Goal: Task Accomplishment & Management: Manage account settings

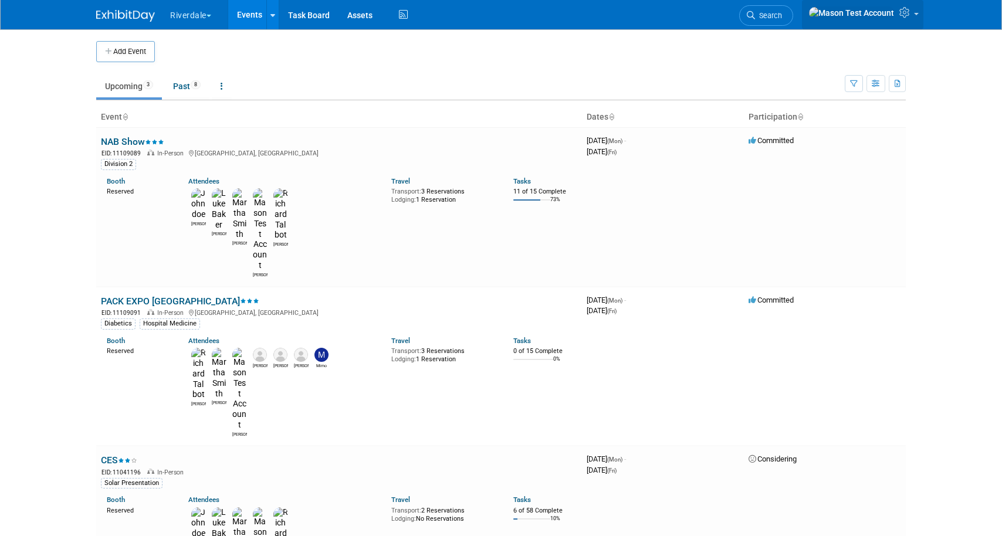
click at [908, 21] on link at bounding box center [862, 14] width 121 height 29
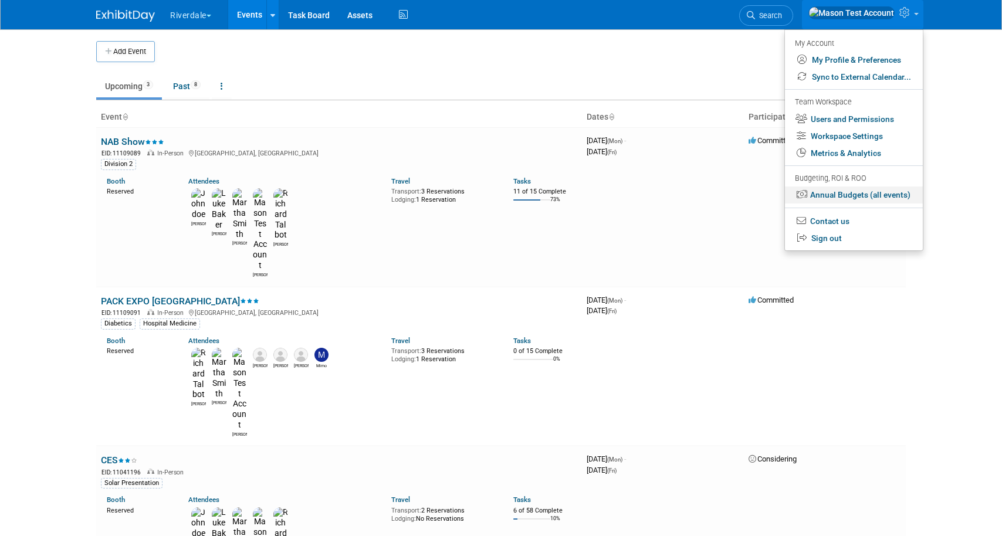
click at [853, 197] on link "Annual Budgets (all events)" at bounding box center [854, 194] width 138 height 17
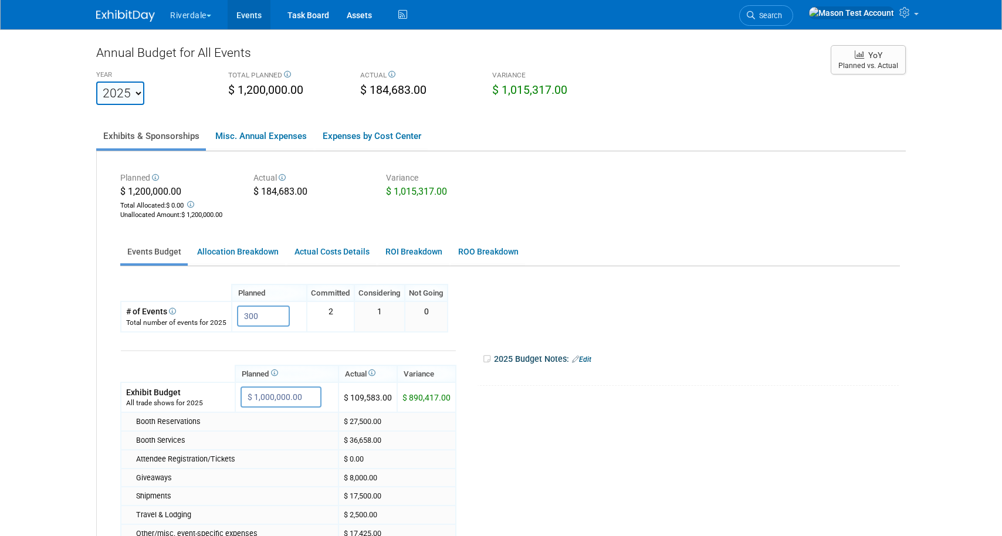
click at [247, 14] on link "Events" at bounding box center [249, 14] width 43 height 29
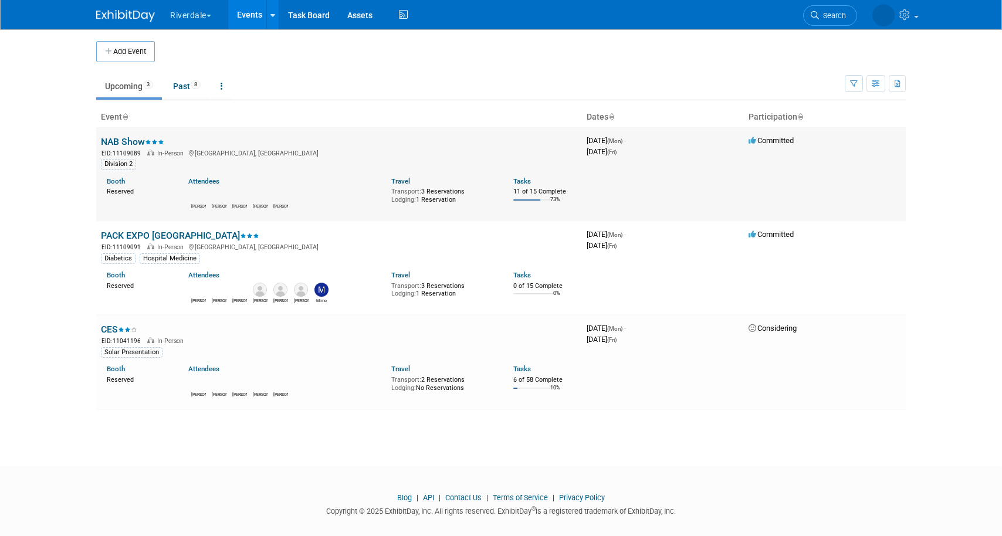
click at [108, 141] on link "NAB Show" at bounding box center [132, 141] width 63 height 11
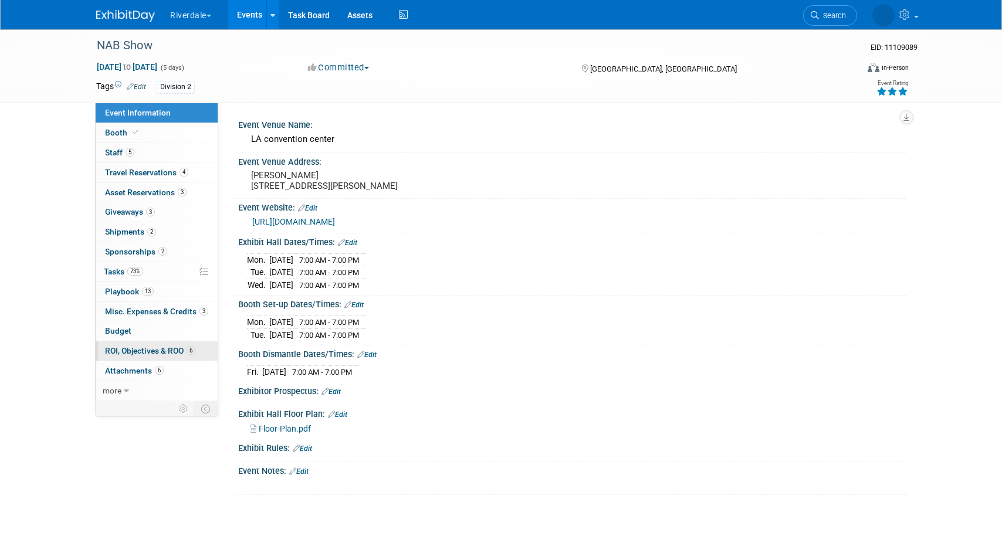
click at [124, 350] on span "ROI, Objectives & ROO 6" at bounding box center [150, 350] width 90 height 9
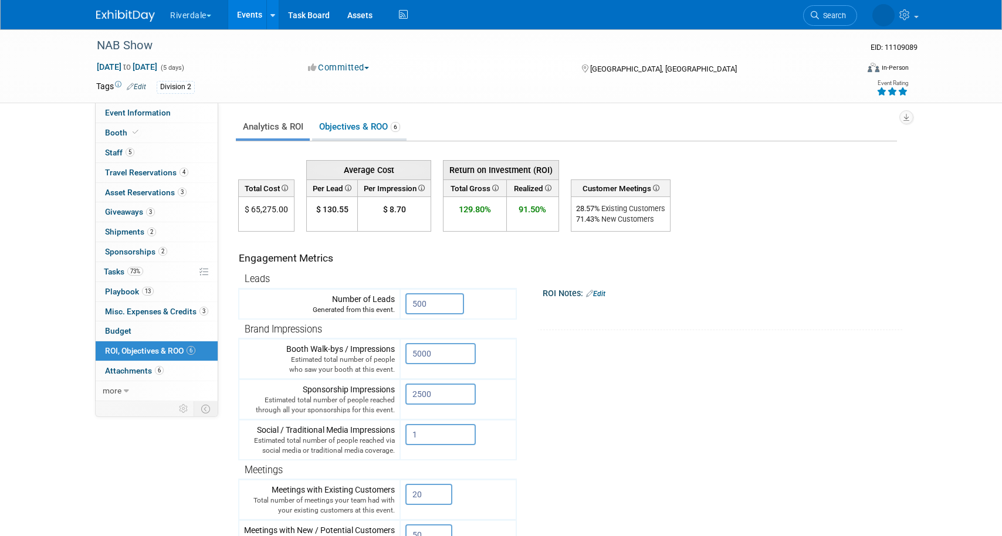
click at [365, 130] on link "Objectives & ROO 6" at bounding box center [359, 127] width 94 height 23
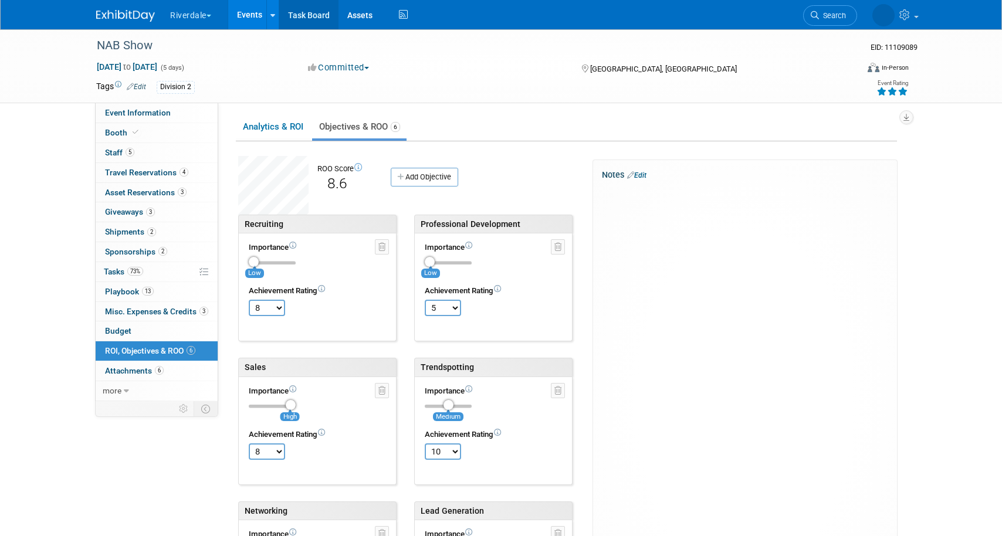
click at [297, 15] on link "Task Board" at bounding box center [308, 14] width 59 height 29
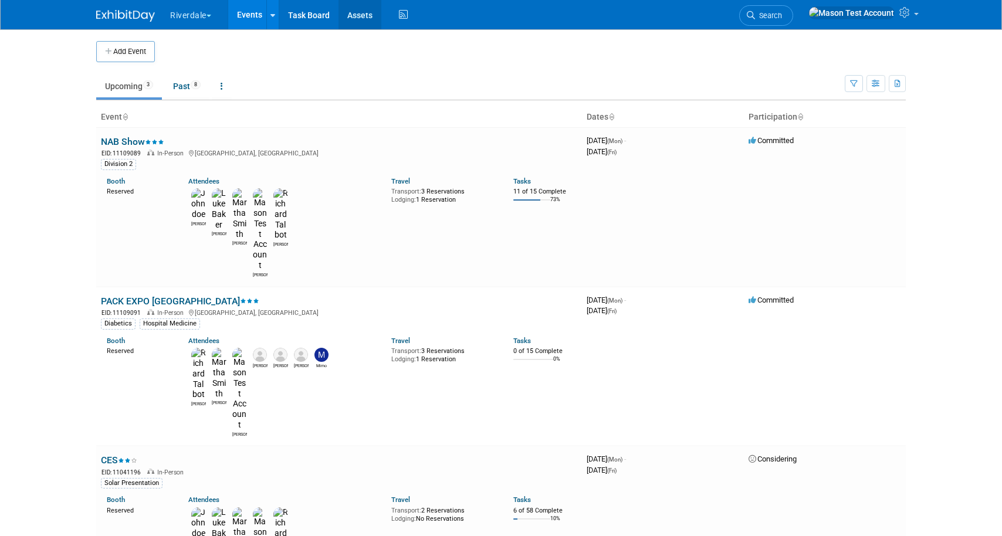
click at [362, 18] on link "Assets" at bounding box center [359, 14] width 43 height 29
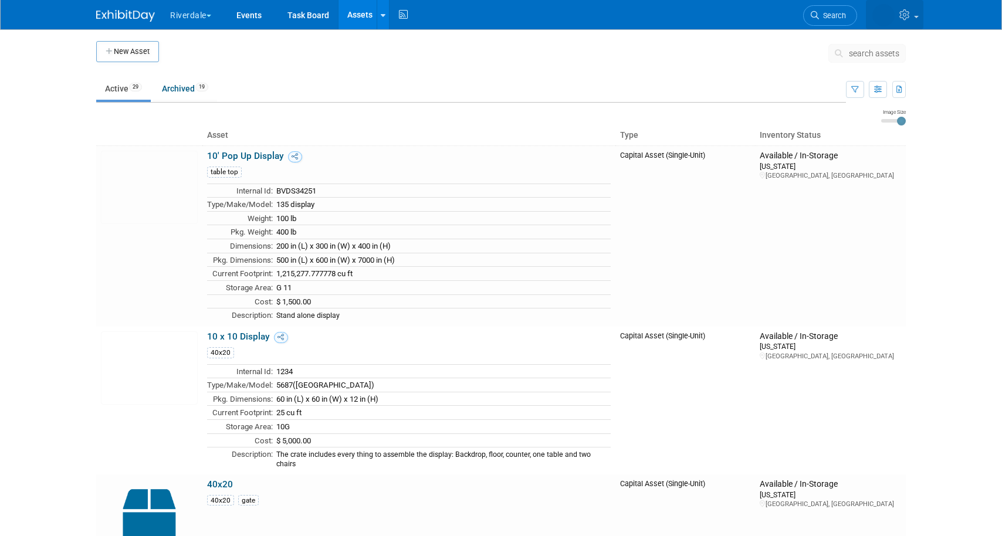
click at [912, 14] on icon at bounding box center [905, 12] width 13 height 11
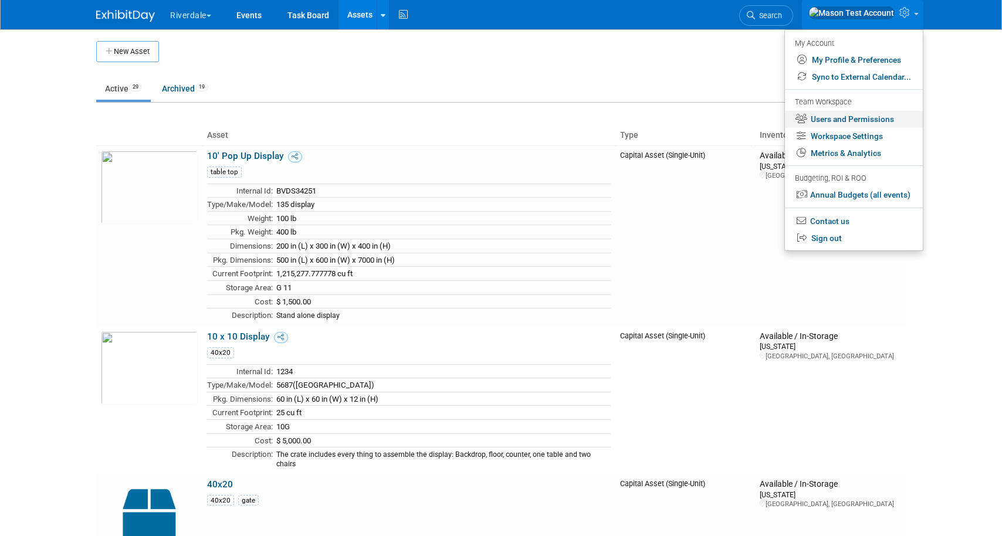
click at [871, 125] on link "Users and Permissions" at bounding box center [854, 119] width 138 height 17
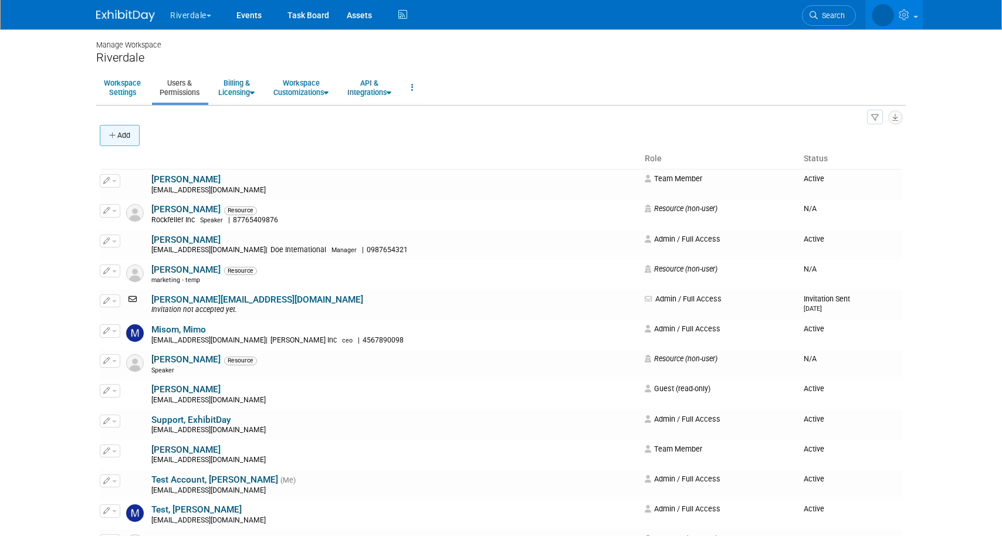
click at [118, 133] on button "Add" at bounding box center [120, 135] width 40 height 21
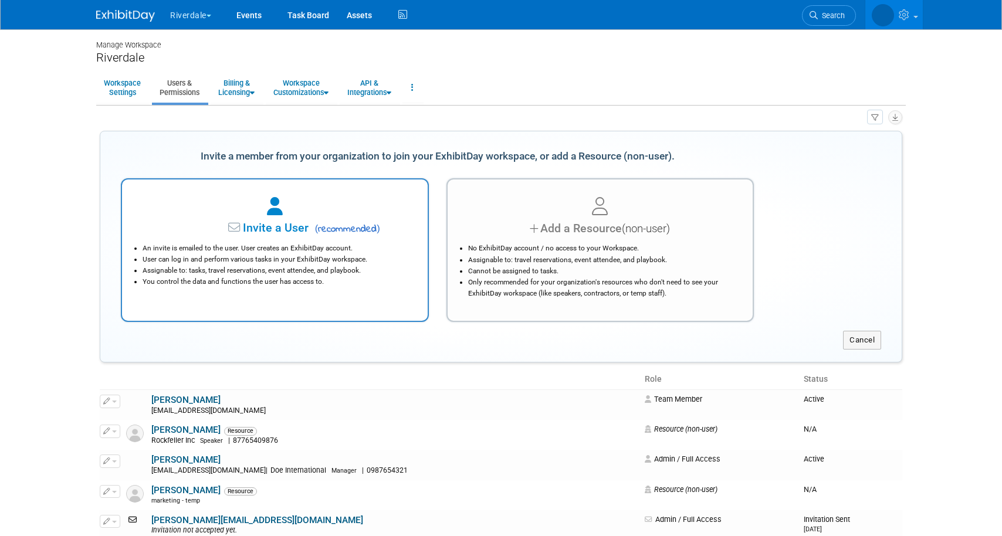
click at [356, 312] on div "Invite a User ( recommended ) An invite is emailed to the user. User creates an…" at bounding box center [275, 250] width 308 height 144
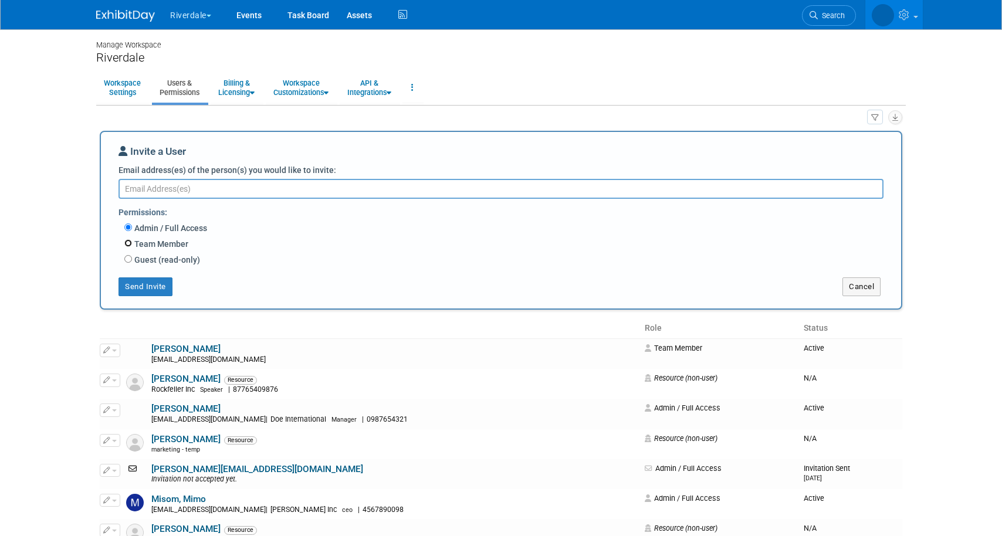
click at [130, 243] on input "Team Member" at bounding box center [128, 243] width 8 height 8
radio input "true"
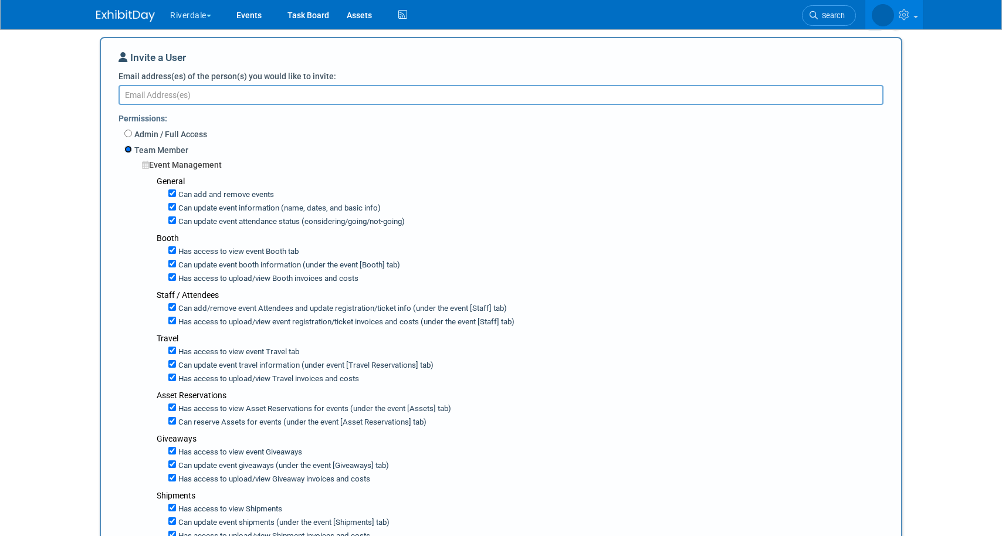
scroll to position [94, 0]
click at [174, 274] on input "Has access to upload/view Booth invoices and costs" at bounding box center [172, 277] width 8 height 8
checkbox input "true"
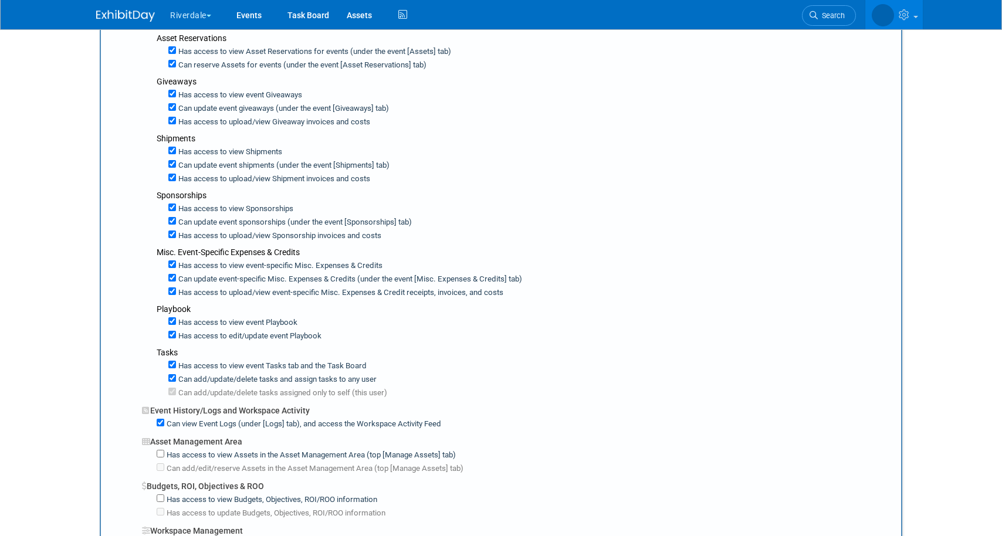
scroll to position [654, 0]
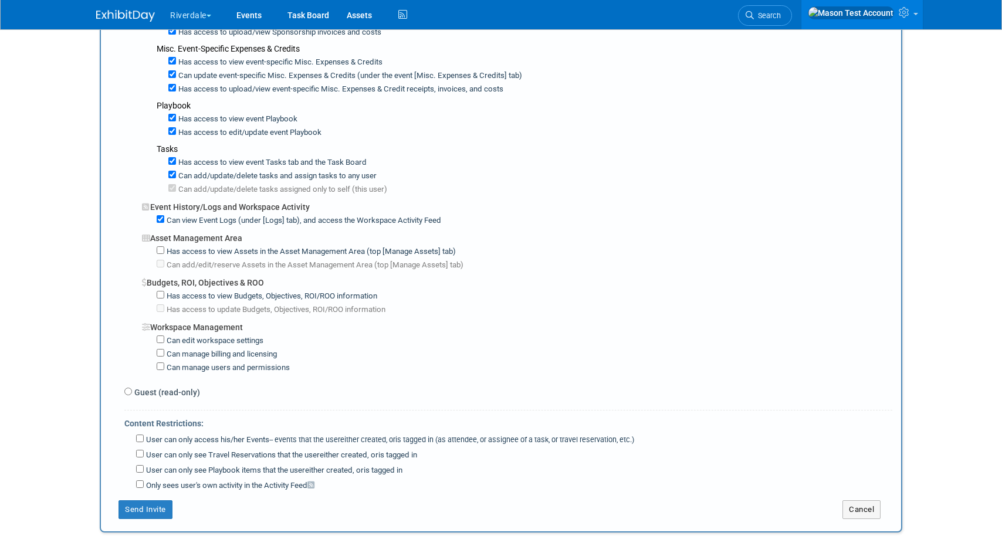
click at [132, 386] on label "Guest (read-only)" at bounding box center [166, 392] width 68 height 12
click at [132, 388] on input "Guest (read-only)" at bounding box center [128, 392] width 8 height 8
radio input "true"
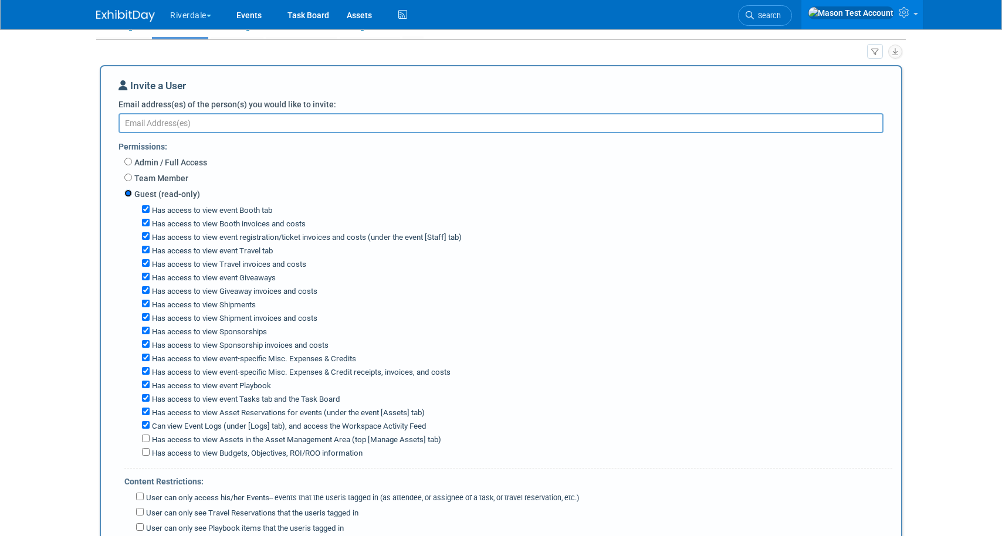
scroll to position [0, 0]
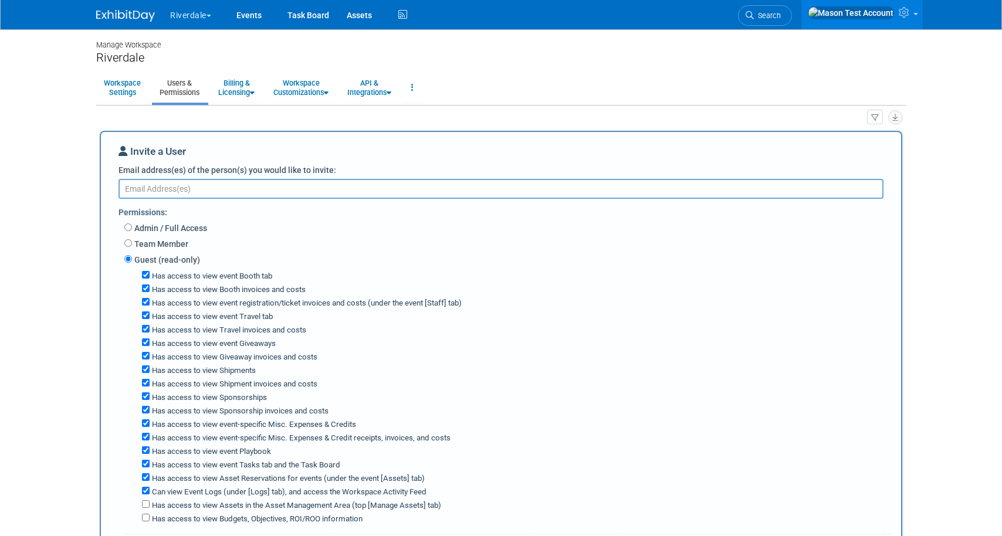
click at [169, 89] on link "Users & Permissions" at bounding box center [179, 87] width 55 height 29
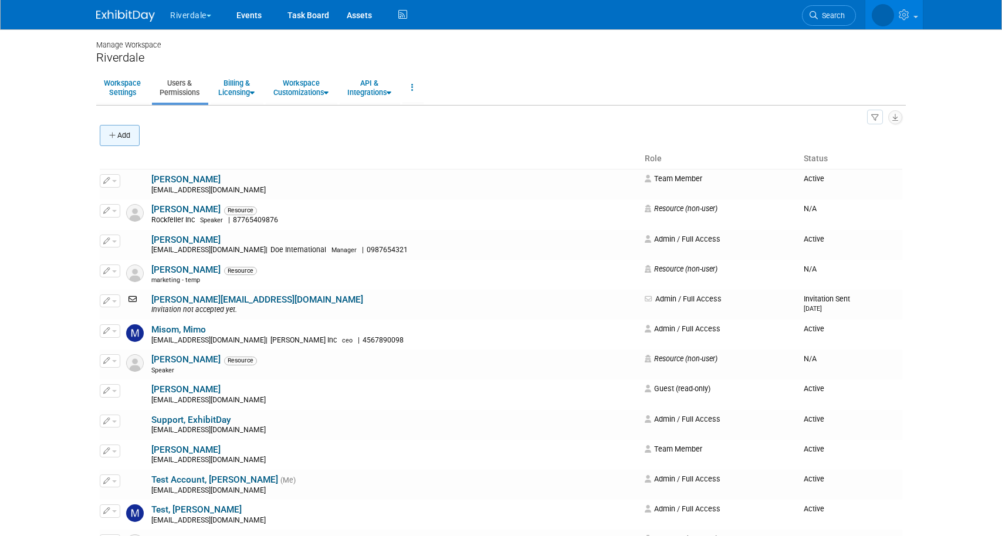
click at [133, 126] on button "Add" at bounding box center [120, 135] width 40 height 21
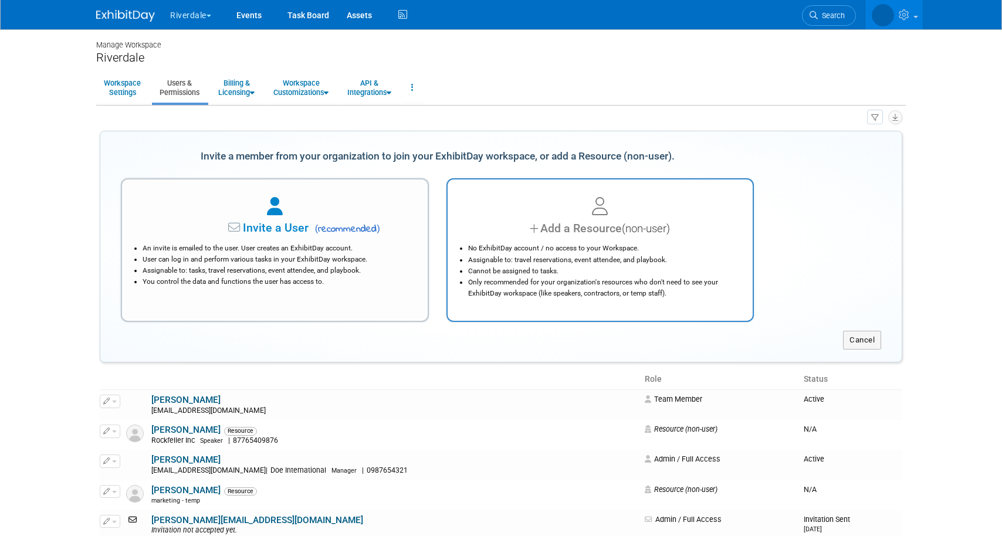
click at [558, 254] on li "No ExhibitDay account / no access to your Workspace." at bounding box center [603, 248] width 270 height 11
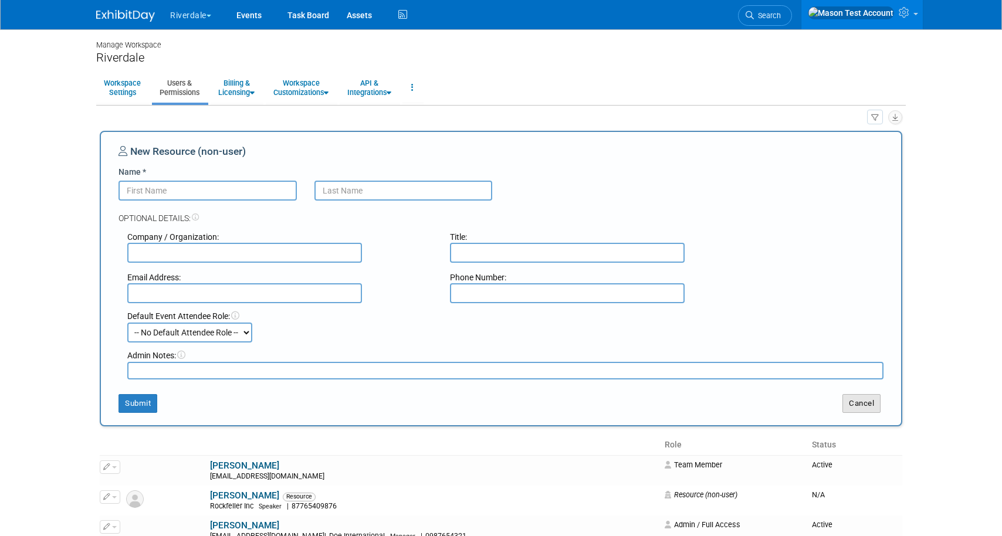
click at [861, 410] on button "Cancel" at bounding box center [861, 403] width 38 height 19
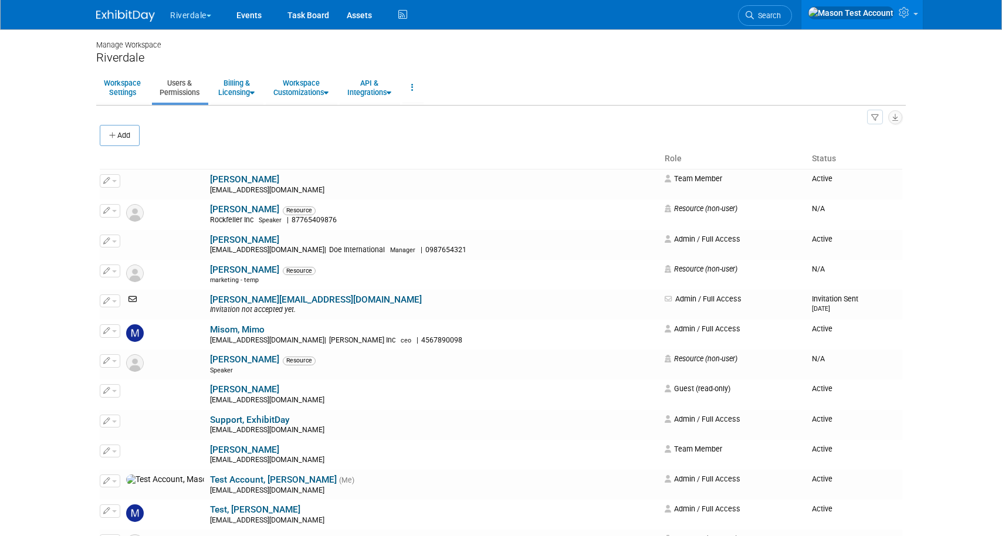
click at [194, 17] on button "Riverdale" at bounding box center [197, 13] width 57 height 26
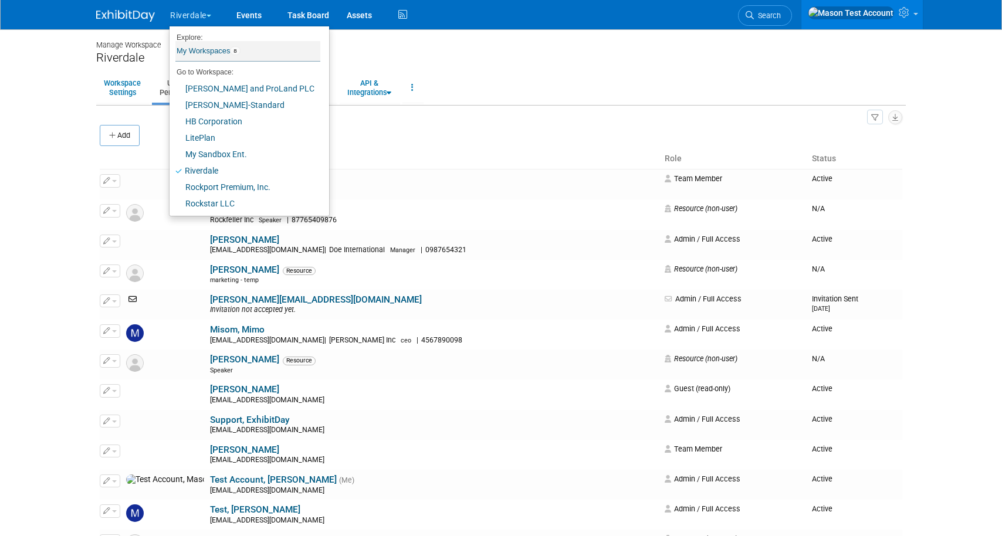
click at [206, 53] on link "My Workspaces 8" at bounding box center [247, 51] width 145 height 20
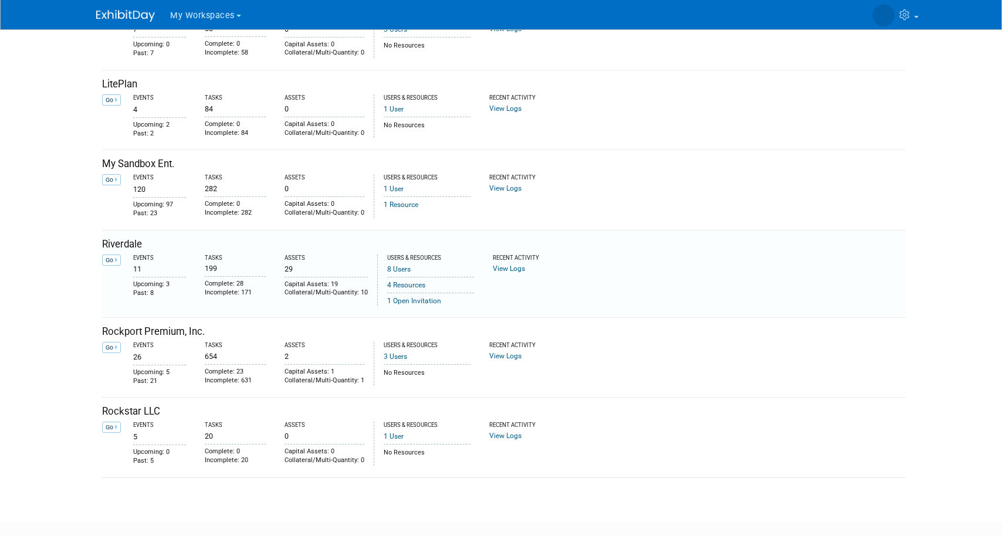
scroll to position [318, 0]
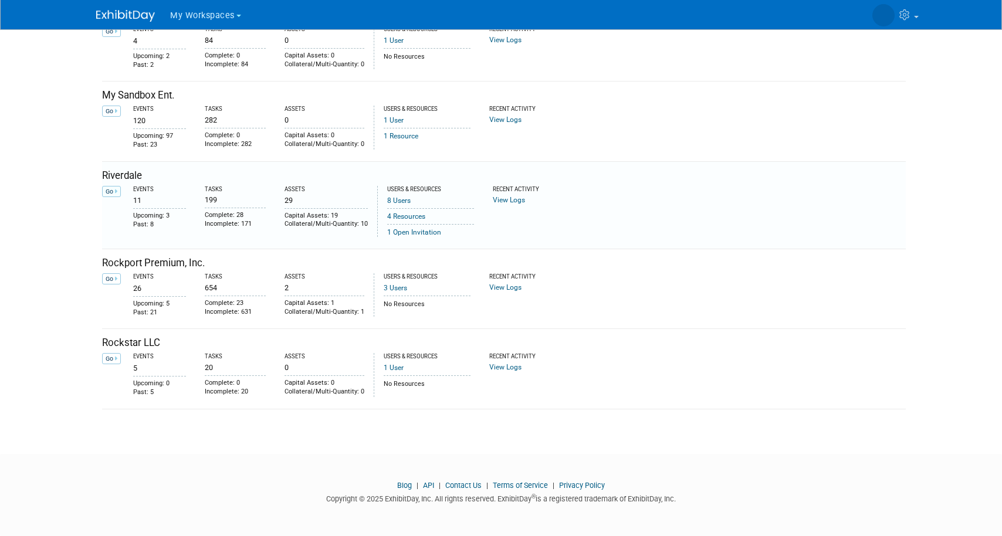
click at [108, 186] on link "Go" at bounding box center [111, 191] width 19 height 11
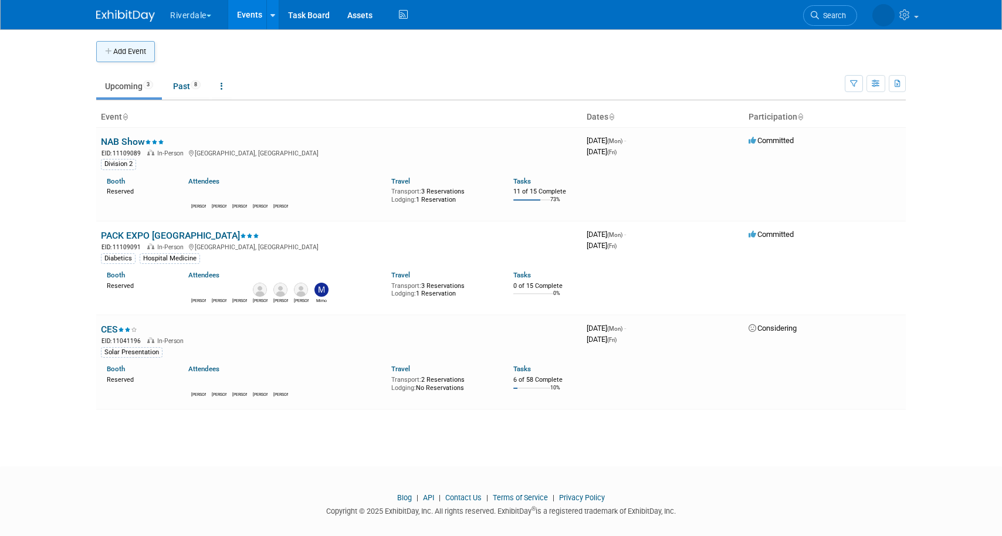
click at [131, 57] on button "Add Event" at bounding box center [125, 51] width 59 height 21
select select "8"
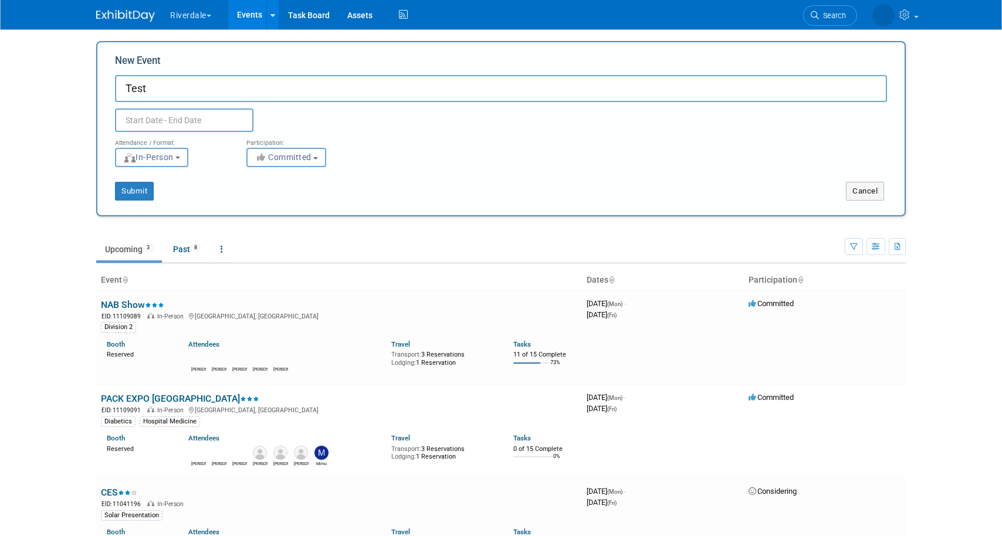
type input "Test"
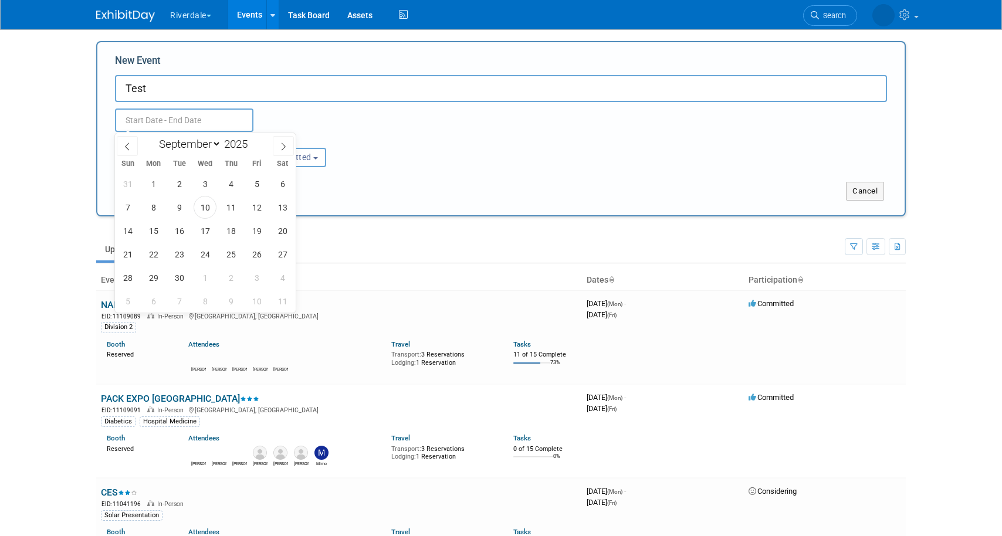
click at [191, 127] on input "text" at bounding box center [184, 119] width 138 height 23
click at [153, 236] on span "15" at bounding box center [153, 230] width 23 height 23
click at [261, 236] on span "19" at bounding box center [256, 230] width 23 height 23
type input "[DATE] to [DATE]"
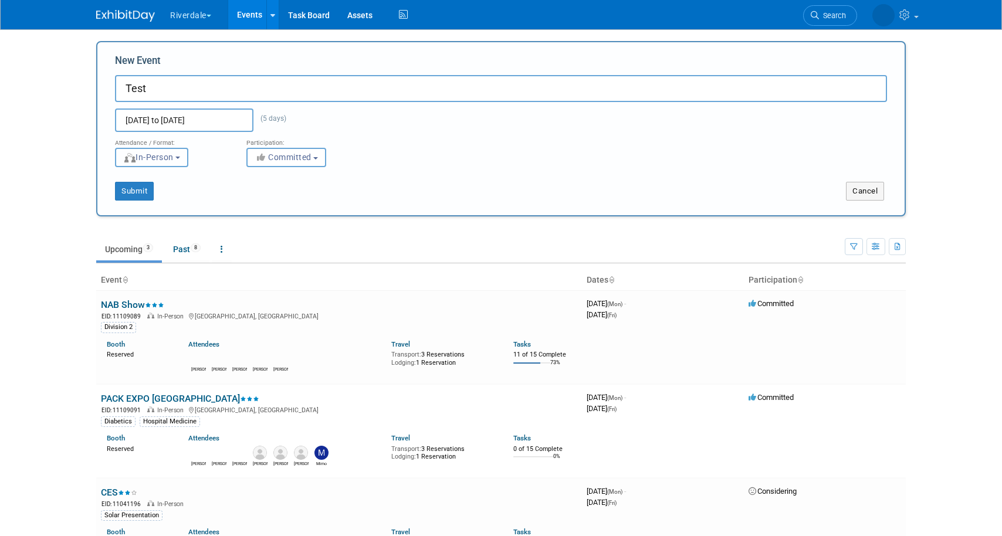
click at [182, 160] on button "In-Person" at bounding box center [151, 157] width 73 height 19
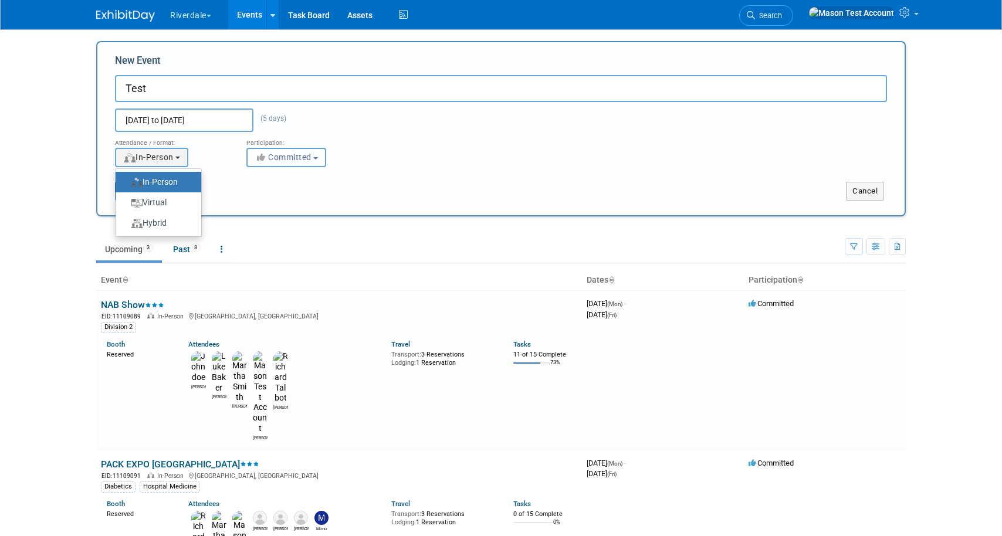
click at [296, 158] on span "Committed" at bounding box center [283, 156] width 57 height 9
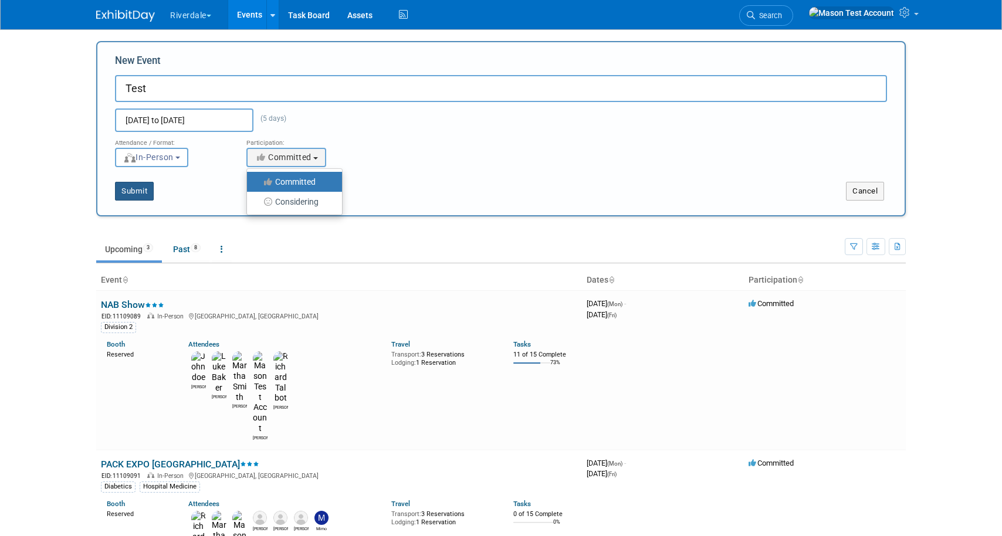
click at [126, 194] on button "Submit" at bounding box center [134, 191] width 39 height 19
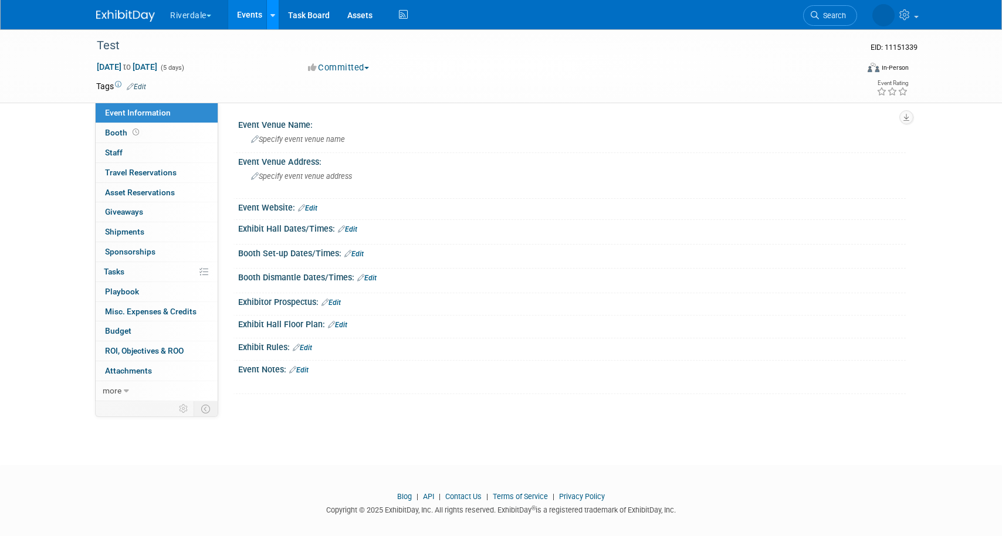
click at [270, 17] on link at bounding box center [272, 14] width 12 height 29
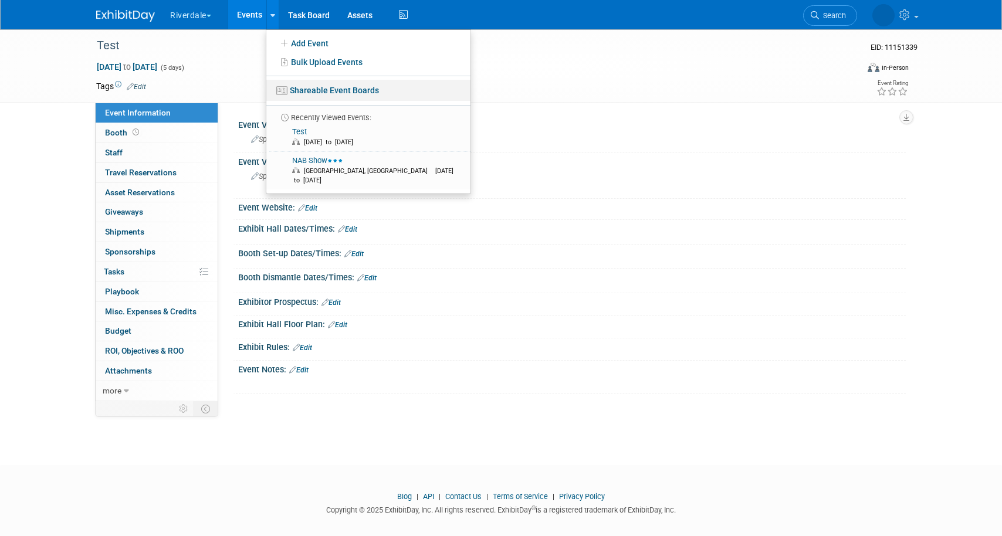
click at [315, 86] on link "Shareable Event Boards" at bounding box center [368, 90] width 204 height 21
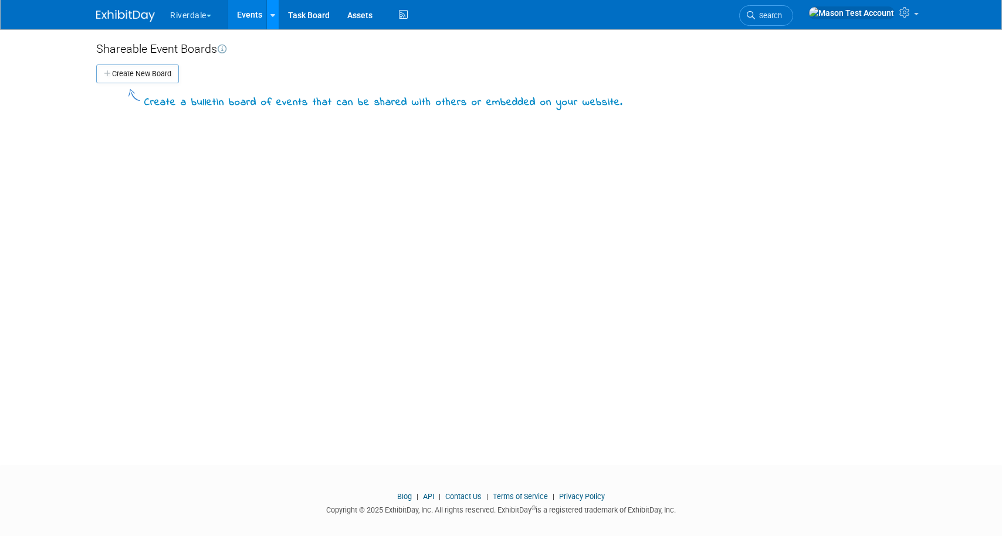
click at [274, 12] on icon at bounding box center [272, 16] width 5 height 8
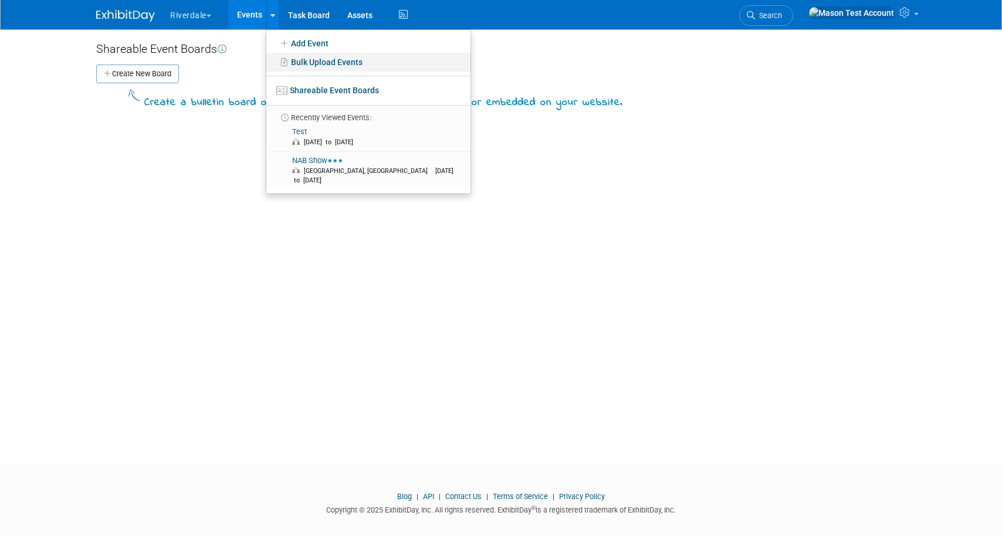
click at [312, 67] on link "Bulk Upload Events" at bounding box center [368, 62] width 204 height 19
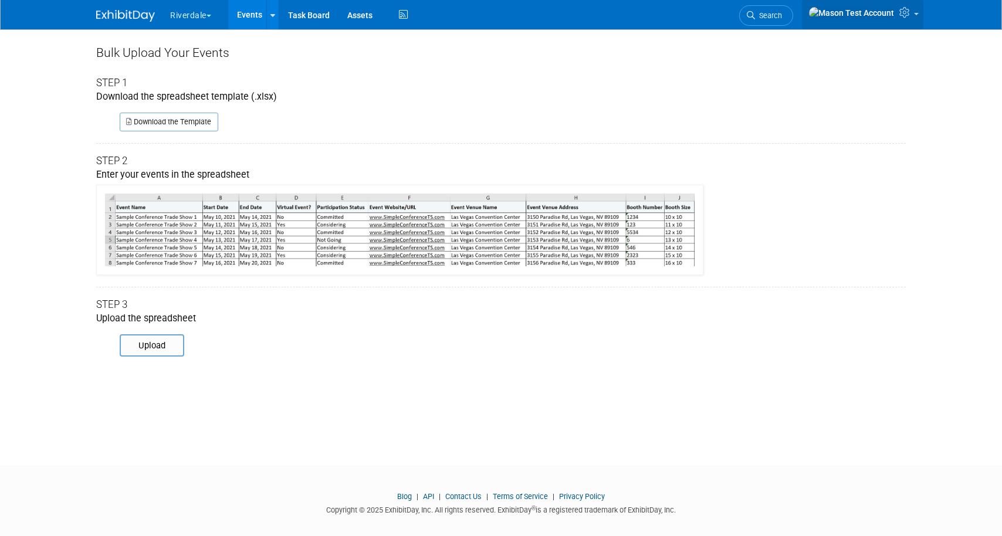
click at [912, 9] on icon at bounding box center [905, 12] width 13 height 11
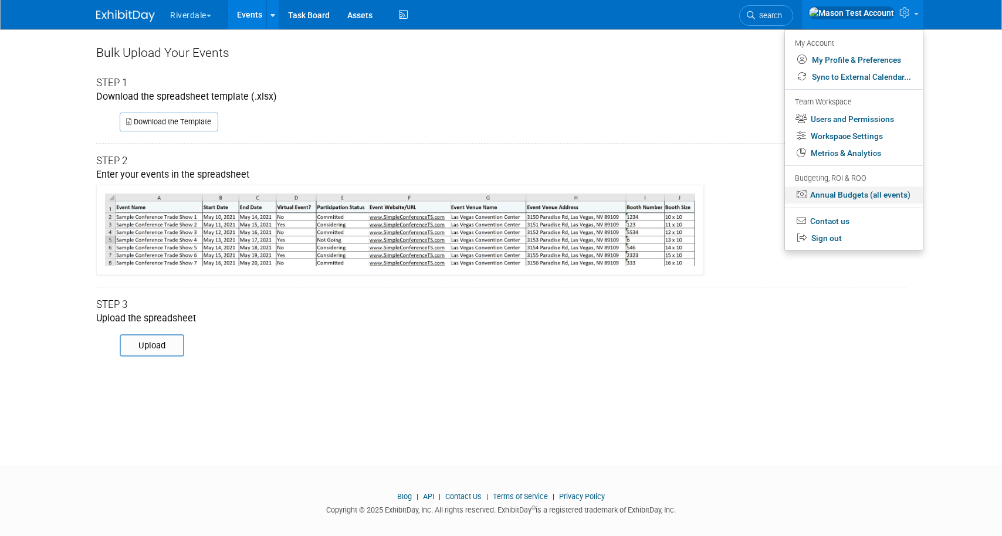
click at [851, 195] on link "Annual Budgets (all events)" at bounding box center [854, 194] width 138 height 17
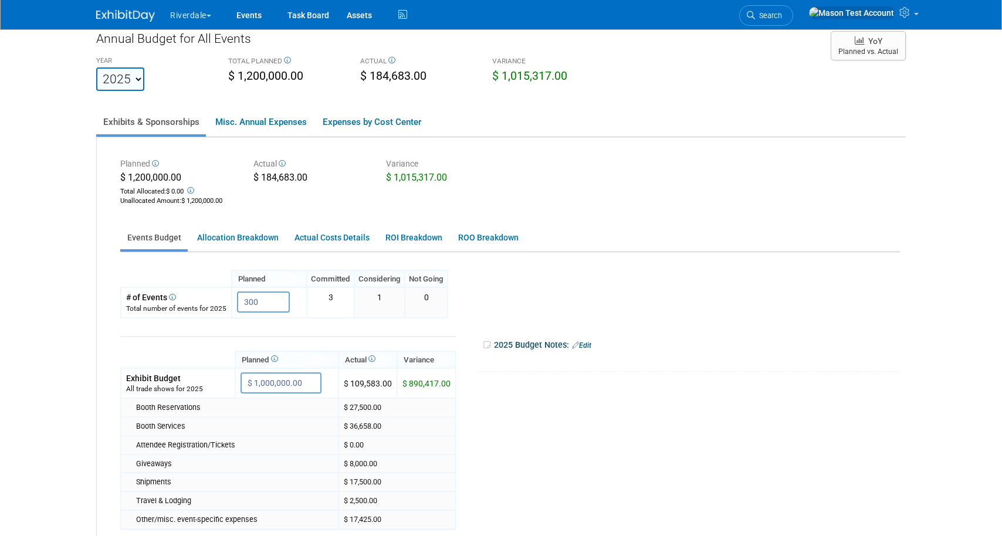
scroll to position [18, 0]
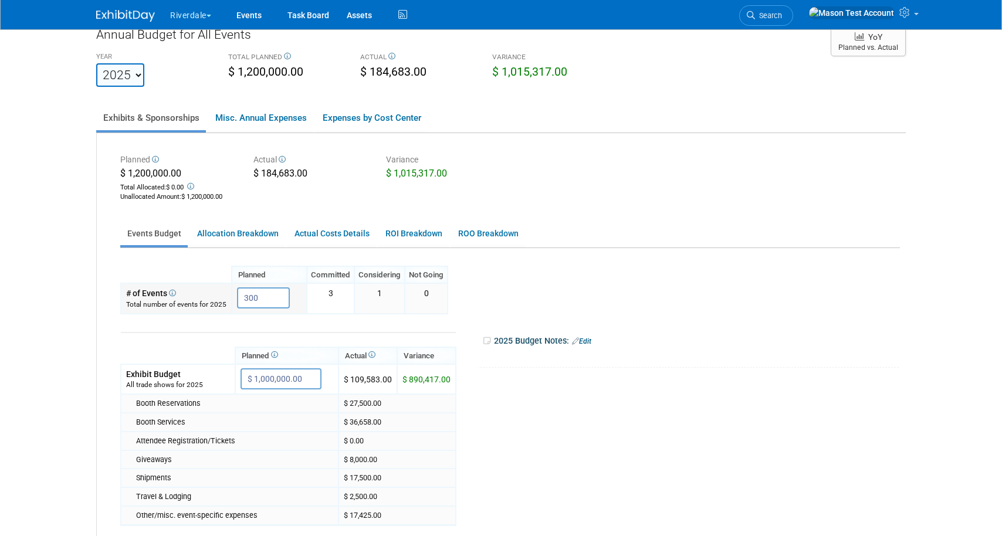
drag, startPoint x: 258, startPoint y: 300, endPoint x: 218, endPoint y: 298, distance: 39.9
click at [219, 298] on tr "# of Events Total number of events for 2025 300 X" at bounding box center [284, 298] width 327 height 30
click at [307, 327] on td "Planned Actual $ 1,000,000.00 X $ 890,417.00 $ 200,000.00 X" at bounding box center [288, 497] width 336 height 366
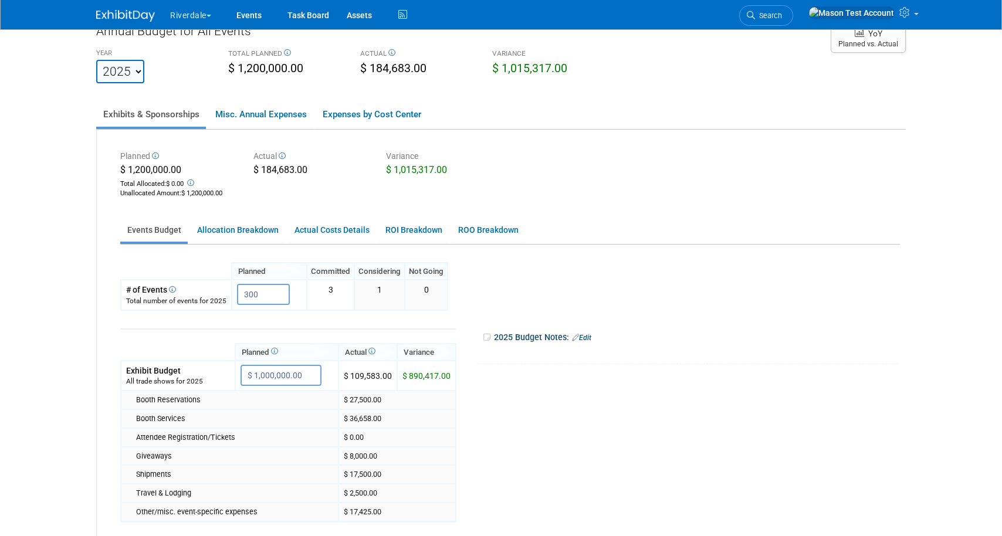
scroll to position [0, 0]
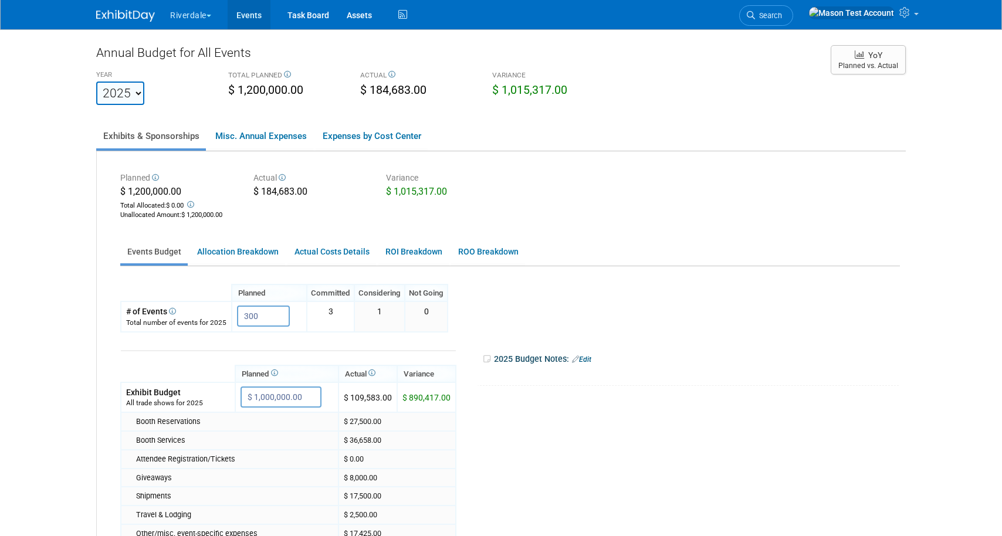
click at [257, 19] on link "Events" at bounding box center [249, 14] width 43 height 29
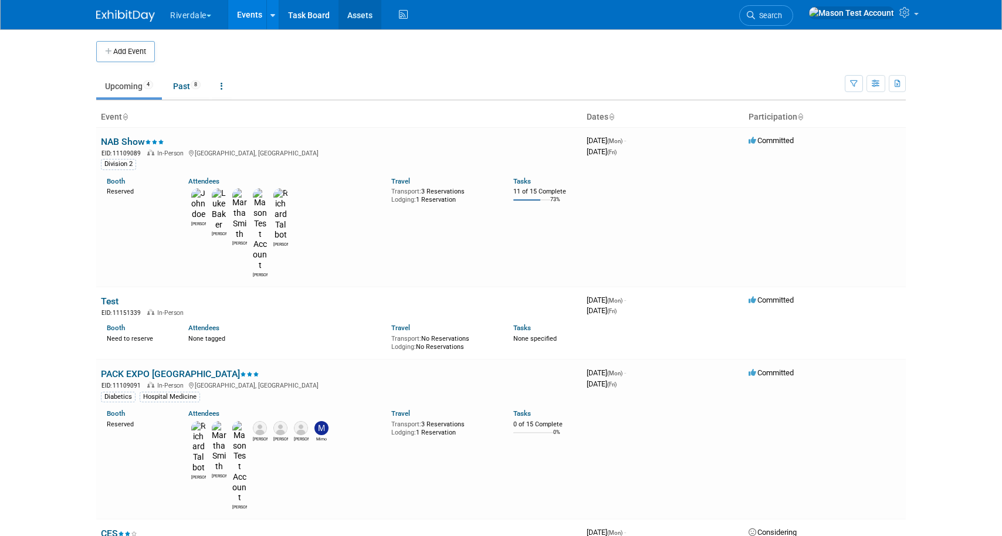
click at [354, 16] on link "Assets" at bounding box center [359, 14] width 43 height 29
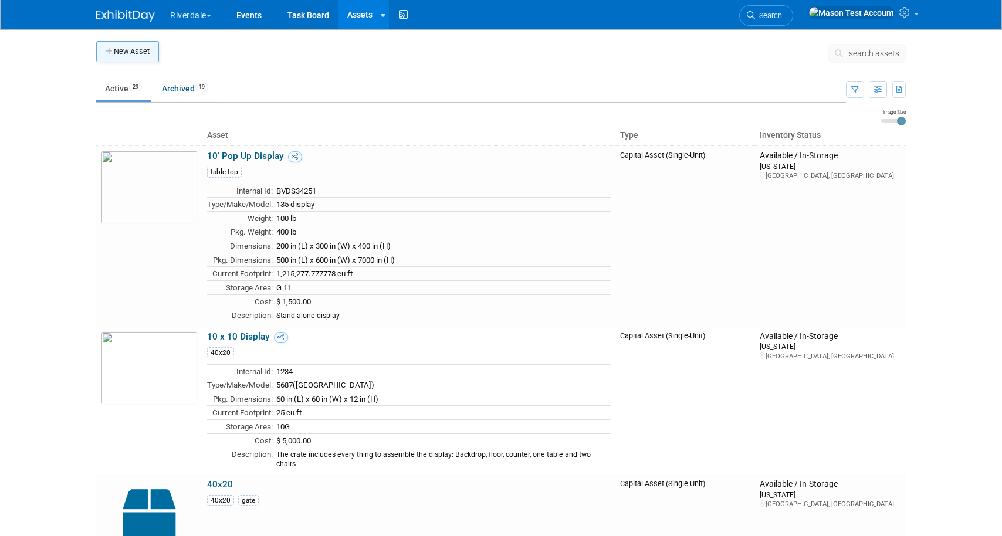
click at [138, 53] on button "New Asset" at bounding box center [127, 51] width 63 height 21
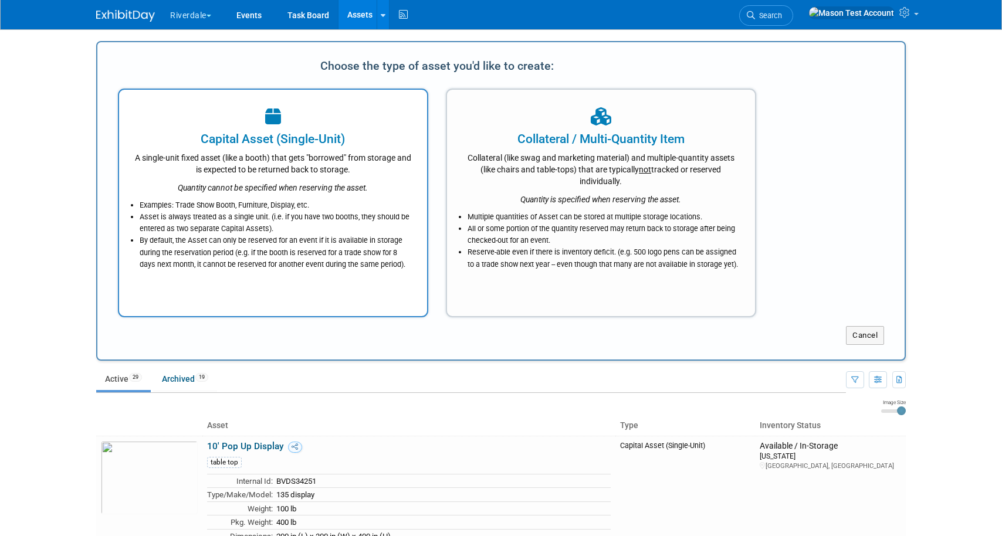
click at [325, 214] on li "Asset is always treated as a single unit. (i.e. if you have two booths, they sh…" at bounding box center [276, 222] width 273 height 23
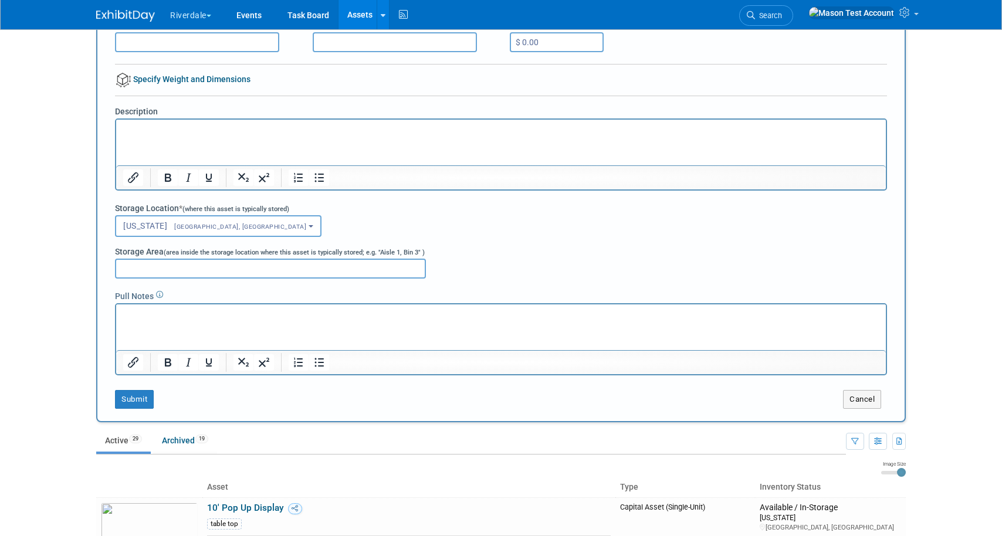
scroll to position [229, 0]
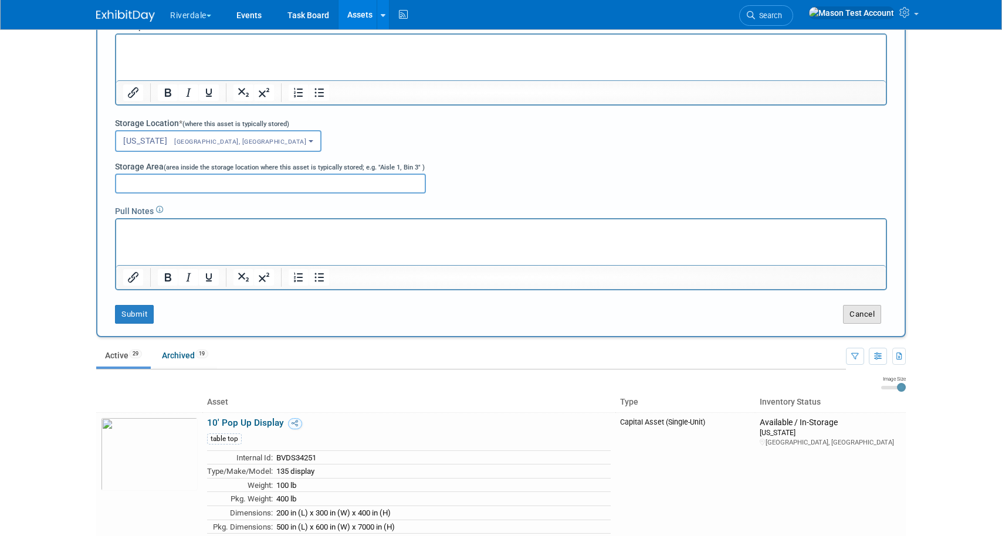
click at [863, 313] on button "Cancel" at bounding box center [862, 314] width 38 height 19
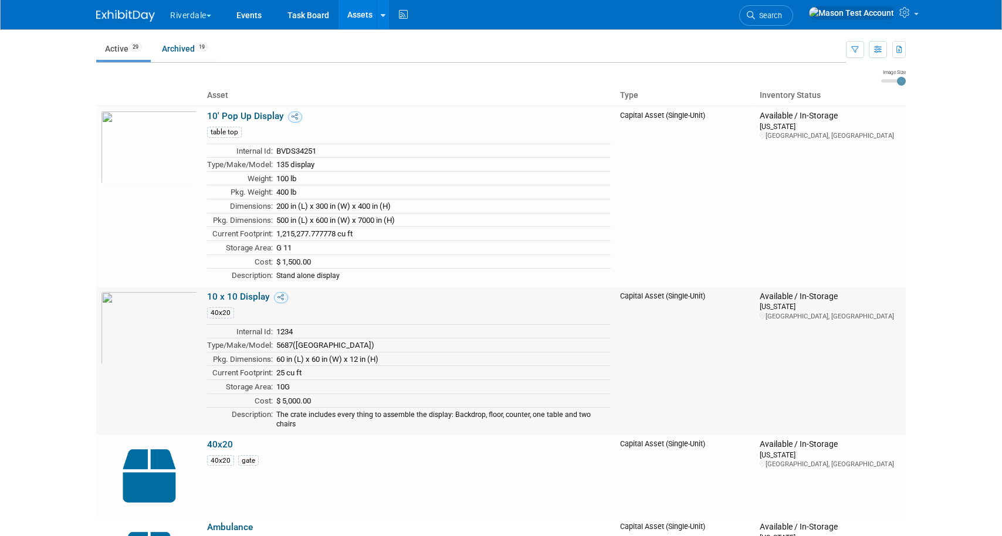
scroll to position [0, 0]
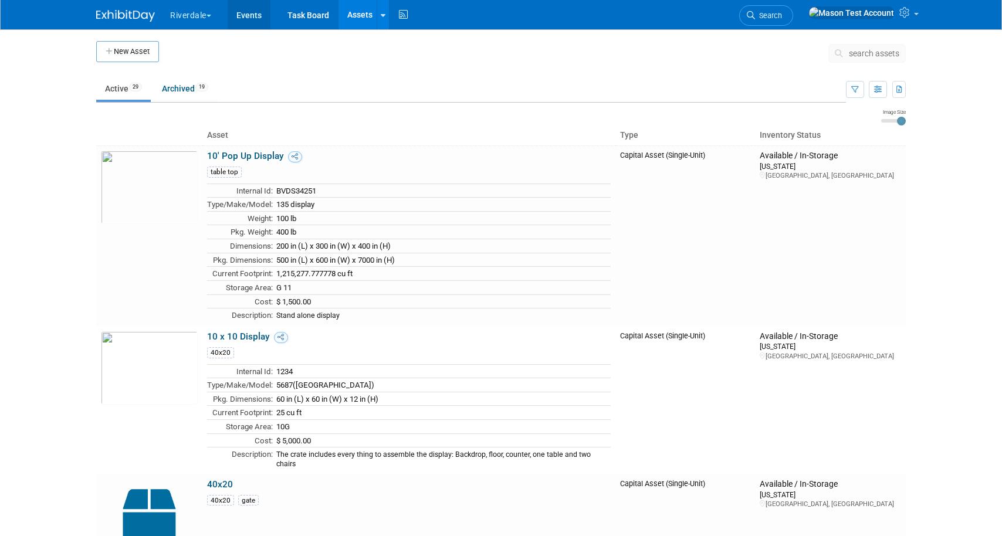
click at [243, 9] on link "Events" at bounding box center [249, 14] width 43 height 29
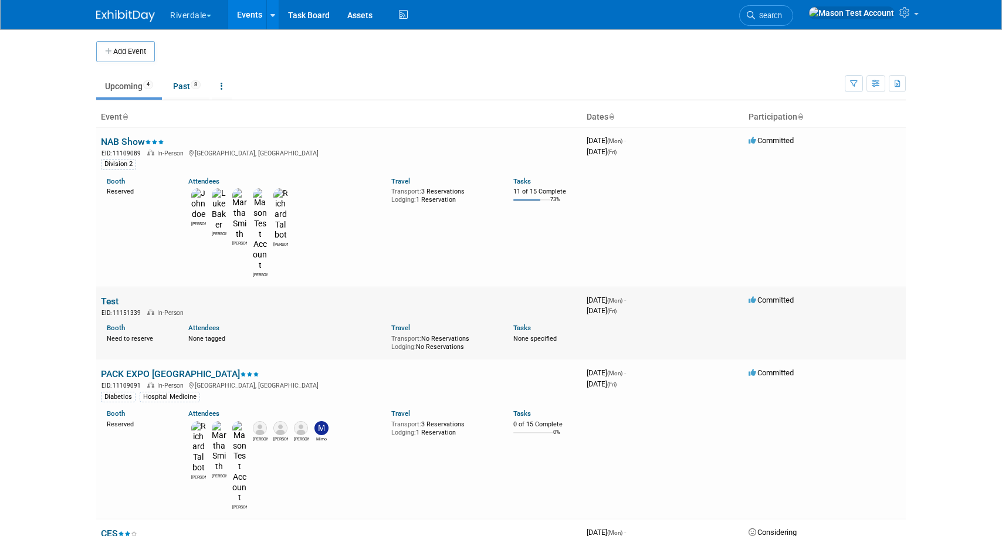
click at [108, 296] on link "Test" at bounding box center [110, 301] width 18 height 11
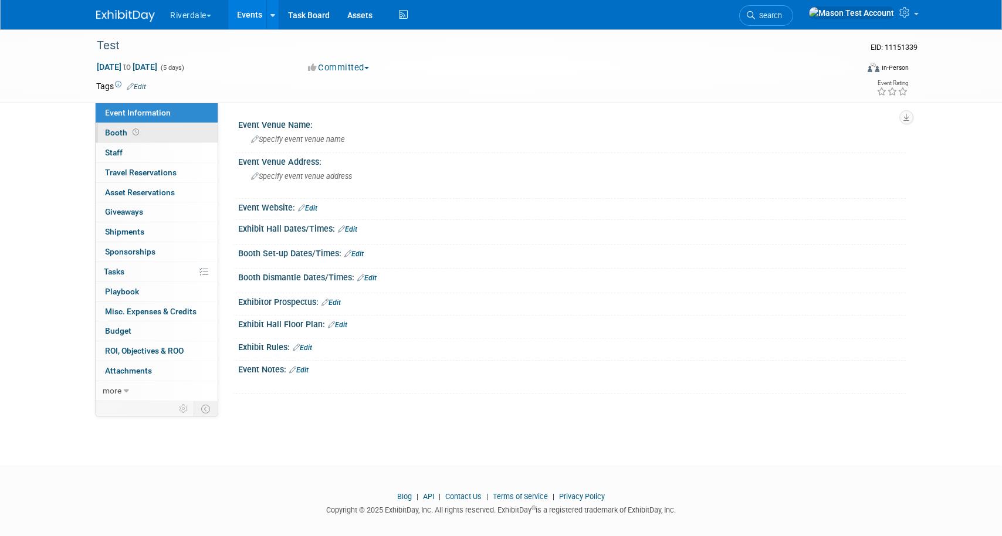
click at [127, 128] on span "Booth" at bounding box center [123, 132] width 36 height 9
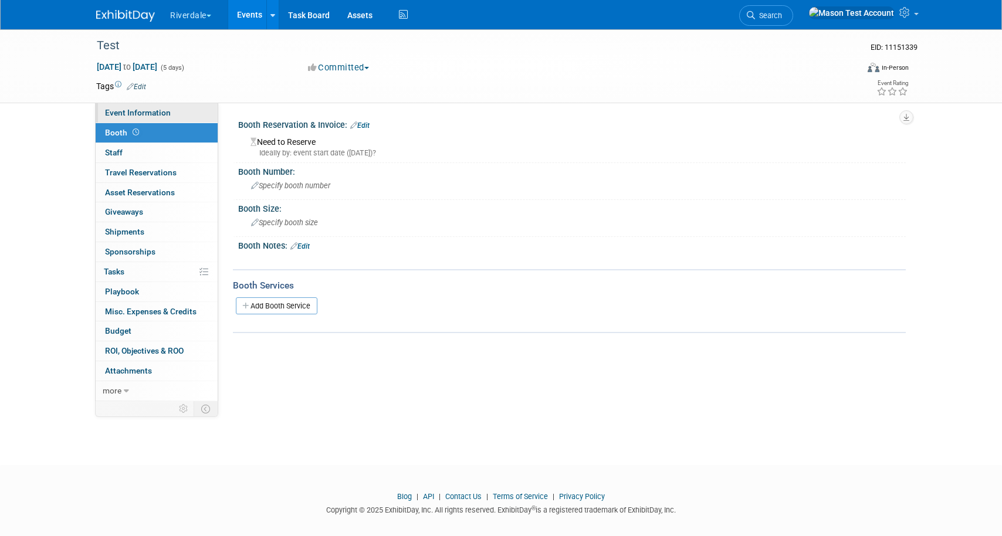
click at [158, 110] on span "Event Information" at bounding box center [138, 112] width 66 height 9
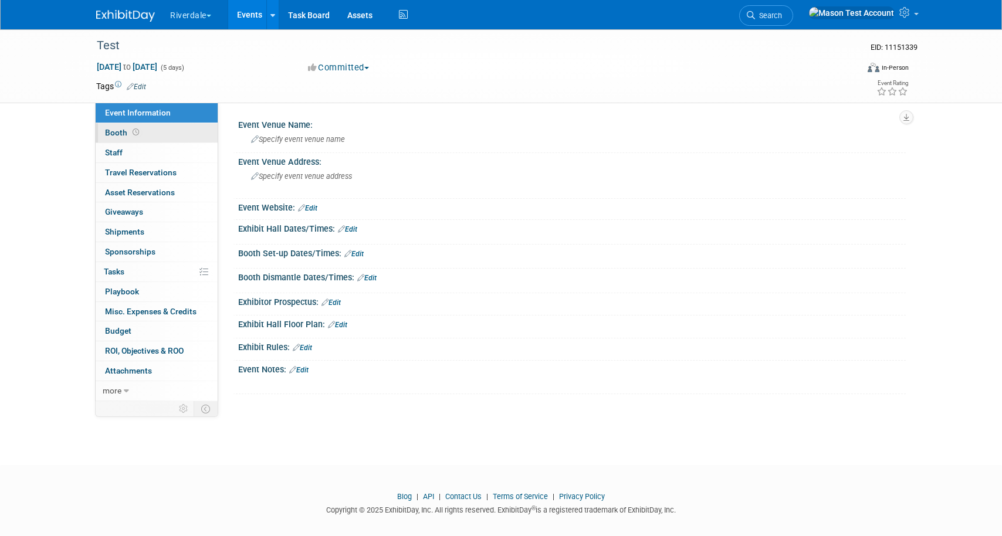
click at [159, 130] on link "Booth" at bounding box center [157, 132] width 122 height 19
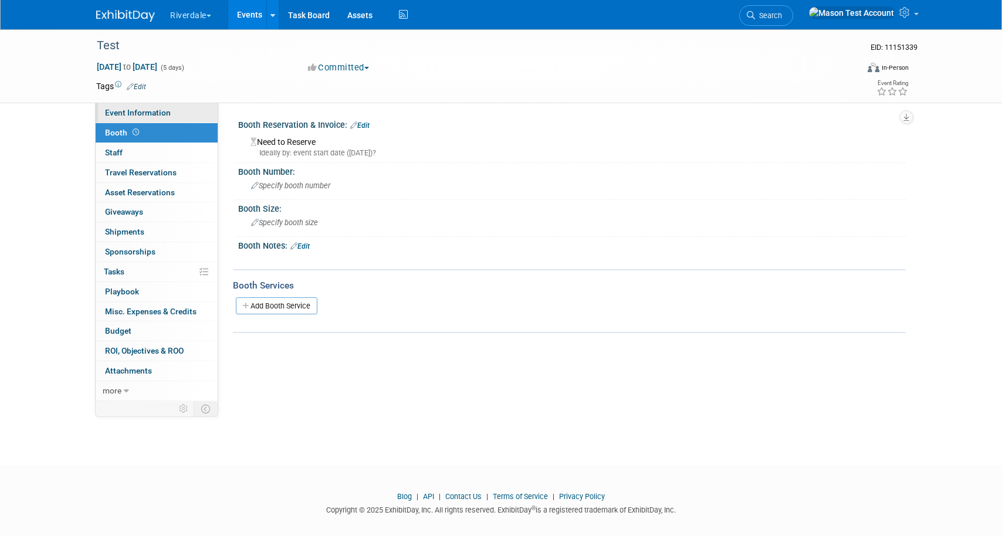
click at [159, 113] on span "Event Information" at bounding box center [138, 112] width 66 height 9
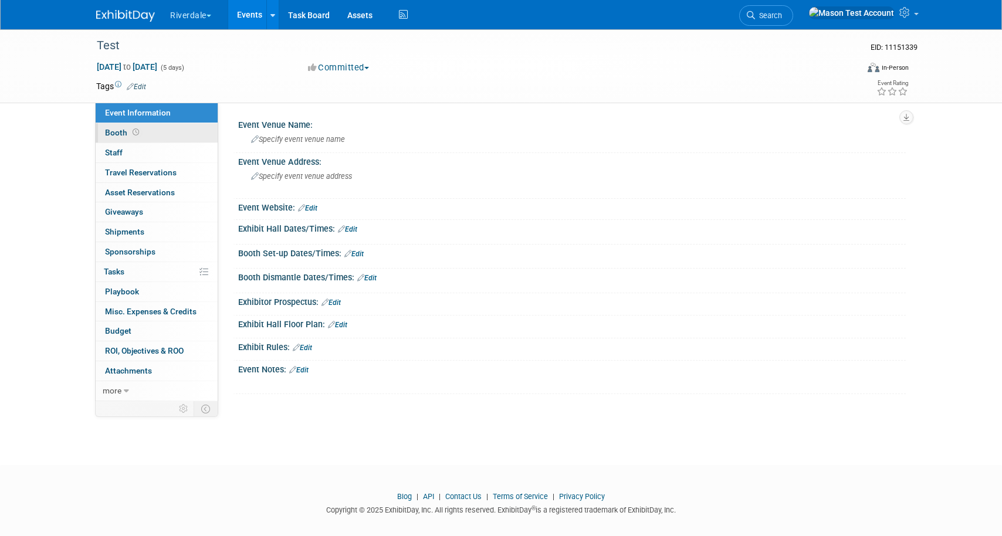
click at [167, 134] on link "Booth" at bounding box center [157, 132] width 122 height 19
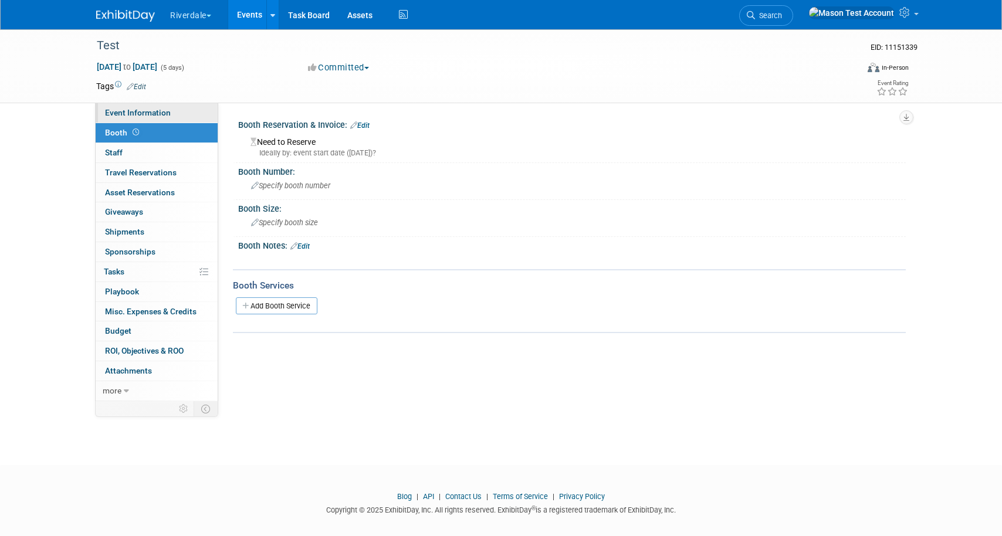
click at [167, 114] on span "Event Information" at bounding box center [138, 112] width 66 height 9
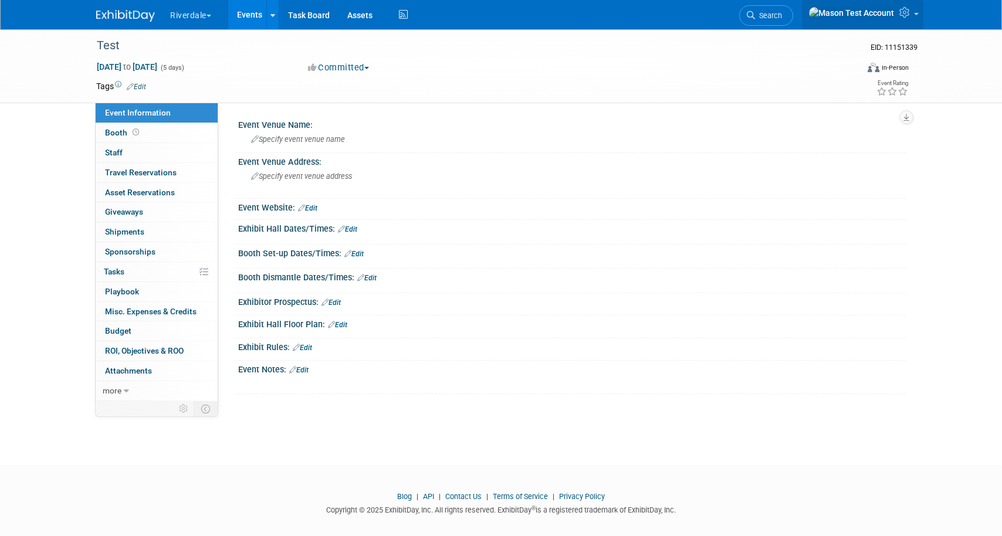
click at [906, 8] on link at bounding box center [862, 14] width 121 height 29
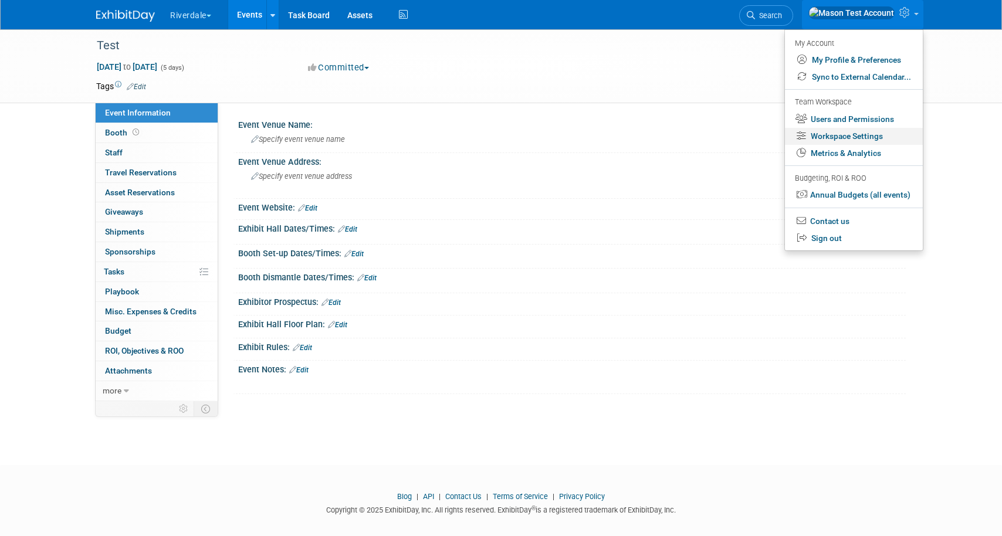
click at [855, 138] on link "Workspace Settings" at bounding box center [854, 136] width 138 height 17
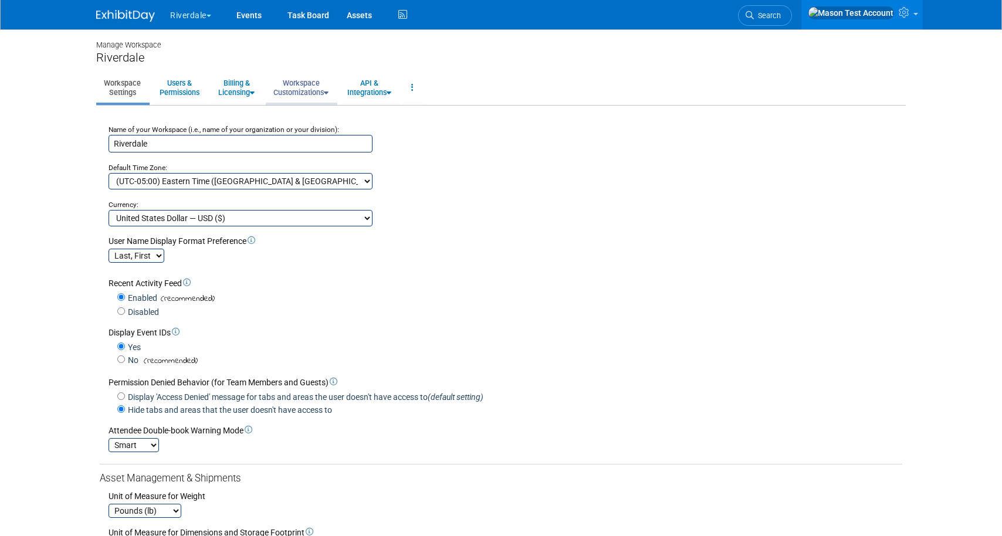
click at [317, 89] on link "Workspace Customizations" at bounding box center [301, 87] width 70 height 29
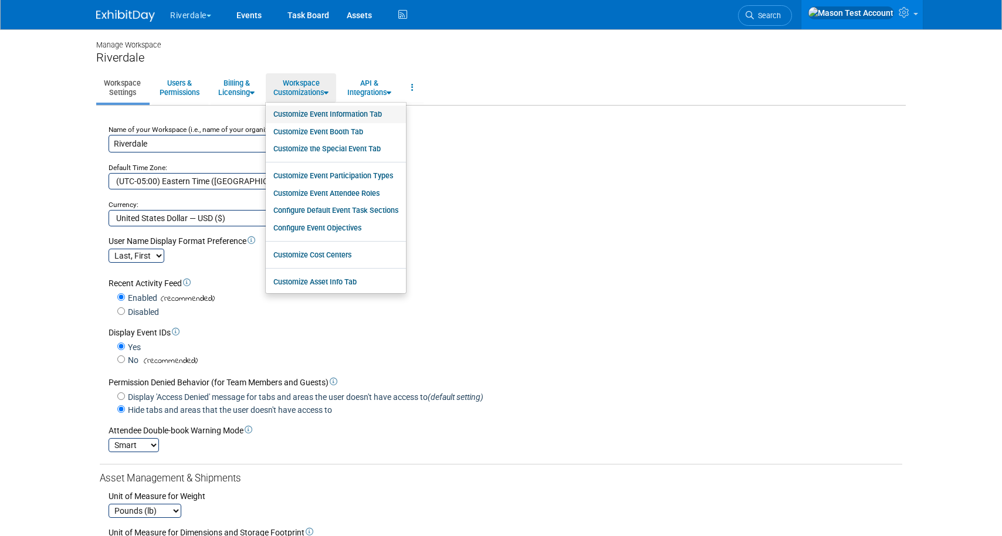
click at [321, 110] on link "Customize Event Information Tab" at bounding box center [336, 115] width 140 height 18
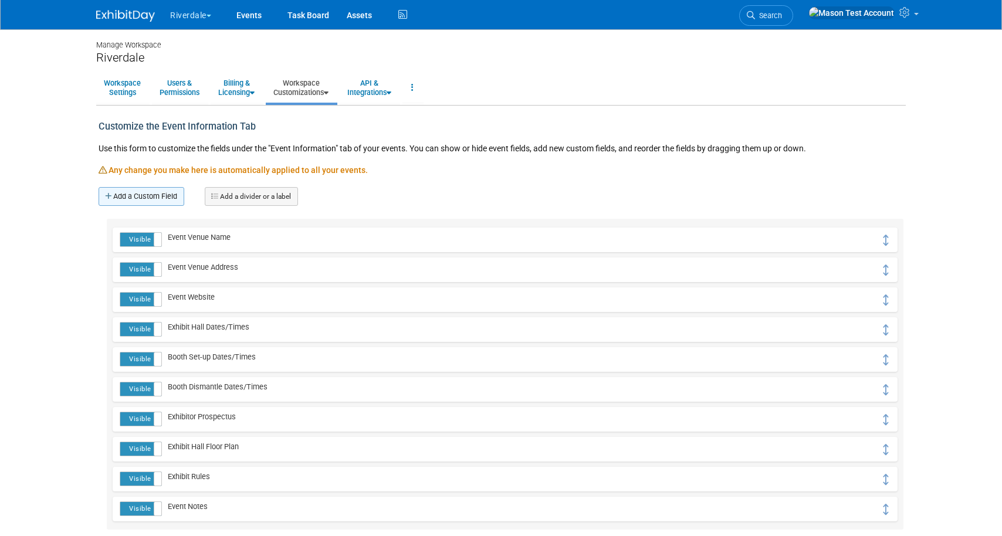
click at [171, 191] on link "Add a Custom Field" at bounding box center [142, 196] width 86 height 19
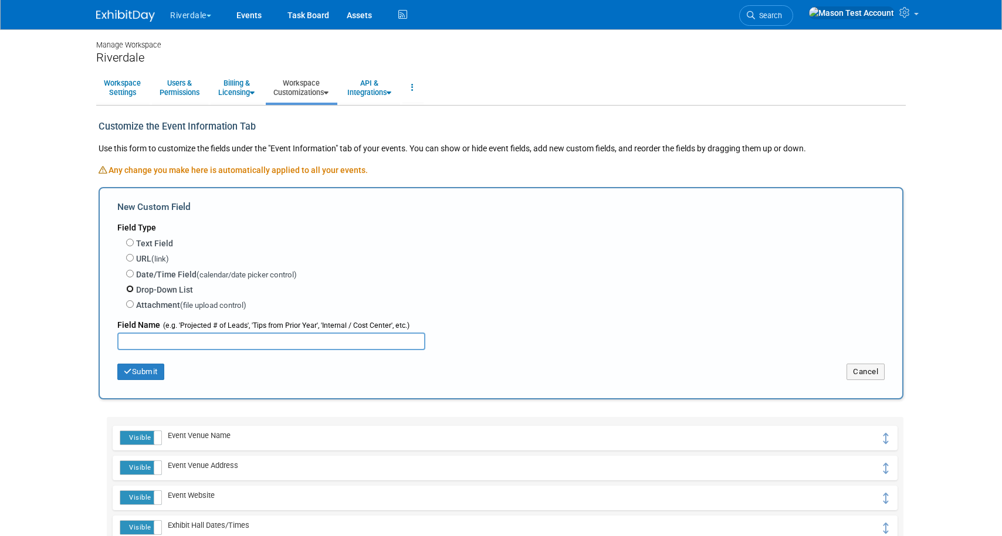
click at [128, 289] on input "Drop-Down List" at bounding box center [130, 289] width 8 height 8
radio input "true"
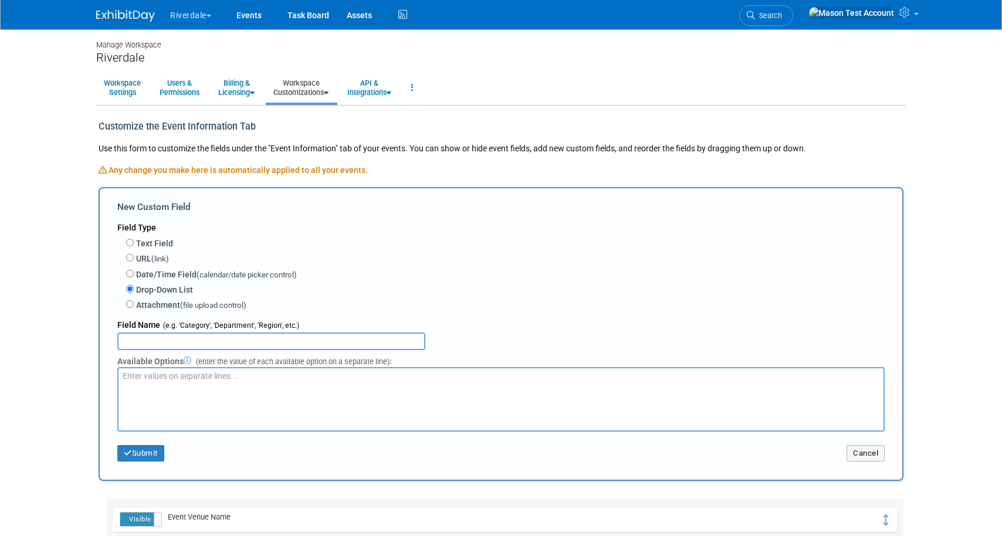
click at [218, 343] on input "text" at bounding box center [271, 341] width 308 height 18
type input "Region"
click at [217, 396] on textarea at bounding box center [500, 399] width 767 height 65
type textarea "North South West East"
click at [158, 449] on button "Submit" at bounding box center [140, 453] width 47 height 16
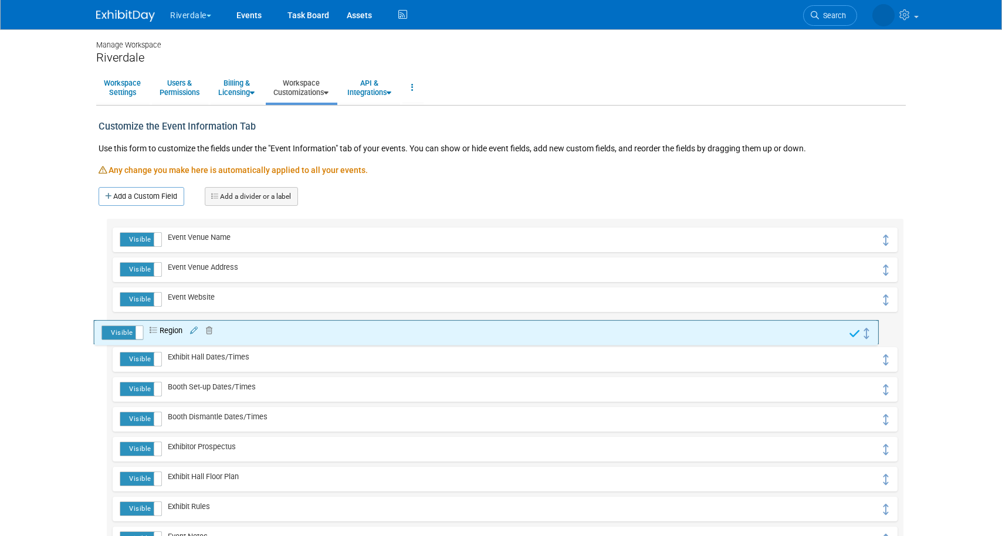
drag, startPoint x: 885, startPoint y: 242, endPoint x: 873, endPoint y: 334, distance: 92.3
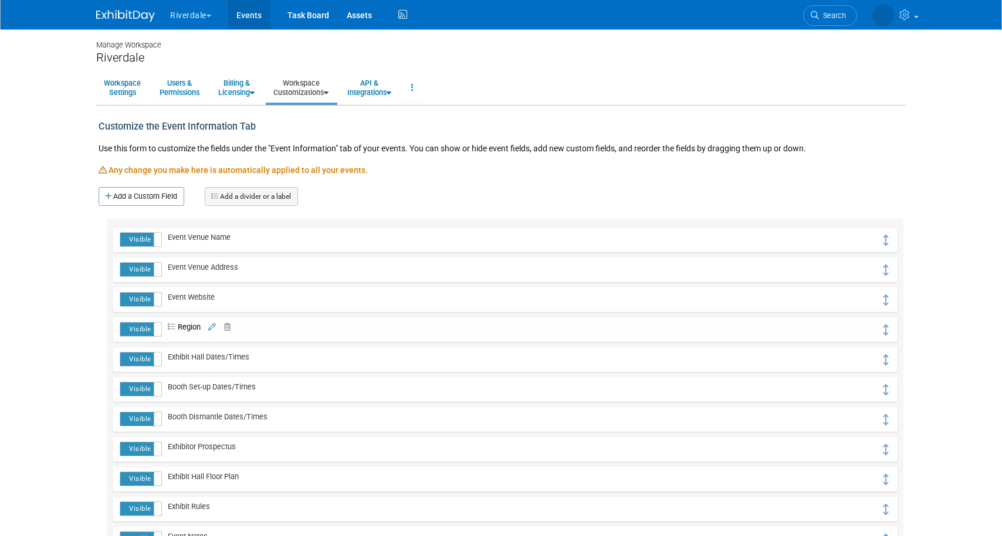
click at [241, 8] on link "Events" at bounding box center [249, 14] width 43 height 29
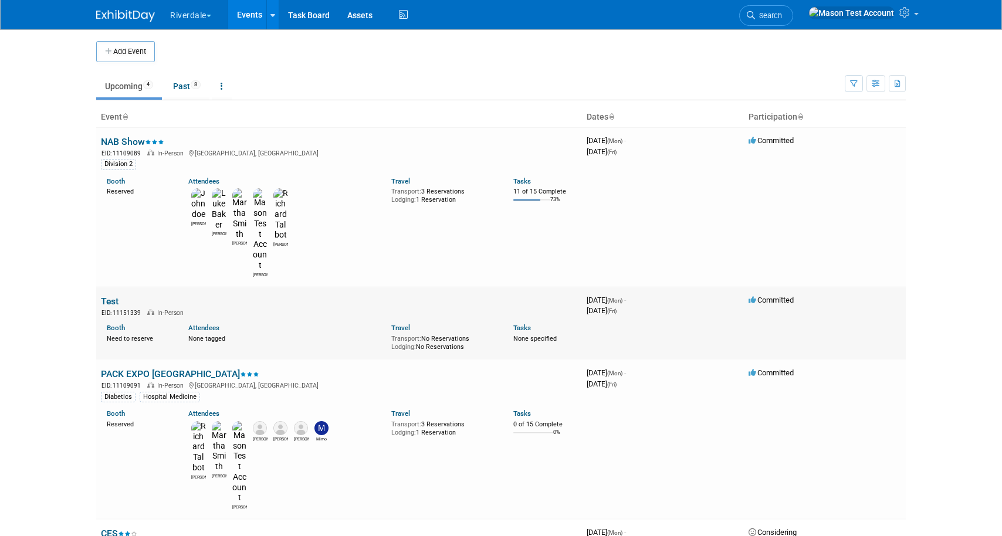
click at [113, 296] on link "Test" at bounding box center [110, 301] width 18 height 11
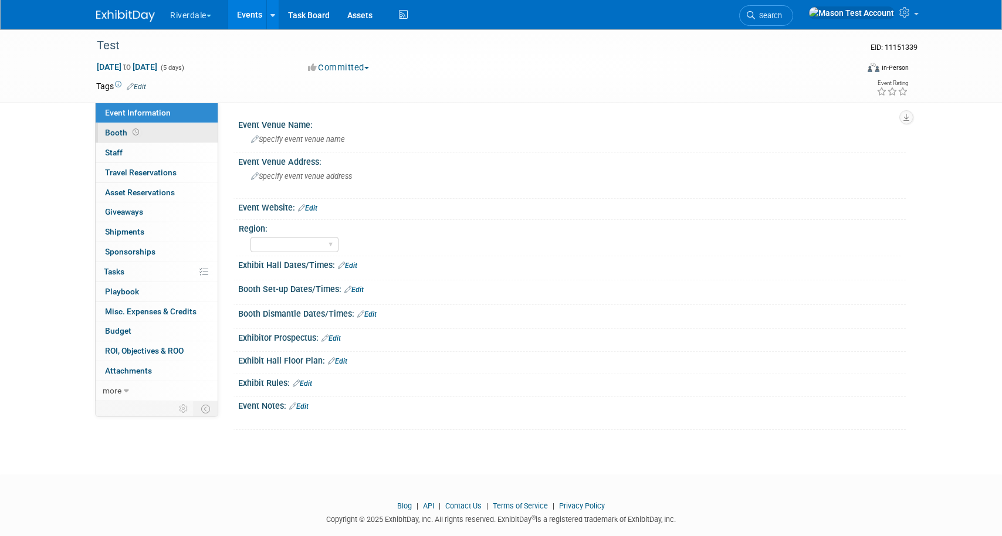
click at [161, 130] on link "Booth" at bounding box center [157, 132] width 122 height 19
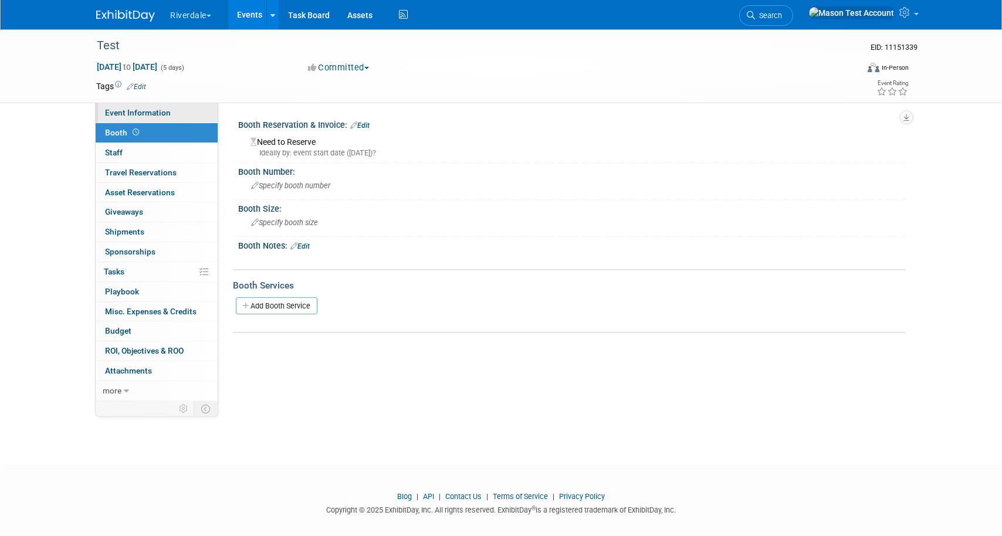
click at [161, 113] on span "Event Information" at bounding box center [138, 112] width 66 height 9
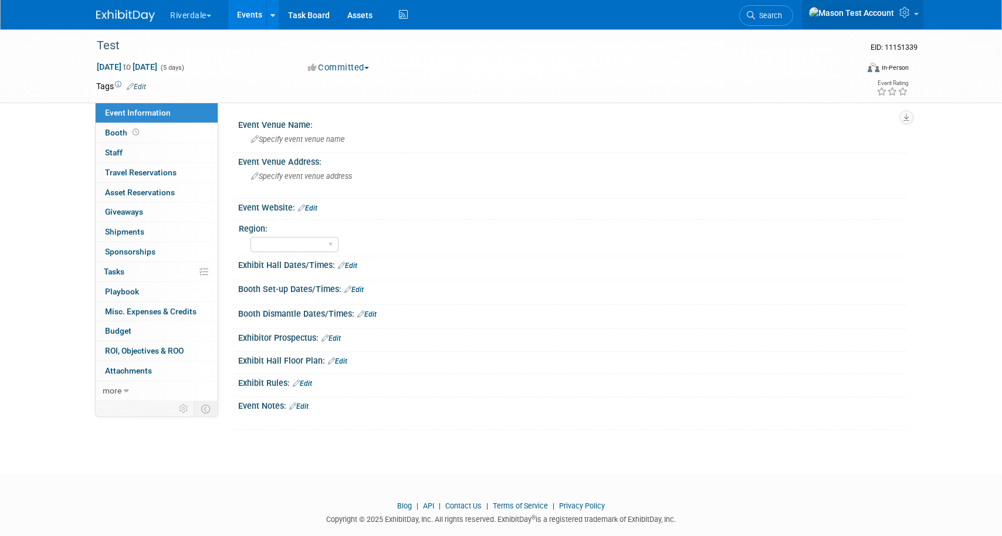
click at [907, 15] on icon at bounding box center [905, 12] width 13 height 11
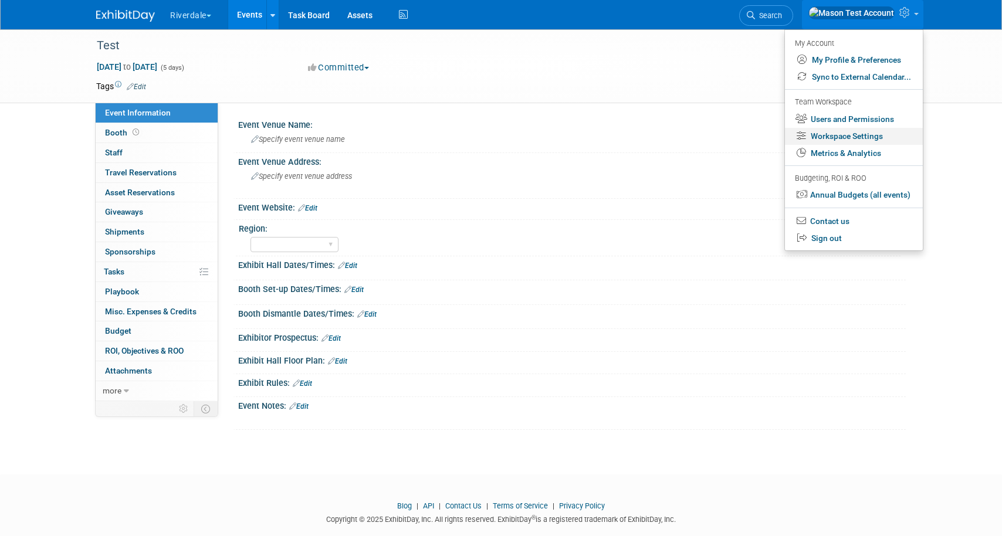
click at [836, 141] on link "Workspace Settings" at bounding box center [854, 136] width 138 height 17
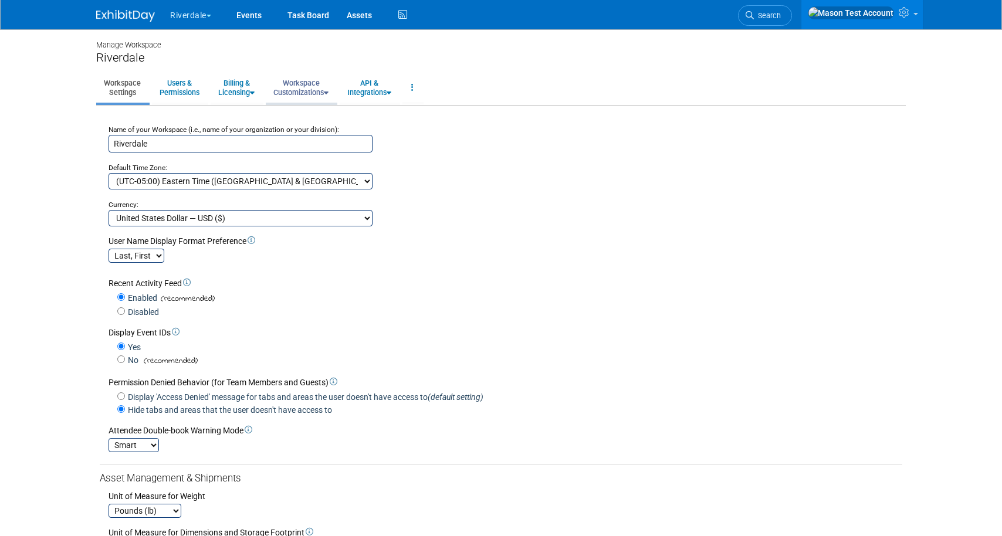
click at [310, 90] on link "Workspace Customizations" at bounding box center [301, 87] width 70 height 29
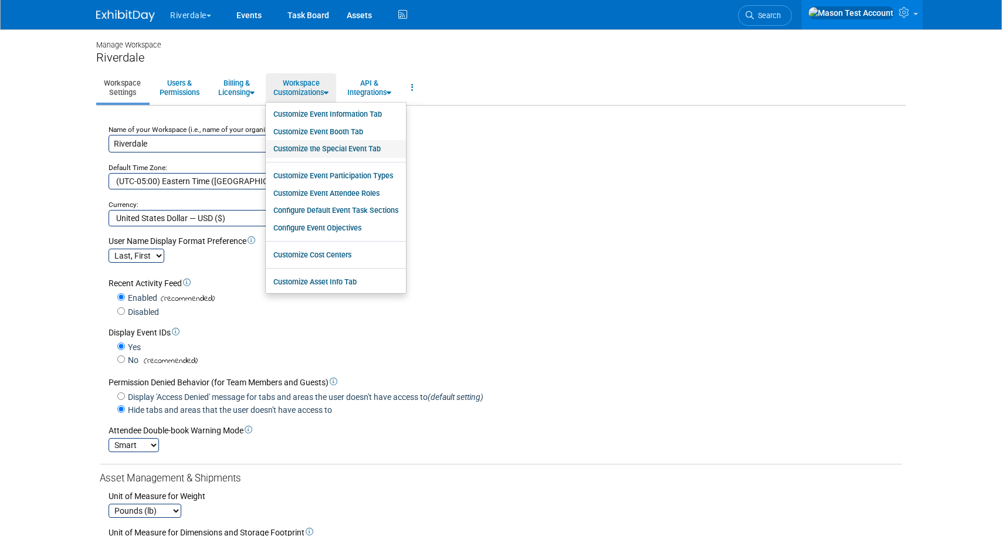
click at [324, 150] on link "Customize the Special Event Tab" at bounding box center [336, 149] width 140 height 18
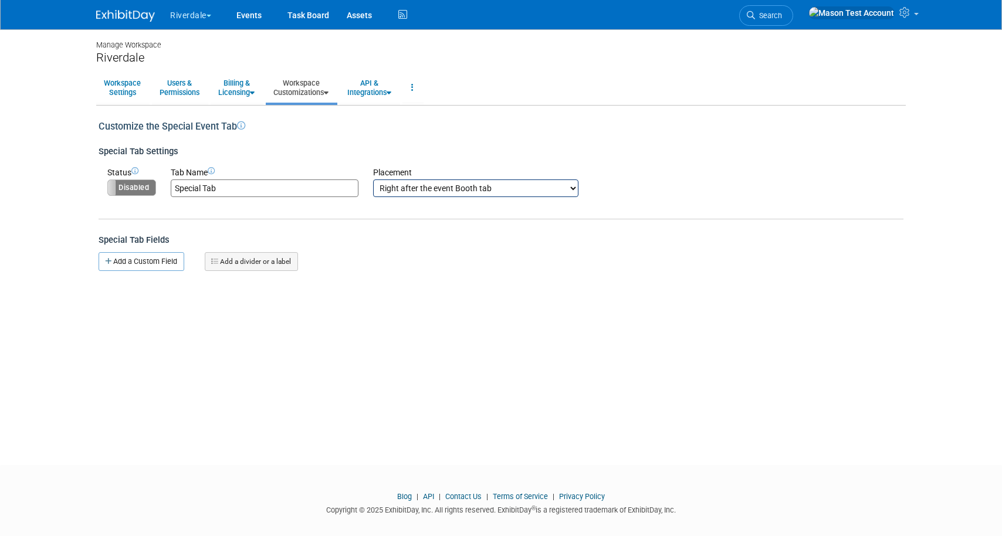
click at [147, 189] on label "Disabled" at bounding box center [131, 187] width 47 height 15
click at [252, 193] on input "Special Tab" at bounding box center [265, 188] width 188 height 18
click at [420, 189] on select "Right after the event Information tab Right after the event Booth tab Right aft…" at bounding box center [475, 188] width 205 height 18
click at [373, 179] on select "Right after the event Information tab Right after the event Booth tab Right aft…" at bounding box center [475, 188] width 205 height 18
click at [129, 267] on link "Add a Custom Field" at bounding box center [142, 261] width 86 height 19
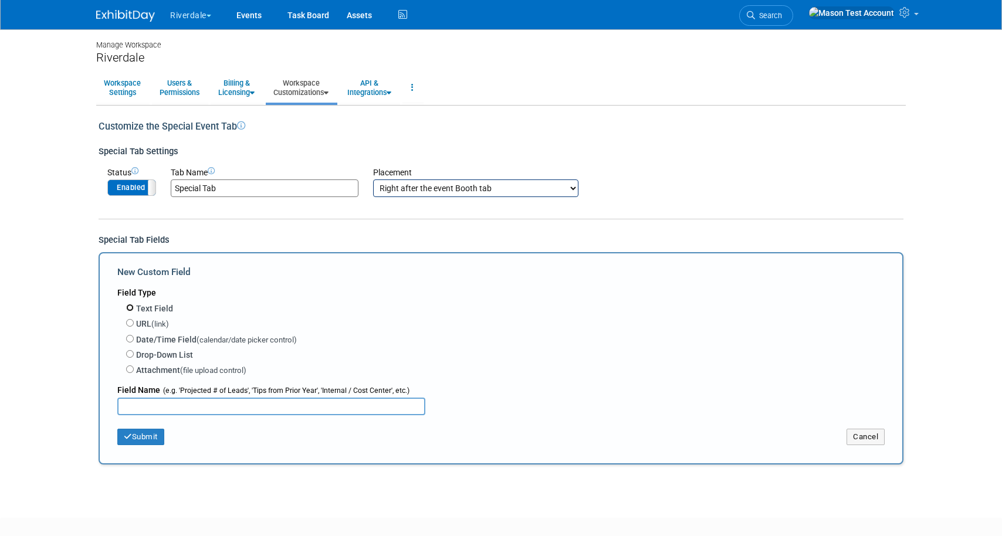
click at [128, 304] on input "Text Field" at bounding box center [130, 308] width 8 height 8
radio input "true"
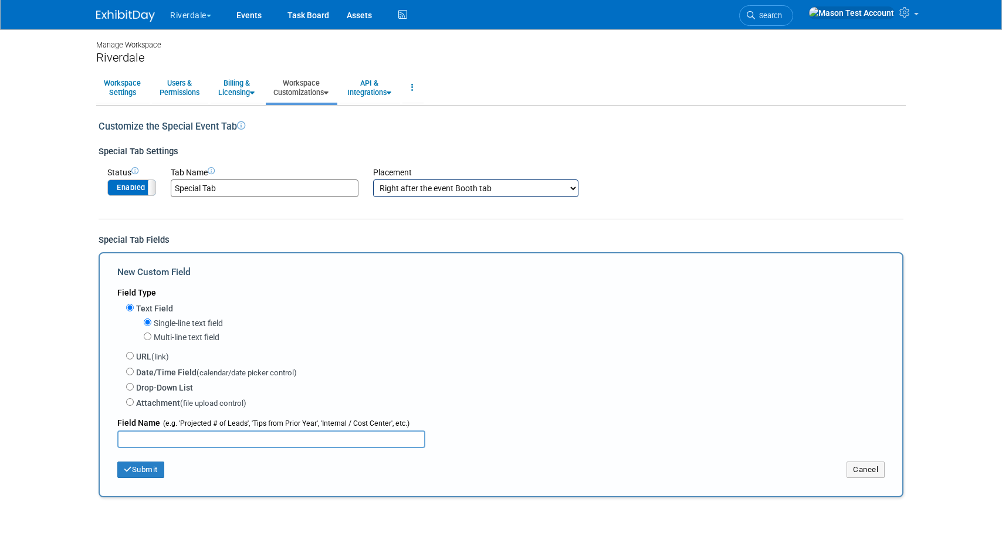
click at [170, 436] on input "text" at bounding box center [271, 439] width 308 height 18
type input "test"
click at [128, 471] on icon "button" at bounding box center [128, 470] width 8 height 8
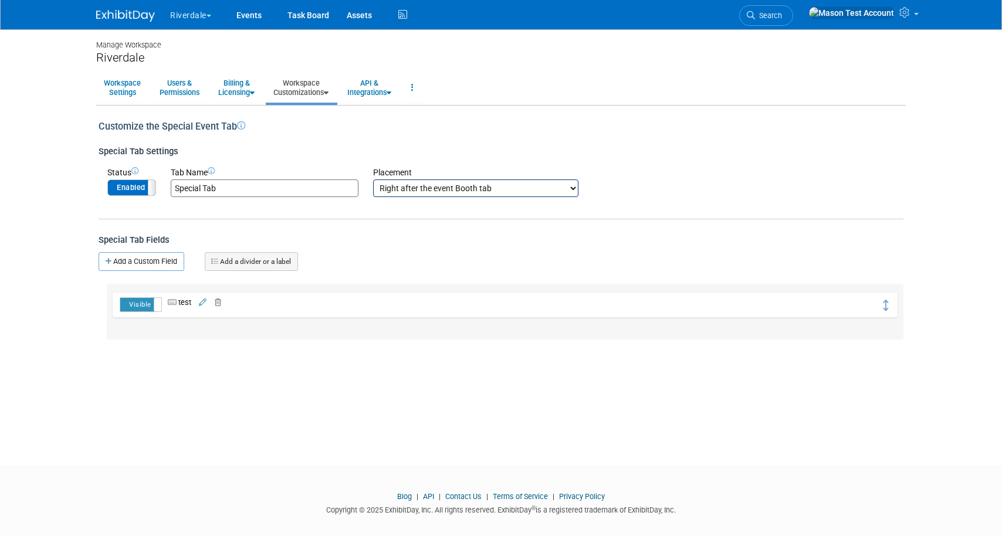
click at [249, 269] on link "Add a divider or a label" at bounding box center [251, 261] width 93 height 19
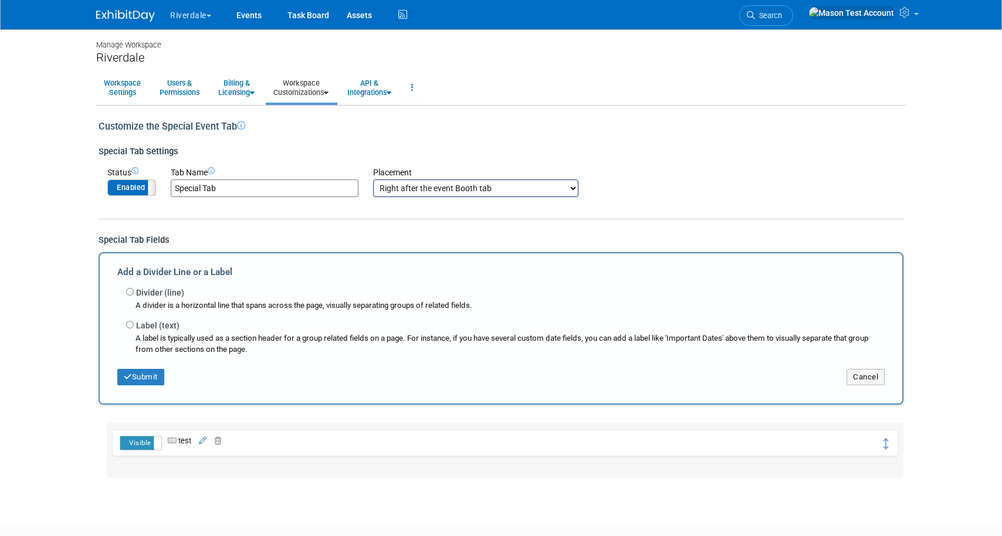
click at [884, 379] on div "Cancel" at bounding box center [827, 373] width 131 height 24
click at [869, 376] on button "Cancel" at bounding box center [865, 377] width 38 height 16
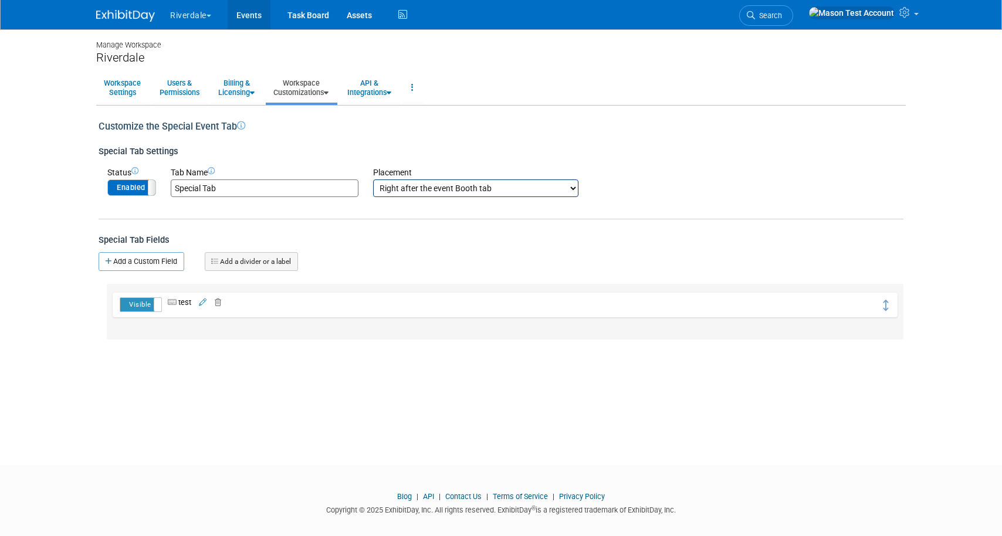
click at [250, 12] on link "Events" at bounding box center [249, 14] width 43 height 29
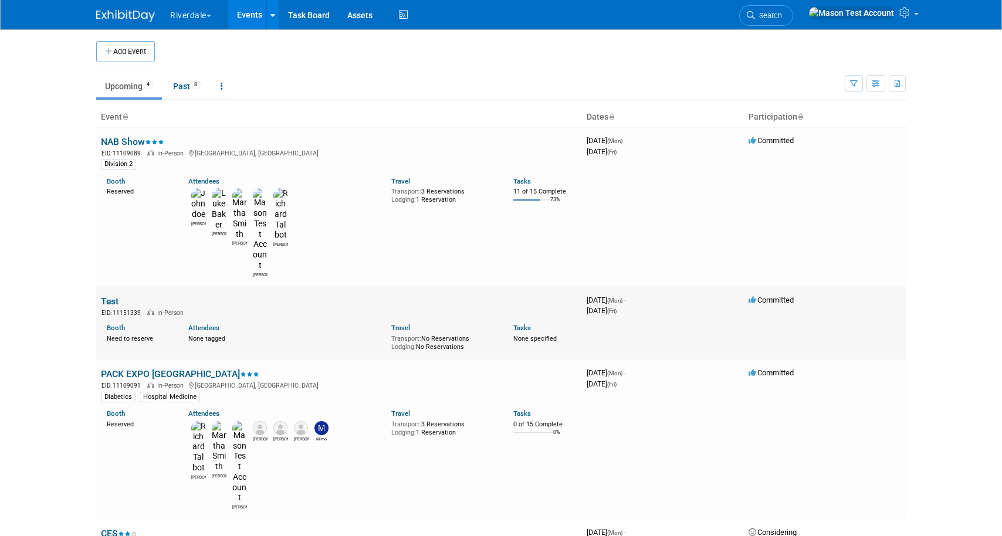
click at [104, 296] on link "Test" at bounding box center [110, 301] width 18 height 11
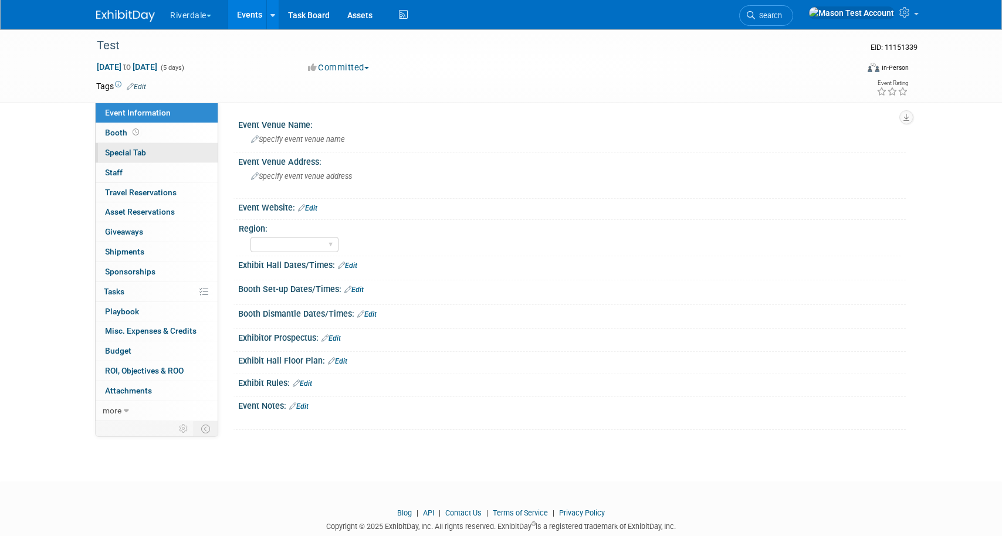
click at [130, 154] on span "Special Tab" at bounding box center [125, 152] width 41 height 9
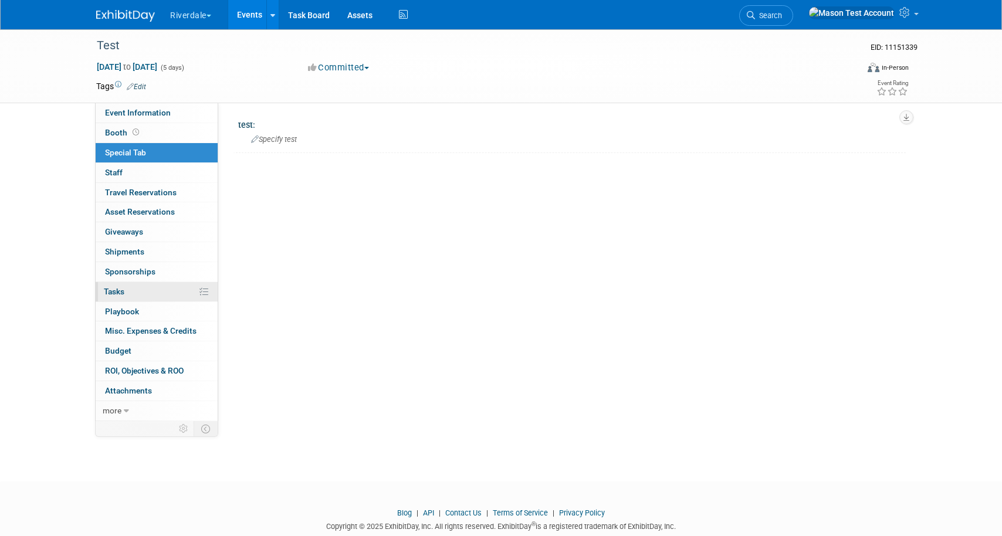
click at [174, 294] on link "0% Tasks 0%" at bounding box center [157, 291] width 122 height 19
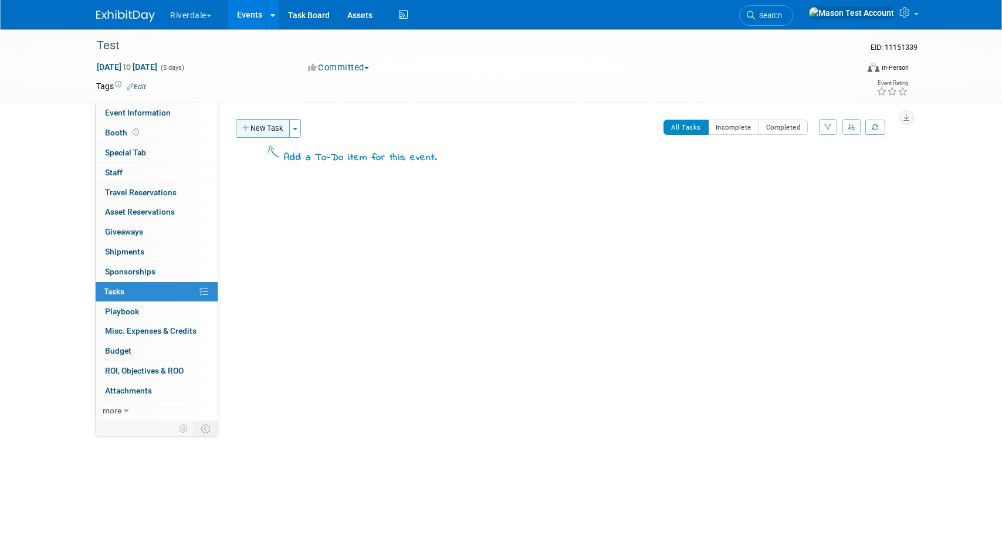
click at [252, 125] on button "New Task" at bounding box center [263, 128] width 54 height 19
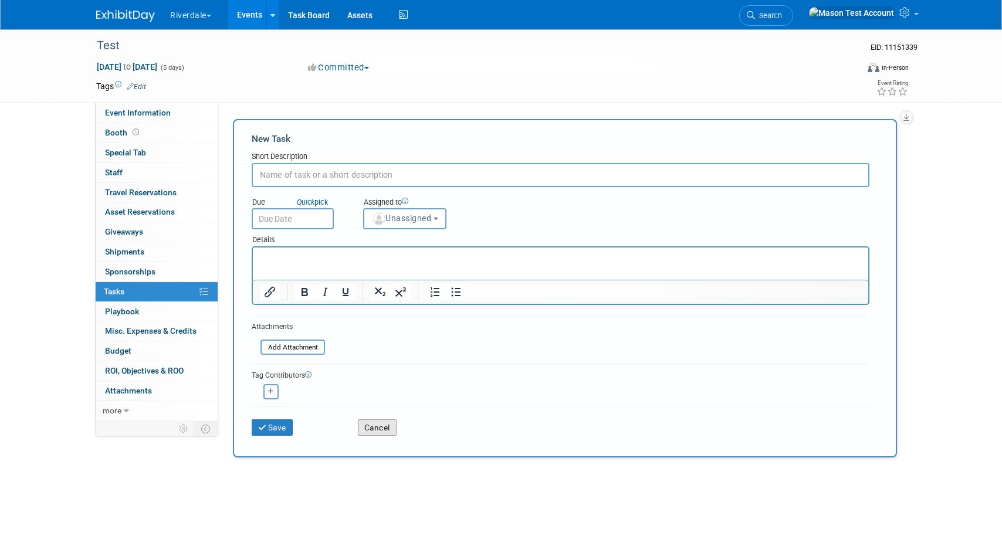
click at [369, 422] on button "Cancel" at bounding box center [377, 427] width 39 height 16
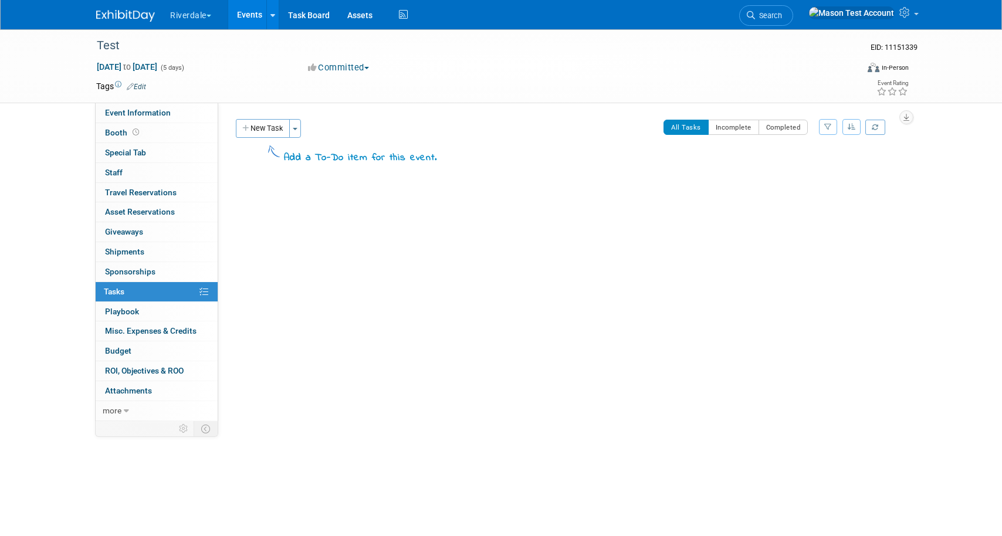
click at [353, 70] on button "Committed" at bounding box center [339, 68] width 70 height 12
click at [352, 105] on link "Considering" at bounding box center [350, 103] width 93 height 16
click at [252, 128] on button "New Task" at bounding box center [263, 128] width 54 height 19
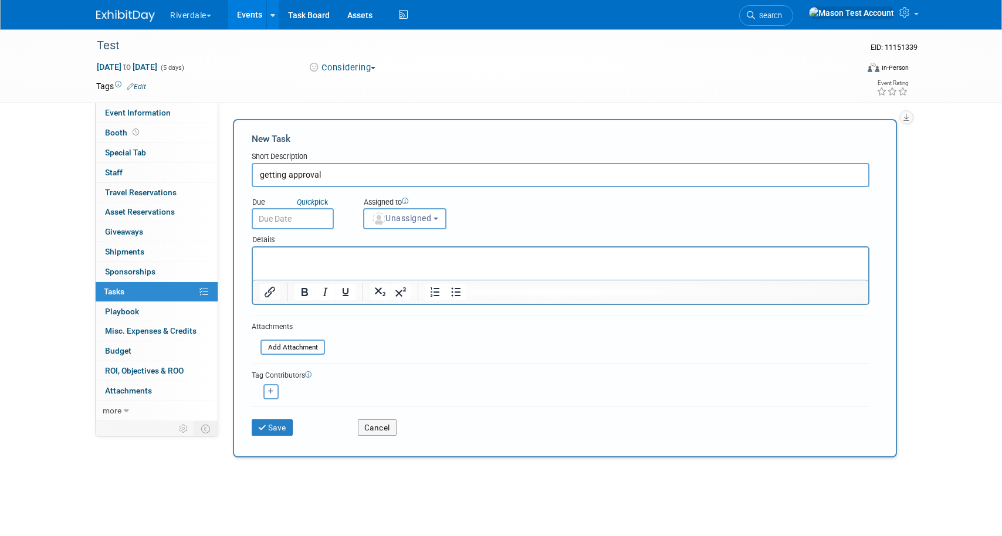
type input "getting approval"
click at [281, 224] on input "text" at bounding box center [293, 218] width 82 height 21
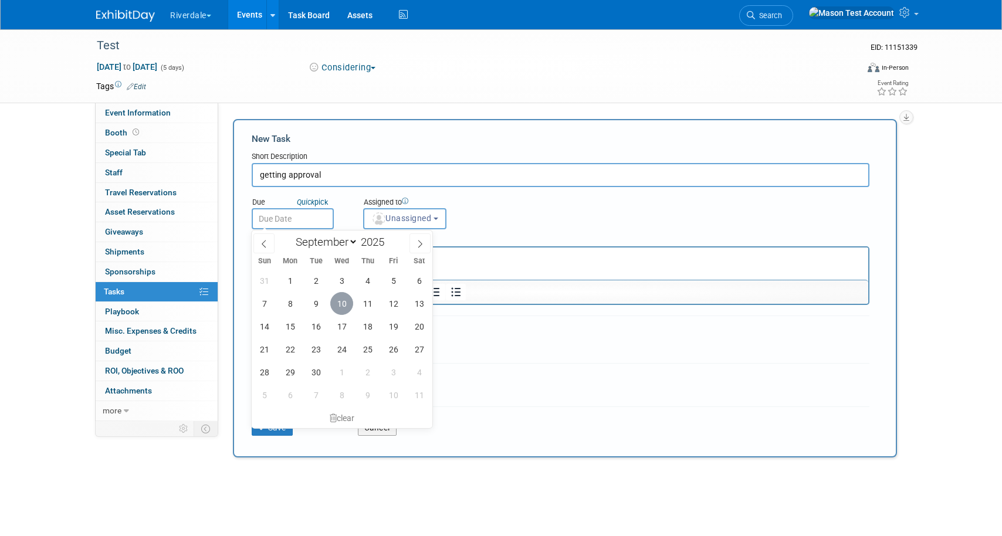
click at [335, 306] on span "10" at bounding box center [341, 303] width 23 height 23
type input "Sep 10, 2025"
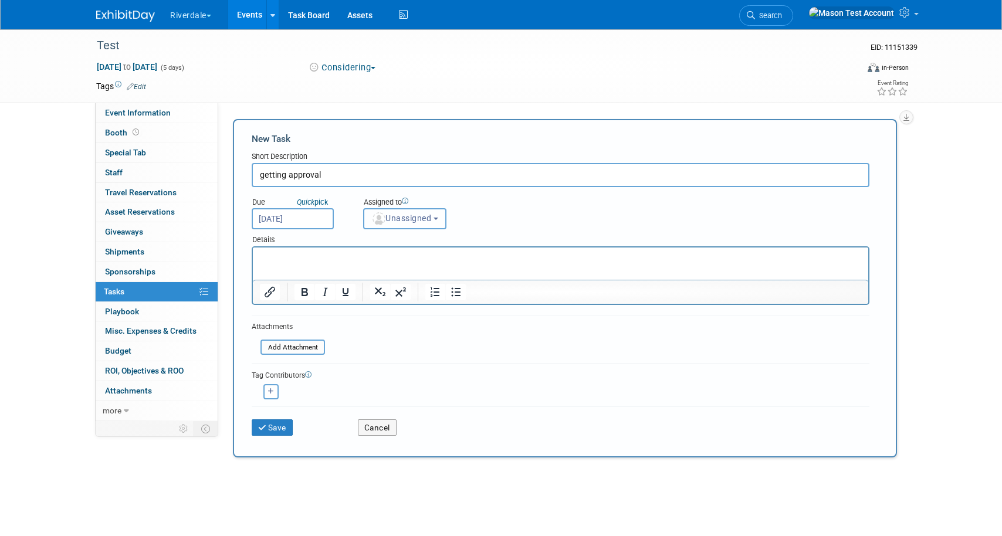
click at [414, 215] on span "Unassigned" at bounding box center [401, 217] width 60 height 9
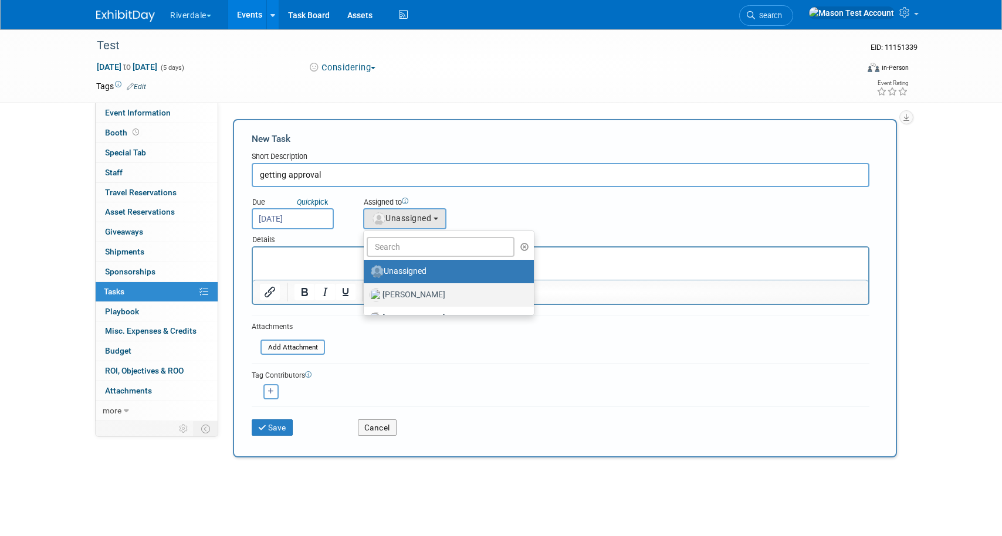
click at [419, 294] on label "Baker, Luke" at bounding box center [445, 295] width 152 height 19
click at [365, 294] on input "Baker, Luke" at bounding box center [362, 294] width 8 height 8
select select "8056bcc3-d37a-4e7b-aee3-3cd992e179c5"
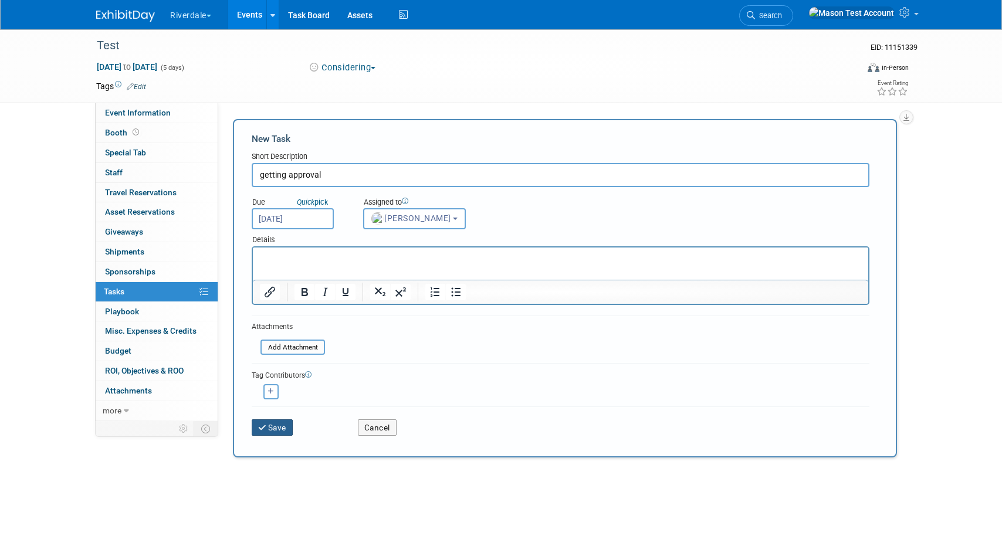
click at [284, 428] on button "Save" at bounding box center [272, 427] width 41 height 16
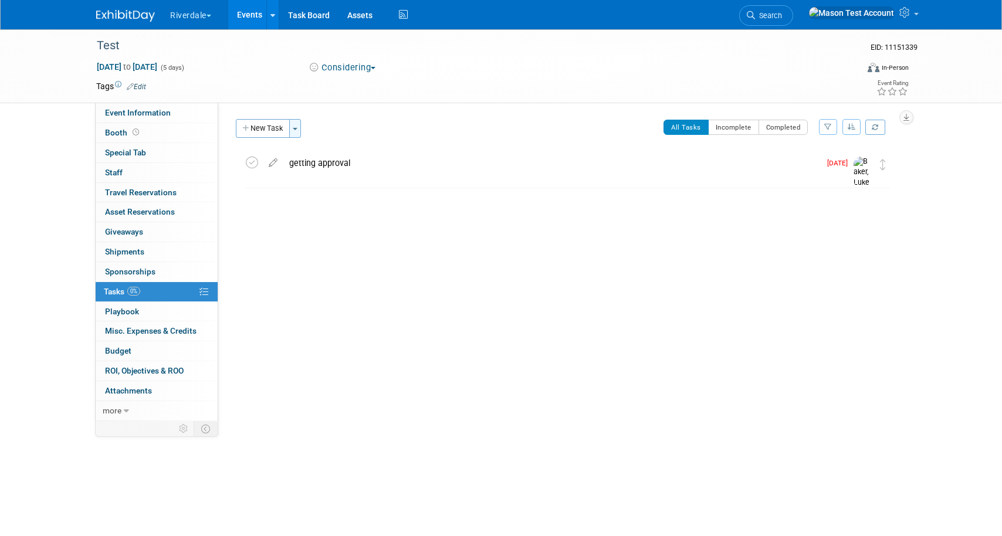
click at [296, 128] on span "button" at bounding box center [295, 129] width 5 height 2
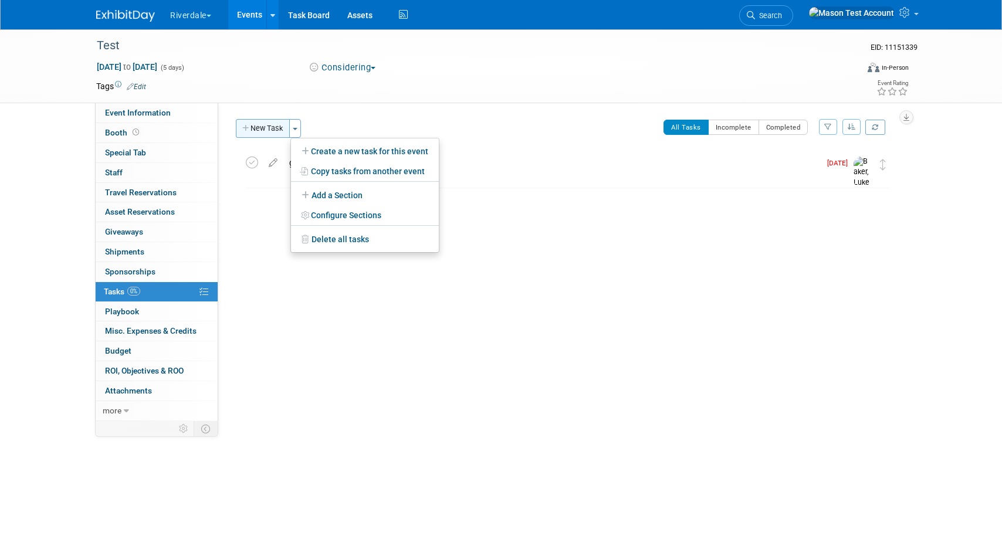
click at [272, 134] on button "New Task" at bounding box center [263, 128] width 54 height 19
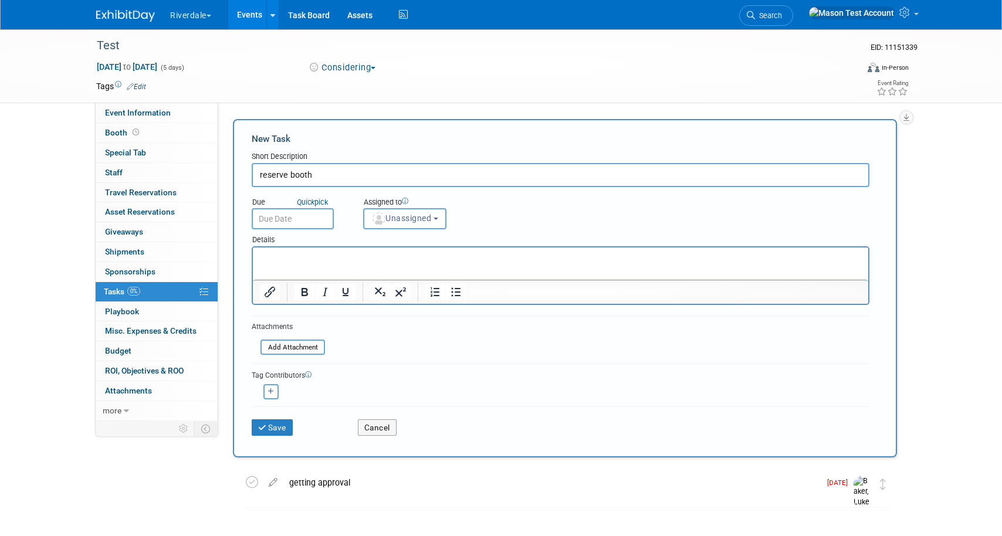
type input "reserve booth"
click at [290, 219] on input "text" at bounding box center [293, 218] width 82 height 21
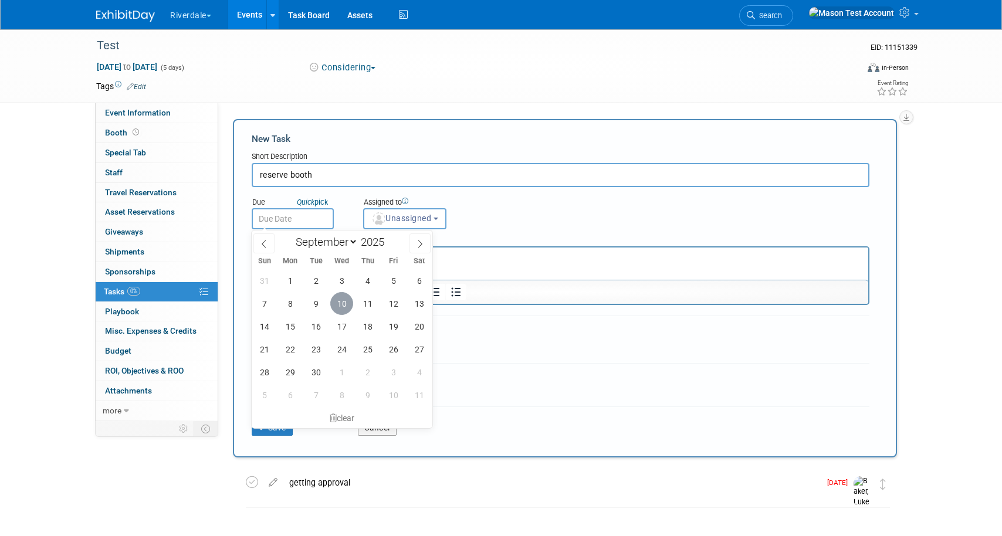
click at [341, 296] on span "10" at bounding box center [341, 303] width 23 height 23
type input "Sep 10, 2025"
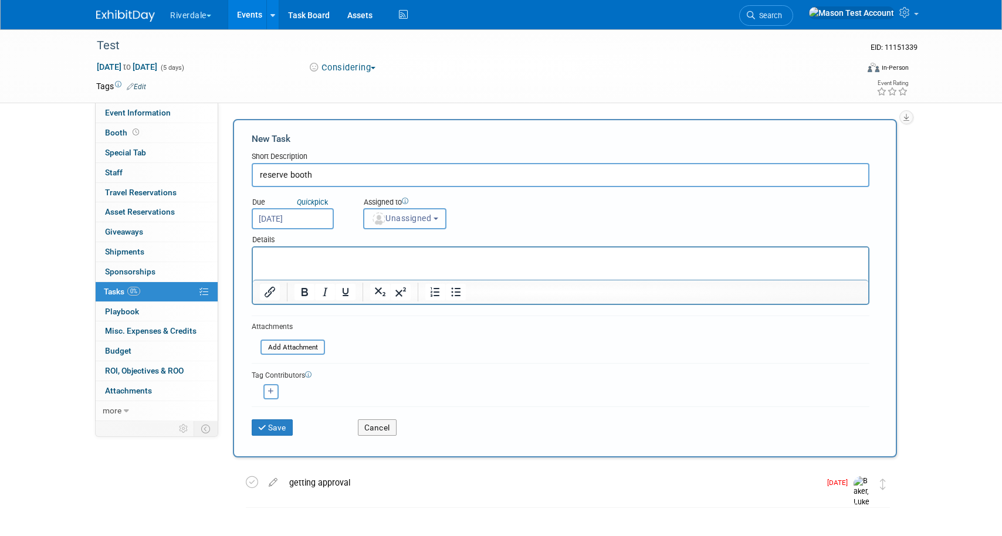
click at [437, 218] on button "Unassigned" at bounding box center [404, 218] width 83 height 21
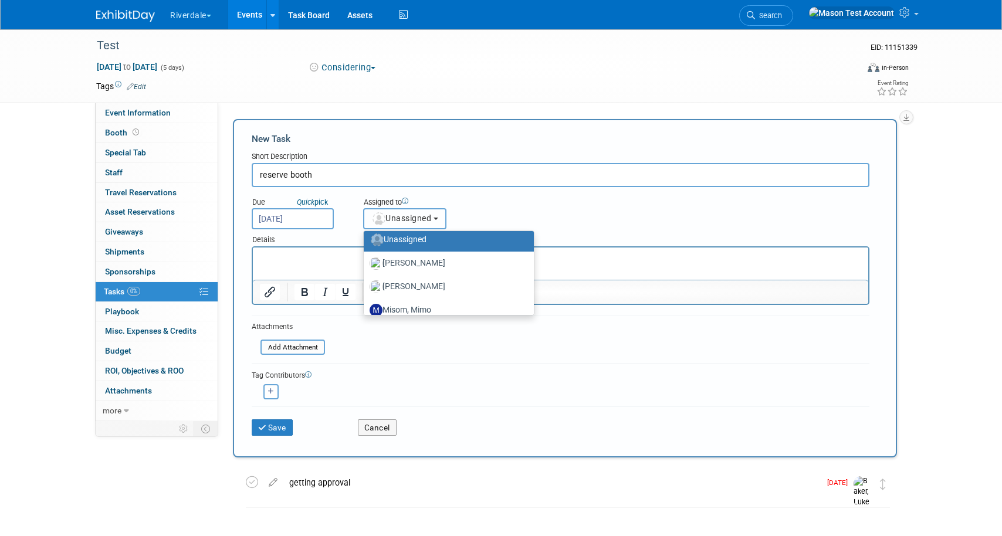
scroll to position [34, 0]
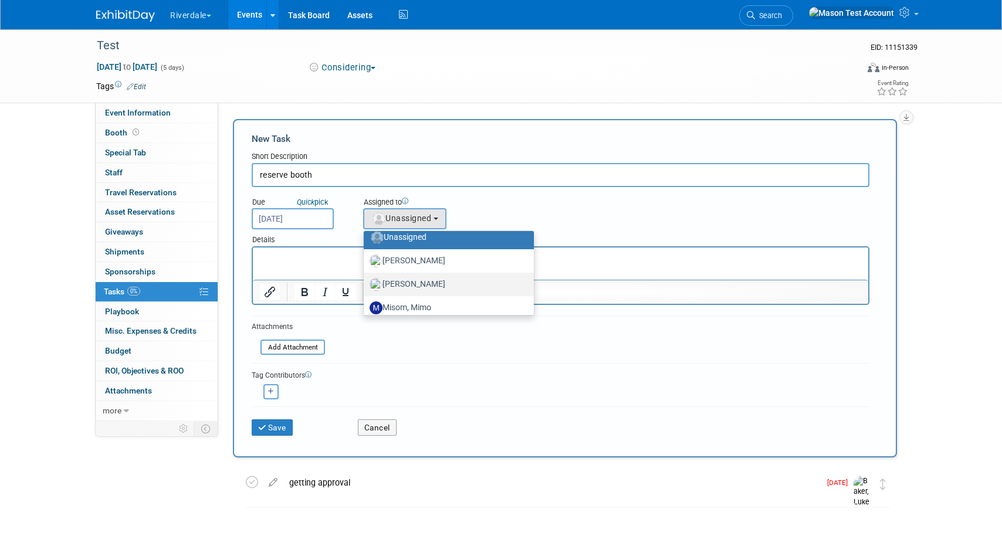
click at [433, 279] on label "[PERSON_NAME]" at bounding box center [445, 284] width 152 height 19
click at [365, 279] on input "[PERSON_NAME]" at bounding box center [362, 283] width 8 height 8
select select "5ff3df1d-f5c1-40d9-98f4-8eb016f0dd8c"
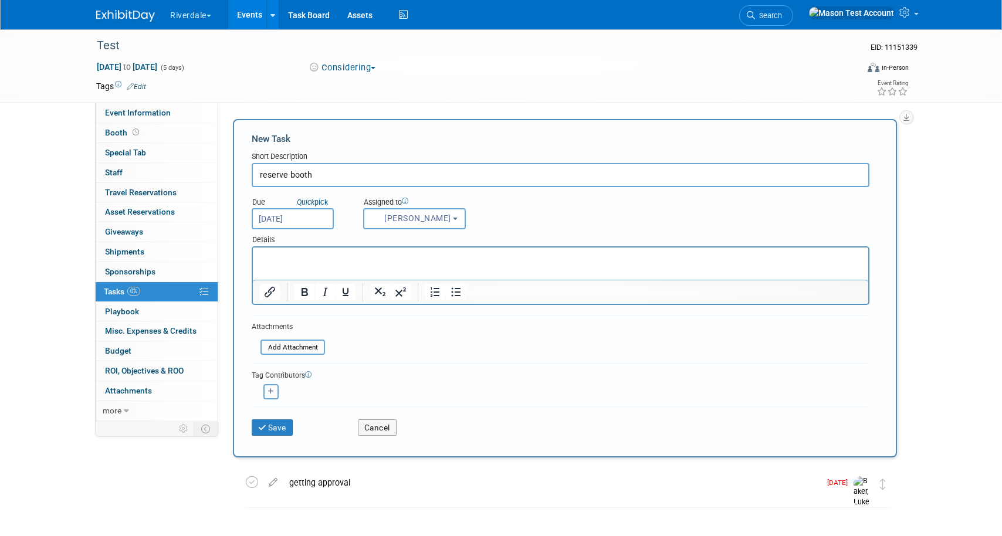
click at [270, 390] on icon "button" at bounding box center [271, 391] width 6 height 6
select select
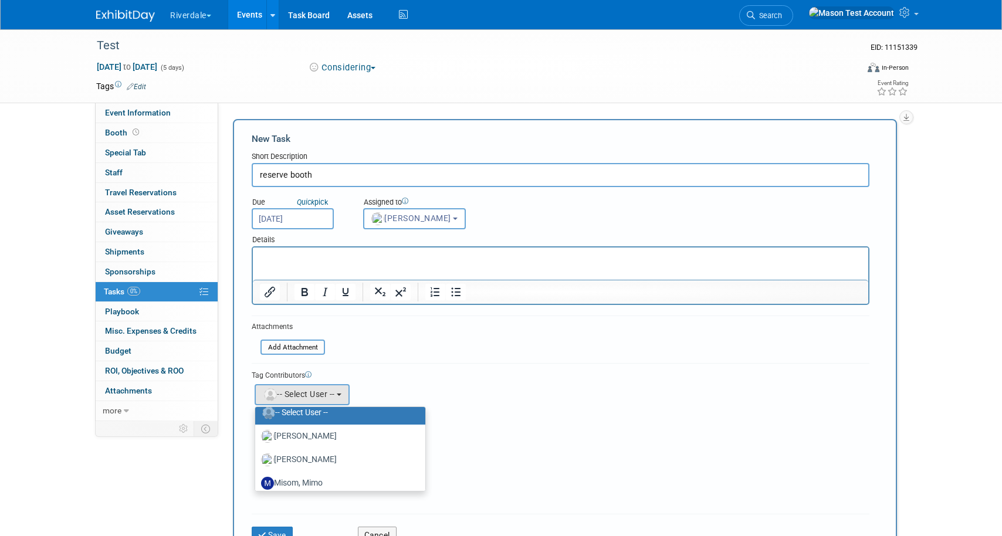
scroll to position [37, 0]
click at [311, 476] on label "Misom, Mimo" at bounding box center [337, 480] width 152 height 19
click at [257, 476] on input "Misom, Mimo" at bounding box center [253, 480] width 8 height 8
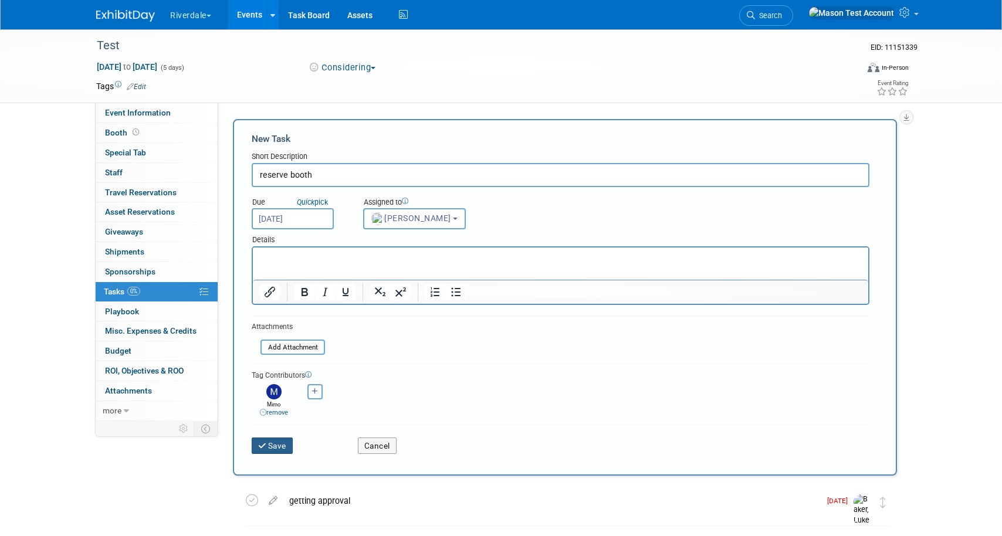
click at [283, 451] on button "Save" at bounding box center [272, 445] width 41 height 16
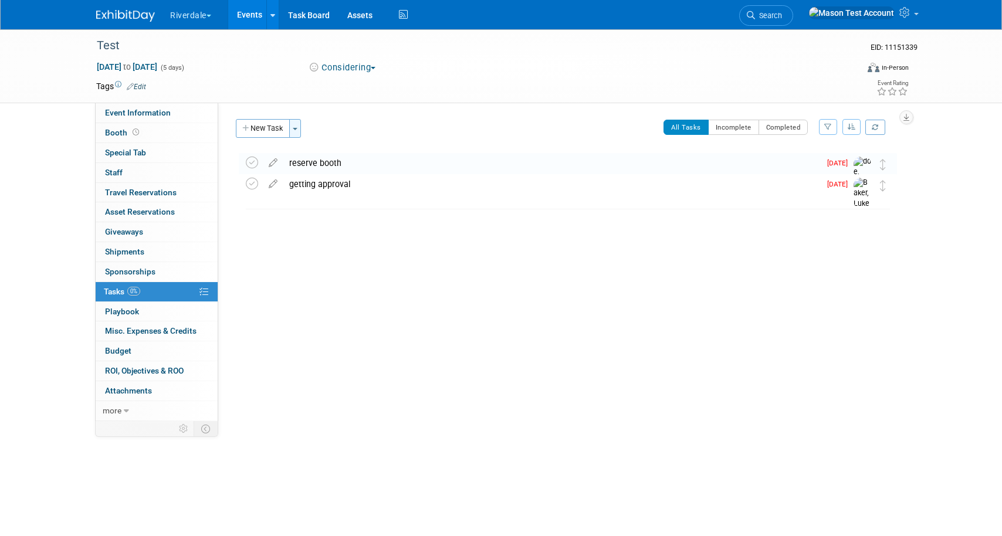
click at [301, 134] on button "Toggle Dropdown" at bounding box center [295, 128] width 12 height 19
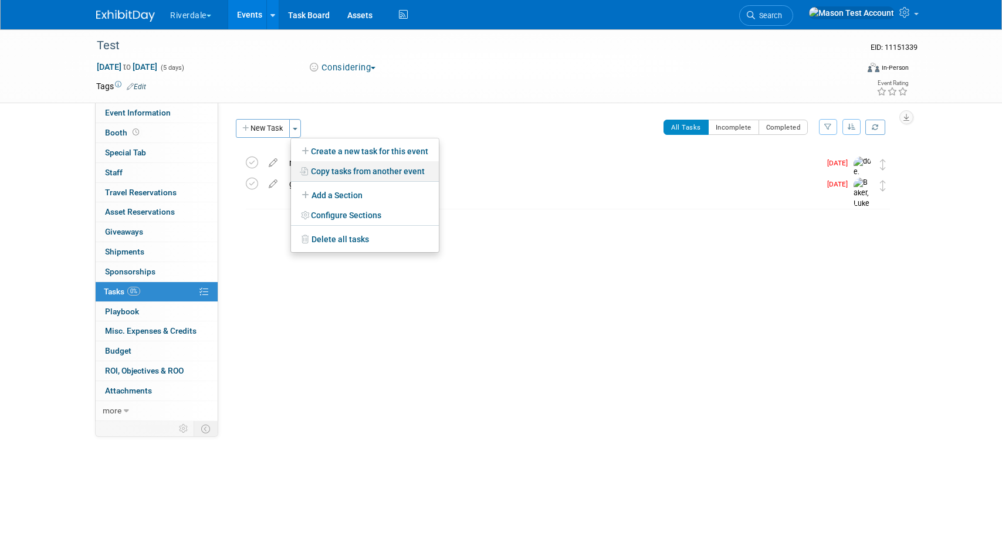
click at [335, 168] on link "Copy tasks from another event" at bounding box center [365, 171] width 148 height 20
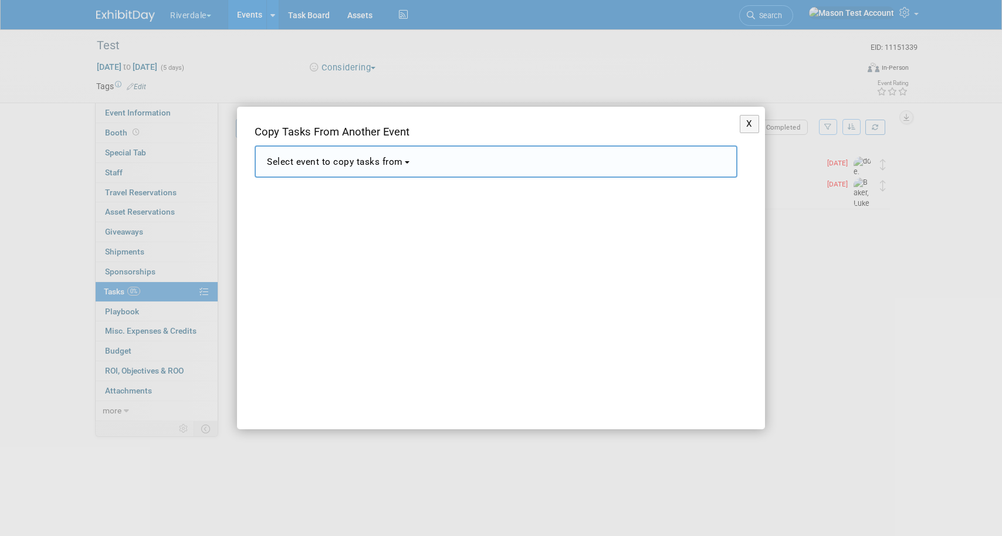
click at [350, 163] on span "Select event to copy tasks from" at bounding box center [335, 162] width 136 height 11
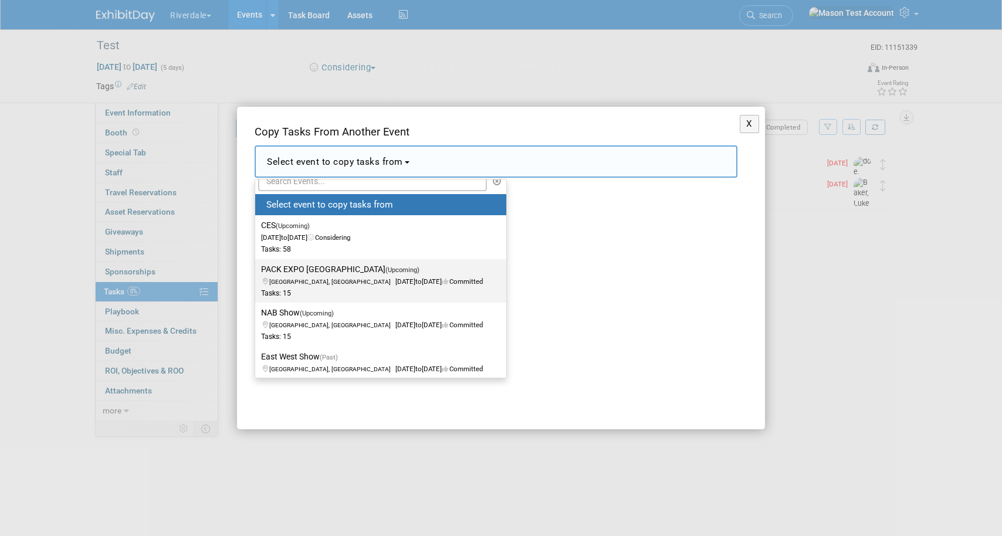
scroll to position [18, 0]
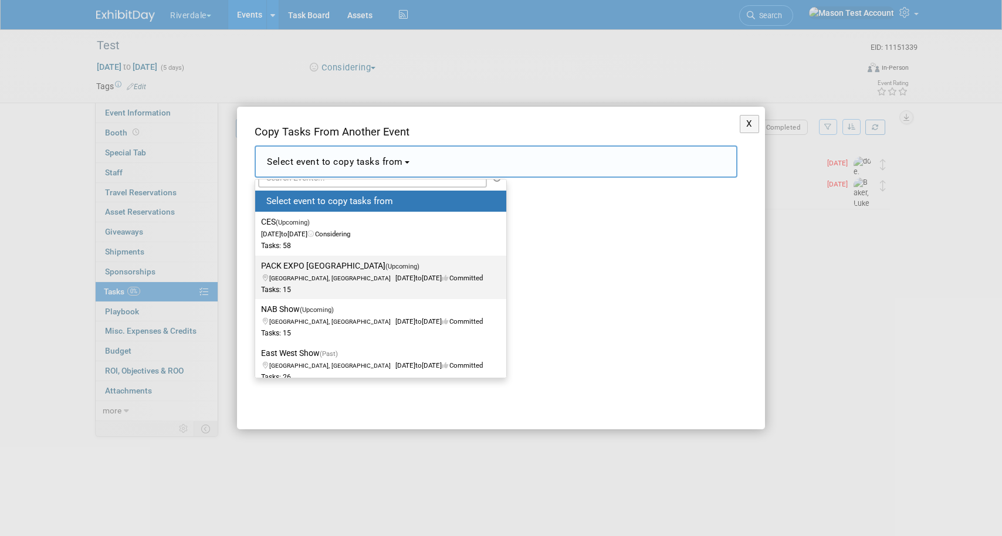
click at [388, 275] on span "Los Angeles, CA Oct 13, 2025 to Oct 17, 2025 Committed" at bounding box center [372, 272] width 222 height 20
click at [257, 270] on input "PACK EXPO Las Vegas (Upcoming) Los Angeles, CA Oct 13, 2025 to Oct 17, 2025 Com…" at bounding box center [253, 266] width 8 height 8
select select "11109091"
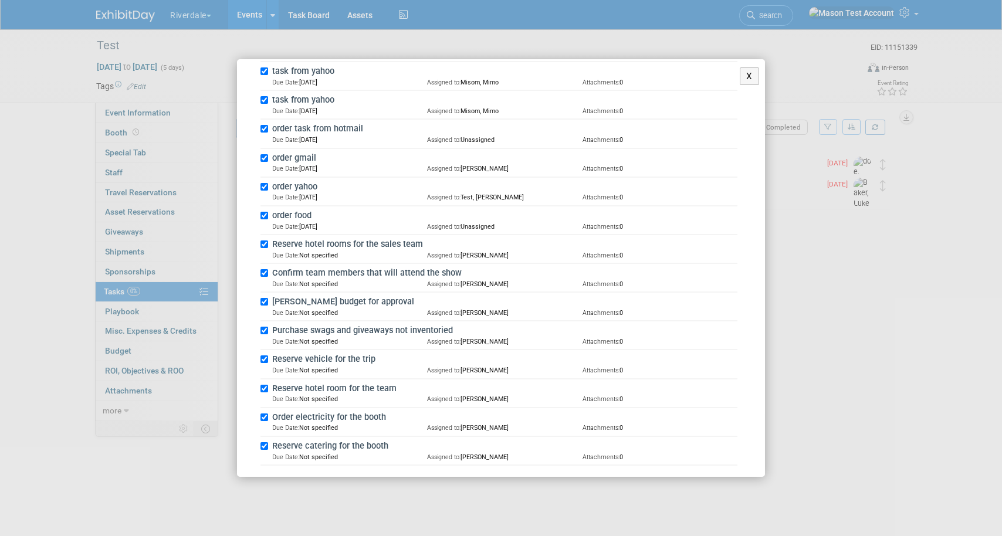
scroll to position [282, 0]
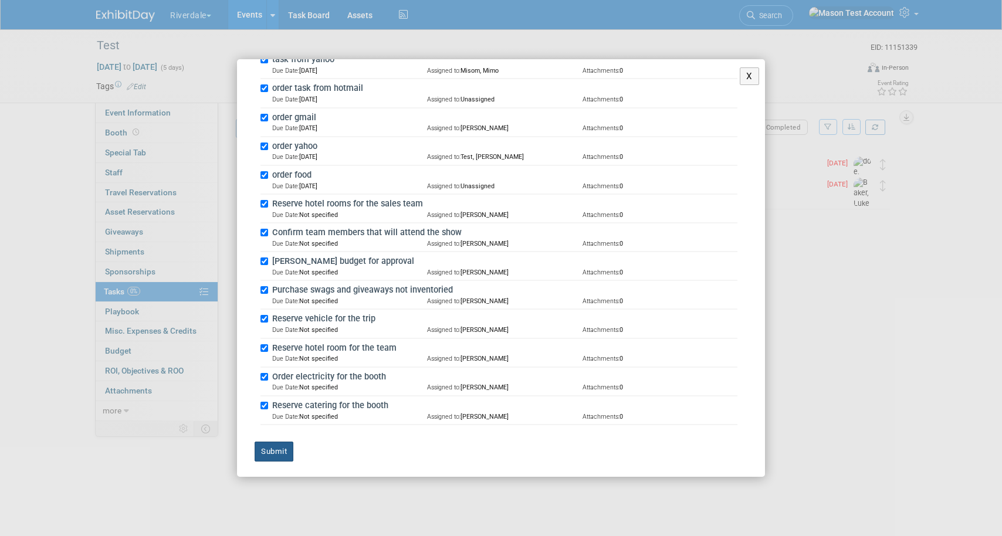
click at [280, 443] on button "Submit" at bounding box center [274, 452] width 39 height 20
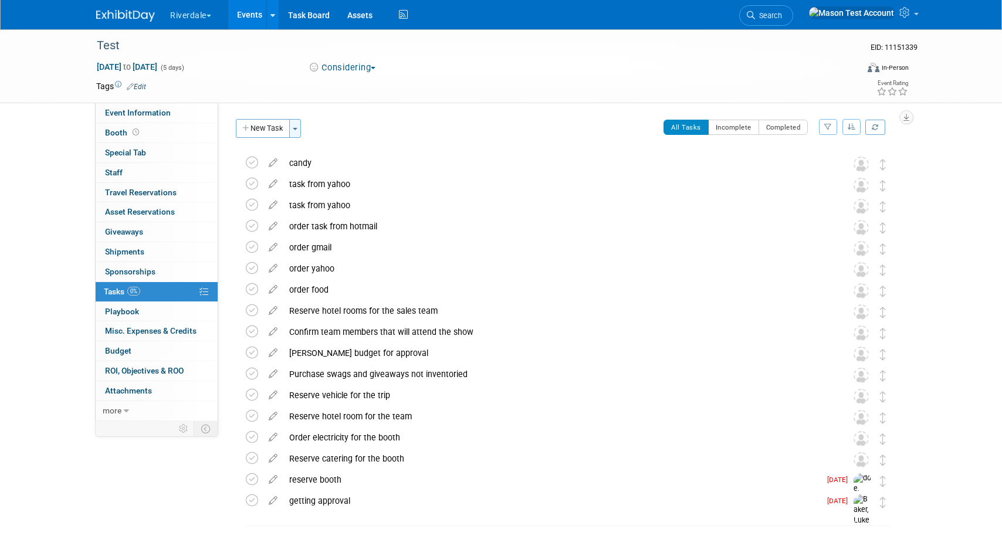
click at [294, 132] on button "Toggle Dropdown" at bounding box center [295, 128] width 12 height 19
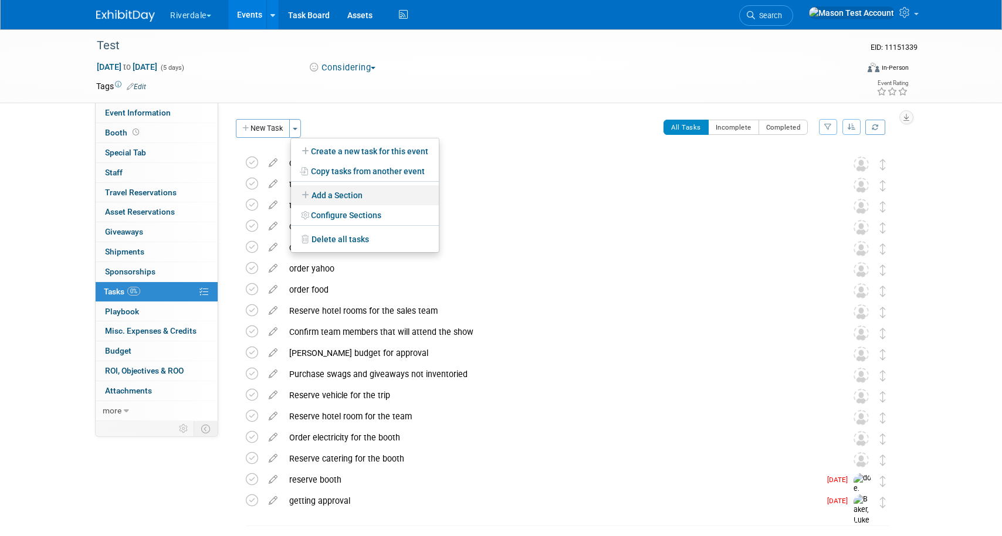
click at [354, 195] on link "Add a Section" at bounding box center [365, 195] width 148 height 20
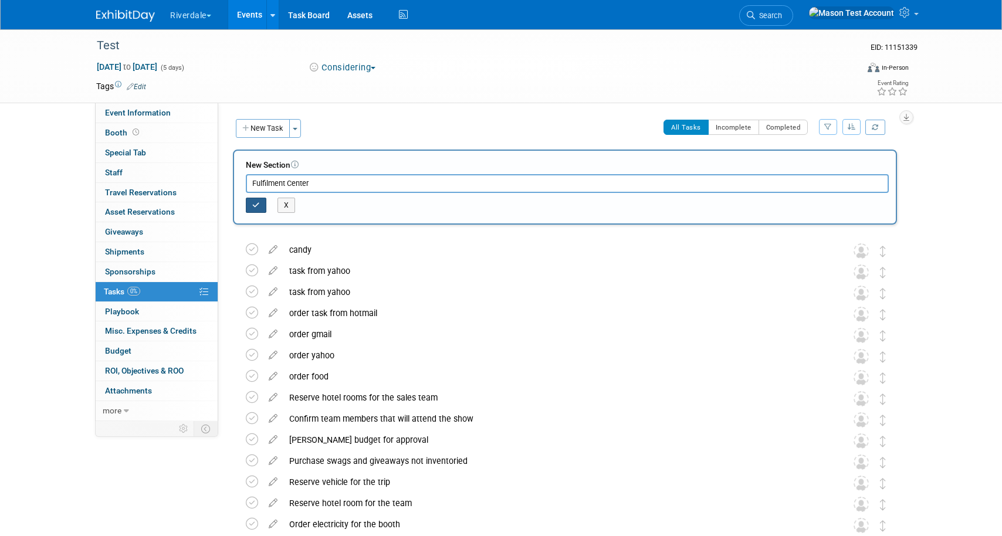
type input "Fulfilment Center"
click at [253, 208] on icon "button" at bounding box center [256, 205] width 8 height 7
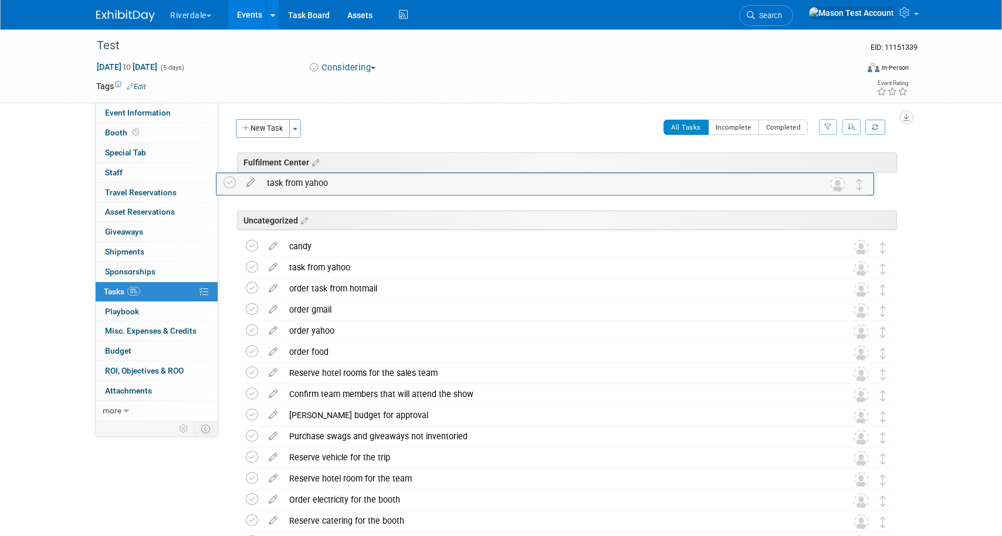
drag, startPoint x: 885, startPoint y: 277, endPoint x: 862, endPoint y: 192, distance: 88.1
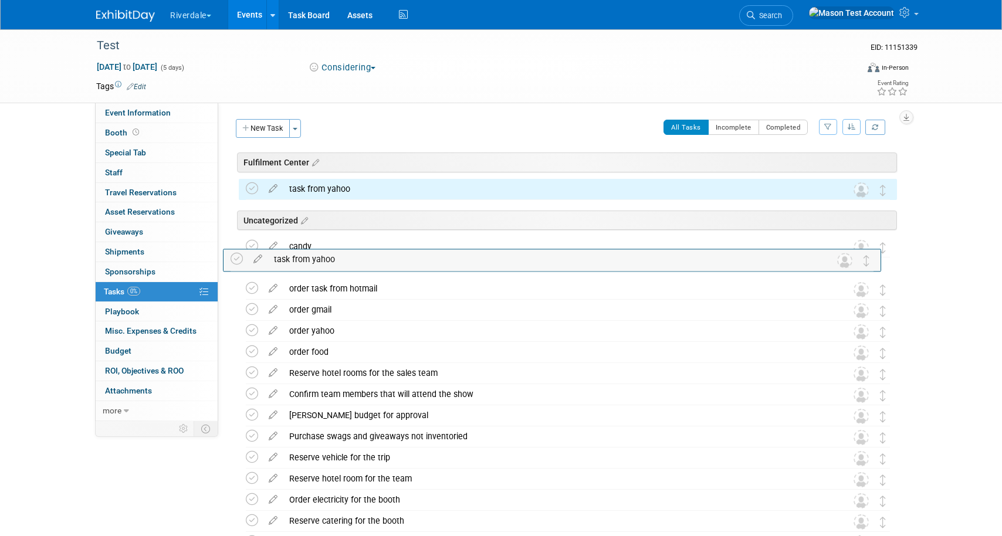
drag, startPoint x: 885, startPoint y: 272, endPoint x: 887, endPoint y: 205, distance: 66.9
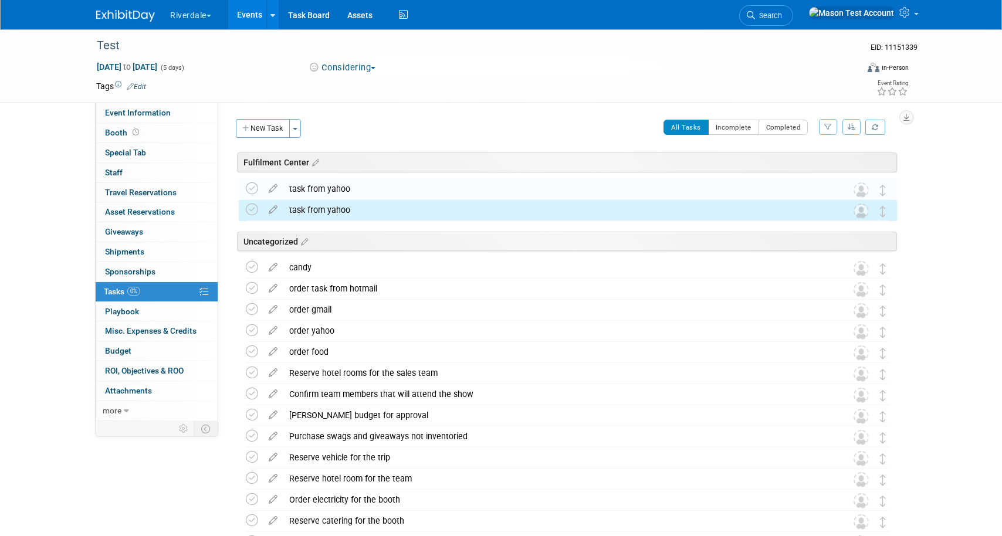
drag, startPoint x: 883, startPoint y: 275, endPoint x: 863, endPoint y: 241, distance: 39.1
click at [863, 241] on div "Test Sep 15, 2025 to Sep 19, 2025 (Considering) Uncategorized candy DETAILS get…" at bounding box center [565, 376] width 664 height 396
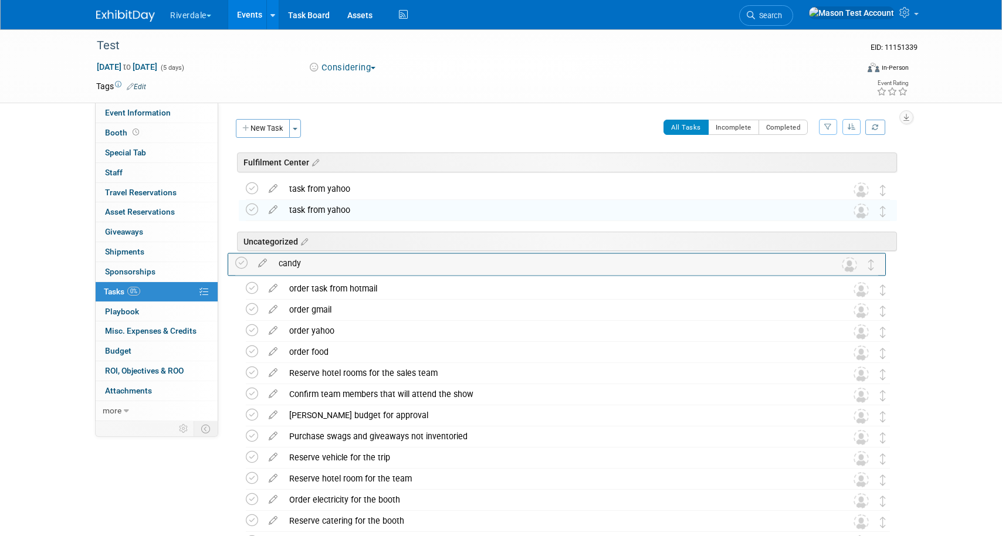
drag, startPoint x: 887, startPoint y: 266, endPoint x: 883, endPoint y: 233, distance: 33.1
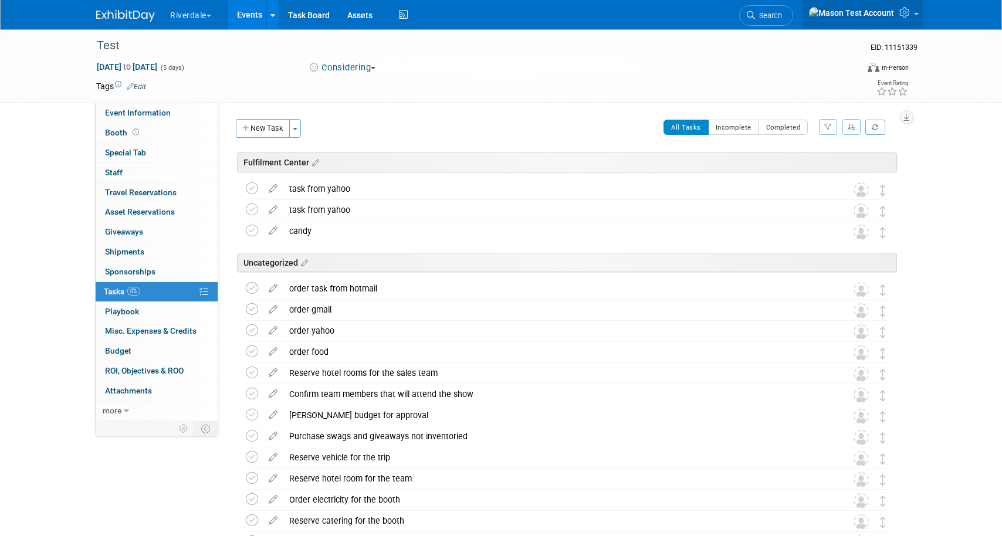
click at [912, 13] on link at bounding box center [862, 14] width 121 height 29
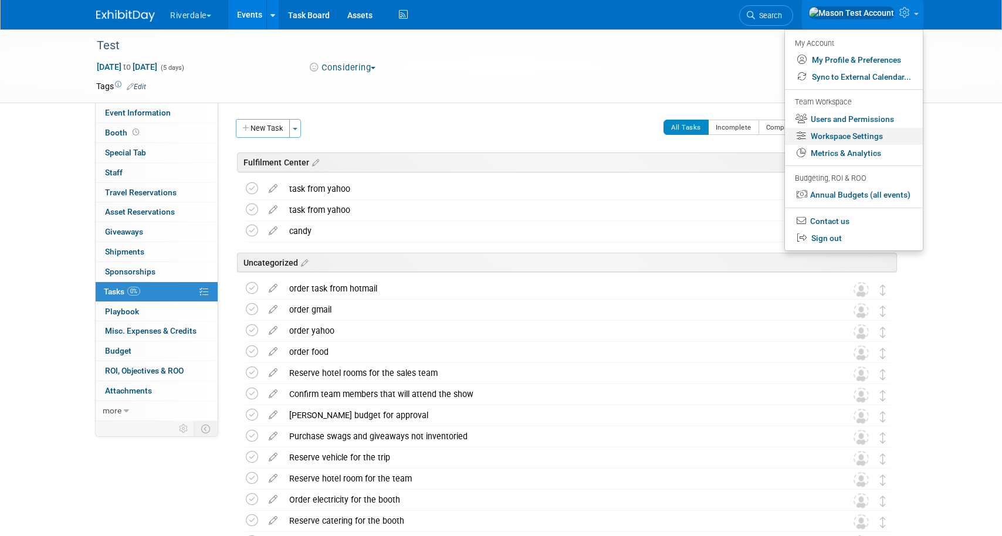
click at [872, 140] on link "Workspace Settings" at bounding box center [854, 136] width 138 height 17
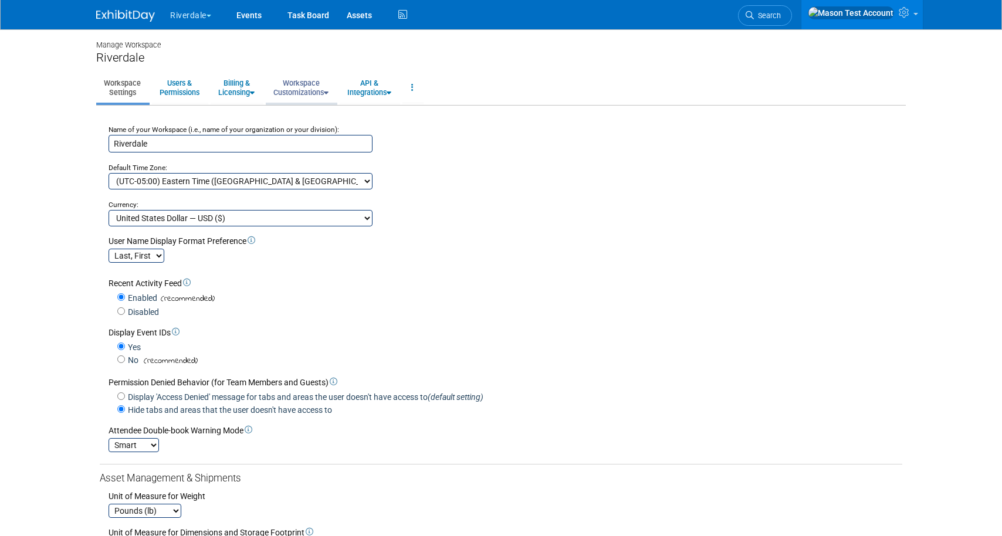
click at [312, 84] on link "Workspace Customizations" at bounding box center [301, 87] width 70 height 29
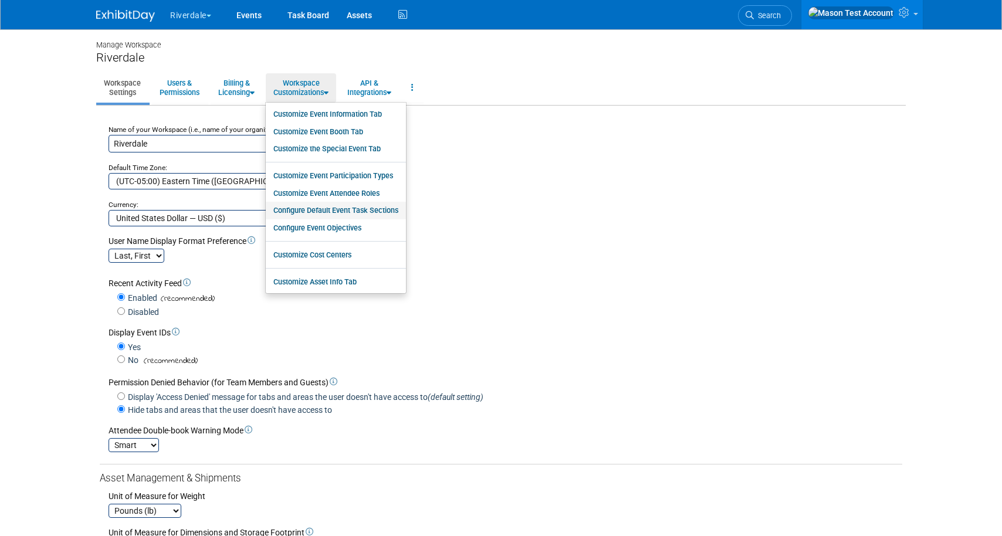
click at [330, 213] on link "Configure Default Event Task Sections" at bounding box center [336, 211] width 140 height 18
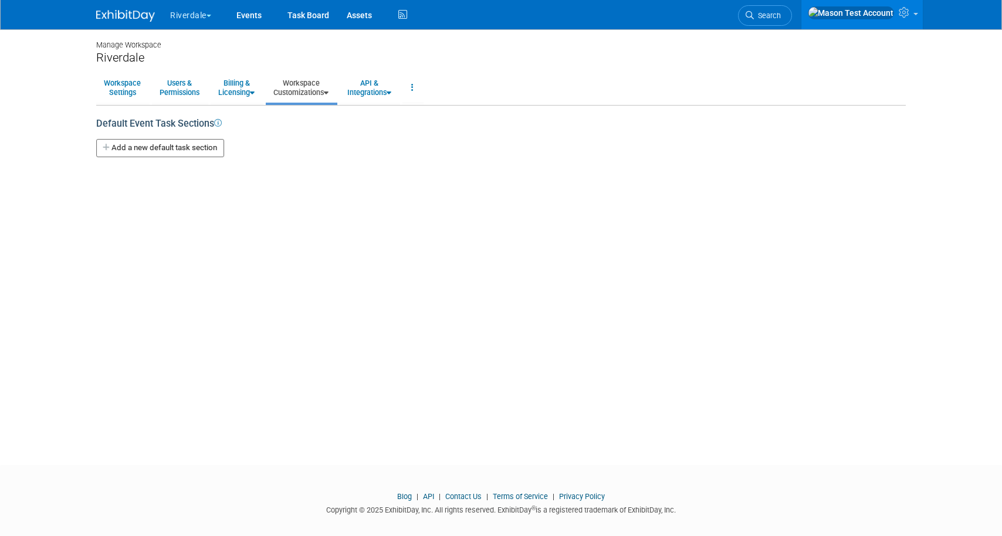
click at [189, 144] on button "Add a new default task section" at bounding box center [160, 148] width 128 height 18
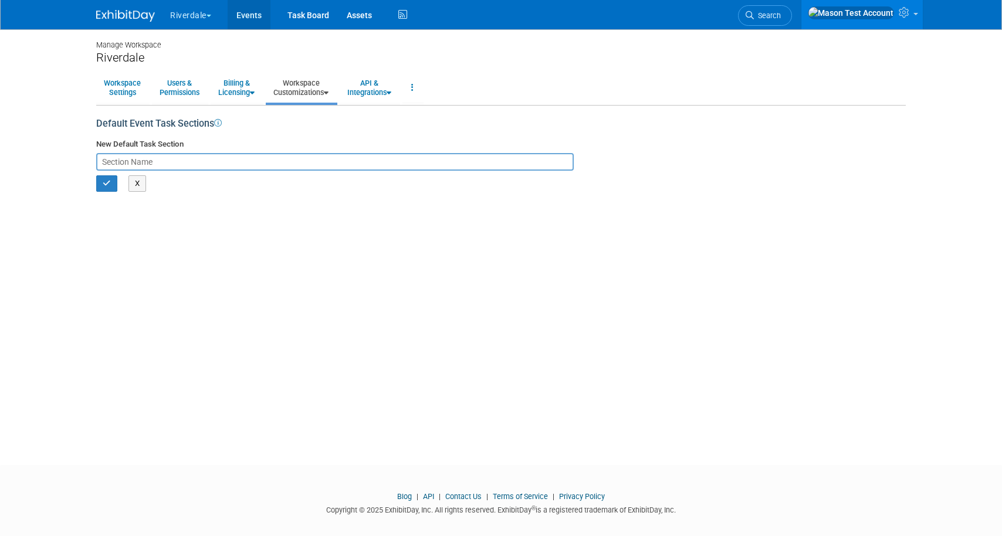
click at [252, 17] on link "Events" at bounding box center [249, 14] width 43 height 29
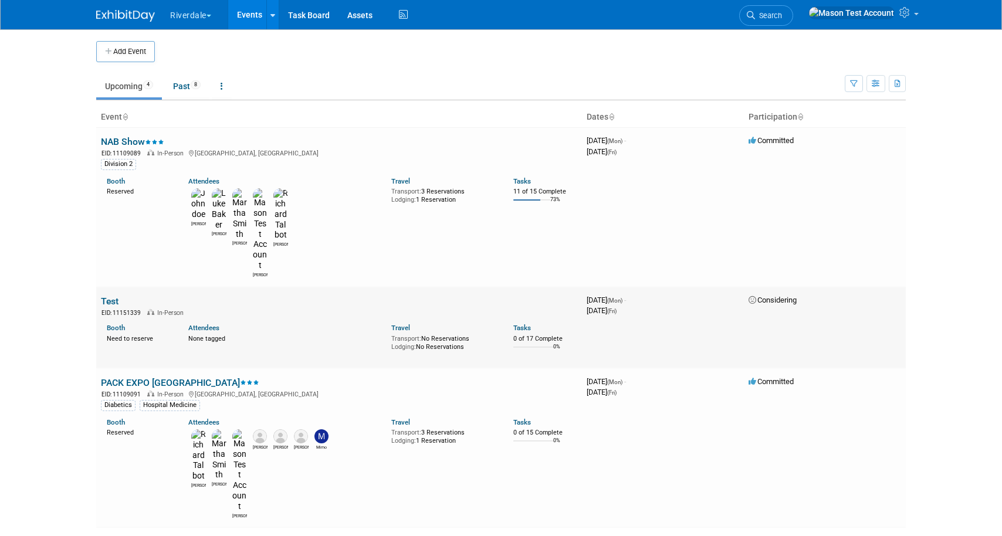
click at [111, 296] on link "Test" at bounding box center [110, 301] width 18 height 11
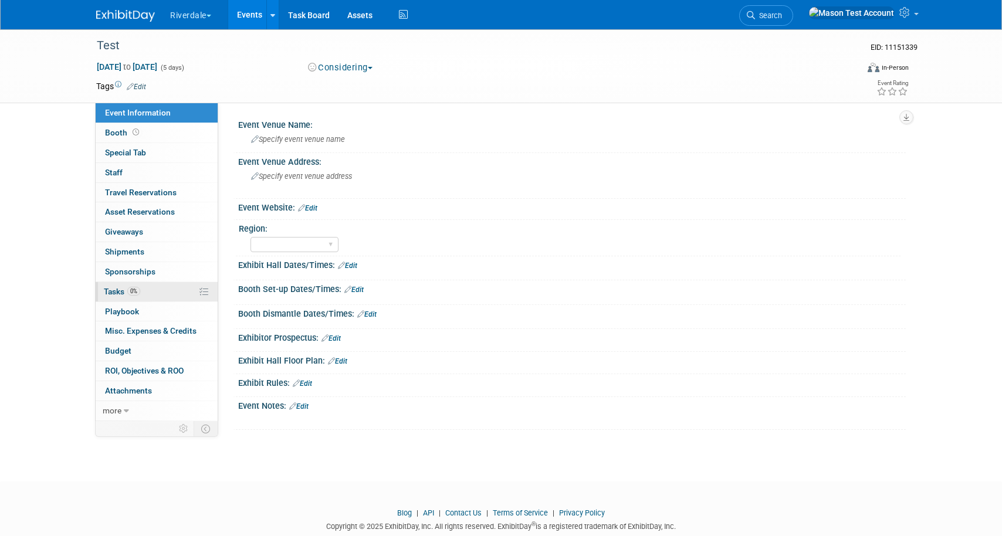
click at [137, 291] on span "0%" at bounding box center [133, 291] width 13 height 9
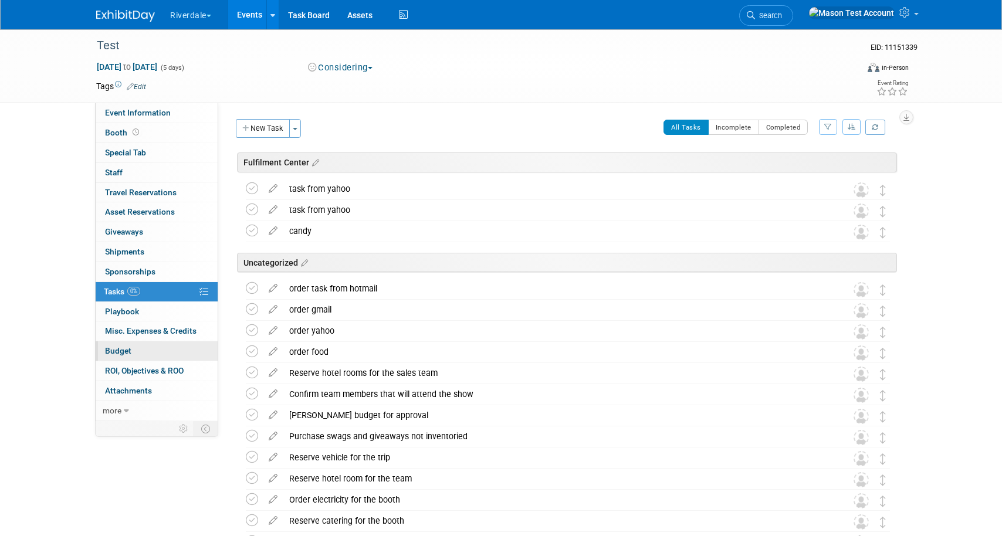
click at [150, 348] on link "Budget" at bounding box center [157, 350] width 122 height 19
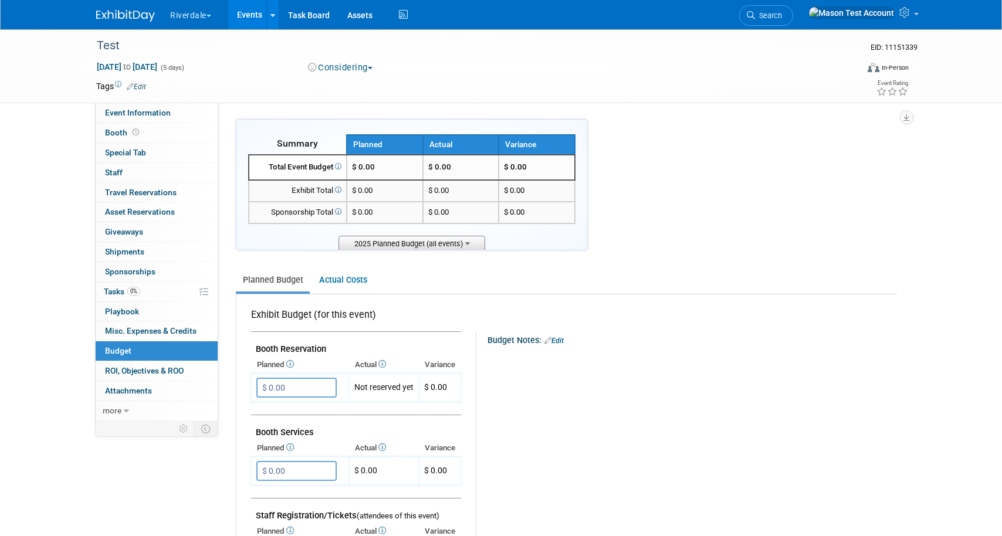
click at [457, 240] on span "2025 Planned Budget (all events)" at bounding box center [411, 243] width 147 height 15
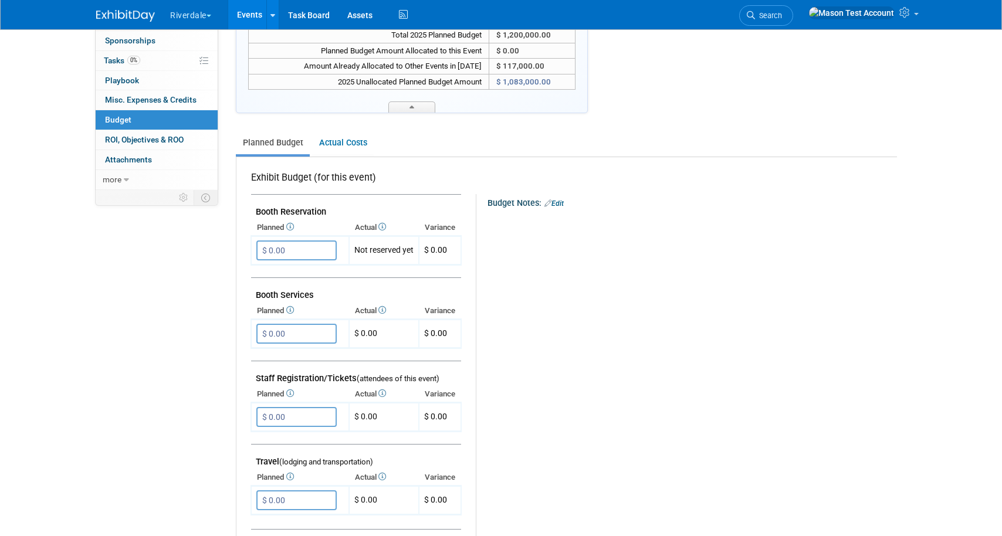
scroll to position [146, 0]
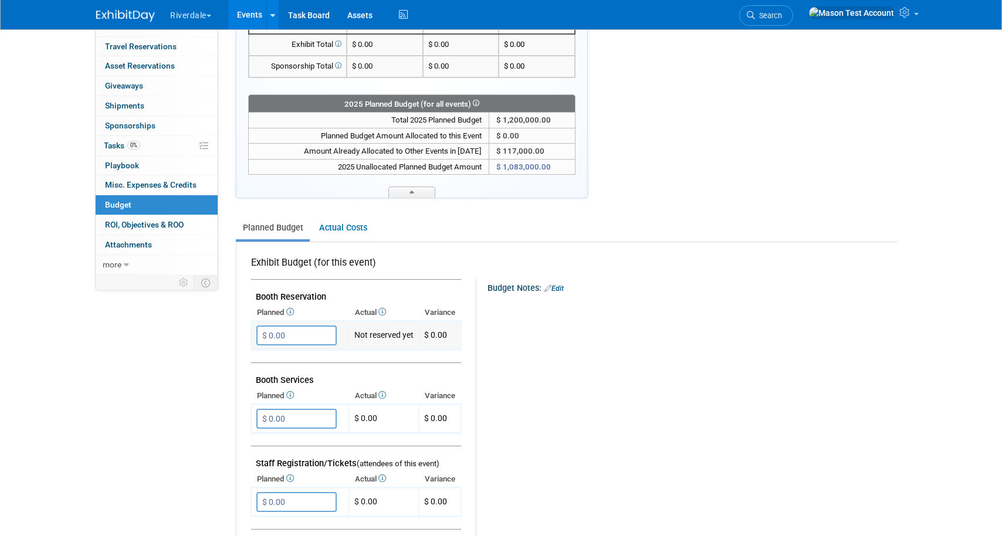
click at [320, 337] on input "$ 0.00" at bounding box center [296, 335] width 80 height 20
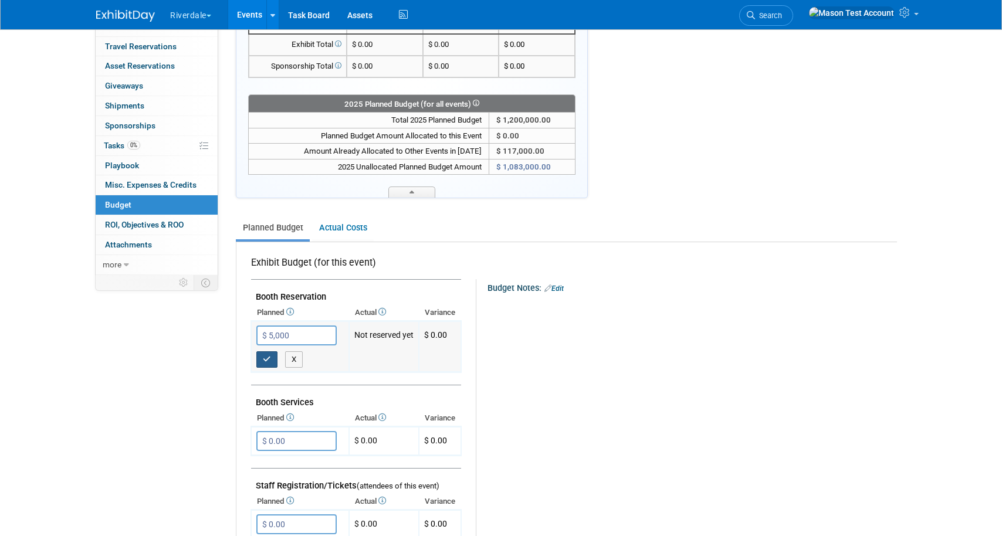
type input "$ 5,000.00"
click at [262, 354] on button "button" at bounding box center [266, 359] width 21 height 16
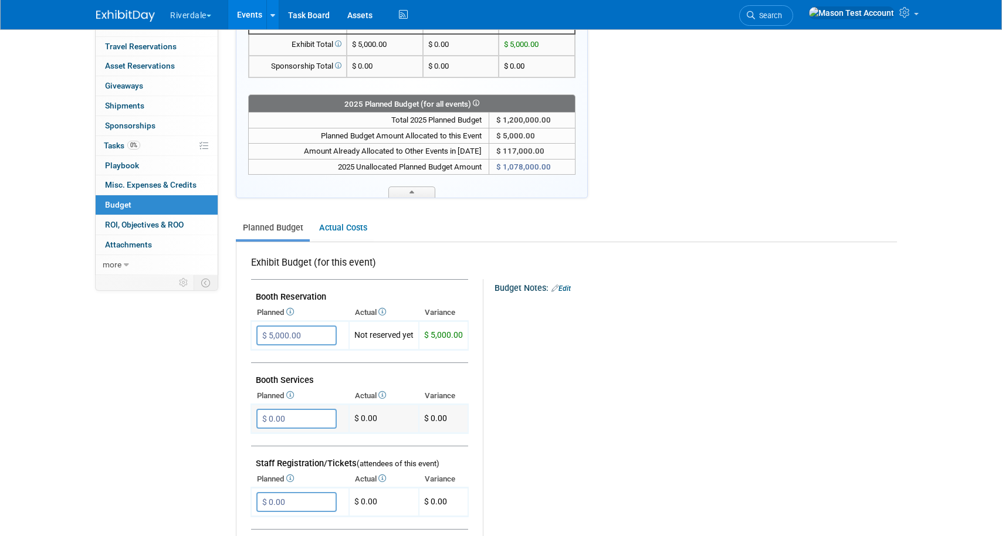
click at [314, 416] on input "$ 0.00" at bounding box center [296, 419] width 80 height 20
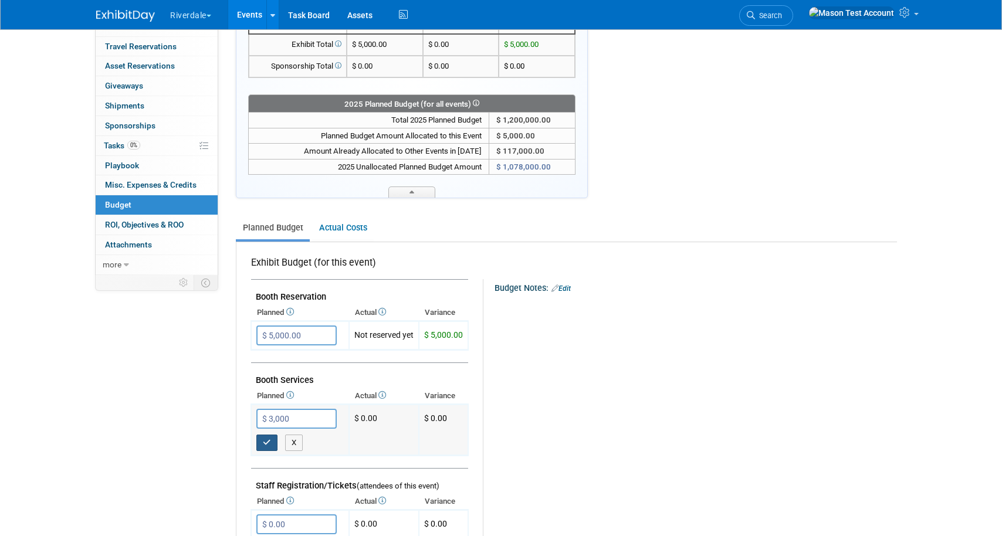
type input "$ 3,000.00"
click at [267, 443] on icon "button" at bounding box center [267, 443] width 8 height 8
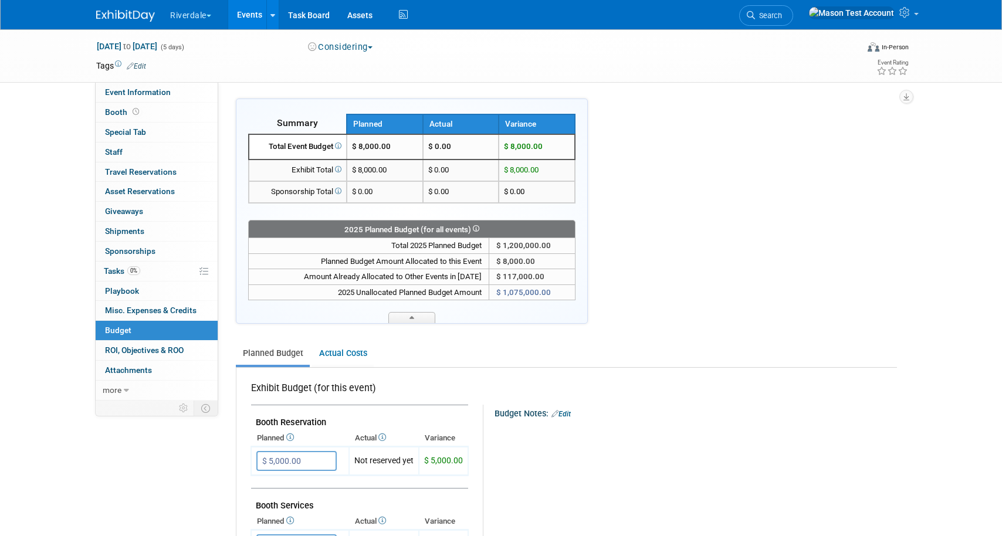
scroll to position [19, 0]
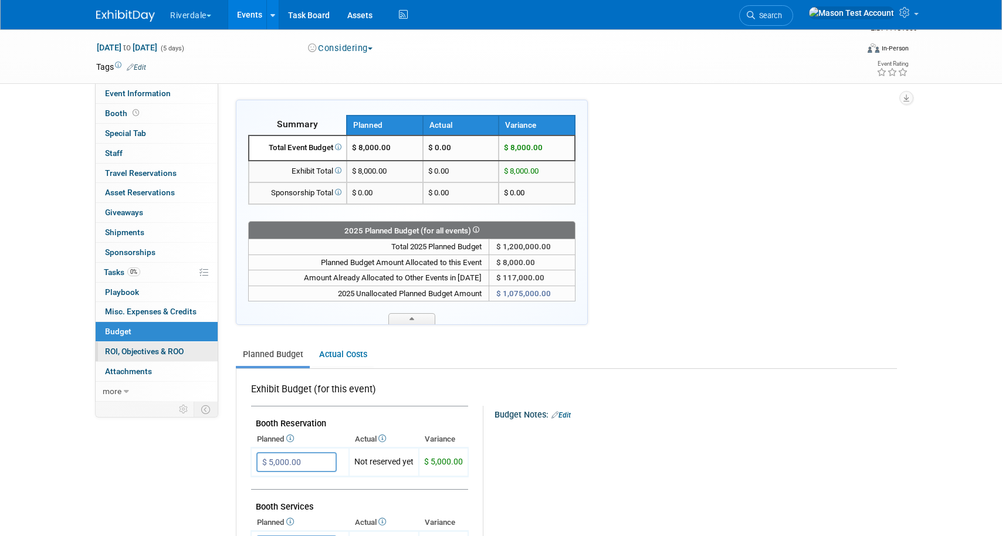
click at [196, 352] on link "0 ROI, Objectives & ROO 0" at bounding box center [157, 351] width 122 height 19
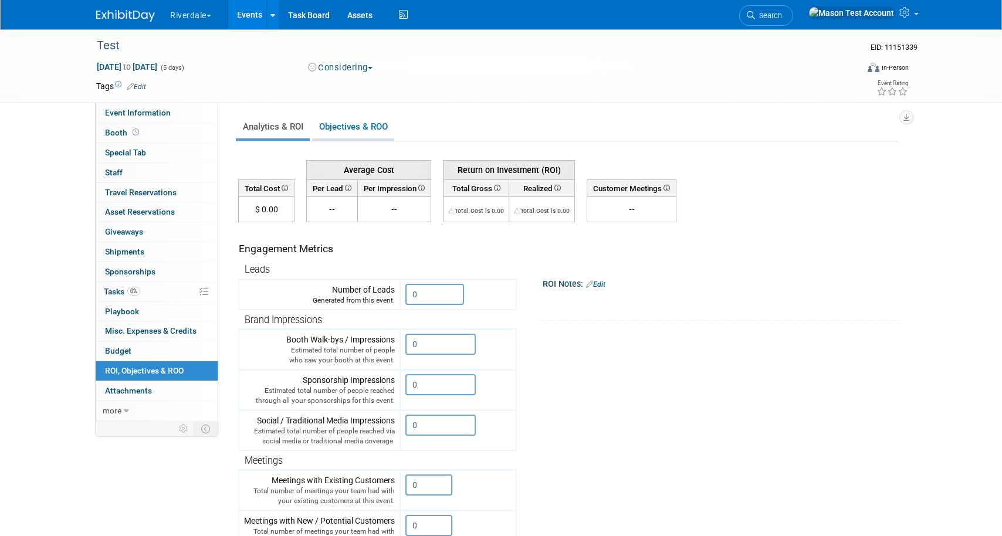
click at [346, 130] on link "Objectives & ROO 0" at bounding box center [353, 127] width 82 height 23
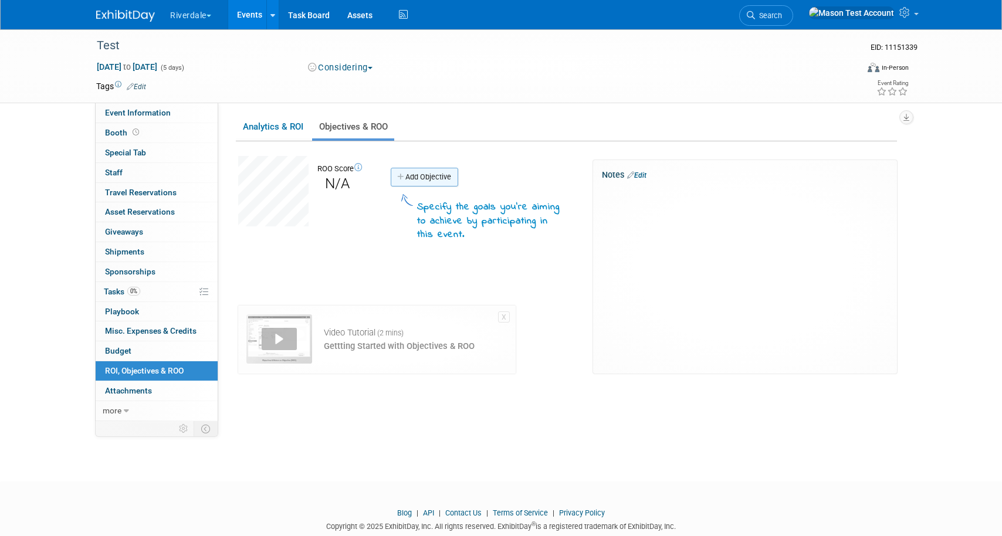
click at [432, 177] on link "Add Objective" at bounding box center [424, 177] width 67 height 19
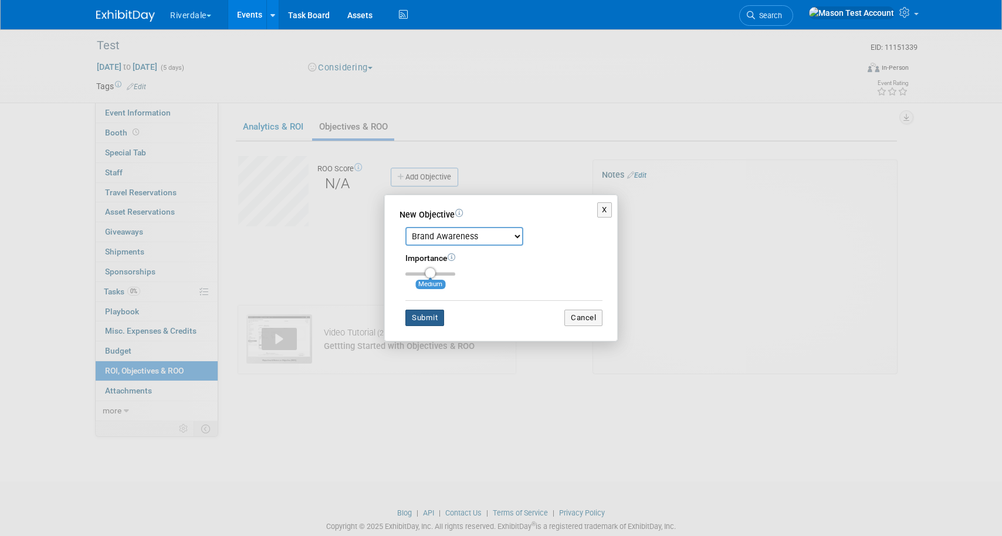
click at [432, 321] on button "Submit" at bounding box center [424, 318] width 39 height 16
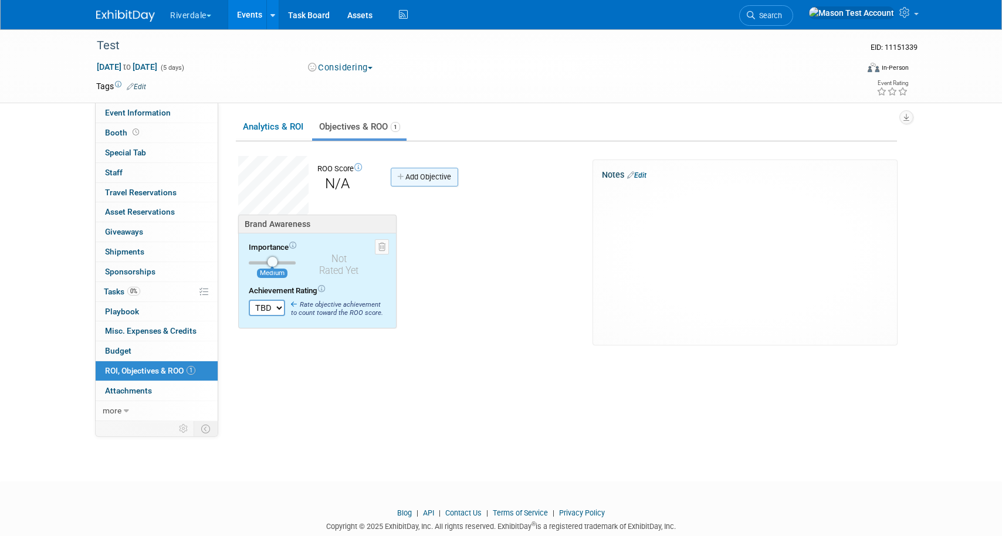
click at [434, 178] on link "Add Objective" at bounding box center [424, 177] width 67 height 19
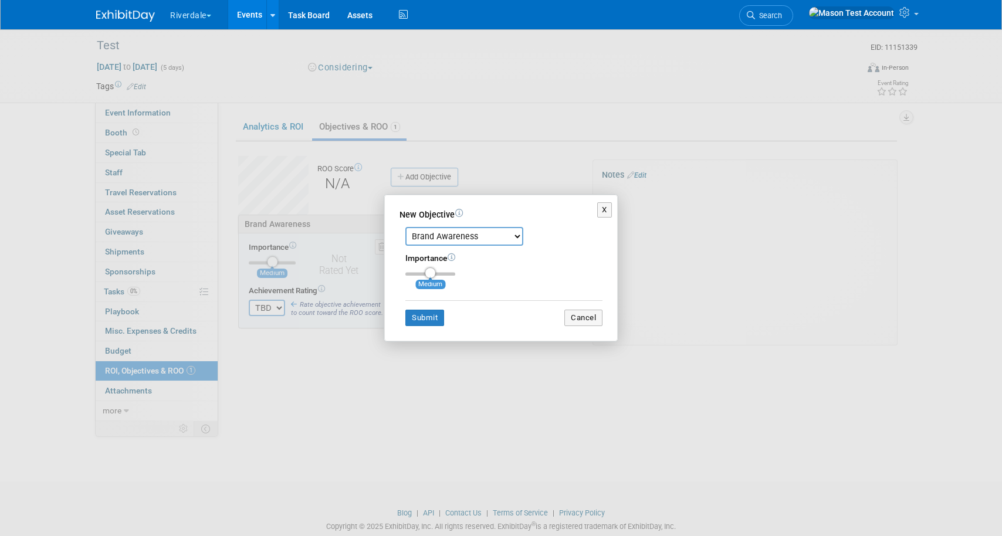
click at [457, 238] on select "Brand Awareness Competition Research Customer Retention Feedback Collection Lea…" at bounding box center [464, 236] width 118 height 19
select select "2"
click at [405, 227] on select "Brand Awareness Competition Research Customer Retention Feedback Collection Lea…" at bounding box center [464, 236] width 118 height 19
type input "3"
click at [454, 273] on input "range" at bounding box center [430, 274] width 50 height 4
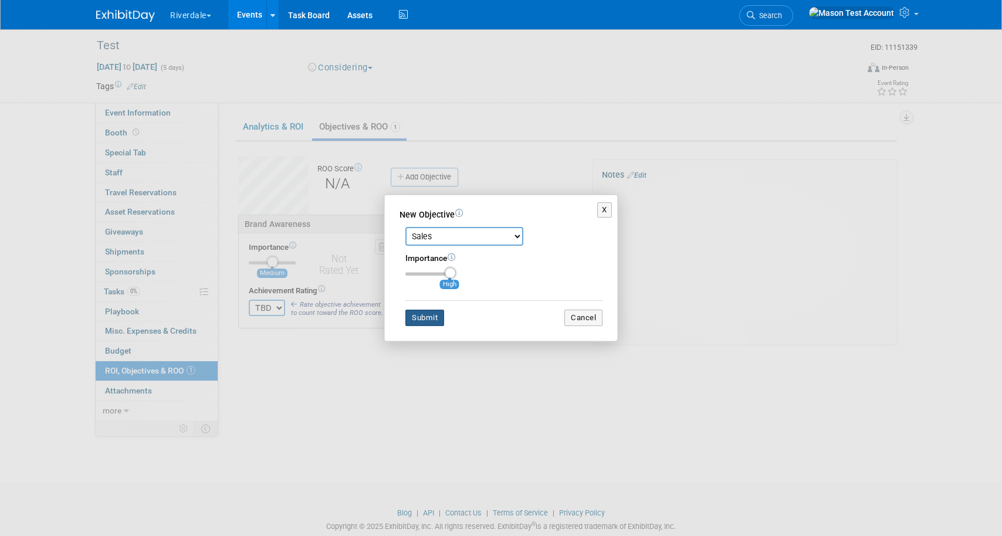
click at [433, 315] on button "Submit" at bounding box center [424, 318] width 39 height 16
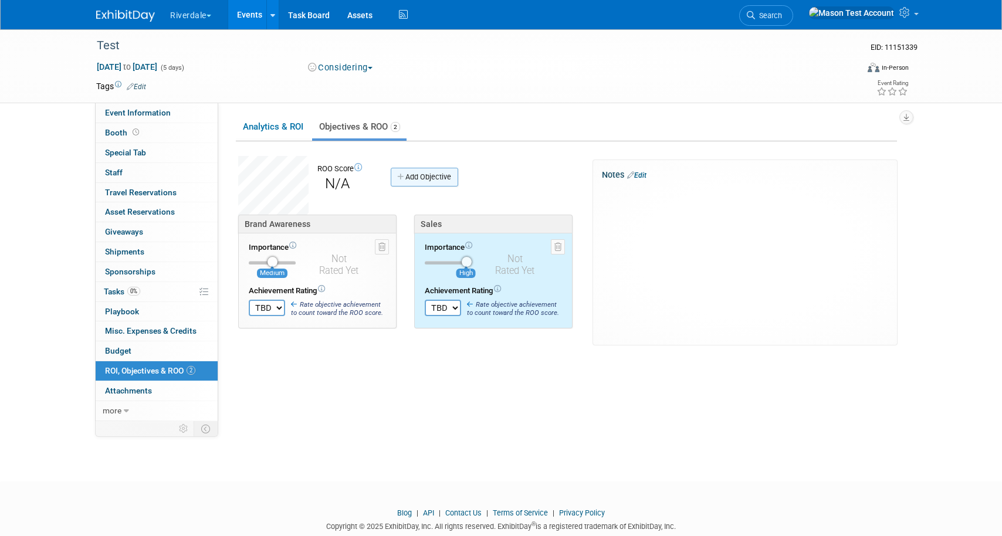
click at [434, 179] on link "Add Objective" at bounding box center [424, 177] width 67 height 19
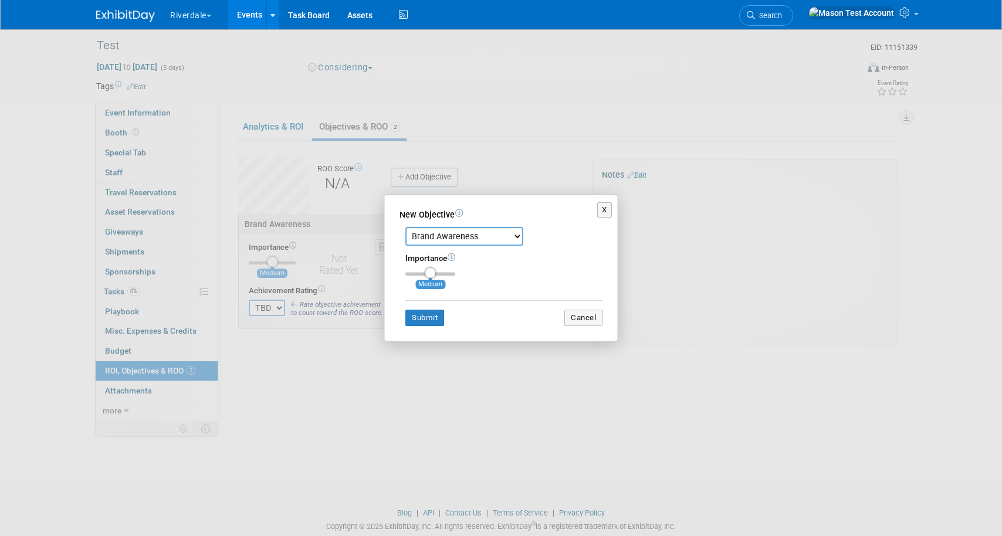
click at [447, 229] on select "Brand Awareness Competition Research Customer Retention Feedback Collection Lea…" at bounding box center [464, 236] width 118 height 19
select select "1"
click at [405, 227] on select "Brand Awareness Competition Research Customer Retention Feedback Collection Lea…" at bounding box center [464, 236] width 118 height 19
click at [453, 270] on div "Importance Medium" at bounding box center [503, 264] width 197 height 23
type input "3"
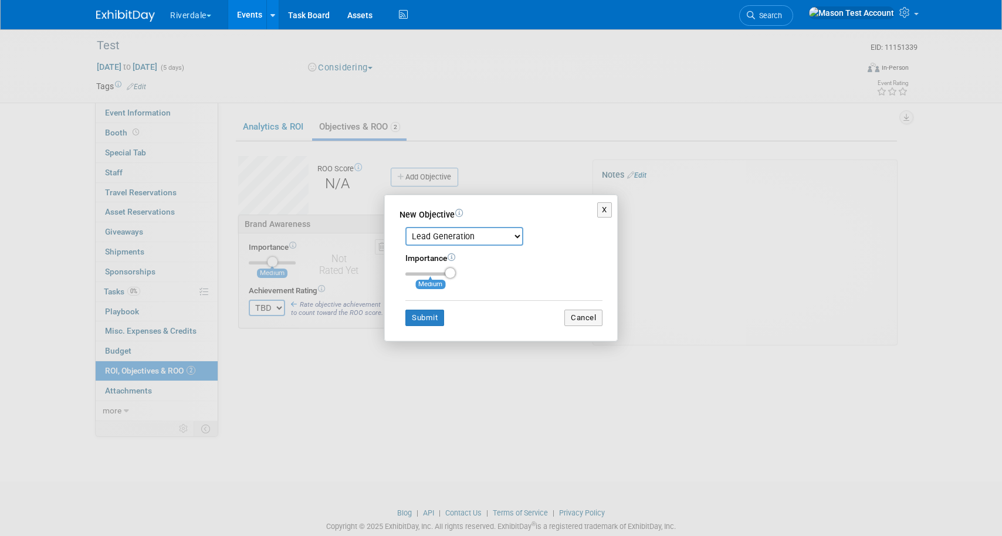
click at [453, 273] on input "range" at bounding box center [430, 274] width 50 height 4
click at [435, 320] on button "Submit" at bounding box center [424, 318] width 39 height 16
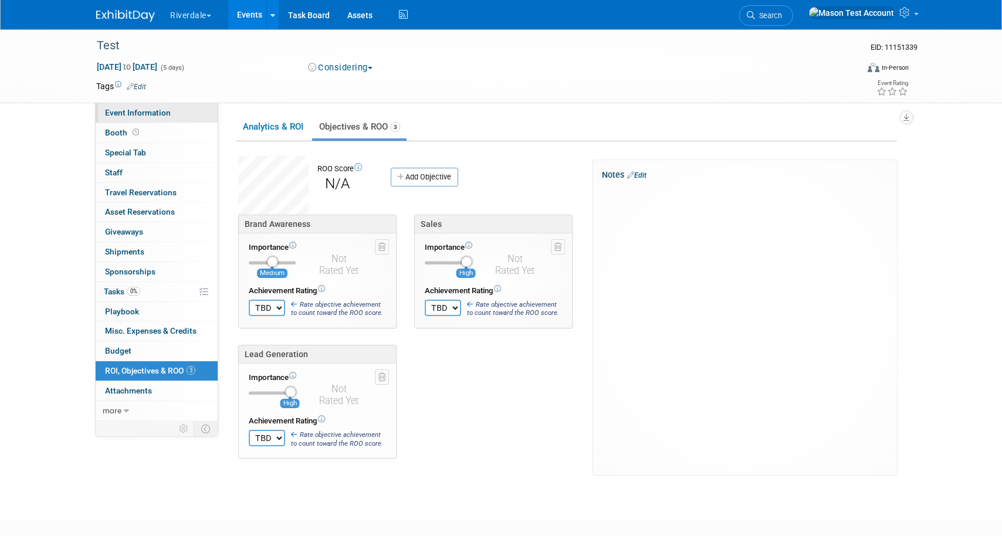
click at [175, 111] on link "Event Information" at bounding box center [157, 112] width 122 height 19
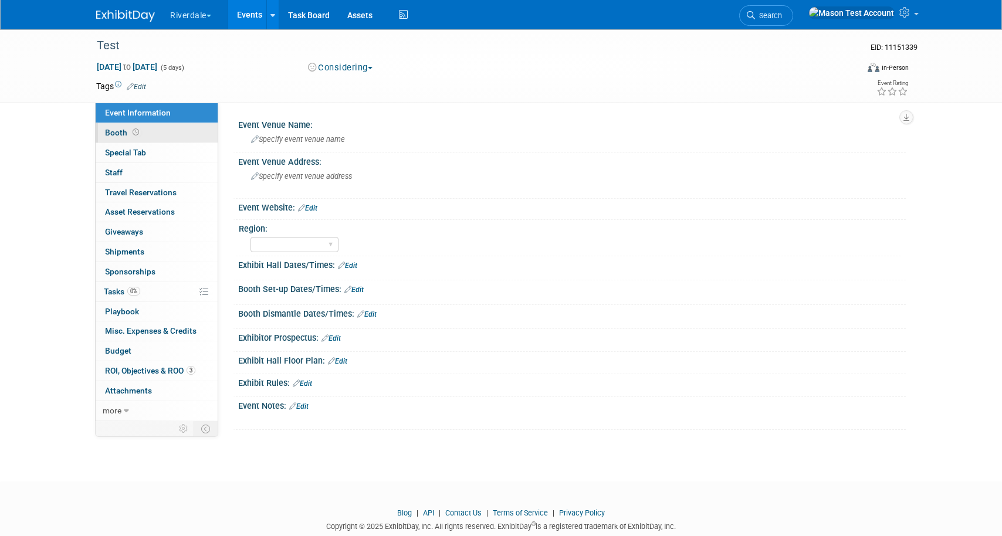
click at [166, 135] on link "Booth" at bounding box center [157, 132] width 122 height 19
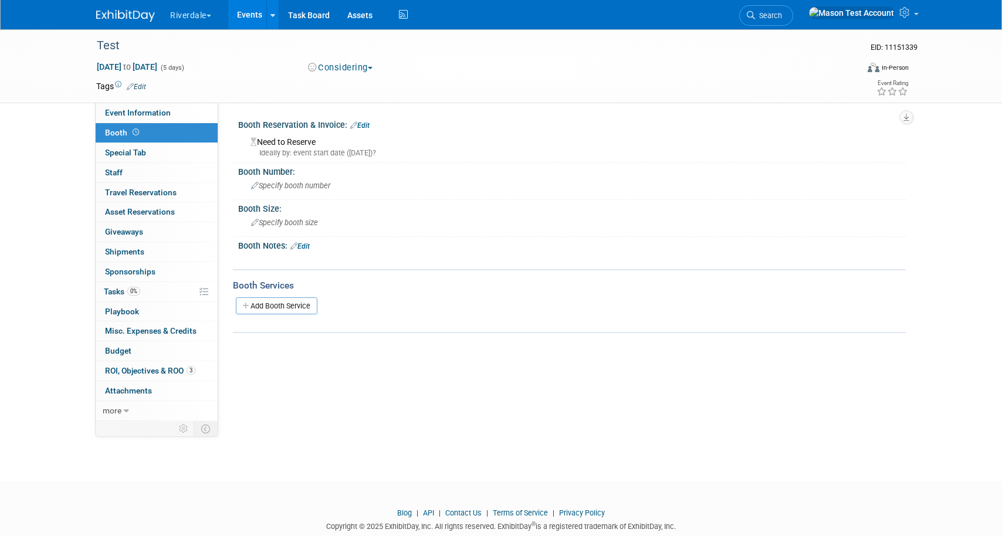
click at [365, 124] on link "Edit" at bounding box center [359, 125] width 19 height 8
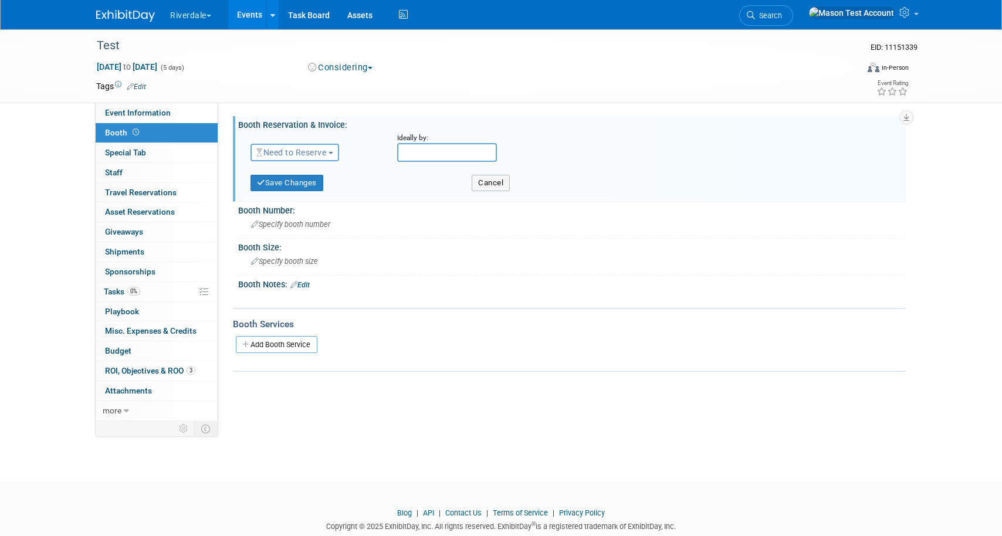
click at [314, 157] on button "Need to Reserve" at bounding box center [294, 153] width 89 height 18
click at [367, 125] on div "Booth Reservation & Invoice: Edit" at bounding box center [571, 123] width 667 height 15
click at [326, 152] on span "Need to Reserve" at bounding box center [291, 152] width 70 height 9
click at [316, 192] on link "Reserved" at bounding box center [313, 189] width 125 height 16
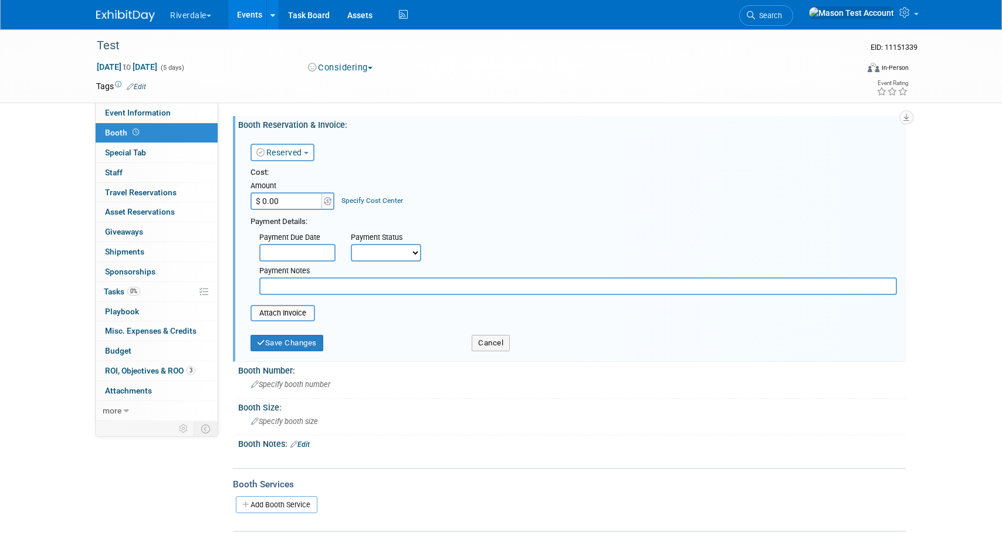
click at [364, 69] on button "Considering" at bounding box center [340, 68] width 73 height 12
click at [361, 84] on link "Committed" at bounding box center [350, 87] width 93 height 16
click at [296, 205] on input "$ 0.00" at bounding box center [286, 201] width 73 height 18
type input "$ 5,000.00"
click at [321, 254] on input "text" at bounding box center [297, 253] width 76 height 18
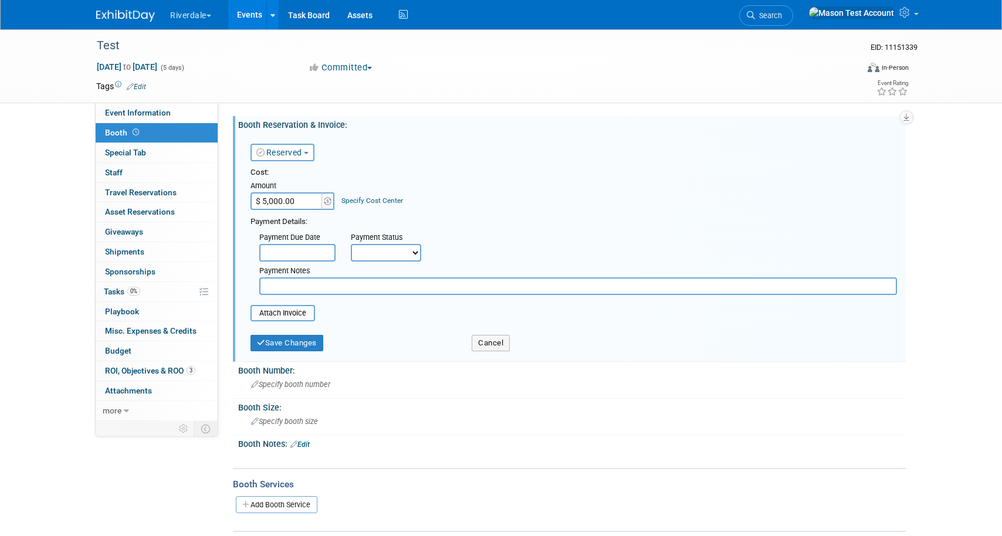
click at [419, 217] on div "Payment Details:" at bounding box center [573, 220] width 646 height 14
click at [399, 251] on select "Not Paid Yet Partially Paid Paid in Full" at bounding box center [386, 253] width 70 height 18
click at [351, 244] on select "Not Paid Yet Partially Paid Paid in Full" at bounding box center [386, 253] width 70 height 18
click at [297, 347] on button "Save Changes" at bounding box center [286, 343] width 73 height 16
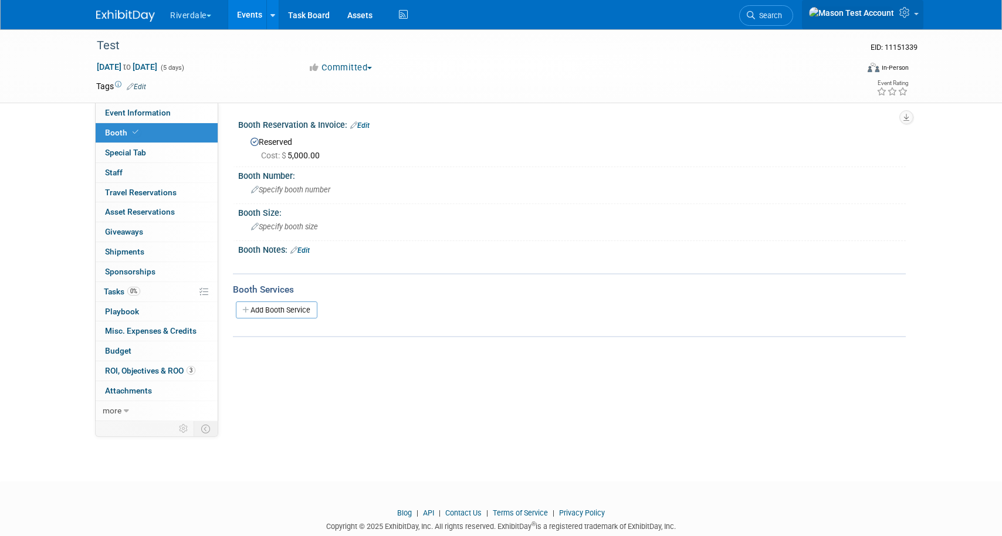
click at [913, 20] on link at bounding box center [862, 14] width 121 height 29
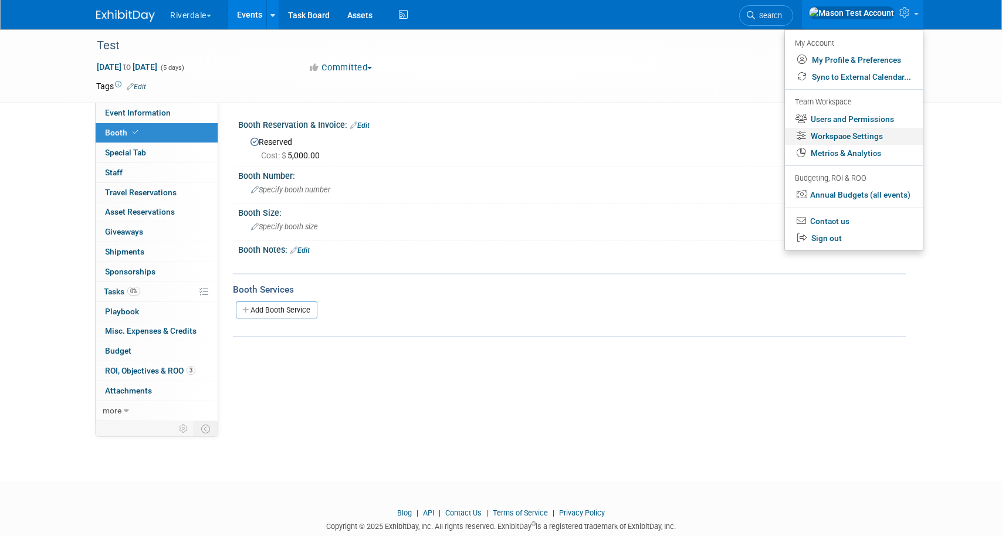
click at [869, 140] on link "Workspace Settings" at bounding box center [854, 136] width 138 height 17
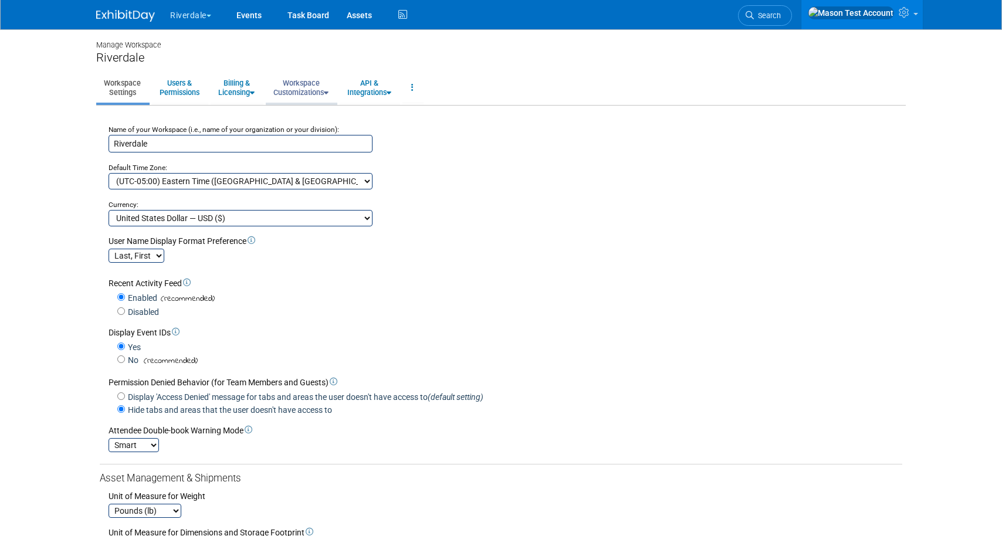
click at [317, 94] on link "Workspace Customizations" at bounding box center [301, 87] width 70 height 29
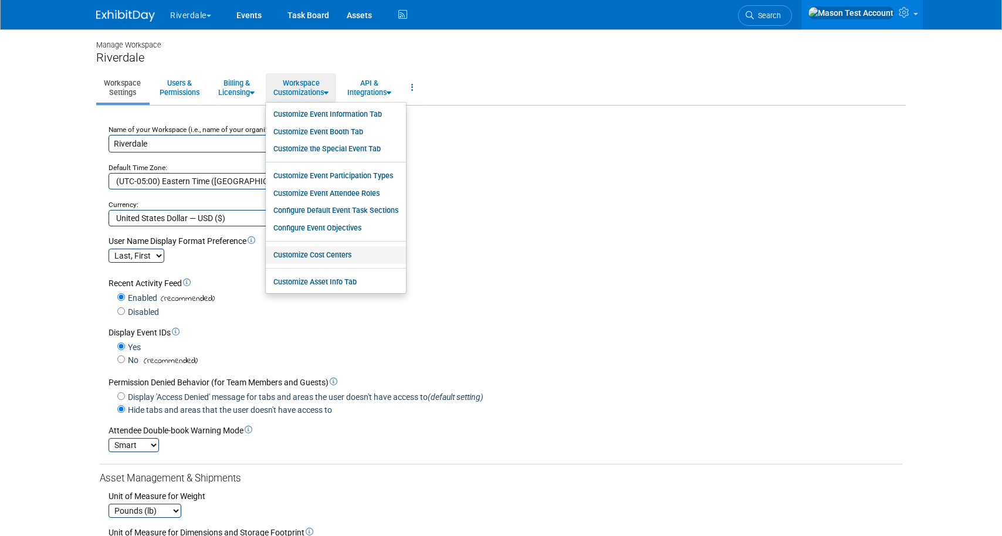
click at [312, 253] on link "Customize Cost Centers" at bounding box center [336, 255] width 140 height 18
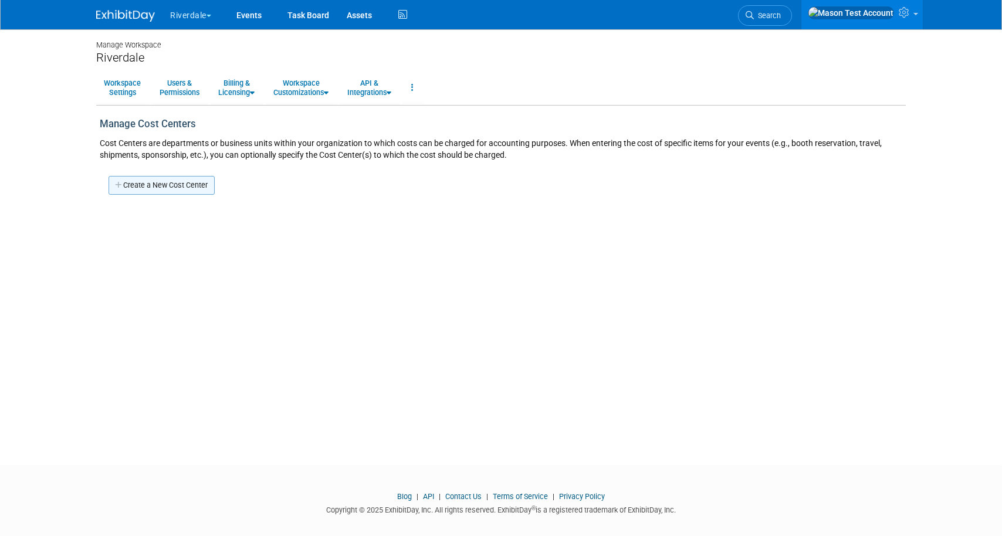
click at [187, 181] on link "Create a New Cost Center" at bounding box center [161, 185] width 106 height 19
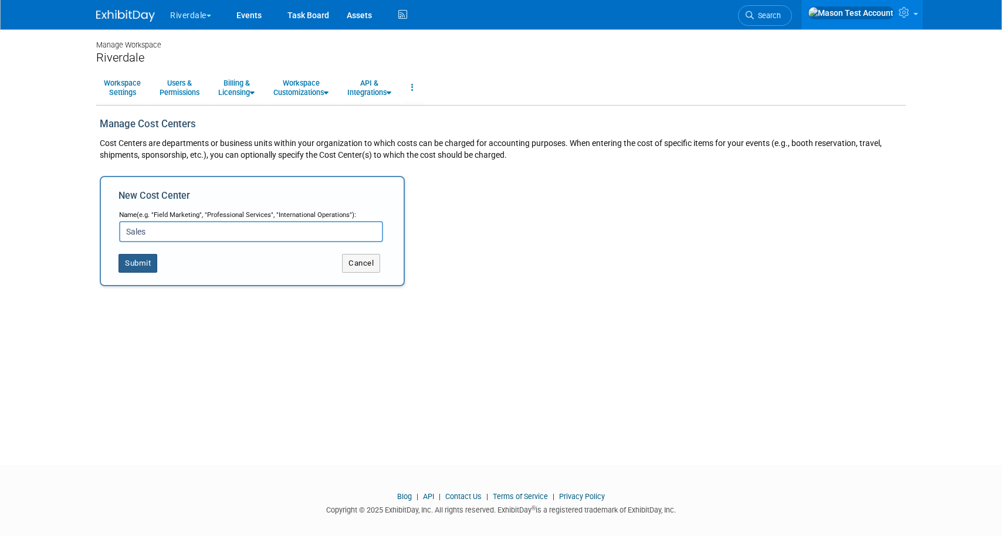
type input "Sales"
click at [142, 260] on button "Submit" at bounding box center [137, 263] width 39 height 19
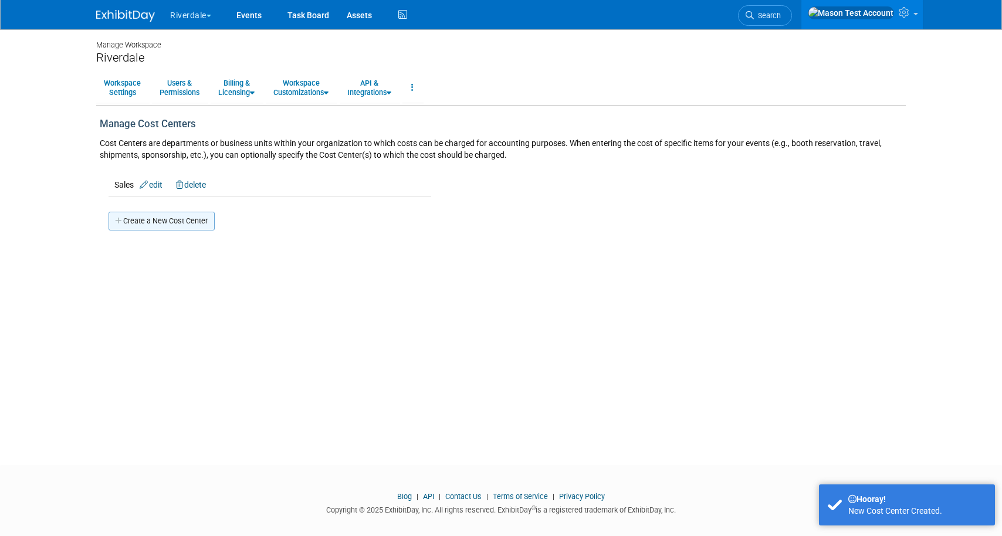
click at [150, 225] on link "Create a New Cost Center" at bounding box center [161, 221] width 106 height 19
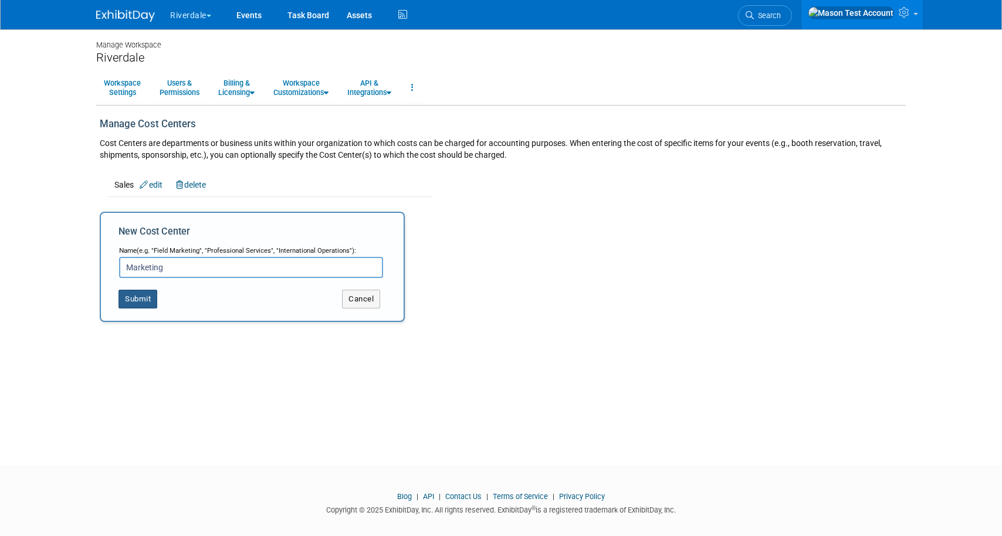
type input "Marketing"
click at [147, 303] on button "Submit" at bounding box center [137, 299] width 39 height 19
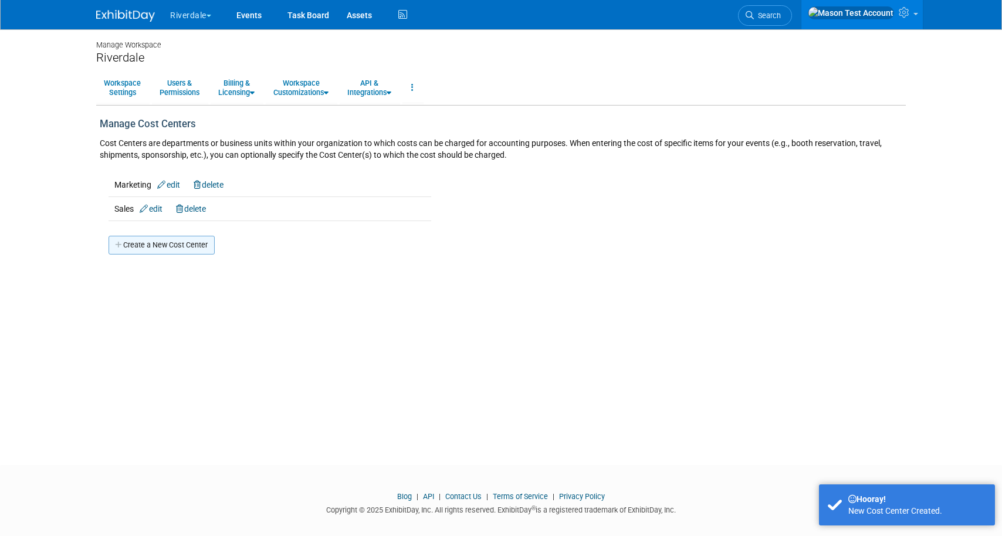
click at [147, 250] on link "Create a New Cost Center" at bounding box center [161, 245] width 106 height 19
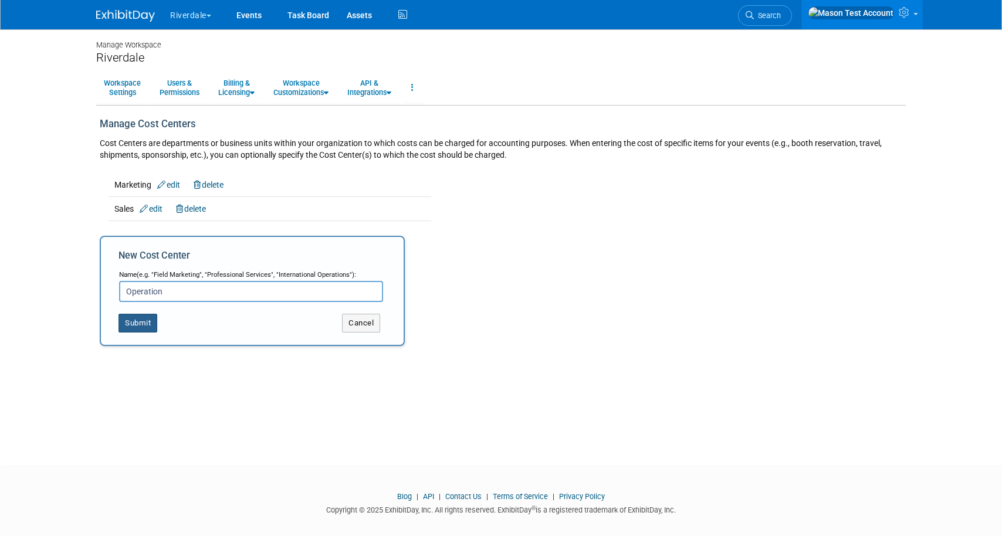
type input "Operation"
click at [144, 324] on button "Submit" at bounding box center [137, 323] width 39 height 19
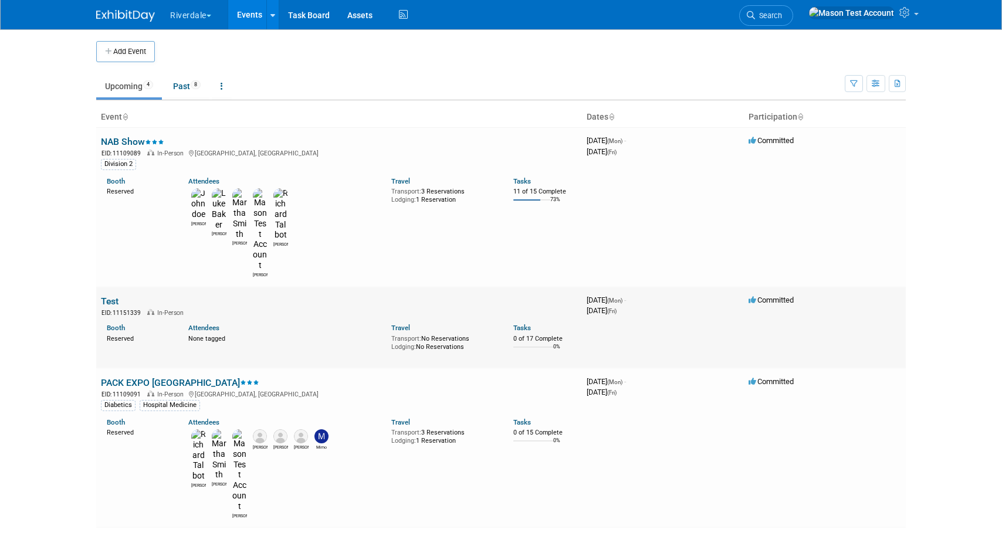
click at [114, 296] on link "Test" at bounding box center [110, 301] width 18 height 11
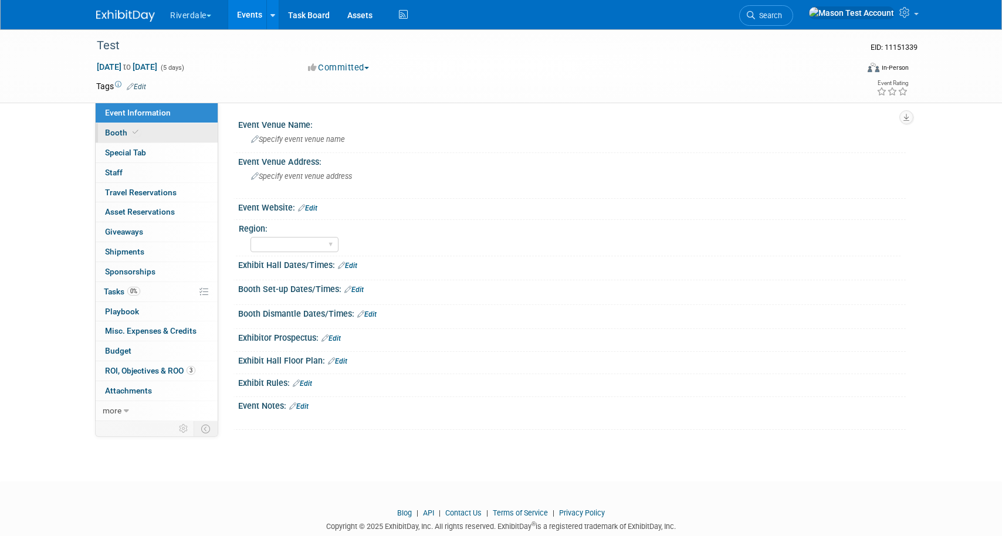
click at [134, 134] on icon at bounding box center [136, 132] width 6 height 6
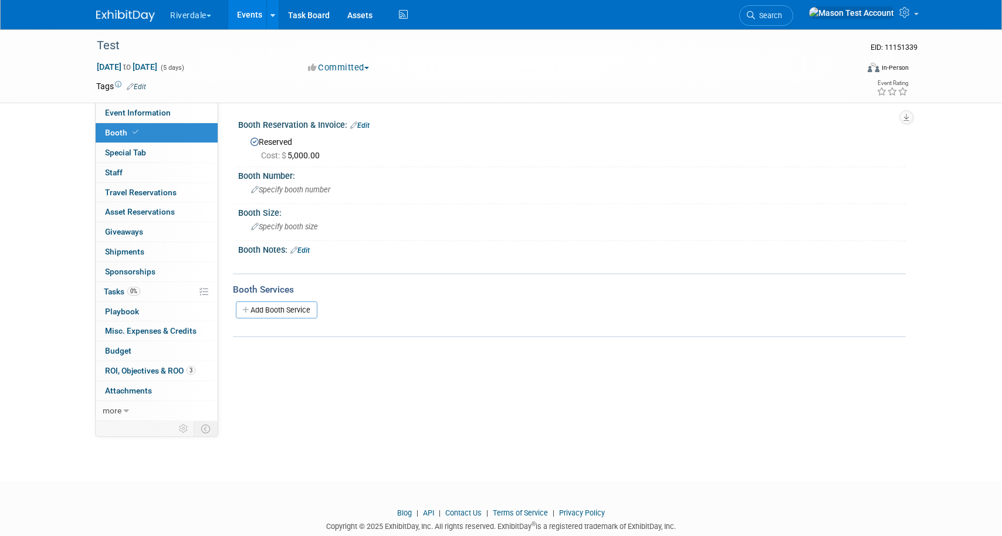
click at [362, 127] on link "Edit" at bounding box center [359, 125] width 19 height 8
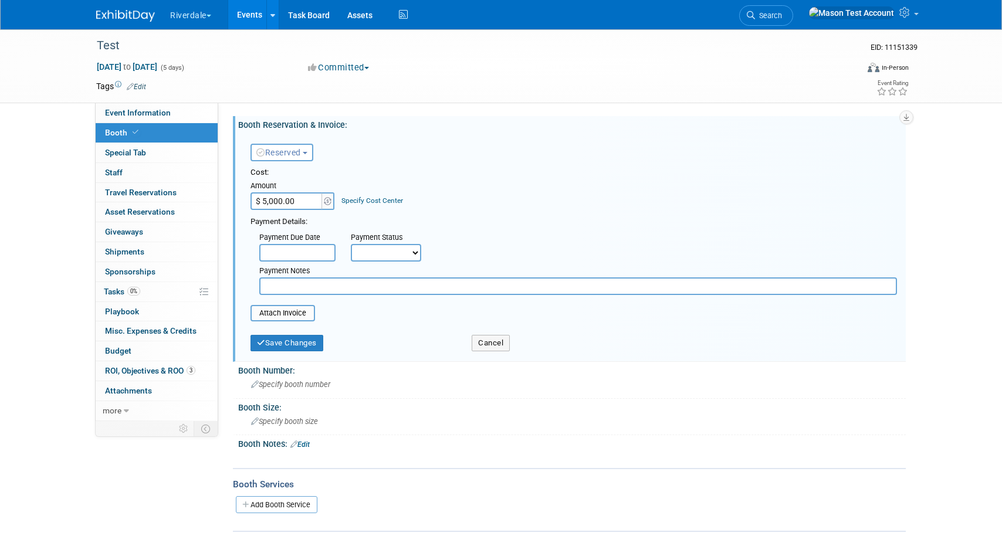
click at [375, 199] on link "Specify Cost Center" at bounding box center [372, 200] width 62 height 8
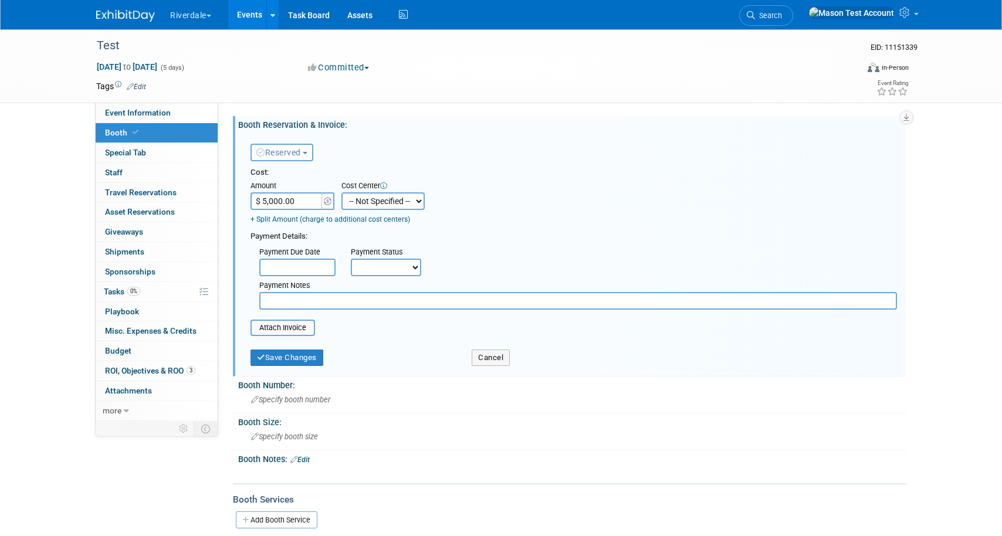
click at [369, 201] on select "-- Not Specified -- Marketing Operation Sales" at bounding box center [382, 201] width 83 height 18
select select "18966412"
click at [341, 192] on select "-- Not Specified -- Marketing Operation Sales" at bounding box center [382, 201] width 83 height 18
click at [294, 201] on input "$ 5,000.00" at bounding box center [286, 201] width 73 height 18
type input "$ 2,500.00"
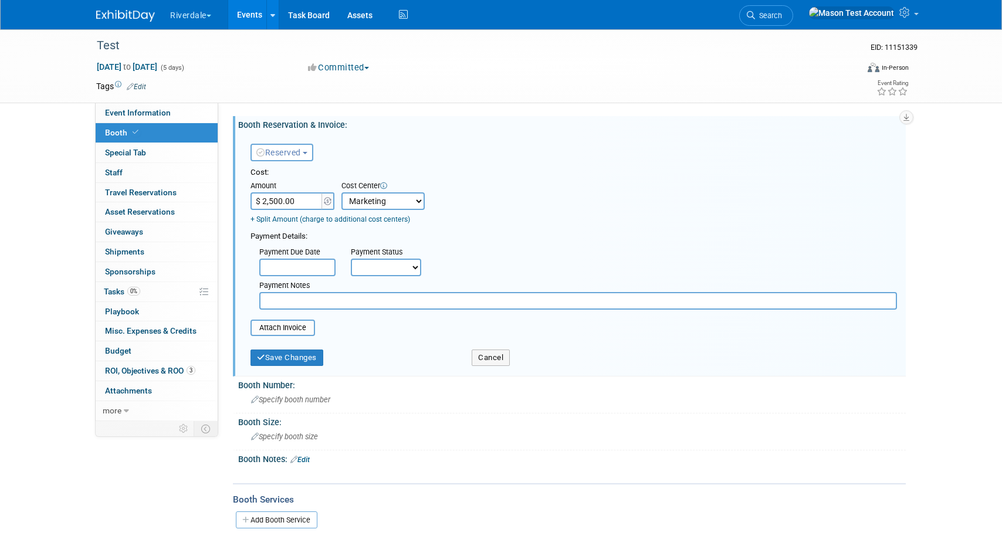
click at [304, 220] on link "+ Split Amount (charge to additional cost centers)" at bounding box center [330, 219] width 160 height 8
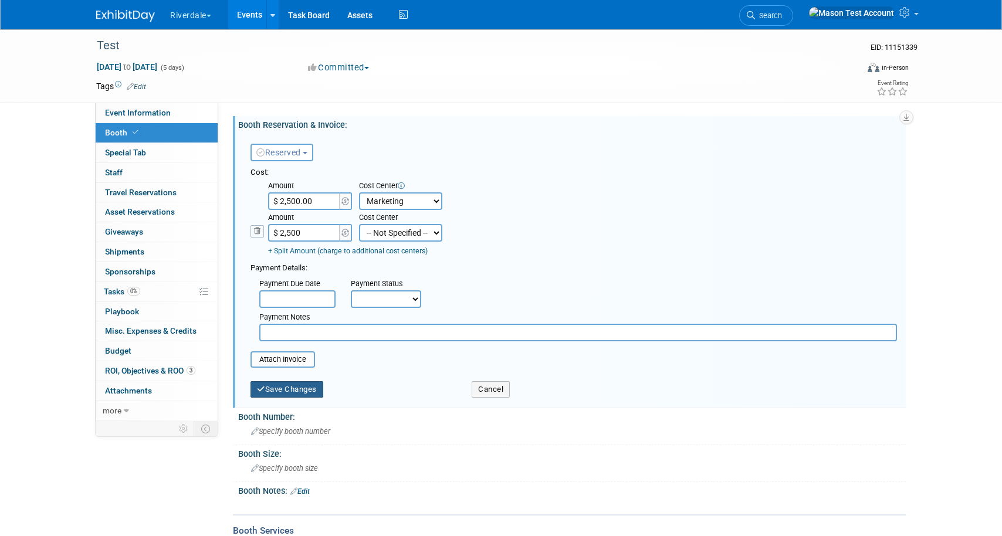
type input "$ 2,500.00"
click at [303, 391] on button "Save Changes" at bounding box center [286, 389] width 73 height 16
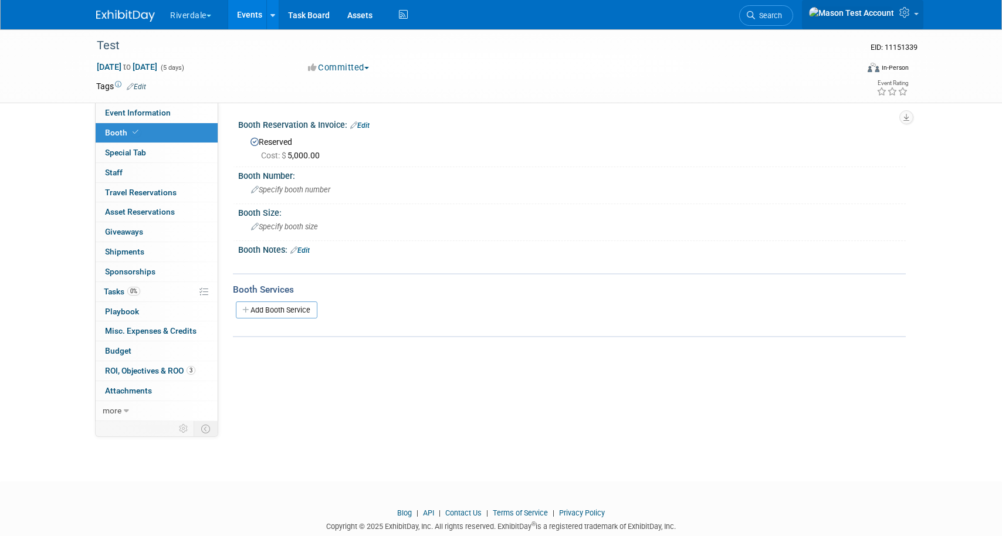
click at [913, 15] on link at bounding box center [862, 14] width 121 height 29
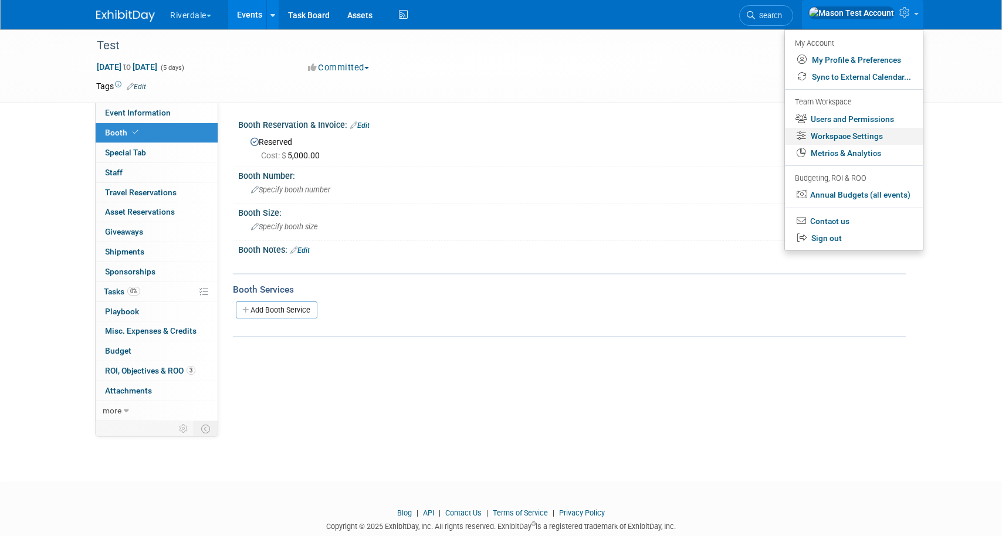
click at [876, 135] on link "Workspace Settings" at bounding box center [854, 136] width 138 height 17
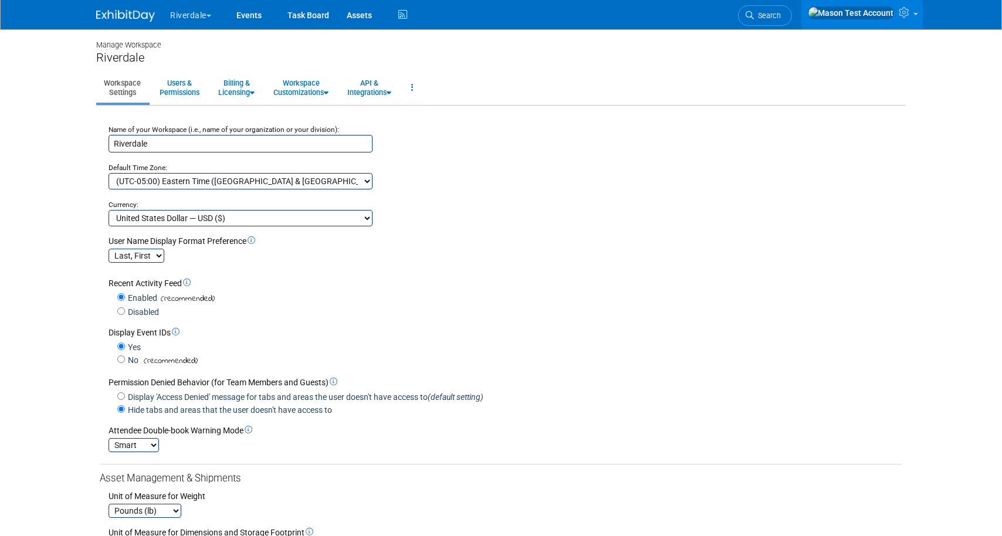
click at [907, 14] on icon at bounding box center [904, 12] width 13 height 11
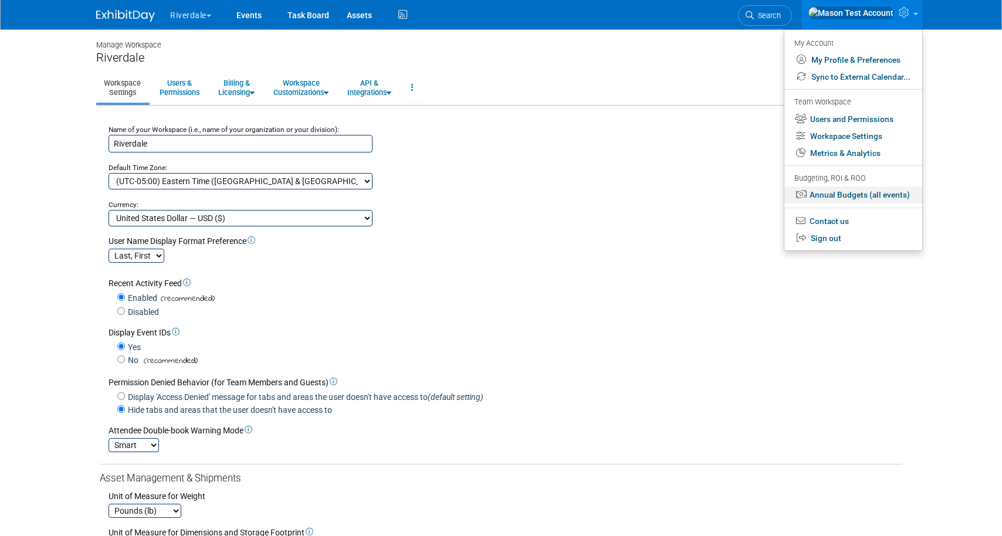
click at [878, 198] on link "Annual Budgets (all events)" at bounding box center [853, 194] width 138 height 17
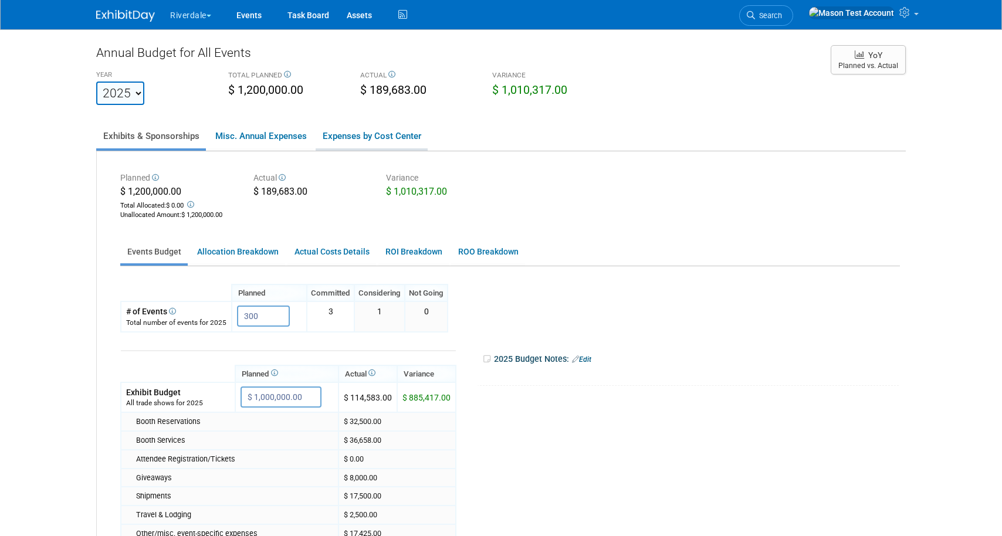
click at [342, 143] on link "Expenses by Cost Center" at bounding box center [371, 136] width 112 height 25
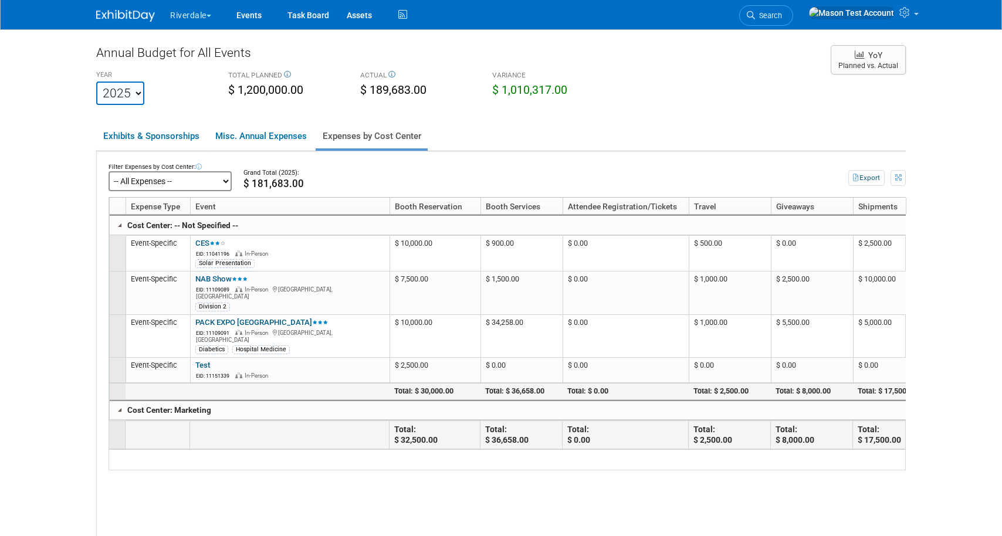
click at [211, 182] on select "-- All Expenses -- -- Cost Center Not Specified -- Marketing Operation Sales" at bounding box center [169, 181] width 123 height 20
click select "-- All Expenses -- -- Cost Center Not Specified -- Marketing Operation Sales" at bounding box center [169, 181] width 123 height 20
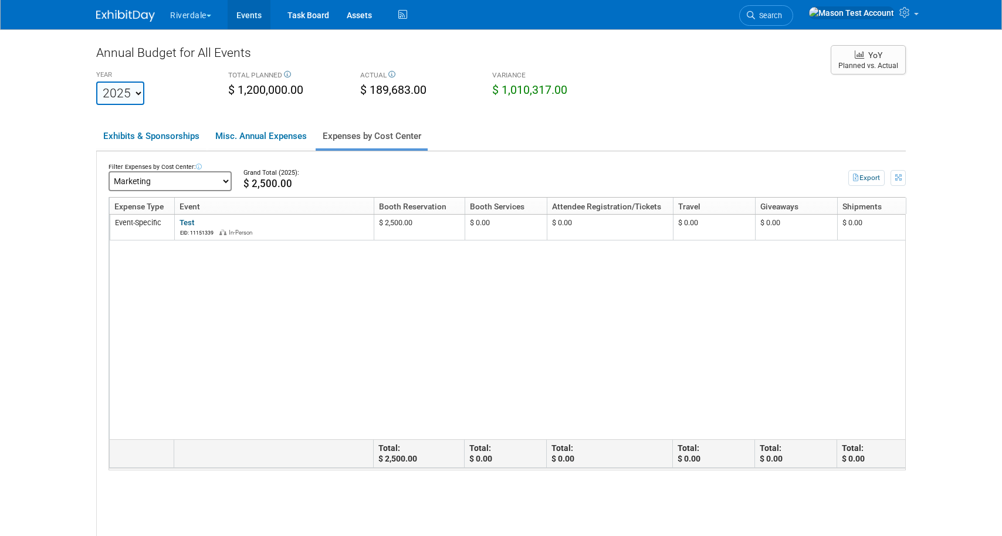
click at [258, 13] on link "Events" at bounding box center [249, 14] width 43 height 29
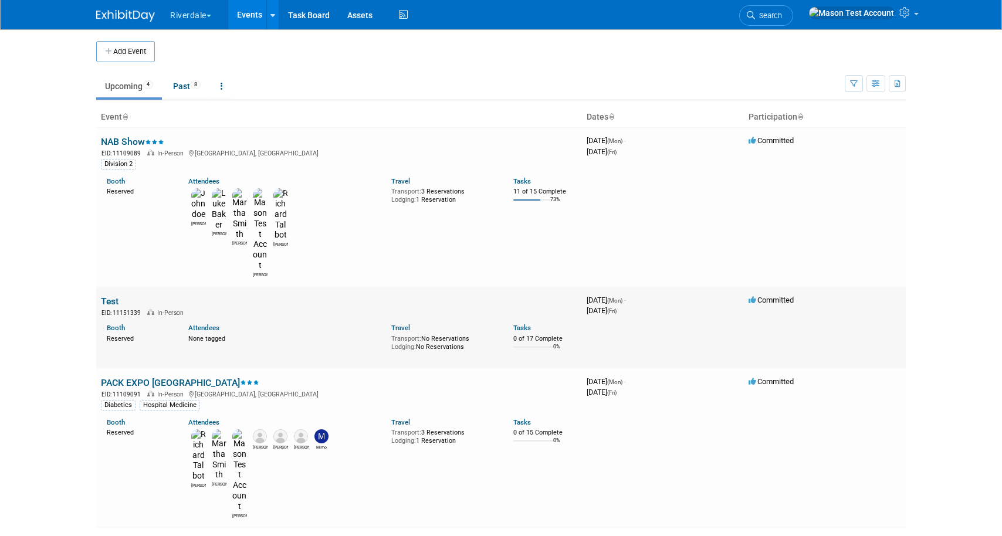
click at [113, 296] on link "Test" at bounding box center [110, 301] width 18 height 11
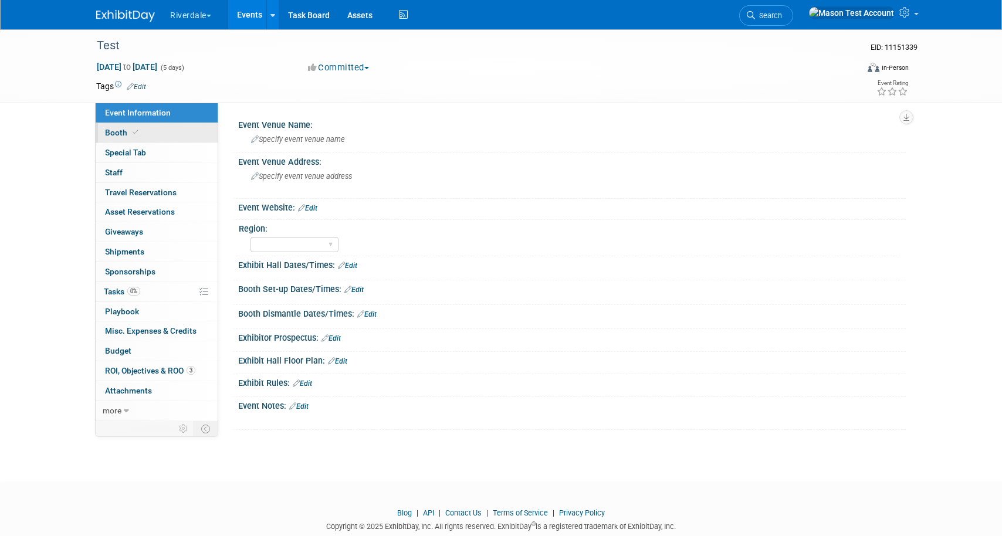
click at [123, 132] on span "Booth" at bounding box center [123, 132] width 36 height 9
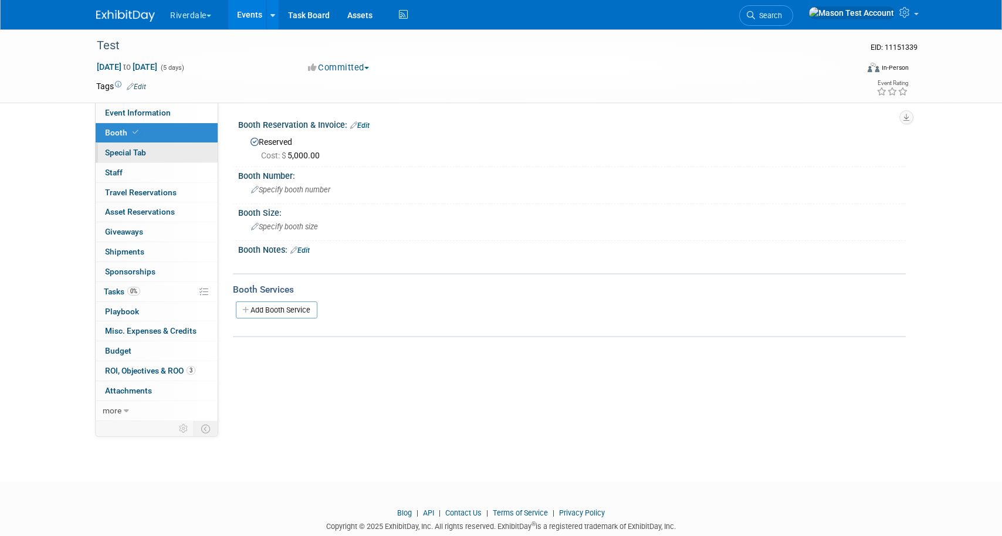
click at [128, 148] on span "Special Tab" at bounding box center [125, 152] width 41 height 9
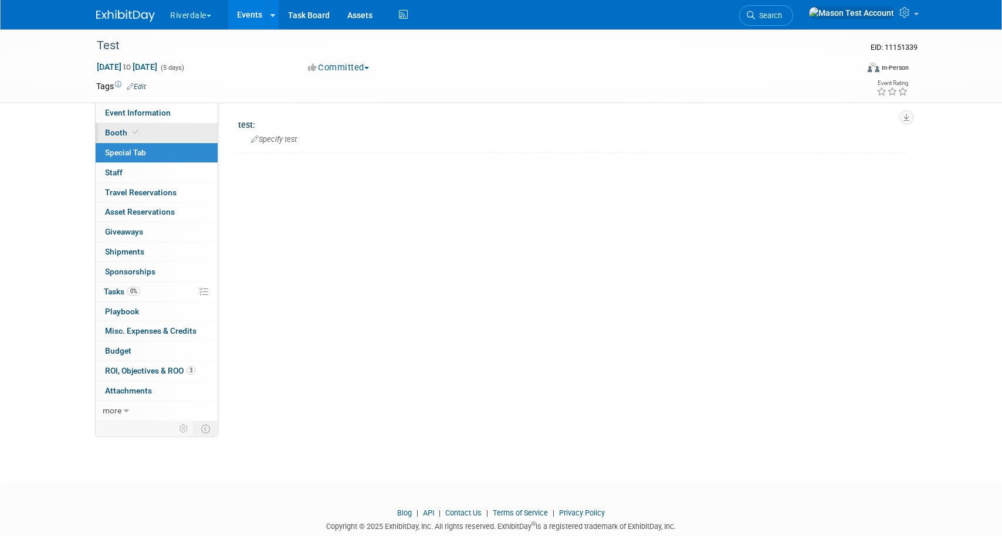
click at [125, 136] on span "Booth" at bounding box center [123, 132] width 36 height 9
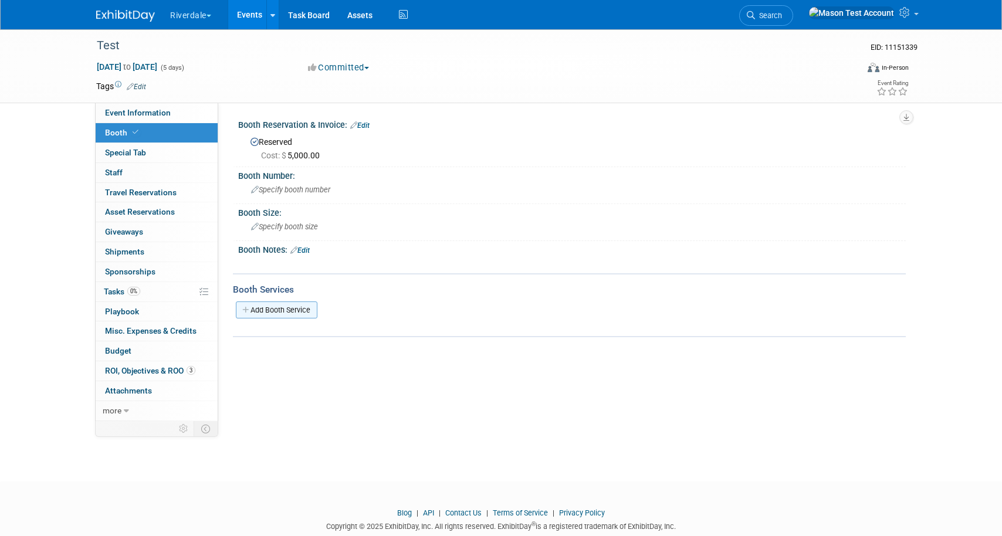
click at [298, 310] on link "Add Booth Service" at bounding box center [277, 309] width 82 height 17
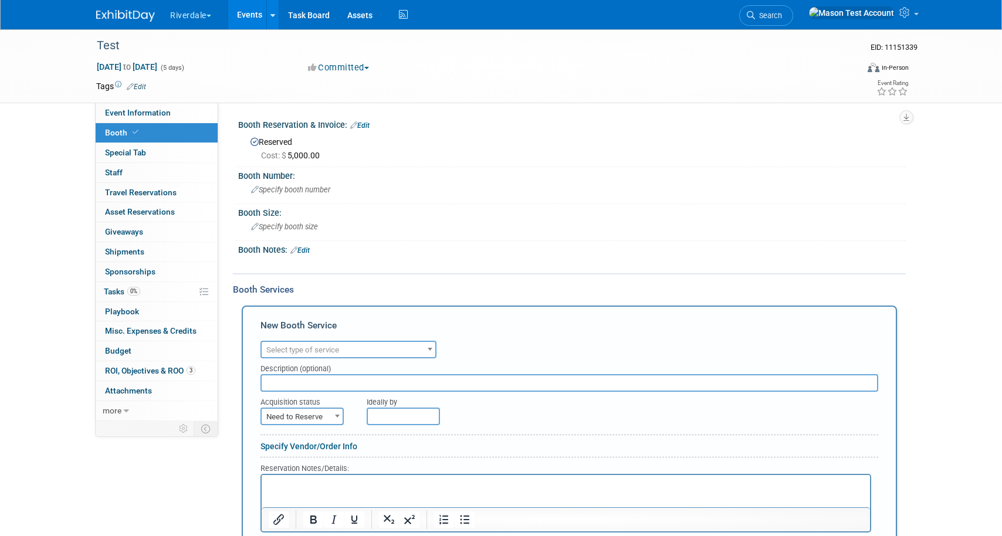
click at [324, 353] on span "Select type of service" at bounding box center [302, 349] width 73 height 9
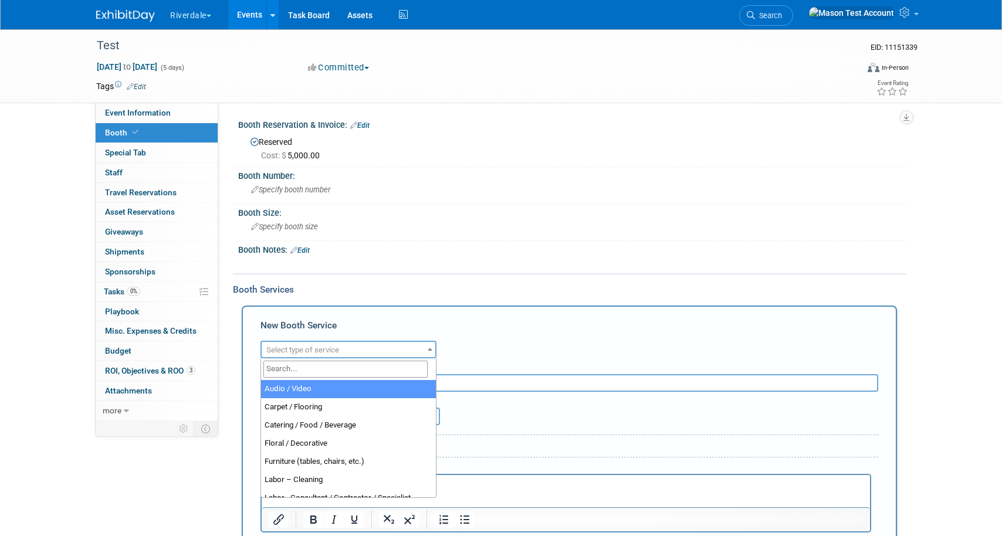
click at [324, 363] on input "search" at bounding box center [345, 369] width 164 height 17
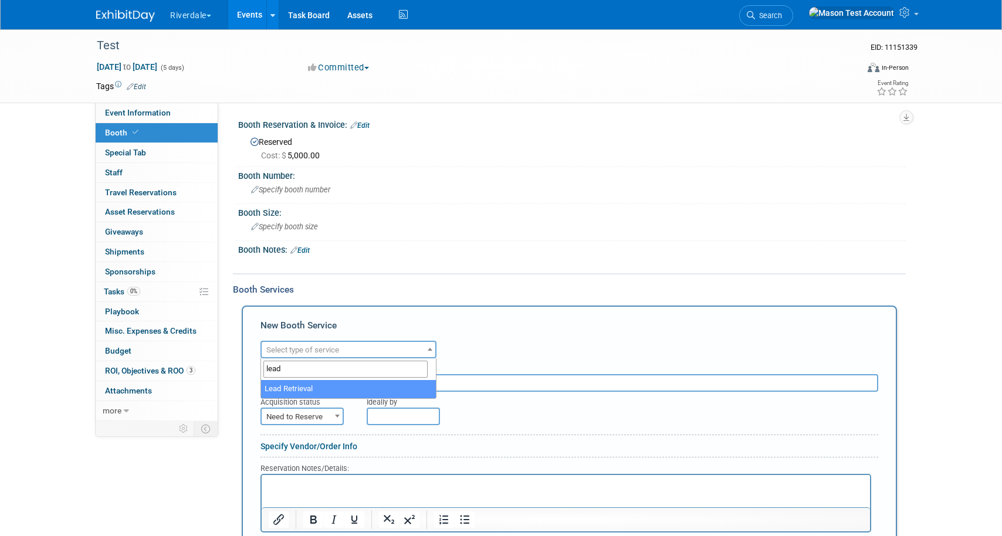
type input "lead"
select select "7"
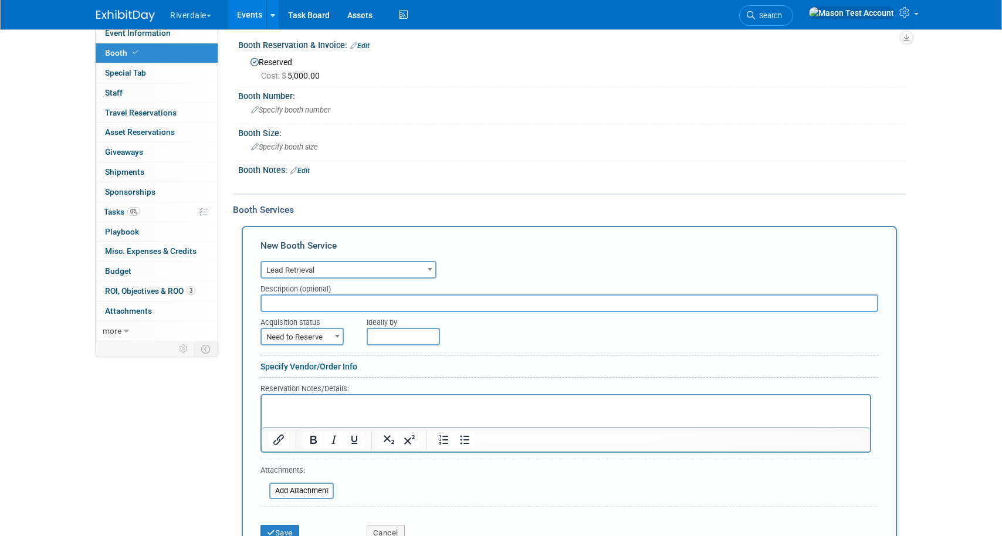
scroll to position [97, 0]
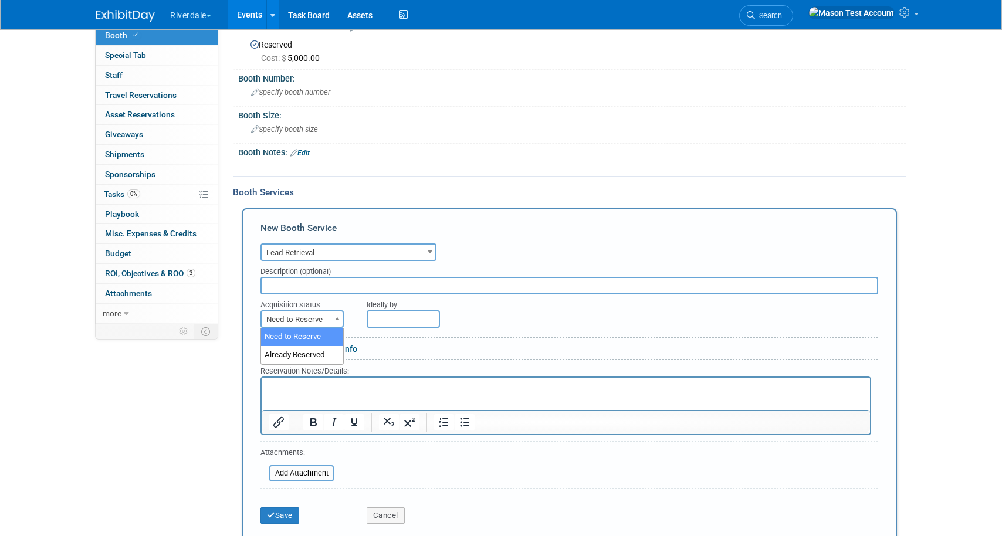
click at [304, 320] on span "Need to Reserve" at bounding box center [302, 319] width 81 height 16
select select "2"
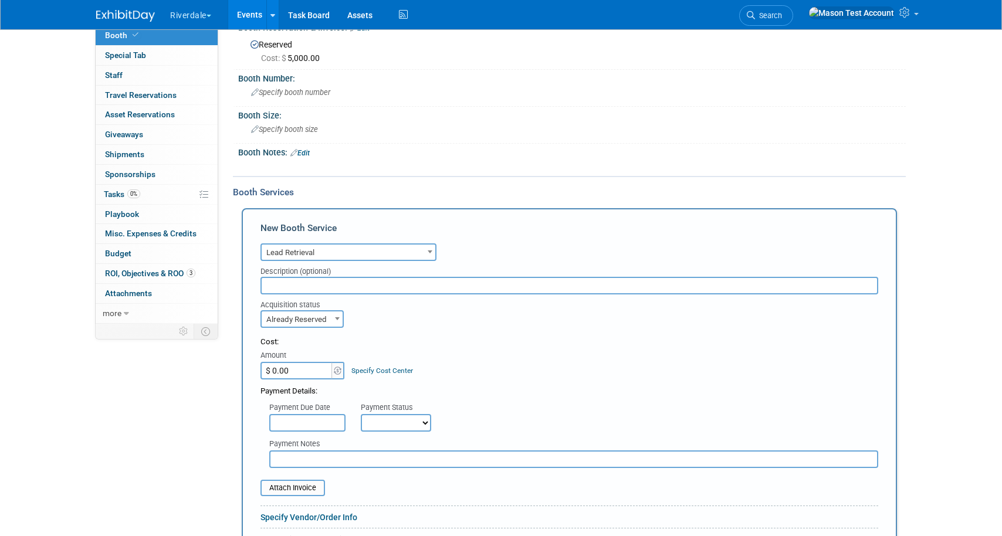
click at [317, 371] on input "$ 0.00" at bounding box center [296, 371] width 73 height 18
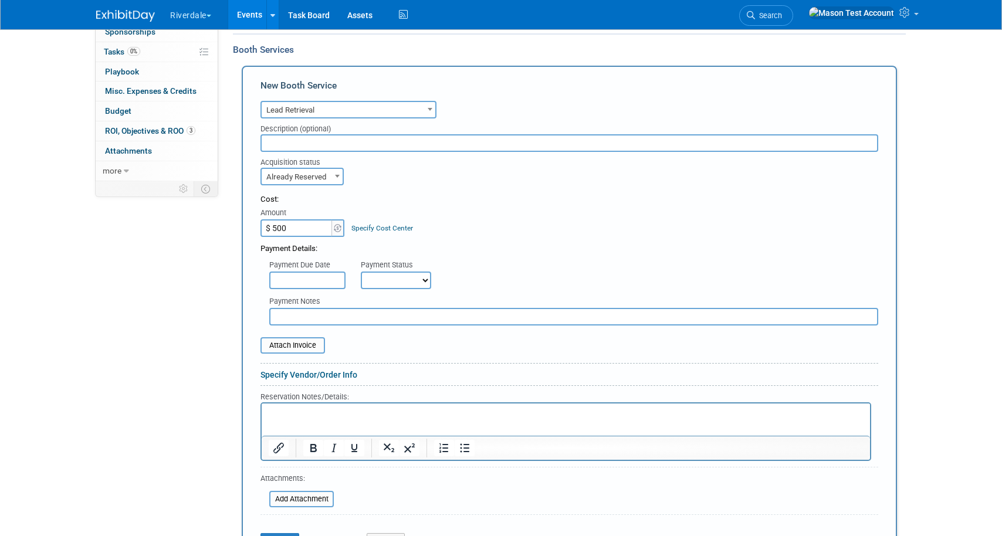
scroll to position [243, 0]
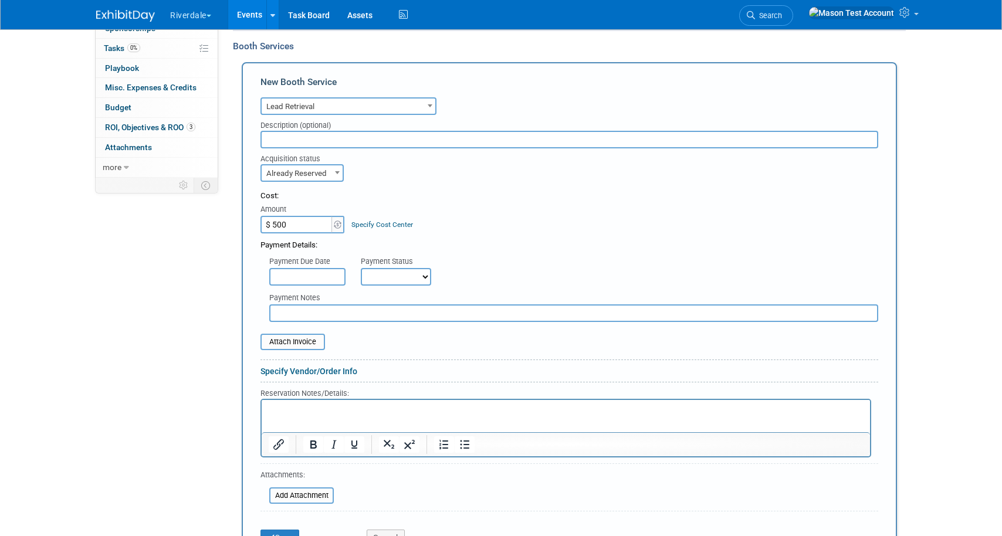
type input "$ 500.00"
click at [324, 374] on link "Specify Vendor/Order Info" at bounding box center [308, 371] width 97 height 9
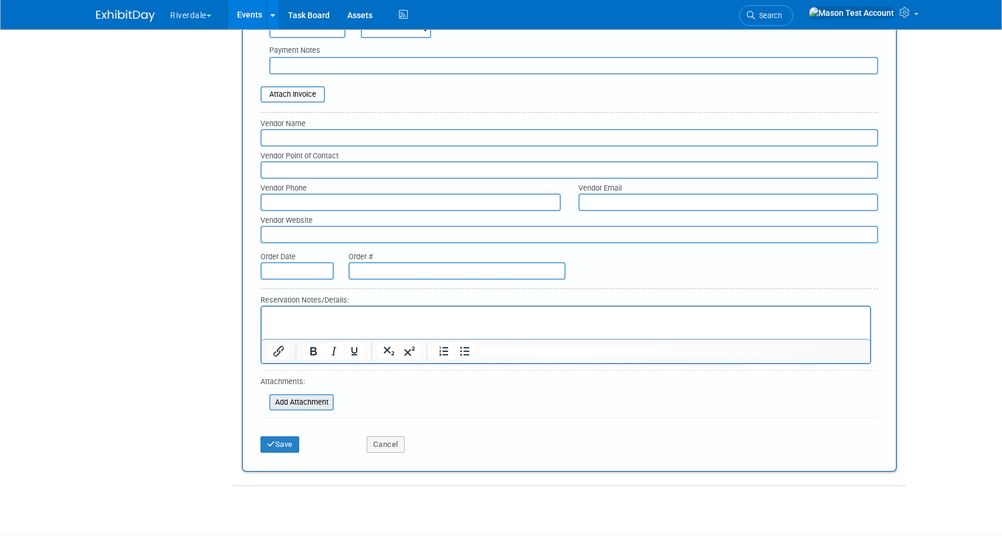
scroll to position [514, 0]
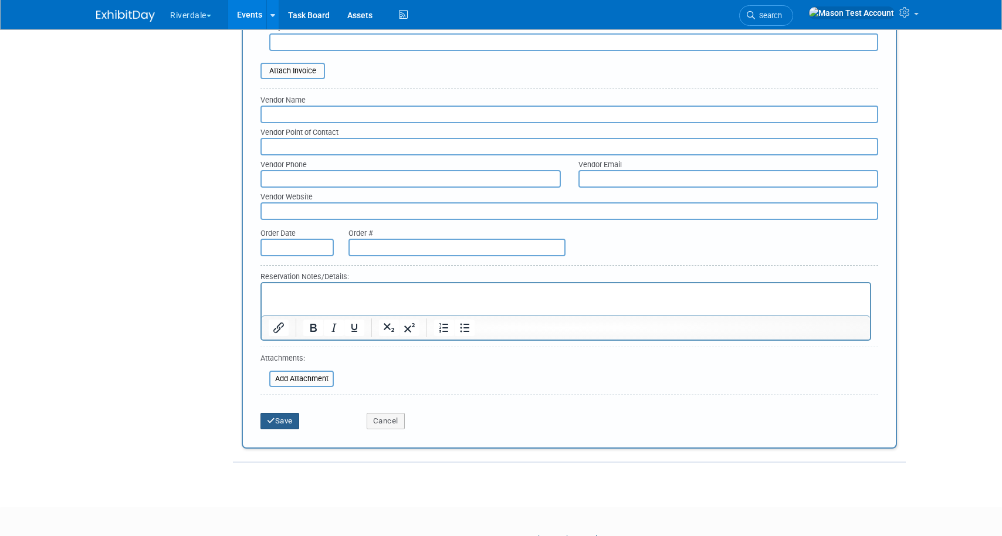
click at [280, 419] on button "Save" at bounding box center [279, 421] width 39 height 16
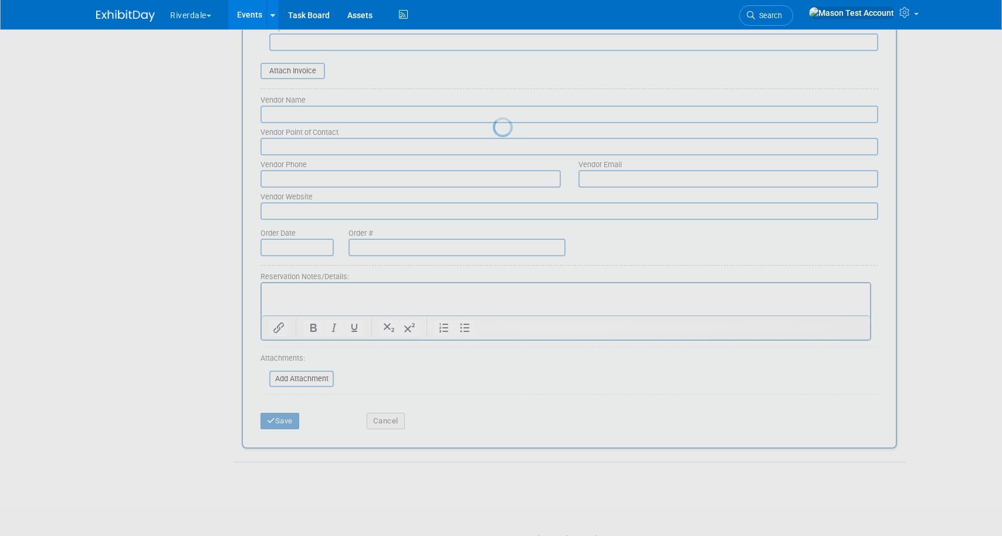
scroll to position [27, 0]
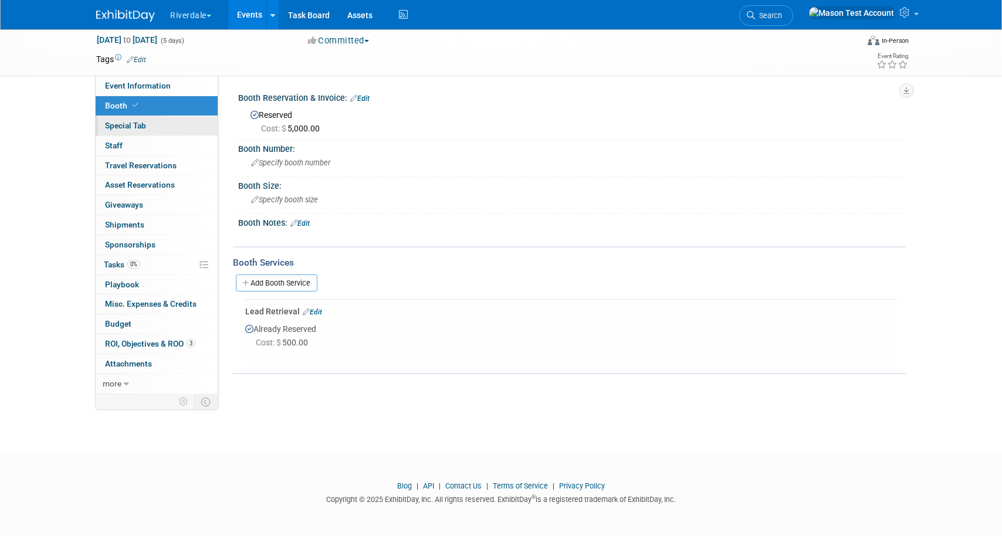
click at [172, 127] on link "Special Tab" at bounding box center [157, 125] width 122 height 19
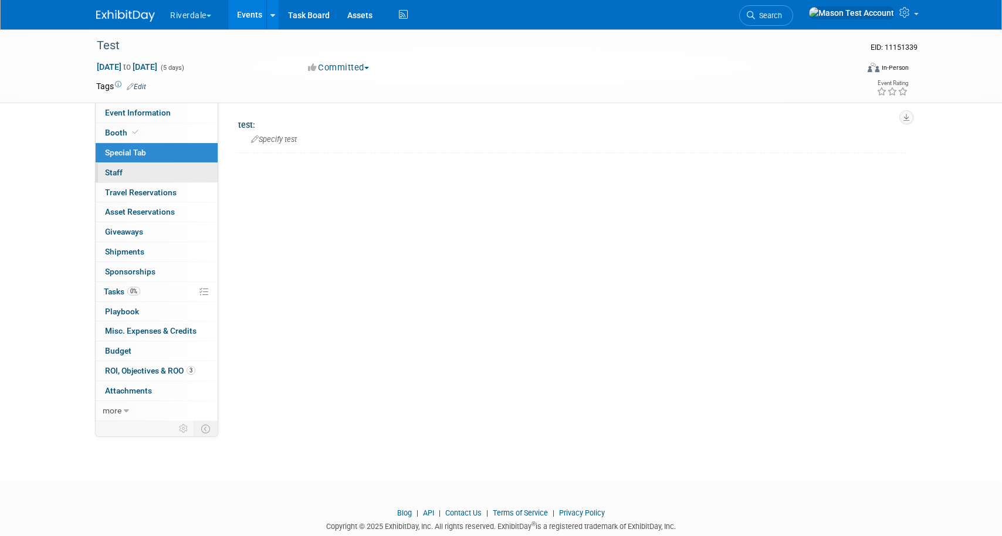
click at [166, 169] on link "0 Staff 0" at bounding box center [157, 172] width 122 height 19
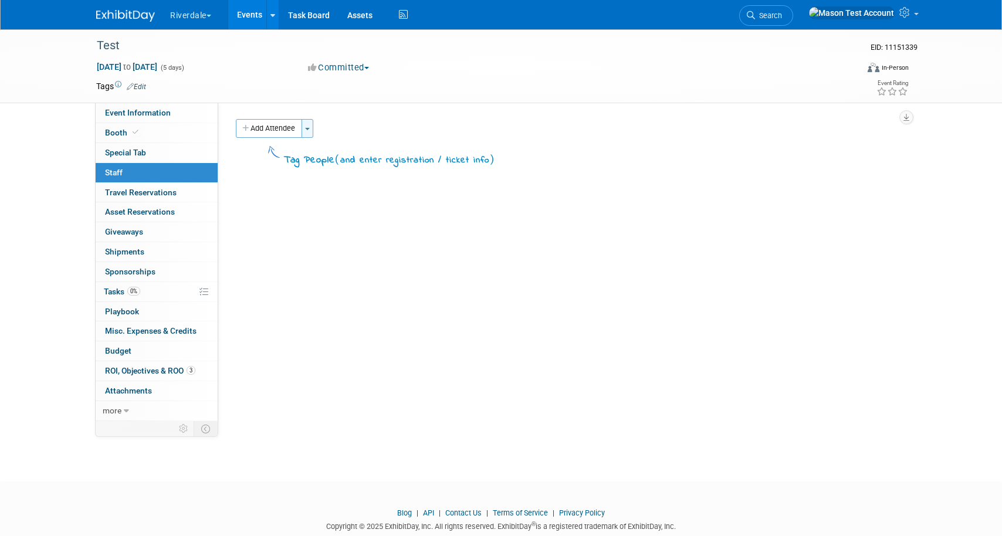
click at [307, 130] on span "button" at bounding box center [307, 129] width 5 height 2
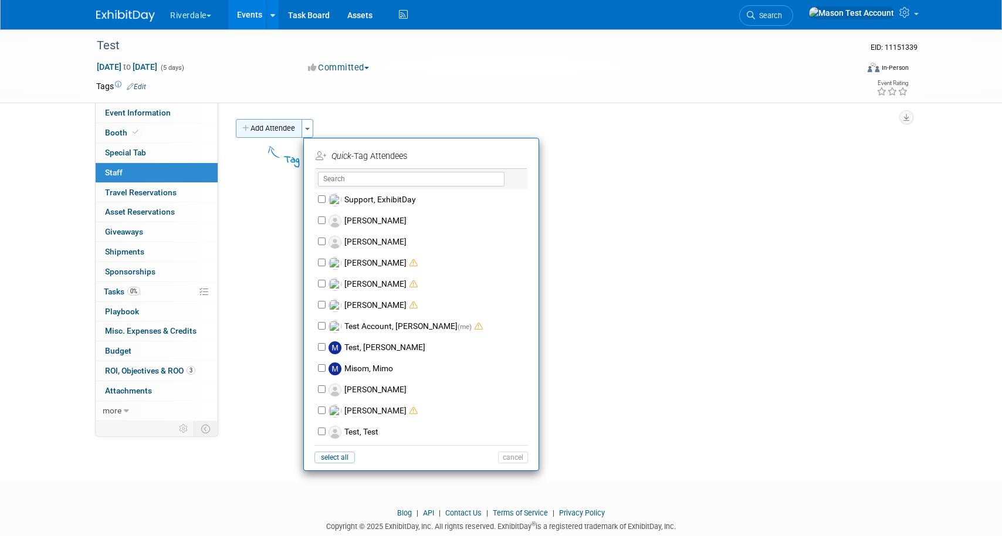
click at [268, 135] on button "Add Attendee" at bounding box center [269, 128] width 66 height 19
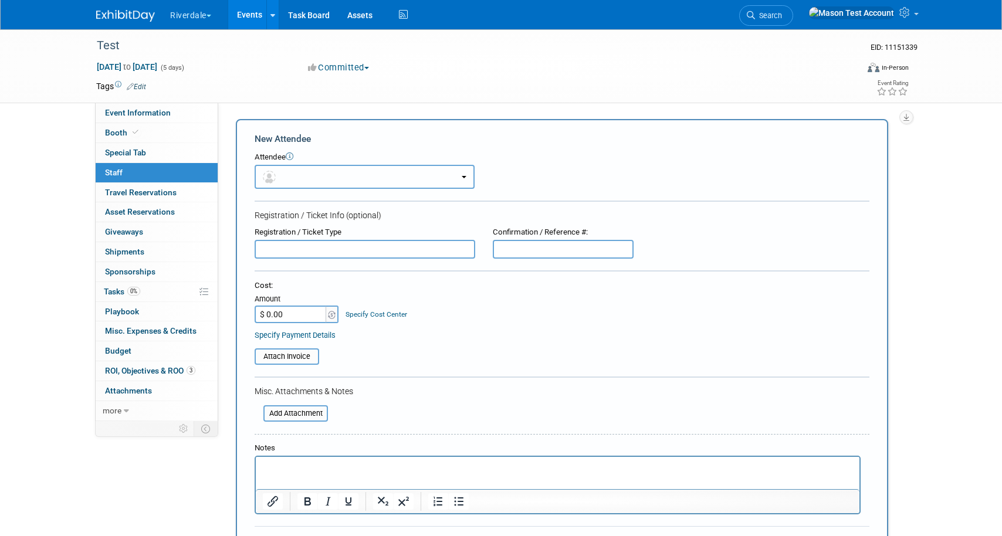
click at [347, 178] on button "button" at bounding box center [365, 177] width 220 height 24
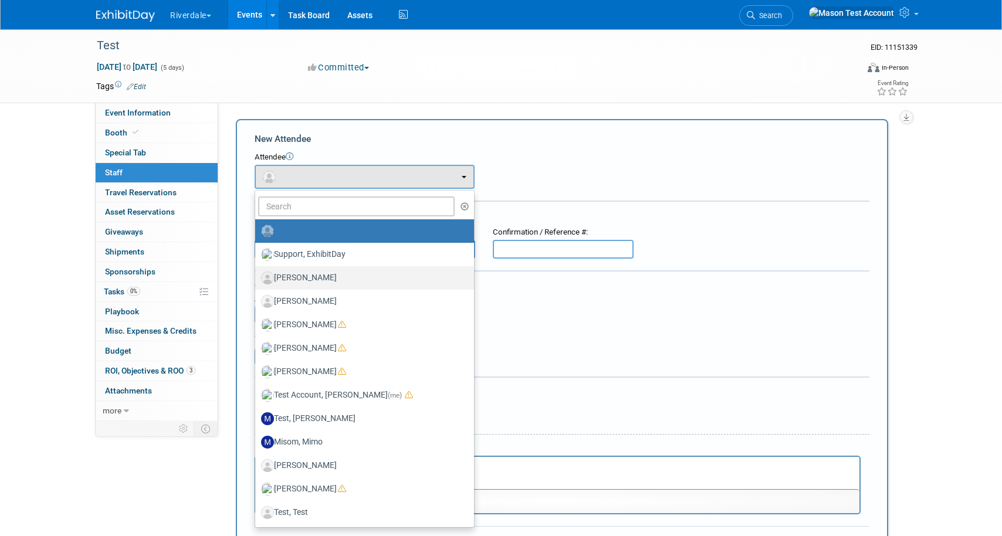
click at [349, 277] on label "[PERSON_NAME]" at bounding box center [361, 278] width 201 height 19
click at [257, 277] on input "[PERSON_NAME]" at bounding box center [253, 277] width 8 height 8
select select "caee5039-e62c-4cf6-9795-b44e185cc95e"
select select "7"
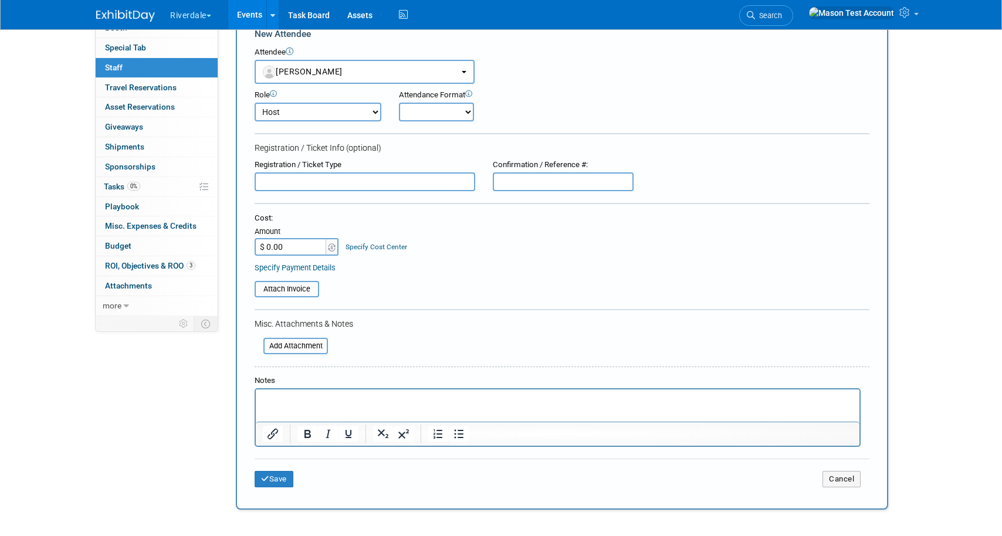
scroll to position [106, 0]
click at [284, 479] on button "Save" at bounding box center [274, 478] width 39 height 16
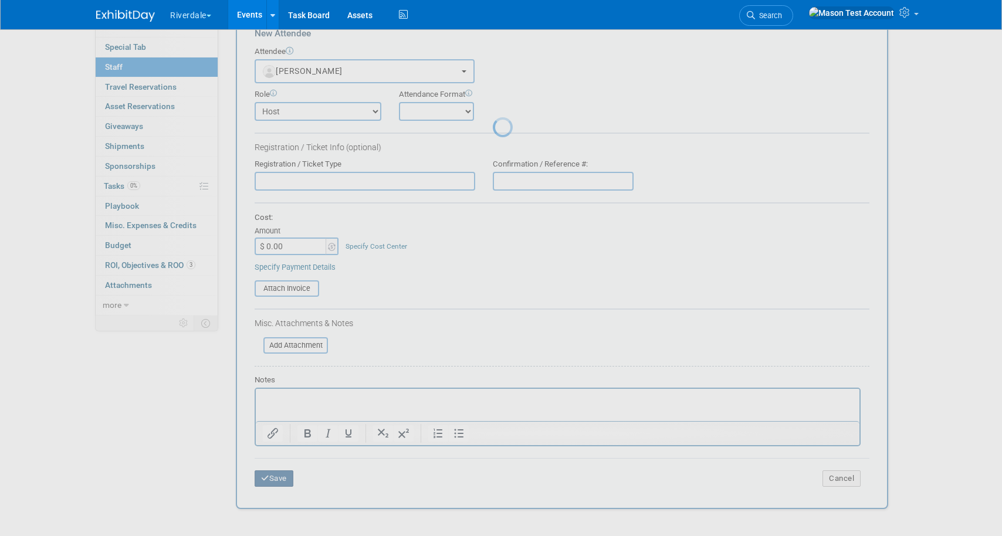
scroll to position [27, 0]
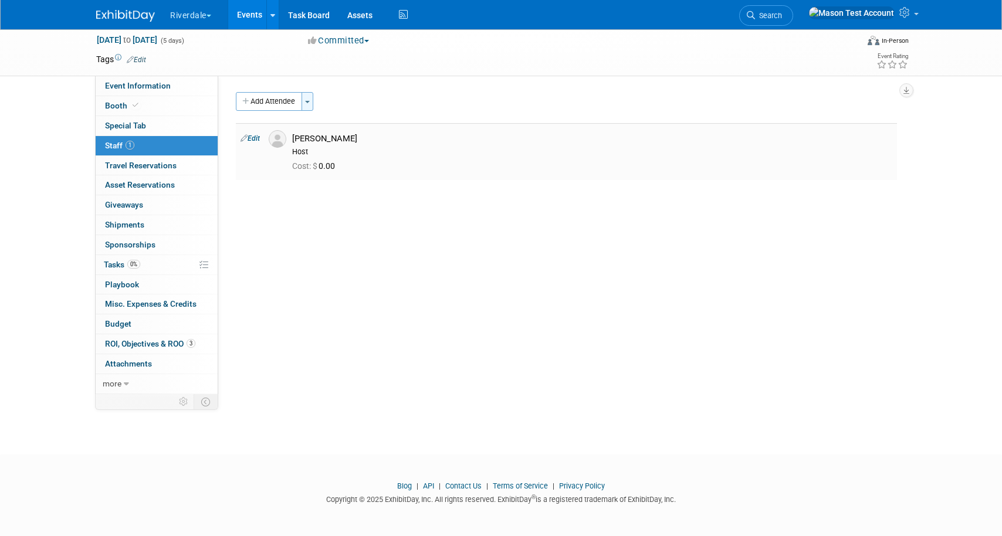
click at [305, 104] on button "Toggle Dropdown" at bounding box center [307, 101] width 12 height 19
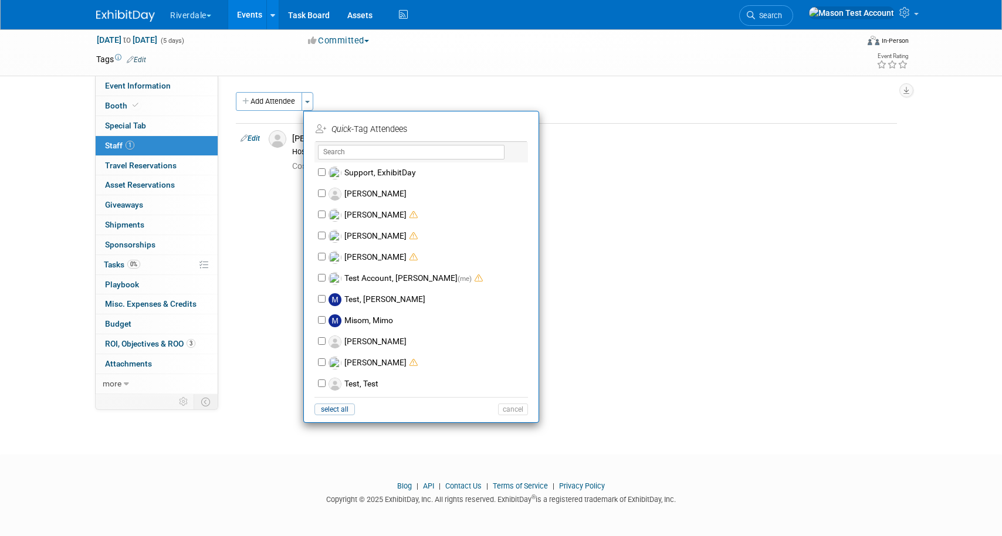
click at [246, 252] on div "Event Information Event Info Booth Booth Special Tab Special Tab 1 Staff 1 Staf…" at bounding box center [500, 243] width 827 height 334
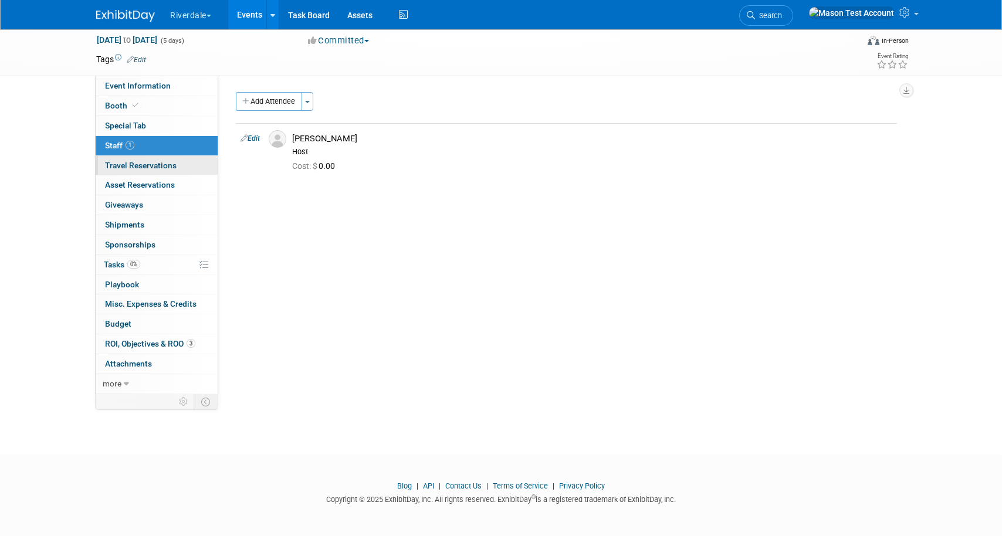
click at [178, 172] on link "0 Travel Reservations 0" at bounding box center [157, 165] width 122 height 19
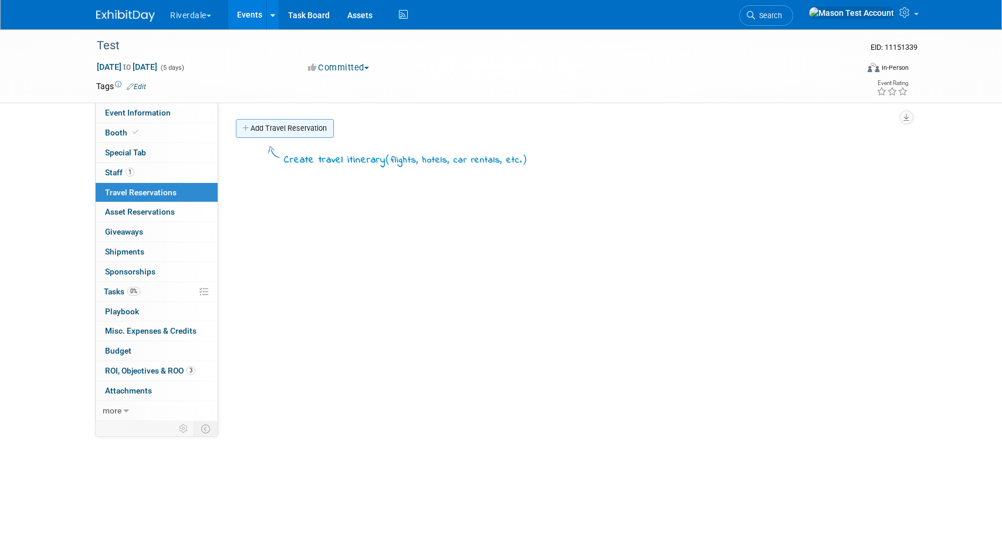
click at [286, 128] on link "Add Travel Reservation" at bounding box center [285, 128] width 98 height 19
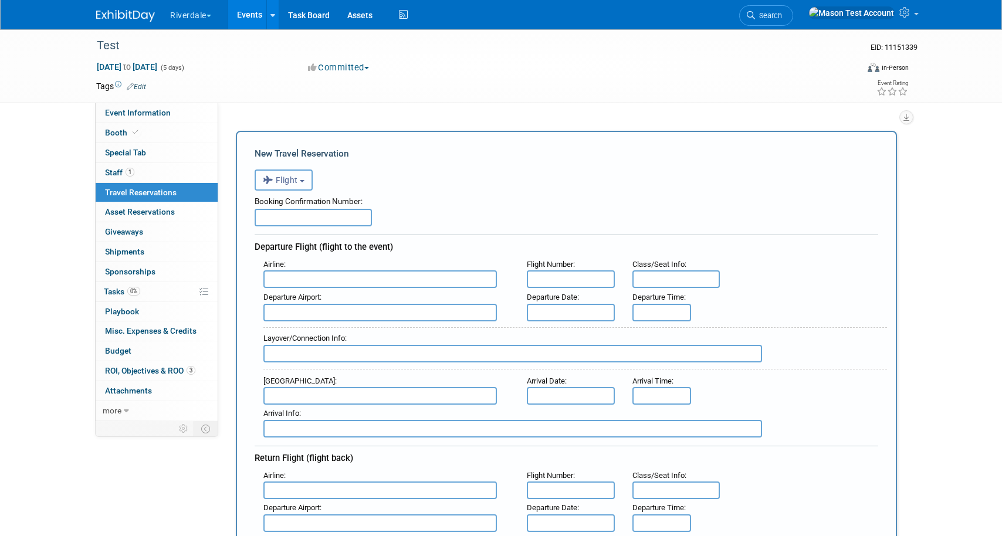
click at [310, 182] on button "Flight" at bounding box center [284, 179] width 58 height 21
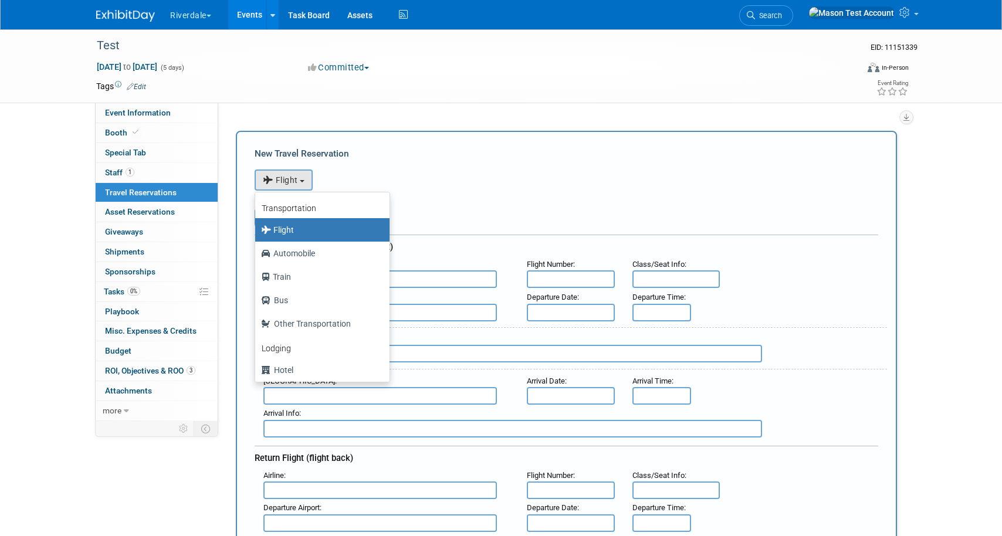
click at [473, 185] on div "<i class="fas fa-plane" style="padding: 6px 4px 6px 1px;"></i> Flight <i class=…" at bounding box center [566, 179] width 623 height 24
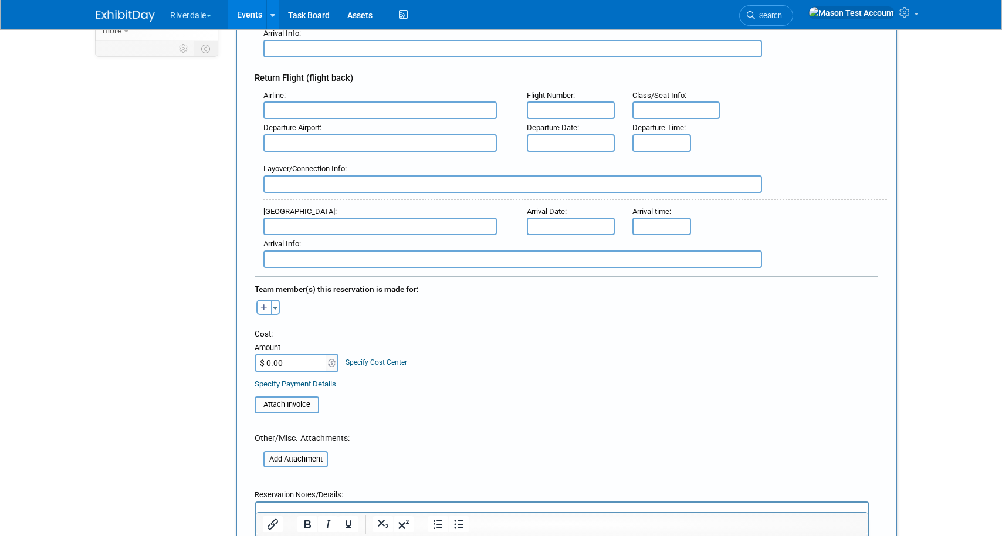
scroll to position [381, 0]
click at [265, 304] on icon "button" at bounding box center [263, 308] width 7 height 8
select select
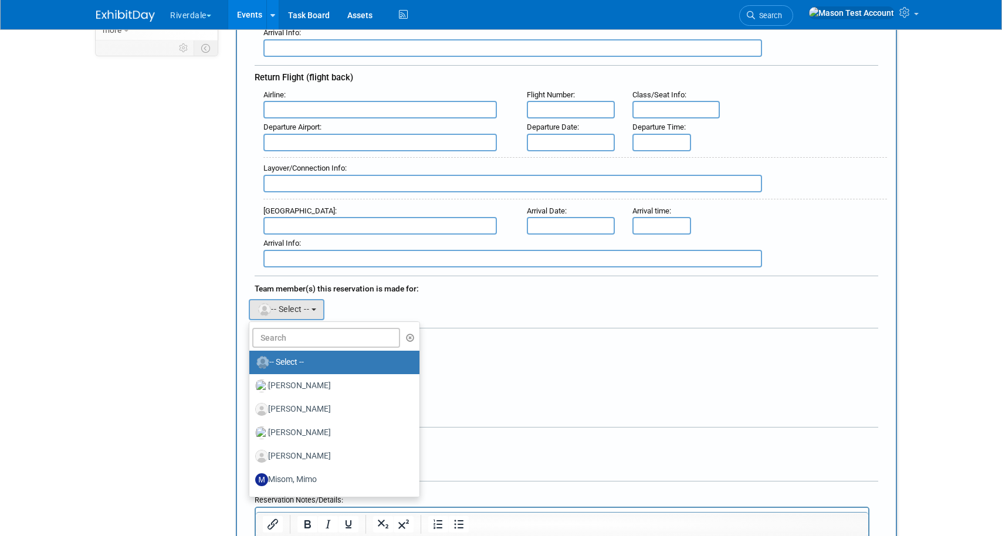
click at [211, 303] on div "Event Information Event Info Booth Booth Special Tab Special Tab 1 Staff 1 Staf…" at bounding box center [500, 354] width 827 height 1263
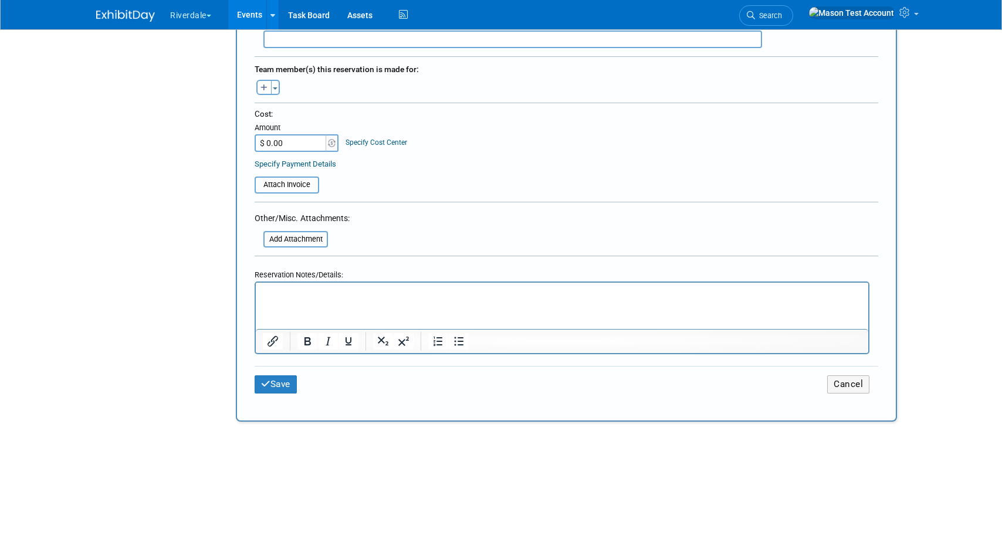
scroll to position [623, 0]
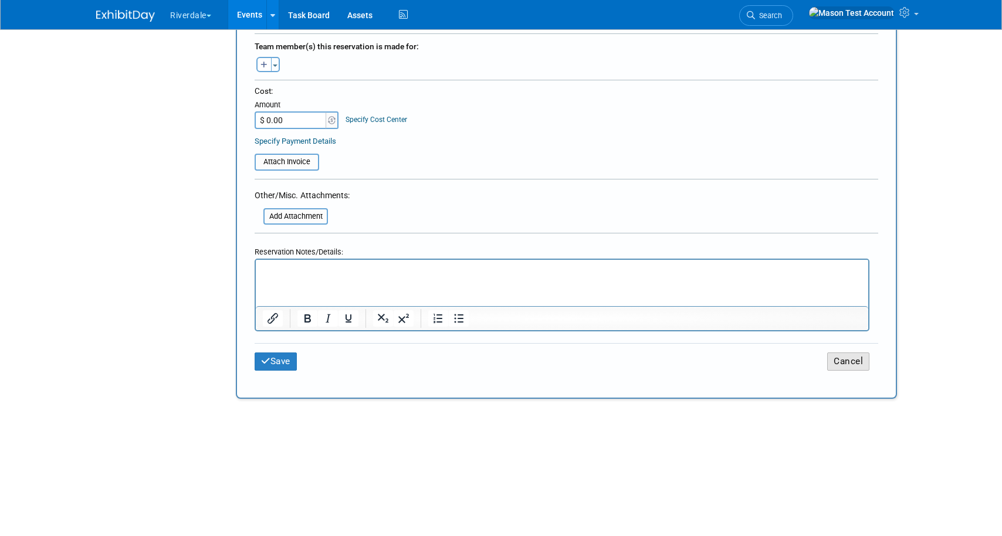
click at [855, 361] on button "Cancel" at bounding box center [848, 361] width 42 height 18
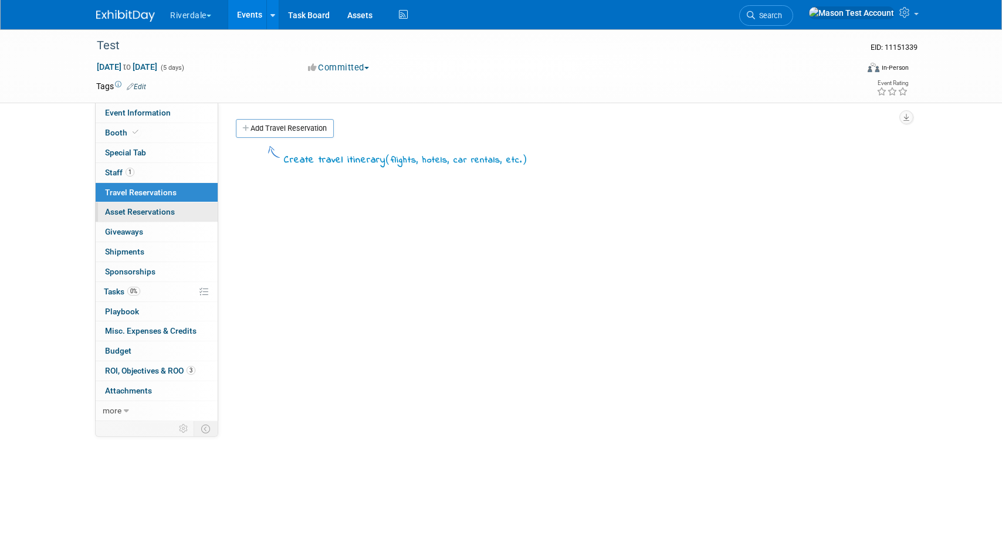
click at [210, 213] on link "0 Asset Reservations 0" at bounding box center [157, 211] width 122 height 19
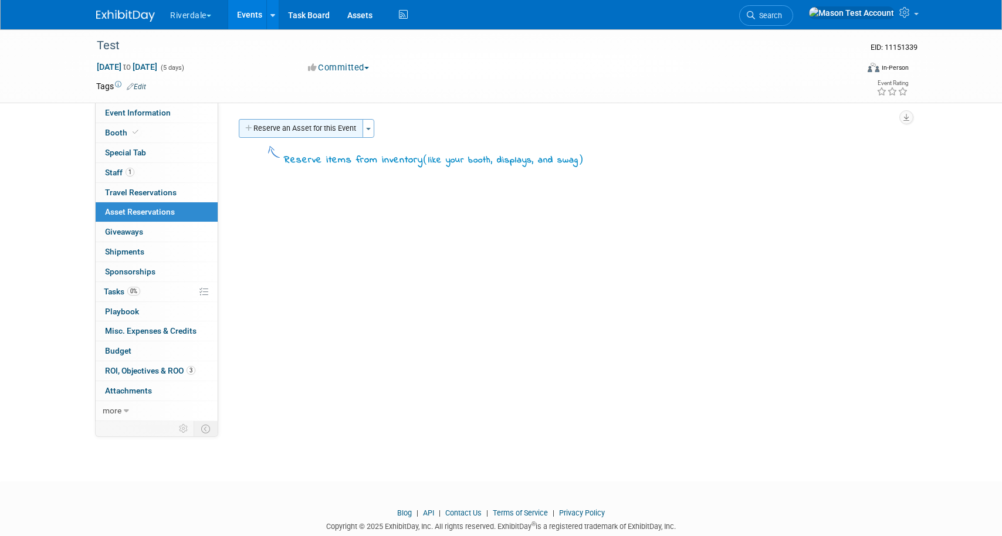
click at [306, 130] on button "Reserve an Asset for this Event" at bounding box center [301, 128] width 124 height 19
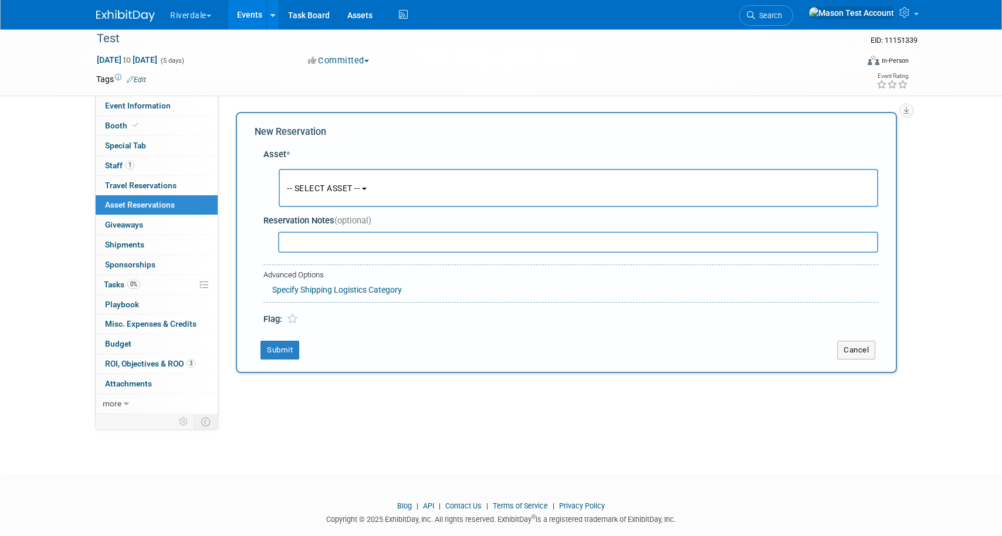
scroll to position [12, 0]
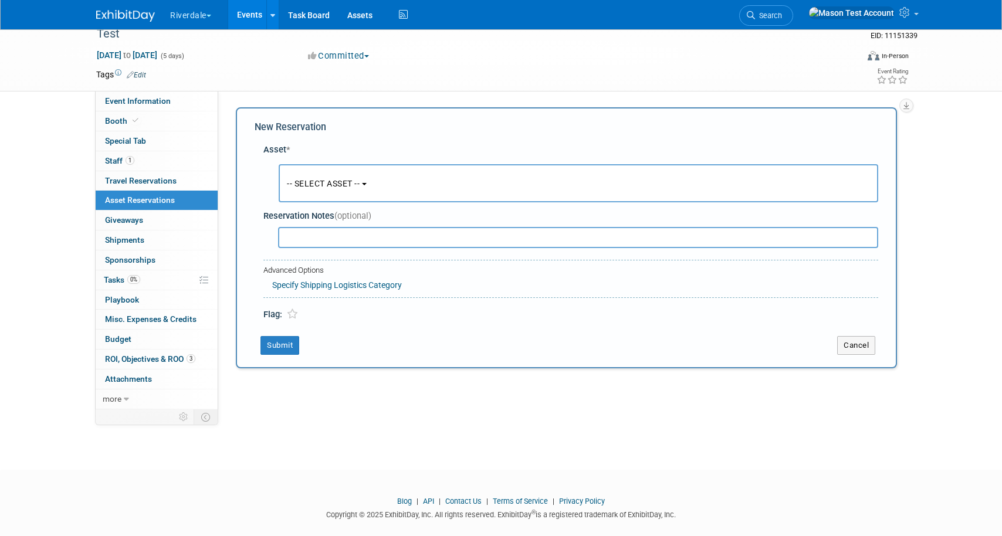
click at [313, 191] on button "-- SELECT ASSET --" at bounding box center [578, 183] width 599 height 38
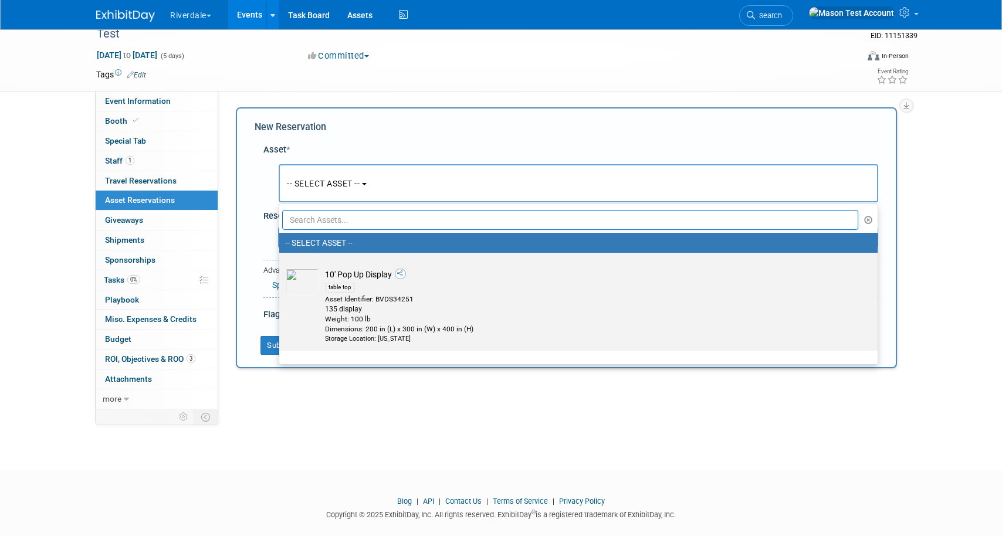
click at [334, 281] on div "table top" at bounding box center [589, 286] width 529 height 13
click at [281, 267] on input "10' Pop Up Display table top Asset Identifier: BVDS34251 135 display Weight: 10…" at bounding box center [277, 263] width 8 height 8
select select "10696022"
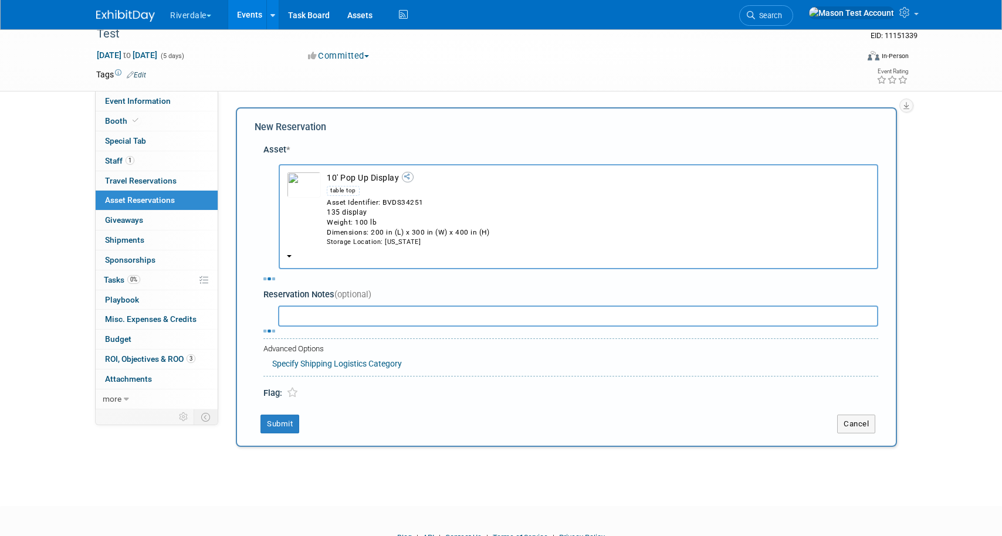
select select "8"
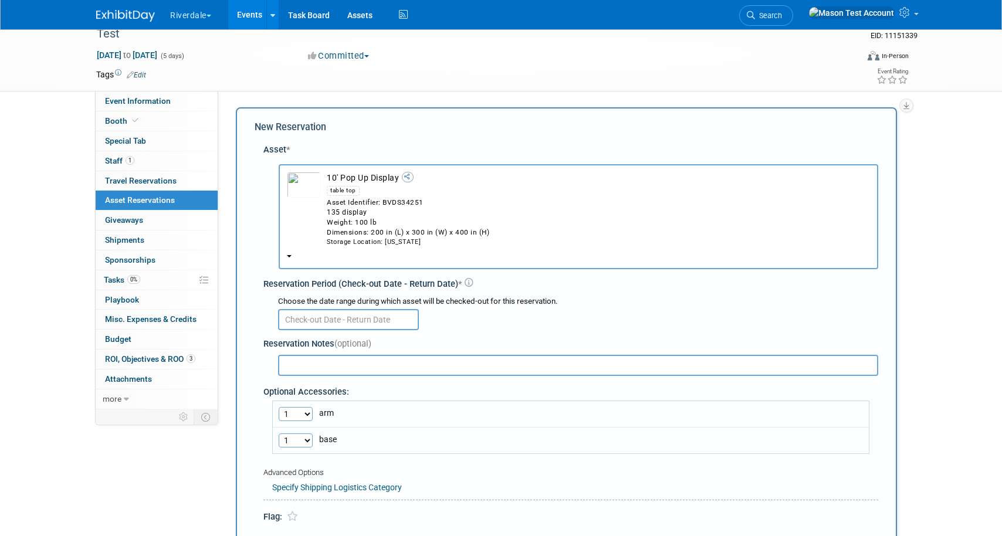
click at [318, 322] on input "text" at bounding box center [348, 319] width 141 height 21
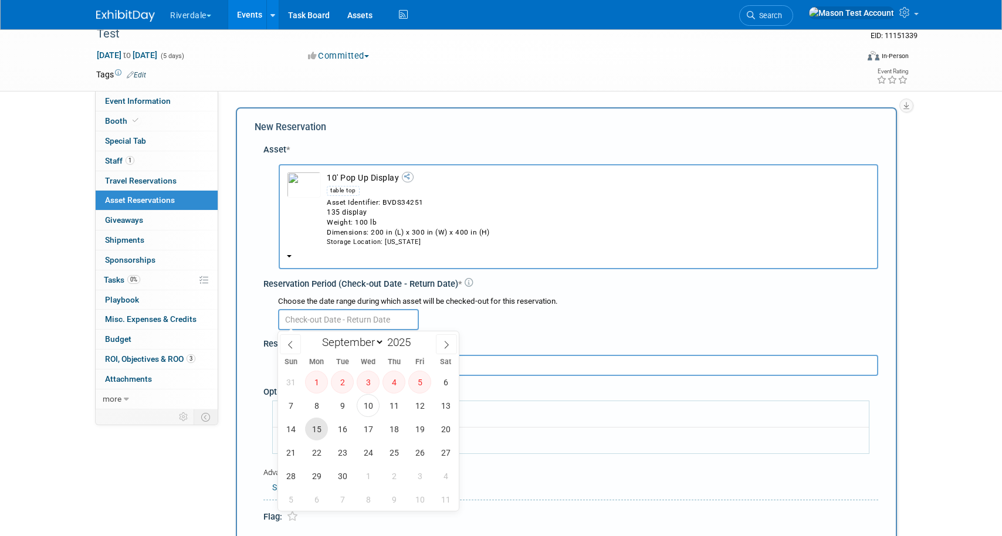
click at [315, 432] on span "15" at bounding box center [316, 429] width 23 height 23
click at [418, 426] on span "19" at bounding box center [419, 429] width 23 height 23
type input "Sep 15, 2025 to Sep 19, 2025"
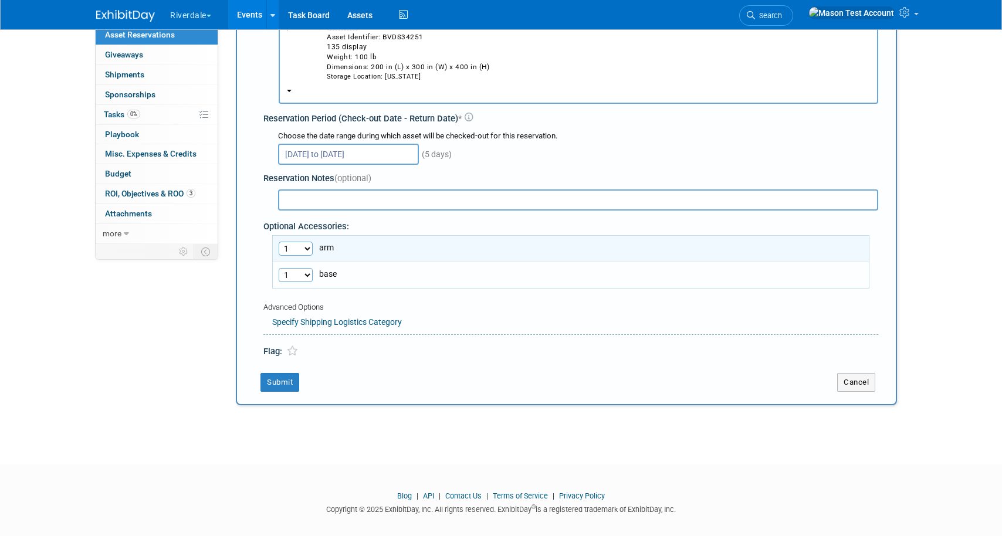
scroll to position [188, 0]
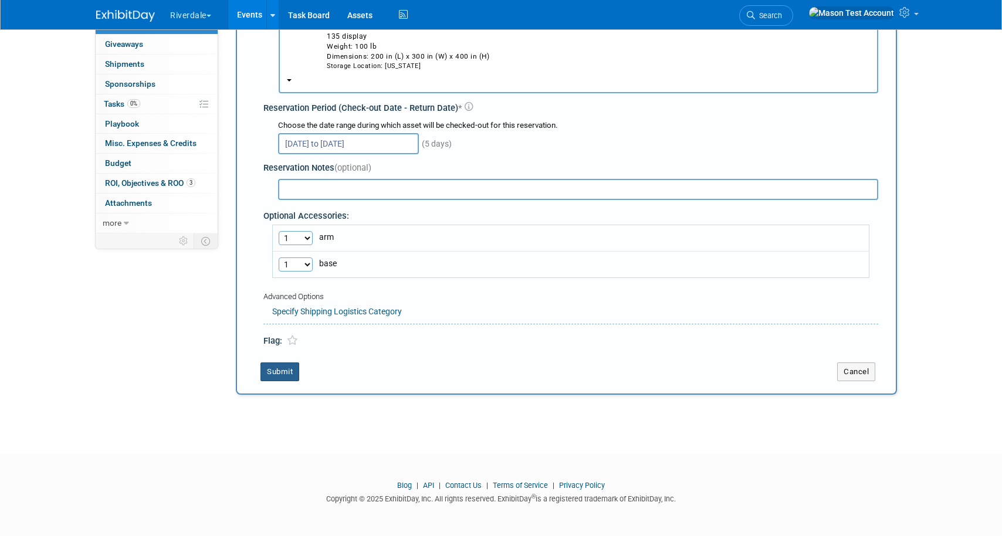
click at [286, 376] on button "Submit" at bounding box center [279, 371] width 39 height 19
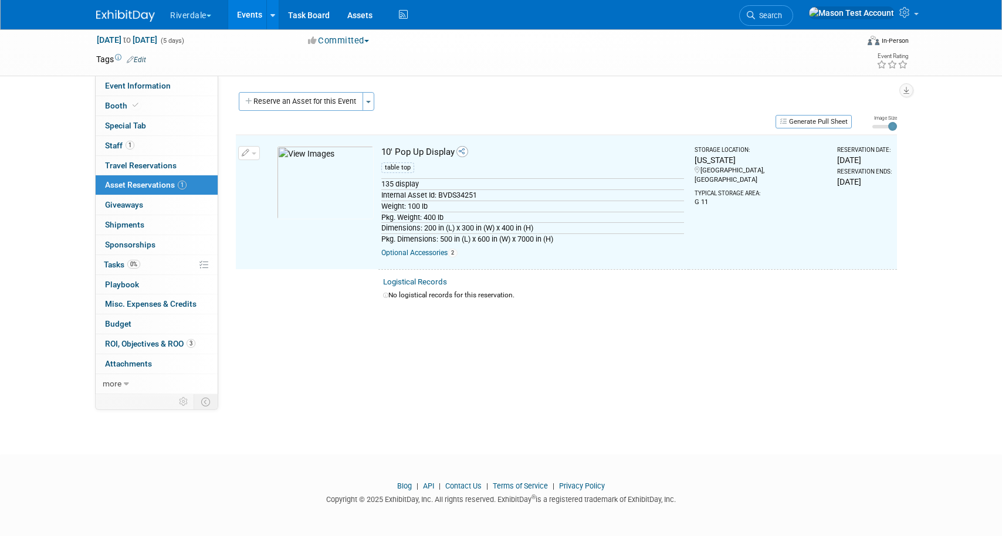
scroll to position [15, 0]
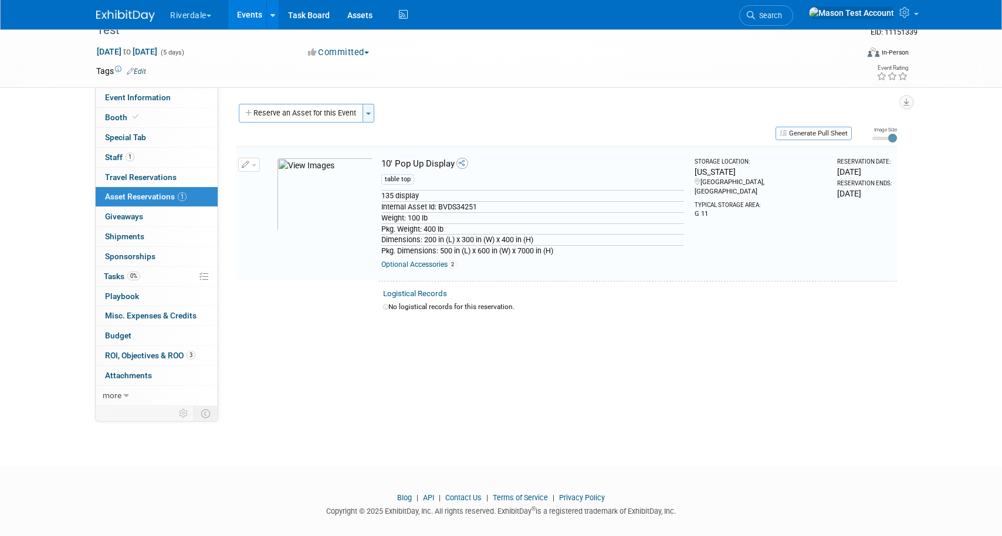
click at [370, 113] on span "button" at bounding box center [368, 114] width 5 height 2
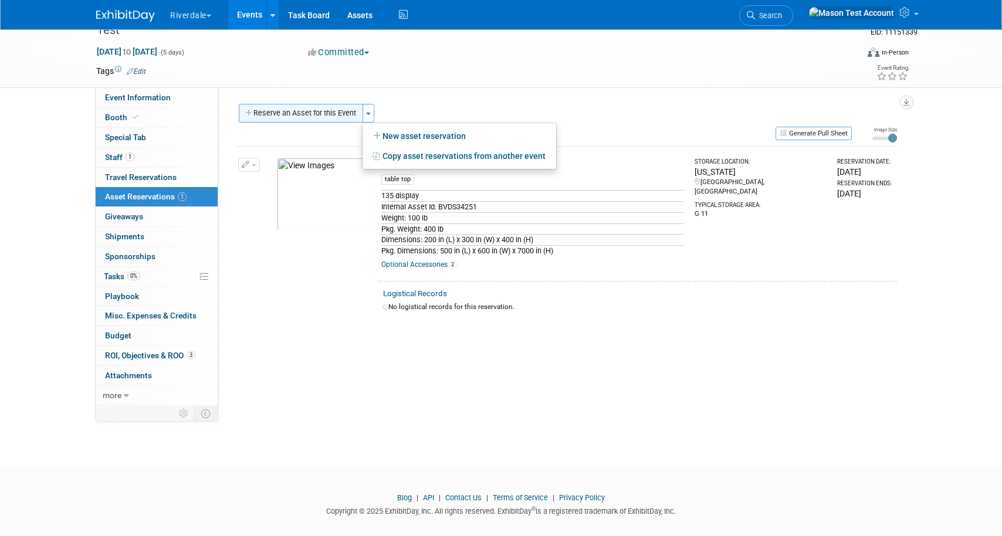
click at [321, 116] on button "Reserve an Asset for this Event" at bounding box center [301, 113] width 124 height 19
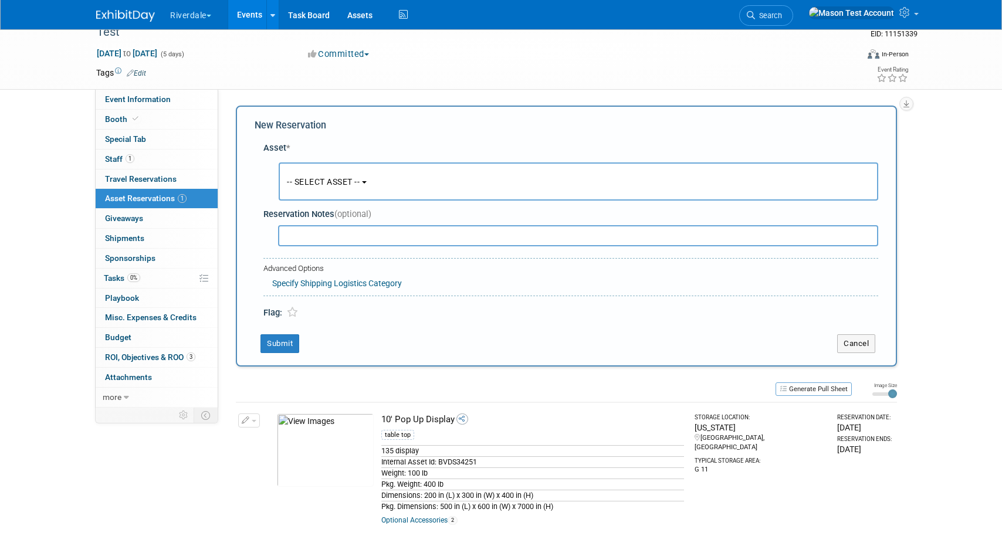
scroll to position [12, 0]
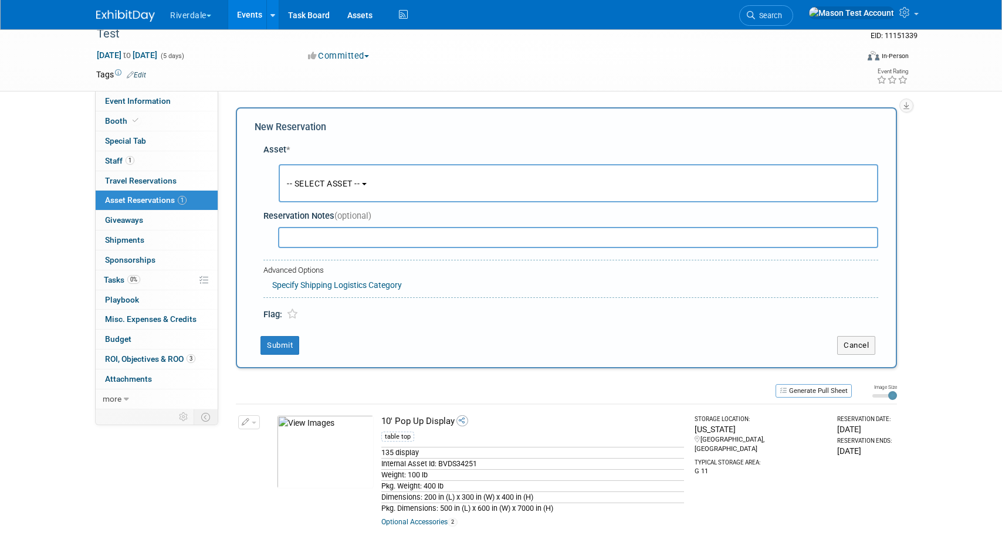
click at [326, 184] on span "-- SELECT ASSET --" at bounding box center [323, 183] width 73 height 9
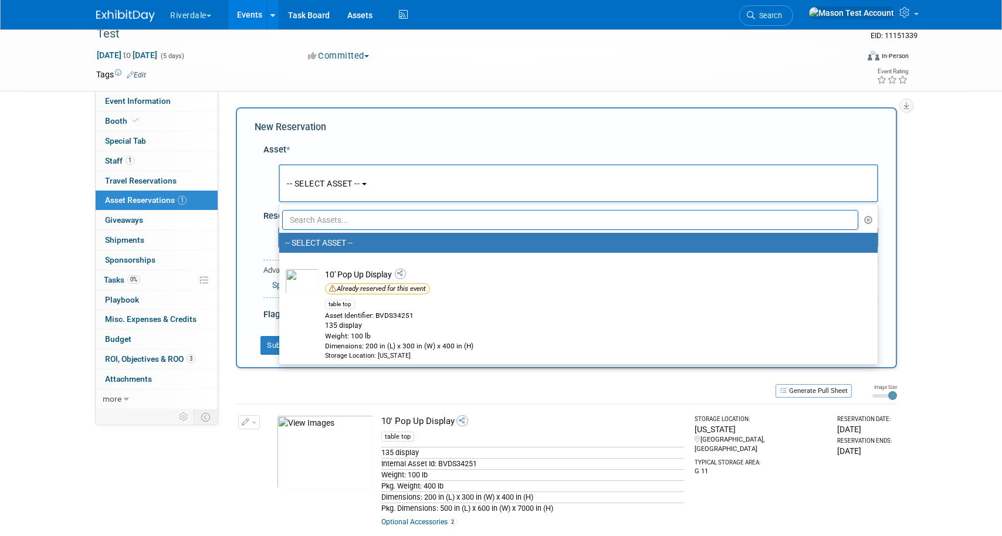
click at [325, 218] on input "text" at bounding box center [570, 220] width 576 height 20
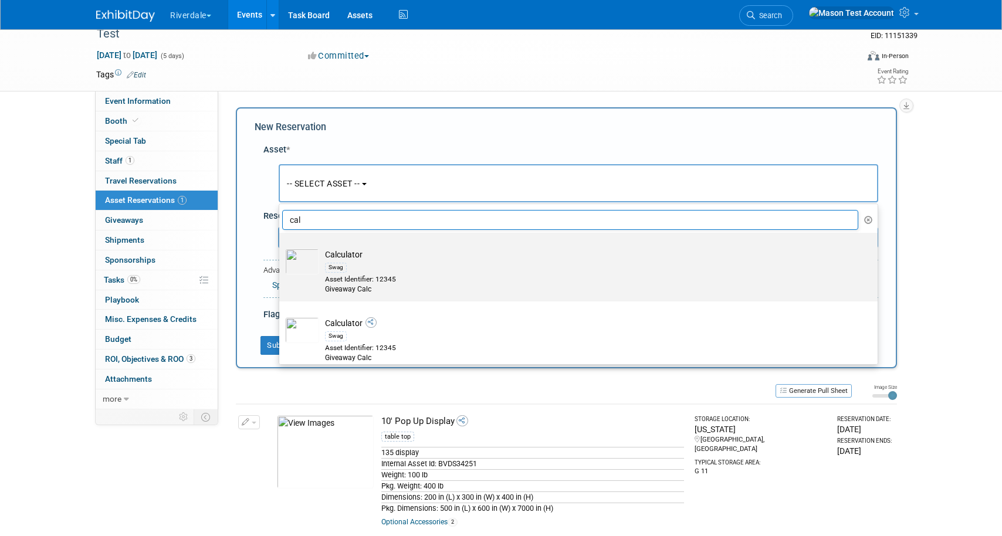
type input "cal"
click at [340, 265] on div "Swag" at bounding box center [336, 267] width 22 height 9
click at [281, 247] on input "Calculator Swag Asset Identifier: 12345 Giveaway Calc" at bounding box center [277, 243] width 8 height 8
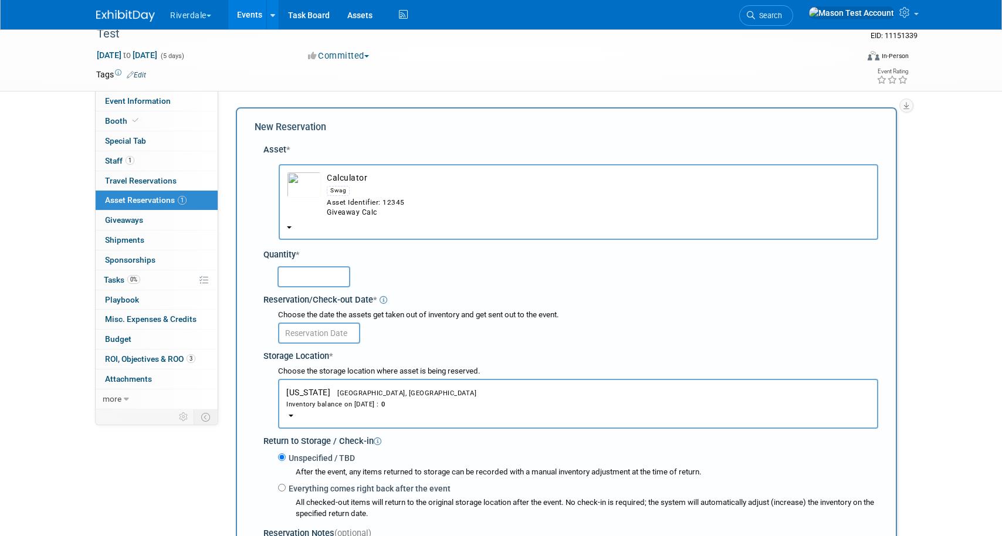
click at [368, 409] on div "Inventory balance on Sep 10, 2025 : 0" at bounding box center [577, 403] width 583 height 11
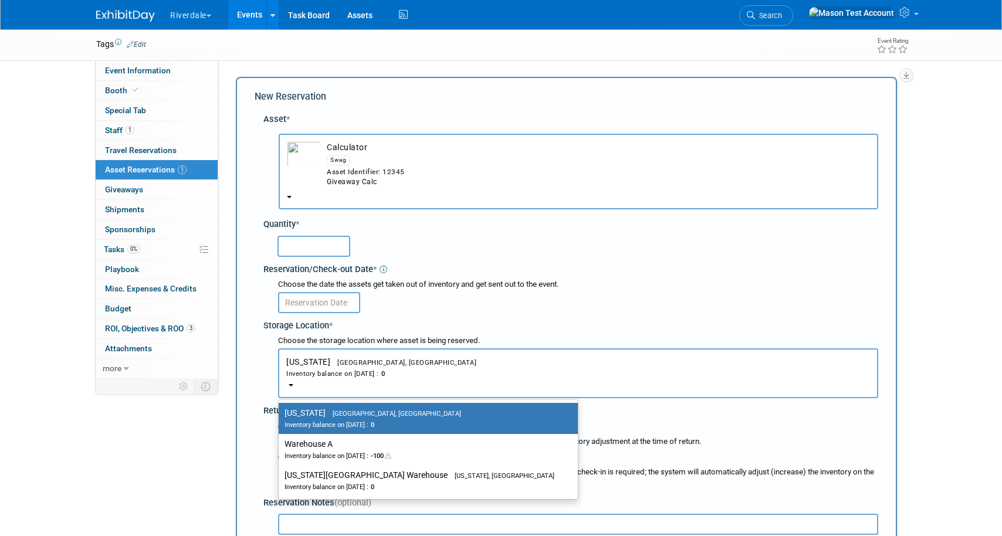
scroll to position [45, 0]
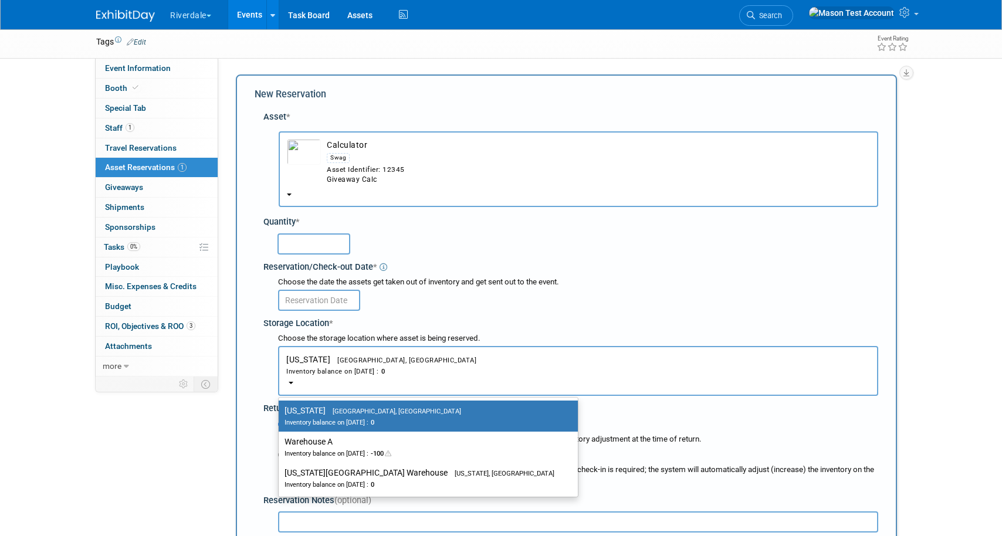
click at [334, 165] on div "Asset Identifier: 12345" at bounding box center [598, 170] width 543 height 10
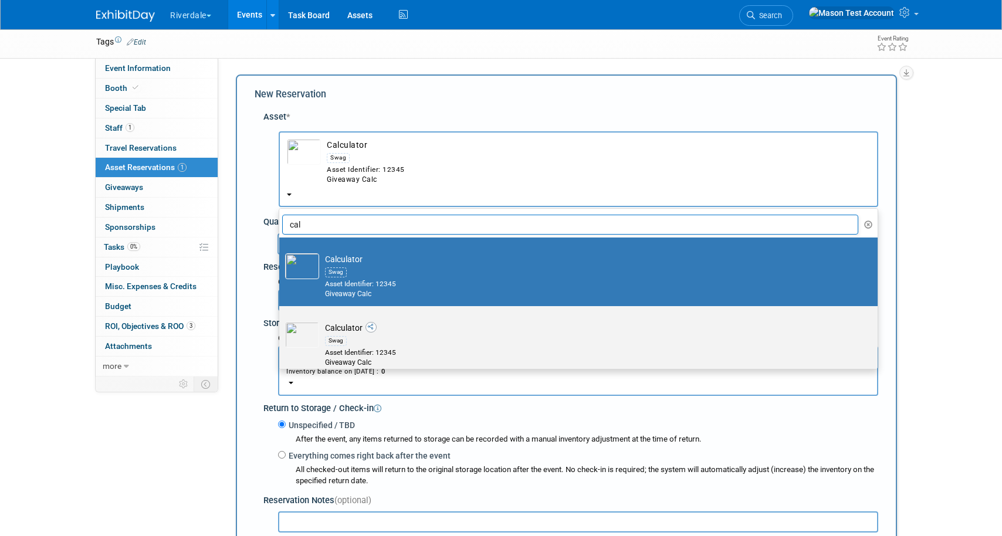
click at [335, 340] on div "Swag" at bounding box center [336, 340] width 22 height 9
click at [281, 320] on input "Calculator Swag Asset Identifier: 12345 Giveaway Calc" at bounding box center [277, 317] width 8 height 8
select select "10694129"
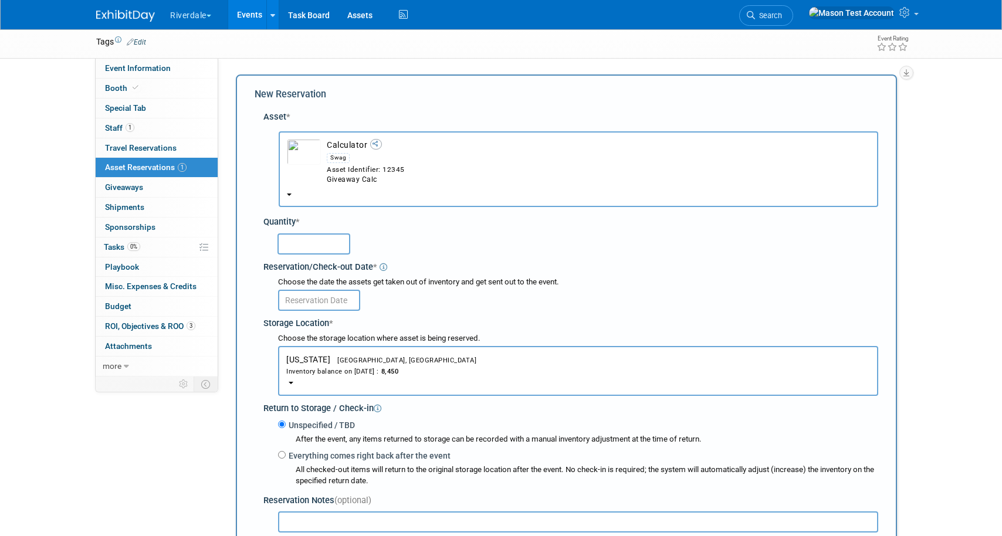
click at [322, 243] on input "text" at bounding box center [313, 243] width 73 height 21
type input "500"
click at [327, 301] on input "text" at bounding box center [319, 300] width 82 height 21
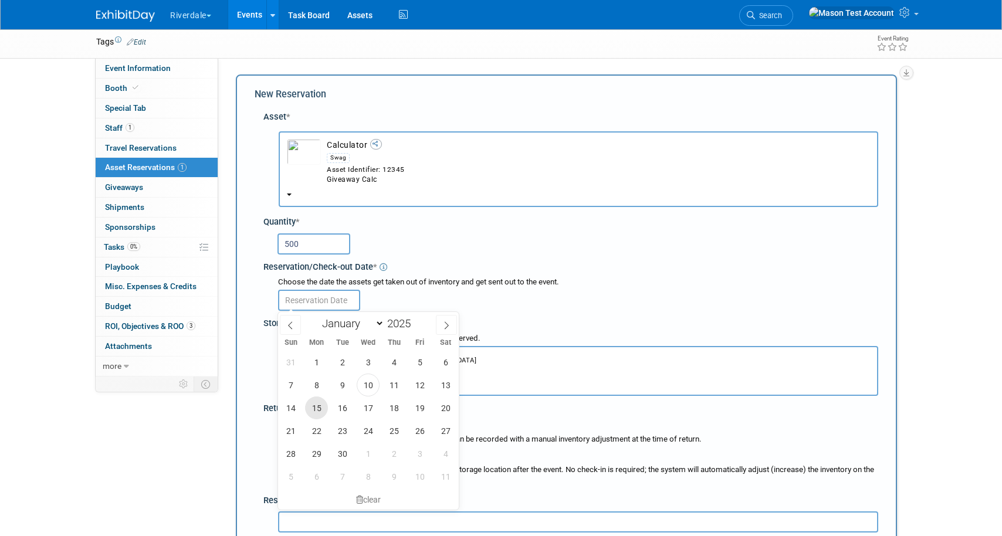
click at [318, 406] on span "15" at bounding box center [316, 407] width 23 height 23
type input "Sep 15, 2025"
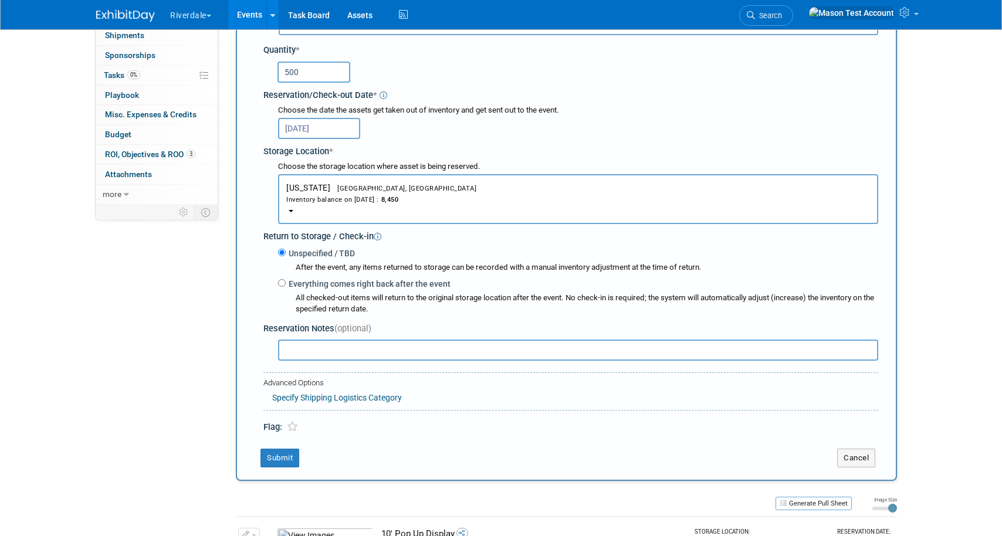
scroll to position [231, 0]
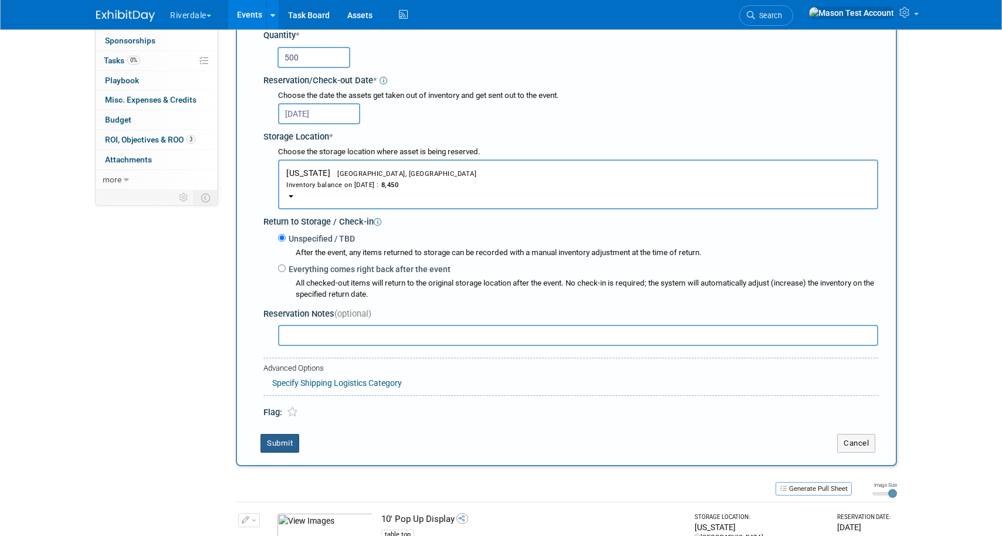
click at [283, 444] on button "Submit" at bounding box center [279, 443] width 39 height 19
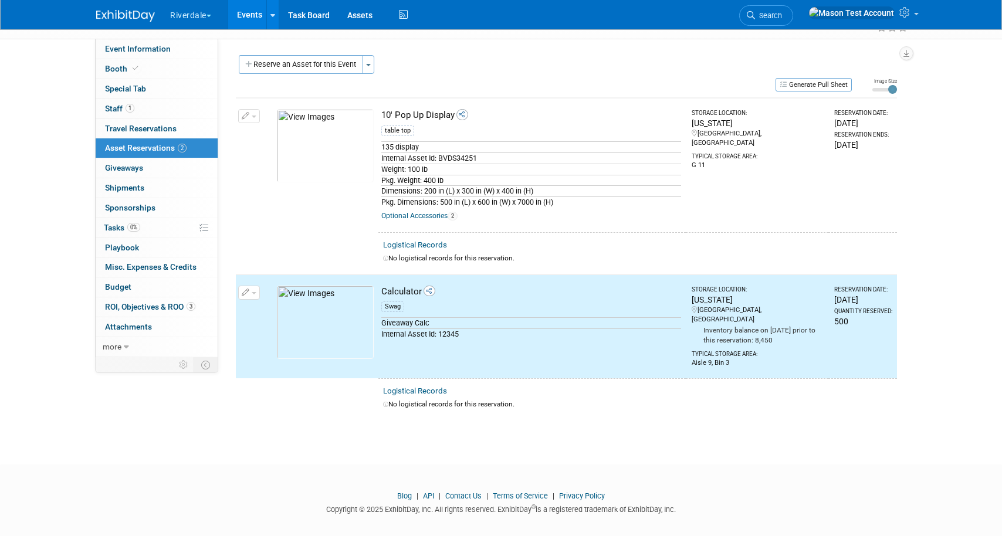
scroll to position [0, 0]
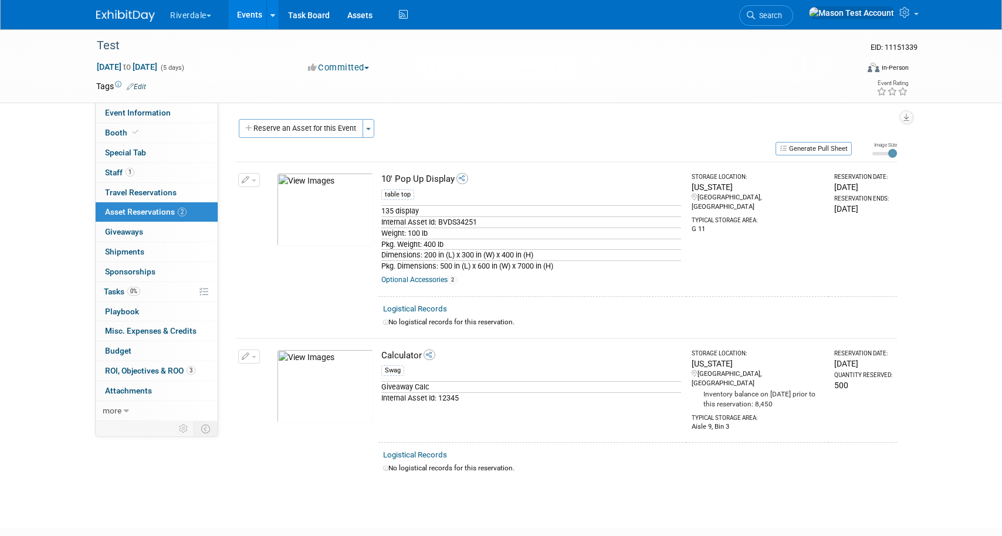
click at [429, 308] on link "Logistical Records" at bounding box center [415, 308] width 64 height 9
select select "8"
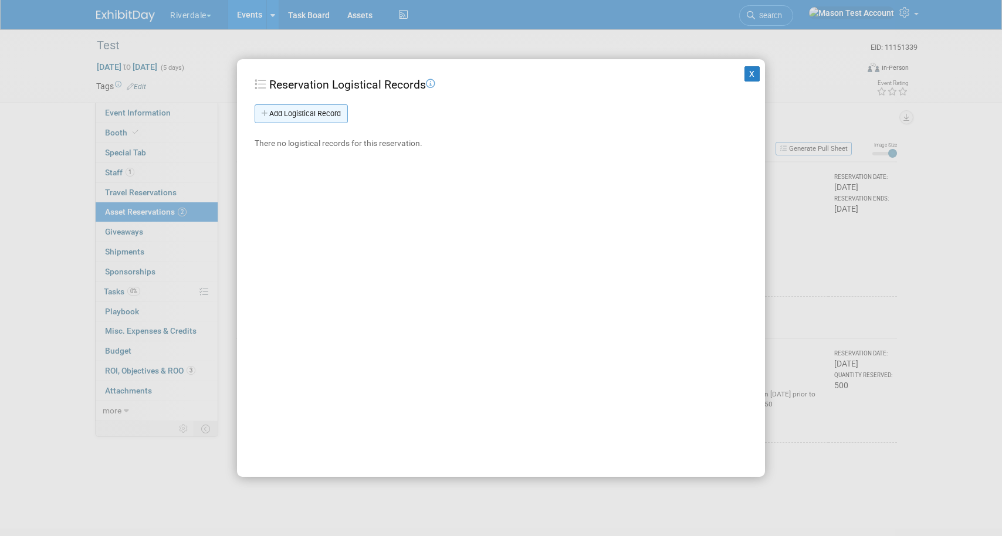
click at [322, 107] on link "Add Logistical Record" at bounding box center [301, 113] width 93 height 19
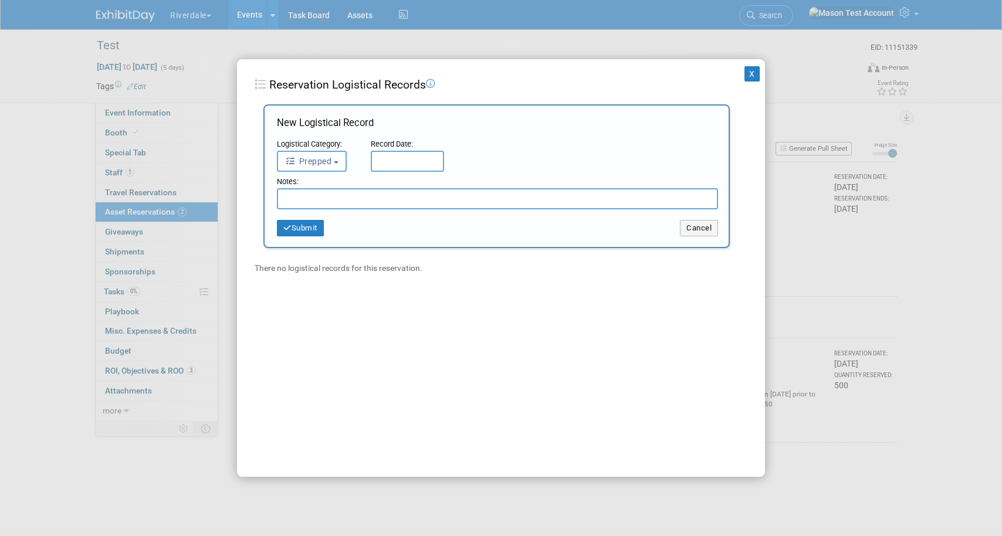
click at [412, 160] on input "text" at bounding box center [407, 161] width 73 height 21
click at [464, 250] on span "10" at bounding box center [460, 246] width 23 height 23
type input "Sep 10, 2025"
click at [320, 233] on button "Submit" at bounding box center [300, 228] width 47 height 16
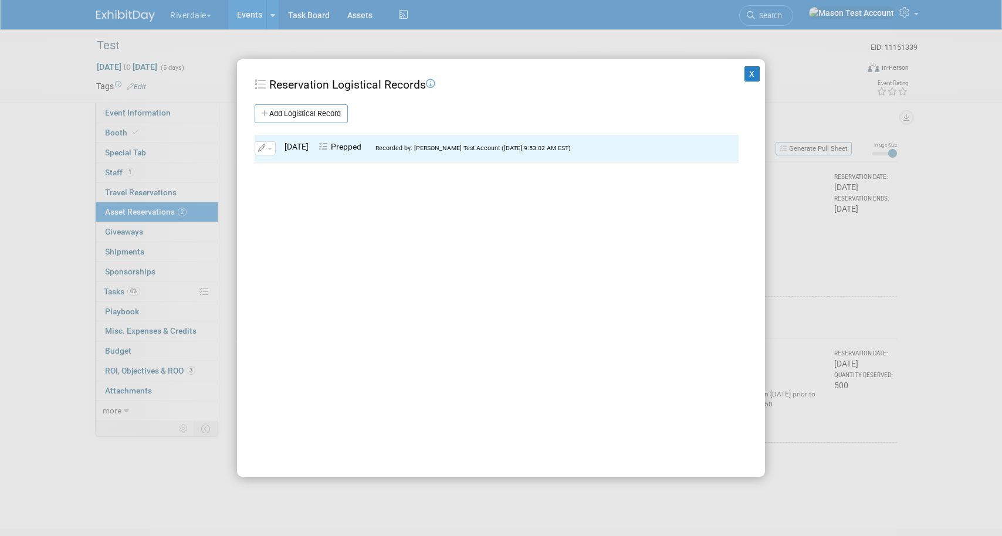
click at [759, 75] on div "X Reservation Logistical Records Add Logistical Record New Logistical Record Lo…" at bounding box center [501, 268] width 528 height 418
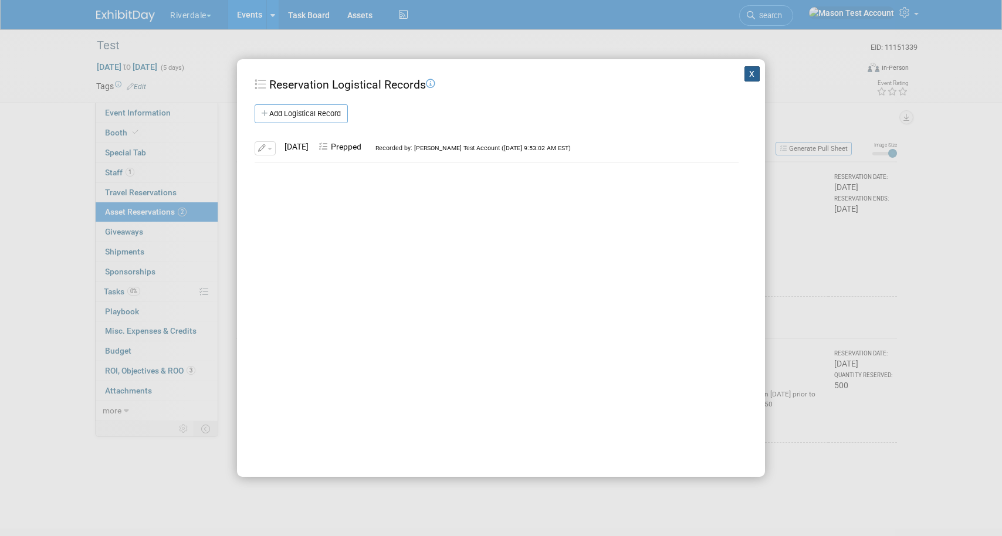
click at [753, 72] on button "X" at bounding box center [751, 73] width 15 height 15
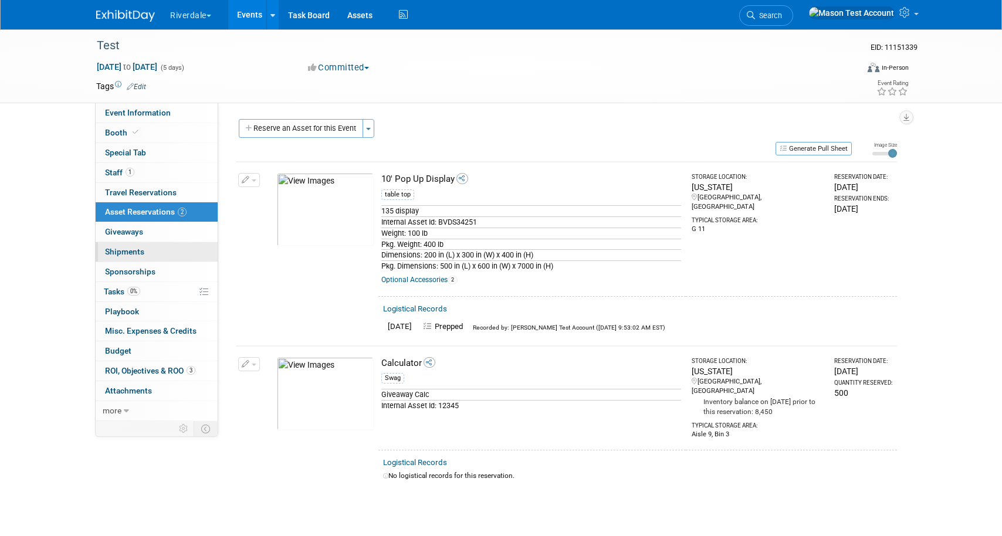
click at [155, 248] on link "0 Shipments 0" at bounding box center [157, 251] width 122 height 19
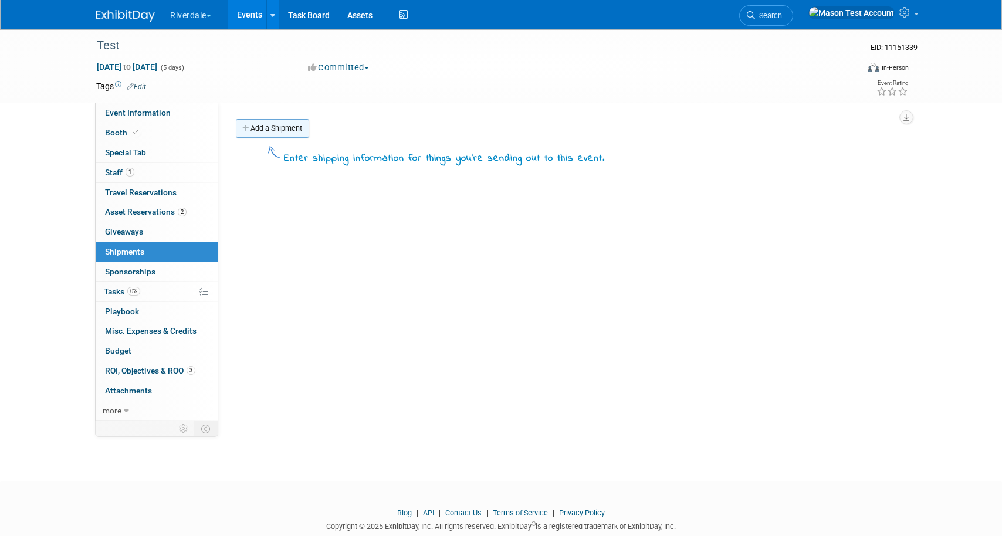
click at [264, 125] on link "Add a Shipment" at bounding box center [272, 128] width 73 height 19
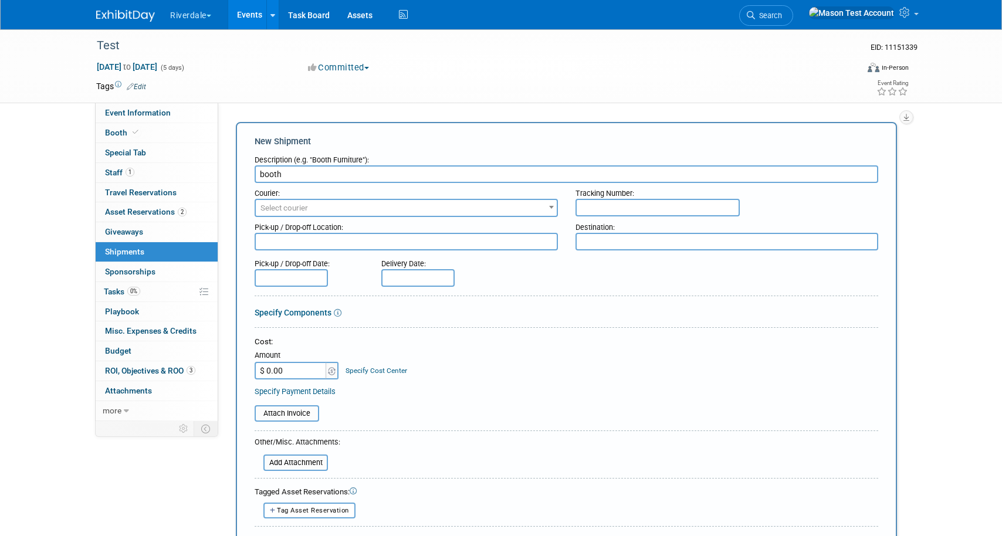
type input "booth"
click at [322, 207] on span "Select courier" at bounding box center [406, 208] width 301 height 16
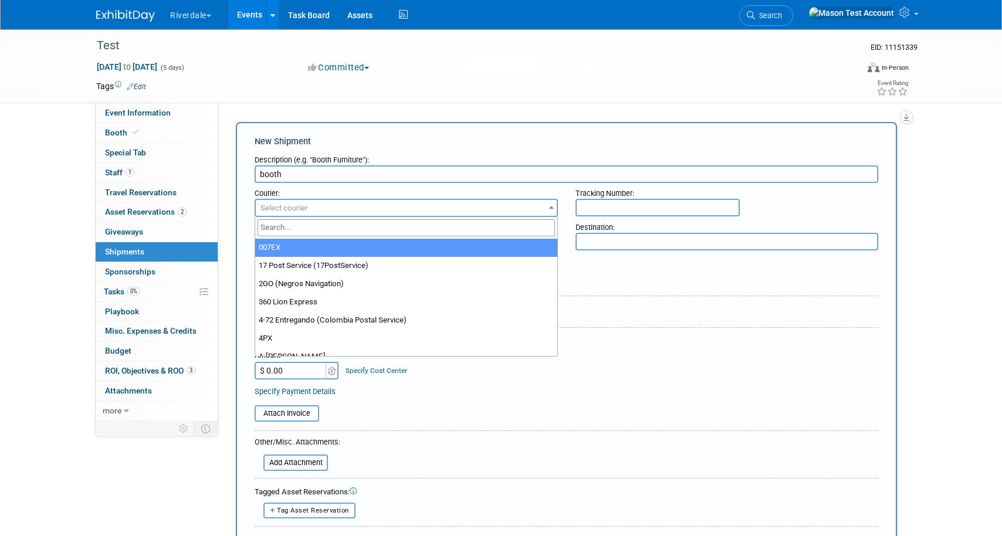
click at [317, 228] on input "search" at bounding box center [405, 227] width 297 height 17
type input "fede"
select select "206"
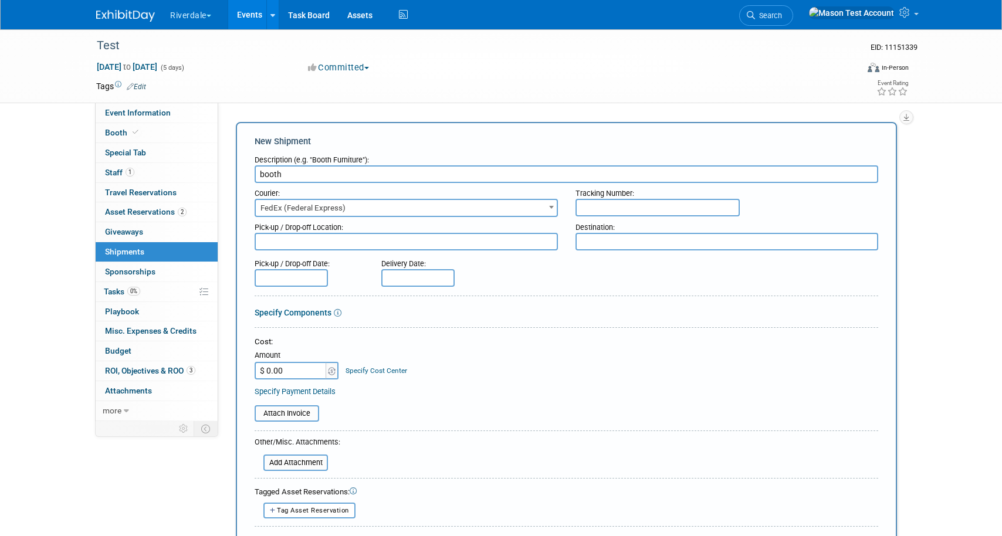
click at [293, 365] on input "$ 0.00" at bounding box center [291, 371] width 73 height 18
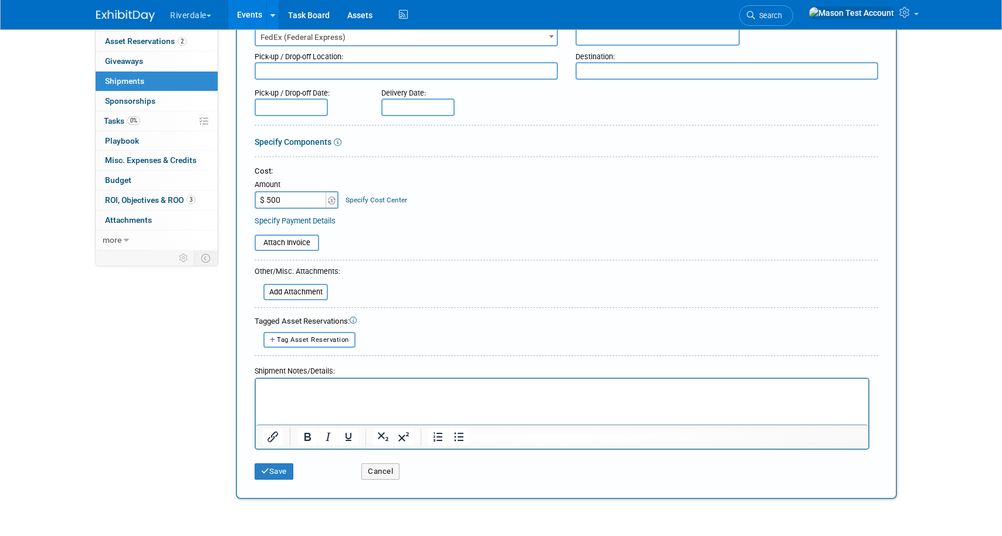
scroll to position [194, 0]
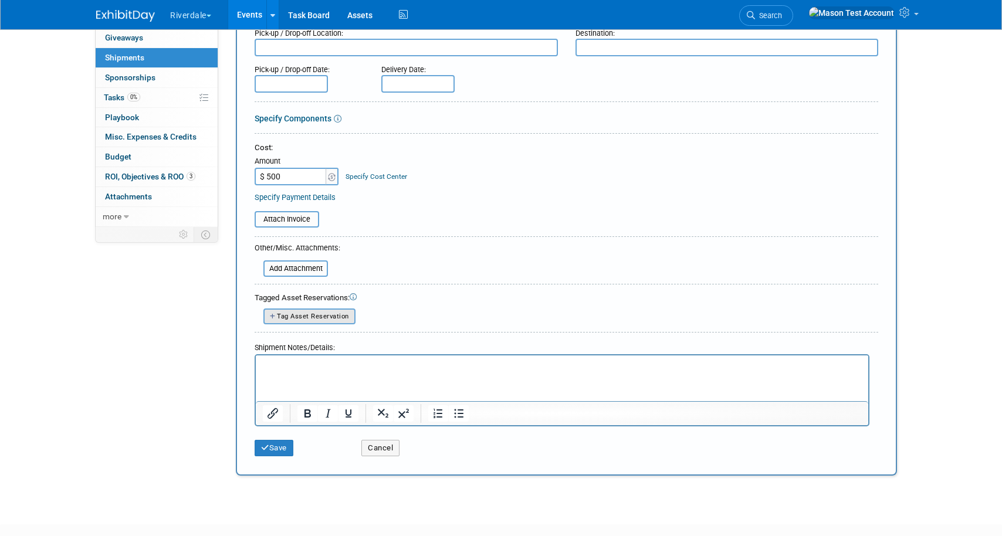
type input "$ 500.00"
click at [287, 310] on button "Tag Asset Reservation" at bounding box center [309, 316] width 92 height 16
select select
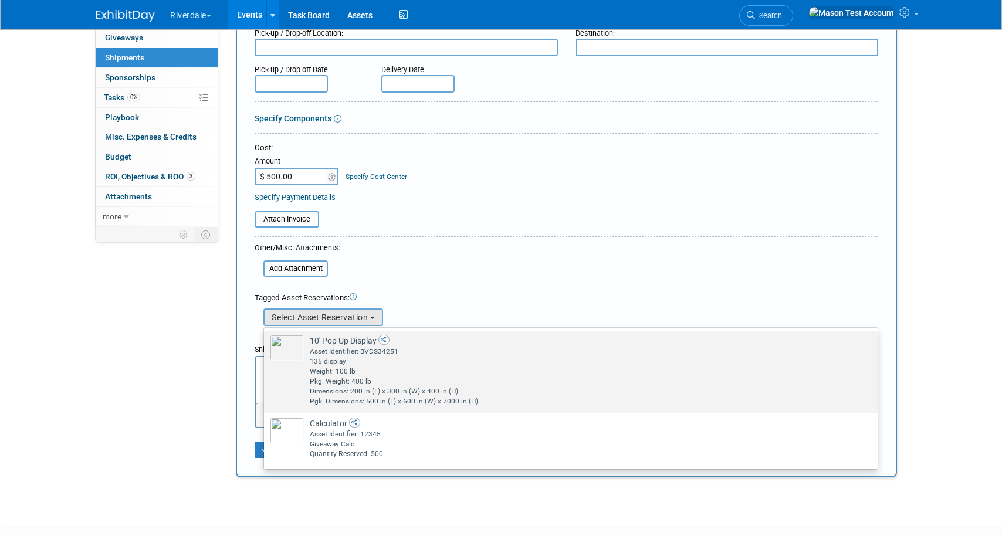
click at [314, 371] on div "Weight: 100 lb" at bounding box center [582, 372] width 544 height 10
click at [266, 345] on input "10' Pop Up Display Already tagged in this shipment Asset Identifier: BVDS34251 …" at bounding box center [262, 341] width 8 height 8
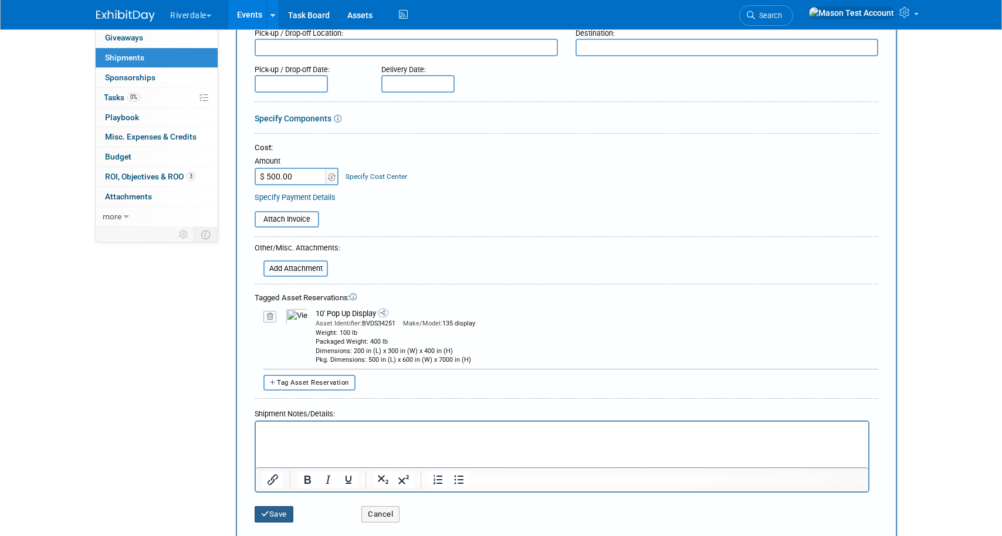
click at [279, 518] on button "Save" at bounding box center [274, 514] width 39 height 16
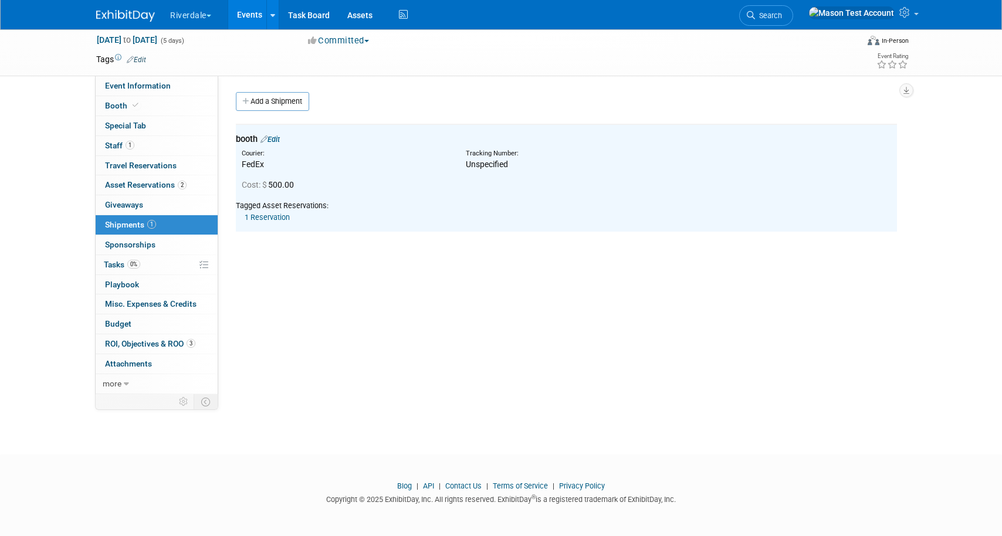
scroll to position [0, 0]
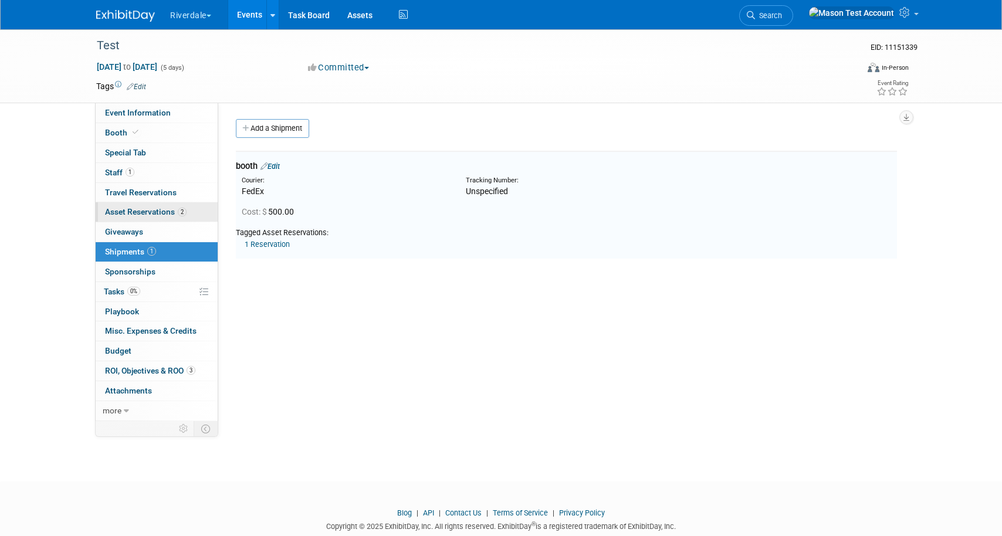
click at [164, 213] on span "Asset Reservations 2" at bounding box center [146, 211] width 82 height 9
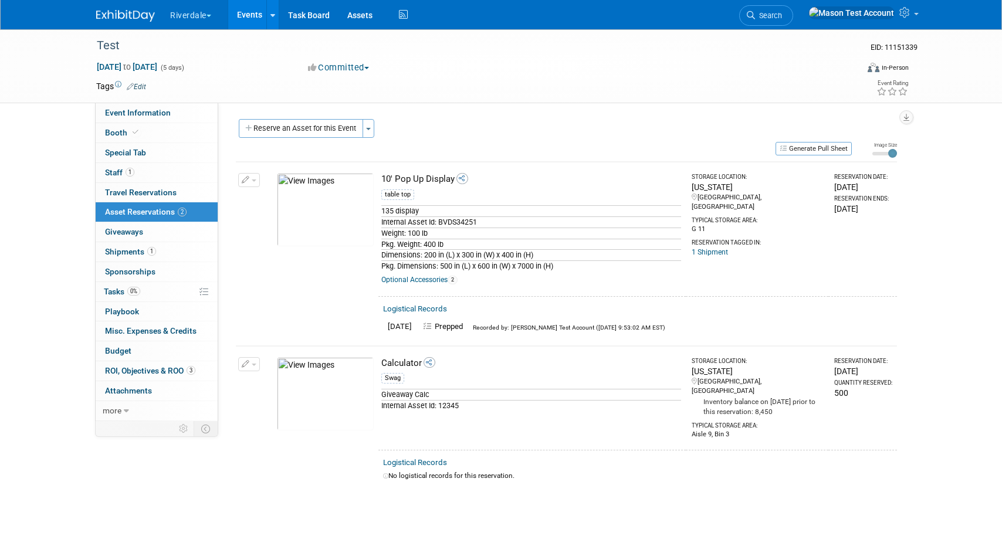
click at [412, 309] on link "Logistical Records" at bounding box center [415, 308] width 64 height 9
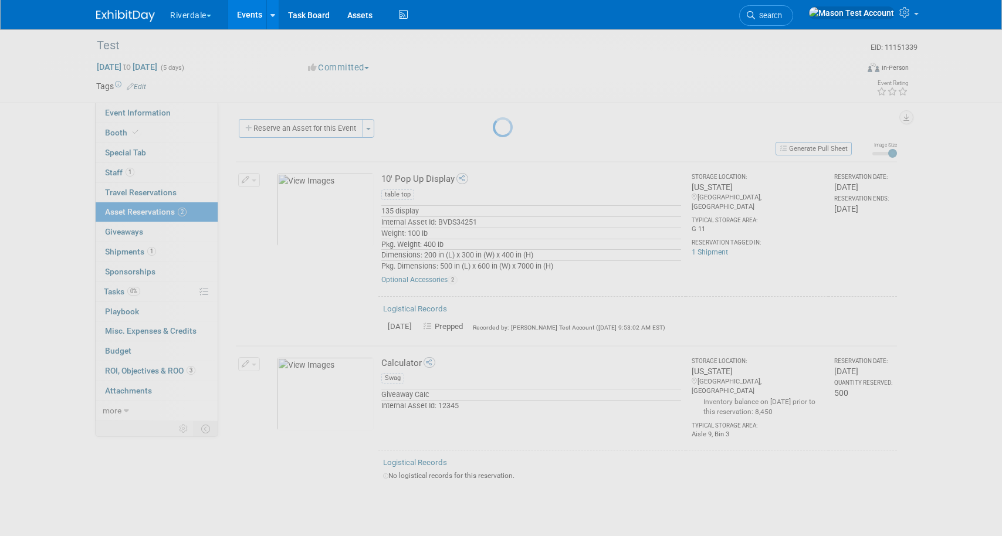
select select "8"
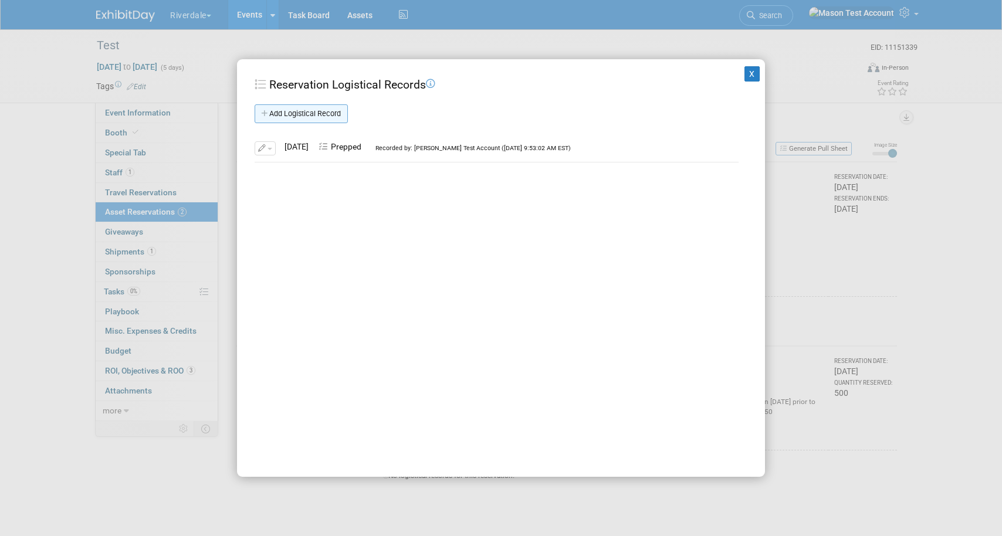
click at [305, 116] on link "Add Logistical Record" at bounding box center [301, 113] width 93 height 19
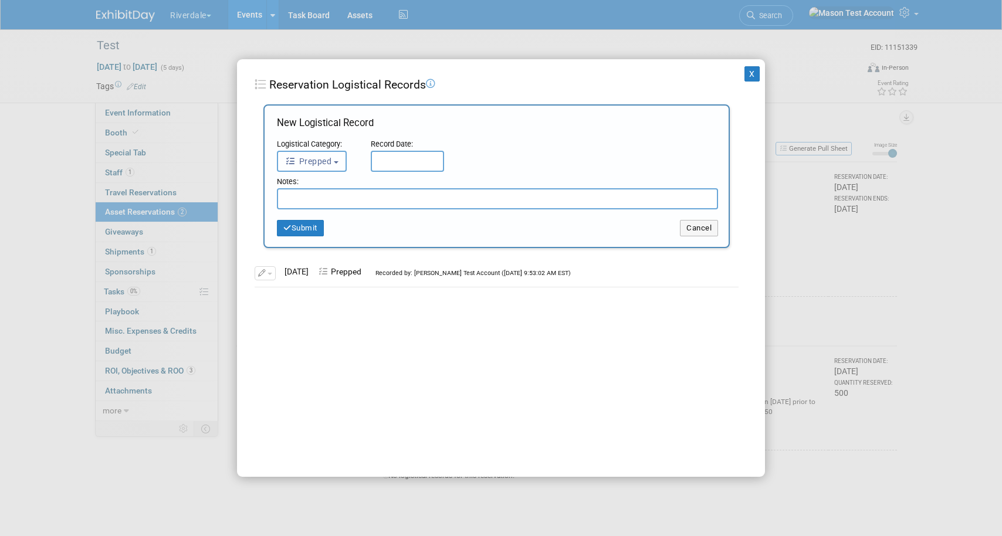
click at [328, 162] on span "Prepped" at bounding box center [308, 161] width 46 height 9
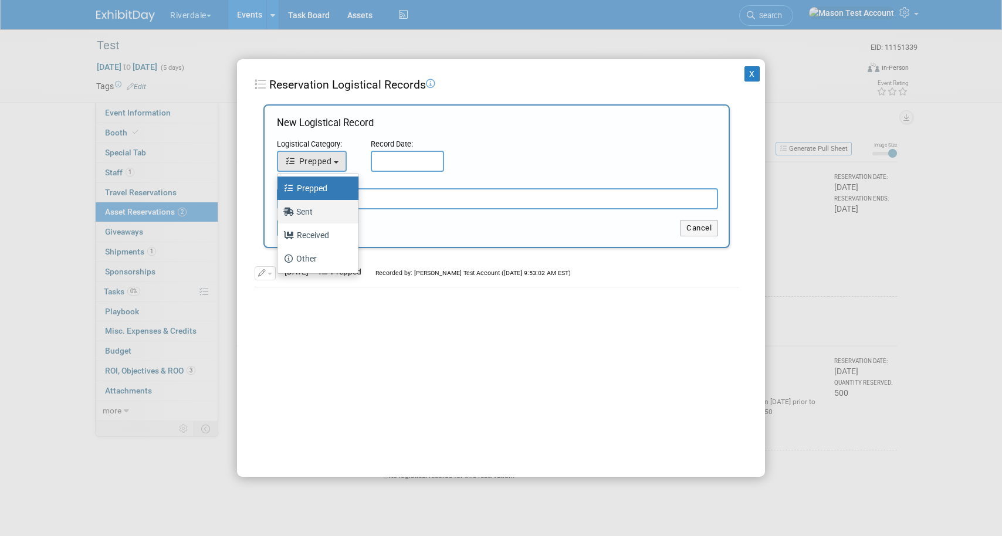
click at [334, 219] on label "Sent" at bounding box center [314, 211] width 63 height 19
click at [279, 214] on input "Sent" at bounding box center [276, 210] width 8 height 8
select select "2"
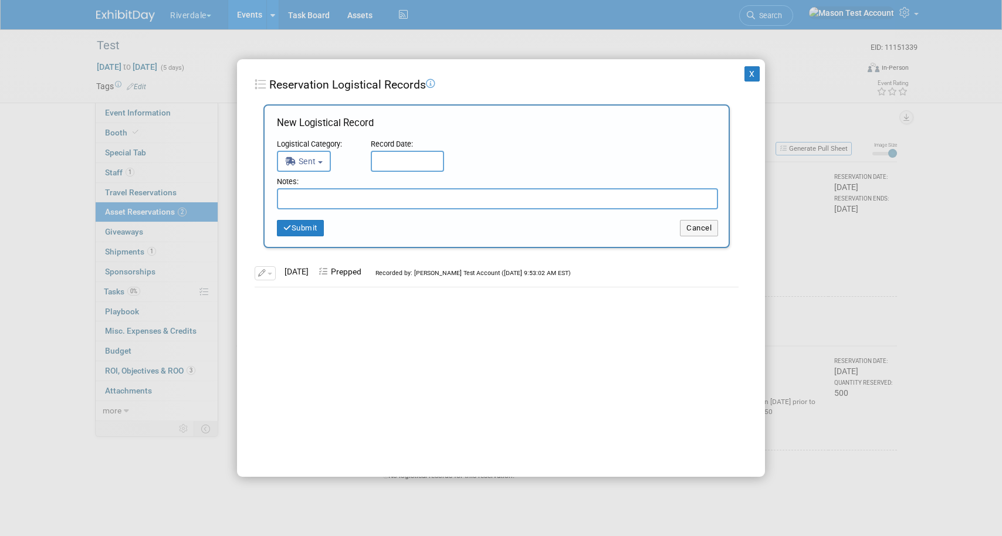
click at [392, 164] on input "text" at bounding box center [407, 161] width 73 height 21
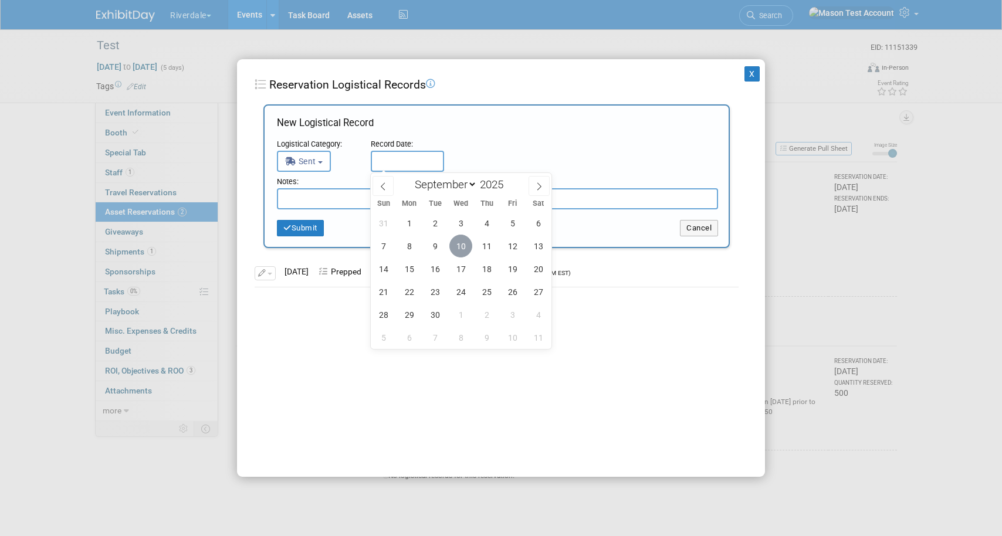
click at [464, 246] on span "10" at bounding box center [460, 246] width 23 height 23
type input "Sep 10, 2025"
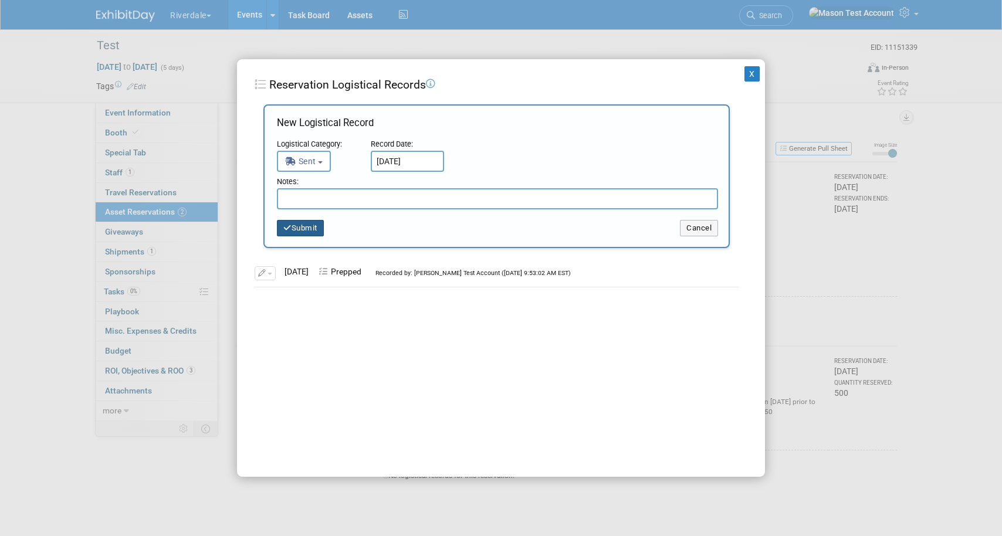
click at [308, 229] on button "Submit" at bounding box center [300, 228] width 47 height 16
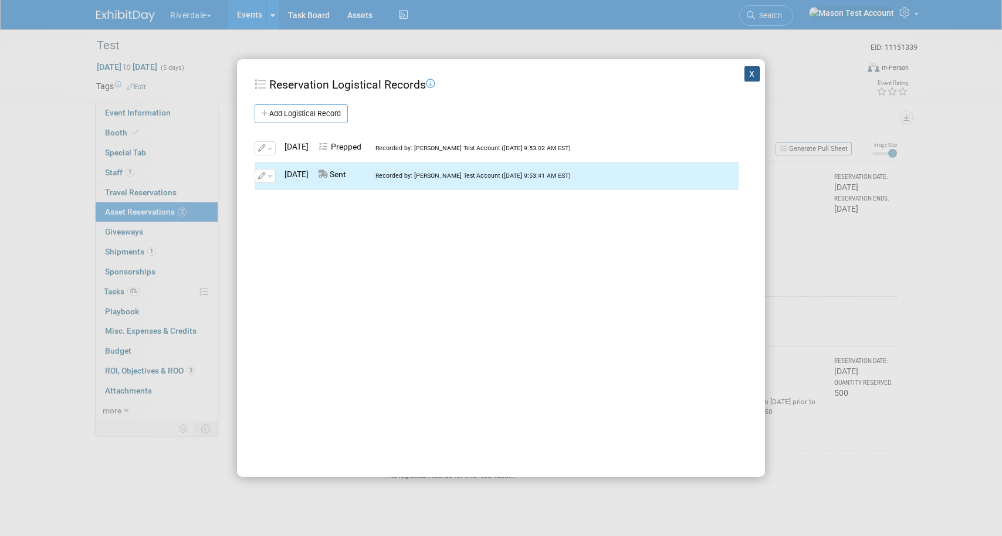
click at [753, 77] on button "X" at bounding box center [751, 73] width 15 height 15
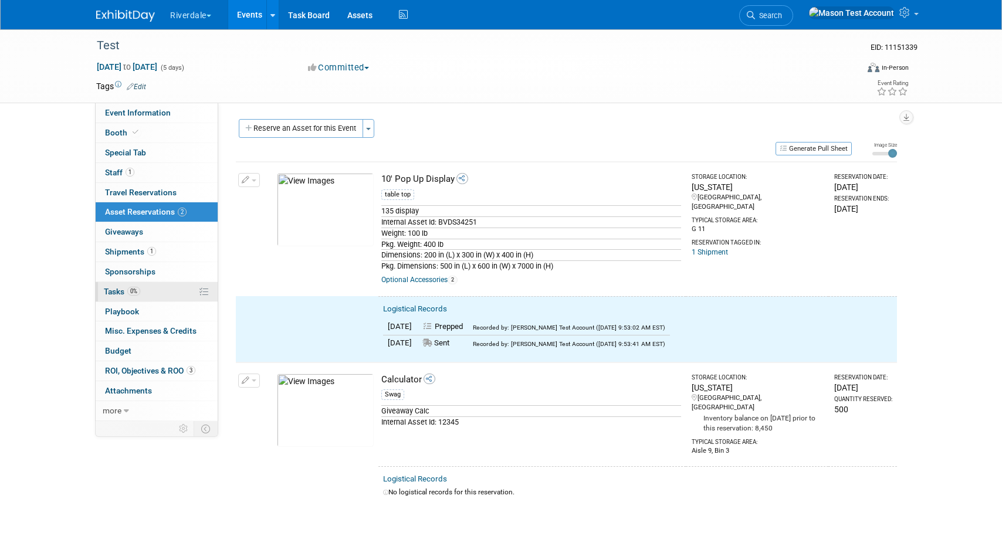
click at [137, 290] on span "0%" at bounding box center [133, 291] width 13 height 9
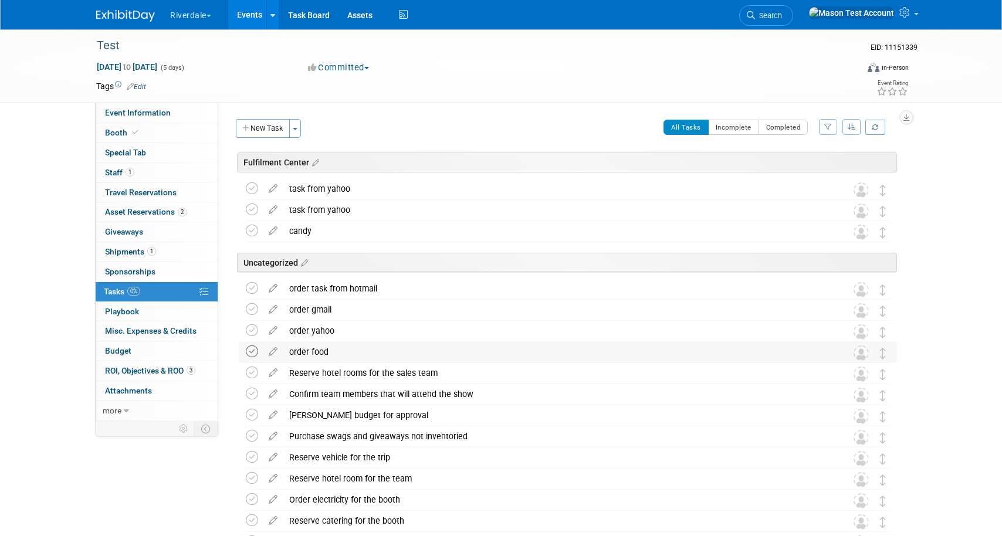
click at [249, 351] on icon at bounding box center [252, 351] width 12 height 12
click at [158, 214] on span "Asset Reservations 2" at bounding box center [146, 211] width 82 height 9
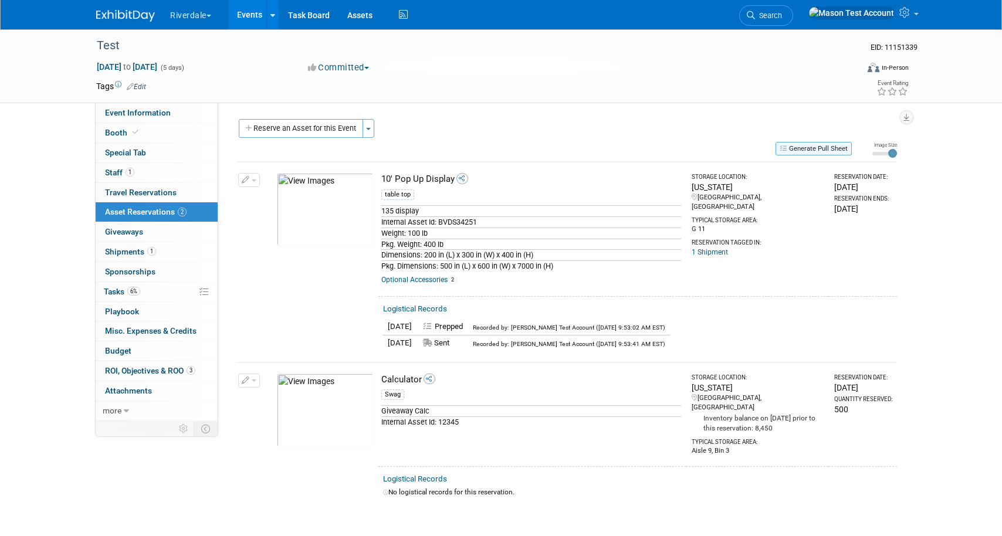
click at [825, 151] on button "Generate Pull Sheet" at bounding box center [813, 148] width 76 height 13
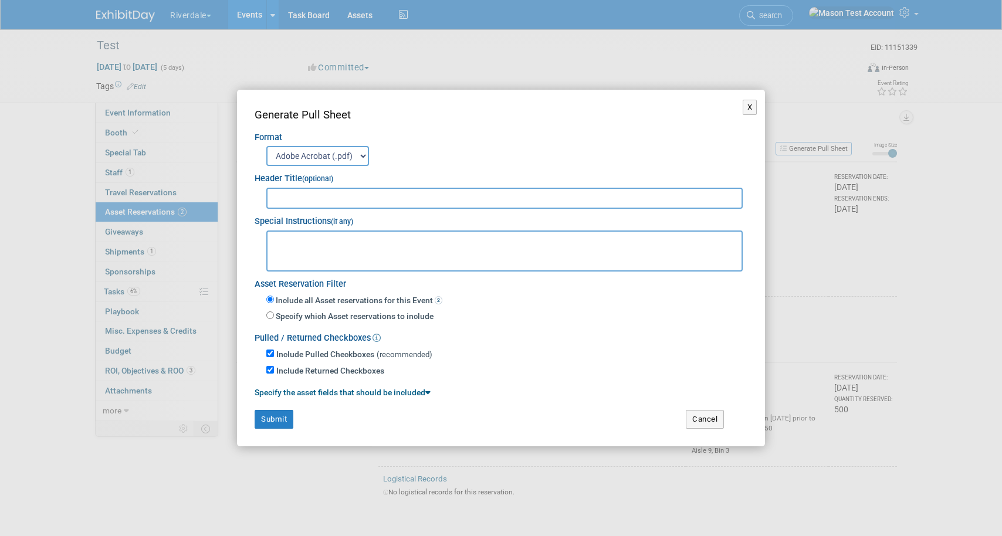
click at [358, 391] on link "Specify the asset fields that should be included" at bounding box center [343, 392] width 176 height 9
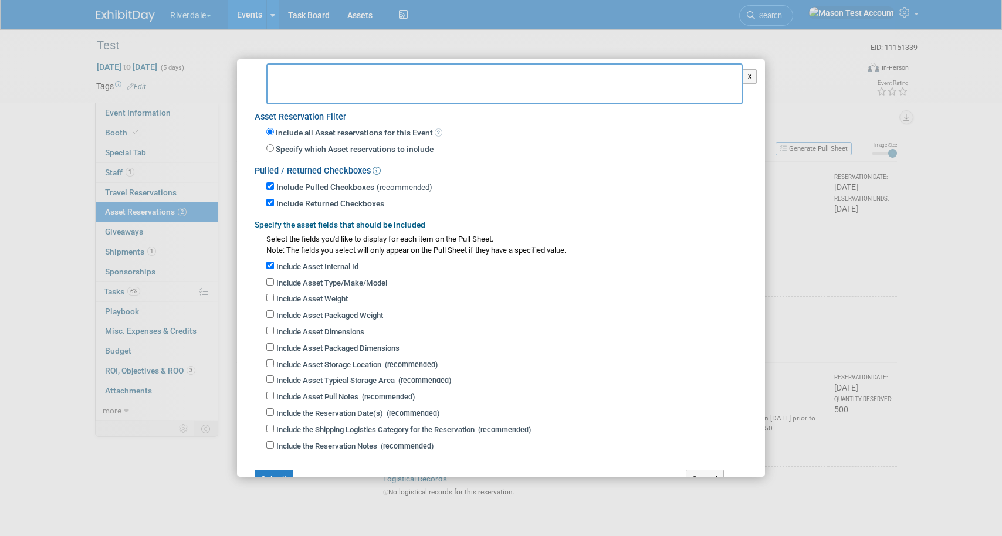
scroll to position [161, 0]
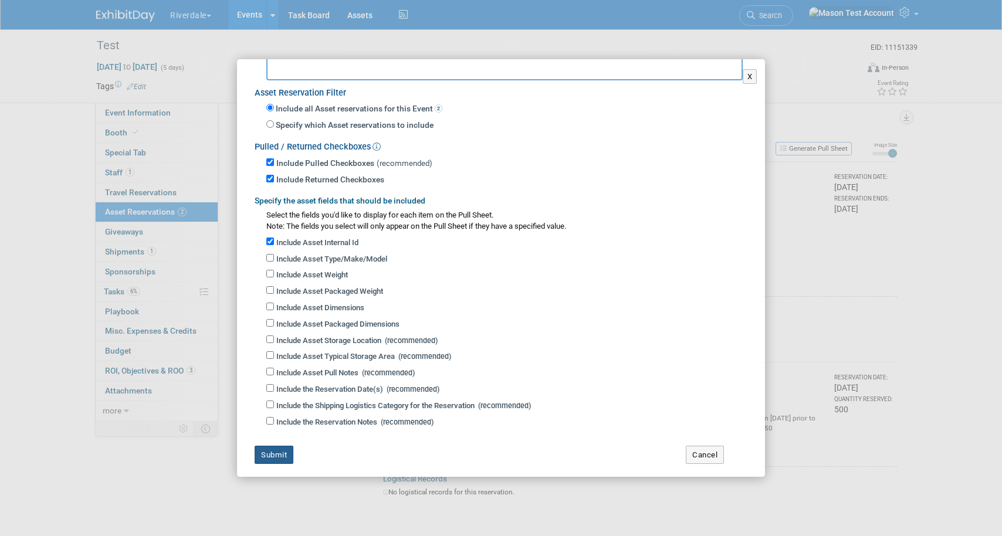
click at [279, 446] on button "Submit" at bounding box center [274, 455] width 39 height 19
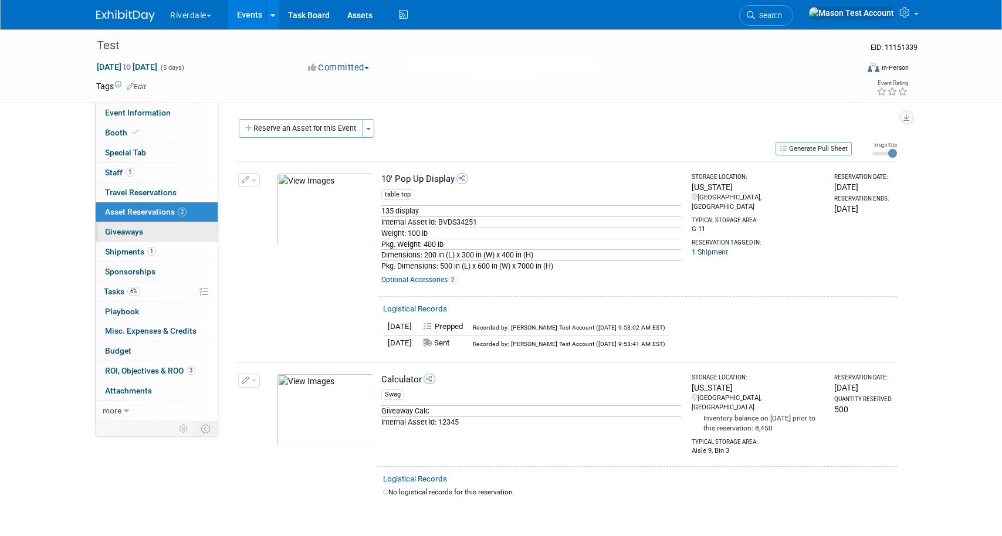
click at [129, 235] on span "Giveaways 0" at bounding box center [124, 231] width 38 height 9
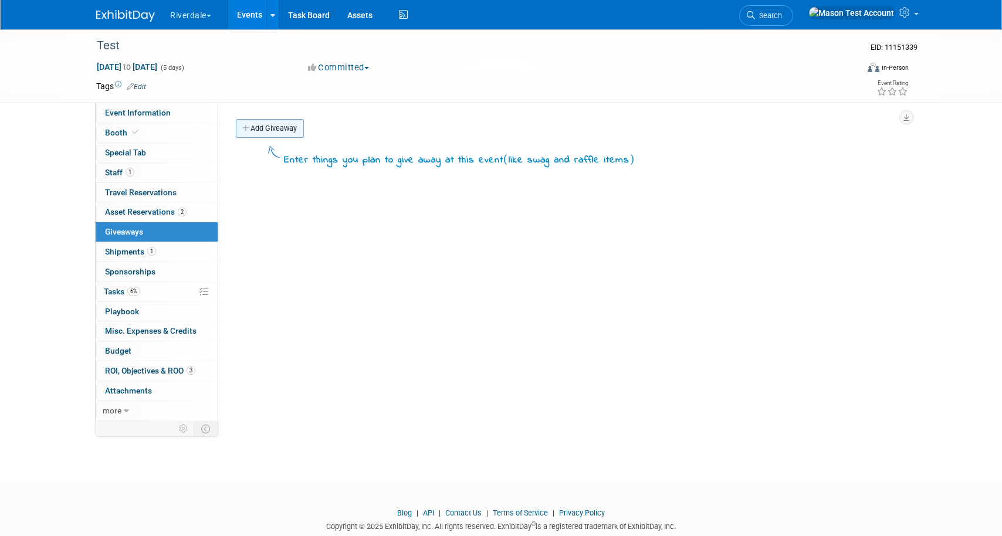
click at [274, 131] on link "Add Giveaway" at bounding box center [270, 128] width 68 height 19
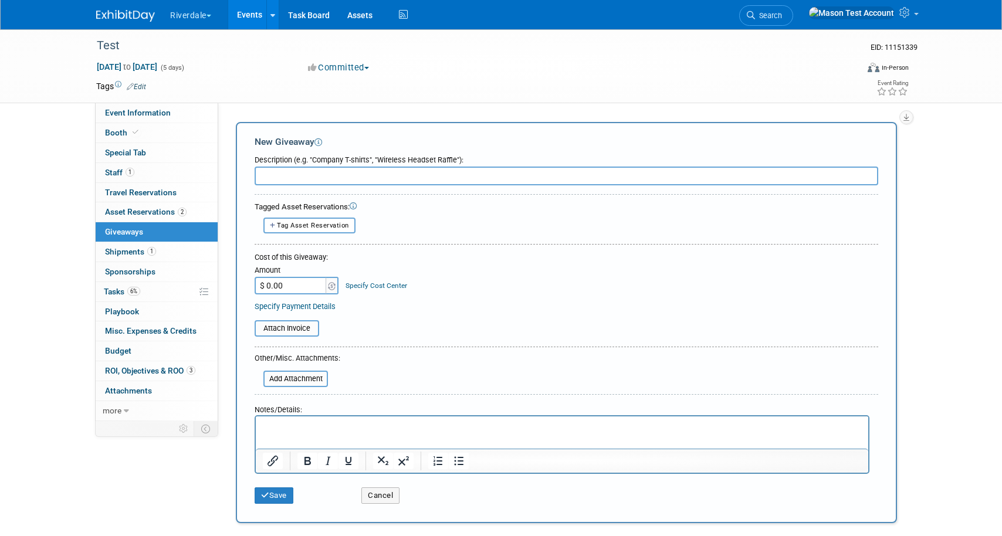
scroll to position [0, 0]
type input "t-shirts"
click at [285, 288] on input "$ 0.00" at bounding box center [291, 286] width 73 height 18
type input "$ 3,000.00"
click at [288, 491] on button "Save" at bounding box center [274, 495] width 39 height 16
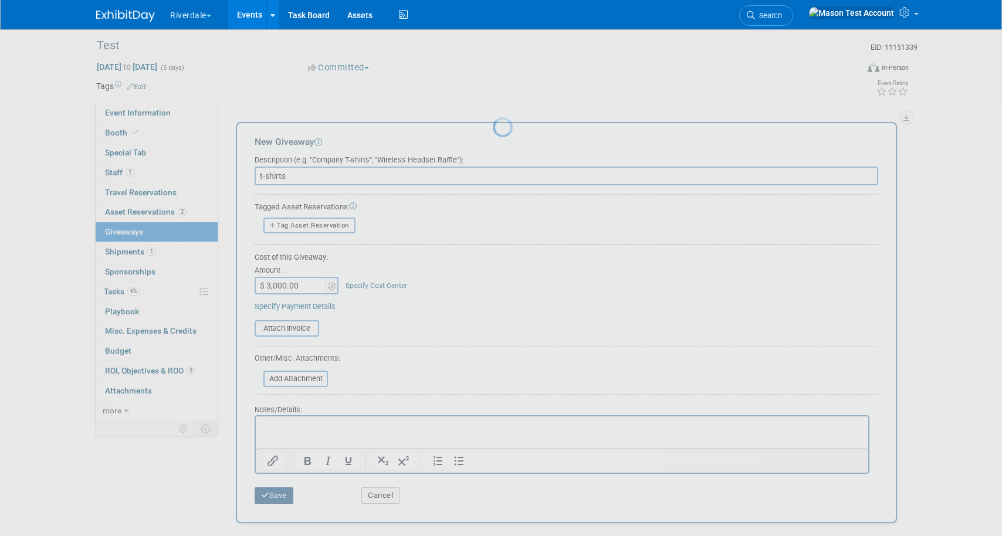
scroll to position [27, 0]
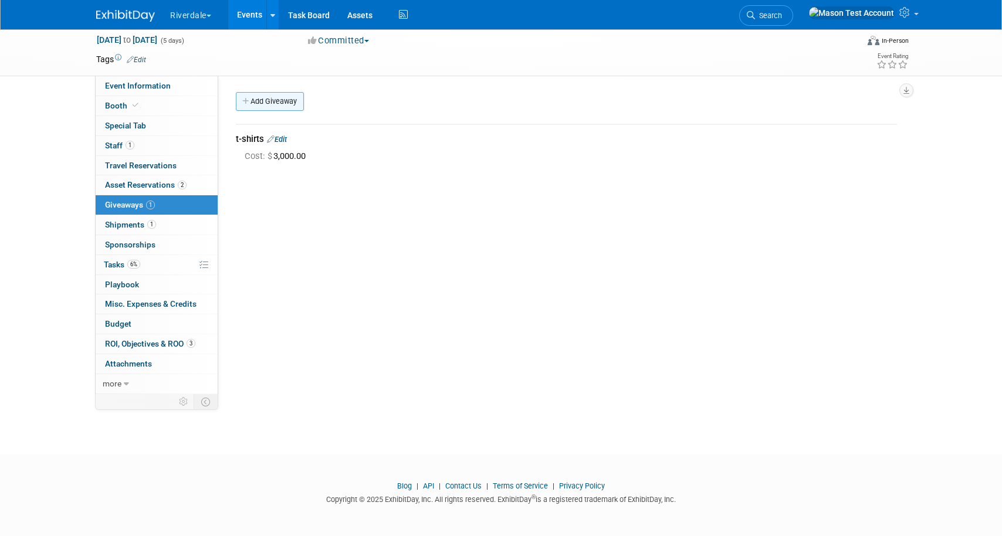
click at [283, 104] on link "Add Giveaway" at bounding box center [270, 101] width 68 height 19
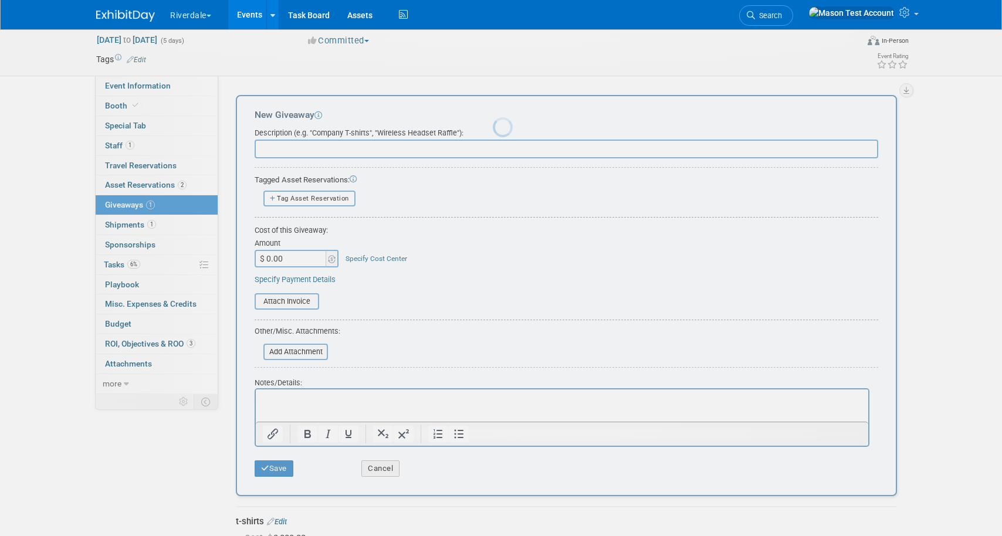
scroll to position [0, 0]
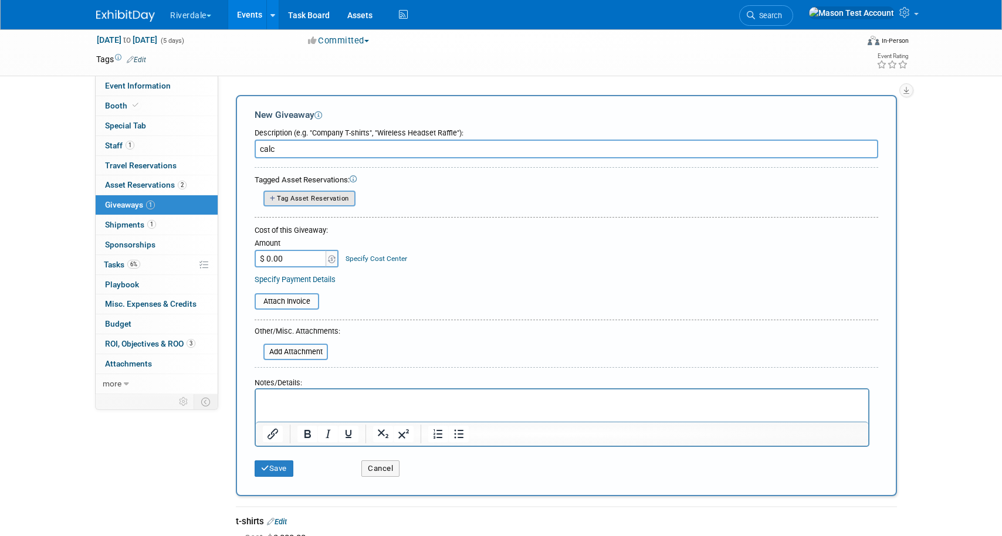
type input "calc"
click at [330, 200] on span "Tag Asset Reservation" at bounding box center [313, 199] width 72 height 8
select select
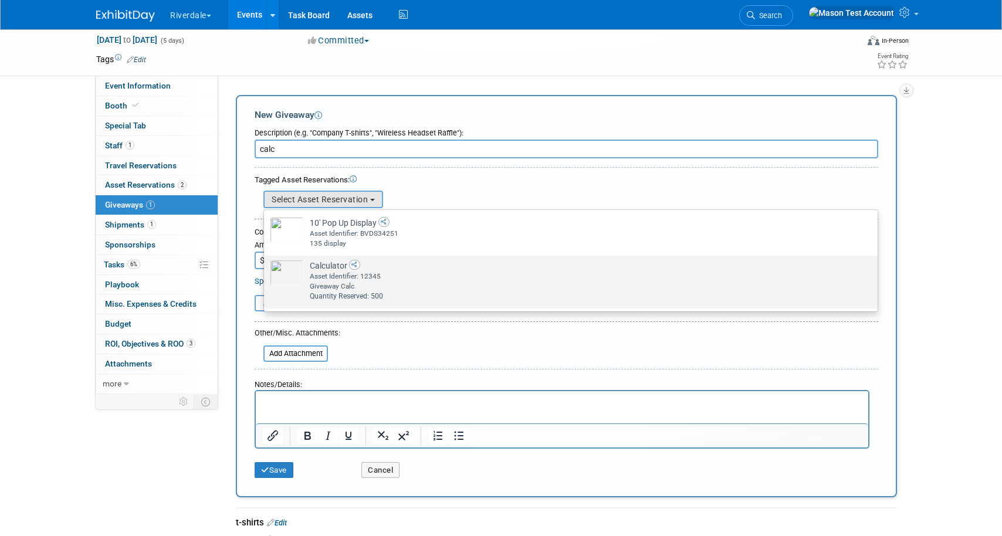
click at [335, 274] on div "Asset Identifier: 12345" at bounding box center [582, 277] width 544 height 10
click at [266, 270] on input "Calculator Already tagged in this giveaway Asset Identifier: 12345 Giveaway Cal…" at bounding box center [262, 266] width 8 height 8
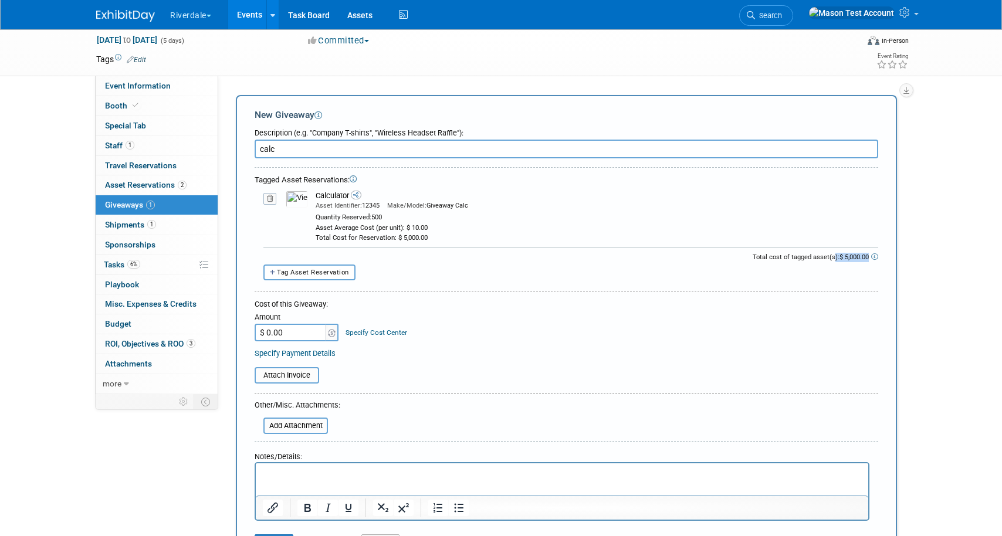
drag, startPoint x: 868, startPoint y: 256, endPoint x: 834, endPoint y: 259, distance: 34.7
click at [834, 259] on div "Total cost of tagged asset(s): $ 5,000.00" at bounding box center [566, 259] width 623 height 12
click at [291, 333] on input "$ 0.00" at bounding box center [291, 333] width 73 height 18
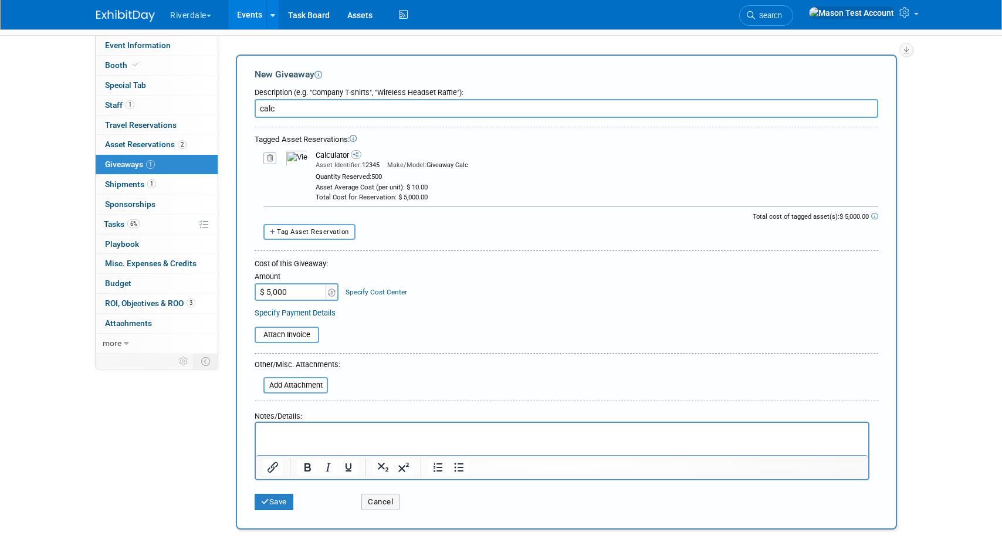
scroll to position [83, 0]
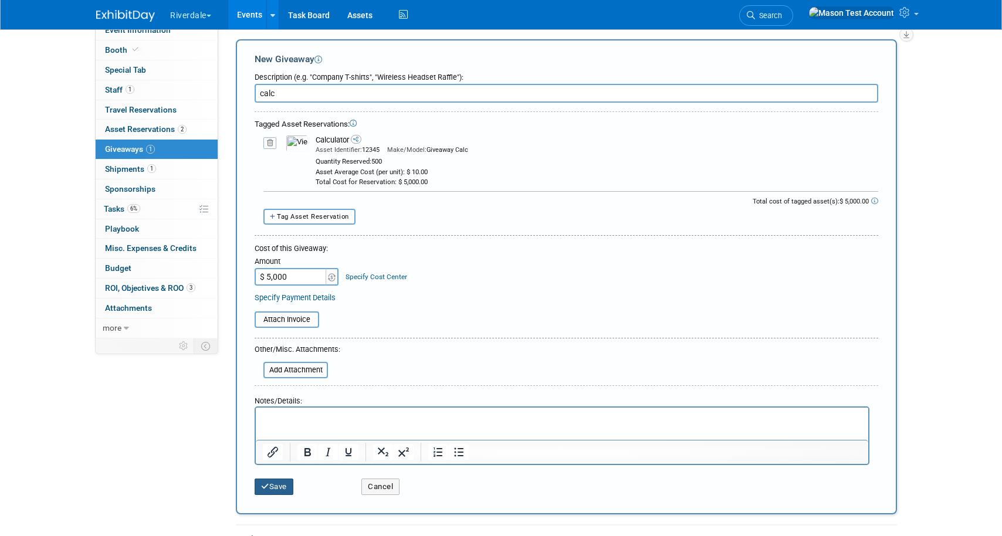
type input "$ 5,000.00"
click at [281, 484] on button "Save" at bounding box center [274, 487] width 39 height 16
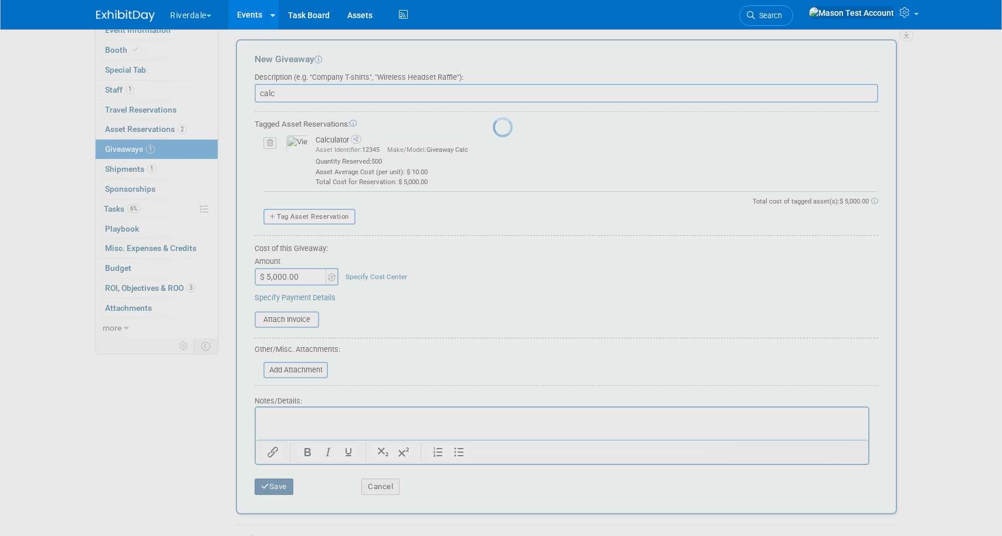
scroll to position [27, 0]
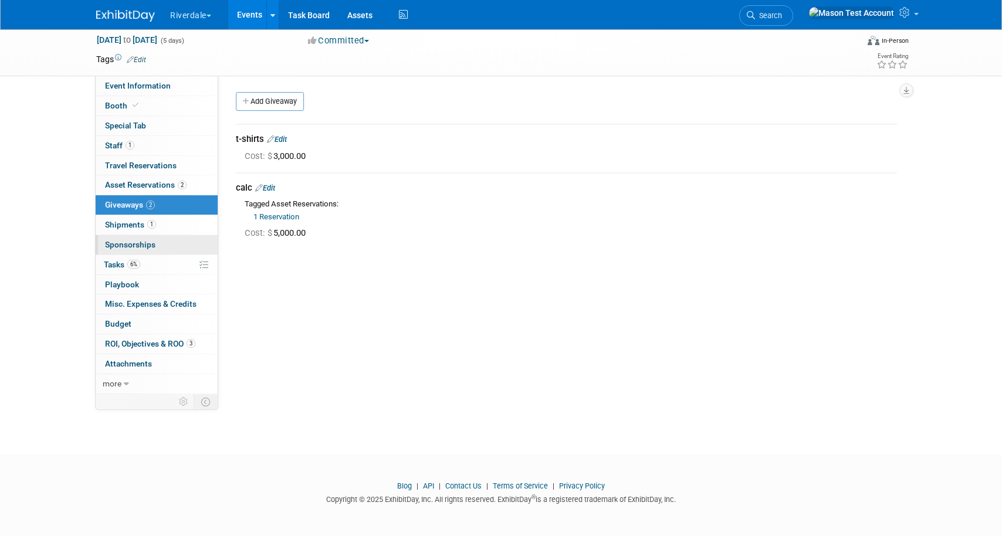
click at [153, 242] on span "Sponsorships 0" at bounding box center [130, 244] width 50 height 9
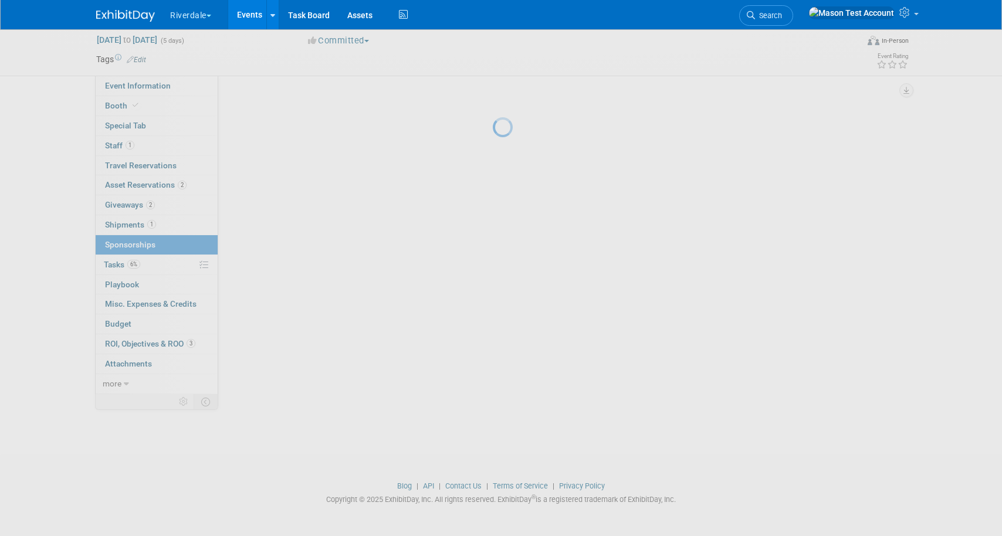
scroll to position [0, 0]
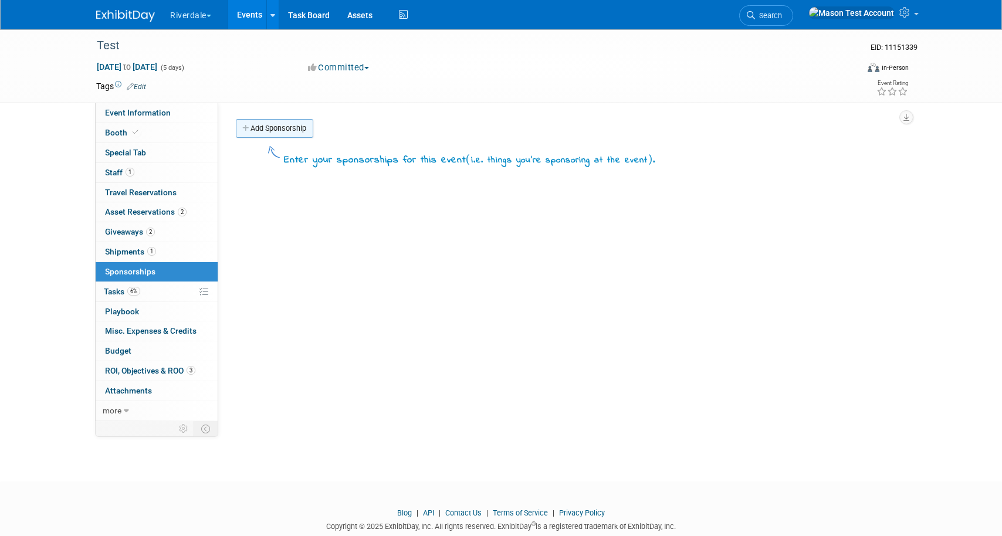
click at [269, 135] on link "Add Sponsorship" at bounding box center [274, 128] width 77 height 19
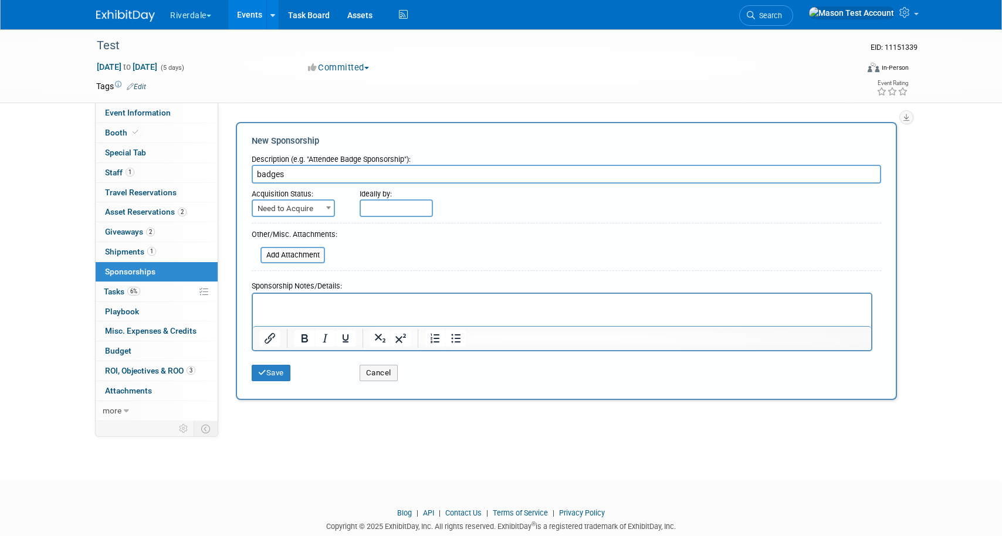
type input "badges"
click at [318, 209] on span "Need to Acquire" at bounding box center [293, 209] width 81 height 16
select select "2"
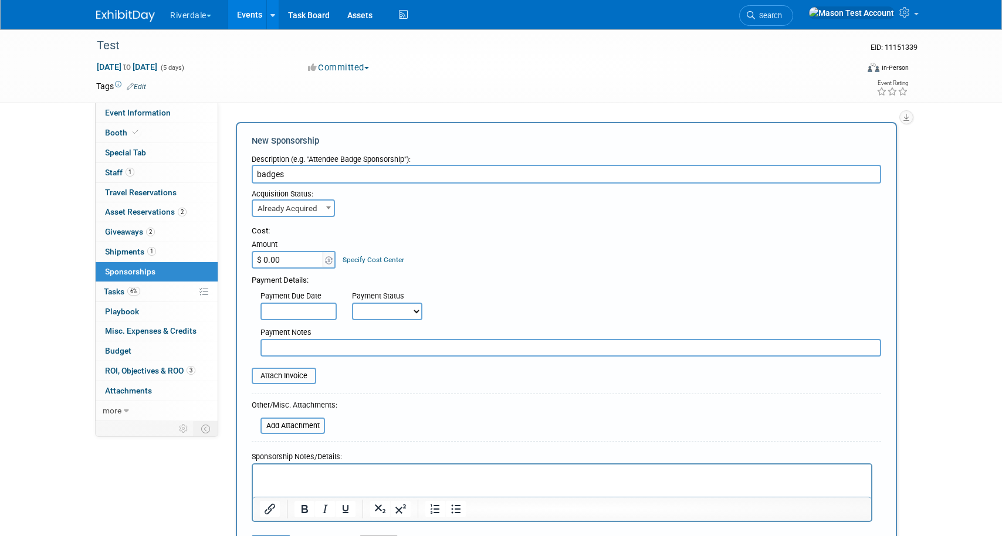
click at [307, 262] on input "$ 0.00" at bounding box center [288, 260] width 73 height 18
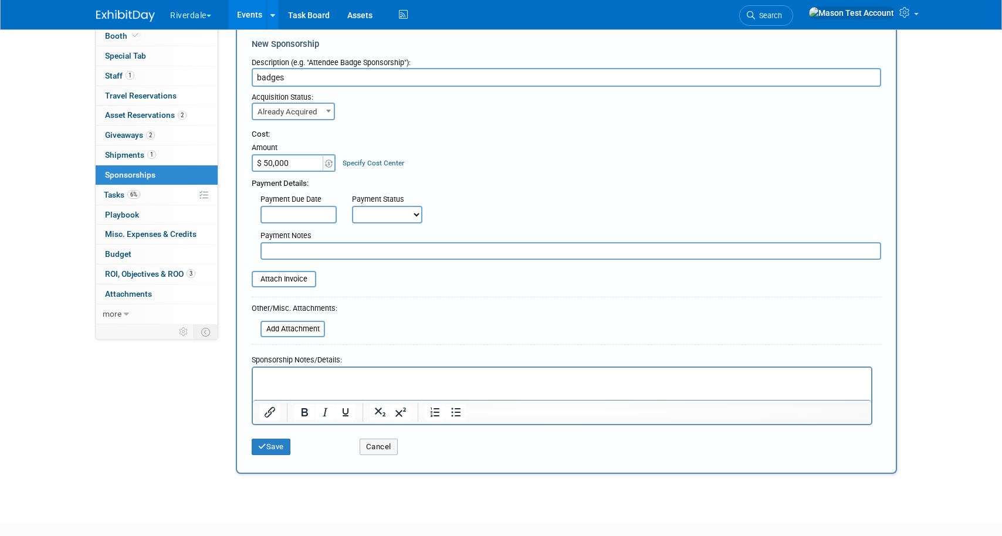
scroll to position [98, 0]
type input "$ 50,000.00"
click at [276, 447] on button "Save" at bounding box center [271, 445] width 39 height 16
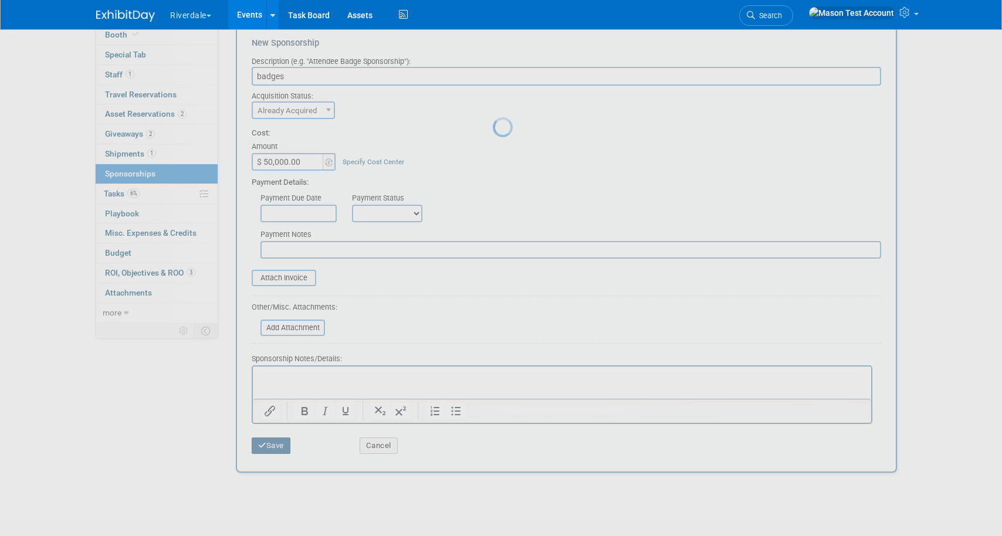
scroll to position [27, 0]
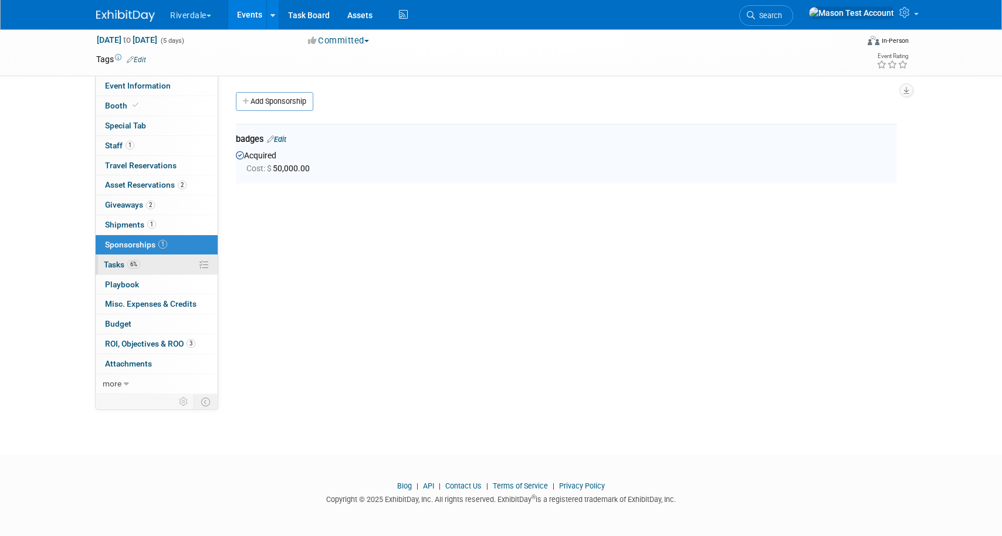
click at [151, 266] on link "6% Tasks 6%" at bounding box center [157, 264] width 122 height 19
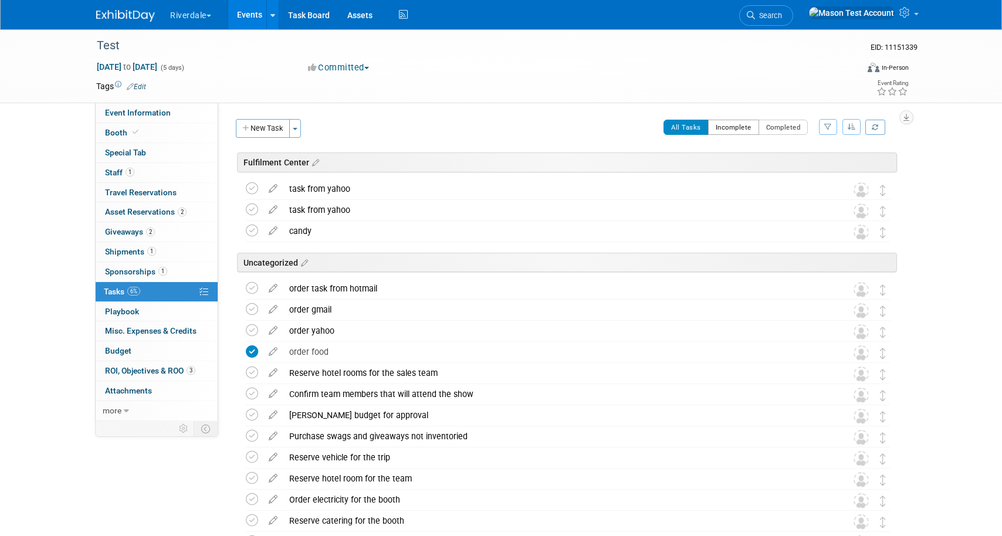
click at [731, 133] on button "Incomplete" at bounding box center [733, 127] width 51 height 15
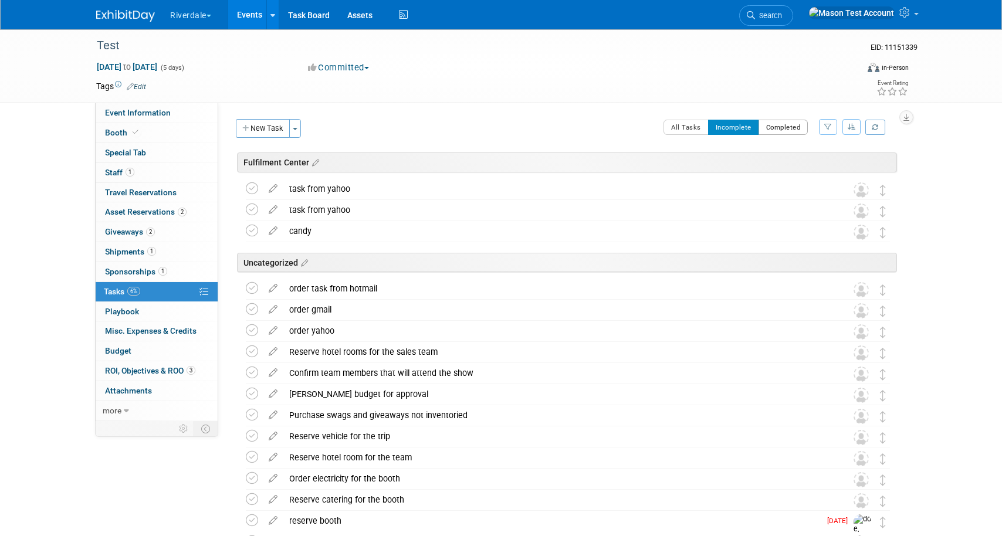
click at [786, 127] on button "Completed" at bounding box center [783, 127] width 50 height 15
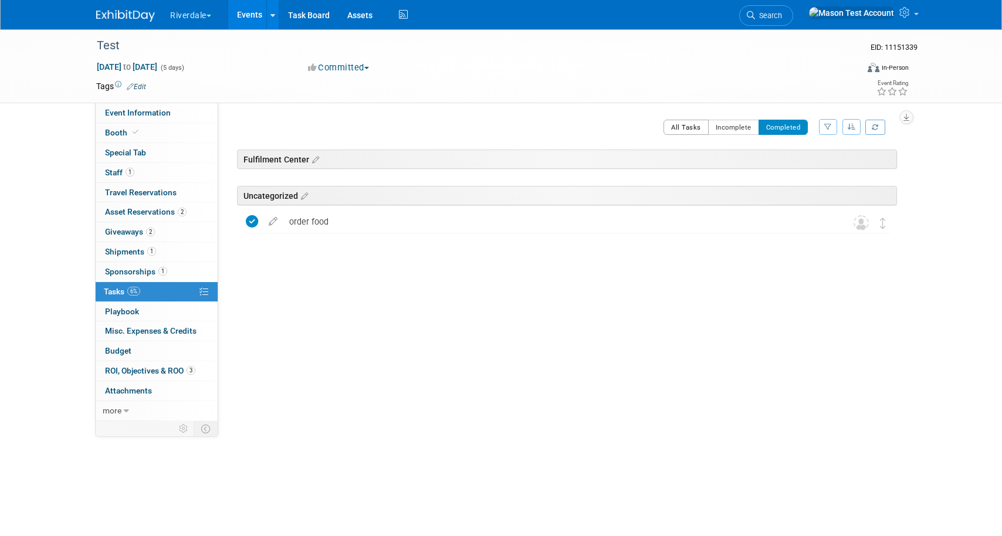
click at [680, 129] on button "All Tasks" at bounding box center [685, 127] width 45 height 15
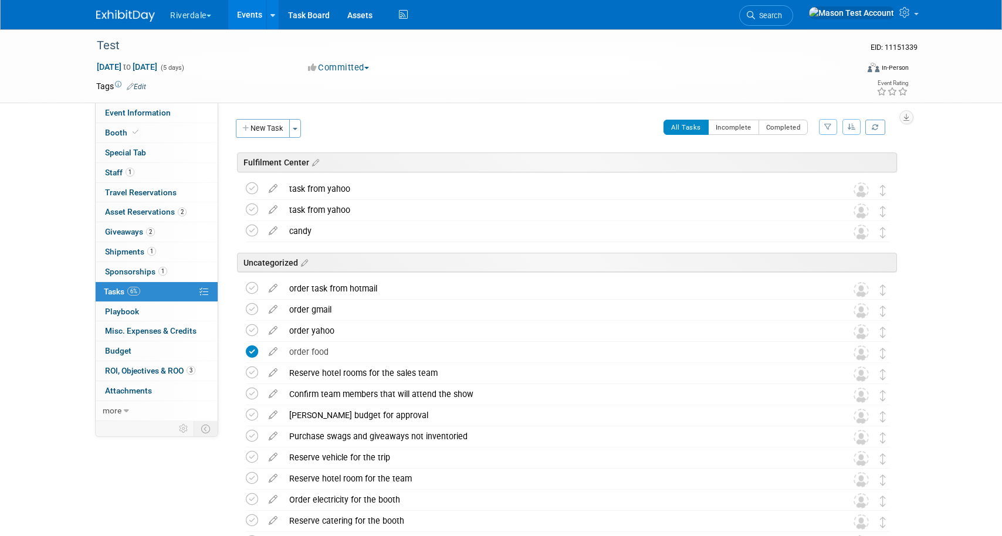
click at [854, 124] on icon "button" at bounding box center [851, 126] width 8 height 7
click at [826, 124] on icon "button" at bounding box center [828, 126] width 8 height 7
click at [811, 158] on select "-- Select Assignee -- All unassigned tasks Assigned to me ExhibitDay Support Jo…" at bounding box center [772, 164] width 109 height 16
click at [932, 211] on div "Test EID: 11151339 Sep 15, 2025 to Sep 19, 2025 (5 days) Sep 15, 2025 to Sep 19…" at bounding box center [501, 337] width 1002 height 616
click at [551, 368] on div "Reserve hotel rooms for the sales team" at bounding box center [556, 373] width 547 height 20
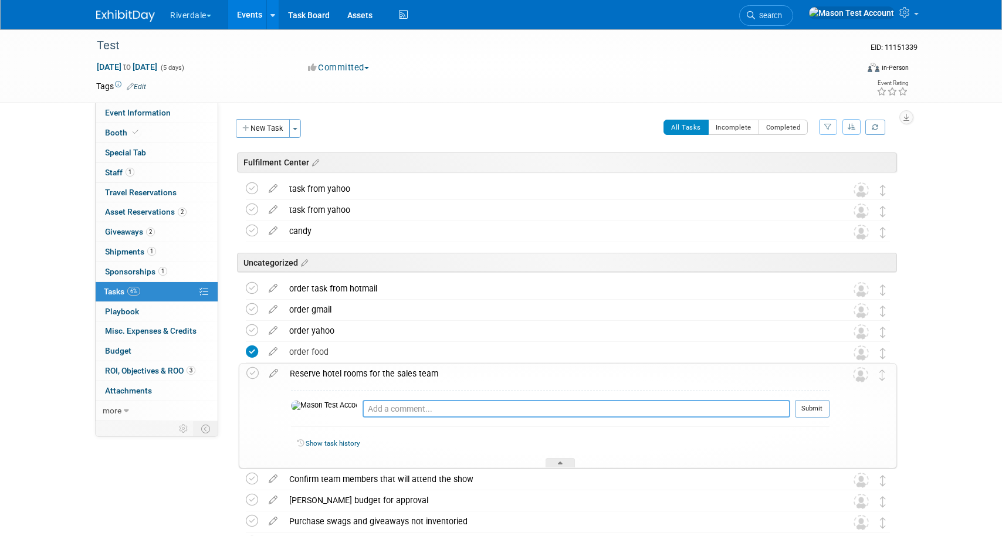
click at [507, 408] on textarea at bounding box center [575, 409] width 427 height 18
type textarea "i am running late"
click at [813, 409] on button "Submit" at bounding box center [812, 409] width 35 height 18
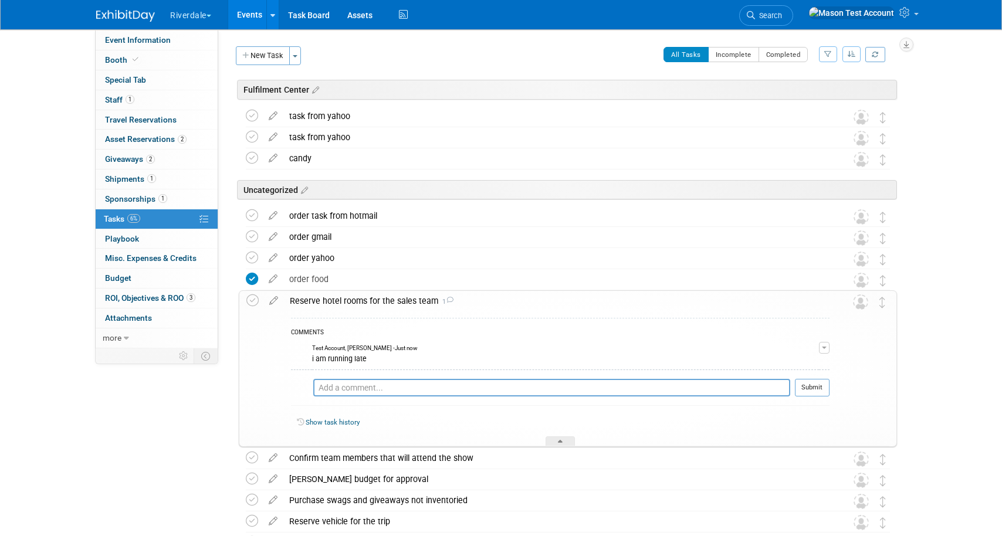
scroll to position [75, 0]
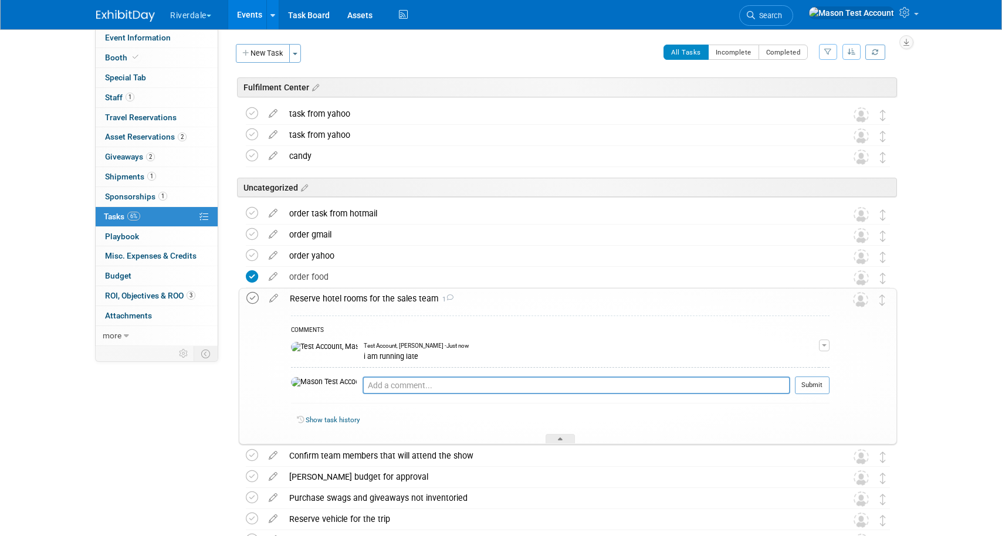
click at [251, 296] on icon at bounding box center [252, 298] width 12 height 12
click at [150, 242] on link "0 Playbook 0" at bounding box center [157, 236] width 122 height 19
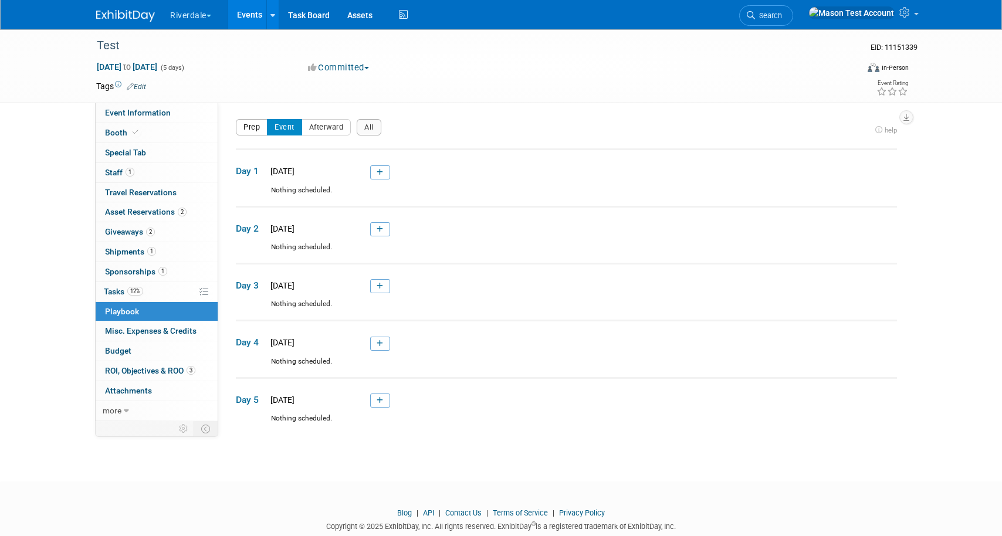
click at [254, 125] on button "Prep" at bounding box center [252, 127] width 32 height 16
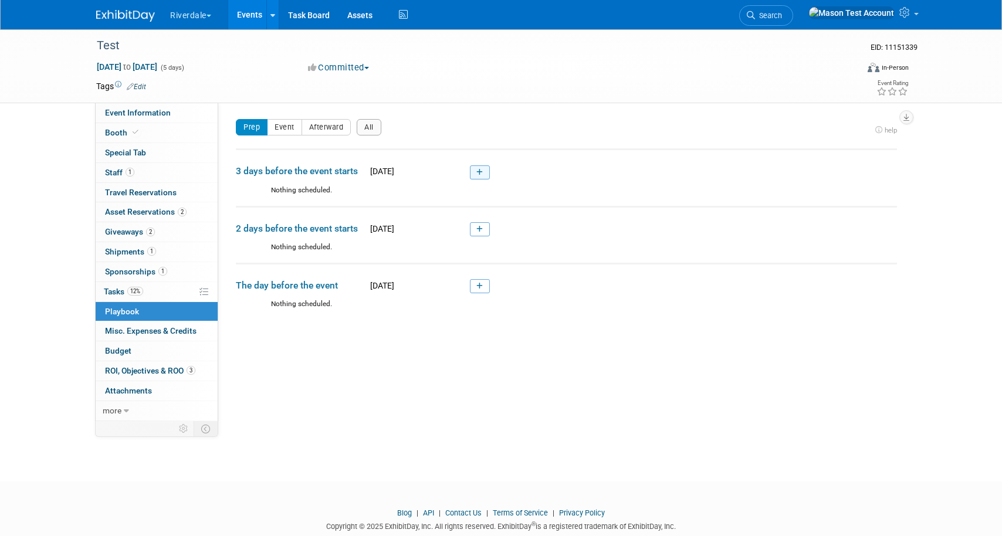
click at [474, 176] on link at bounding box center [480, 172] width 20 height 14
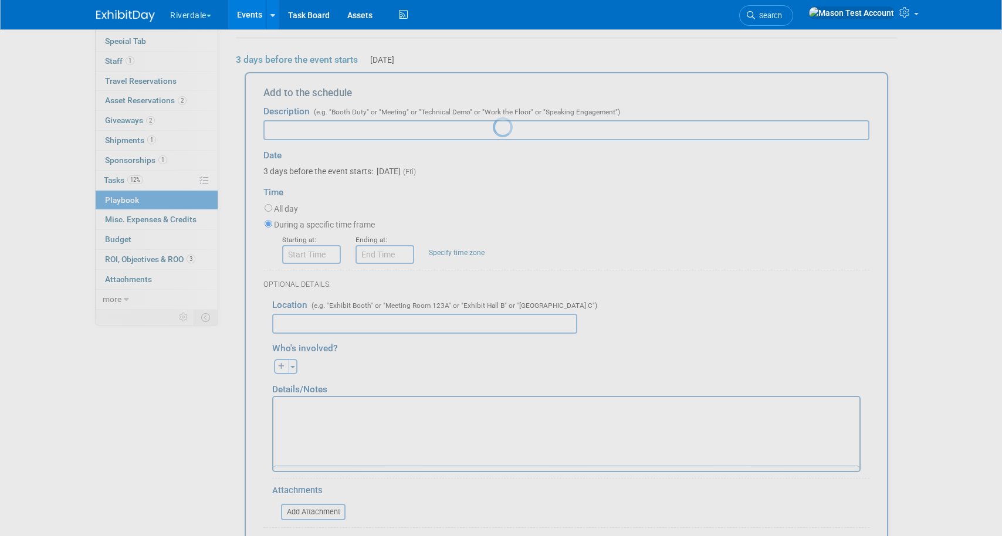
scroll to position [134, 0]
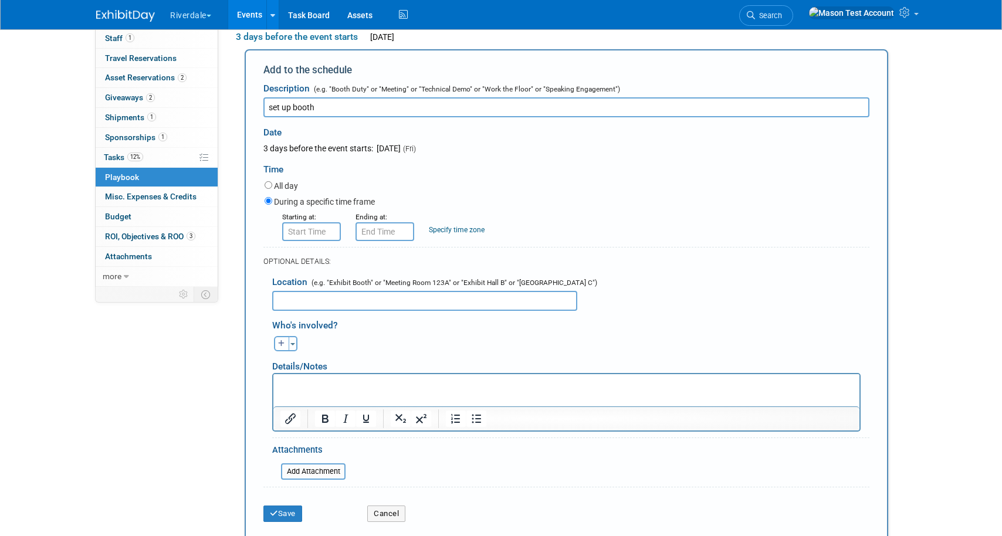
type input "set up booth"
click at [266, 186] on input "All day" at bounding box center [268, 185] width 8 height 8
radio input "true"
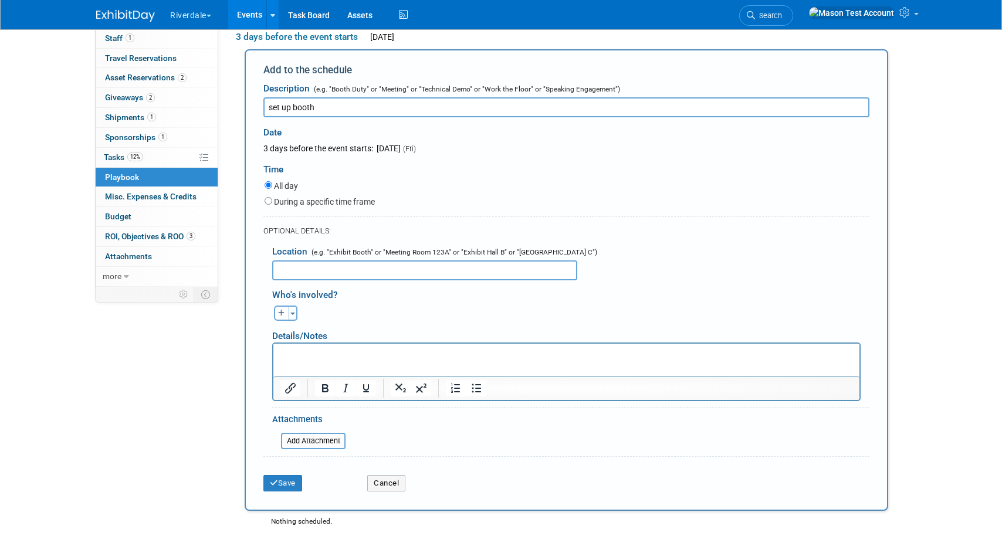
click at [267, 196] on div "During a specific time frame" at bounding box center [566, 203] width 605 height 16
click at [267, 201] on input "During a specific time frame" at bounding box center [268, 201] width 8 height 8
radio input "true"
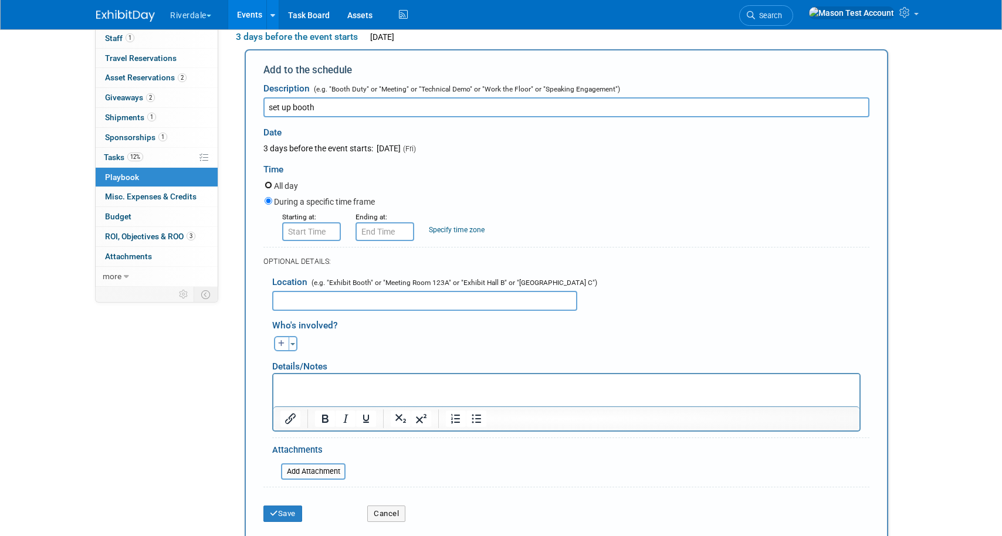
click at [267, 184] on input "All day" at bounding box center [268, 185] width 8 height 8
radio input "true"
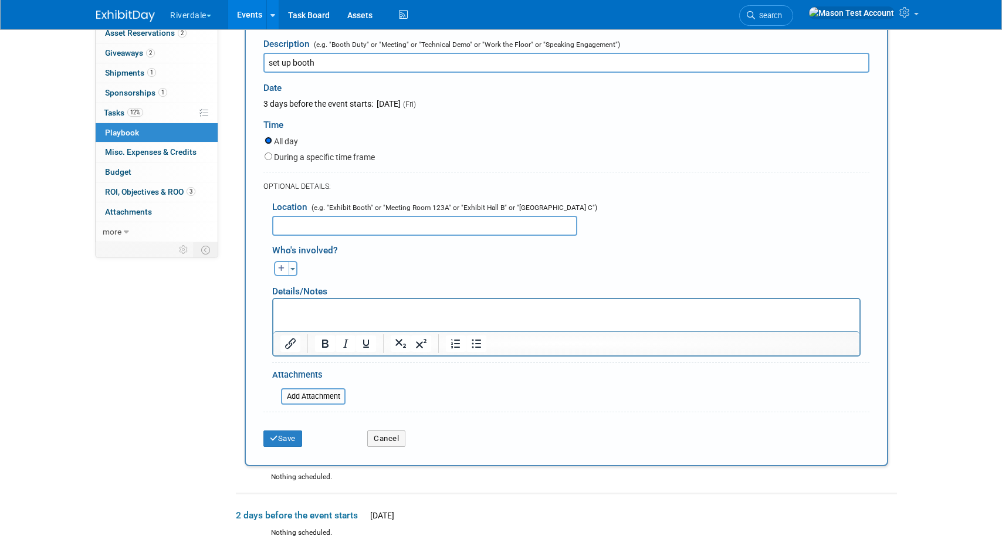
scroll to position [200, 0]
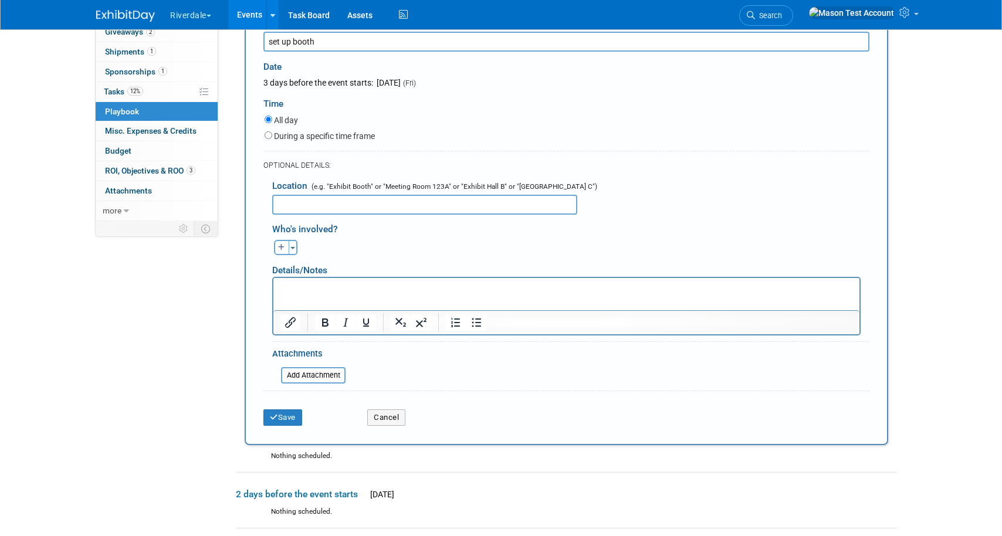
click at [280, 249] on icon "button" at bounding box center [281, 247] width 7 height 7
select select
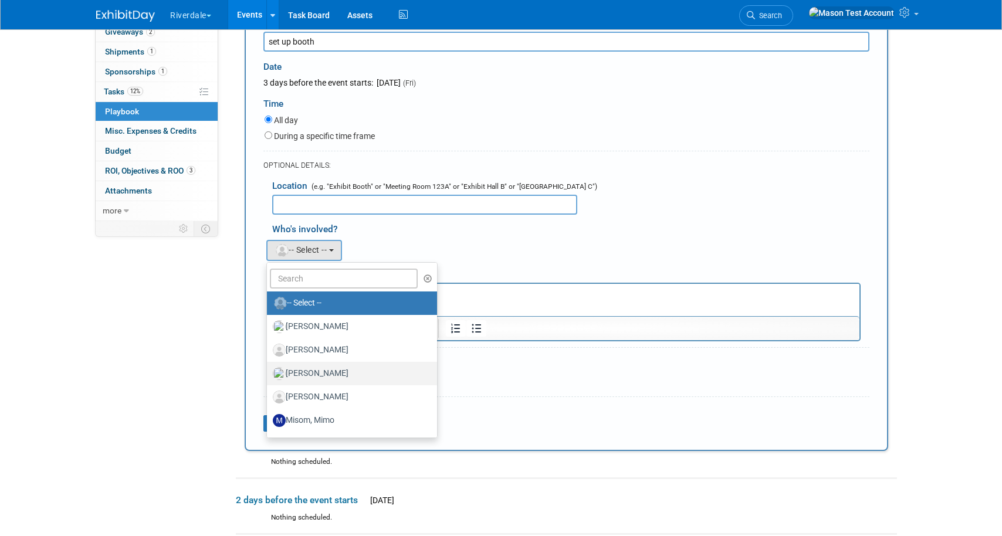
click at [329, 368] on label "doe, John" at bounding box center [349, 373] width 152 height 19
click at [269, 368] on input "doe, John" at bounding box center [265, 372] width 8 height 8
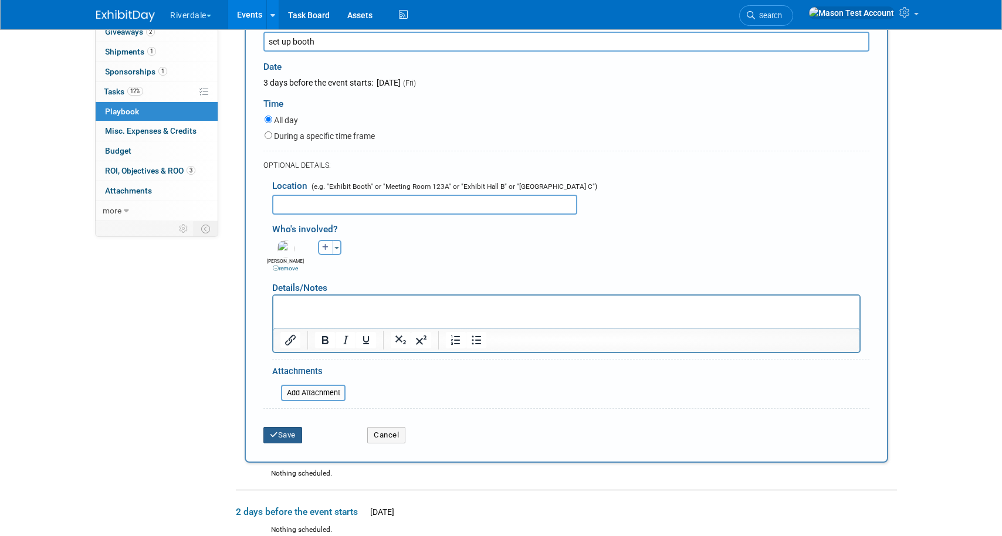
click at [286, 439] on button "Save" at bounding box center [282, 435] width 39 height 16
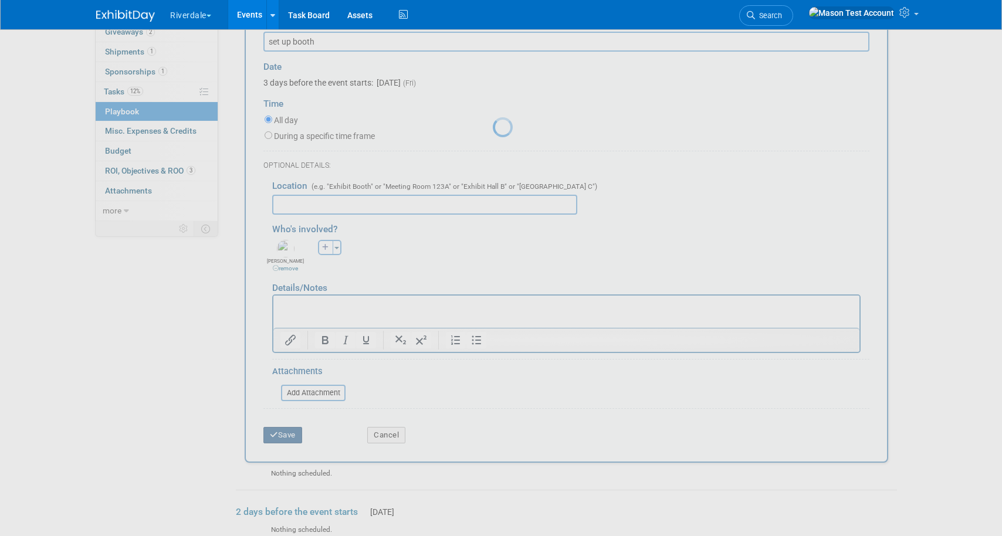
scroll to position [27, 0]
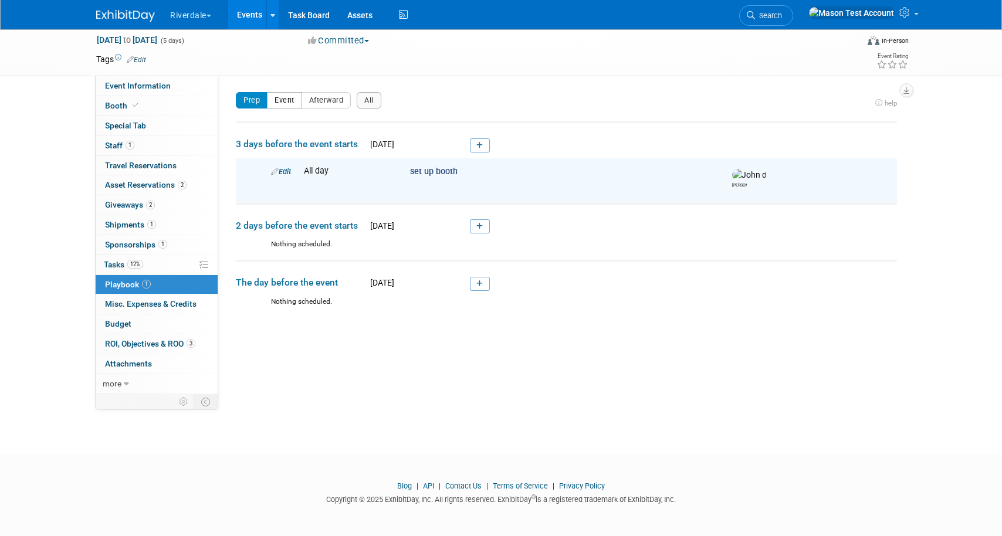
click at [284, 101] on button "Event" at bounding box center [284, 100] width 35 height 16
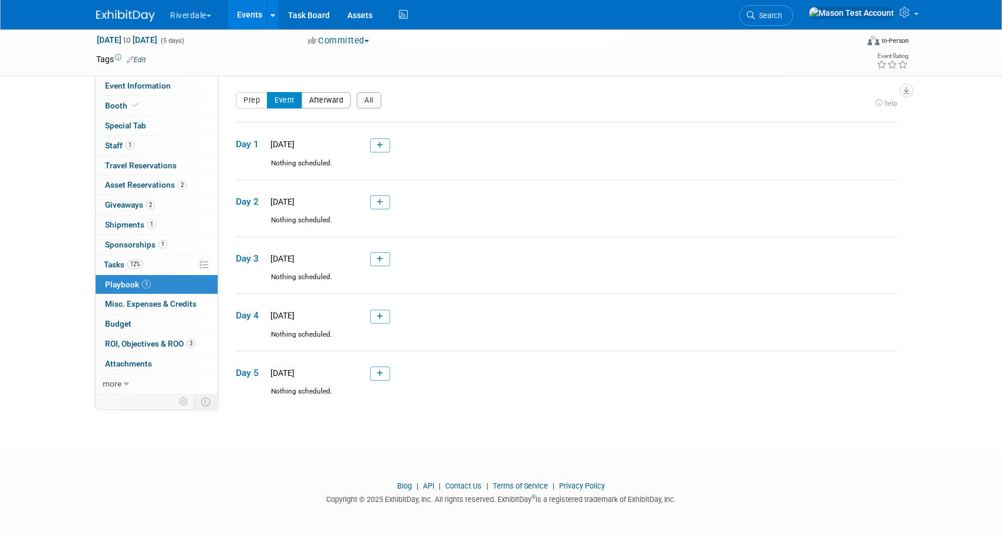
click at [317, 98] on button "Afterward" at bounding box center [326, 100] width 50 height 16
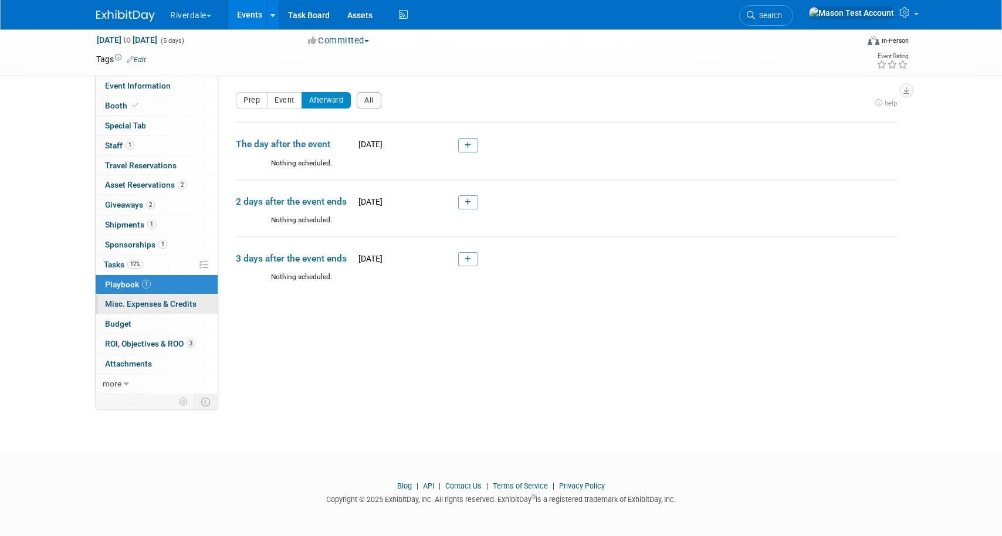
click at [190, 303] on span "Misc. Expenses & Credits 0" at bounding box center [150, 303] width 91 height 9
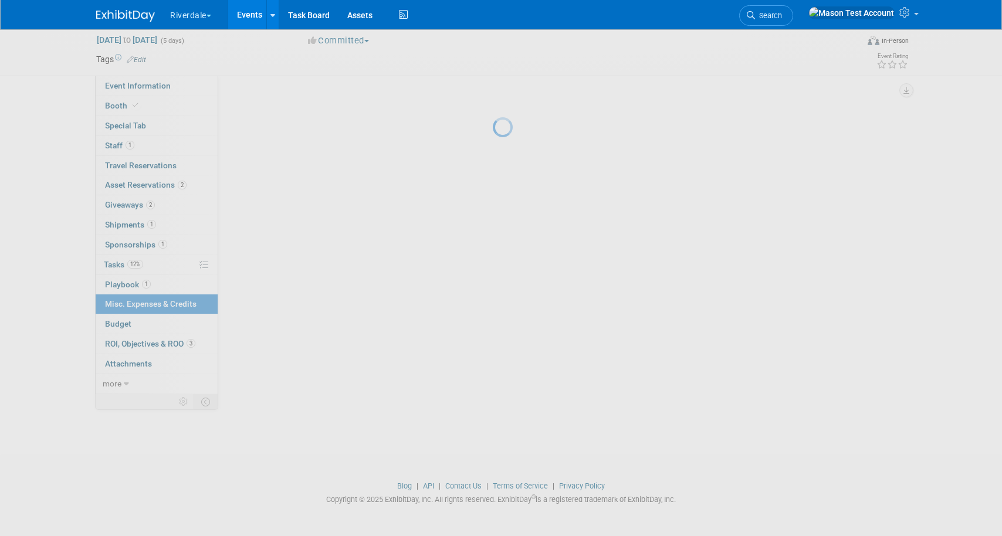
scroll to position [0, 0]
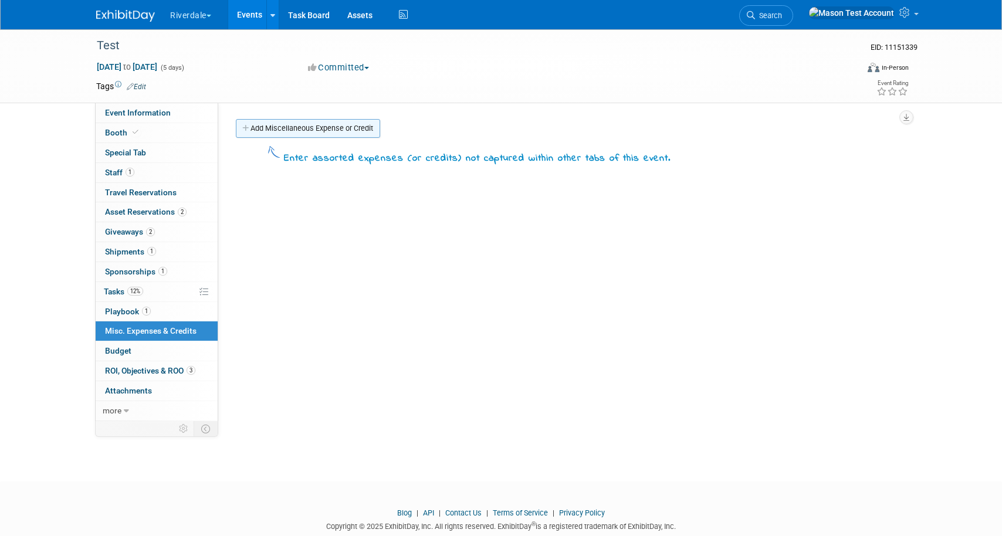
click at [281, 131] on link "Add Miscellaneous Expense or Credit" at bounding box center [308, 128] width 144 height 19
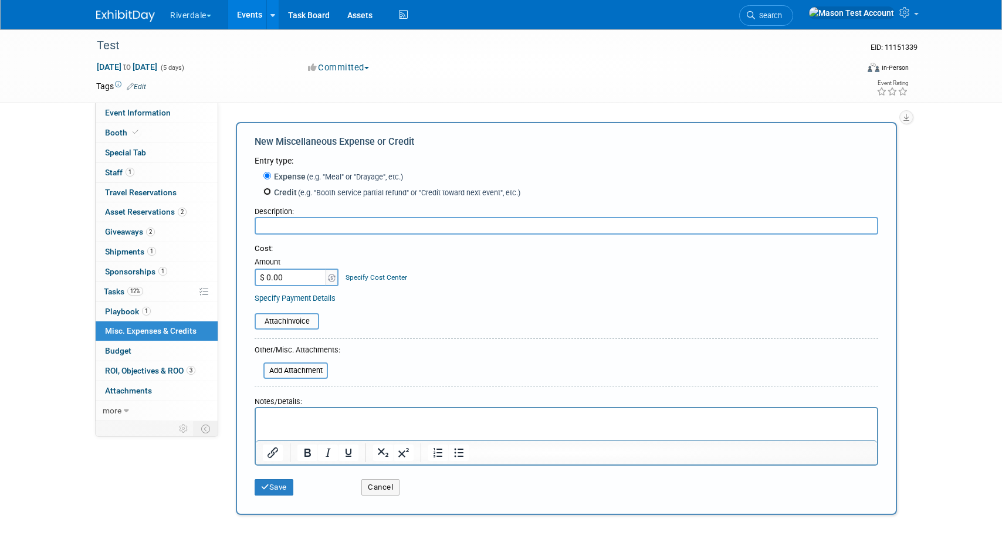
click at [266, 194] on input "Credit (e.g. "Booth service partial refund" or "Credit toward next event", etc.)" at bounding box center [267, 192] width 8 height 8
radio input "true"
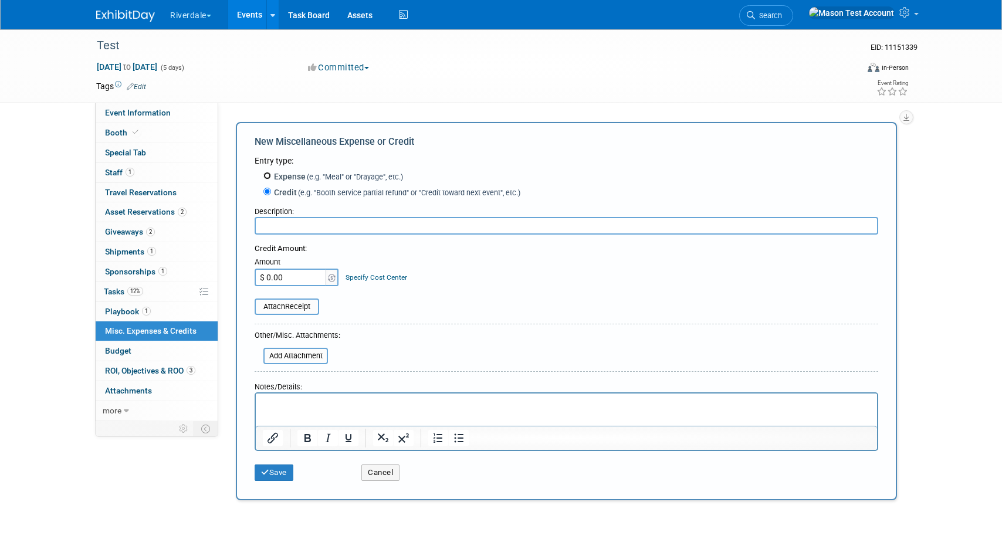
click at [268, 178] on input "Expense (e.g. "Meal" or "Drayage", etc.)" at bounding box center [267, 176] width 8 height 8
radio input "true"
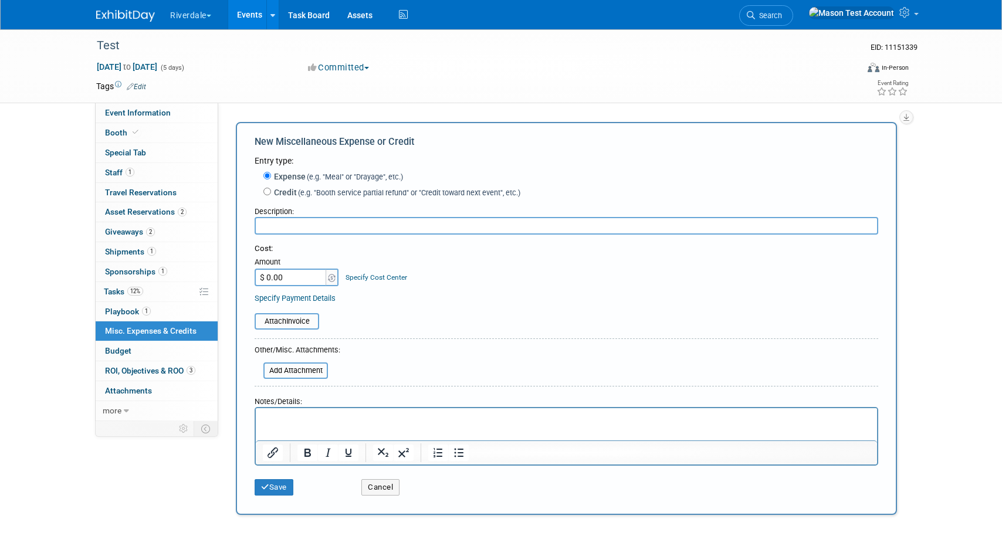
click at [385, 479] on div "Cancel" at bounding box center [405, 483] width 107 height 24
click at [250, 18] on link "Events" at bounding box center [249, 14] width 43 height 29
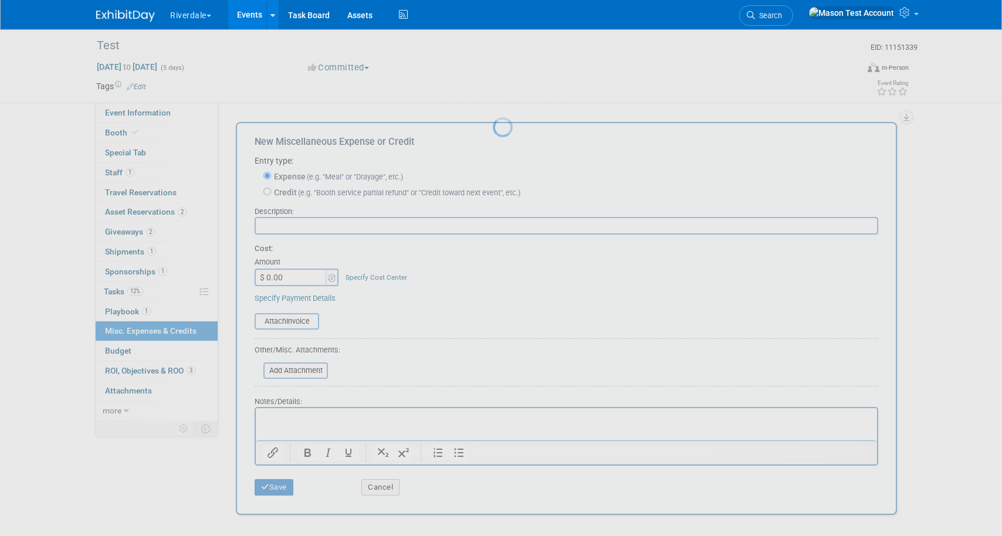
click at [250, 18] on link "Events" at bounding box center [249, 14] width 43 height 29
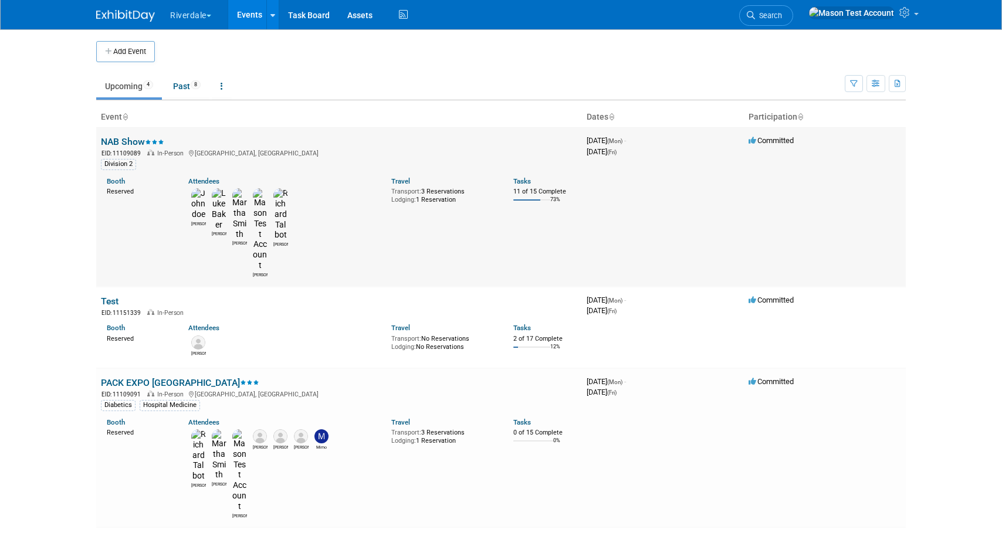
click at [123, 141] on link "NAB Show" at bounding box center [132, 141] width 63 height 11
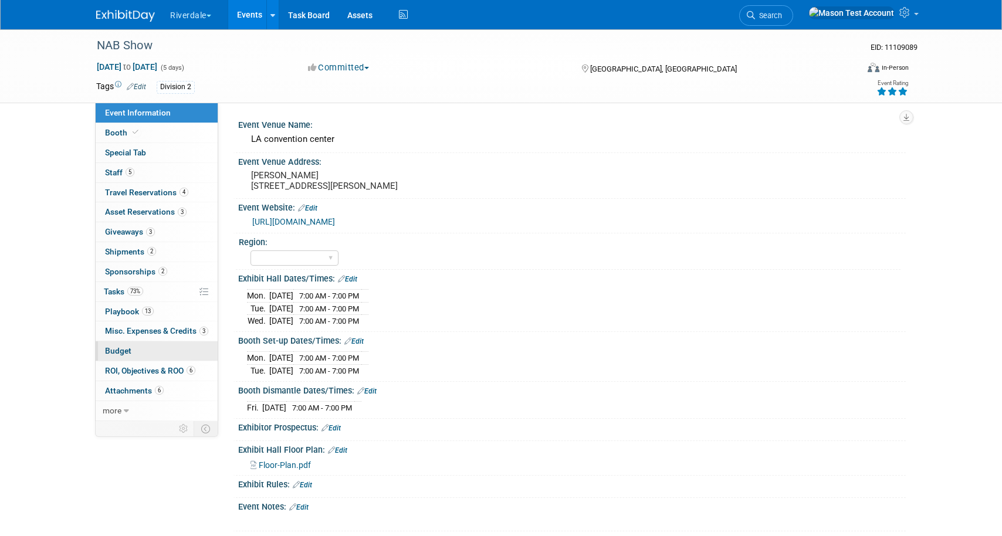
click at [114, 346] on span "Budget" at bounding box center [118, 350] width 26 height 9
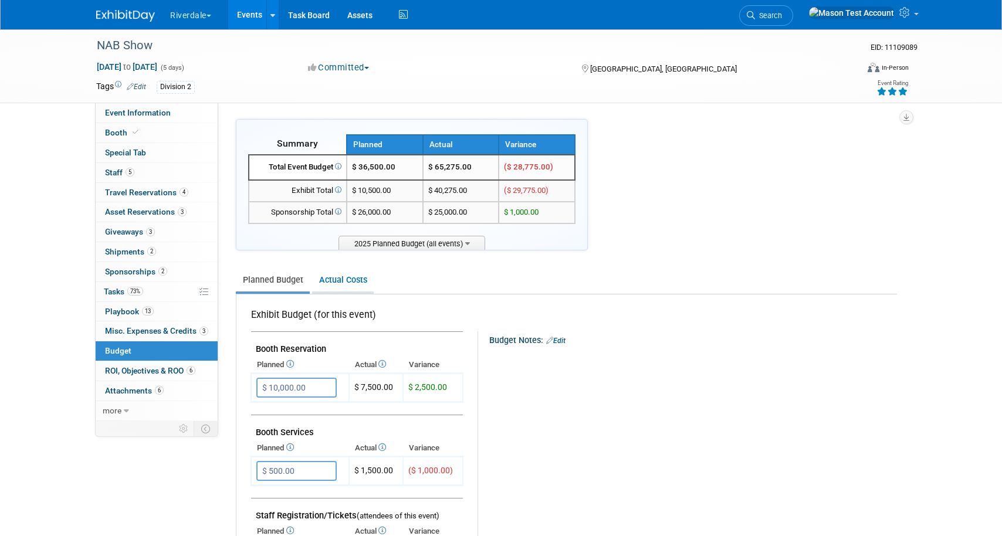
click at [345, 281] on link "Actual Costs" at bounding box center [343, 280] width 62 height 22
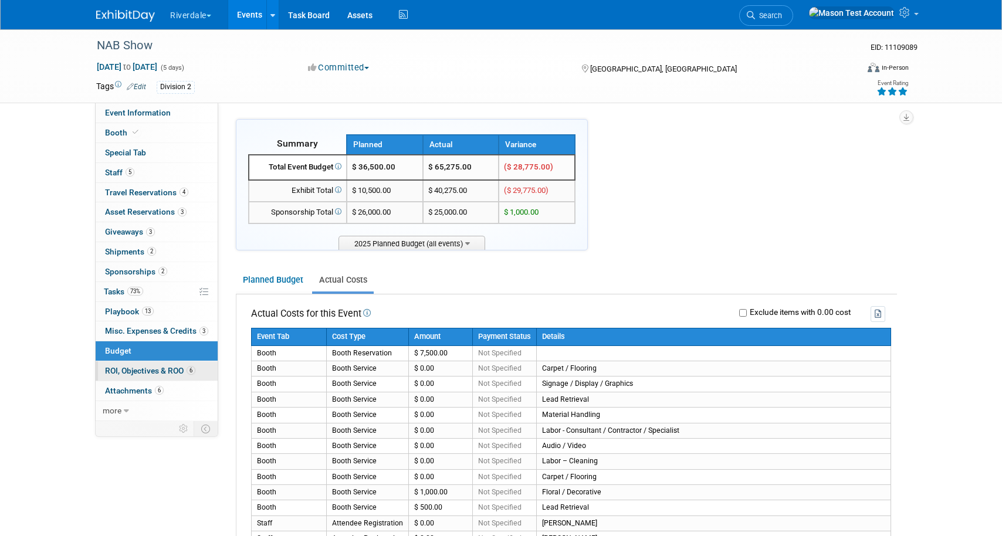
click at [176, 369] on span "ROI, Objectives & ROO 6" at bounding box center [150, 370] width 90 height 9
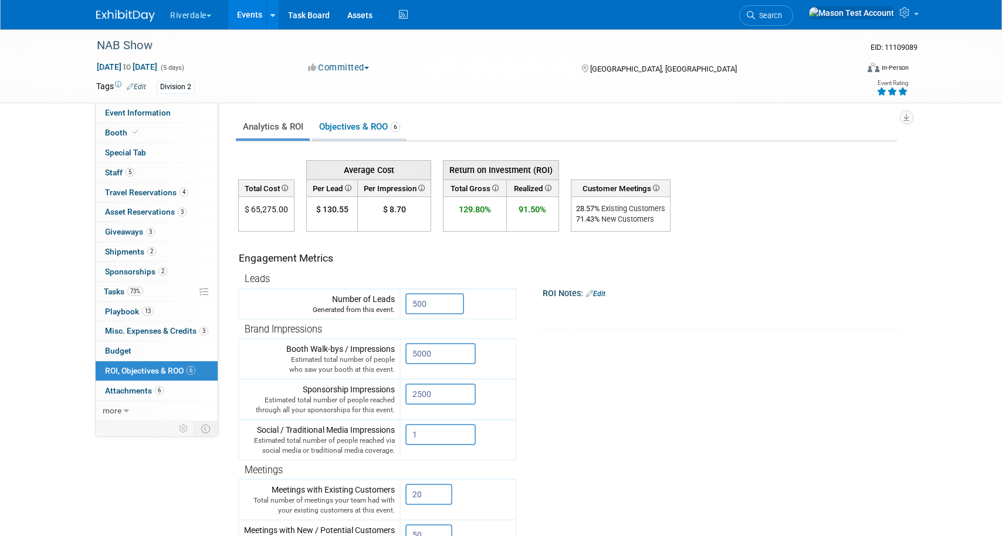
click at [371, 124] on link "Objectives & ROO 6" at bounding box center [359, 127] width 94 height 23
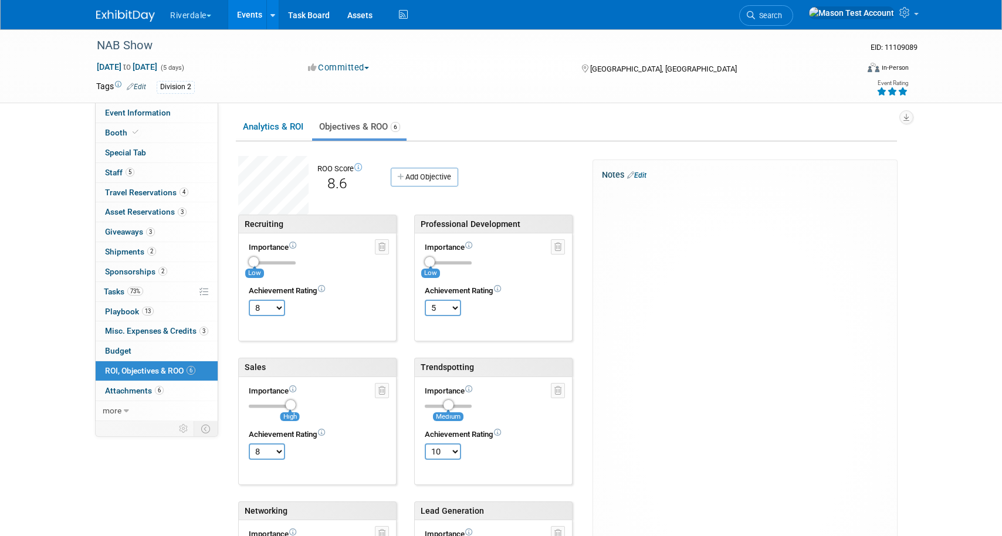
click at [247, 13] on link "Events" at bounding box center [249, 14] width 43 height 29
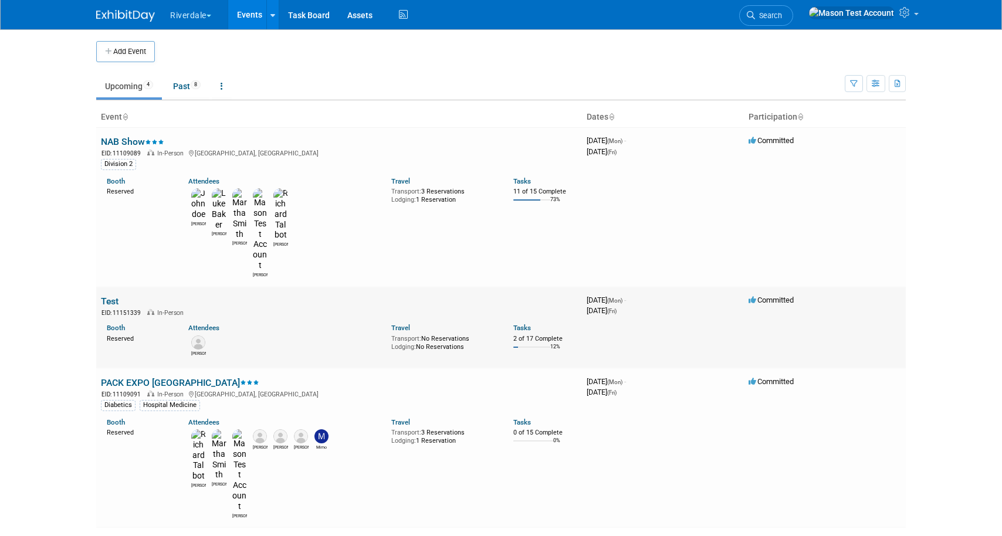
click at [113, 296] on link "Test" at bounding box center [110, 301] width 18 height 11
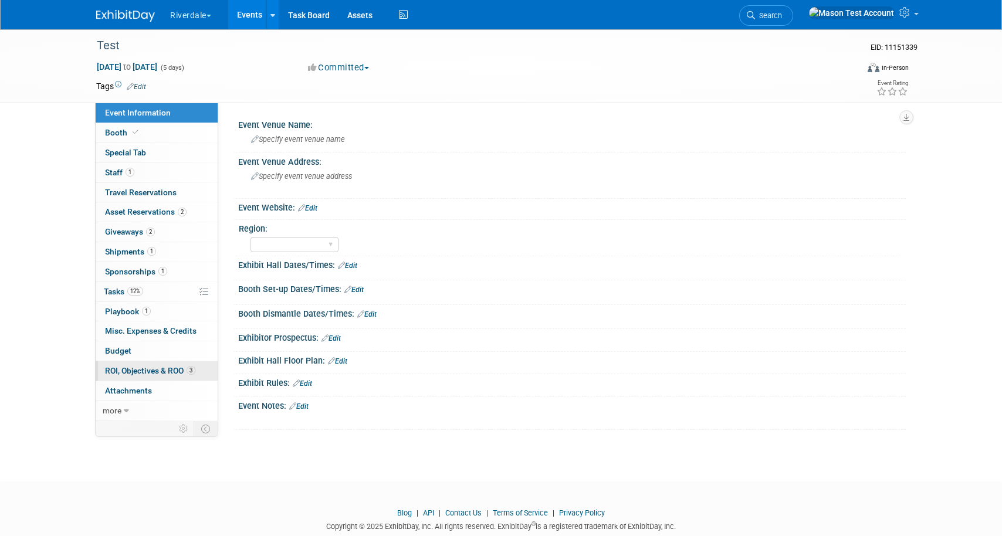
click at [128, 371] on span "ROI, Objectives & ROO 3" at bounding box center [150, 370] width 90 height 9
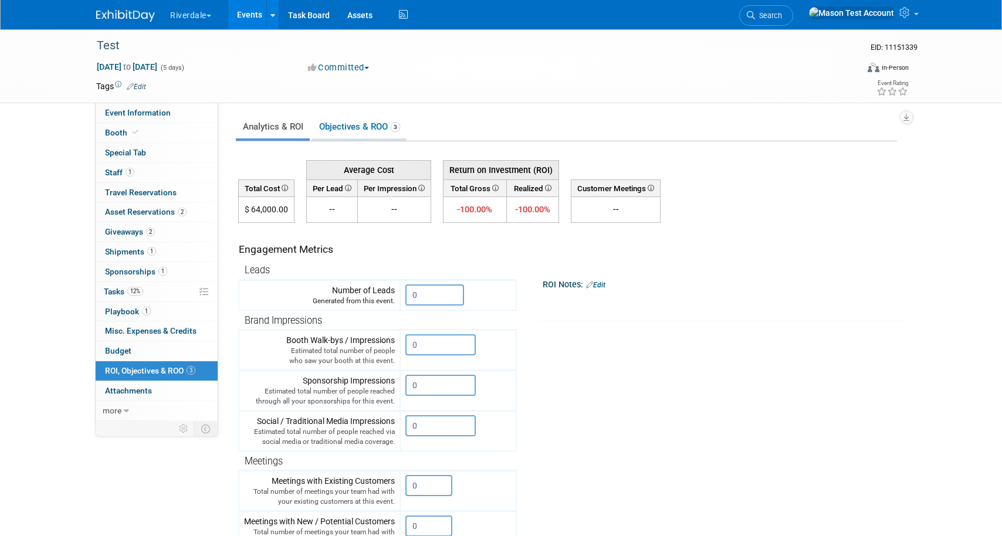
click at [366, 123] on link "Objectives & ROO 3" at bounding box center [359, 127] width 94 height 23
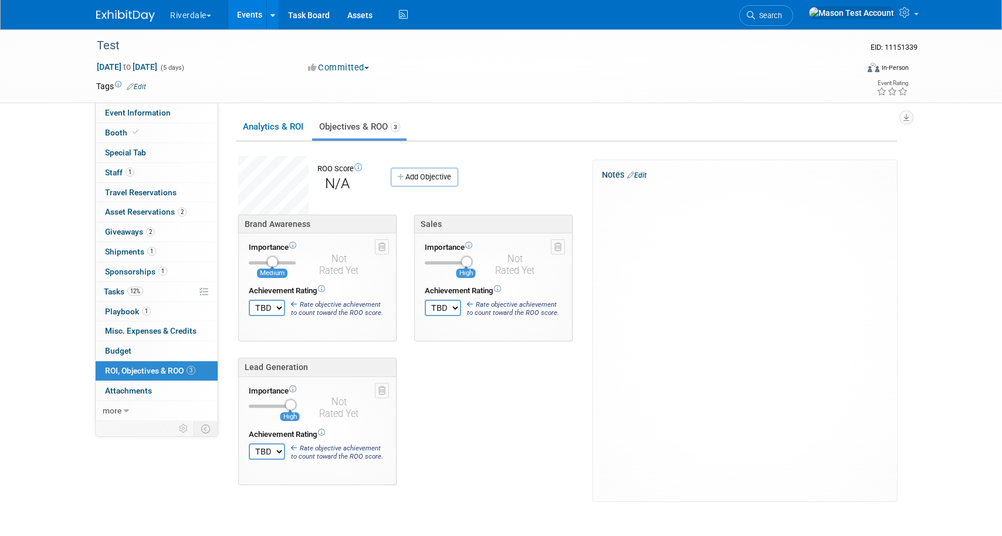
click at [277, 308] on select "TBD 0 1 2 3 4 5 6 7 8 9 10" at bounding box center [267, 308] width 36 height 16
select select "5"
click at [249, 300] on select "TBD 0 1 2 3 4 5 6 7 8 9 10" at bounding box center [267, 308] width 36 height 16
click at [439, 308] on select "TBD 0 1 2 3 4 5 6 7 8 9 10" at bounding box center [443, 308] width 36 height 16
click at [440, 307] on select "TBD 0 1 2 3 4 5 6 7 8 9 10" at bounding box center [443, 308] width 36 height 16
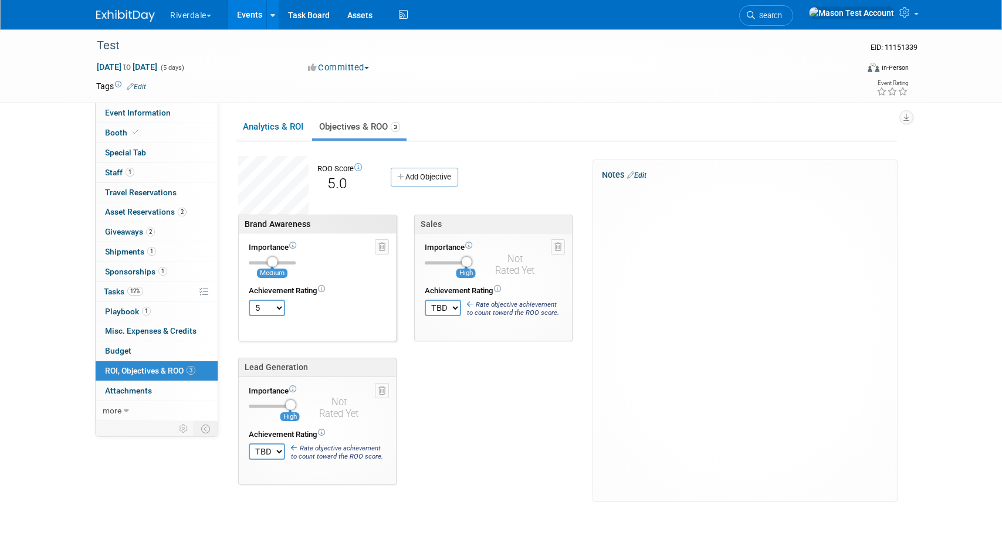
select select "10"
click at [425, 300] on select "TBD 0 1 2 3 4 5 6 7 8 9 10" at bounding box center [443, 308] width 36 height 16
click at [278, 454] on select "TBD 0 1 2 3 4 5 6 7 8 9 10" at bounding box center [267, 451] width 36 height 16
select select "10"
click at [249, 443] on select "TBD 0 1 2 3 4 5 6 7 8 9 10" at bounding box center [267, 451] width 36 height 16
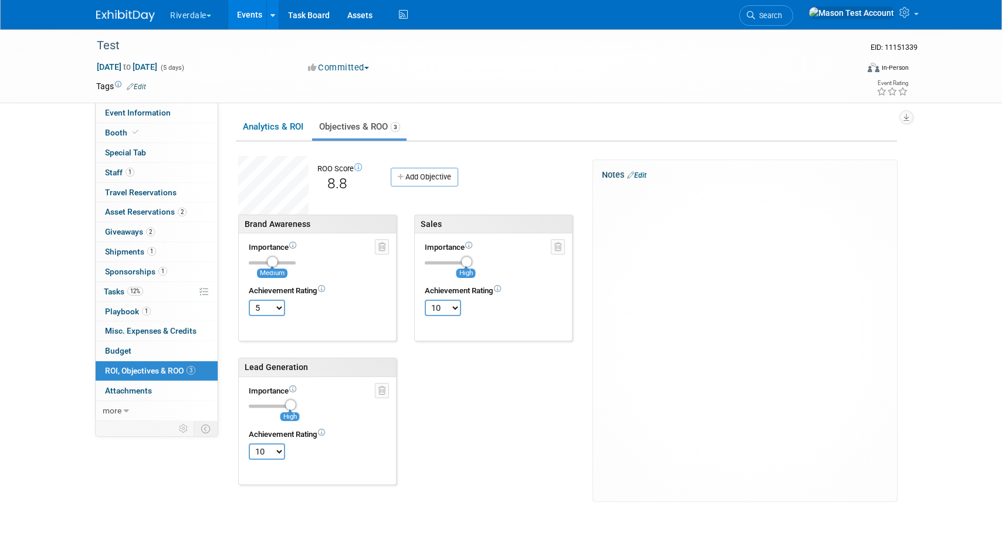
click at [250, 13] on link "Events" at bounding box center [249, 14] width 43 height 29
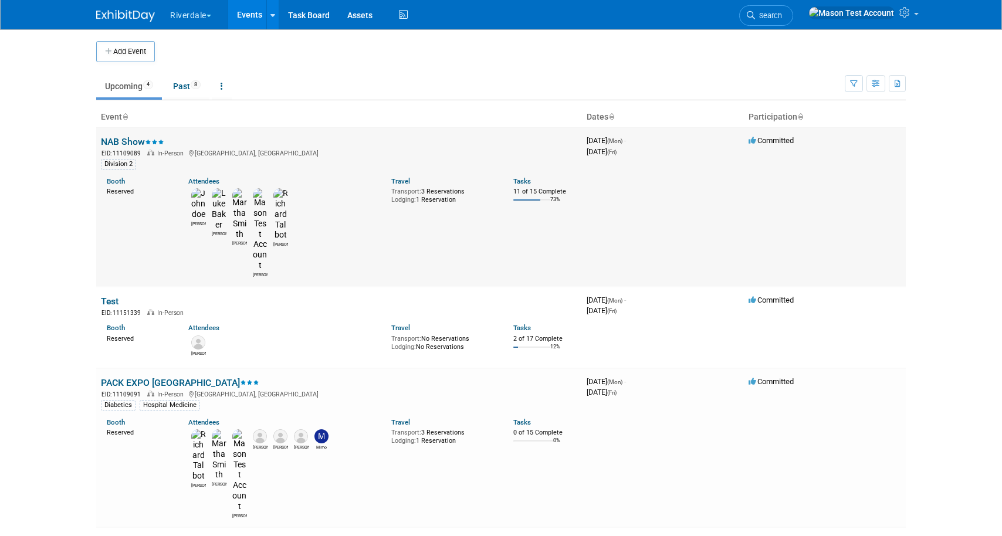
click at [126, 142] on link "NAB Show" at bounding box center [132, 141] width 63 height 11
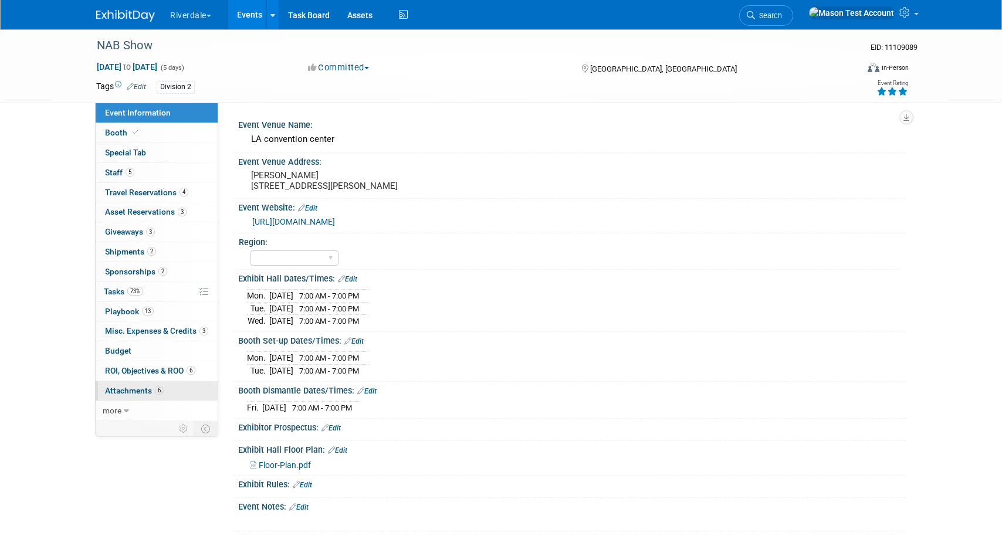
click at [120, 391] on span "Attachments 6" at bounding box center [134, 390] width 59 height 9
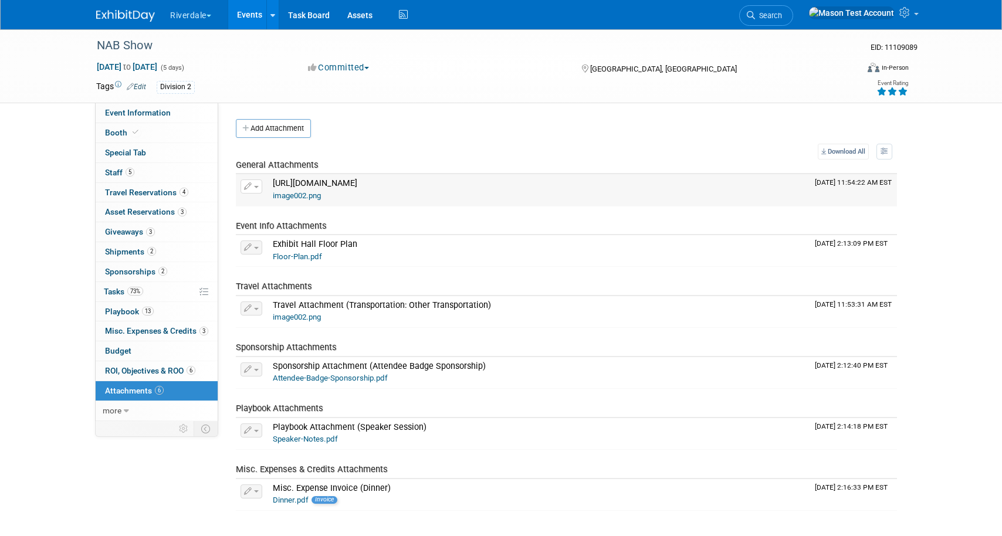
click at [257, 186] on span "button" at bounding box center [256, 187] width 5 height 2
click at [118, 412] on span "more" at bounding box center [112, 410] width 19 height 9
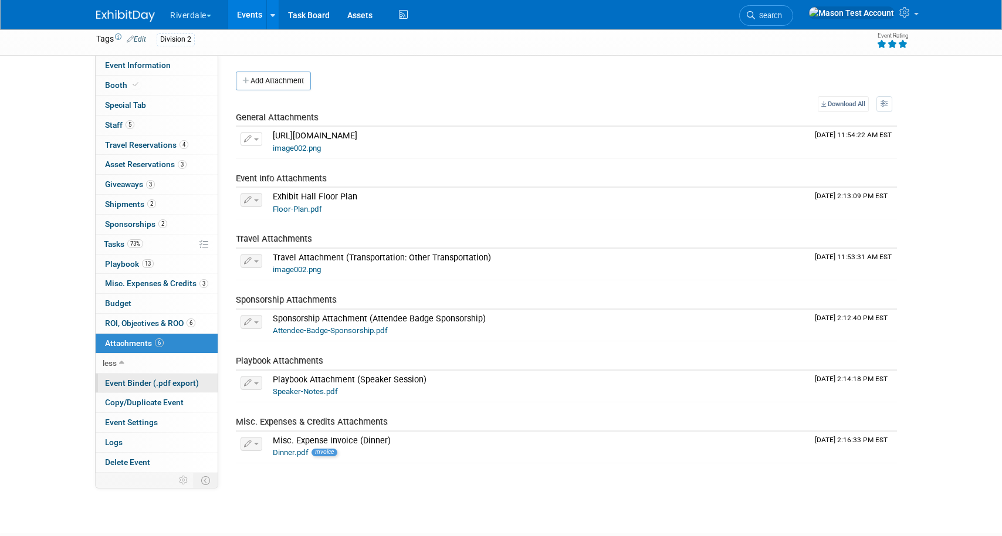
scroll to position [80, 0]
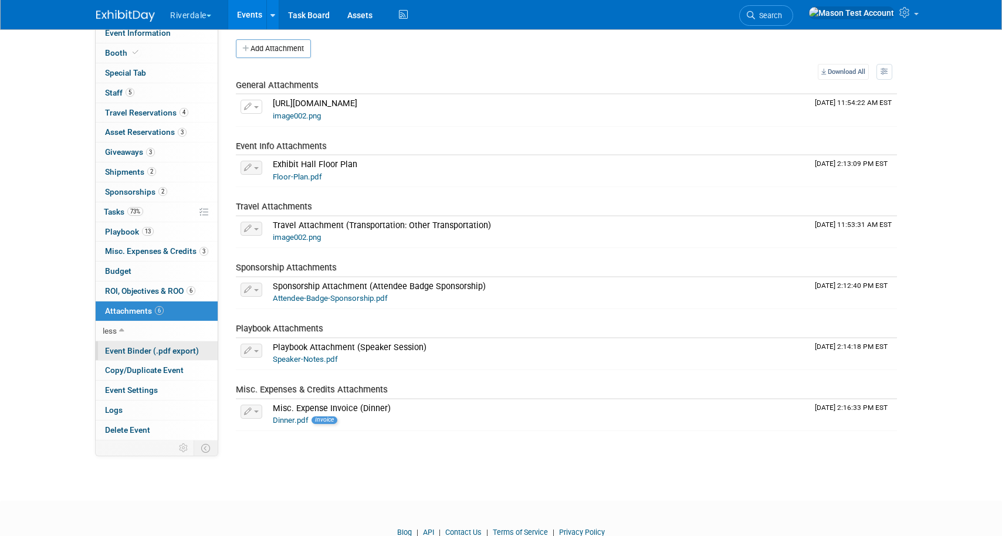
click at [154, 347] on span "Event Binder (.pdf export)" at bounding box center [152, 350] width 94 height 9
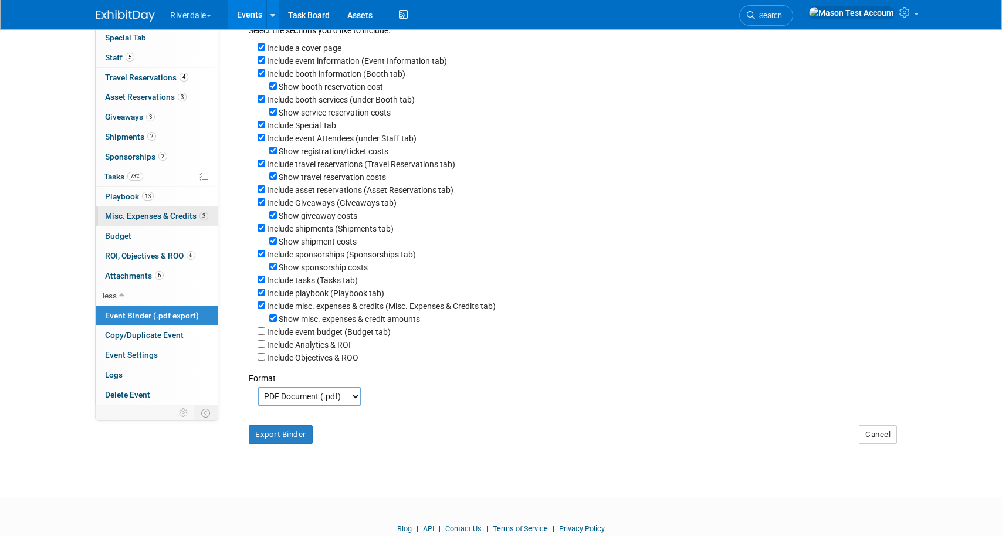
scroll to position [133, 0]
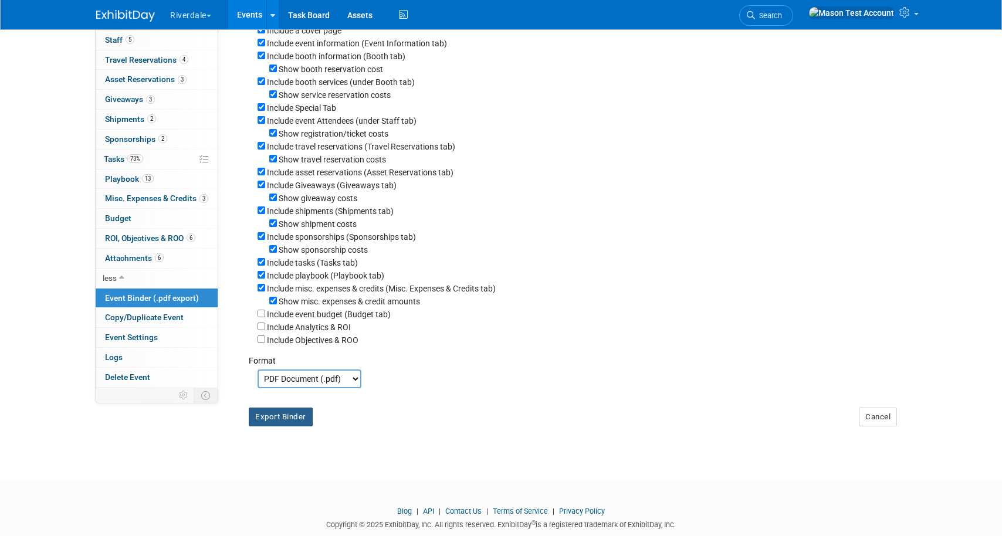
click at [289, 425] on button "Export Binder" at bounding box center [281, 417] width 64 height 19
click at [289, 426] on button "Export Binder" at bounding box center [281, 417] width 64 height 19
click at [145, 315] on span "Copy/Duplicate Event" at bounding box center [144, 317] width 79 height 9
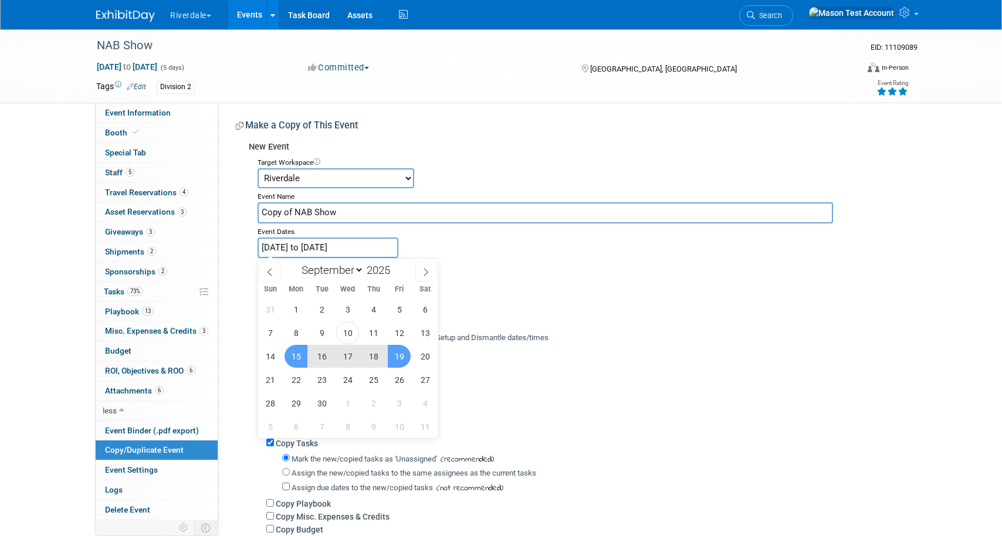
click at [369, 249] on input "Sep 15, 2025 to Sep 19, 2025" at bounding box center [327, 247] width 141 height 21
click at [398, 265] on span at bounding box center [395, 266] width 8 height 7
type input "2026"
click at [289, 357] on span "14" at bounding box center [295, 356] width 23 height 23
click at [398, 352] on span "18" at bounding box center [399, 356] width 23 height 23
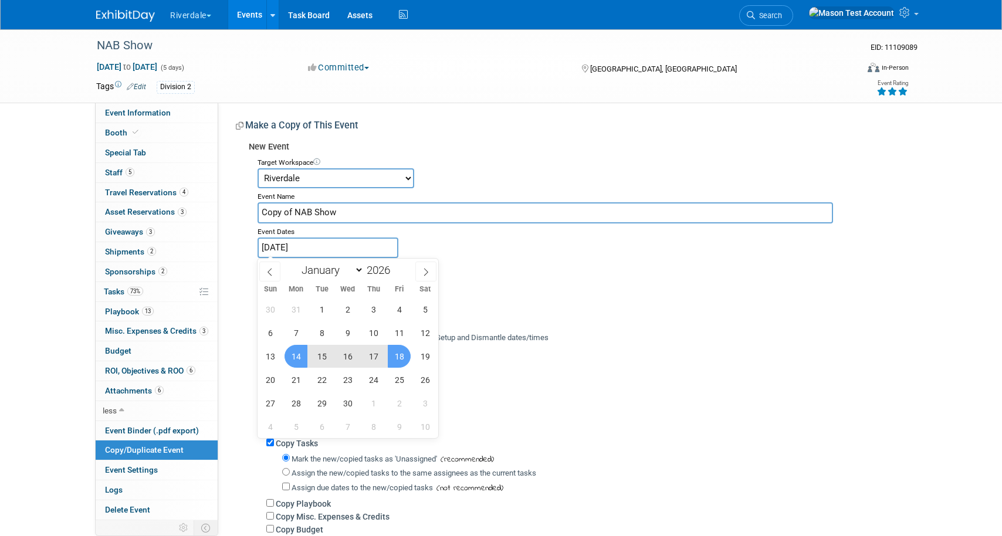
type input "[DATE] to [DATE]"
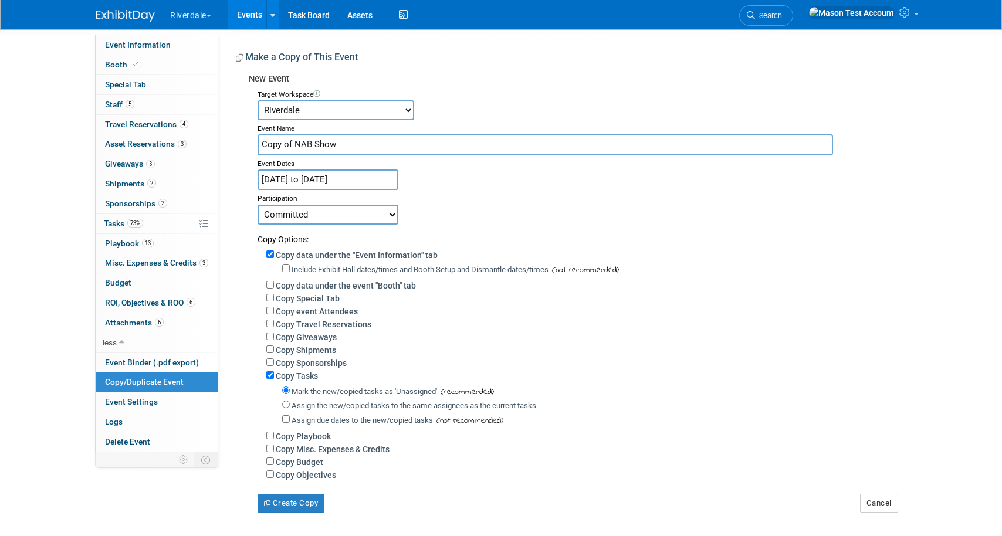
scroll to position [114, 0]
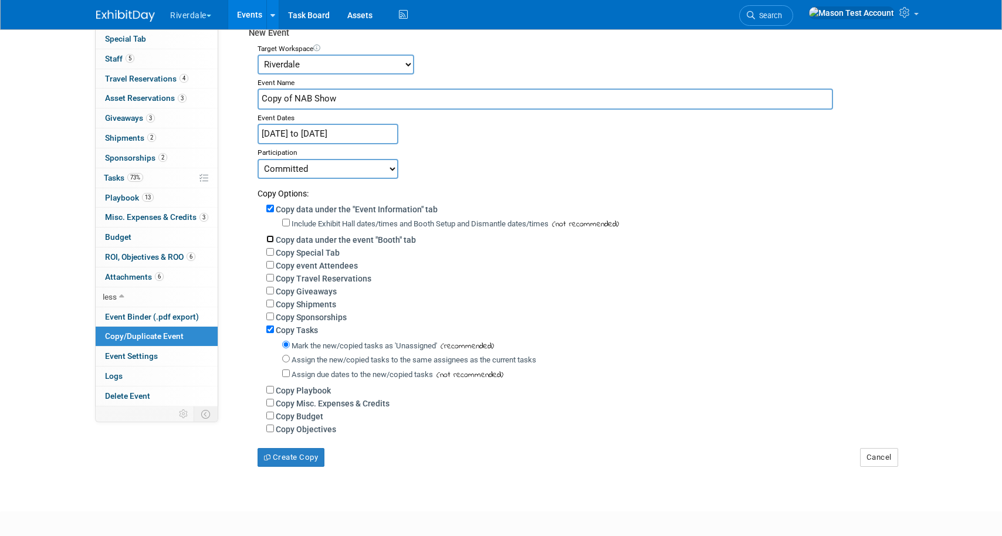
click at [271, 239] on input "Copy data under the event "Booth" tab" at bounding box center [270, 239] width 8 height 8
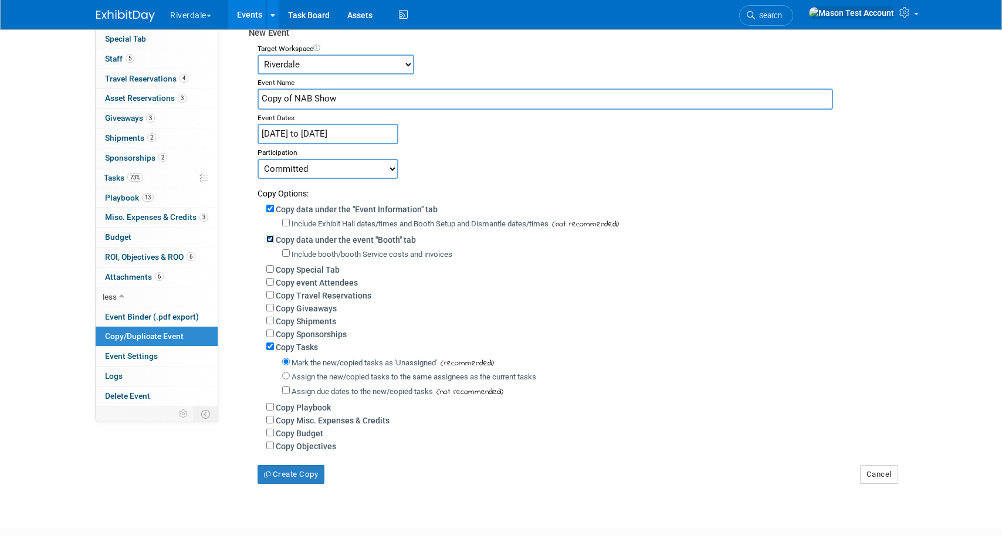
click at [271, 239] on input "Copy data under the event "Booth" tab" at bounding box center [270, 239] width 8 height 8
checkbox input "false"
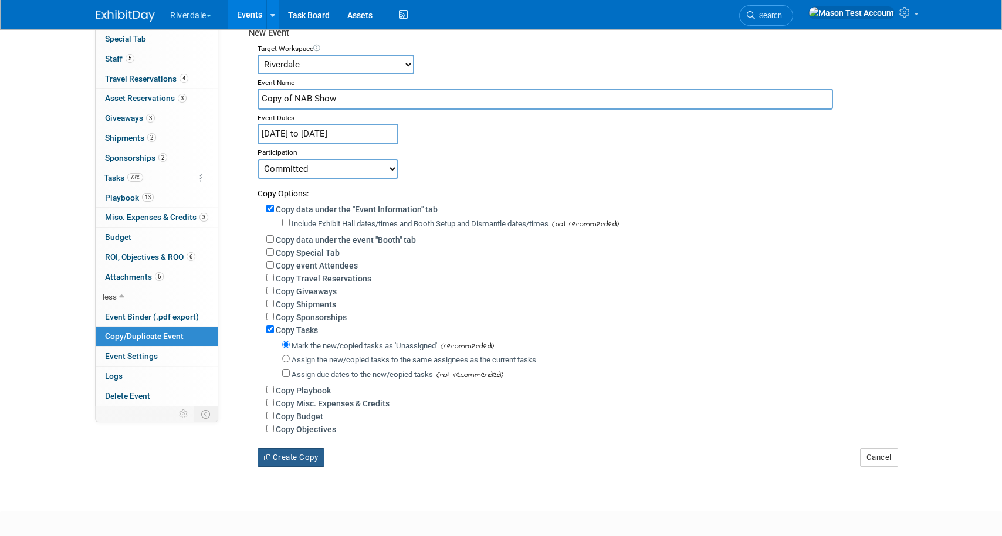
click at [314, 465] on button "Create Copy" at bounding box center [290, 457] width 67 height 19
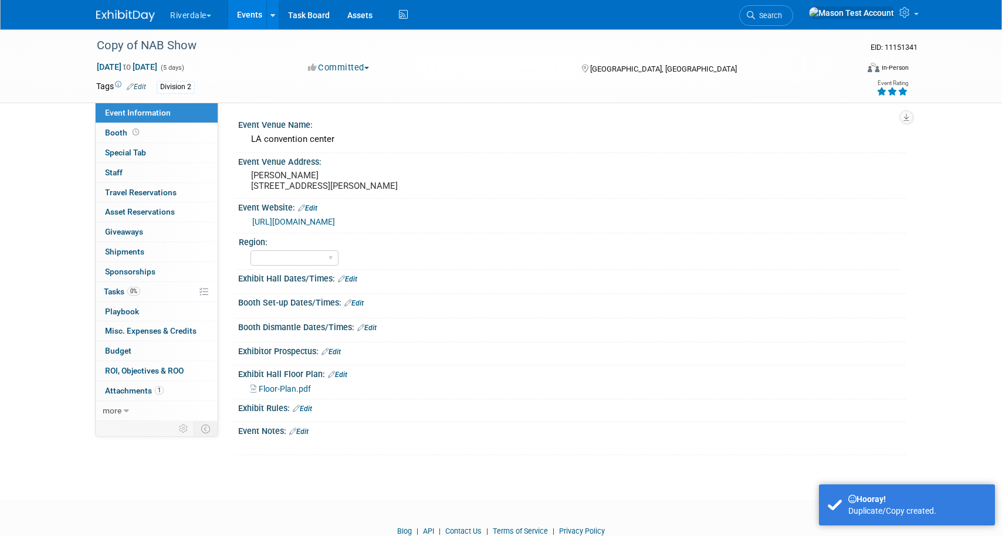
click at [251, 20] on link "Events" at bounding box center [249, 14] width 43 height 29
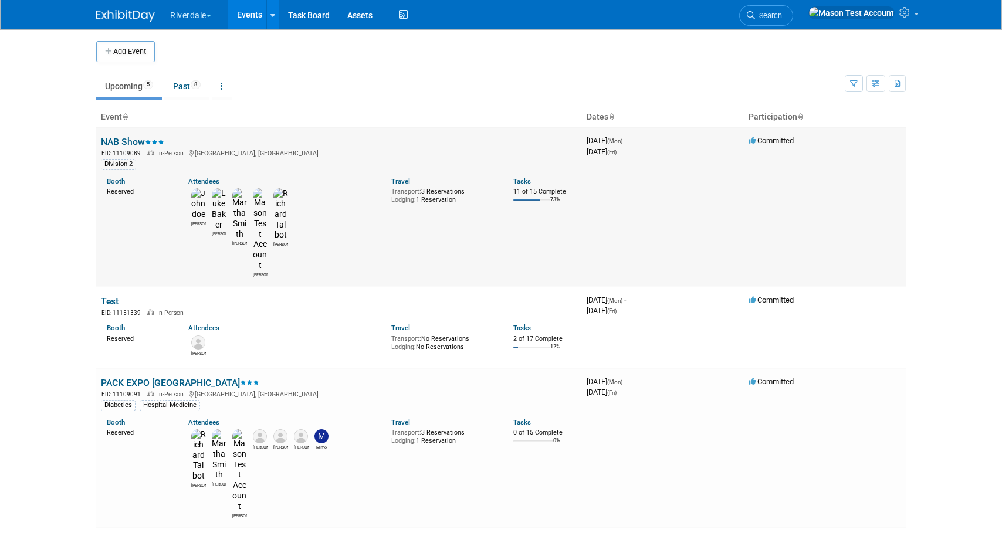
click at [133, 139] on link "NAB Show" at bounding box center [132, 141] width 63 height 11
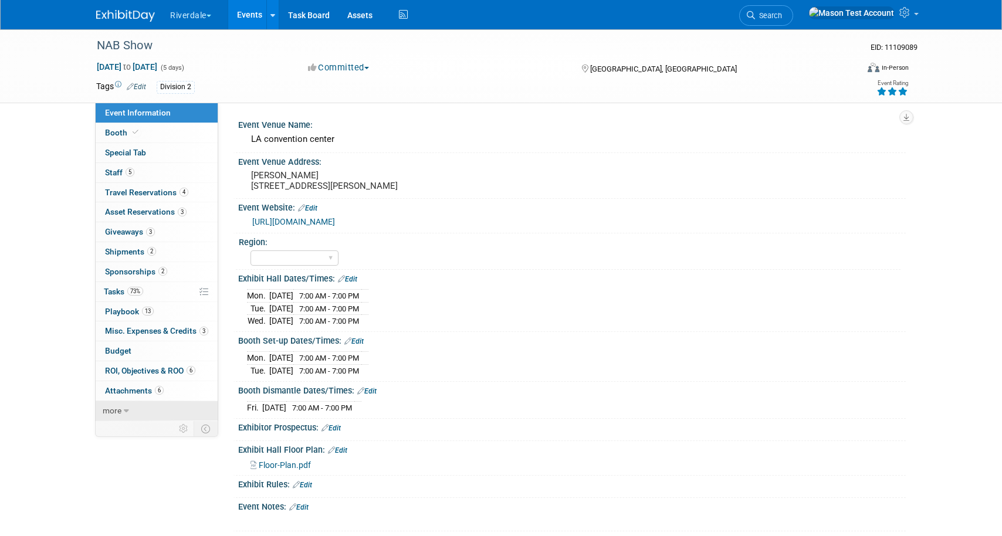
click at [113, 410] on span "more" at bounding box center [112, 410] width 19 height 9
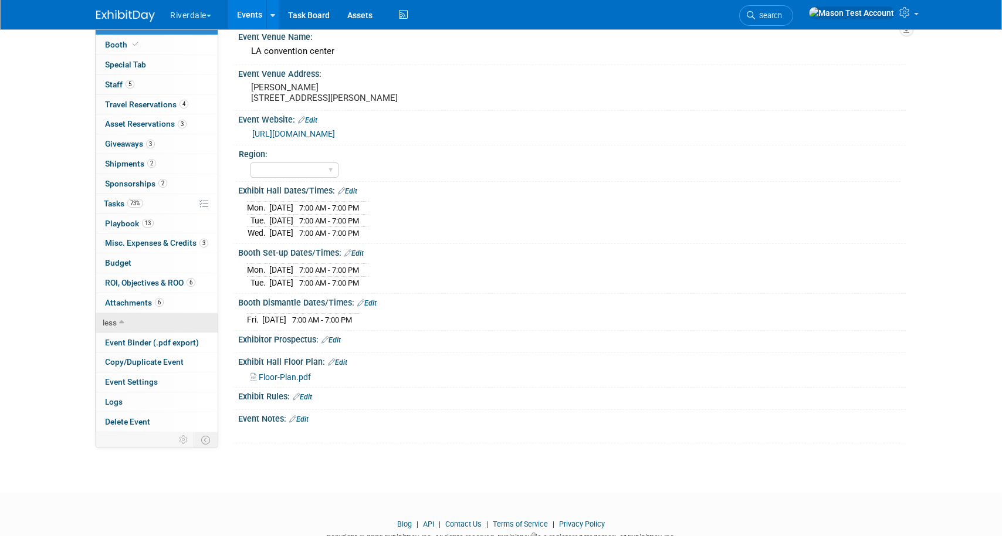
scroll to position [90, 0]
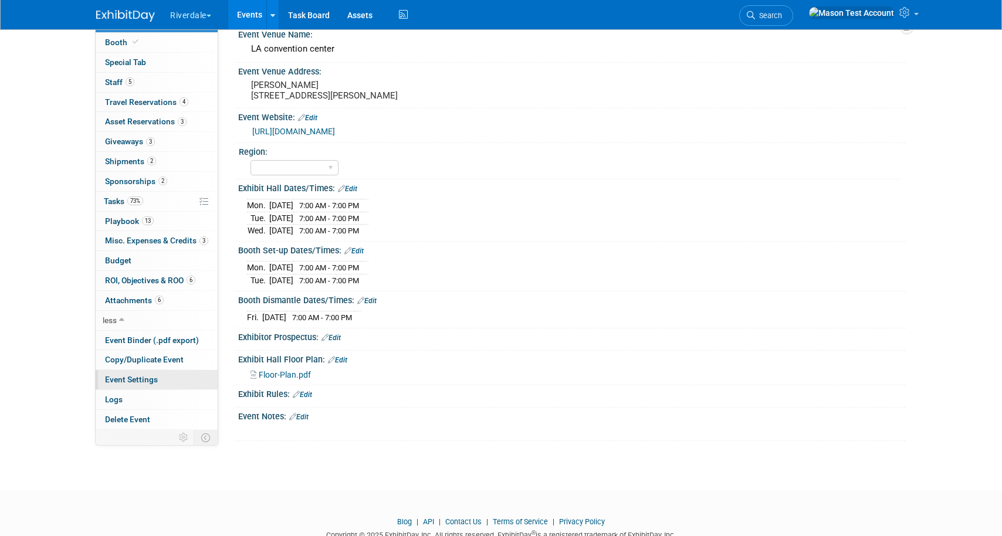
click at [143, 380] on span "Event Settings" at bounding box center [131, 379] width 53 height 9
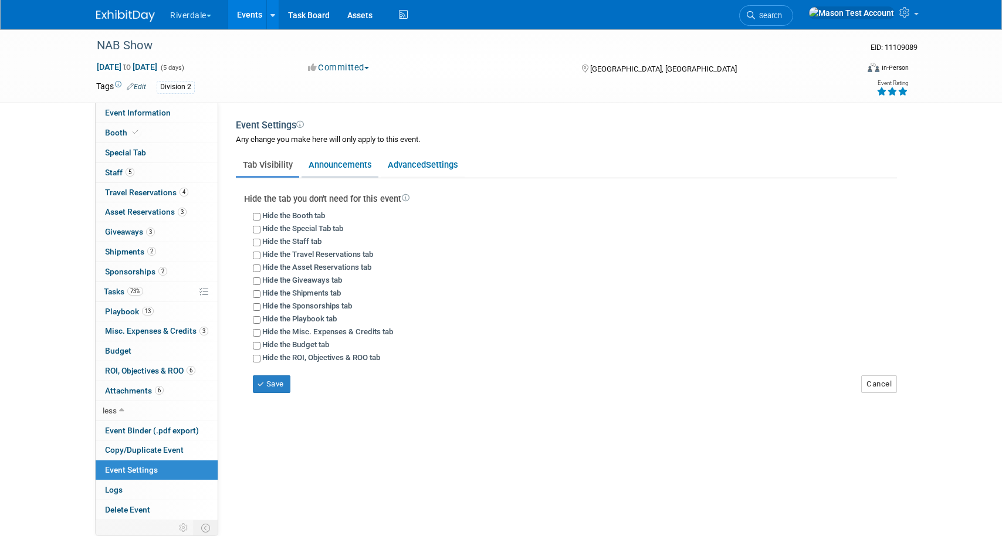
click at [340, 165] on link "Announcements" at bounding box center [339, 165] width 77 height 22
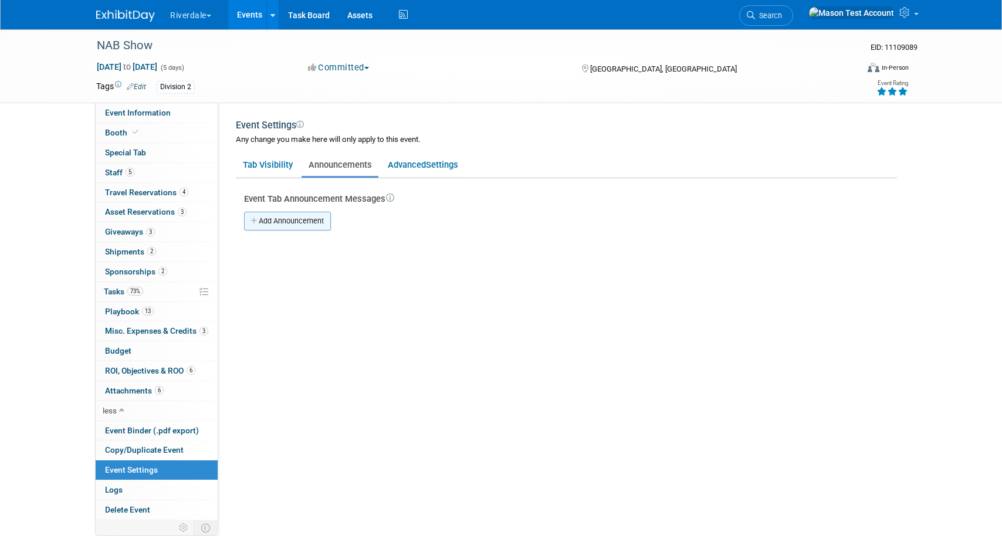
click at [296, 219] on link "Add Announcement" at bounding box center [287, 221] width 87 height 19
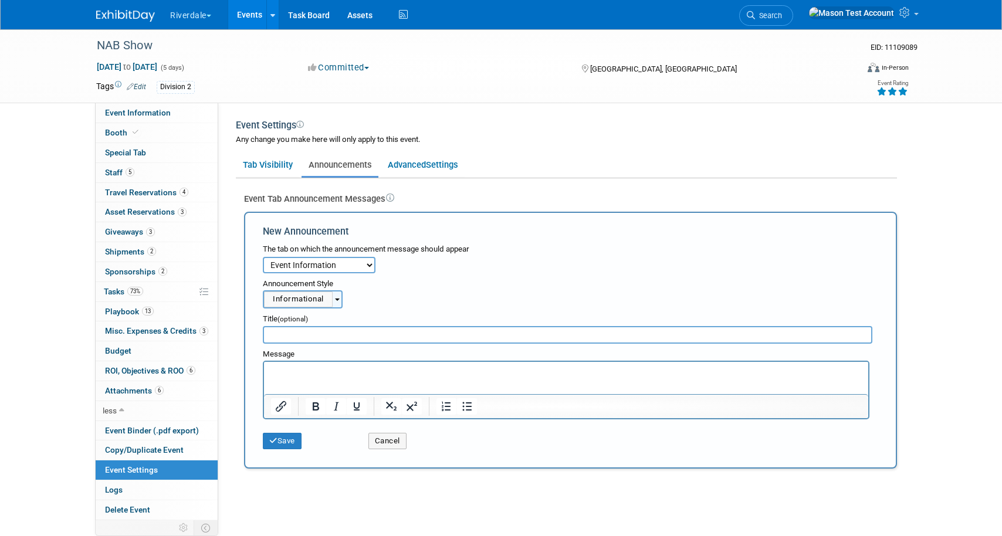
click at [320, 270] on select "Event Information Booth Special Tab Staff Travel Reservations Asset Reservation…" at bounding box center [319, 265] width 113 height 16
select select "4"
click at [263, 257] on select "Event Information Booth Special Tab Staff Travel Reservations Asset Reservation…" at bounding box center [319, 265] width 113 height 16
click at [312, 336] on input "text" at bounding box center [567, 335] width 609 height 18
type input "arrival time"
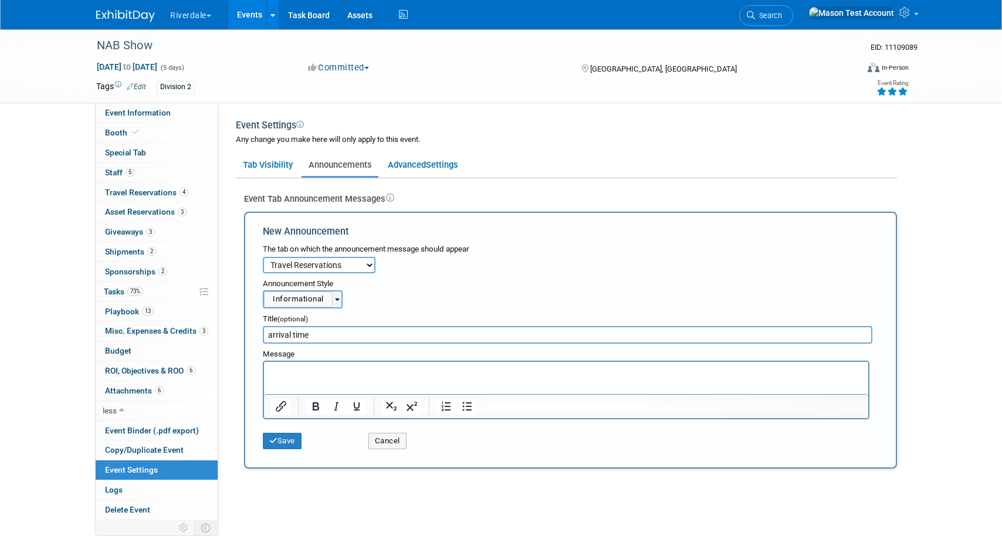
click at [310, 368] on p "Rich Text Area. Press ALT-0 for help." at bounding box center [566, 373] width 591 height 12
click at [279, 435] on button "Save" at bounding box center [282, 441] width 39 height 16
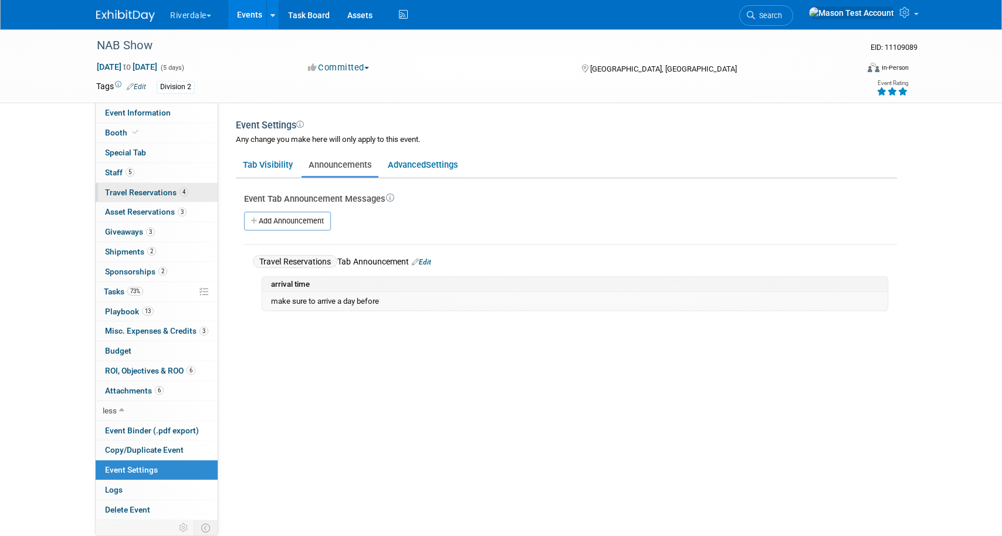
click at [155, 193] on span "Travel Reservations 4" at bounding box center [146, 192] width 83 height 9
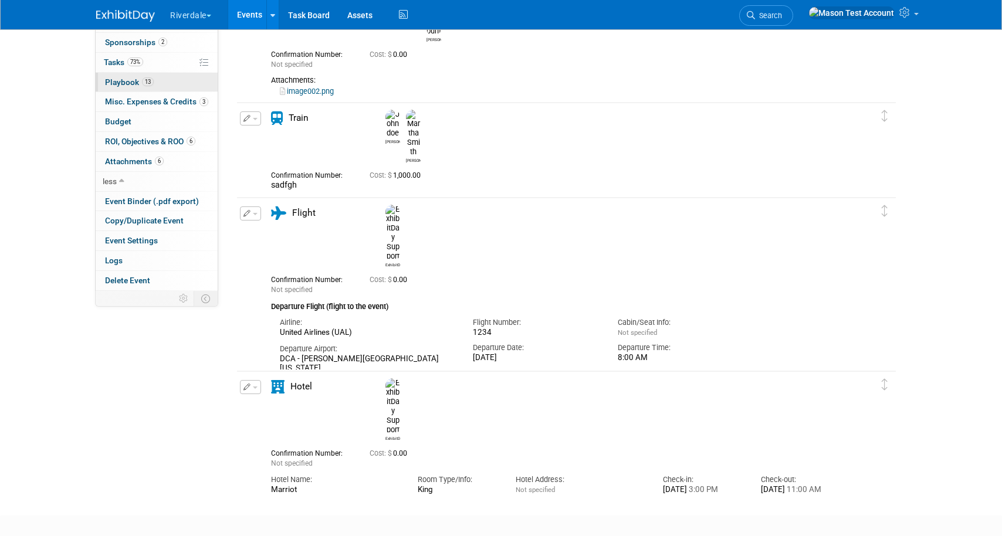
scroll to position [258, 0]
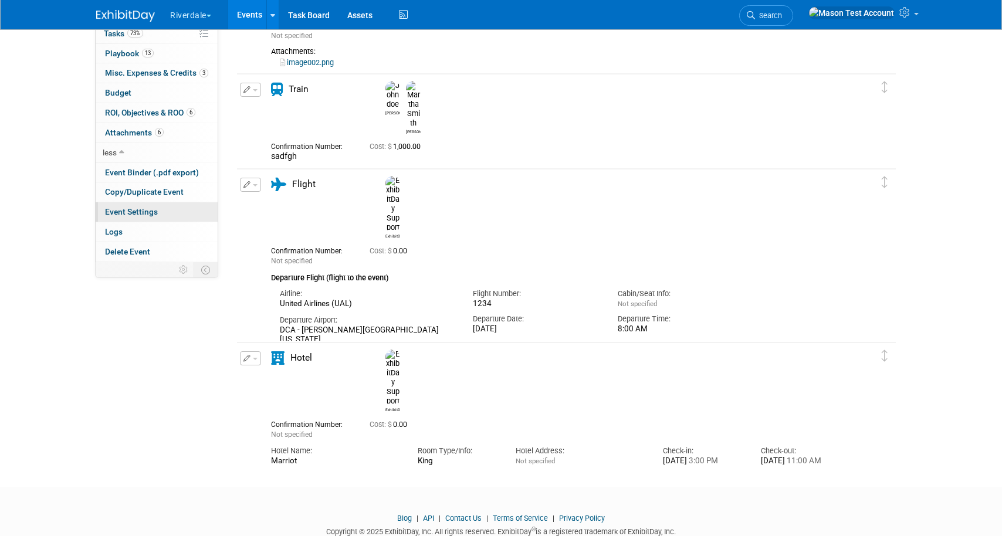
click at [123, 213] on span "Event Settings" at bounding box center [131, 211] width 53 height 9
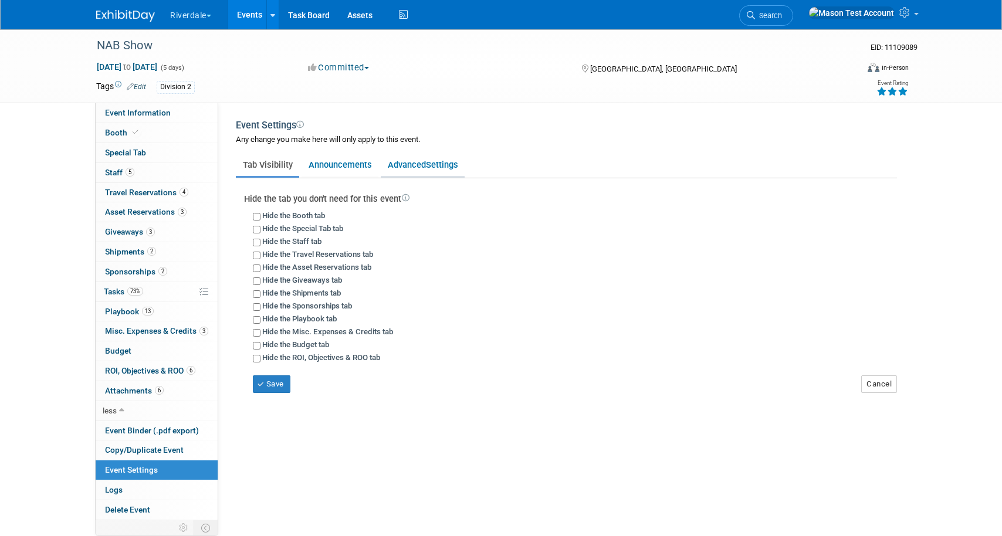
click at [428, 161] on span "Settings" at bounding box center [442, 165] width 32 height 11
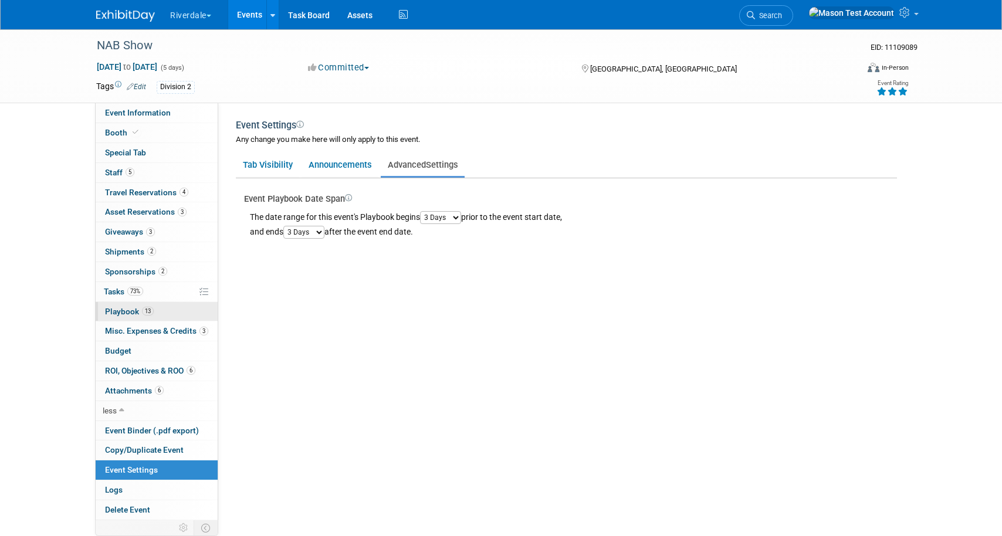
click at [125, 313] on span "Playbook 13" at bounding box center [129, 311] width 49 height 9
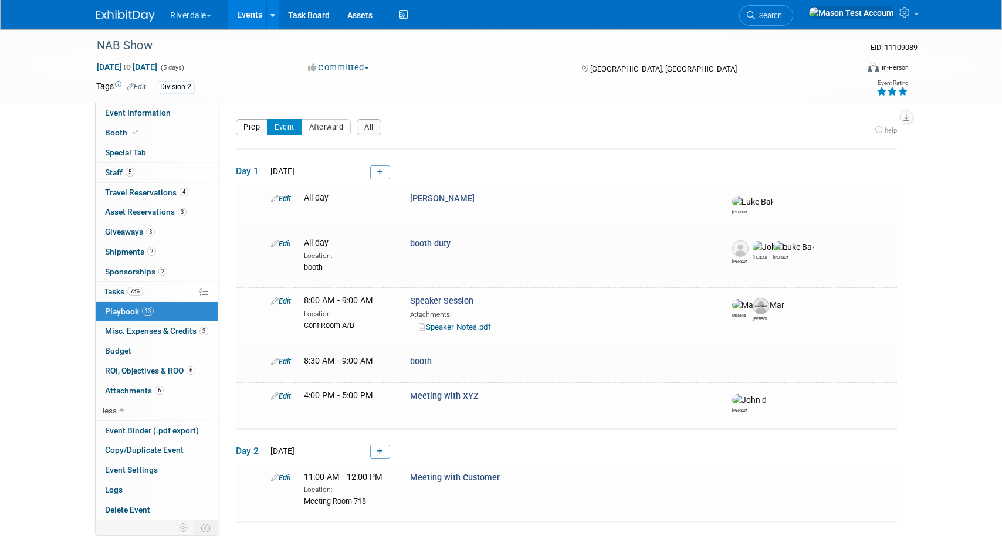
click at [249, 127] on button "Prep" at bounding box center [252, 127] width 32 height 16
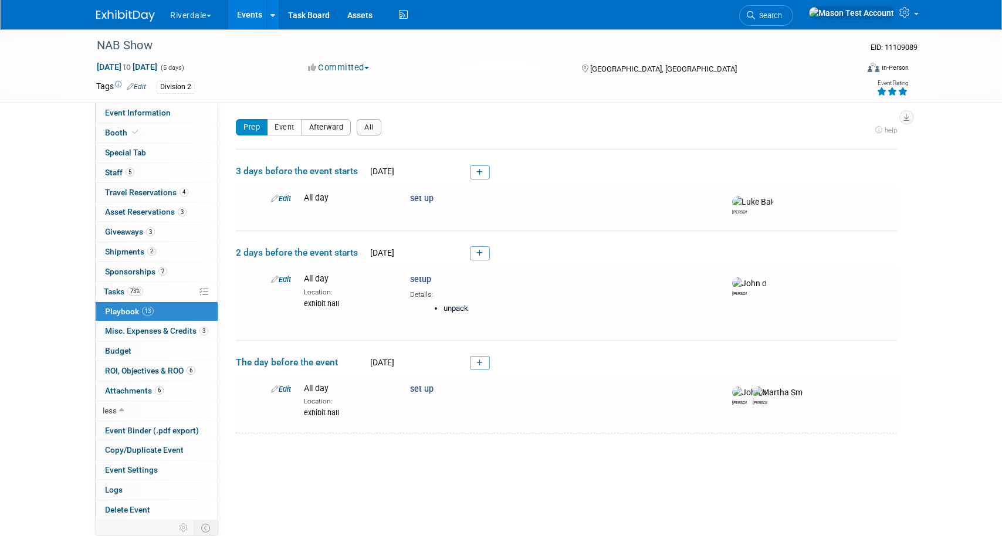
click at [328, 126] on button "Afterward" at bounding box center [326, 127] width 50 height 16
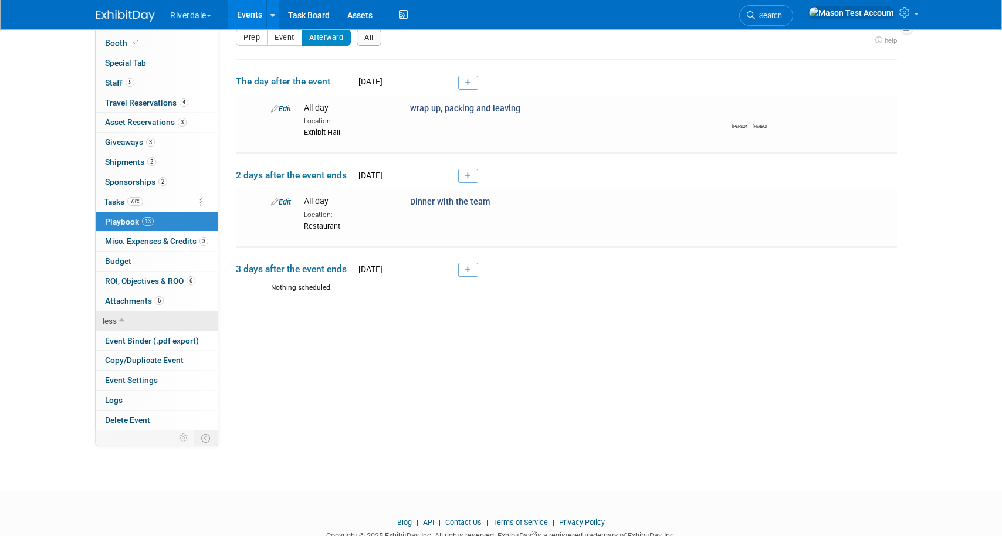
scroll to position [94, 0]
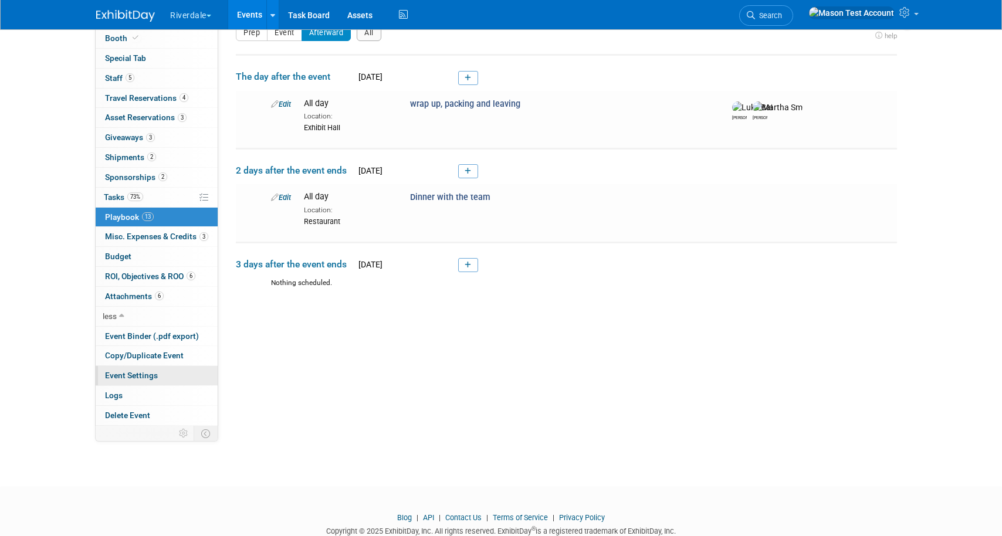
click at [137, 378] on span "Event Settings" at bounding box center [131, 375] width 53 height 9
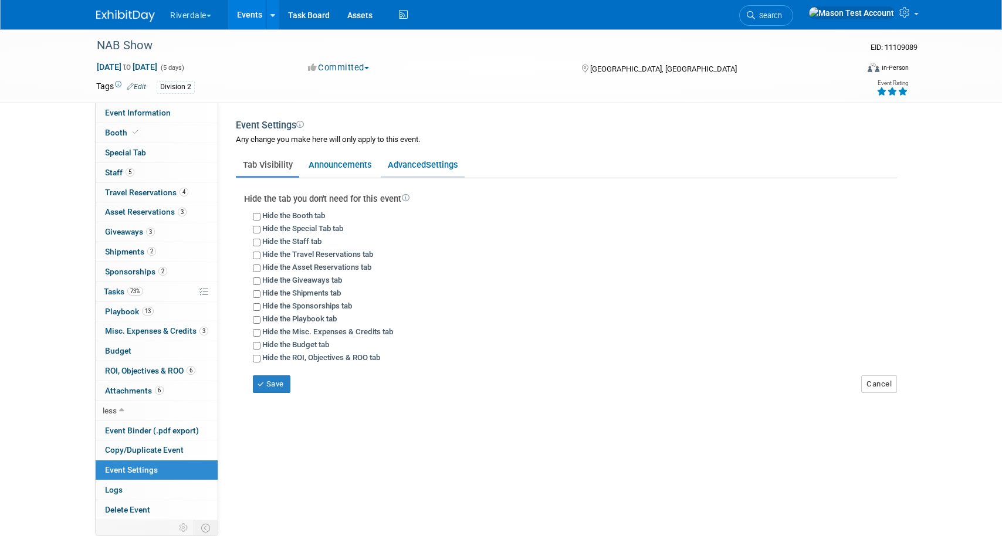
click at [411, 167] on link "Advanced Settings" at bounding box center [423, 165] width 84 height 22
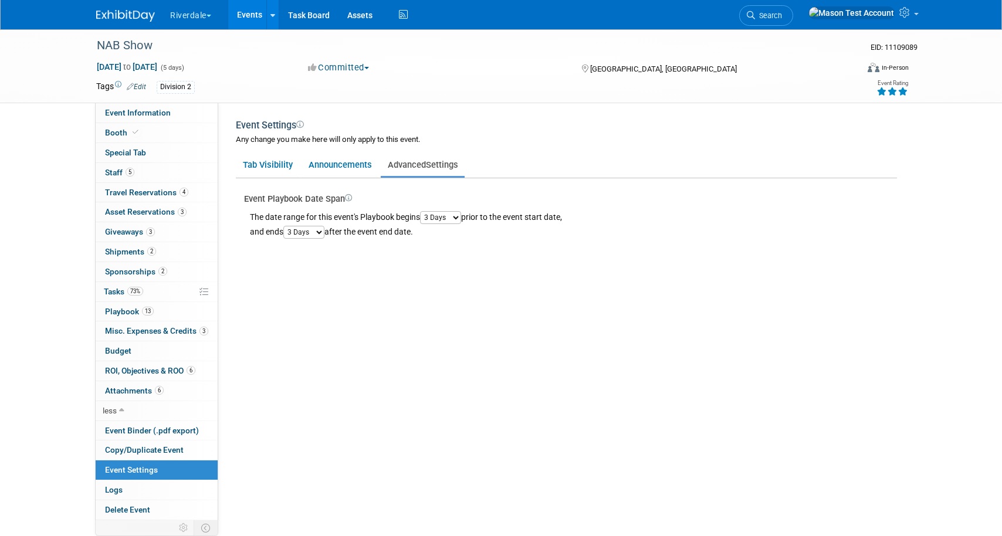
click at [447, 220] on select "1 Day 2 Days 3 Days 4 Days 5 Days 6 Days 7 Days 8 Days 9 Days 10 Days" at bounding box center [440, 217] width 41 height 13
click at [174, 494] on link "Logs" at bounding box center [157, 489] width 122 height 19
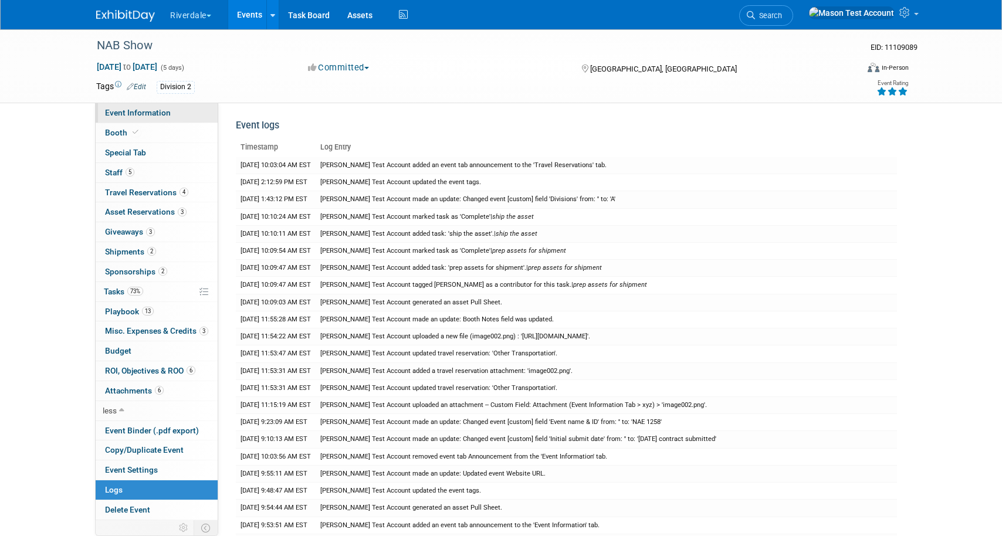
click at [153, 109] on span "Event Information" at bounding box center [138, 112] width 66 height 9
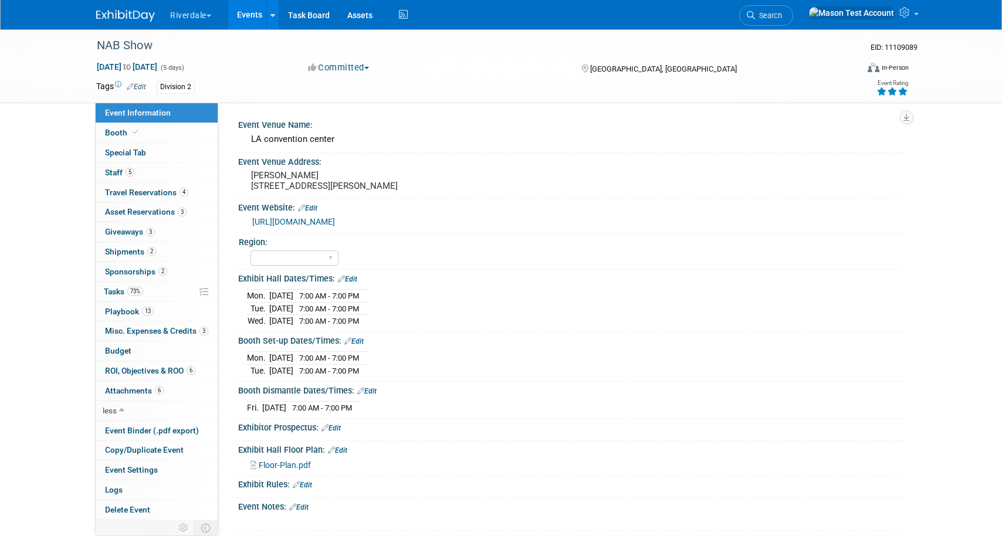
click at [139, 87] on link "Edit" at bounding box center [136, 87] width 19 height 8
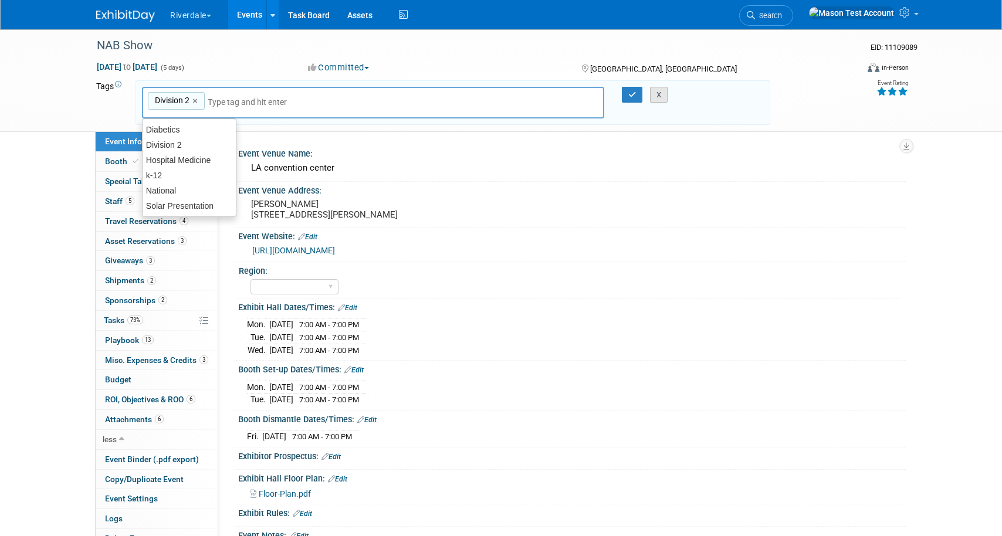
click at [657, 91] on button "X" at bounding box center [659, 95] width 18 height 16
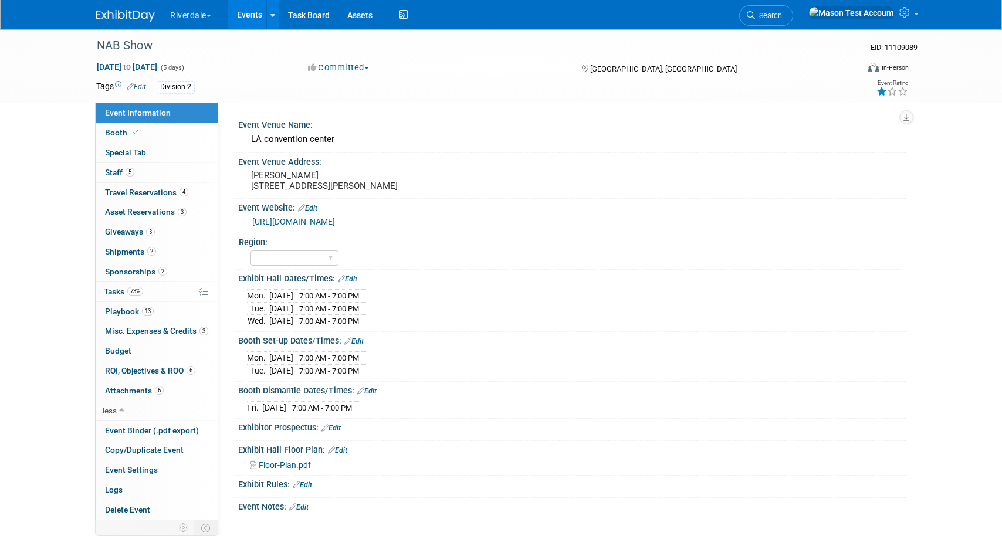
click at [878, 93] on icon at bounding box center [881, 91] width 11 height 8
click at [872, 120] on div "Event Venue Name:" at bounding box center [571, 123] width 667 height 15
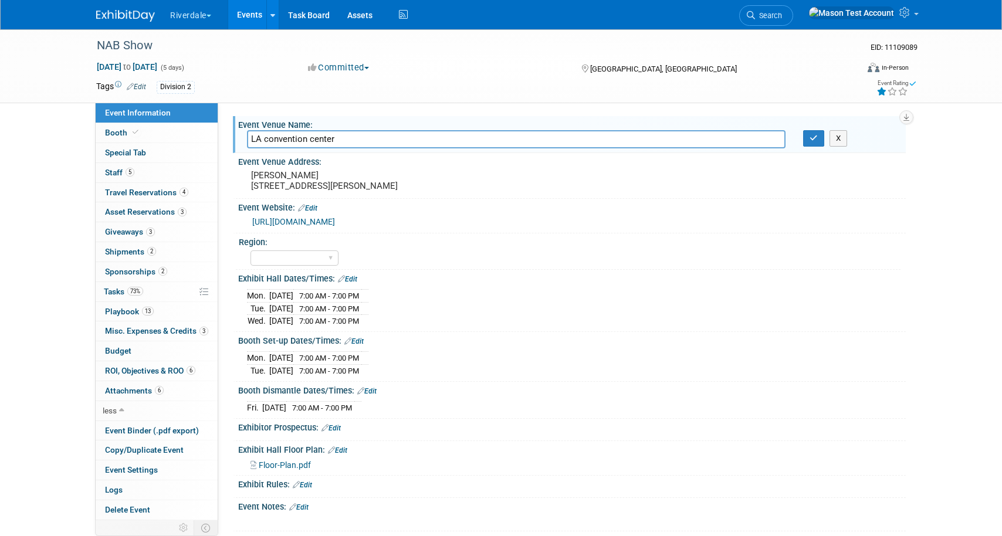
click at [877, 90] on icon at bounding box center [881, 91] width 11 height 8
click at [820, 139] on button "button" at bounding box center [813, 138] width 21 height 16
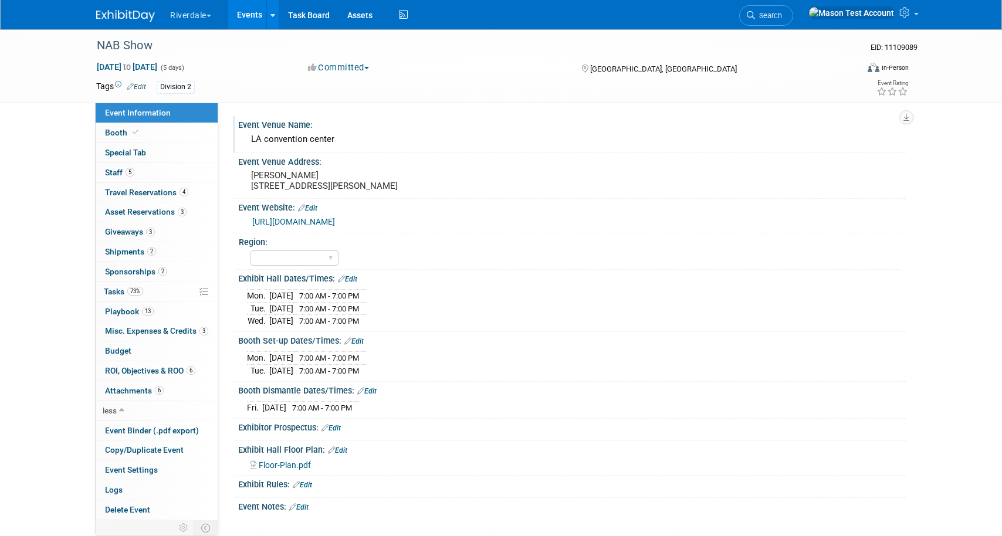
click at [249, 20] on link "Events" at bounding box center [249, 14] width 43 height 29
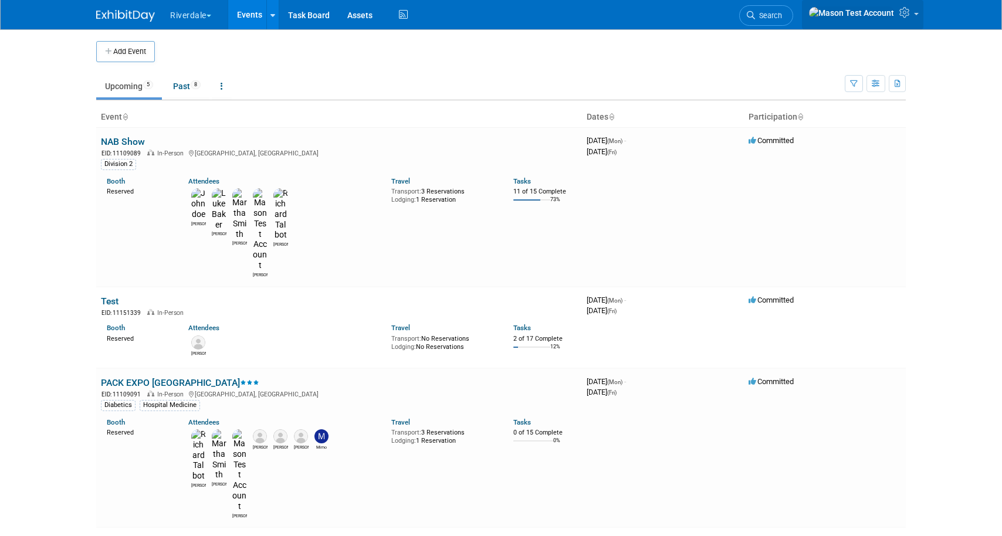
click at [907, 14] on icon at bounding box center [905, 12] width 13 height 11
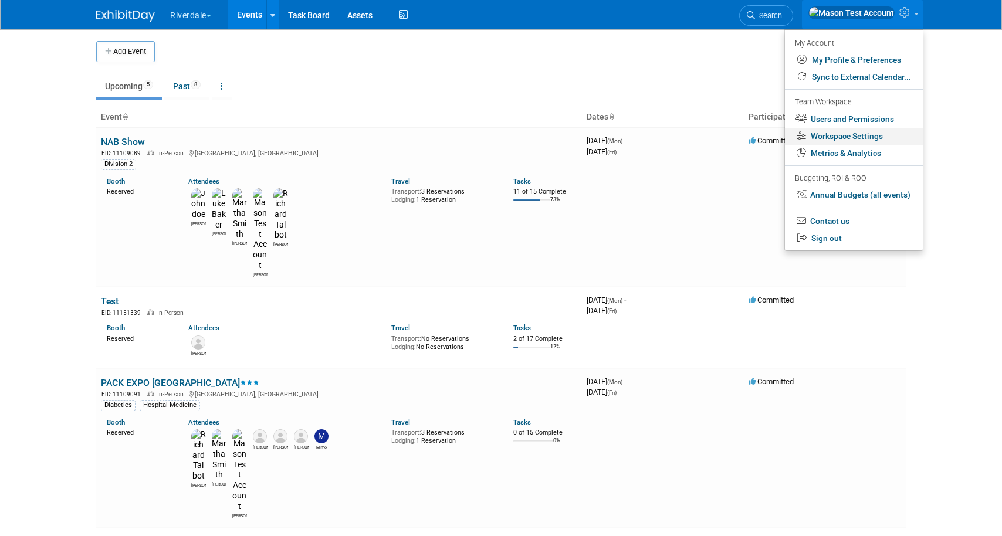
click at [874, 137] on link "Workspace Settings" at bounding box center [854, 136] width 138 height 17
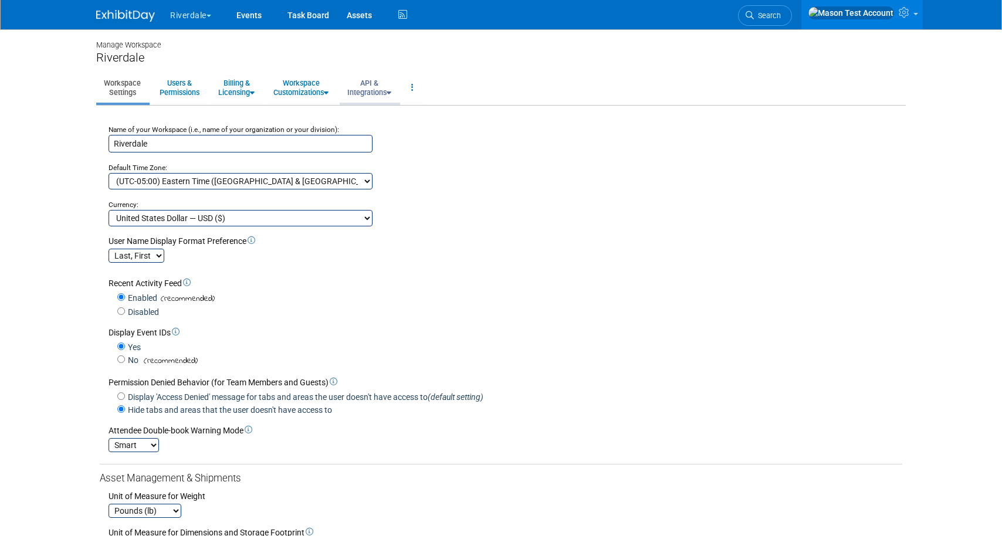
click at [385, 87] on link "API & Integrations" at bounding box center [369, 87] width 59 height 29
click at [382, 108] on link "API Access" at bounding box center [386, 115] width 93 height 18
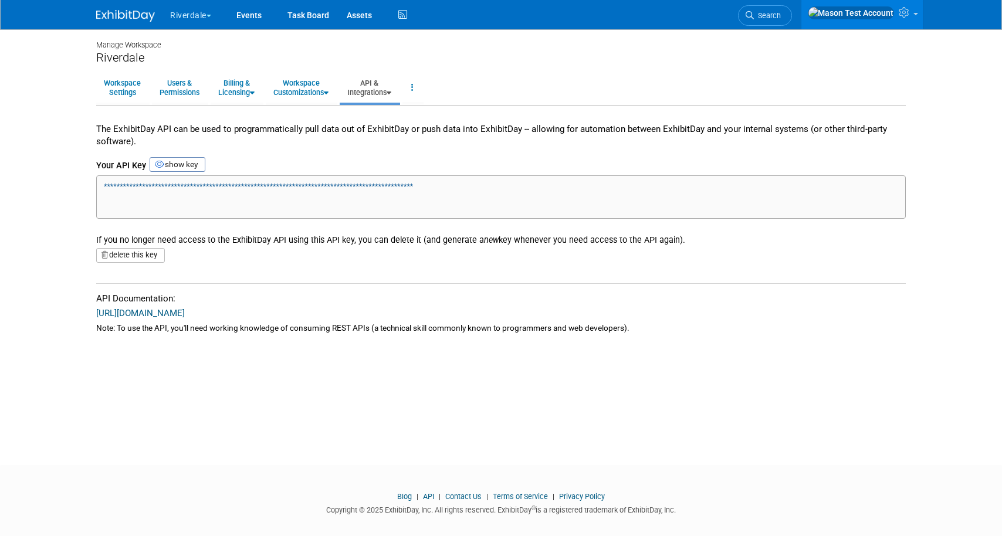
click at [382, 89] on link "API & Integrations" at bounding box center [369, 87] width 59 height 29
click at [387, 135] on link "Integrations via Zapier" at bounding box center [386, 132] width 93 height 18
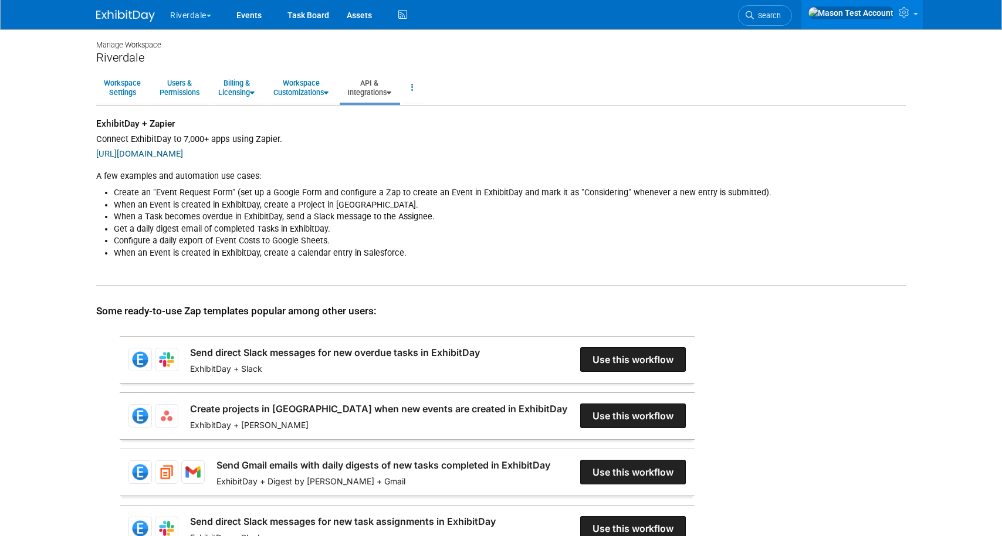
click at [384, 99] on link "API & Integrations" at bounding box center [369, 87] width 59 height 29
click at [388, 128] on link "Integrations via Zapier" at bounding box center [386, 132] width 93 height 18
click at [379, 87] on link "API & Integrations" at bounding box center [369, 87] width 59 height 29
click at [384, 116] on link "API Access" at bounding box center [386, 115] width 93 height 18
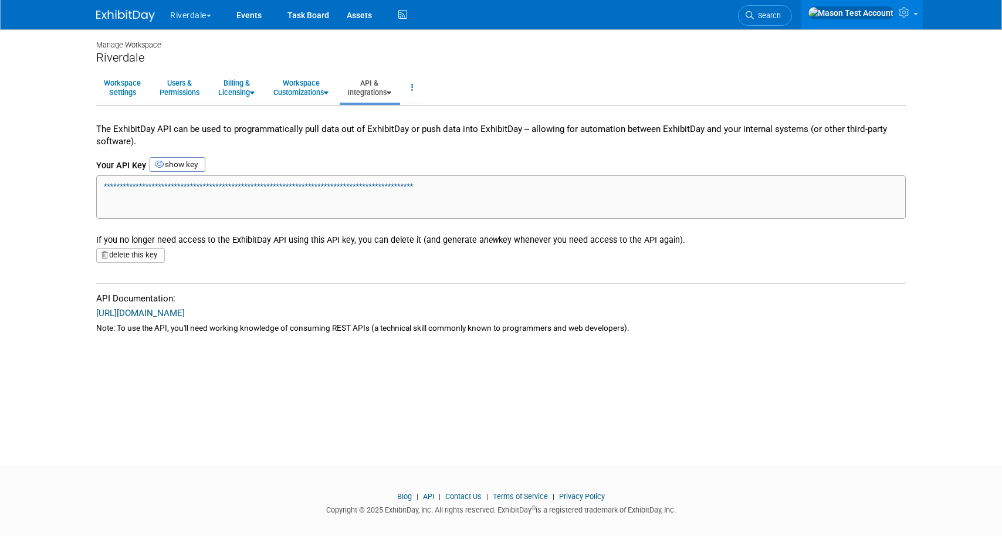
click at [384, 93] on link "API & Integrations" at bounding box center [369, 87] width 59 height 29
click at [158, 313] on link "[URL][DOMAIN_NAME]" at bounding box center [140, 313] width 89 height 11
click at [378, 89] on link "API & Integrations" at bounding box center [369, 87] width 59 height 29
click at [384, 125] on link "Integrations via Zapier" at bounding box center [386, 132] width 93 height 18
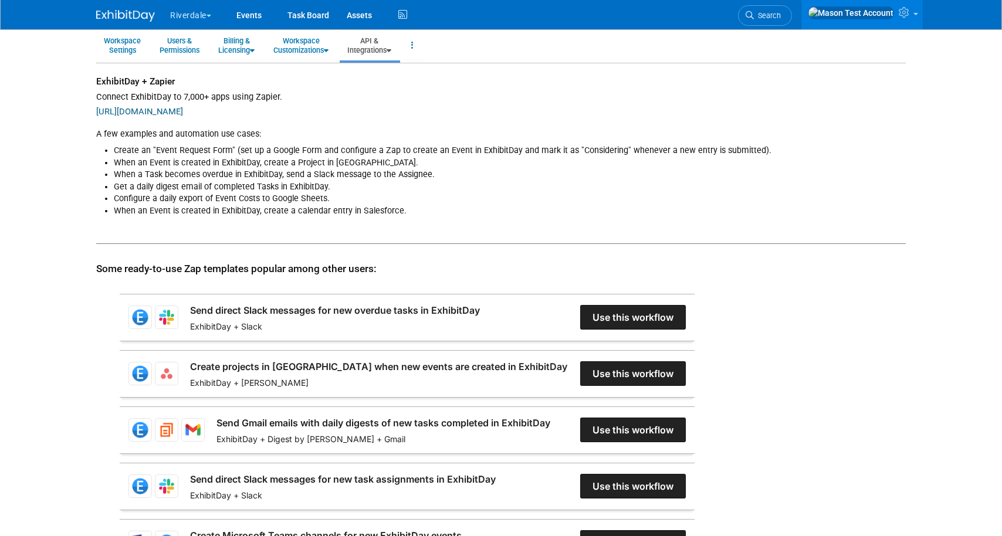
scroll to position [43, 0]
click at [374, 40] on link "API & Integrations" at bounding box center [369, 44] width 59 height 29
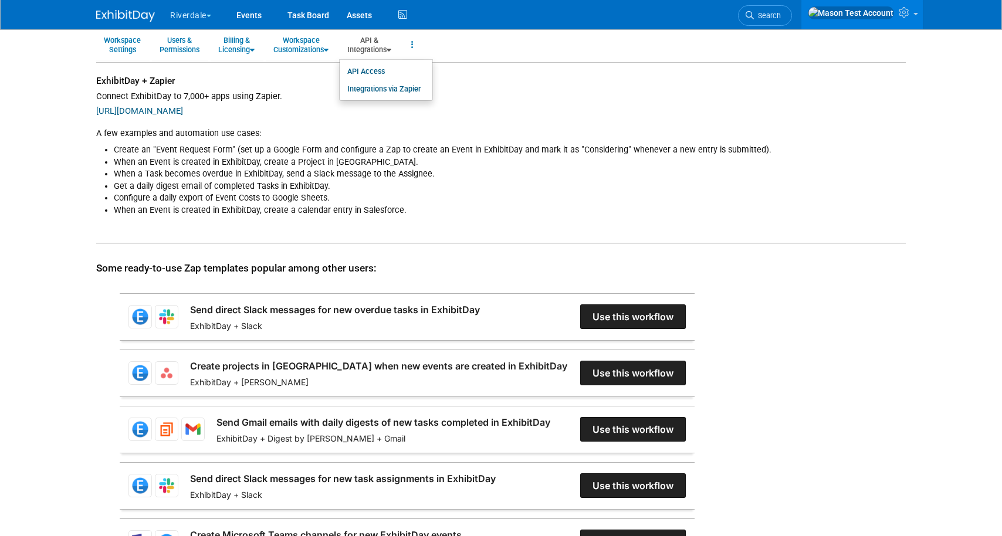
click at [201, 14] on button "Riverdale" at bounding box center [197, 13] width 57 height 26
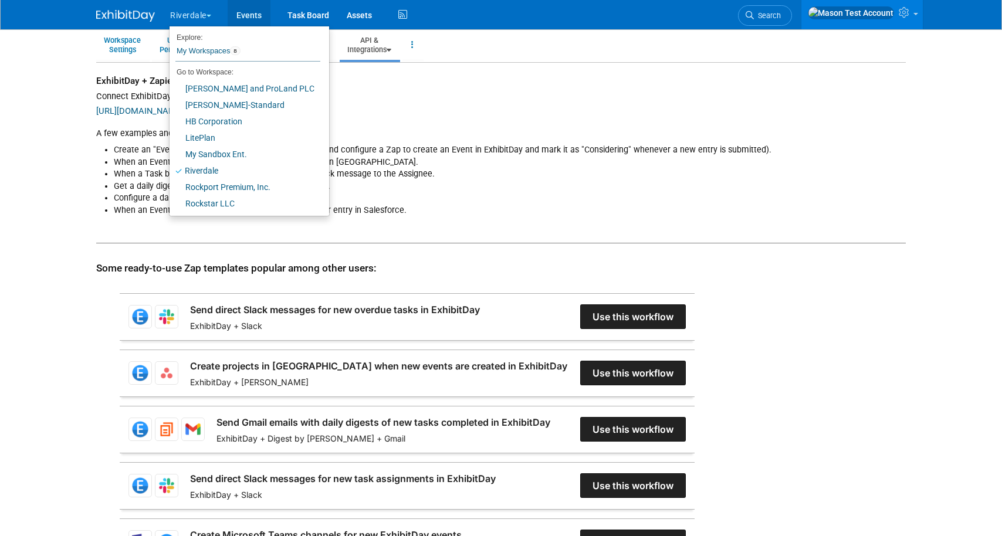
click at [236, 16] on link "Events" at bounding box center [249, 14] width 43 height 29
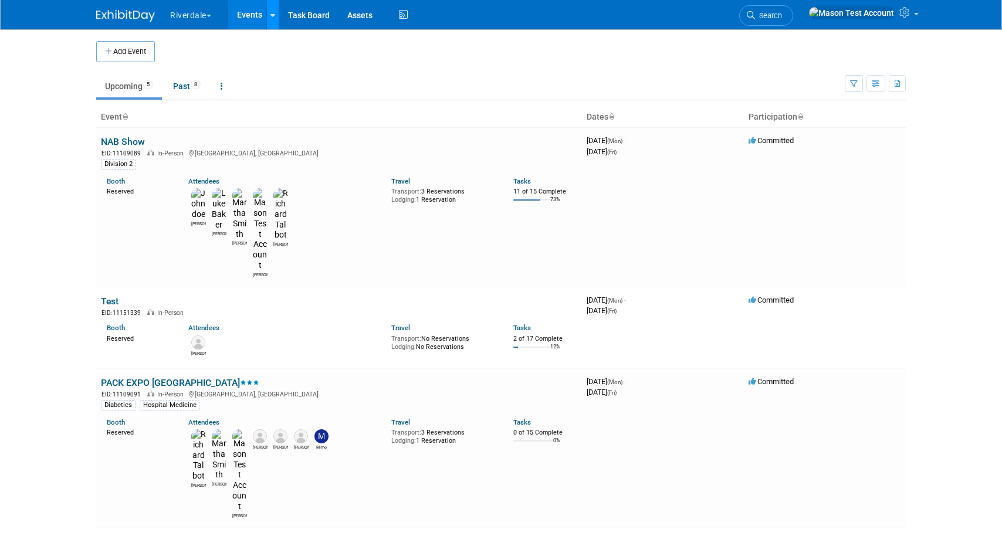
click at [274, 21] on link at bounding box center [272, 14] width 12 height 29
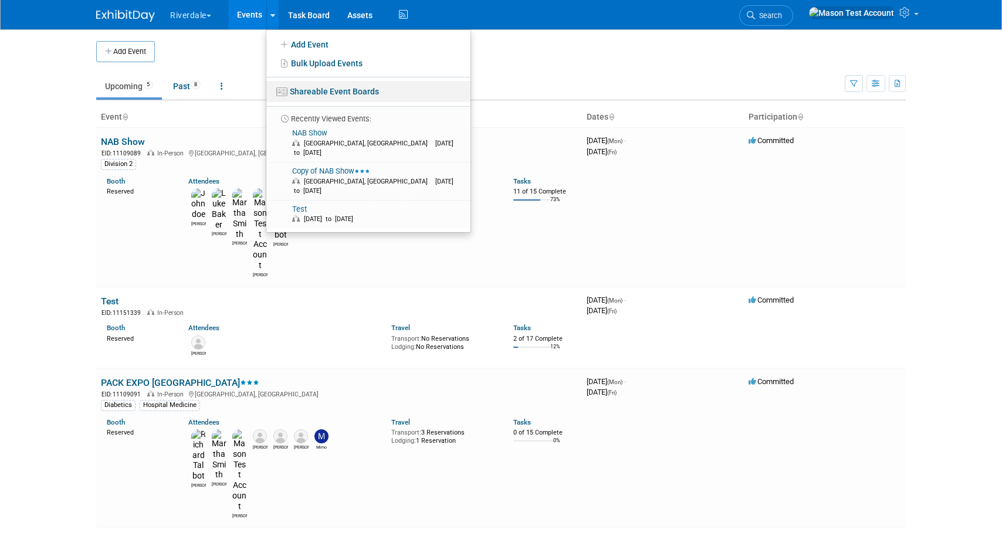
click at [315, 90] on link "Shareable Event Boards" at bounding box center [368, 91] width 204 height 21
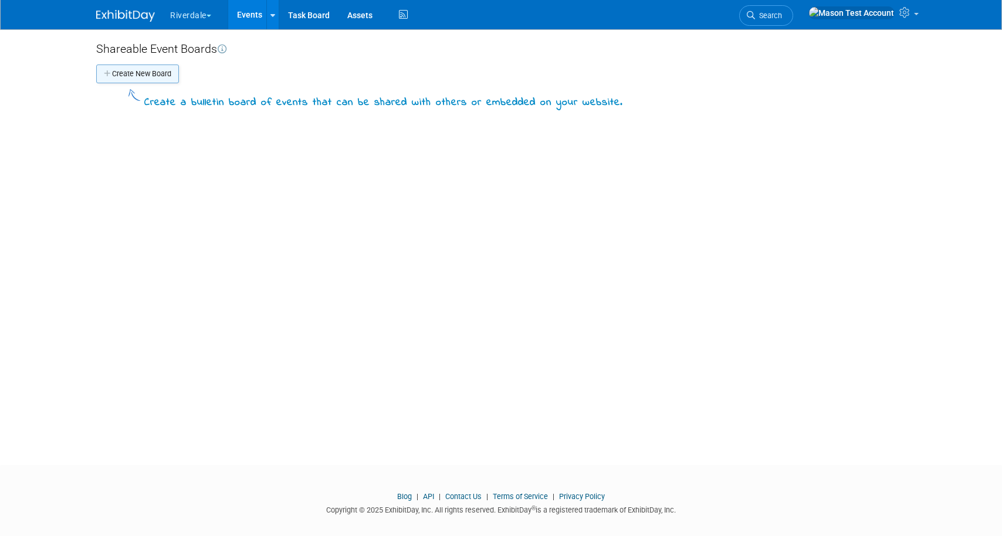
click at [160, 74] on button "Create New Board" at bounding box center [137, 74] width 83 height 19
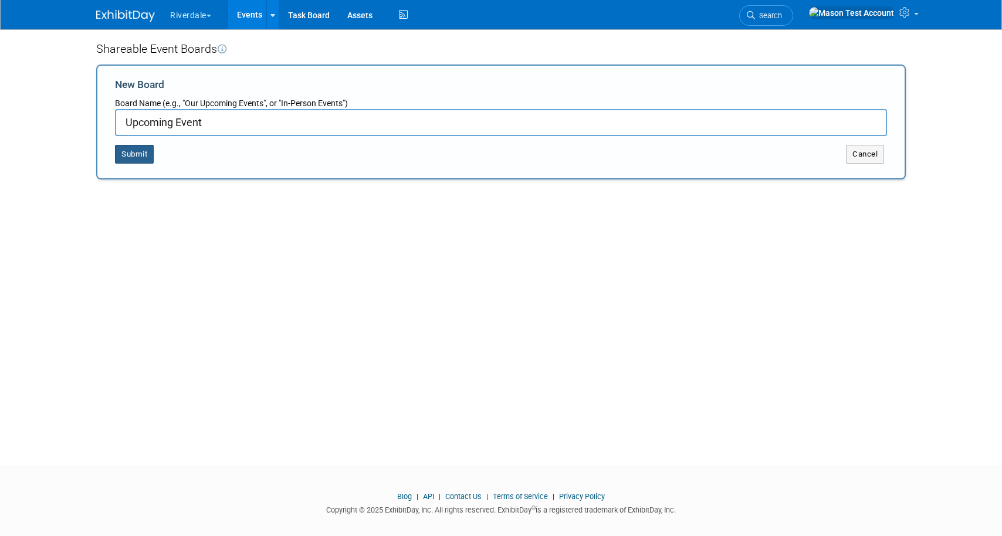
type input "Upcoming Event"
click at [140, 154] on button "Submit" at bounding box center [134, 154] width 39 height 19
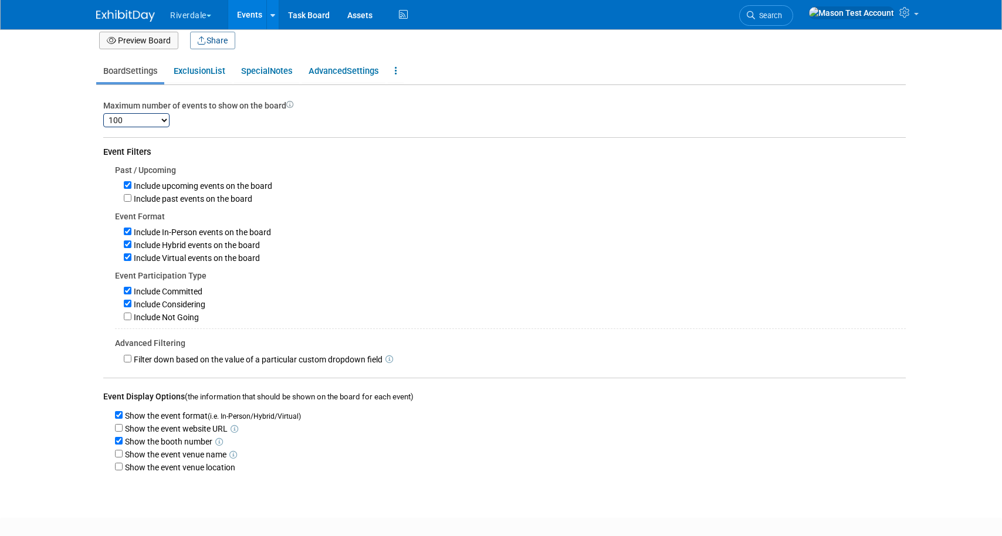
scroll to position [58, 0]
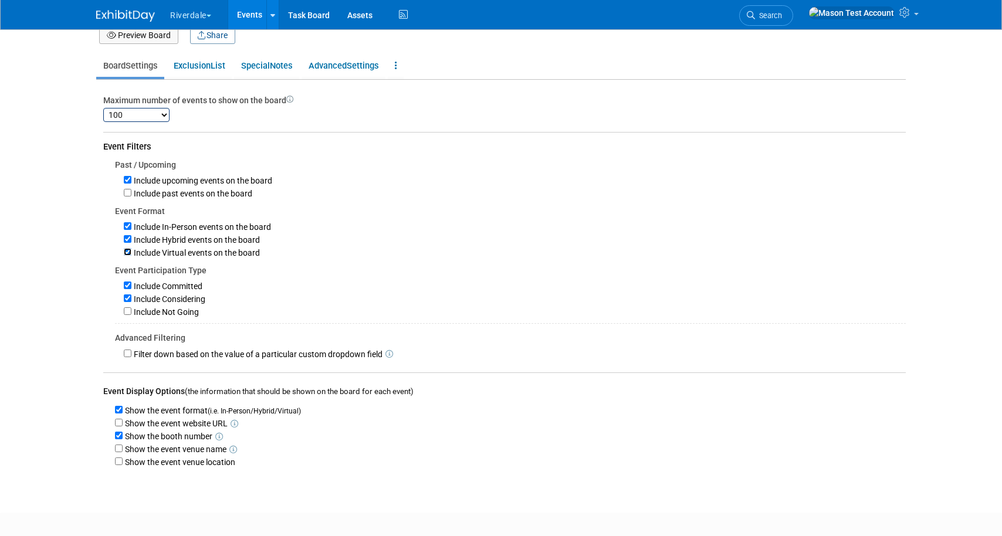
click at [128, 252] on input "Include Virtual events on the board" at bounding box center [128, 252] width 8 height 8
checkbox input "false"
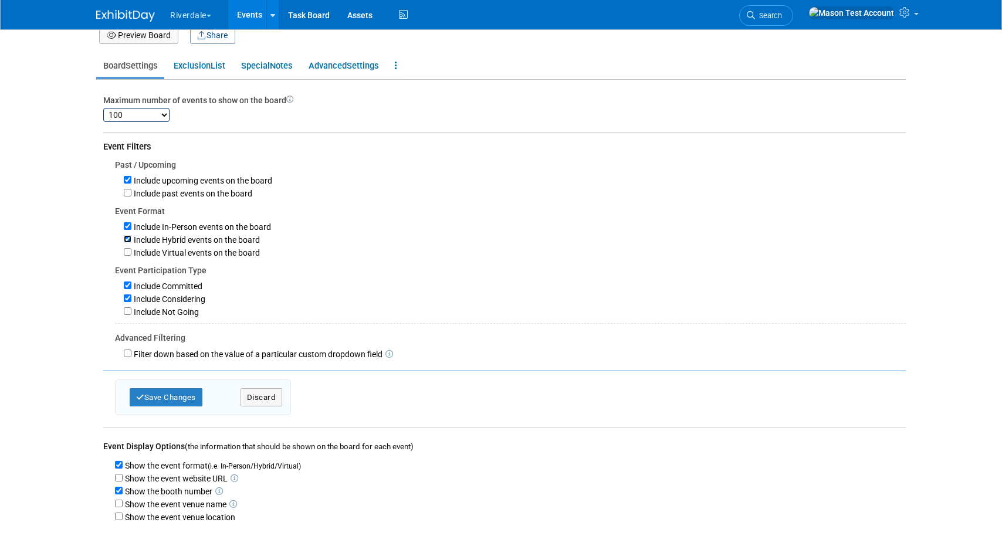
click at [128, 240] on input "Include Hybrid events on the board" at bounding box center [128, 239] width 8 height 8
checkbox input "false"
click at [130, 302] on input "Include Considering" at bounding box center [128, 298] width 8 height 8
checkbox input "false"
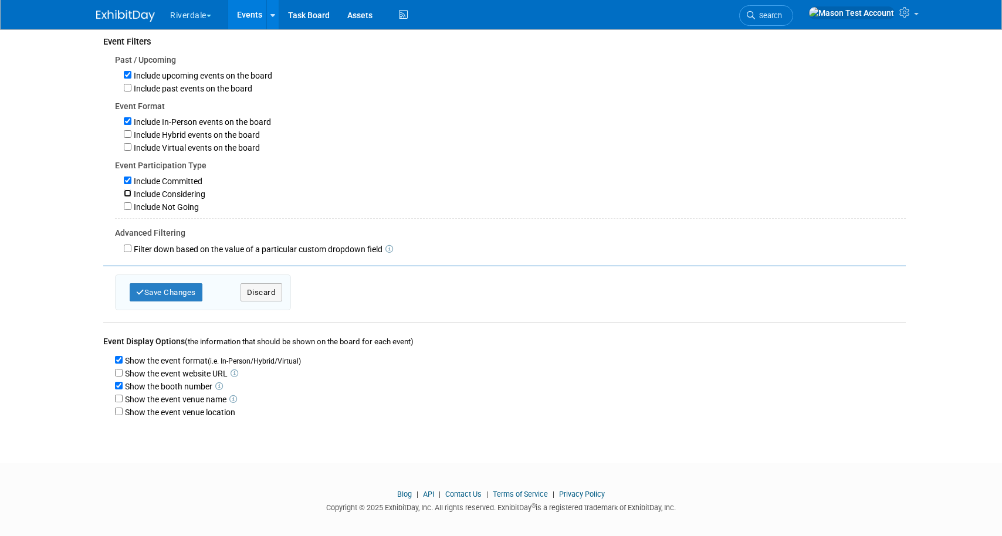
scroll to position [176, 0]
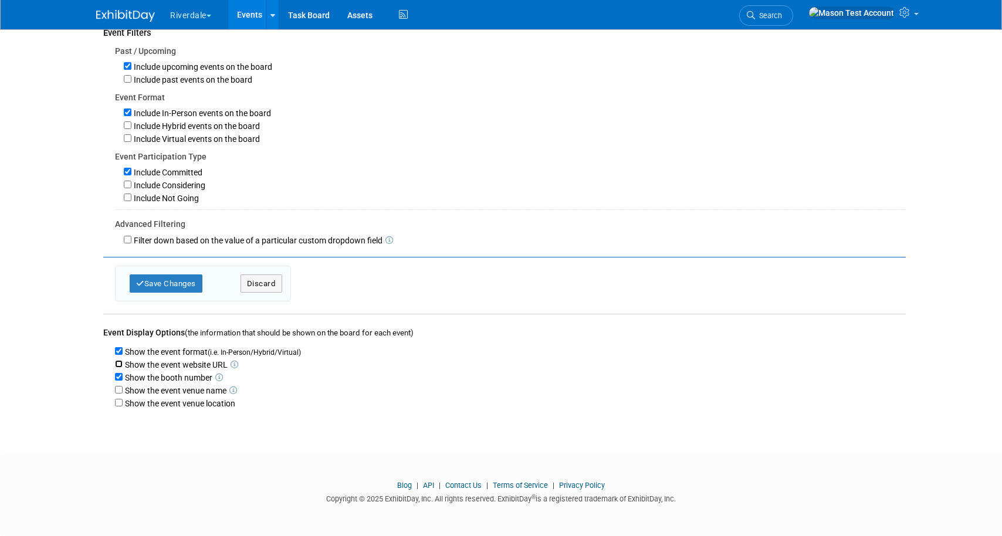
click at [119, 362] on input "Show the event website URL" at bounding box center [119, 364] width 8 height 8
checkbox input "true"
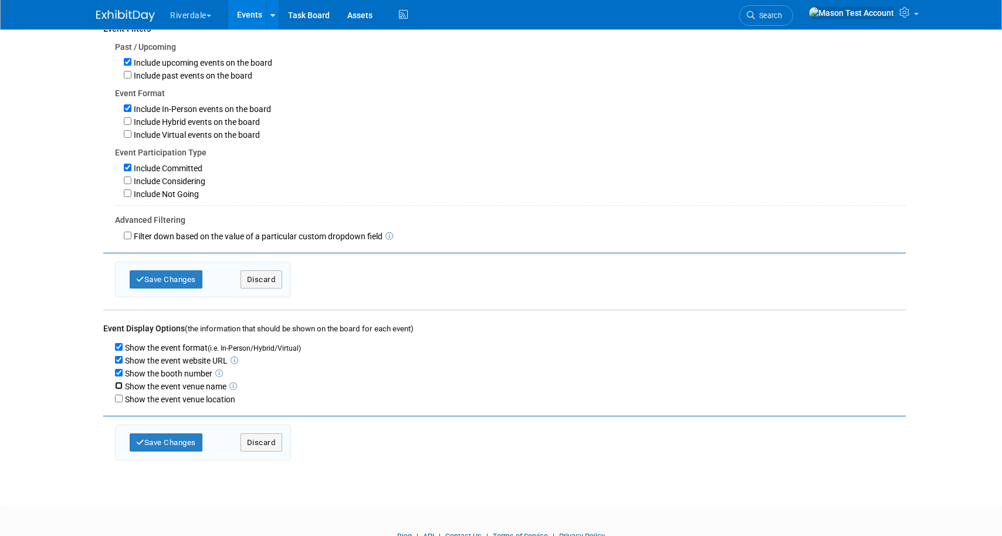
click at [120, 386] on input "Show the event venue name" at bounding box center [119, 386] width 8 height 8
checkbox input "true"
click at [118, 402] on input "Show the event venue location" at bounding box center [119, 399] width 8 height 8
checkbox input "true"
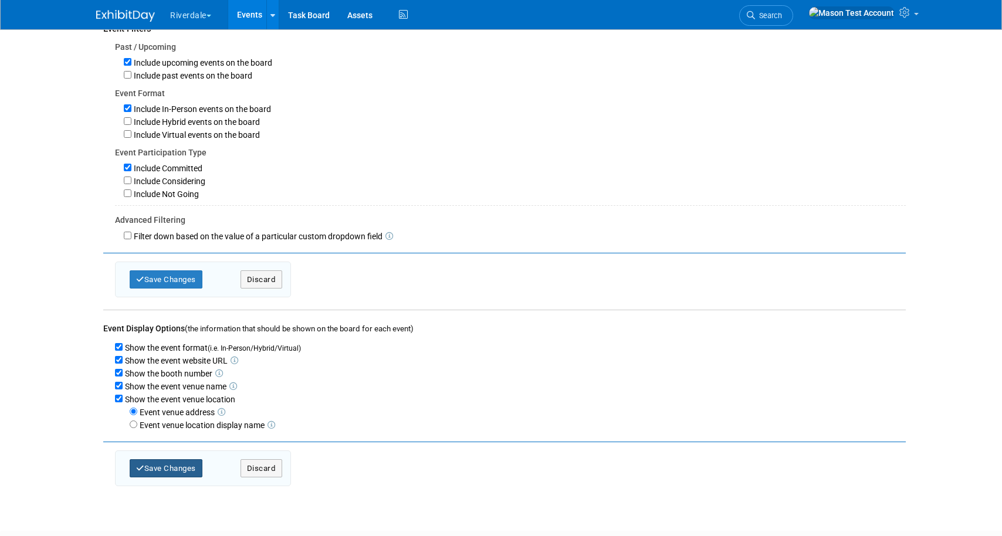
click at [163, 472] on button "Save Changes" at bounding box center [166, 468] width 73 height 18
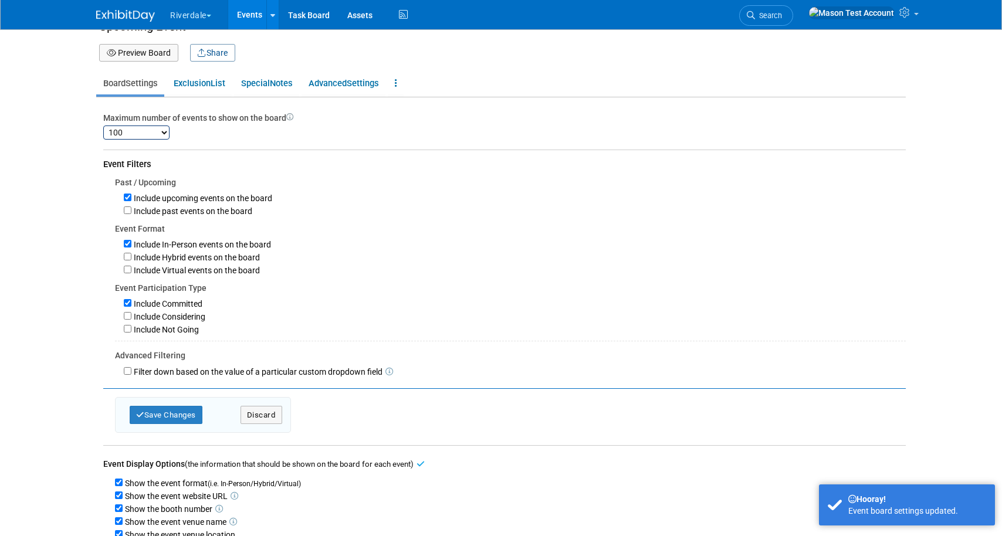
scroll to position [0, 0]
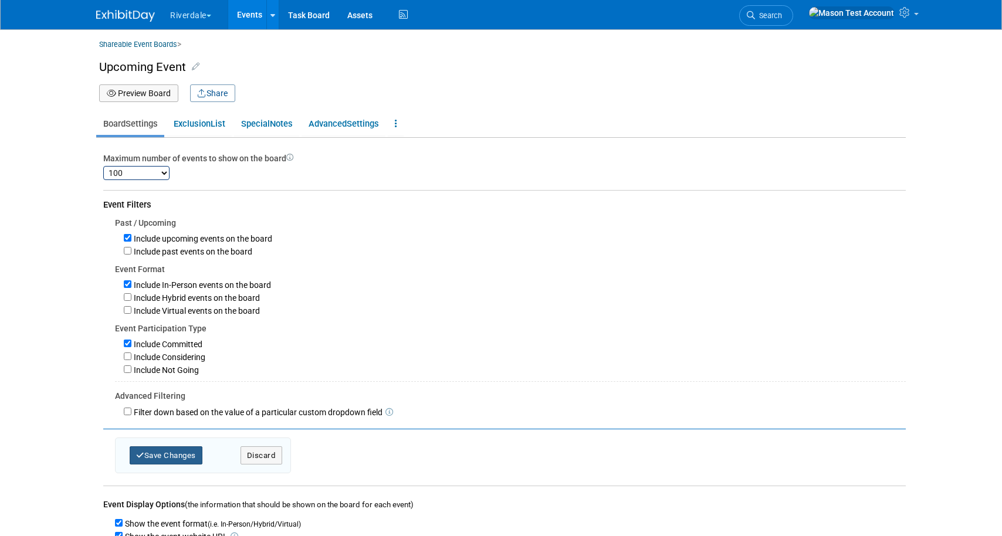
click at [181, 460] on button "Save Changes" at bounding box center [166, 455] width 73 height 18
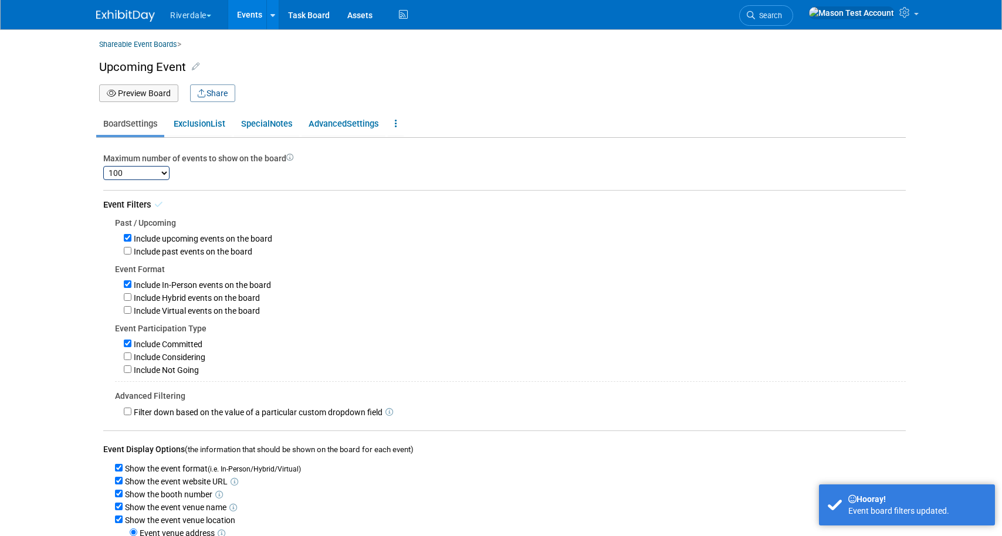
click at [150, 93] on button "Preview Board" at bounding box center [138, 93] width 79 height 18
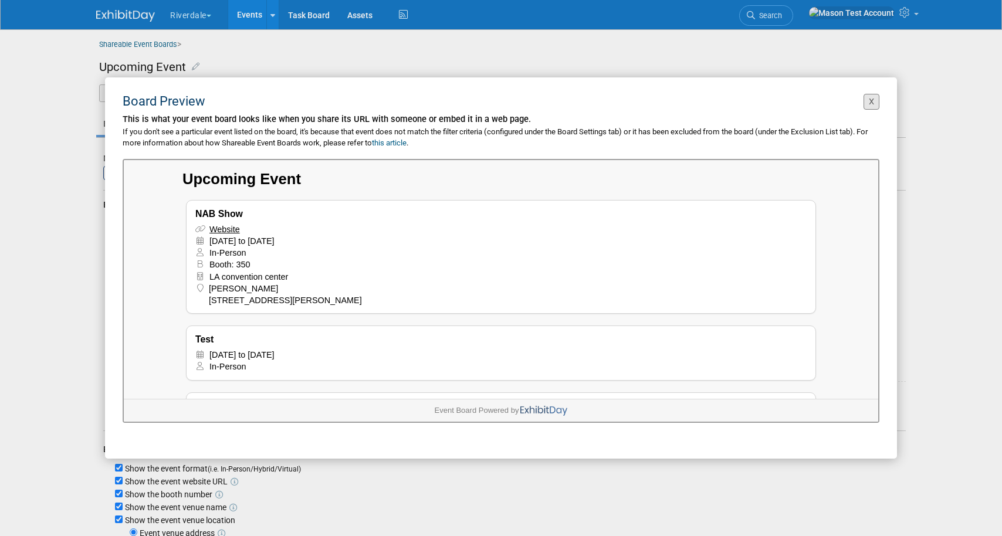
click at [874, 99] on button "X" at bounding box center [871, 102] width 16 height 16
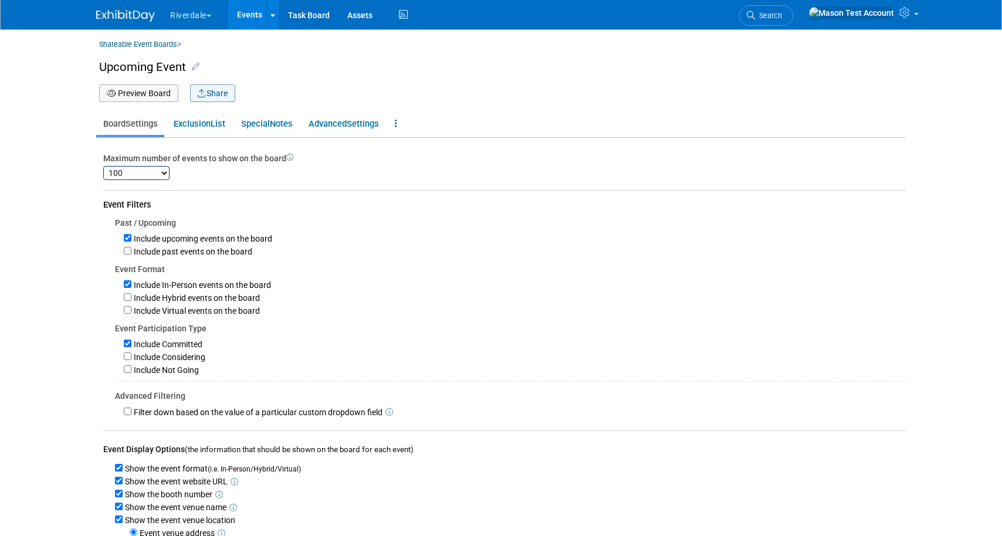
click at [225, 95] on button "Share" at bounding box center [212, 93] width 45 height 18
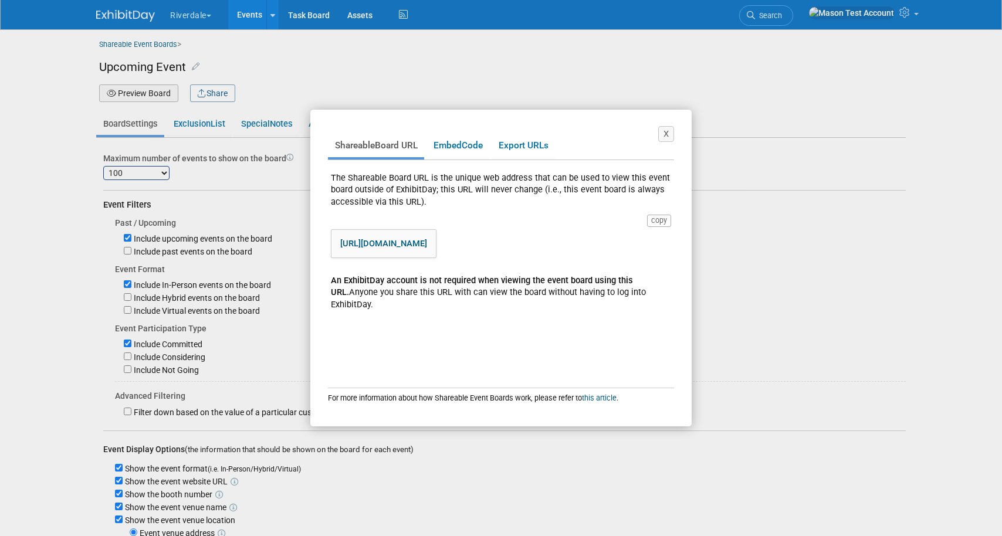
click at [427, 249] on link "https://www.exhibitday.com/eventboard/?vk=63284555137-f18e612287b1486e938b90aff…" at bounding box center [383, 243] width 87 height 11
click at [462, 143] on span "Embed" at bounding box center [447, 145] width 28 height 11
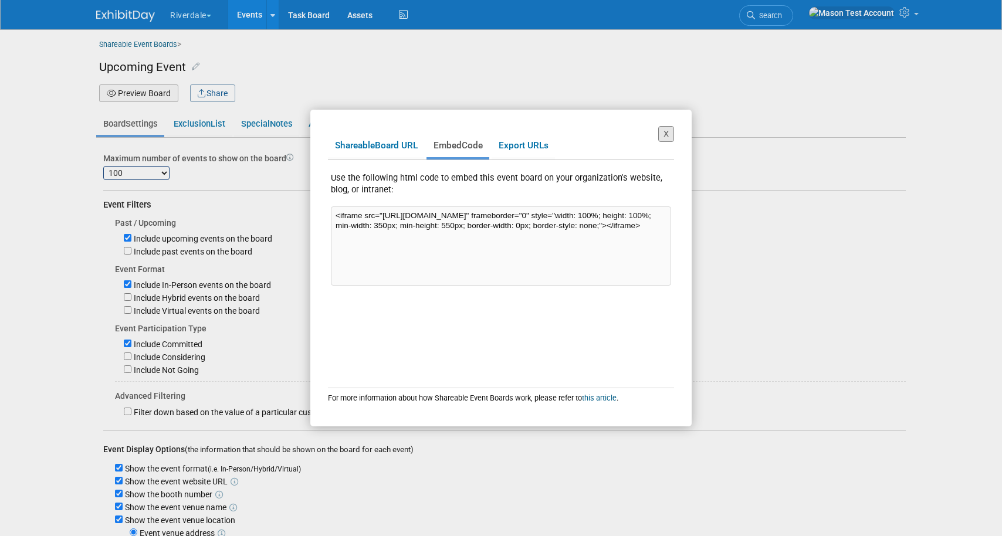
click at [666, 130] on button "X" at bounding box center [666, 134] width 16 height 16
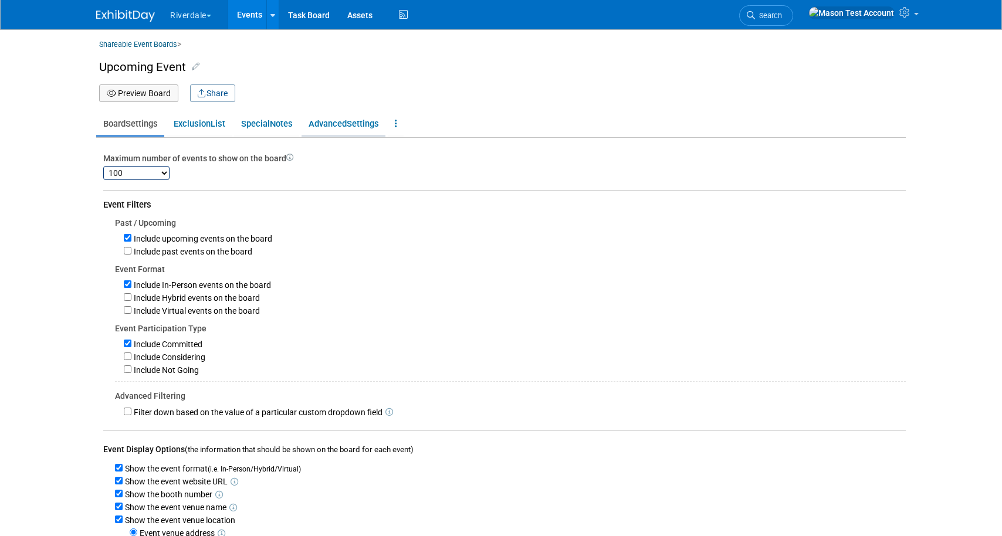
click at [366, 124] on span "Settings" at bounding box center [363, 123] width 32 height 11
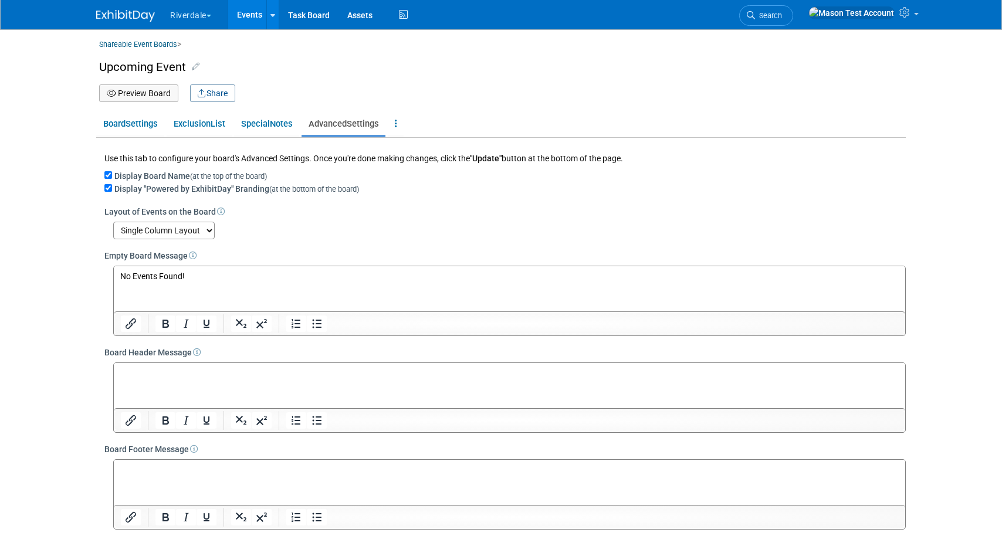
click at [165, 97] on button "Preview Board" at bounding box center [138, 93] width 79 height 18
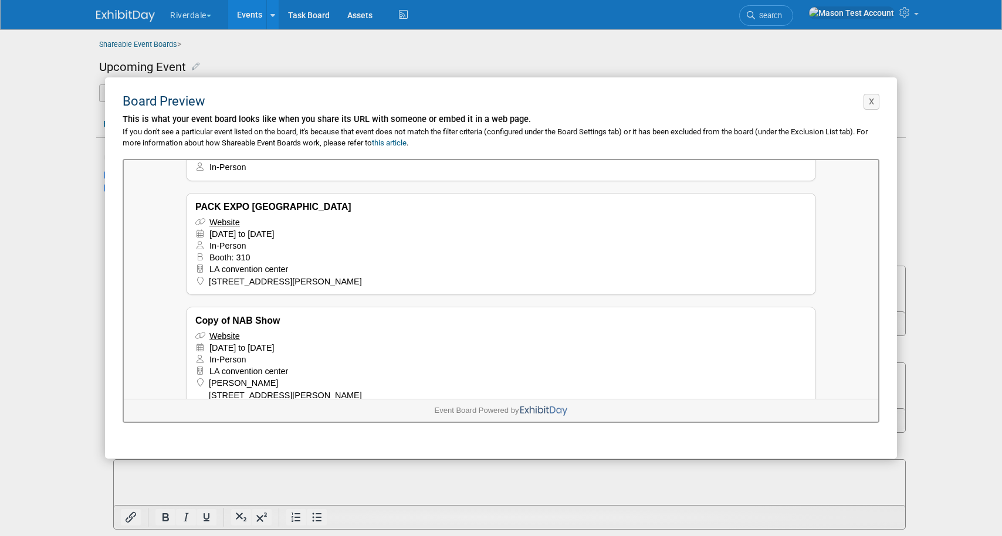
scroll to position [215, 0]
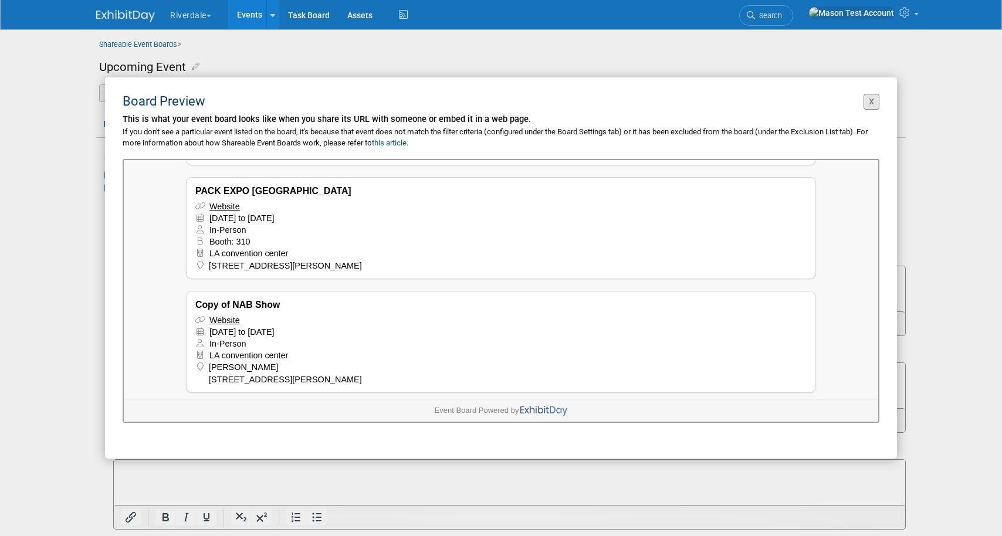
click at [872, 97] on button "X" at bounding box center [871, 102] width 16 height 16
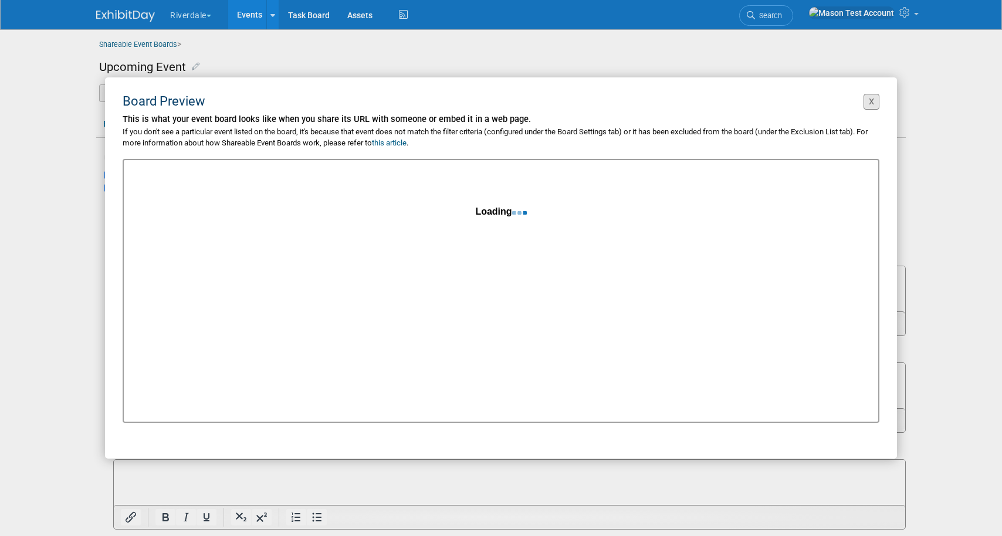
scroll to position [0, 0]
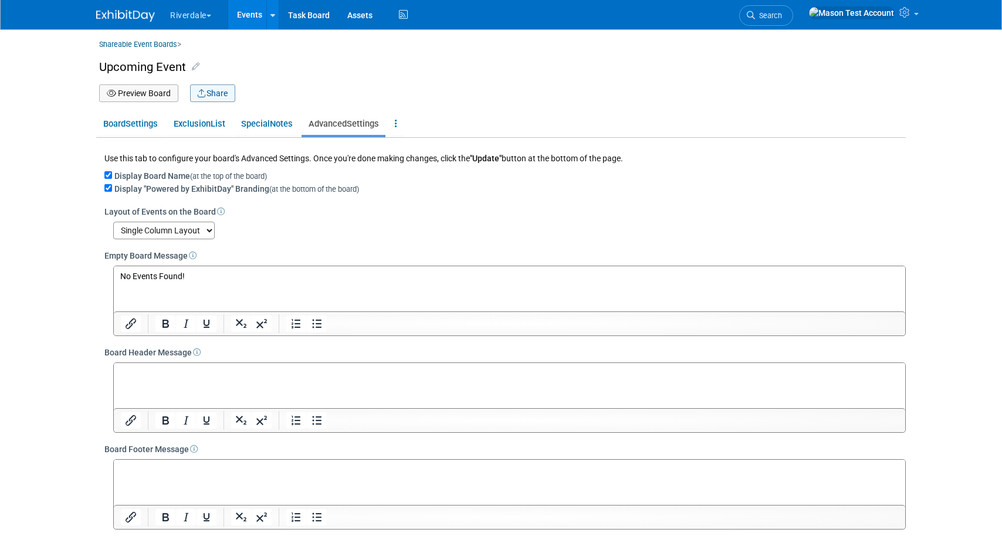
click at [218, 95] on button "Share" at bounding box center [212, 93] width 45 height 18
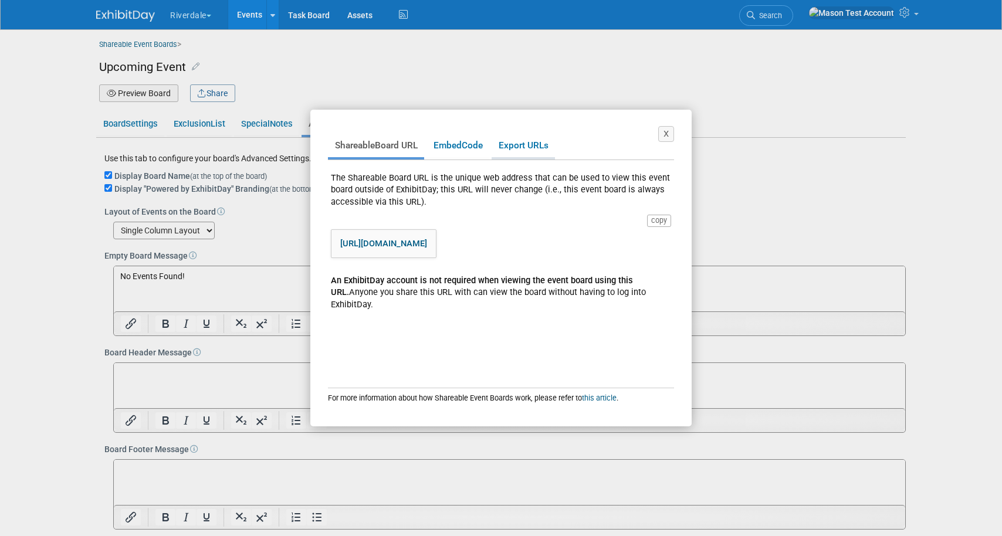
click at [542, 139] on link "Export URLs" at bounding box center [522, 145] width 63 height 23
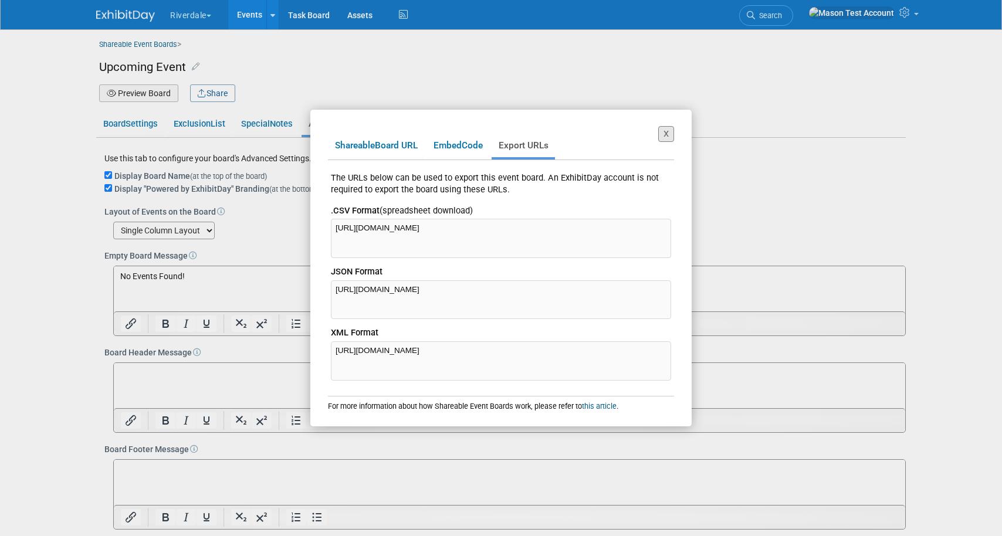
click at [666, 135] on button "X" at bounding box center [666, 134] width 16 height 16
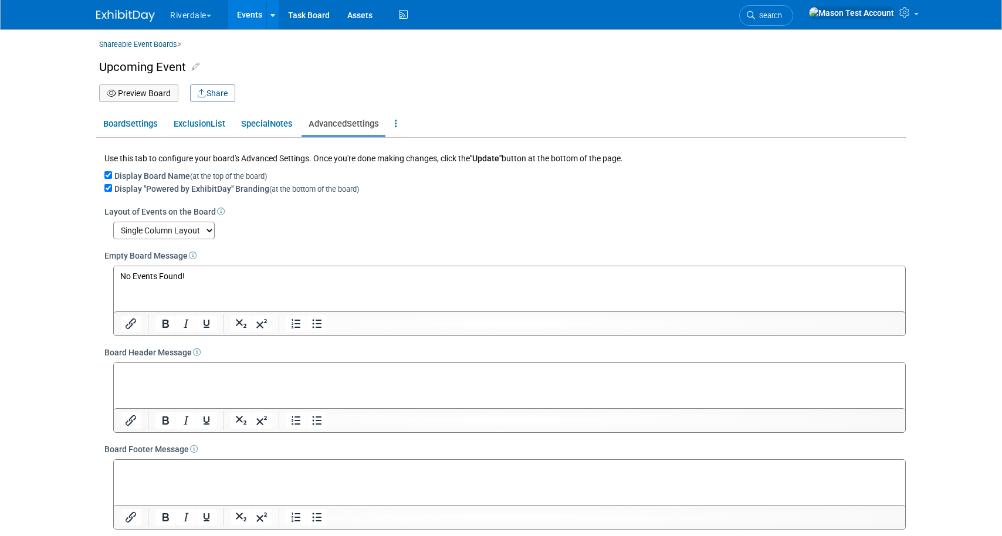
click at [242, 19] on link "Events" at bounding box center [249, 14] width 43 height 29
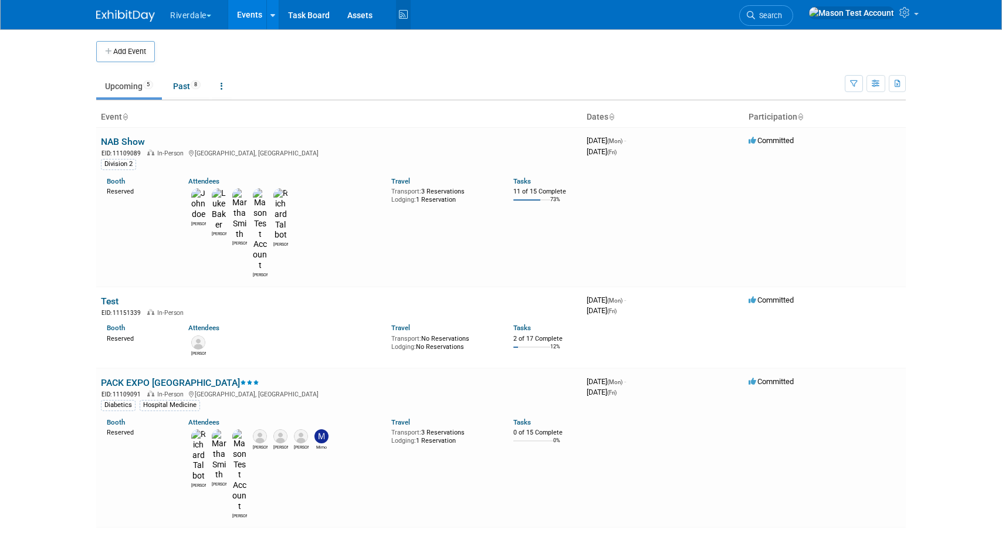
click at [402, 12] on icon at bounding box center [403, 15] width 15 height 18
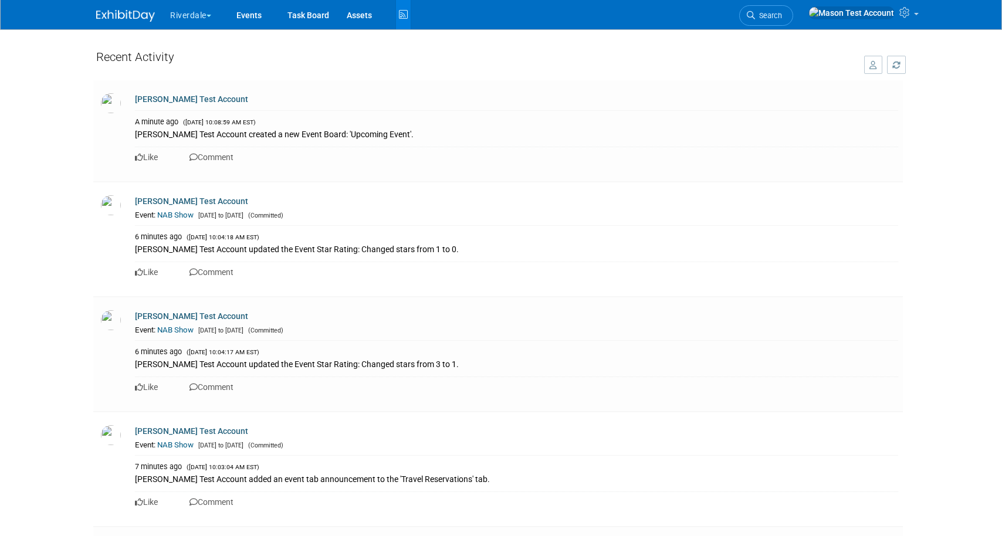
click at [871, 65] on icon "button" at bounding box center [873, 65] width 8 height 8
click at [827, 71] on button "All Activity" at bounding box center [840, 65] width 84 height 21
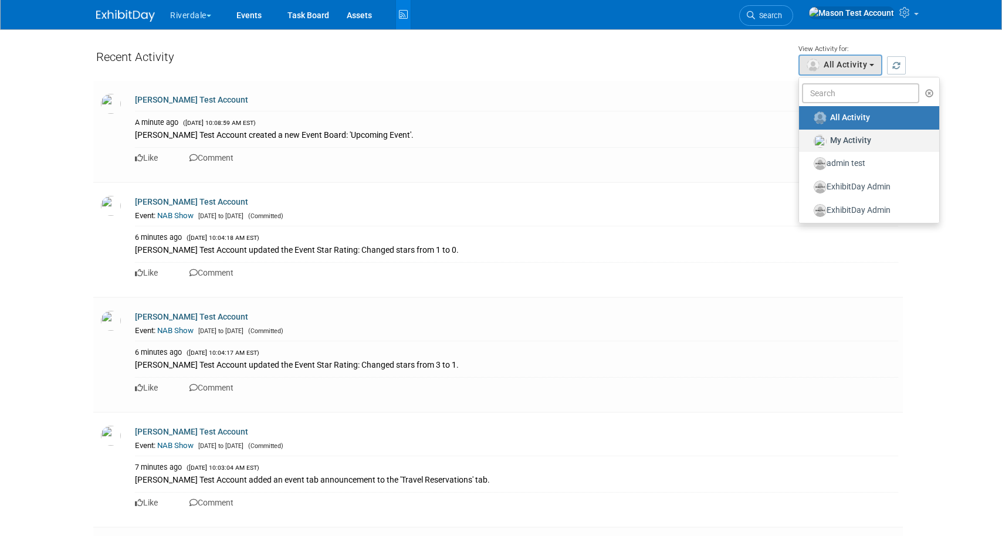
click at [843, 135] on label "My Activity" at bounding box center [866, 141] width 123 height 18
click at [809, 136] on input "My Activity" at bounding box center [806, 140] width 8 height 8
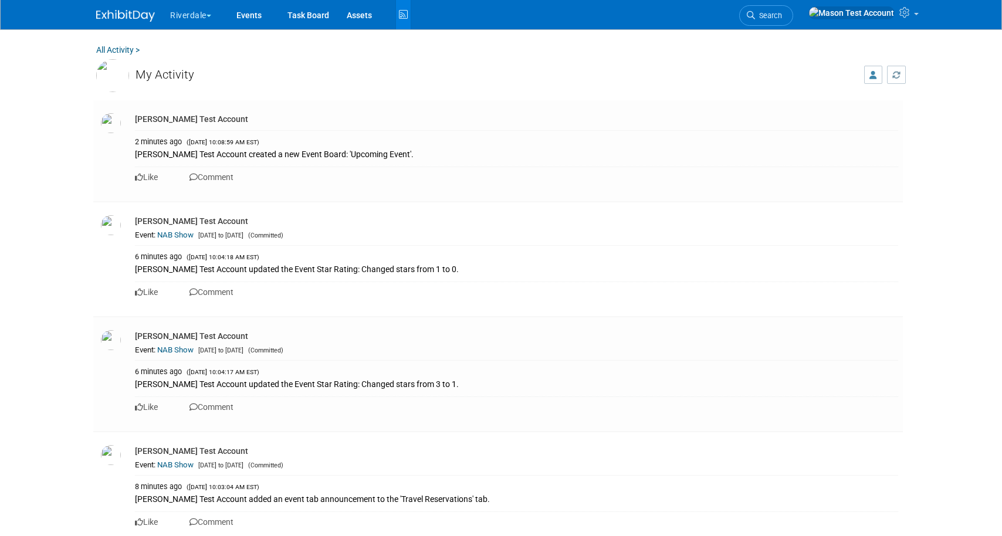
click at [871, 65] on div at bounding box center [873, 60] width 18 height 11
click at [871, 73] on icon "button" at bounding box center [873, 75] width 8 height 8
click at [828, 76] on span "My Activity" at bounding box center [845, 73] width 45 height 9
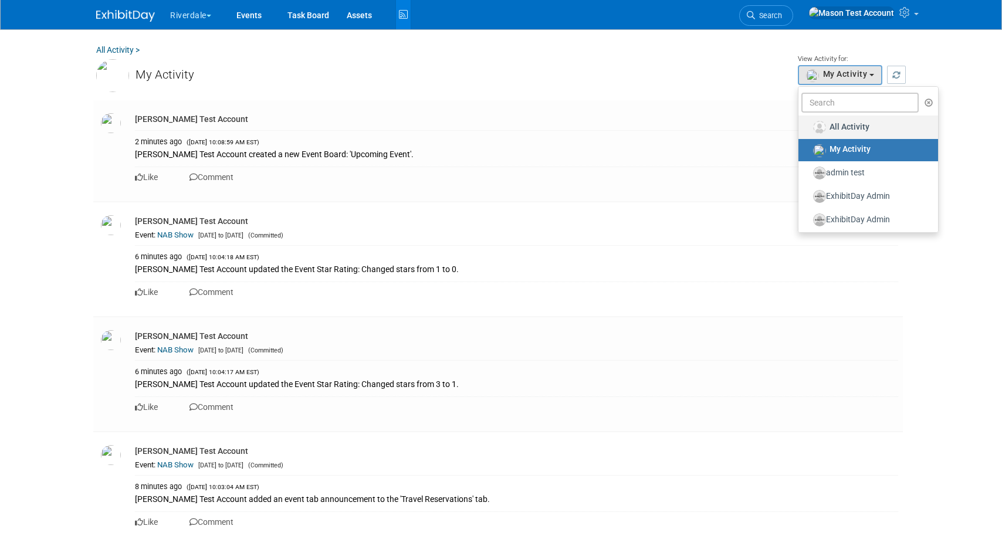
click at [837, 130] on span "All Activity" at bounding box center [849, 125] width 40 height 9
click at [809, 130] on input "All Activity" at bounding box center [805, 126] width 8 height 8
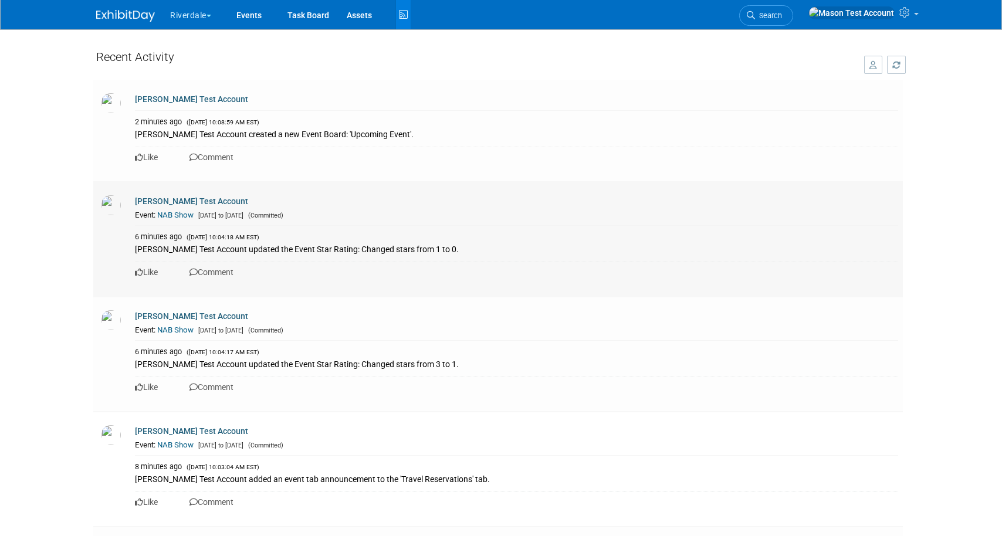
click at [139, 270] on icon at bounding box center [139, 272] width 8 height 8
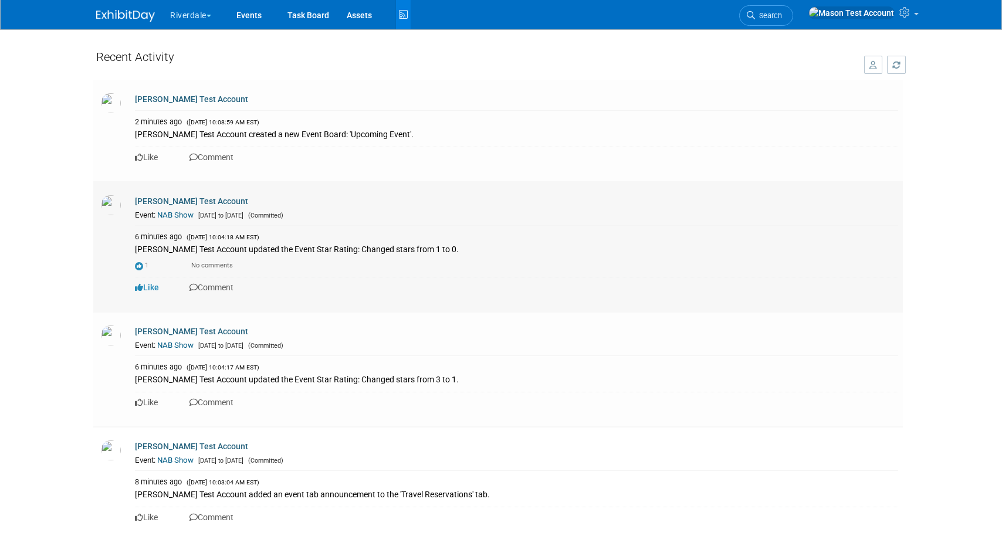
click at [208, 289] on link "Comment" at bounding box center [211, 287] width 44 height 9
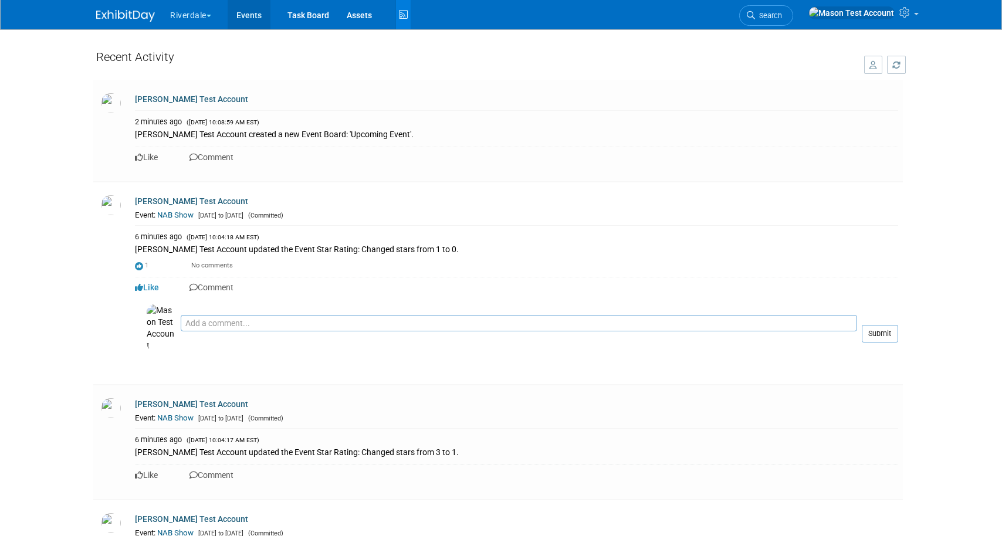
click at [251, 15] on link "Events" at bounding box center [249, 14] width 43 height 29
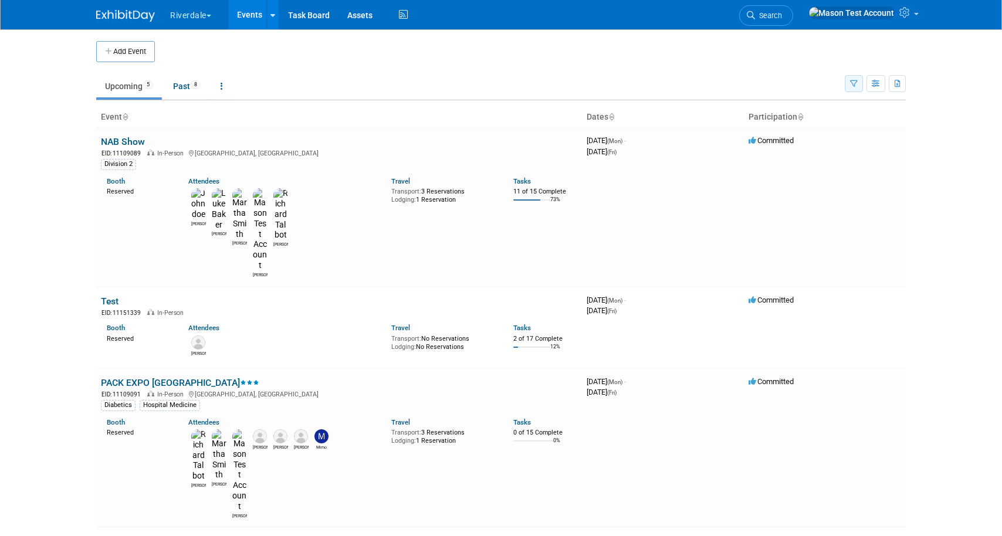
click at [851, 88] on button "button" at bounding box center [853, 83] width 18 height 17
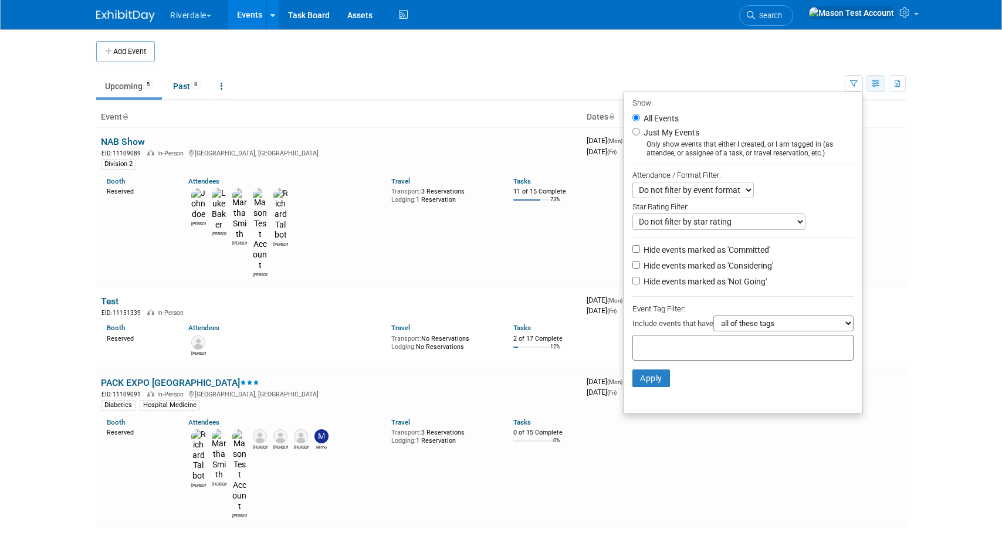
click at [877, 90] on button "button" at bounding box center [875, 83] width 19 height 17
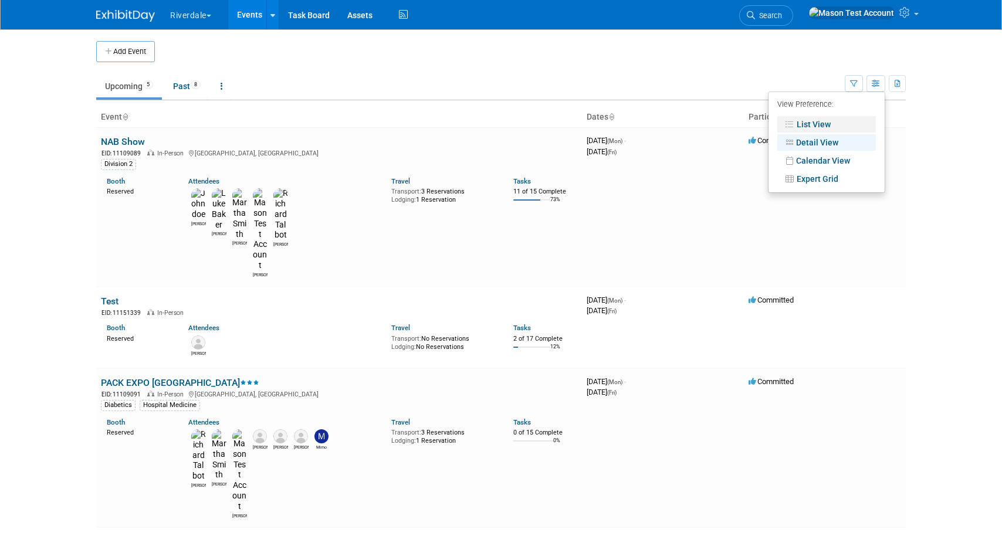
click at [816, 120] on link "List View" at bounding box center [826, 124] width 99 height 16
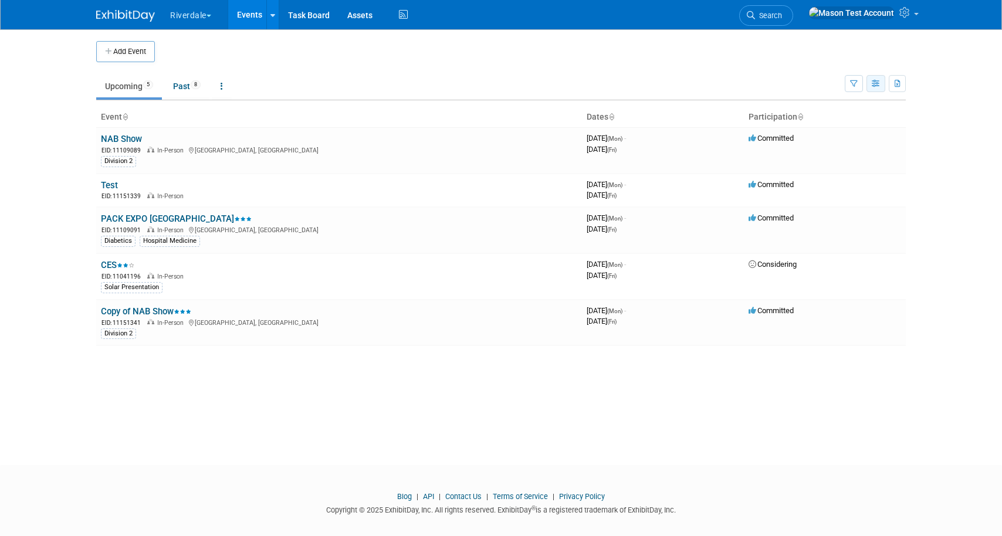
click at [874, 83] on icon "button" at bounding box center [875, 84] width 9 height 8
click at [821, 144] on link "Detail View" at bounding box center [826, 142] width 99 height 16
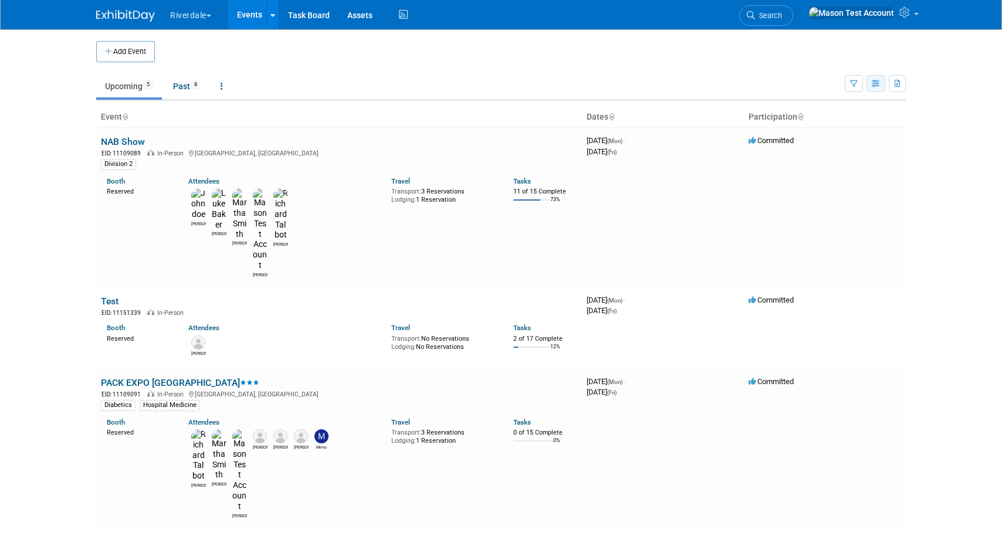
click at [874, 86] on icon "button" at bounding box center [875, 84] width 9 height 8
click at [833, 158] on link "Calendar View" at bounding box center [826, 160] width 99 height 16
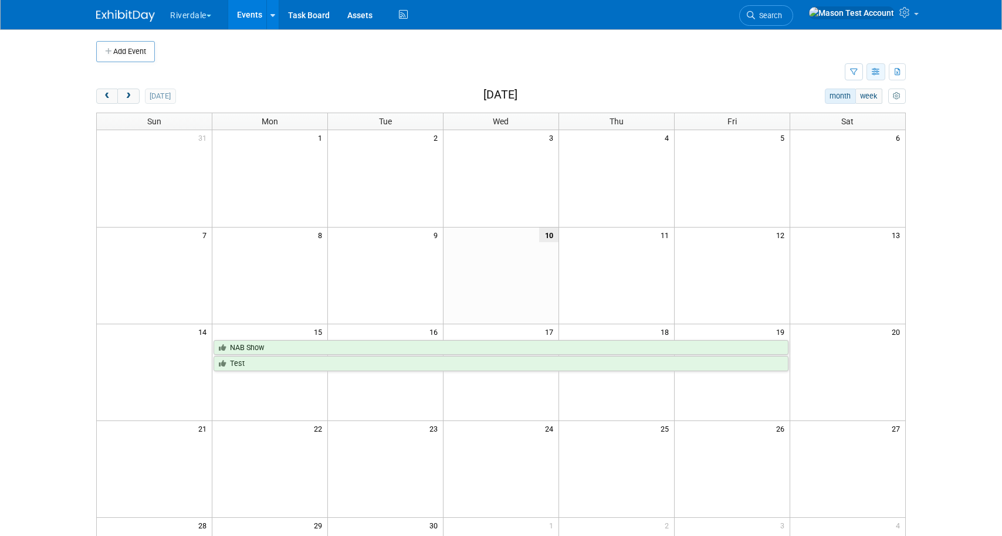
click at [877, 69] on icon "button" at bounding box center [875, 73] width 9 height 8
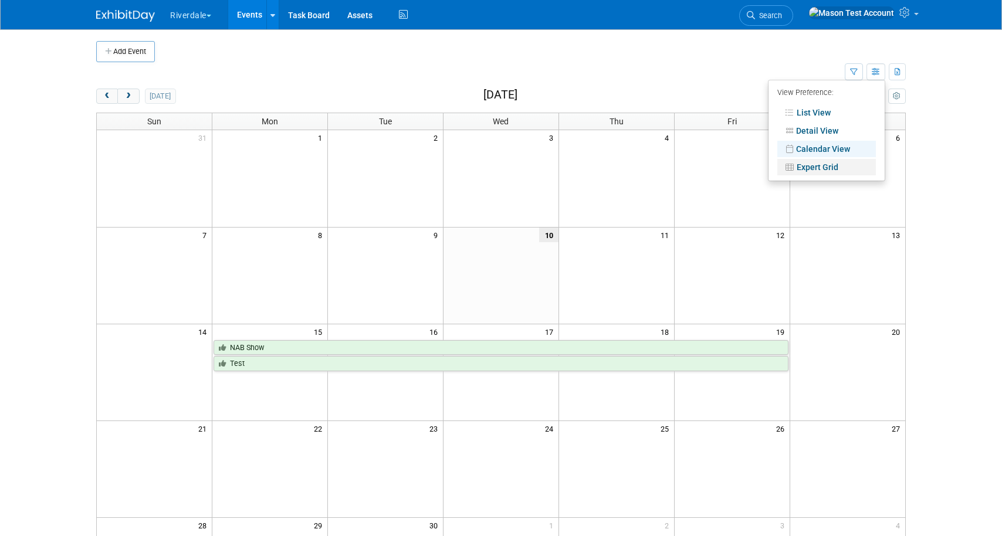
click at [844, 168] on link "Expert Grid" at bounding box center [826, 167] width 99 height 16
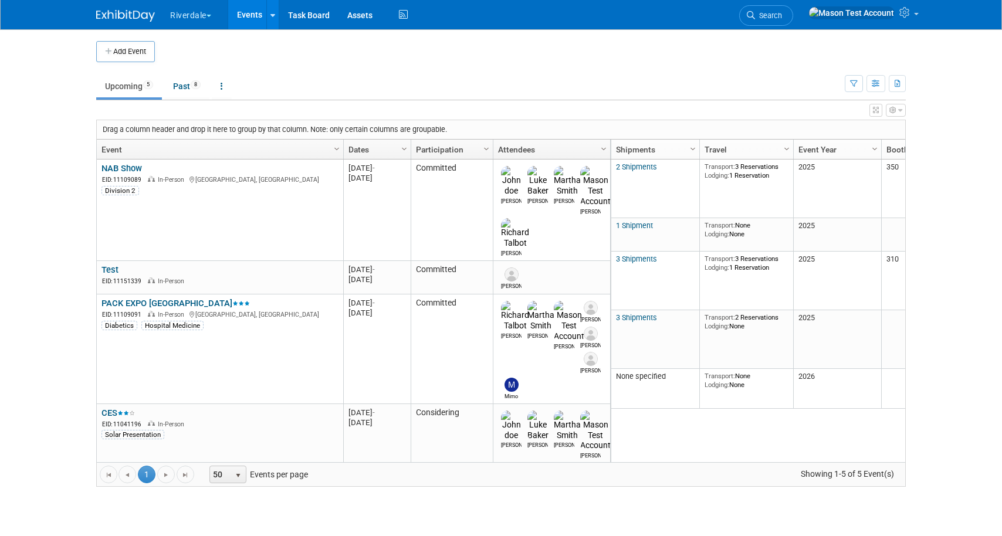
click at [598, 149] on link "Column Settings" at bounding box center [604, 149] width 13 height 18
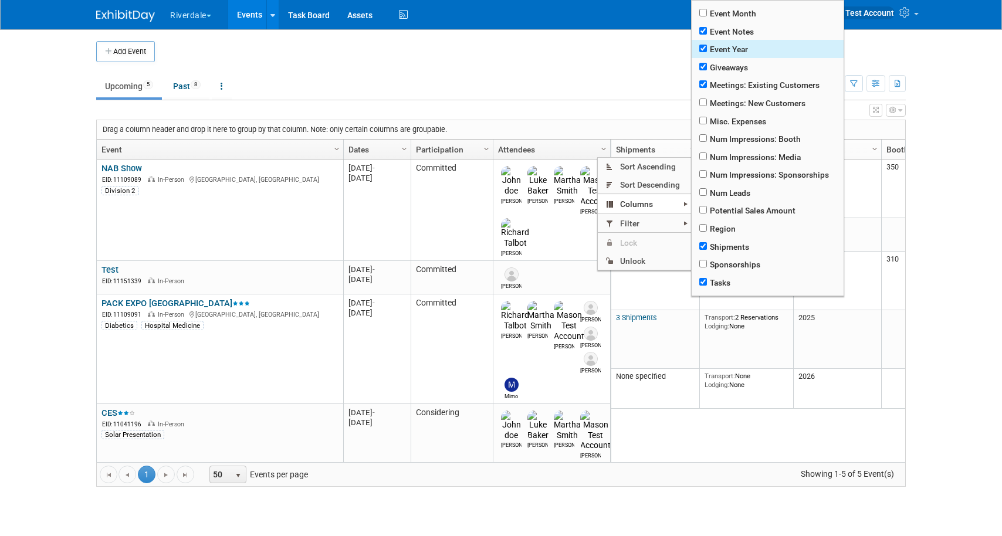
scroll to position [158, 0]
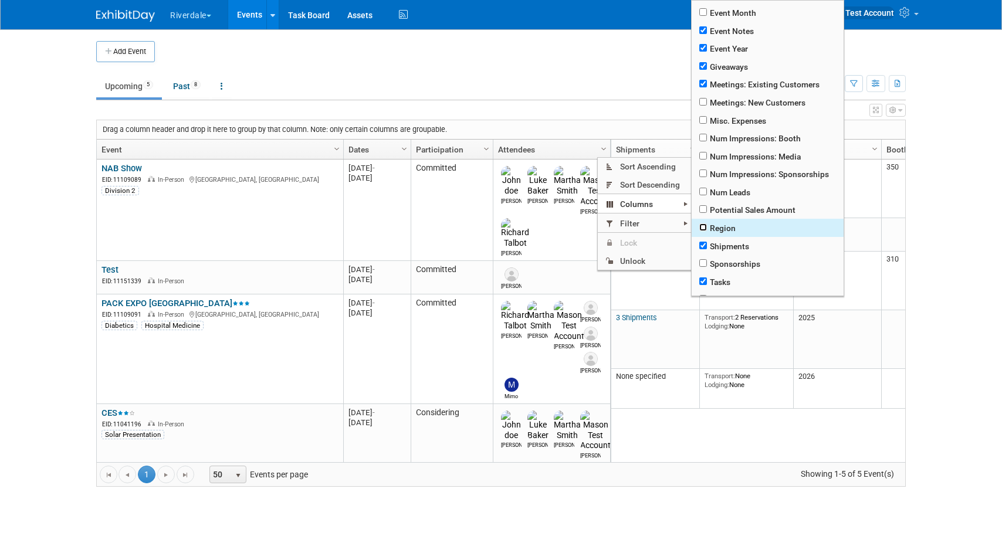
click at [705, 231] on input "checkbox" at bounding box center [703, 227] width 8 height 8
checkbox input "true"
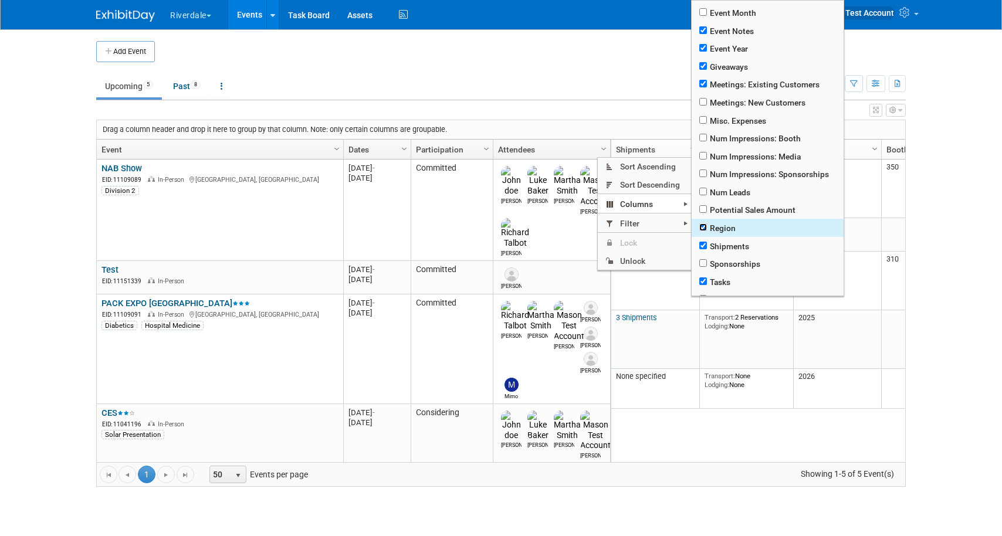
checkbox input "true"
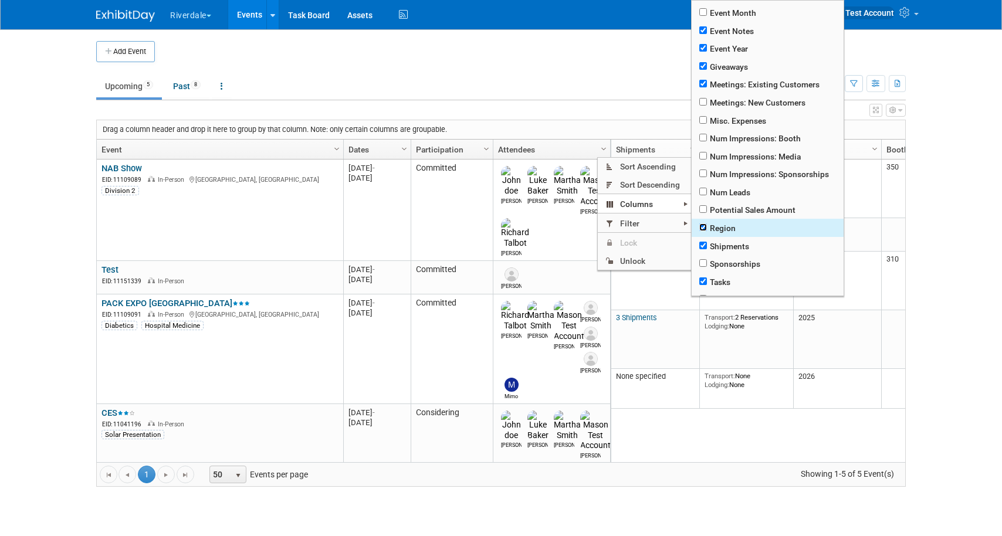
checkbox input "true"
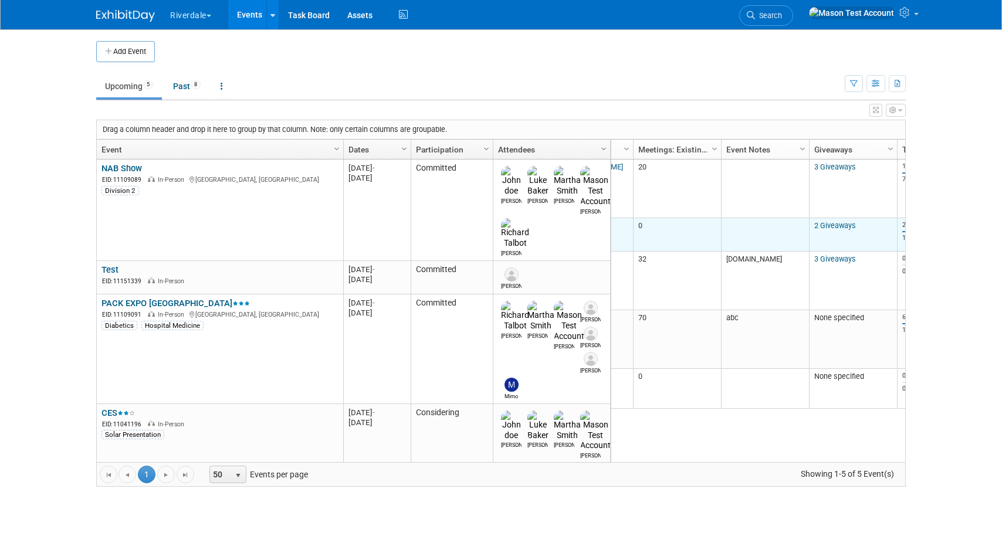
scroll to position [0, 750]
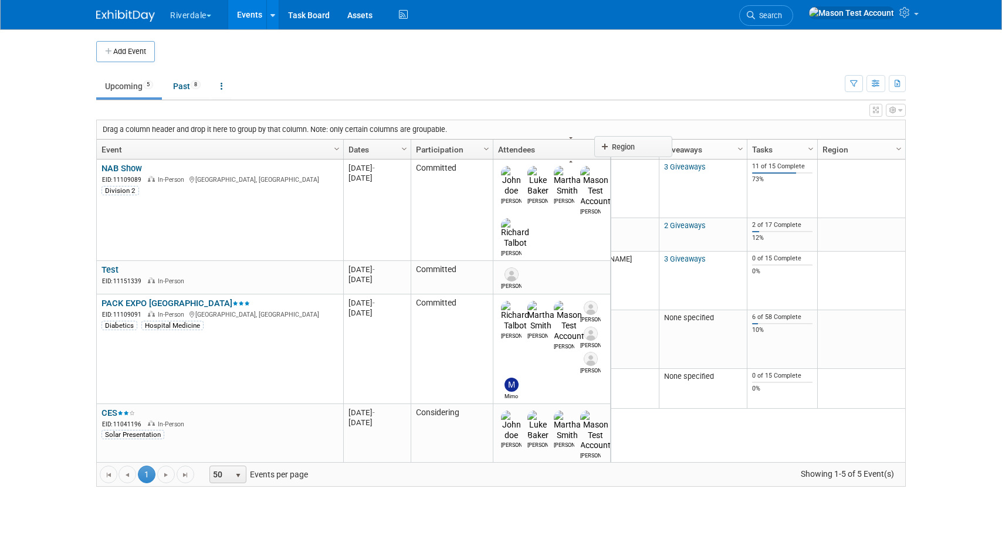
drag, startPoint x: 878, startPoint y: 144, endPoint x: 653, endPoint y: 141, distance: 225.2
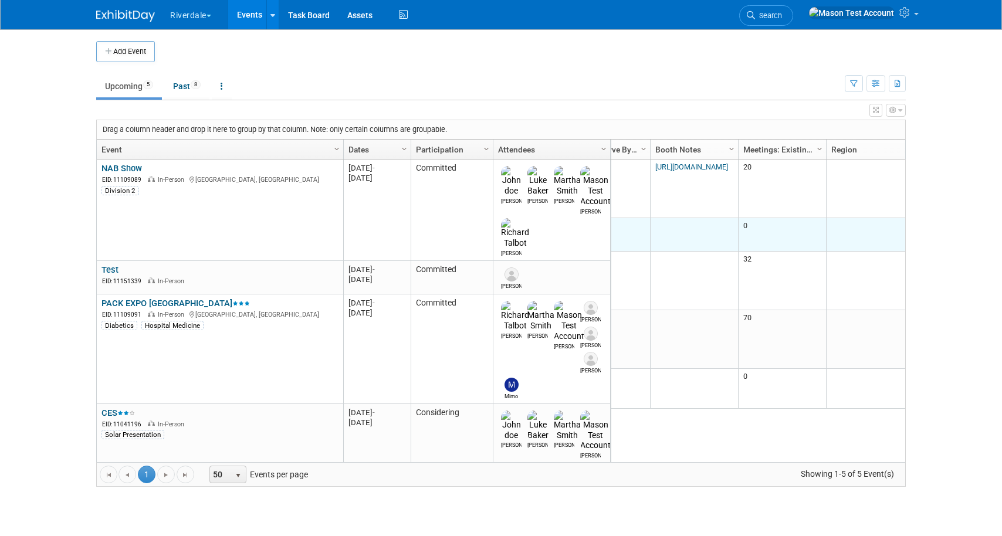
scroll to position [0, 571]
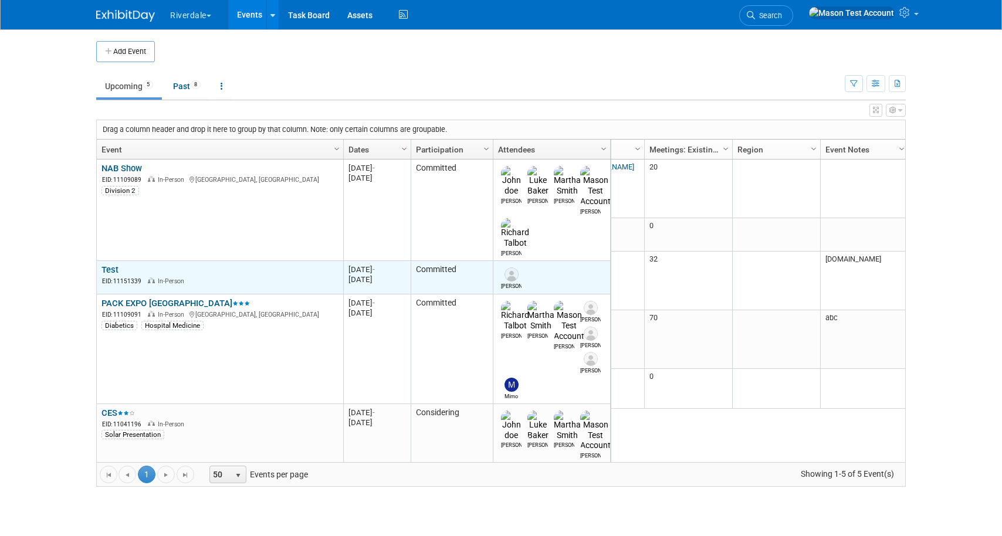
click at [114, 264] on link "Test" at bounding box center [109, 269] width 17 height 11
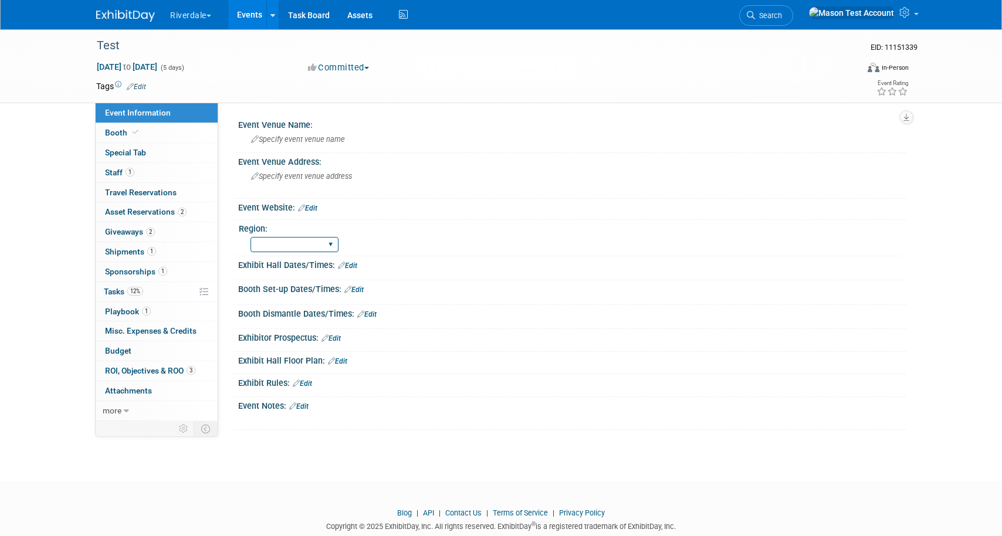
click at [272, 245] on select "North South West East" at bounding box center [294, 245] width 88 height 16
select select "South"
click at [250, 237] on select "North South West East" at bounding box center [294, 245] width 88 height 16
click at [252, 16] on link "Events" at bounding box center [249, 14] width 43 height 29
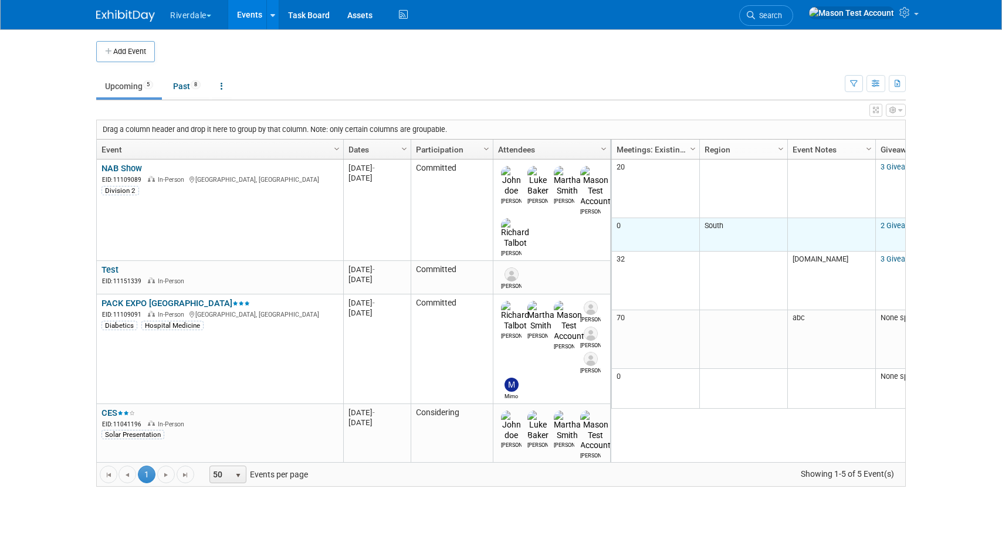
scroll to position [0, 638]
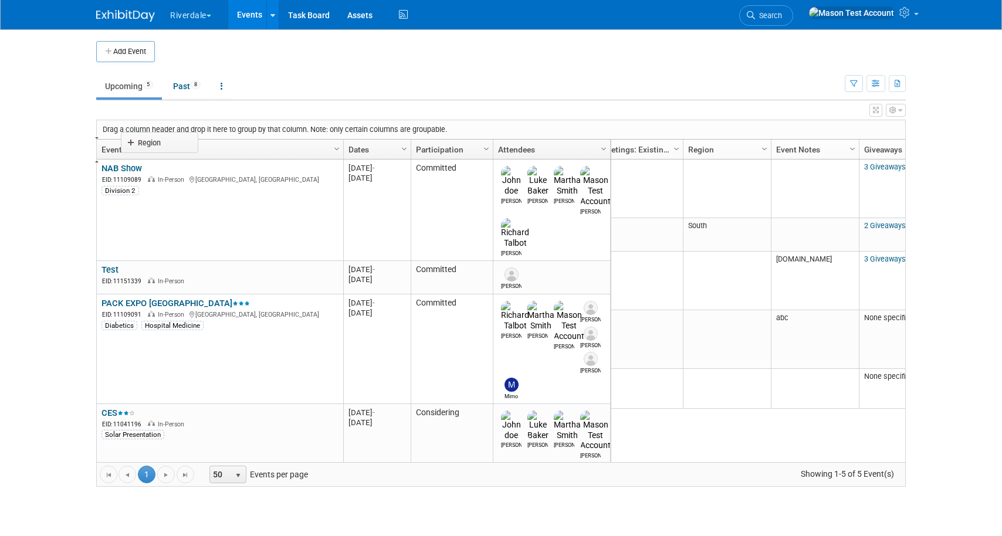
drag, startPoint x: 718, startPoint y: 150, endPoint x: 154, endPoint y: 142, distance: 563.6
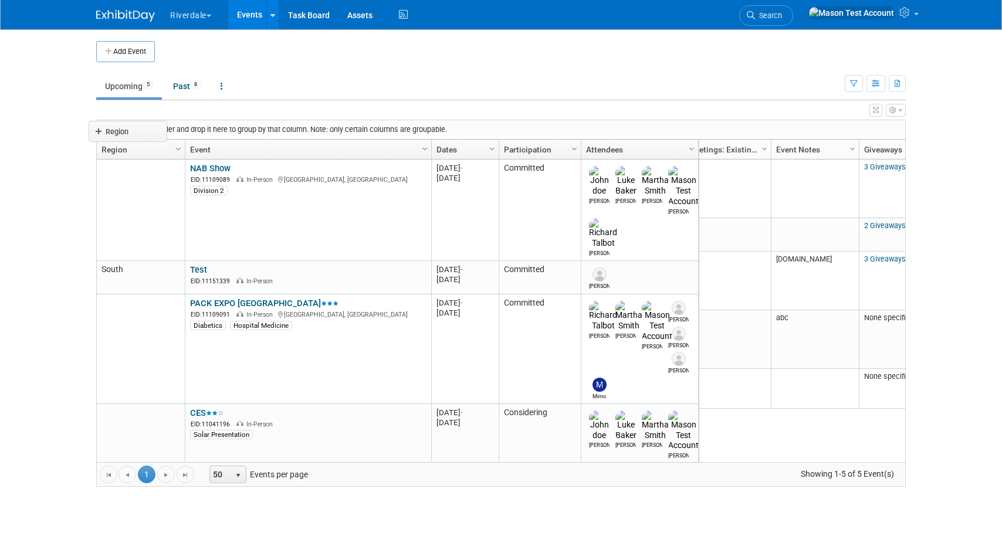
drag, startPoint x: 160, startPoint y: 145, endPoint x: 155, endPoint y: 124, distance: 22.1
click at [155, 124] on body "Riverdale Explore: My Workspaces 8 Go to Workspace: Burton, Davon and ProLand P…" at bounding box center [501, 268] width 1002 height 536
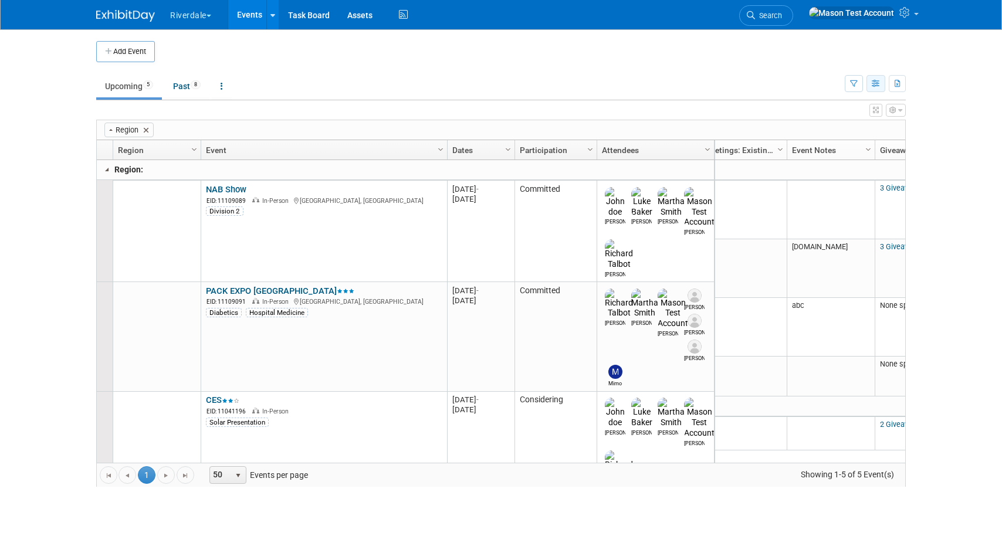
click at [874, 86] on icon "button" at bounding box center [875, 84] width 9 height 8
click at [829, 136] on link "Detail View" at bounding box center [826, 142] width 99 height 16
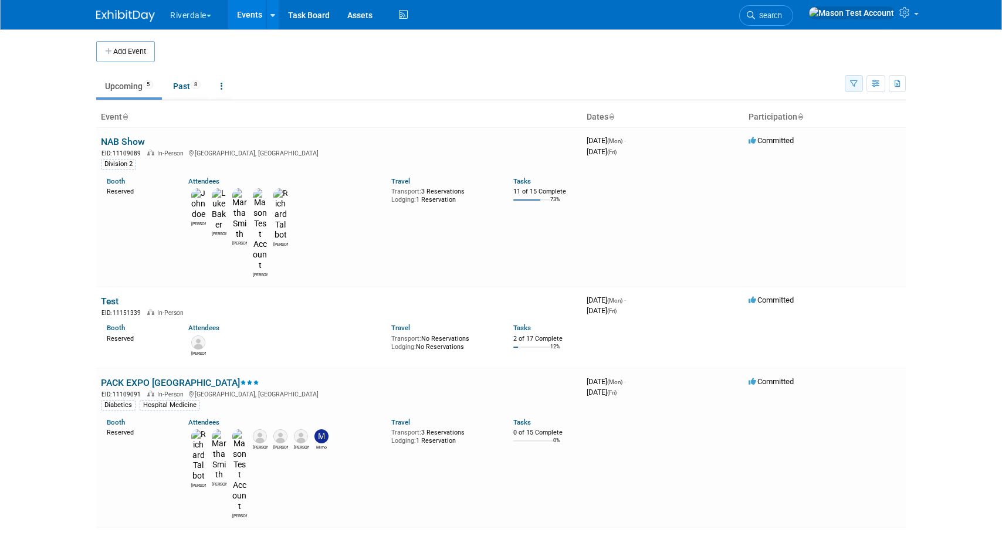
click at [851, 89] on button "button" at bounding box center [853, 83] width 18 height 17
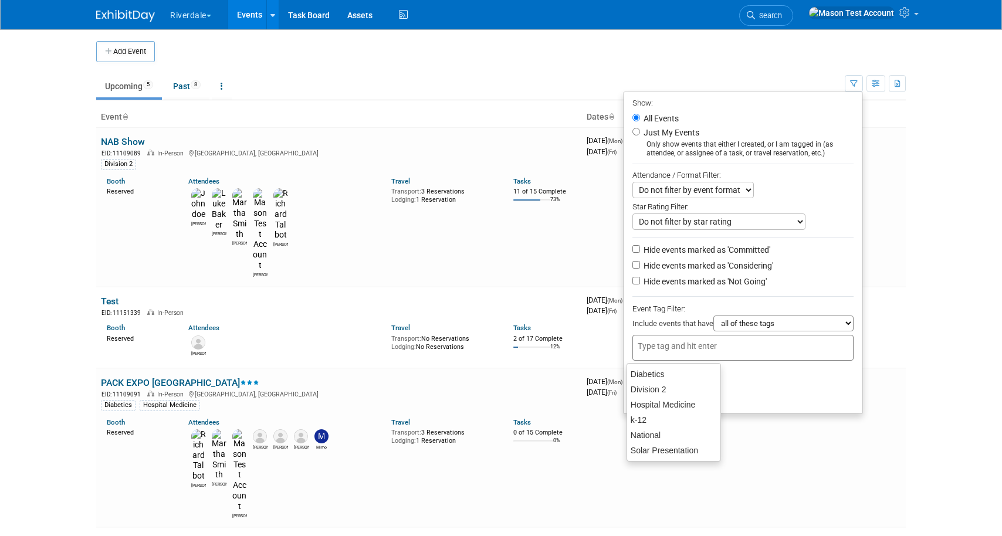
click at [712, 349] on input "text" at bounding box center [684, 346] width 94 height 12
click at [667, 373] on div "Diabetics" at bounding box center [673, 374] width 94 height 16
type input "Diabetics"
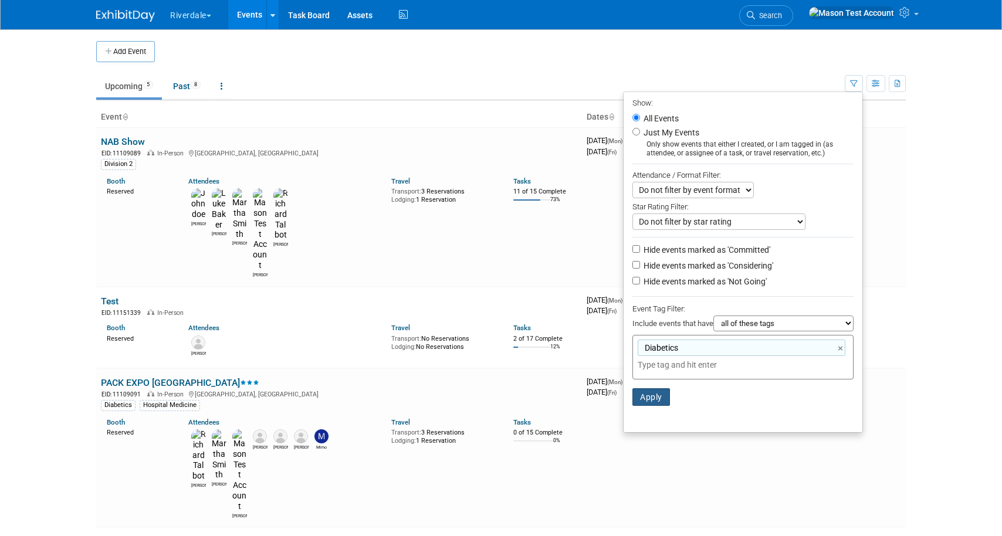
click at [647, 403] on button "Apply" at bounding box center [651, 397] width 38 height 18
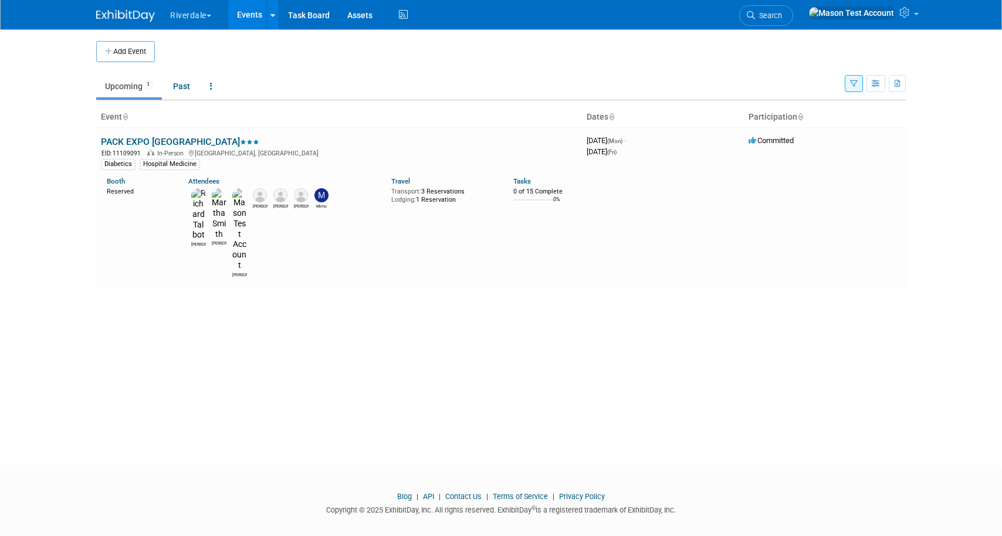
click at [854, 82] on icon "button" at bounding box center [854, 84] width 8 height 8
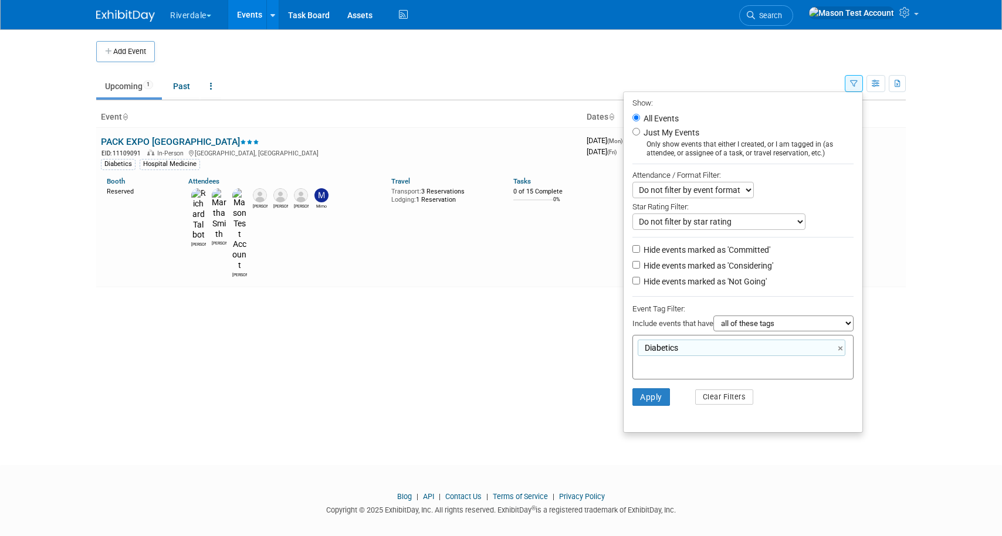
click at [718, 226] on select "Do not filter by star rating Only show events with no ratings (0 stars) Only sh…" at bounding box center [718, 221] width 173 height 16
select select "3"
click at [632, 214] on select "Do not filter by star rating Only show events with no ratings (0 stars) Only sh…" at bounding box center [718, 221] width 173 height 16
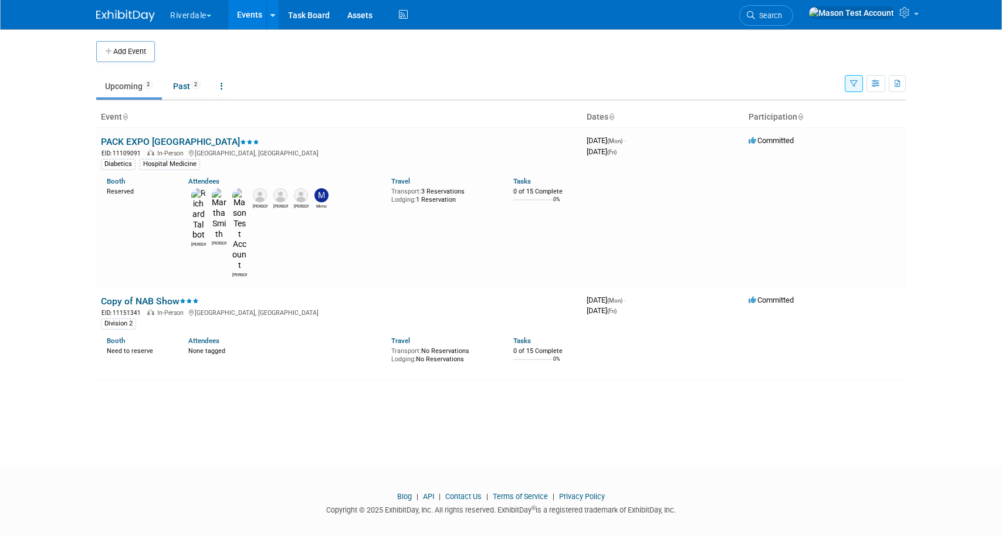
click at [851, 73] on div "Show: All Events Just My Events Only show events that either I created, or I am…" at bounding box center [874, 81] width 61 height 38
click at [851, 79] on button "button" at bounding box center [853, 83] width 18 height 17
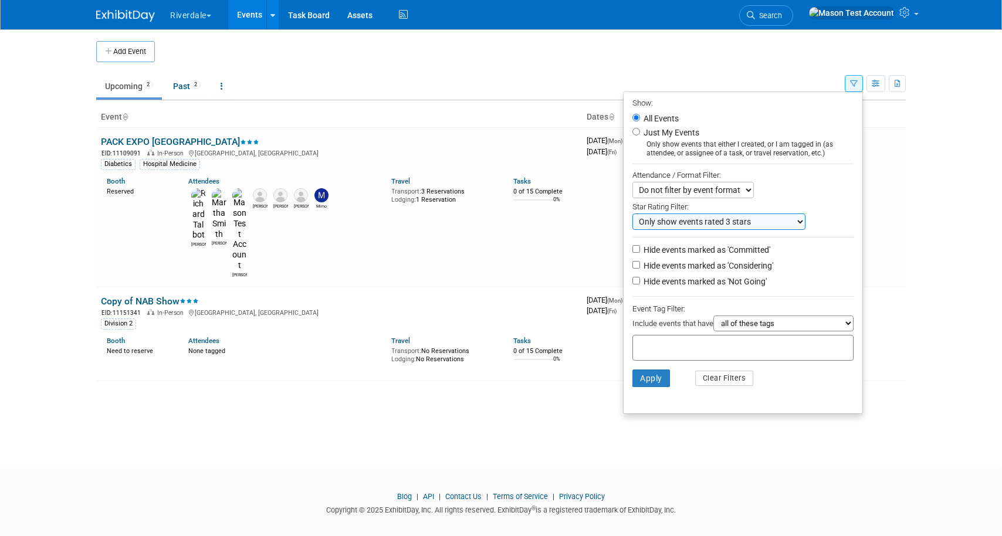
click at [724, 393] on li "Apply Clear Filters" at bounding box center [742, 378] width 239 height 35
click at [720, 378] on button "Clear Filters" at bounding box center [724, 378] width 59 height 15
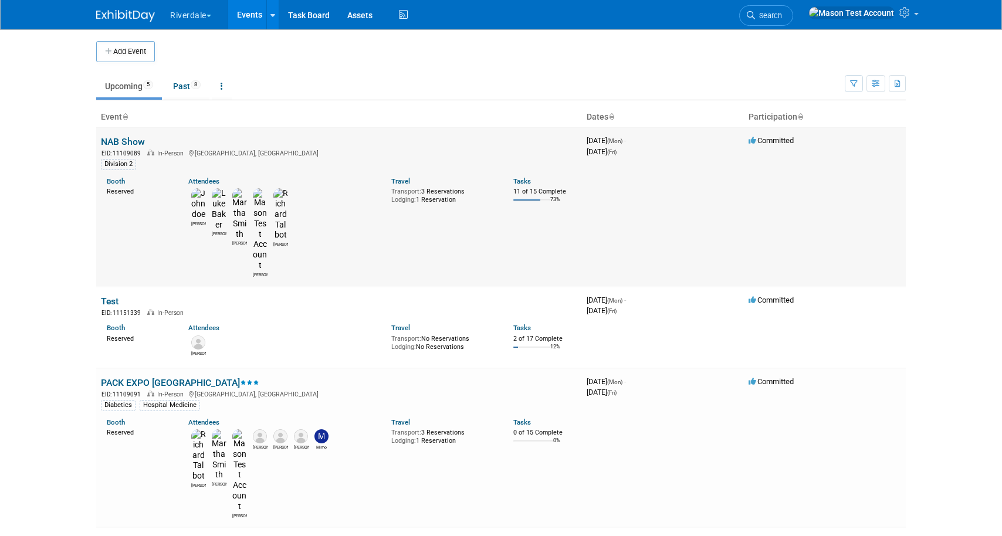
click at [194, 194] on img at bounding box center [198, 203] width 15 height 31
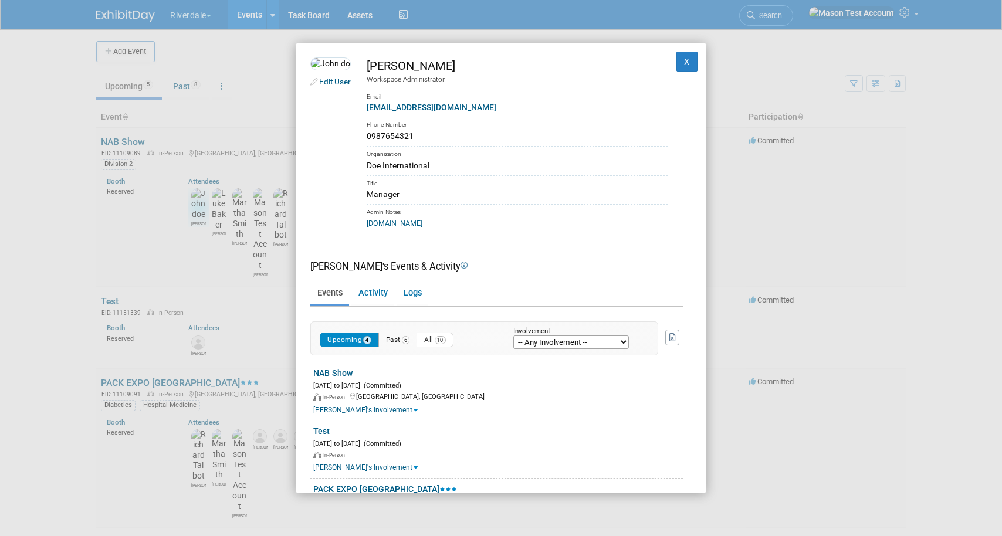
click at [395, 341] on button "Past 6" at bounding box center [397, 339] width 39 height 15
click at [429, 339] on button "All 10" at bounding box center [434, 339] width 37 height 15
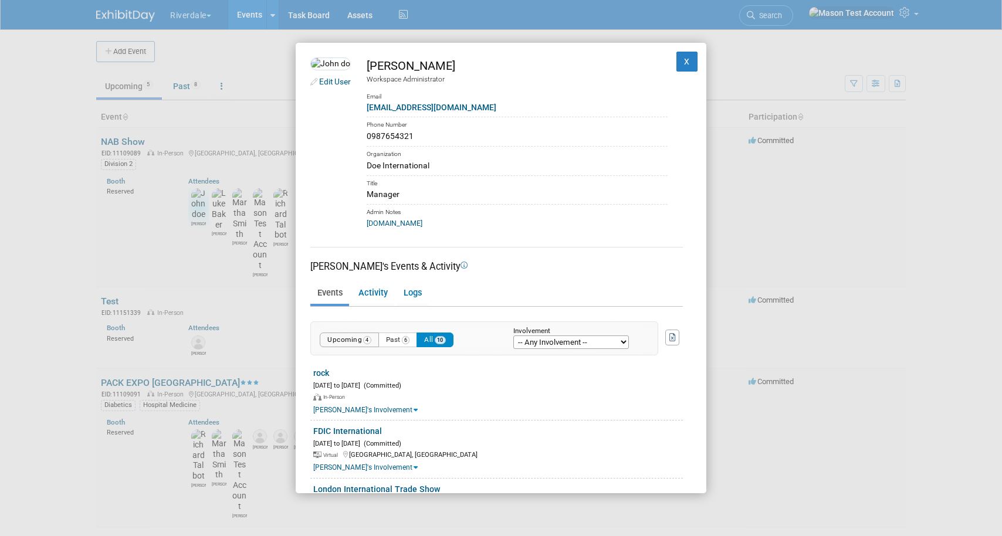
click at [356, 342] on button "Upcoming 4" at bounding box center [349, 339] width 59 height 15
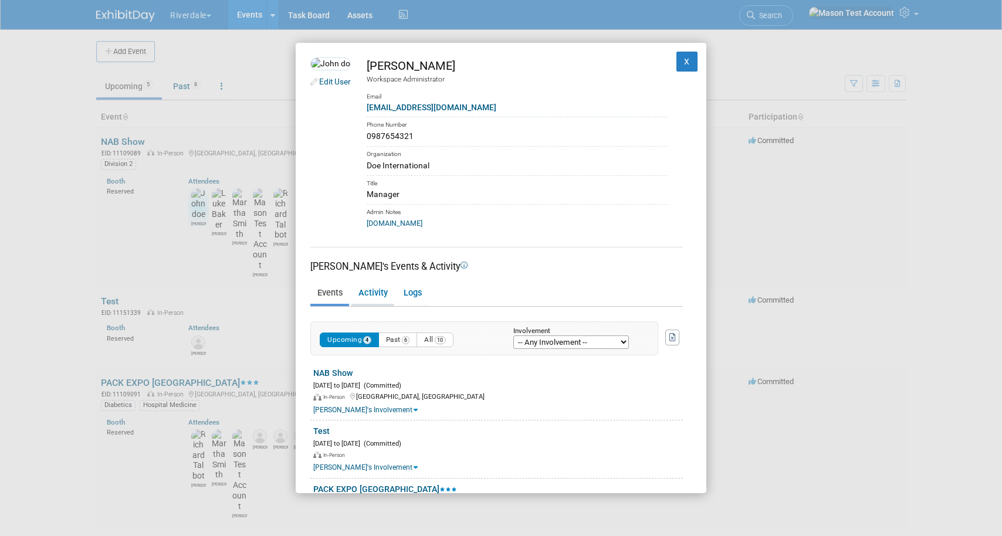
click at [373, 294] on link "Activity" at bounding box center [372, 293] width 43 height 21
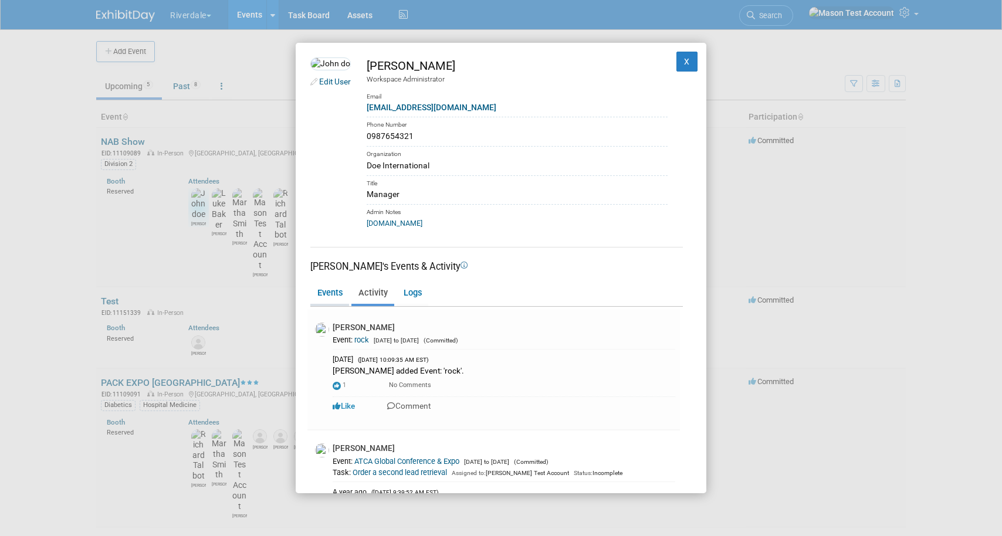
click at [337, 297] on link "Events" at bounding box center [329, 293] width 39 height 21
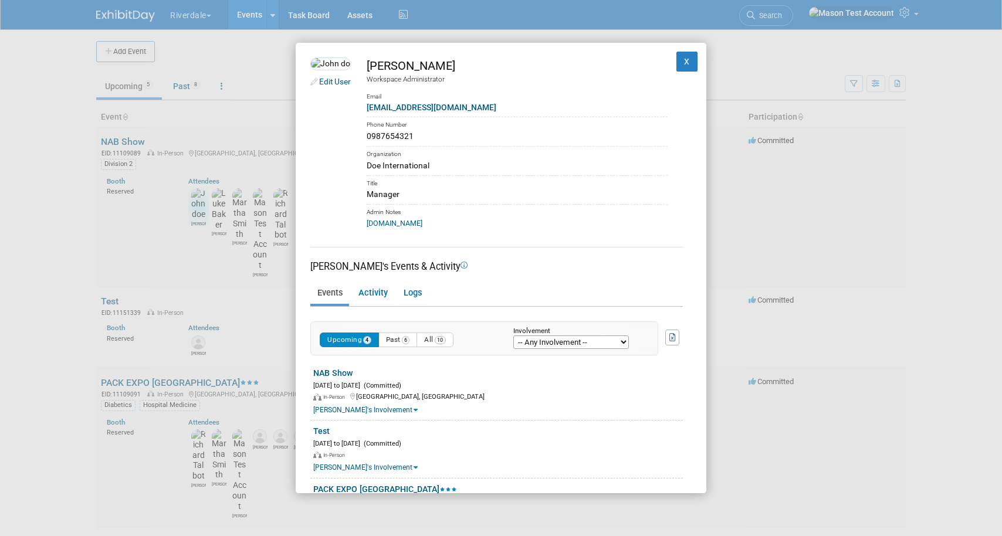
click at [572, 337] on select "-- Any Involvement -- Created the event Tagged as Attendee Tagged in Travel Res…" at bounding box center [571, 341] width 116 height 13
click at [682, 65] on button "X" at bounding box center [686, 62] width 21 height 20
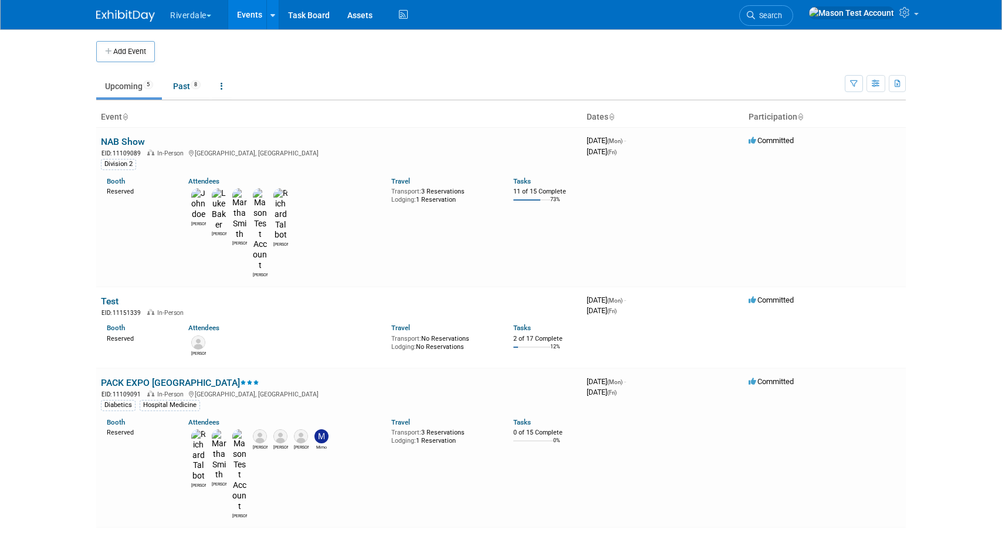
click at [204, 15] on button "Riverdale" at bounding box center [197, 13] width 57 height 26
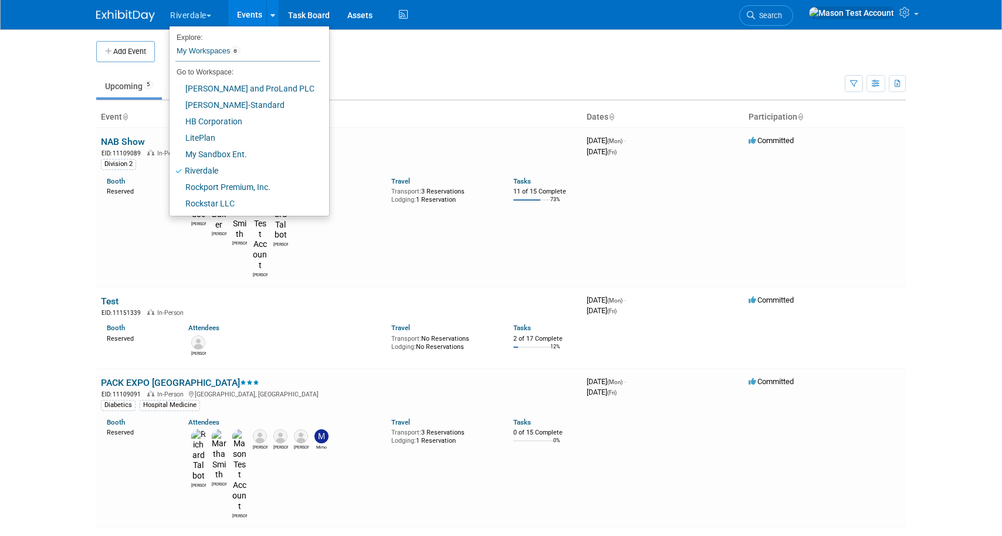
click at [404, 71] on td "Upcoming 5 Past 8 All Events 13 Past and Upcoming Grouped Annually Events group…" at bounding box center [470, 81] width 748 height 38
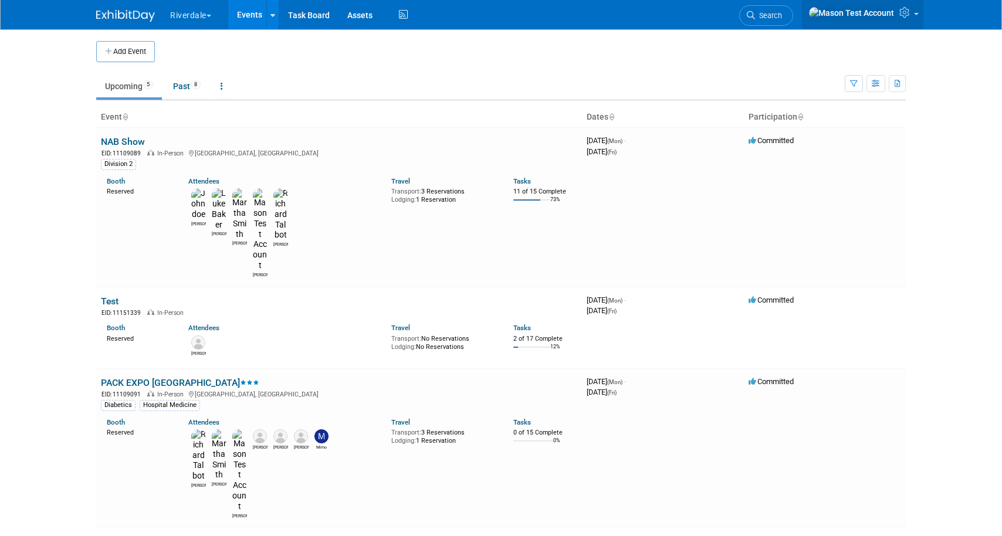
click at [905, 15] on icon at bounding box center [905, 12] width 13 height 11
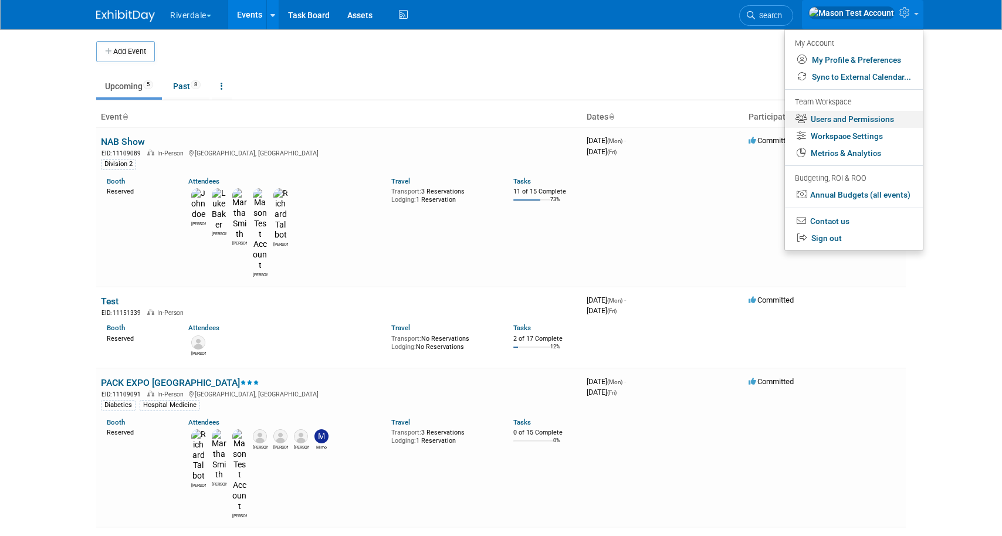
click at [850, 119] on link "Users and Permissions" at bounding box center [854, 119] width 138 height 17
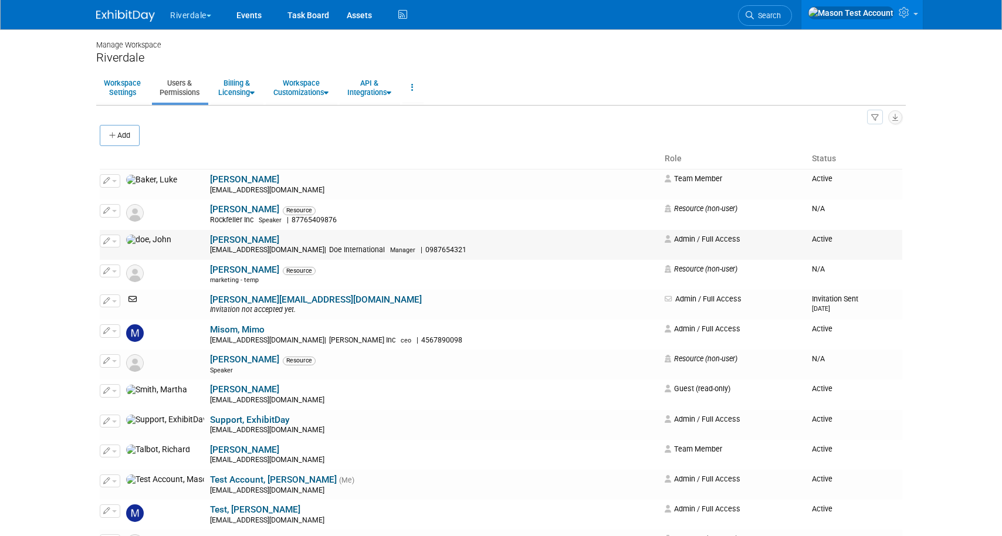
click at [108, 243] on icon "button" at bounding box center [106, 240] width 7 height 6
click at [113, 181] on span "button" at bounding box center [114, 181] width 5 height 2
click at [122, 213] on button "Impersonate" at bounding box center [142, 219] width 73 height 16
click at [908, 9] on icon at bounding box center [904, 12] width 13 height 11
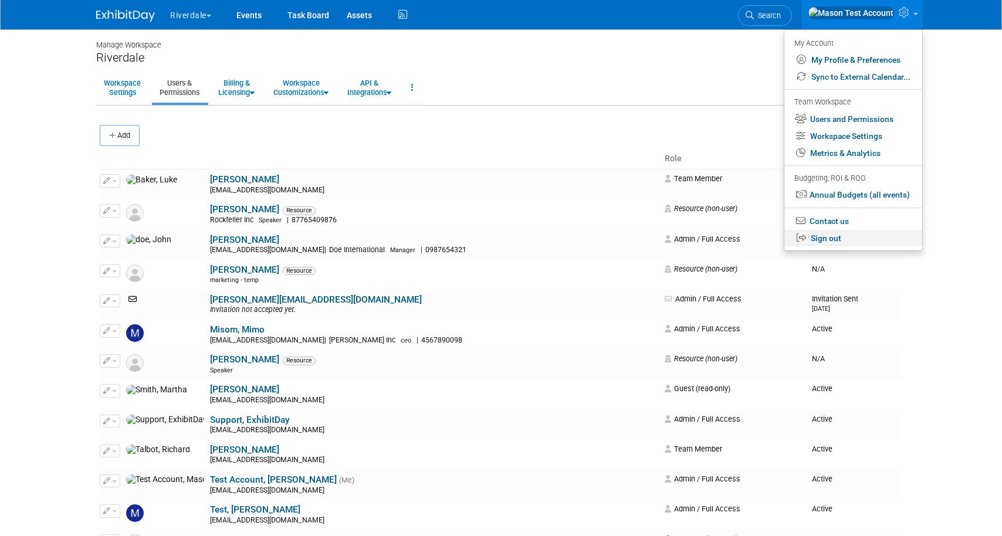
click at [851, 241] on link "Sign out" at bounding box center [853, 238] width 138 height 17
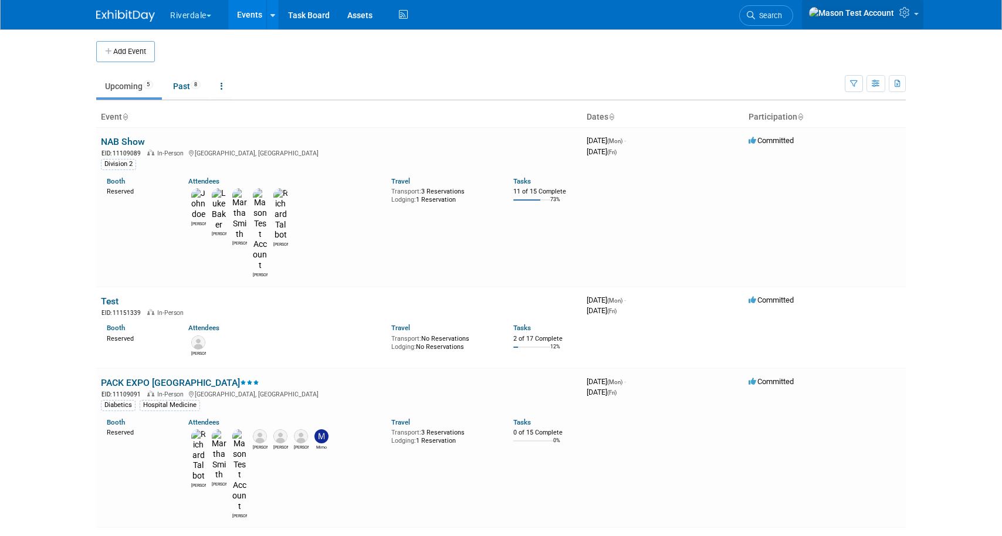
click at [910, 11] on icon at bounding box center [905, 12] width 13 height 11
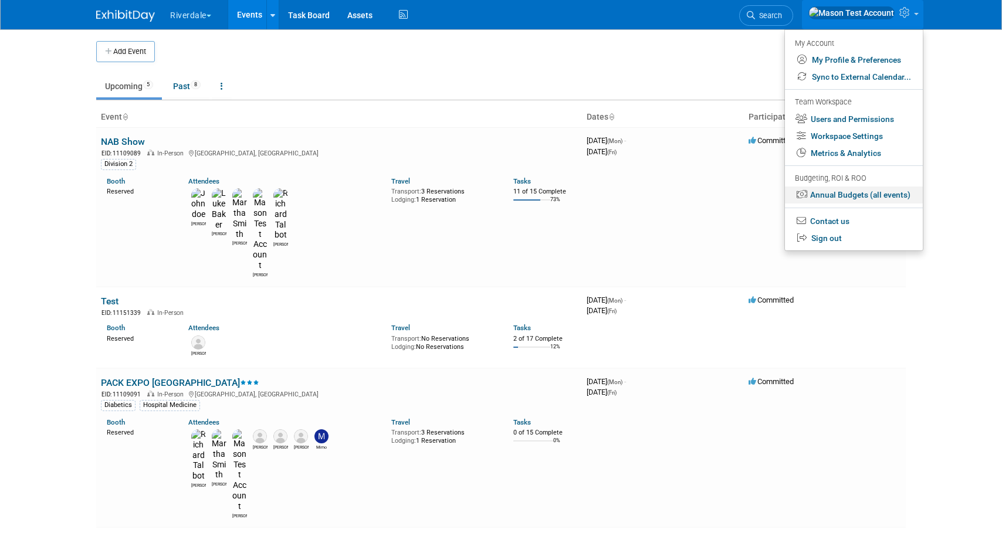
click at [887, 193] on link "Annual Budgets (all events)" at bounding box center [854, 194] width 138 height 17
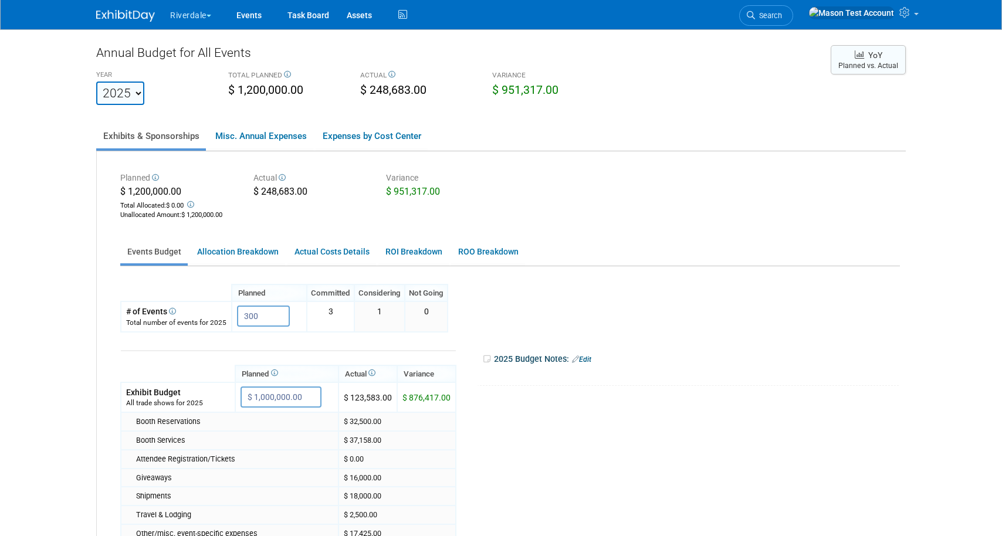
click at [876, 66] on button "YoY Planned vs. Actual" at bounding box center [867, 59] width 75 height 29
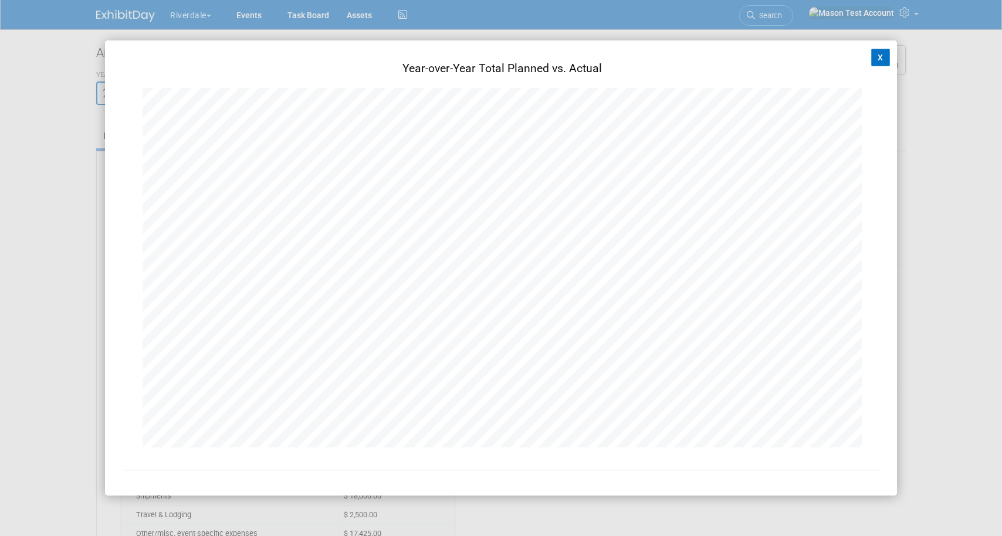
click at [876, 51] on button "X" at bounding box center [880, 58] width 19 height 18
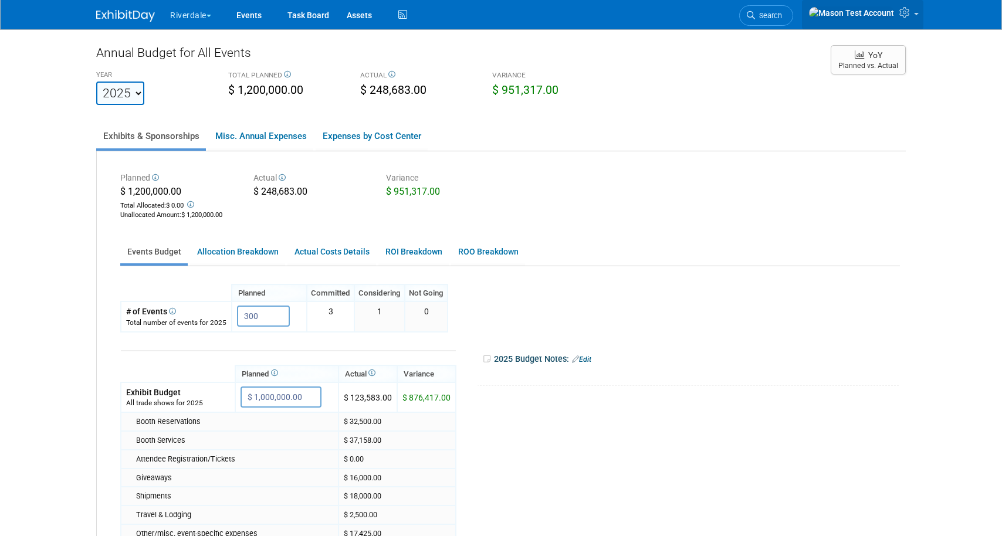
click at [921, 5] on link at bounding box center [862, 14] width 121 height 29
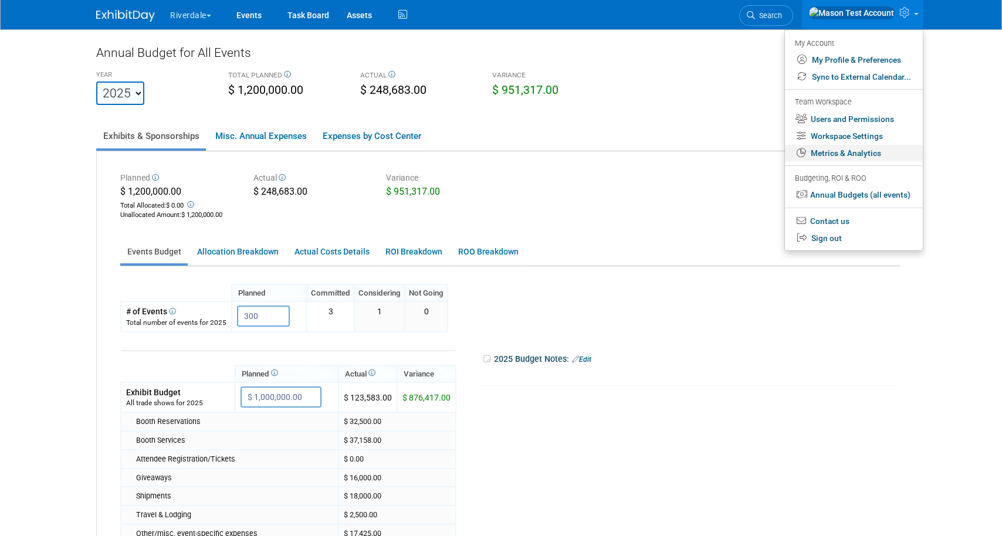
click at [856, 155] on link "Metrics & Analytics" at bounding box center [854, 153] width 138 height 17
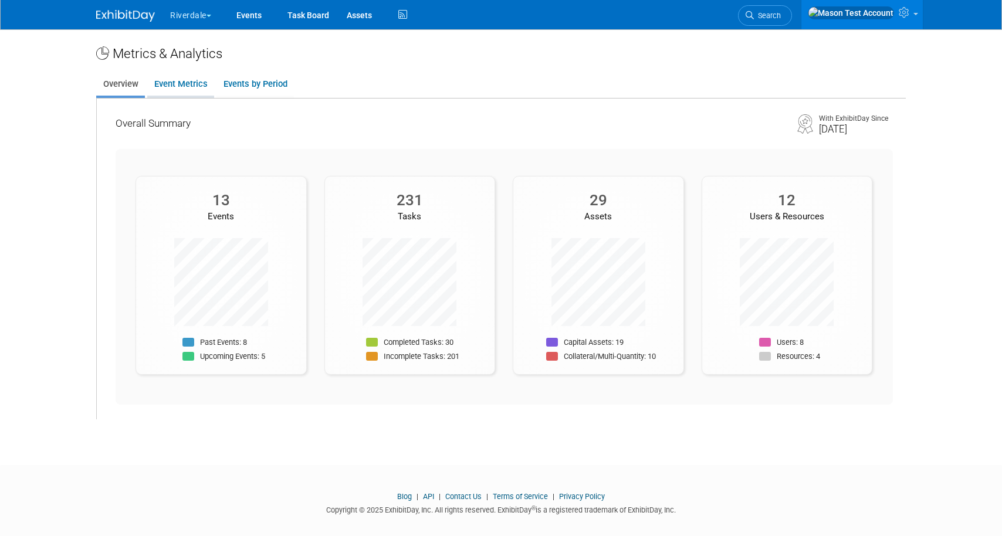
click at [177, 84] on link "Event Metrics" at bounding box center [180, 84] width 67 height 23
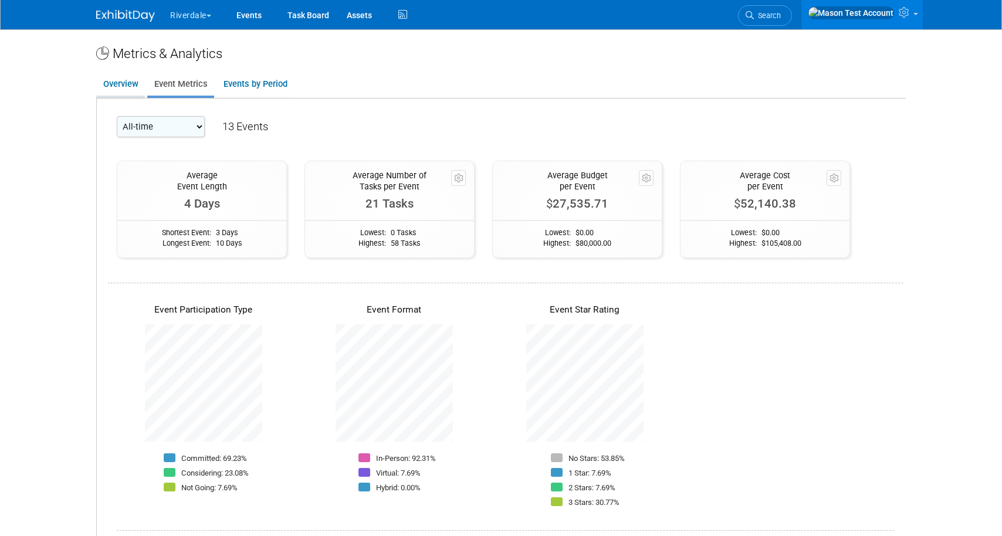
click at [133, 84] on link "Overview" at bounding box center [120, 84] width 49 height 23
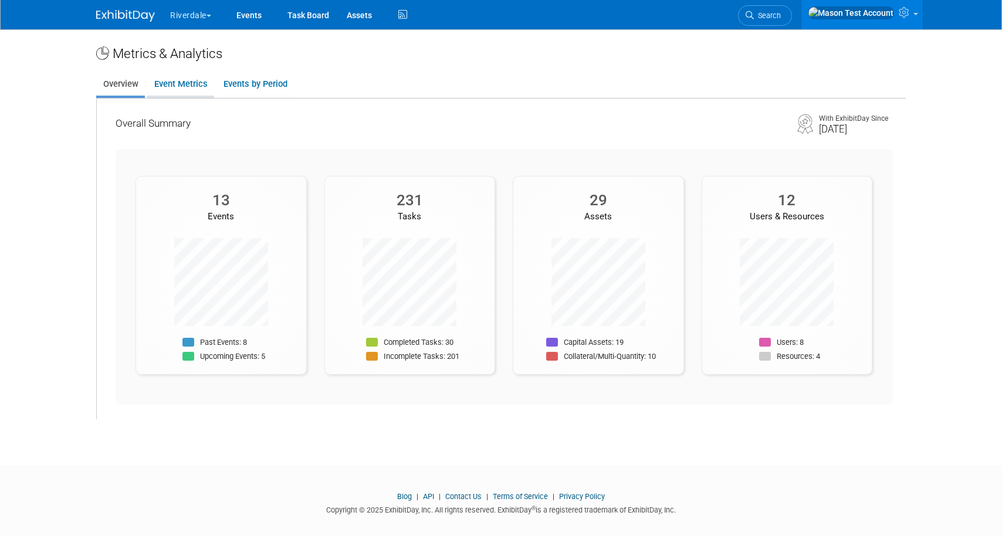
click at [185, 83] on link "Event Metrics" at bounding box center [180, 84] width 67 height 23
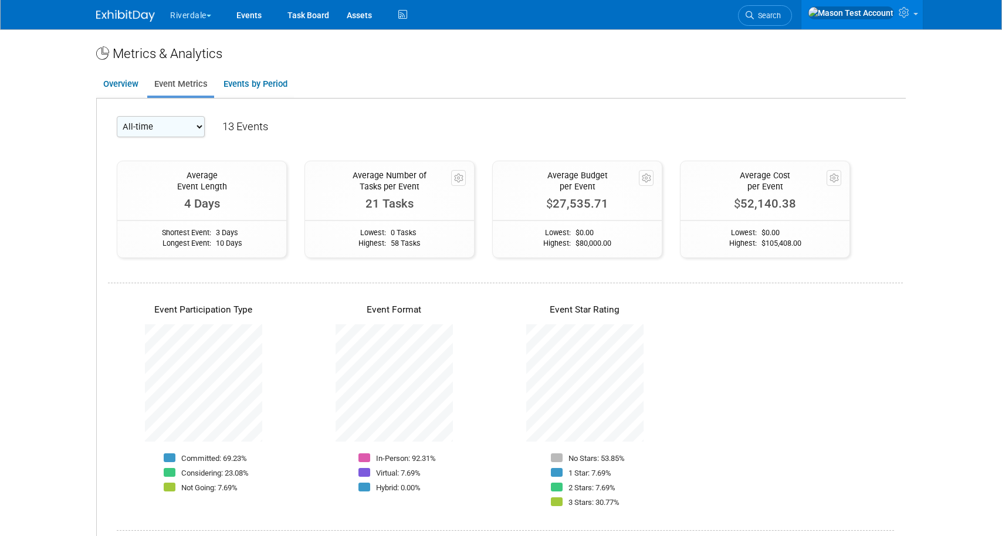
click at [187, 125] on select "All-time 2026 2025 2024 2023 2022 2020 2010" at bounding box center [161, 126] width 88 height 21
select select "2025"
click at [117, 116] on select "All-time 2026 2025 2024 2023 2022 2020 2010" at bounding box center [161, 126] width 88 height 21
click at [246, 79] on link "Events by Period" at bounding box center [254, 84] width 77 height 23
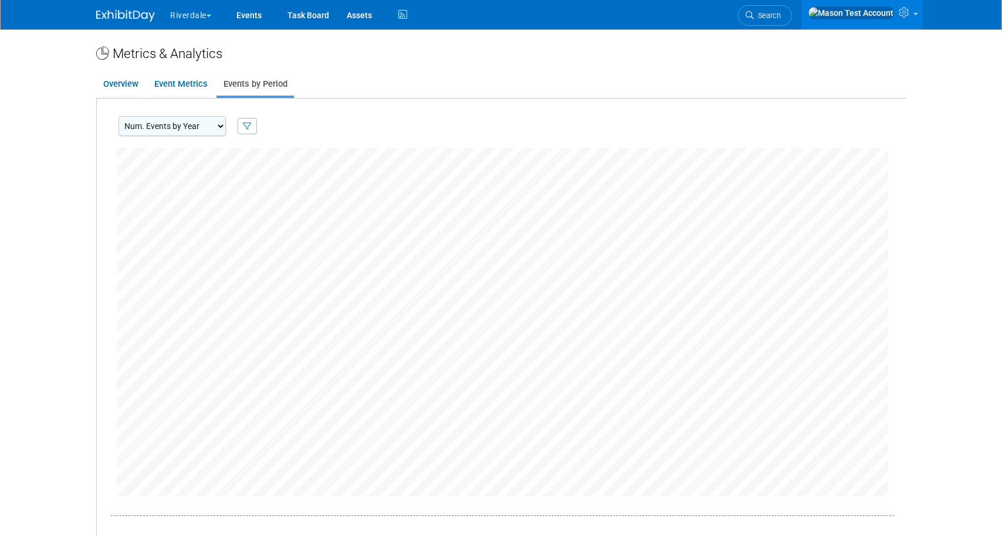
click at [215, 121] on select "Num. Events by Year Num. Events by Quarter Num. Events by Month" at bounding box center [171, 126] width 107 height 20
click at [118, 116] on select "Num. Events by Year Num. Events by Quarter Num. Events by Month" at bounding box center [171, 126] width 107 height 20
click at [206, 130] on select "Num. Events by Year Num. Events by Quarter Num. Events by Month" at bounding box center [171, 126] width 107 height 20
select select "EventsByQuarter"
click at [118, 116] on select "Num. Events by Year Num. Events by Quarter Num. Events by Month" at bounding box center [171, 126] width 107 height 20
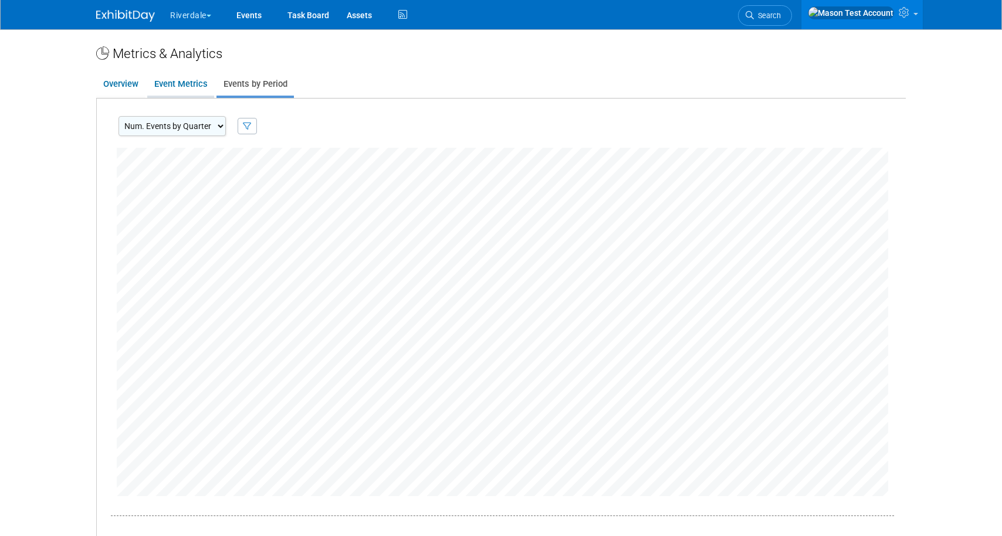
click at [190, 83] on link "Event Metrics" at bounding box center [180, 84] width 67 height 23
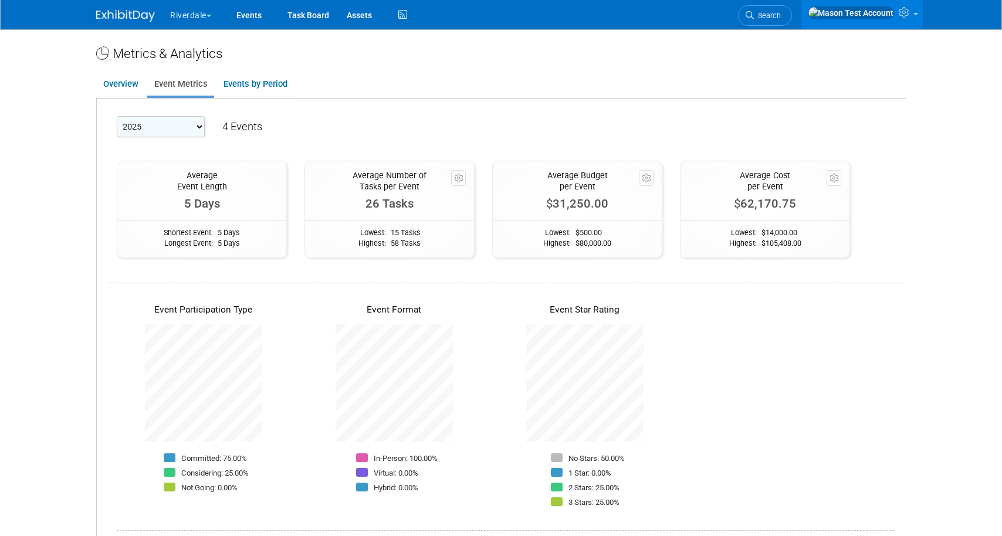
click at [905, 11] on icon at bounding box center [904, 12] width 13 height 11
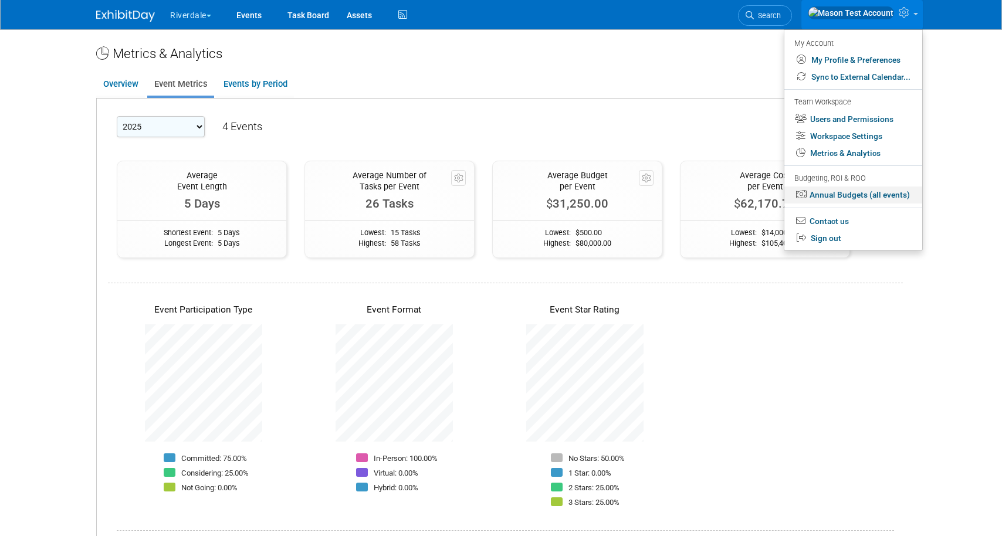
click at [860, 194] on link "Annual Budgets (all events)" at bounding box center [853, 194] width 138 height 17
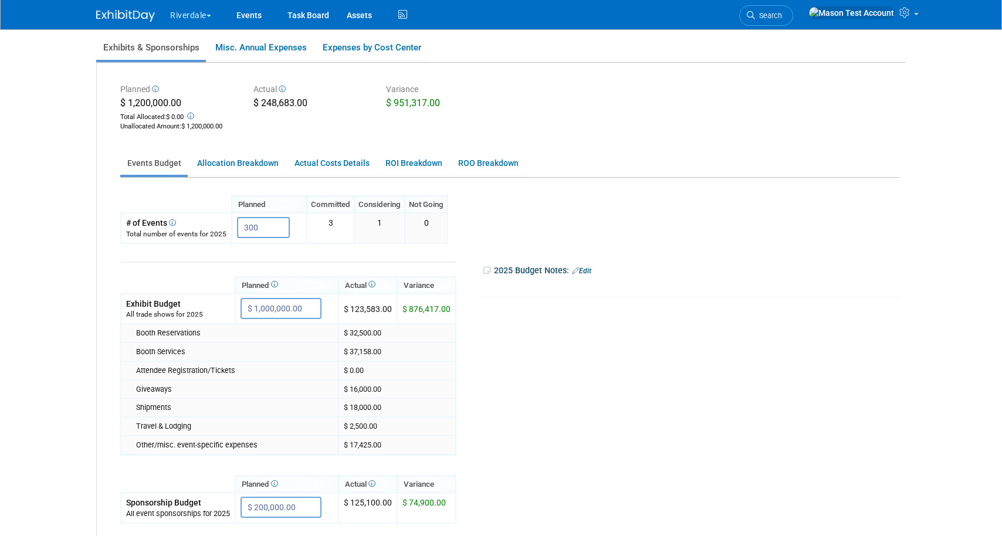
scroll to position [94, 0]
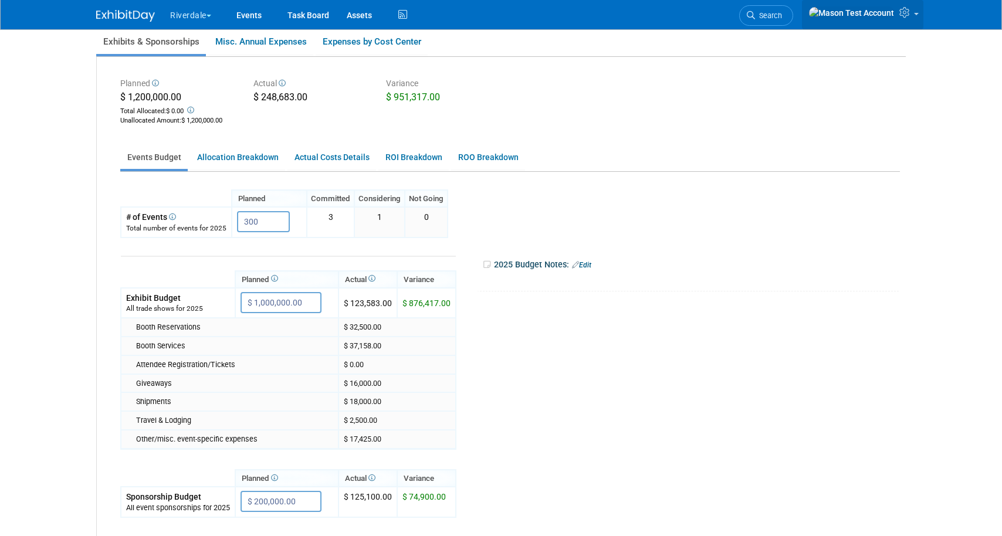
click at [905, 11] on icon at bounding box center [905, 12] width 13 height 11
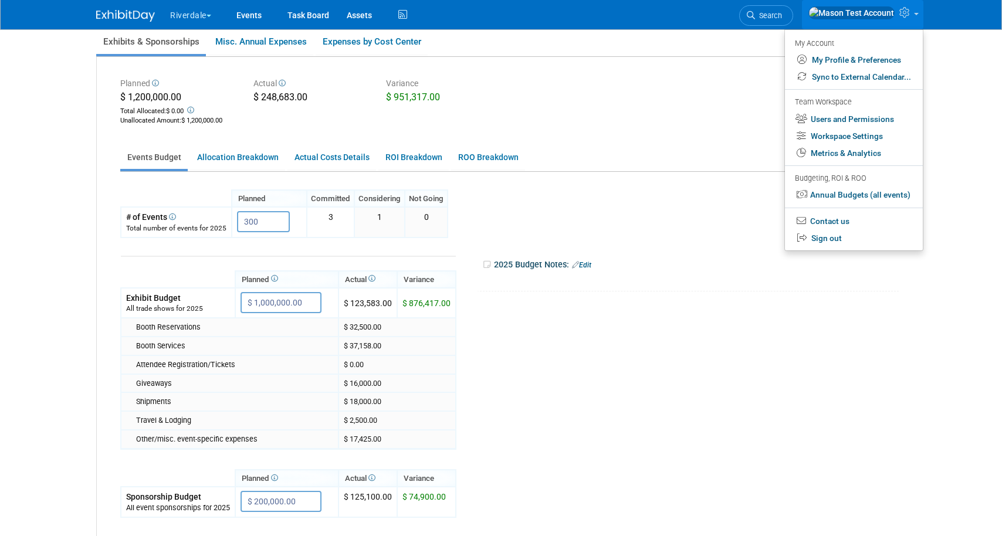
click at [188, 17] on button "Riverdale" at bounding box center [197, 13] width 57 height 26
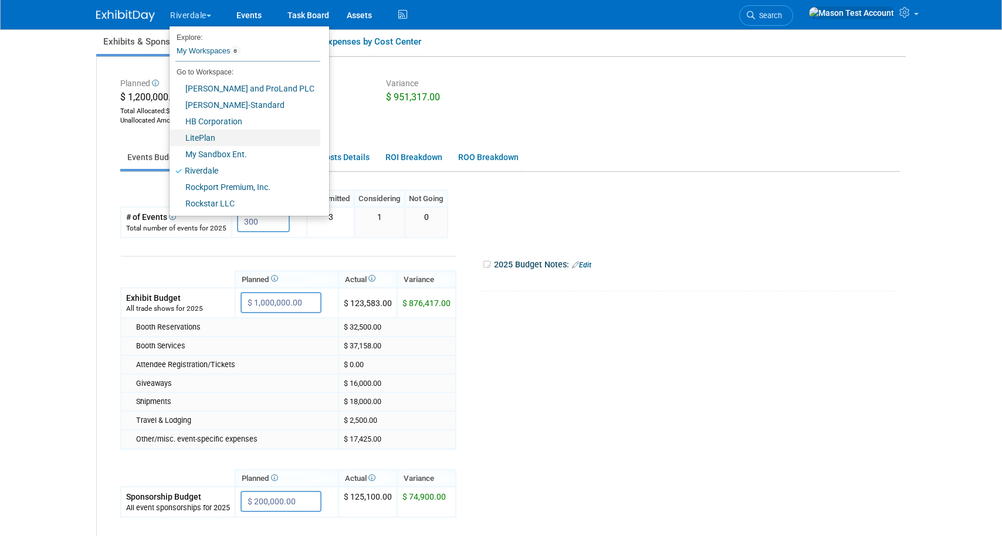
click at [208, 138] on link "LitePlan" at bounding box center [244, 138] width 151 height 16
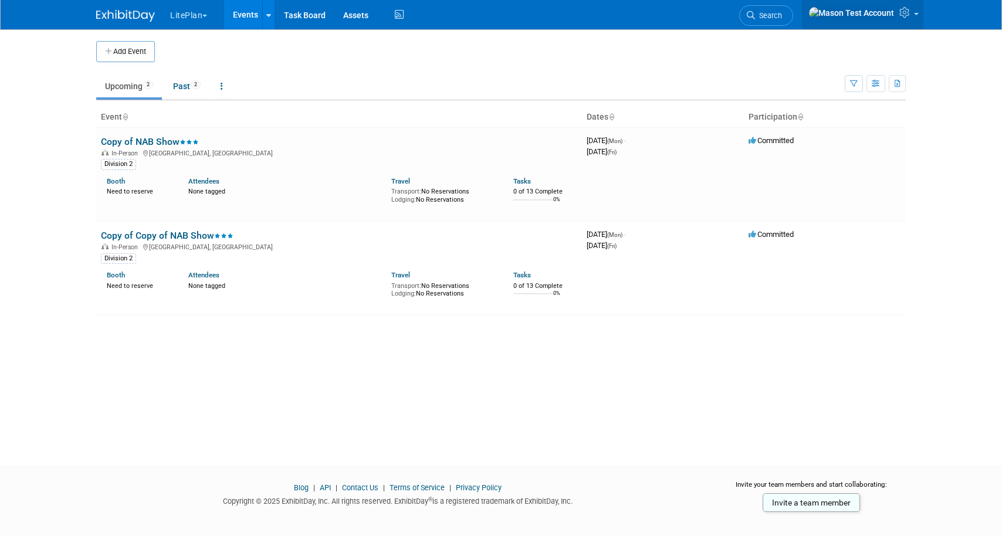
click at [919, 12] on link at bounding box center [862, 14] width 121 height 29
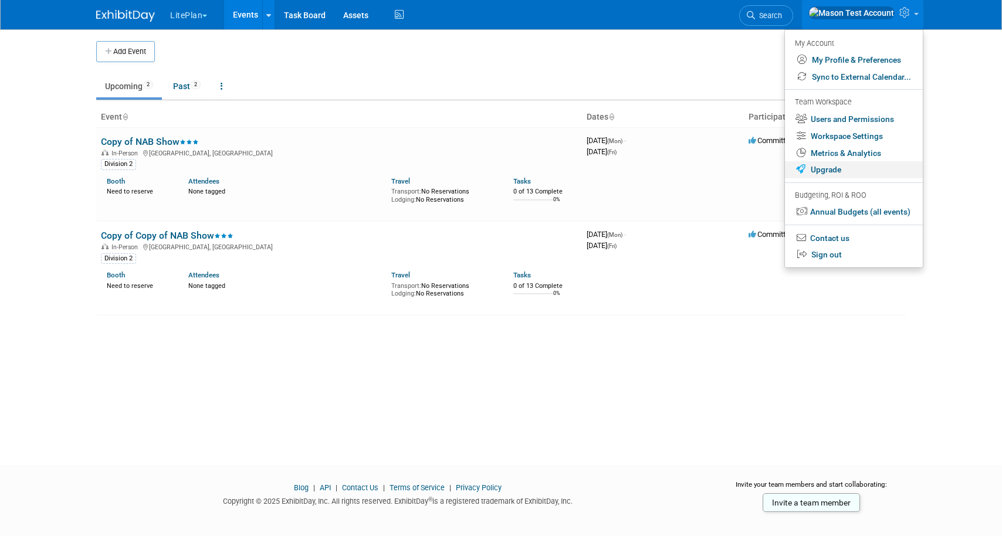
click at [826, 175] on link "Upgrade" at bounding box center [854, 169] width 138 height 17
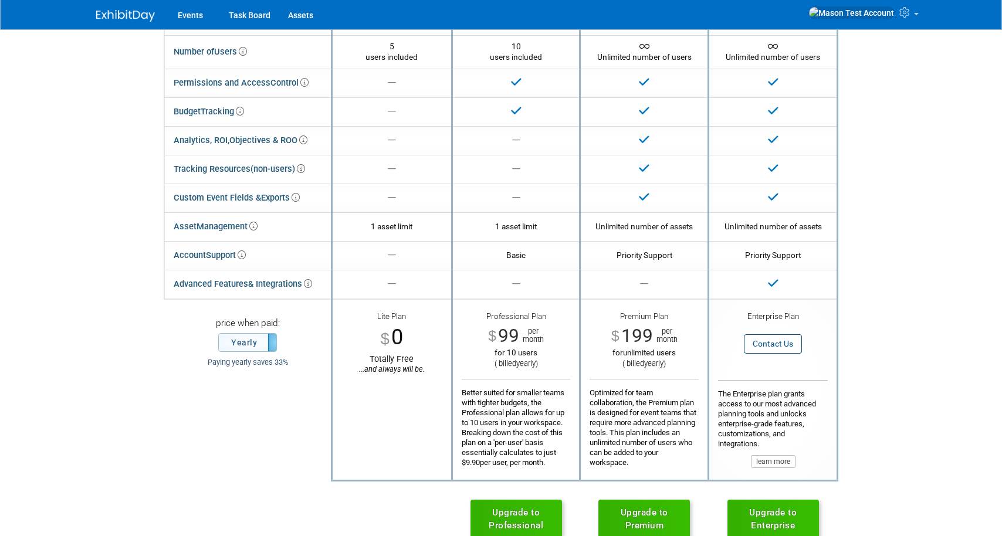
scroll to position [134, 0]
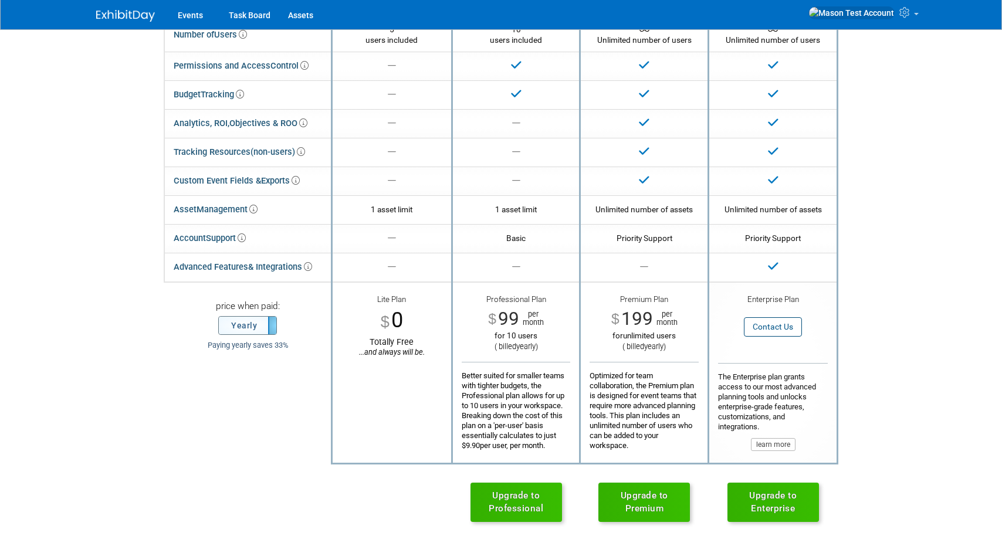
click at [249, 325] on label "Yearly" at bounding box center [247, 326] width 57 height 18
click at [249, 325] on label "Monthly" at bounding box center [247, 326] width 57 height 18
click at [652, 504] on link "Upgrade to Premium" at bounding box center [643, 502] width 91 height 39
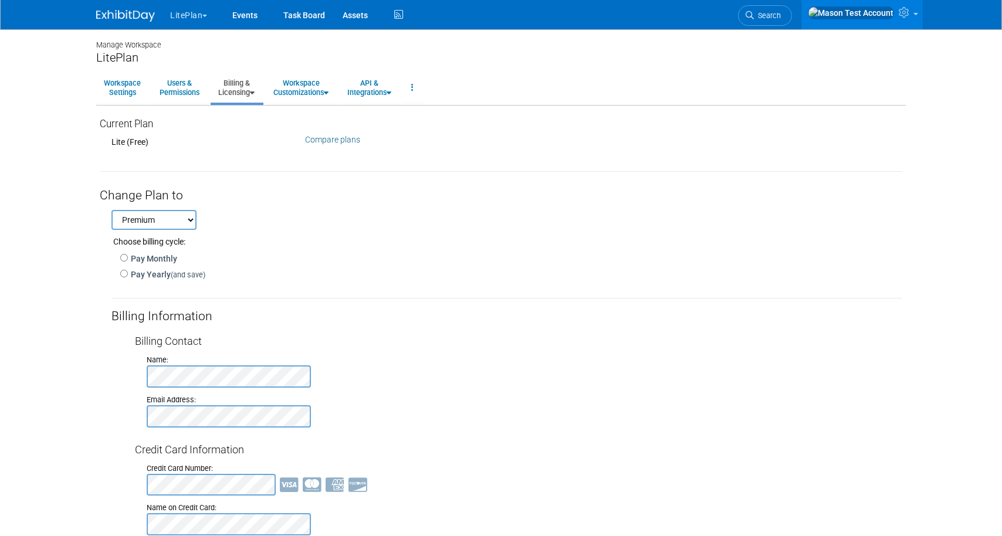
click at [174, 223] on select "Professional Premium Enterprise" at bounding box center [153, 220] width 85 height 20
click at [124, 275] on input "Pay Yearly (and save)" at bounding box center [124, 274] width 8 height 8
radio input "true"
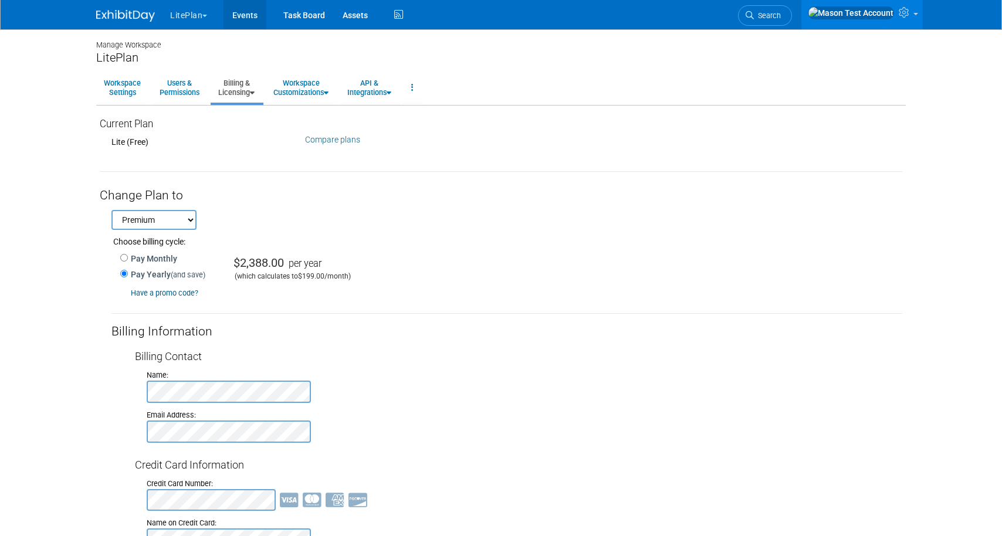
click at [253, 13] on link "Events" at bounding box center [244, 14] width 43 height 29
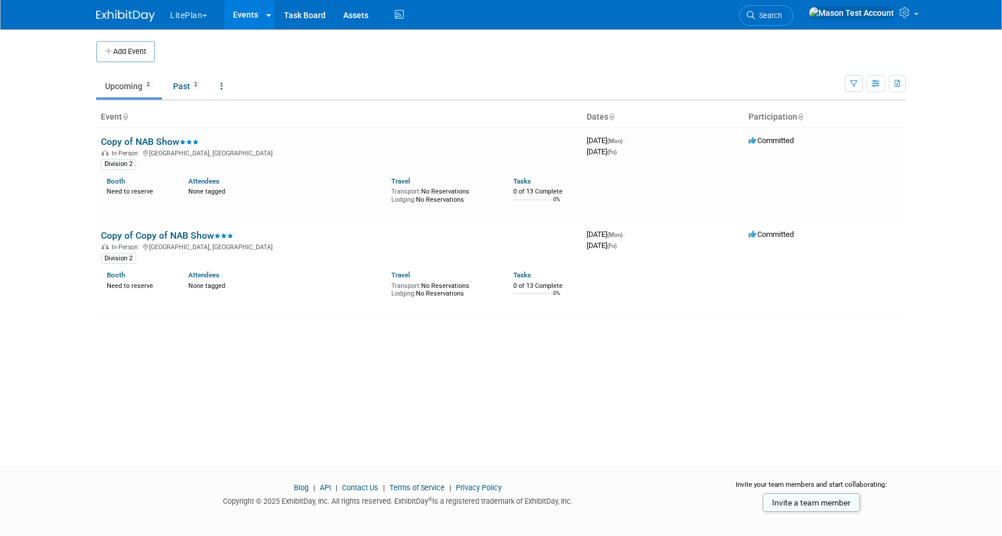
click at [196, 13] on button "LitePlan" at bounding box center [195, 13] width 53 height 26
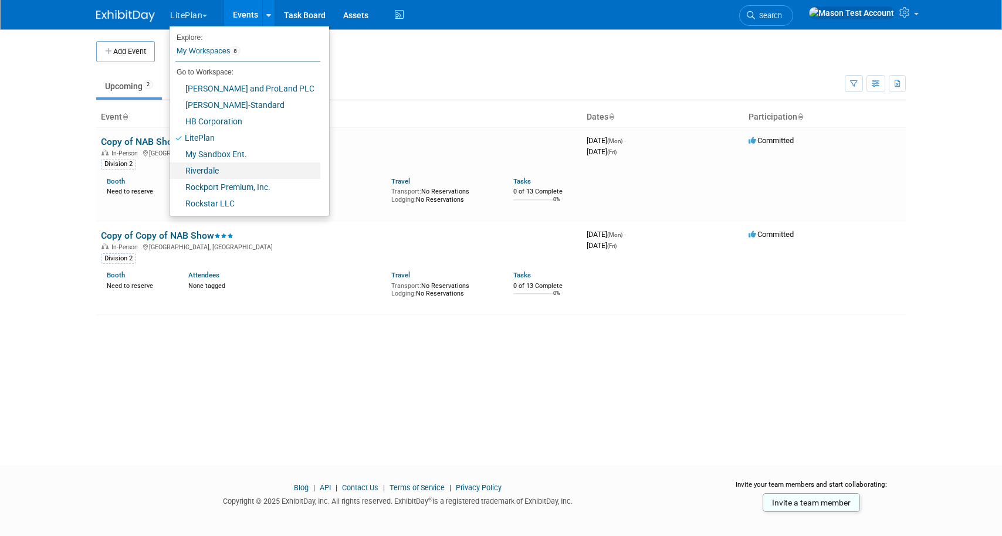
click at [217, 168] on link "Riverdale" at bounding box center [244, 170] width 151 height 16
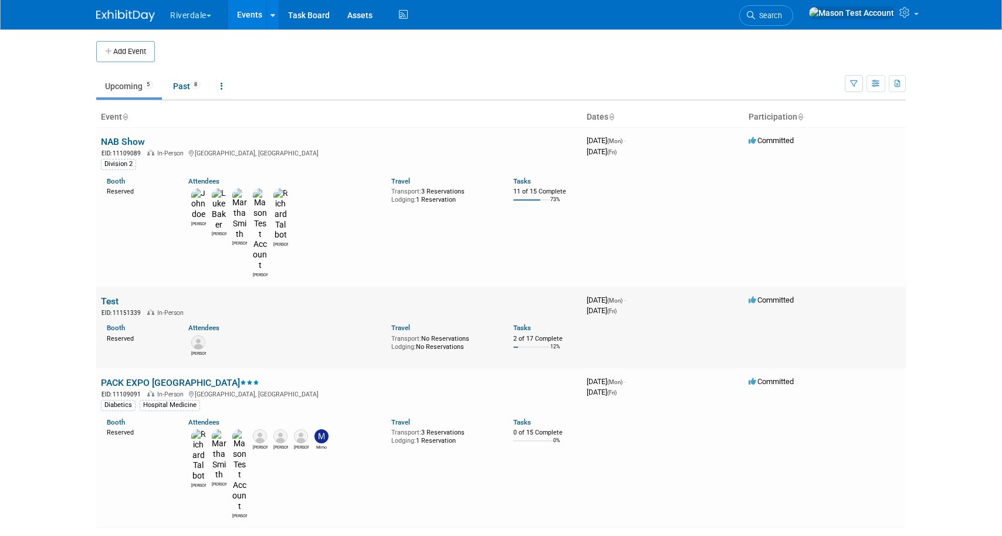
click at [113, 296] on link "Test" at bounding box center [110, 301] width 18 height 11
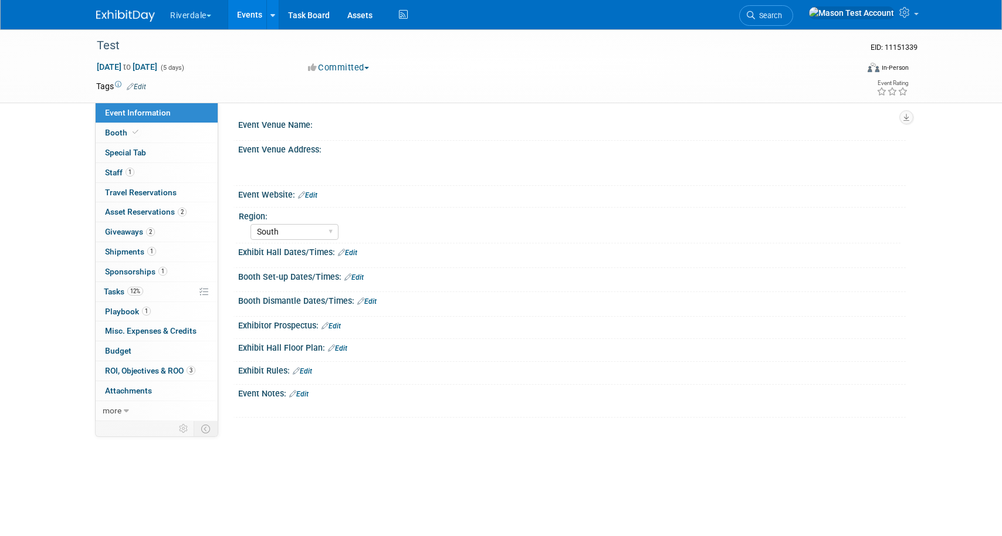
select select "South"
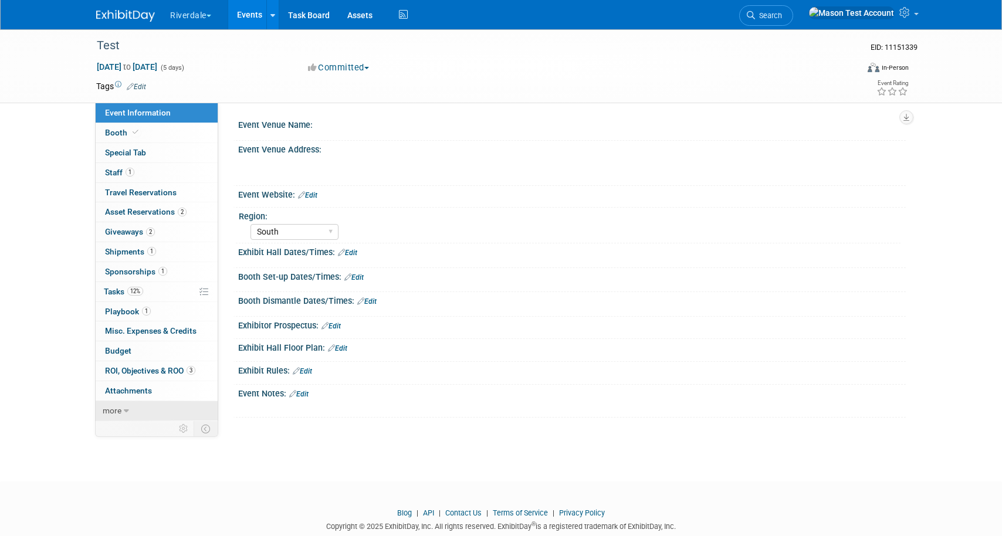
click at [121, 408] on link "more" at bounding box center [157, 410] width 122 height 19
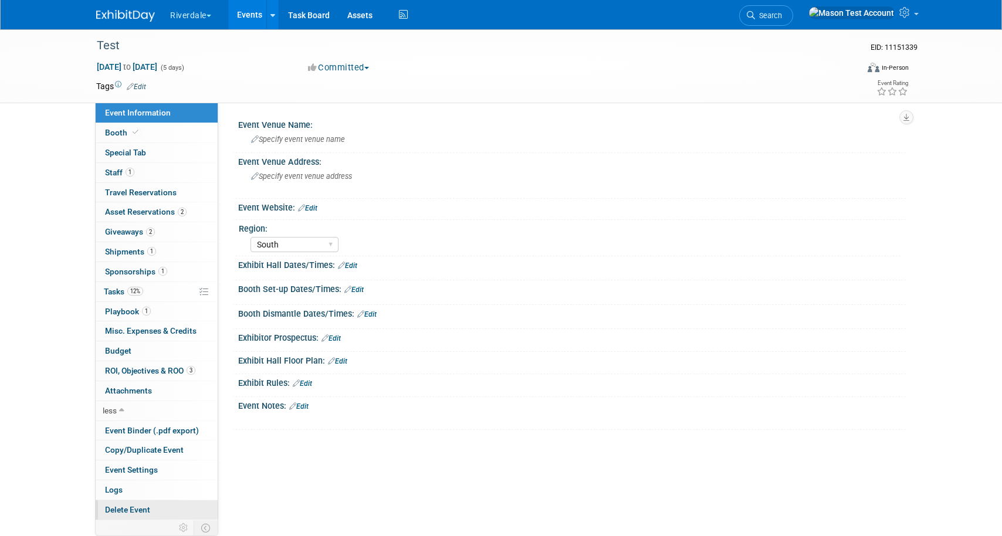
click at [132, 503] on link "Delete Event" at bounding box center [157, 509] width 122 height 19
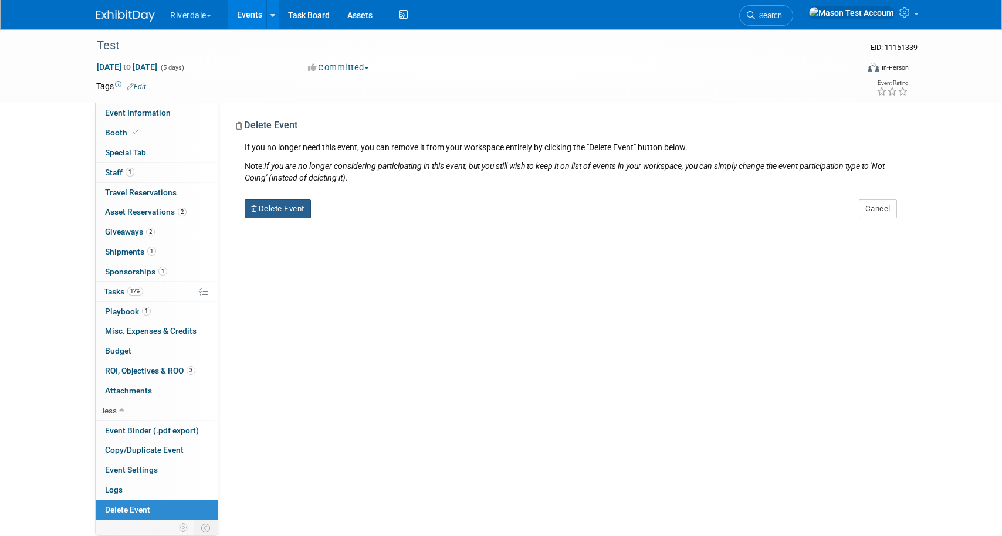
click at [294, 206] on button "Delete Event" at bounding box center [278, 208] width 66 height 19
click at [359, 217] on link "Yes" at bounding box center [352, 218] width 34 height 19
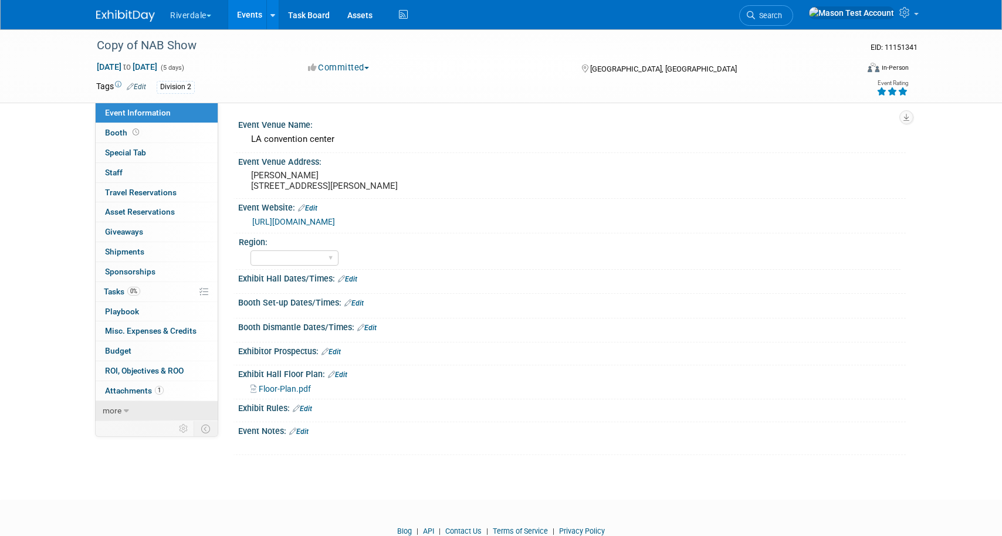
click at [120, 409] on span "more" at bounding box center [112, 410] width 19 height 9
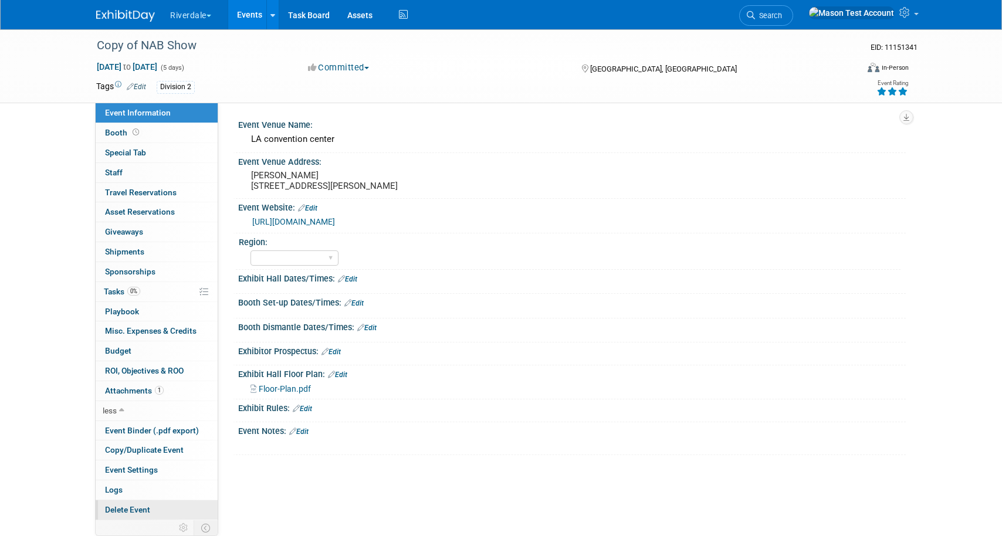
click at [124, 508] on span "Delete Event" at bounding box center [127, 509] width 45 height 9
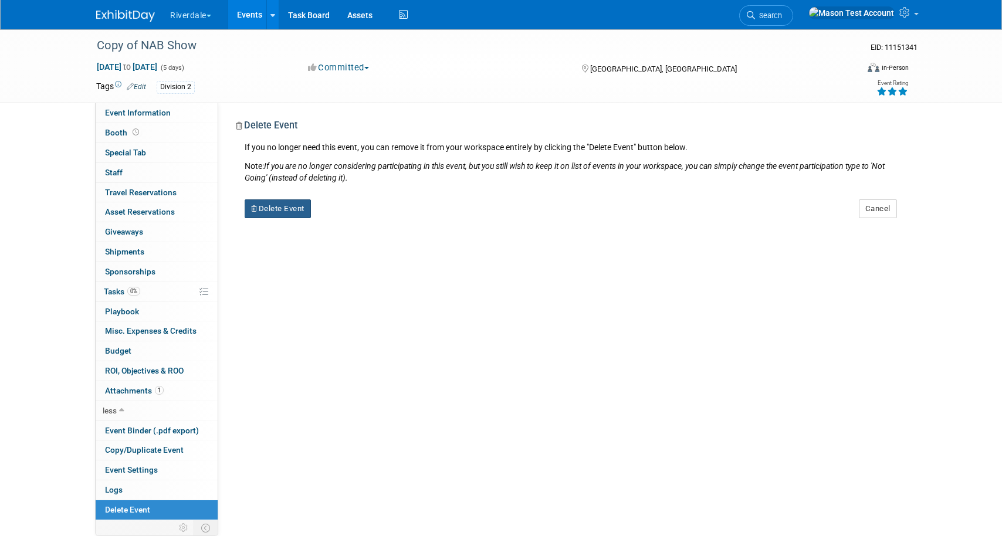
click at [272, 203] on button "Delete Event" at bounding box center [278, 208] width 66 height 19
click at [351, 220] on link "Yes" at bounding box center [352, 218] width 34 height 19
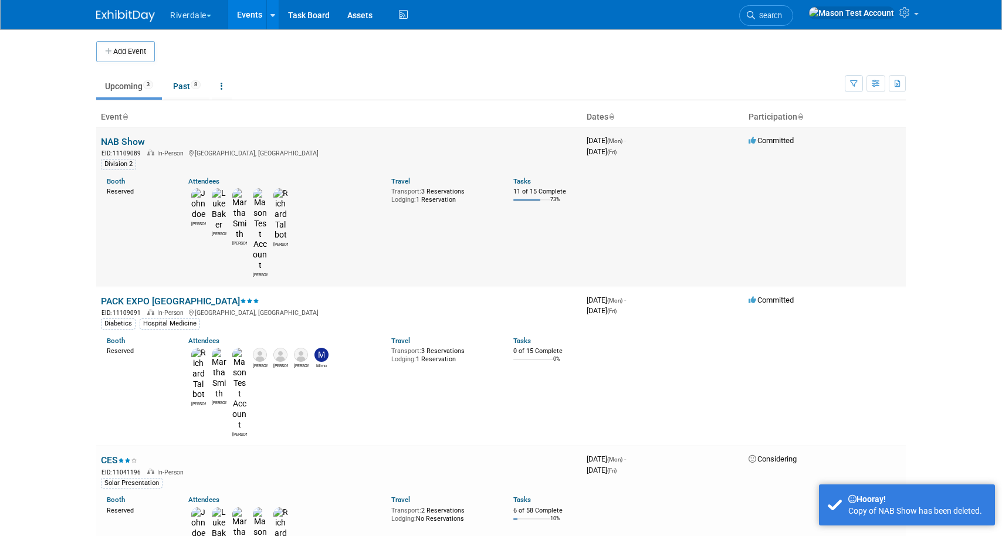
click at [126, 141] on link "NAB Show" at bounding box center [123, 141] width 44 height 11
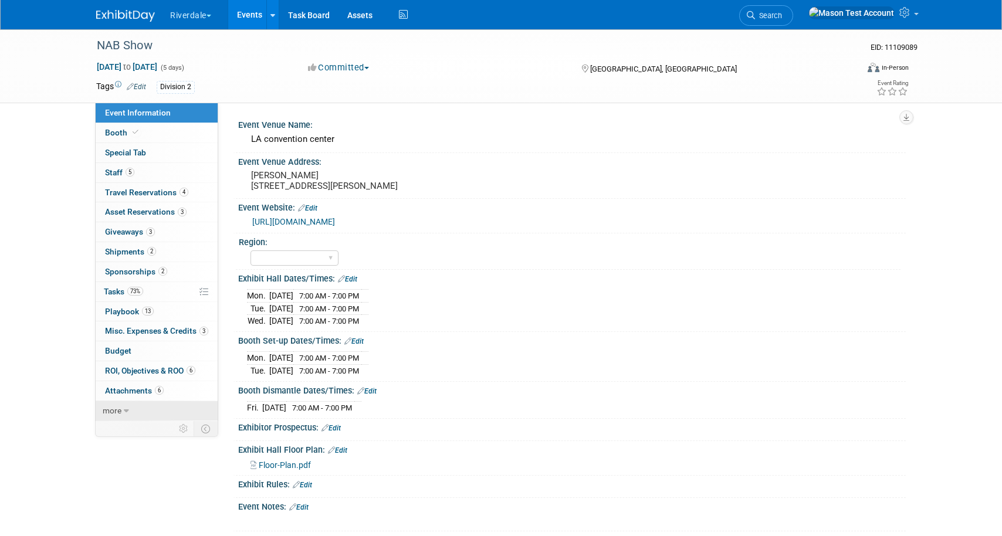
click at [121, 405] on link "more" at bounding box center [157, 410] width 122 height 19
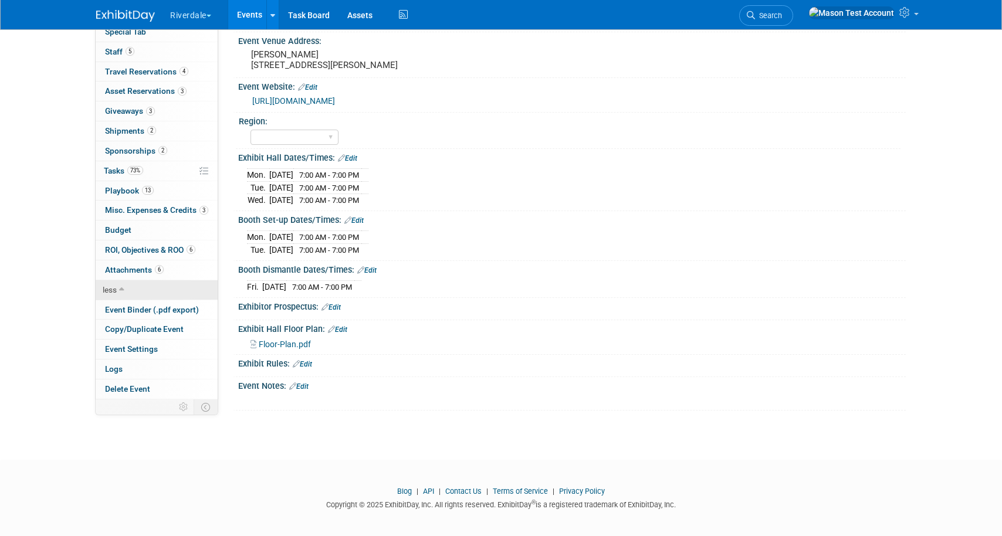
scroll to position [126, 0]
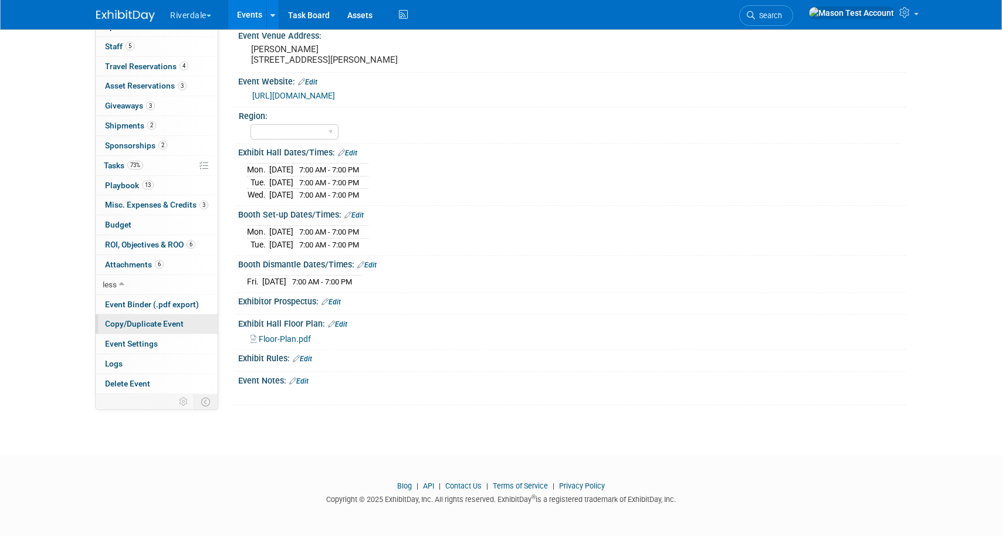
click at [140, 318] on link "Copy/Duplicate Event" at bounding box center [157, 323] width 122 height 19
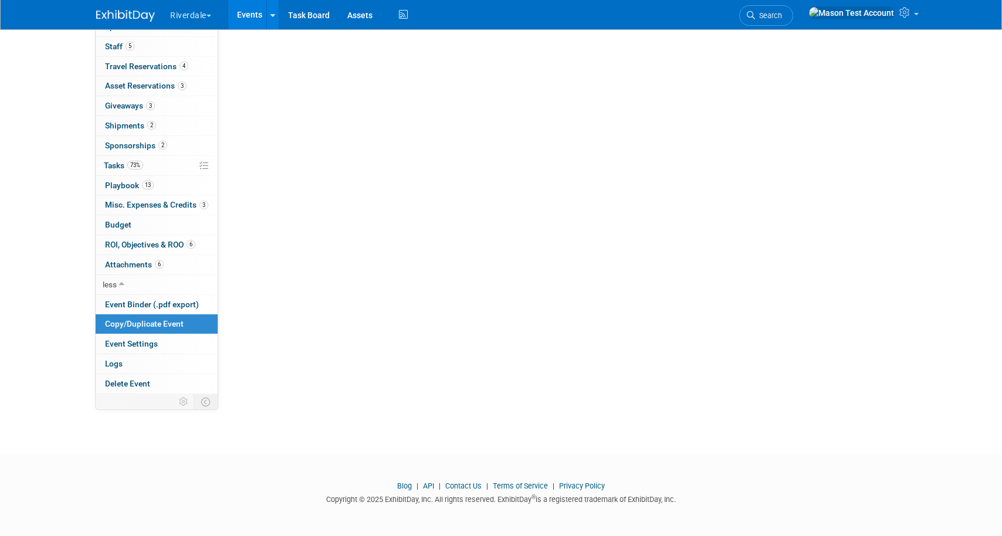
scroll to position [0, 0]
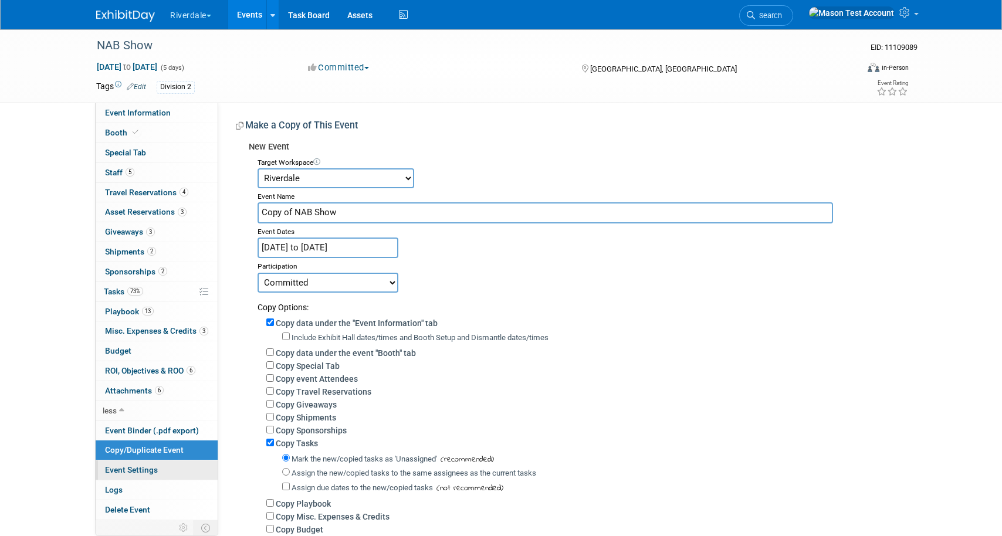
click at [155, 470] on span "Event Settings" at bounding box center [131, 469] width 53 height 9
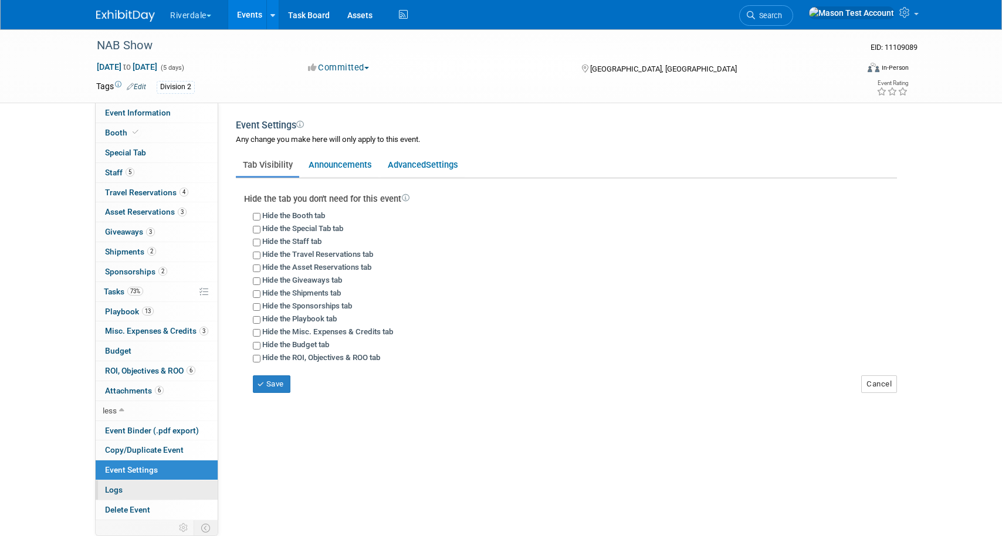
click at [154, 490] on link "Logs" at bounding box center [157, 489] width 122 height 19
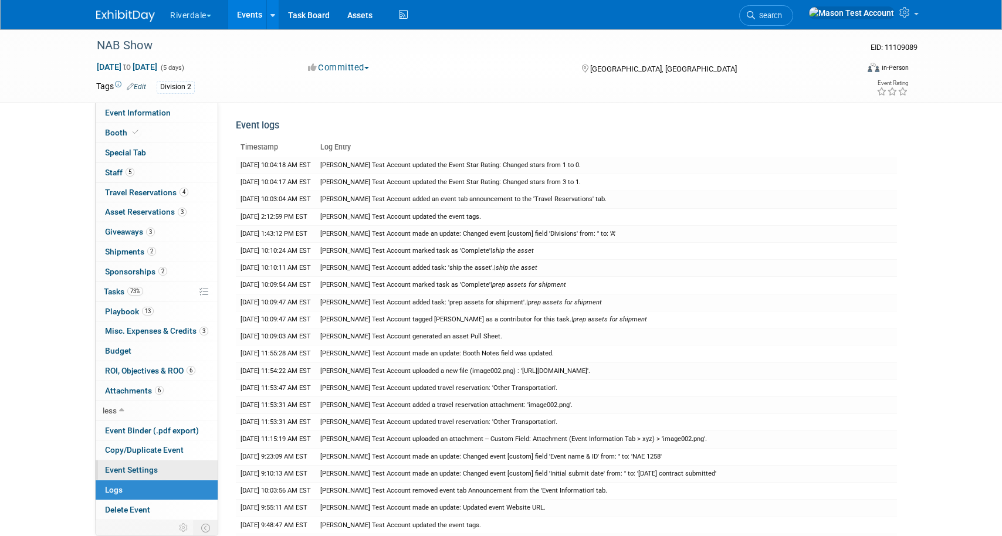
click at [177, 468] on link "Event Settings" at bounding box center [157, 469] width 122 height 19
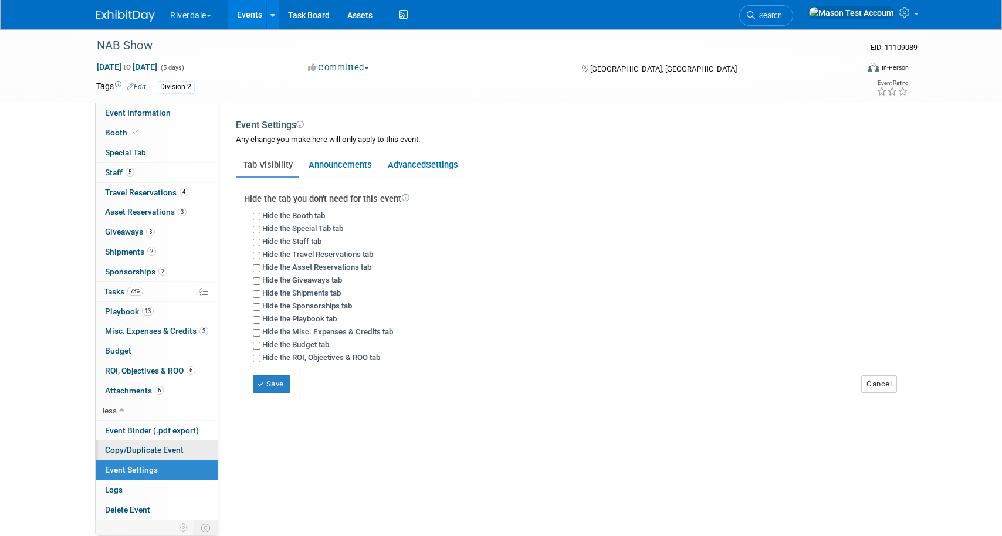
click at [183, 452] on link "Copy/Duplicate Event" at bounding box center [157, 449] width 122 height 19
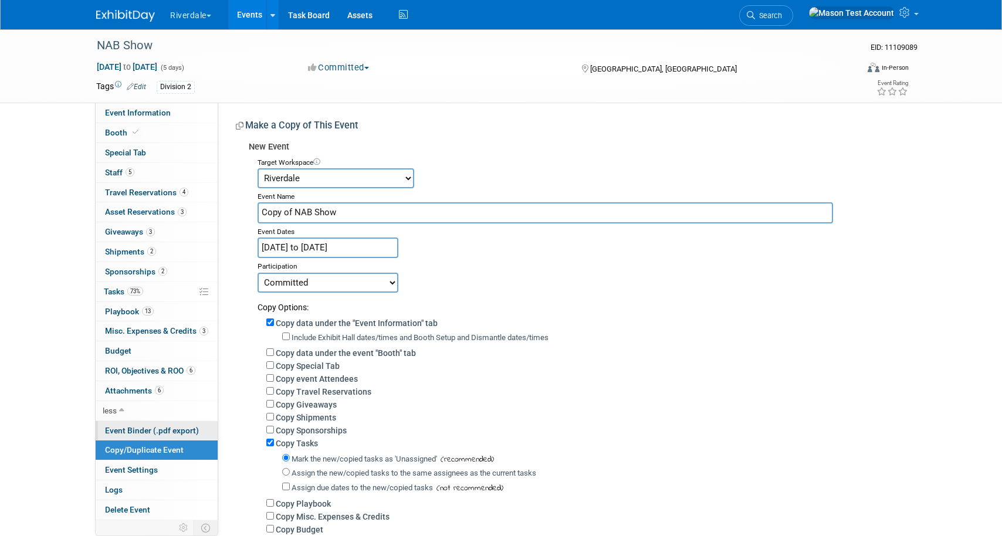
click at [166, 433] on span "Event Binder (.pdf export)" at bounding box center [152, 430] width 94 height 9
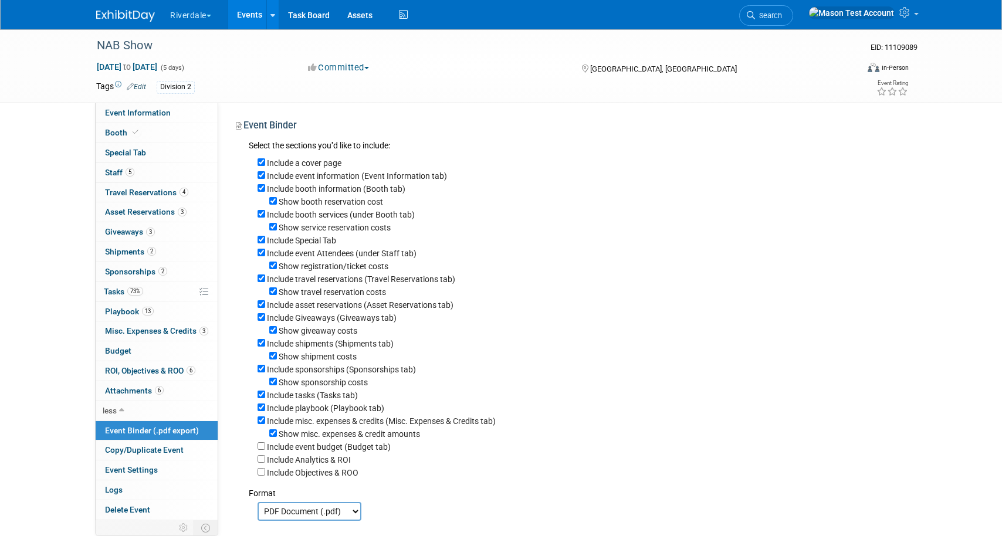
click at [149, 460] on div "Copy/Duplicate Event Copy/Duplicate Event" at bounding box center [157, 450] width 122 height 20
click at [147, 473] on span "Event Settings" at bounding box center [131, 469] width 53 height 9
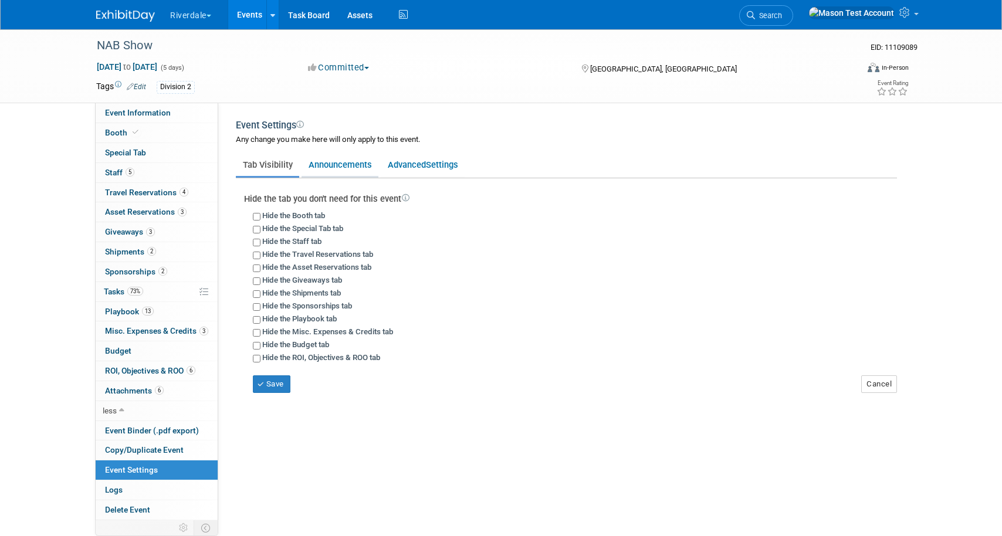
click at [344, 165] on link "Announcements" at bounding box center [339, 165] width 77 height 22
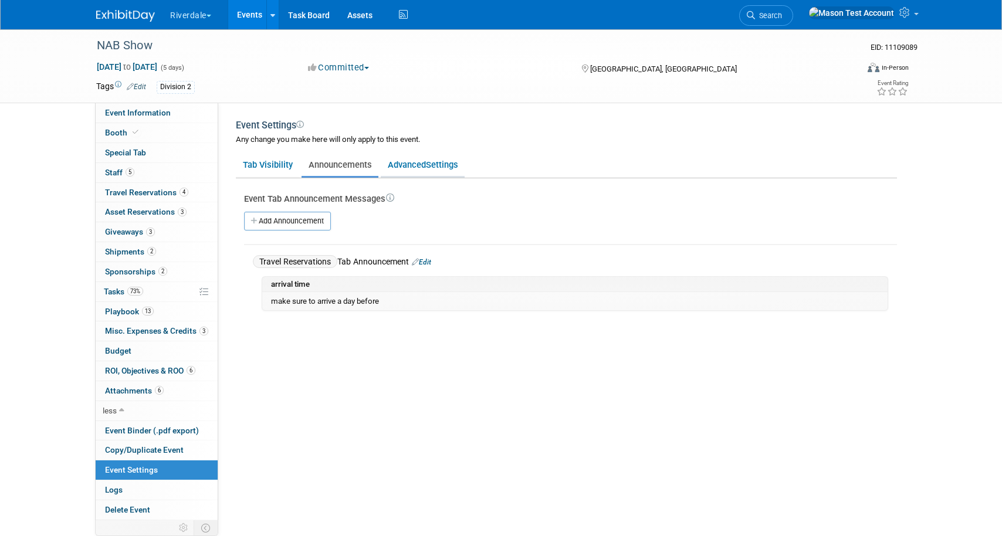
click at [416, 167] on link "Advanced Settings" at bounding box center [423, 165] width 84 height 22
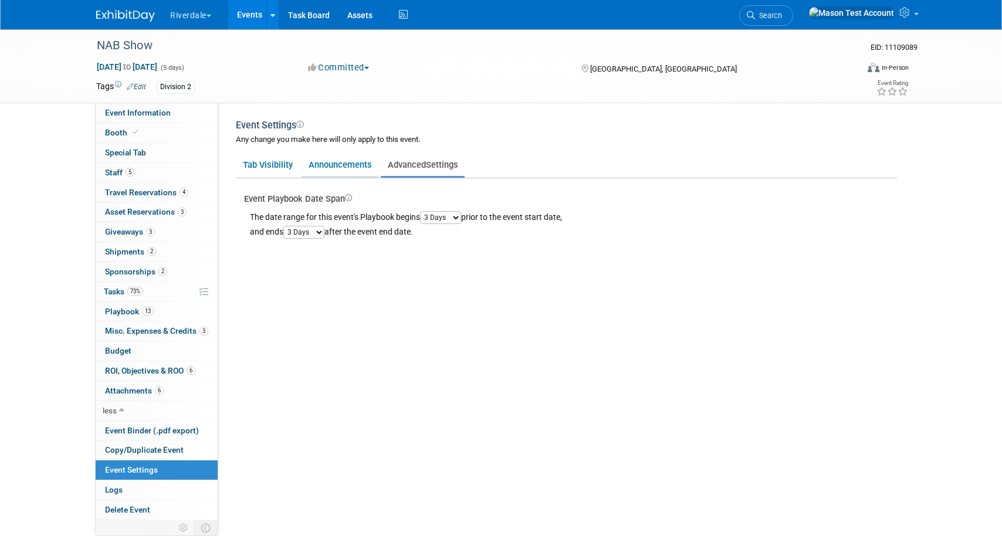
click at [324, 163] on link "Announcements" at bounding box center [339, 165] width 77 height 22
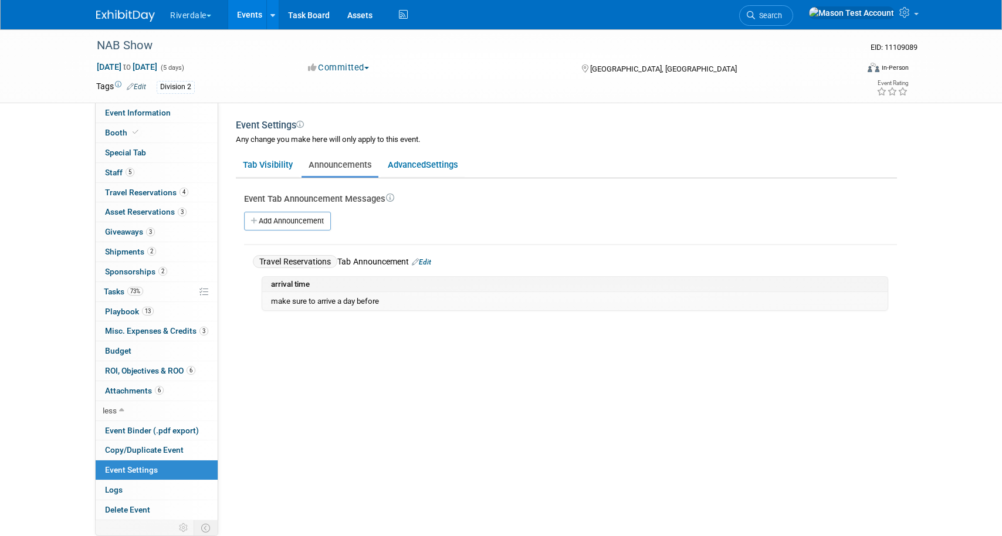
click at [431, 262] on link "Edit" at bounding box center [421, 262] width 19 height 8
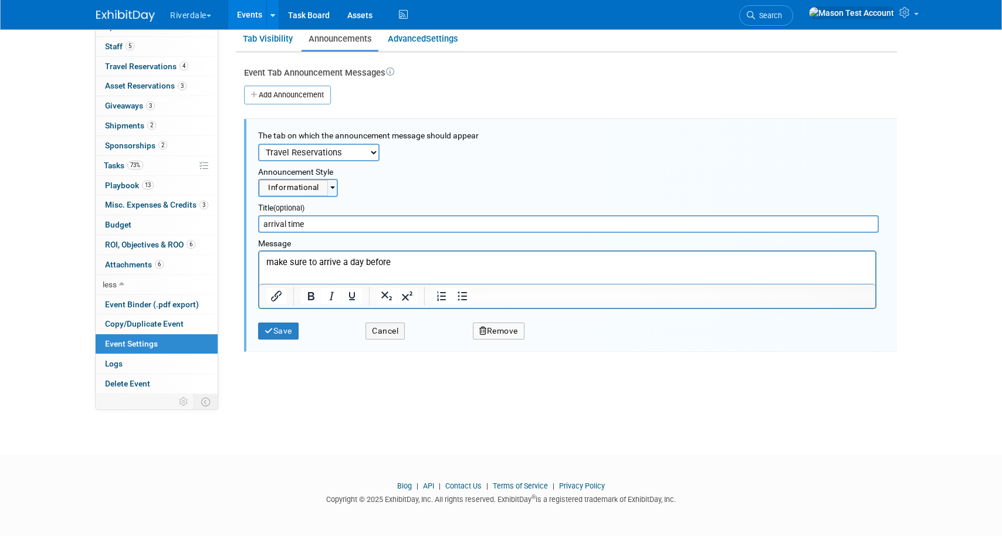
click at [481, 329] on icon "button" at bounding box center [483, 331] width 8 height 8
click at [558, 338] on icon at bounding box center [556, 341] width 7 height 6
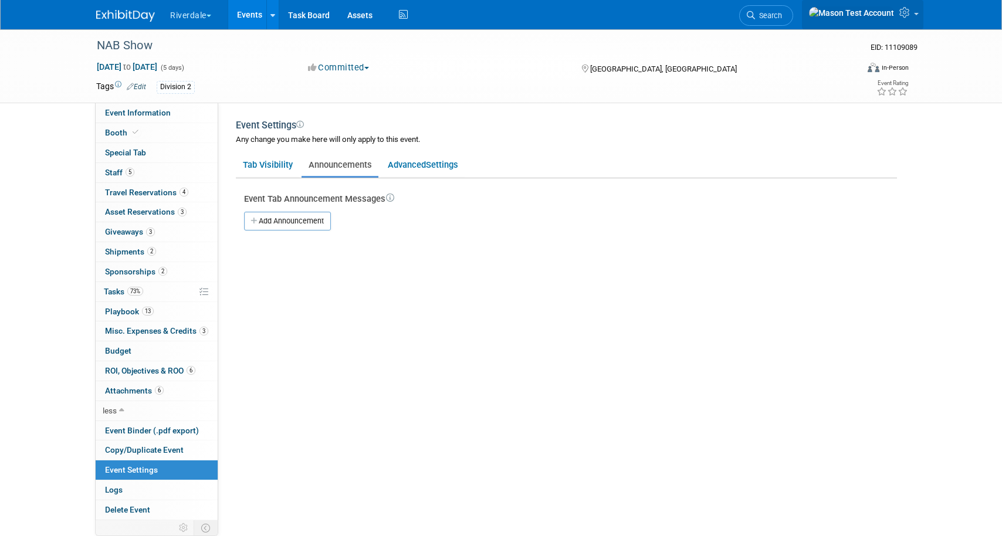
click at [917, 13] on link at bounding box center [862, 14] width 121 height 29
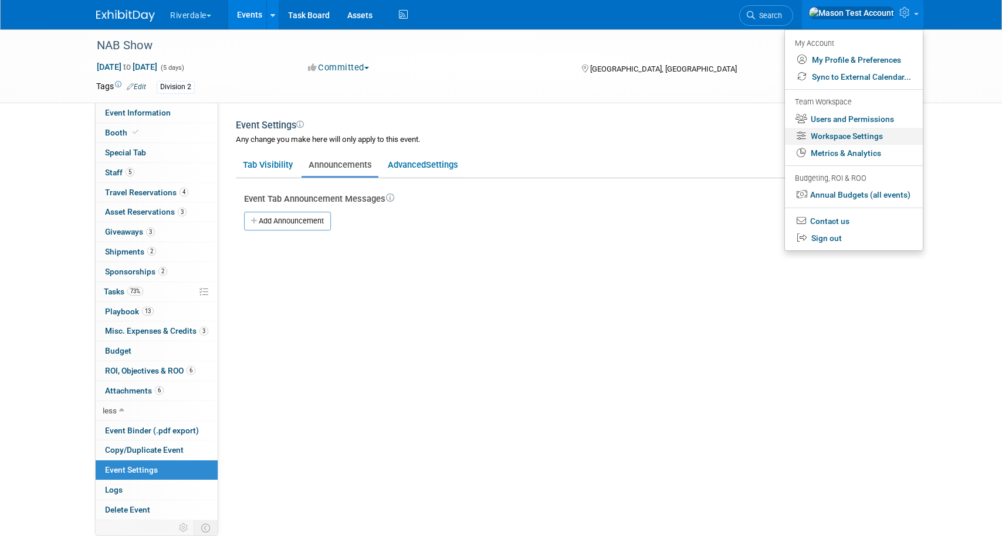
click at [855, 134] on link "Workspace Settings" at bounding box center [854, 136] width 138 height 17
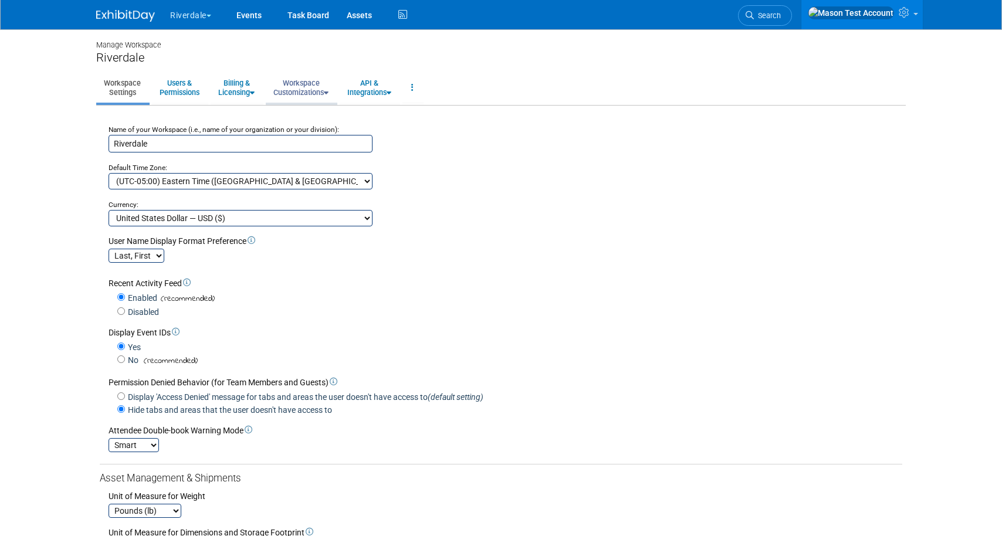
click at [307, 84] on link "Workspace Customizations" at bounding box center [301, 87] width 70 height 29
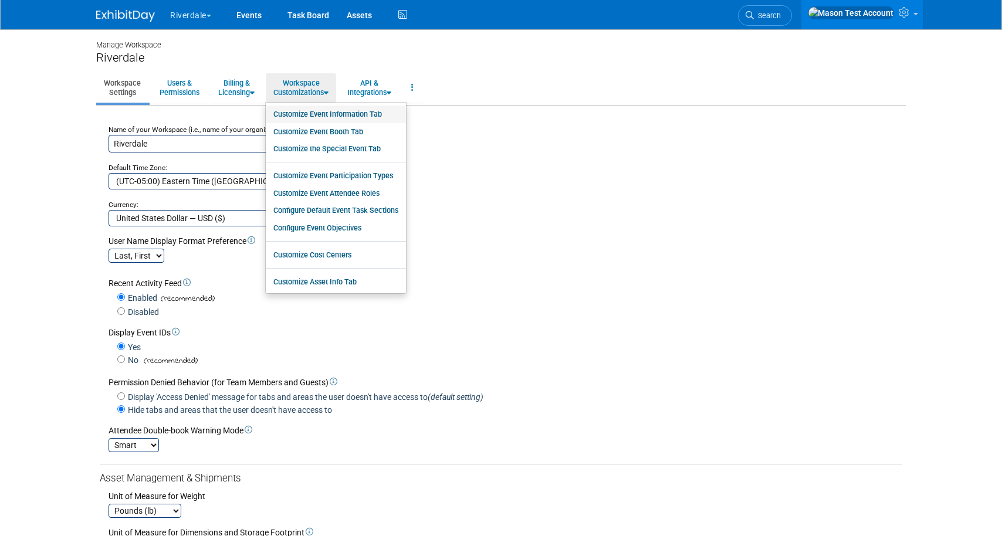
click at [320, 110] on link "Customize Event Information Tab" at bounding box center [336, 115] width 140 height 18
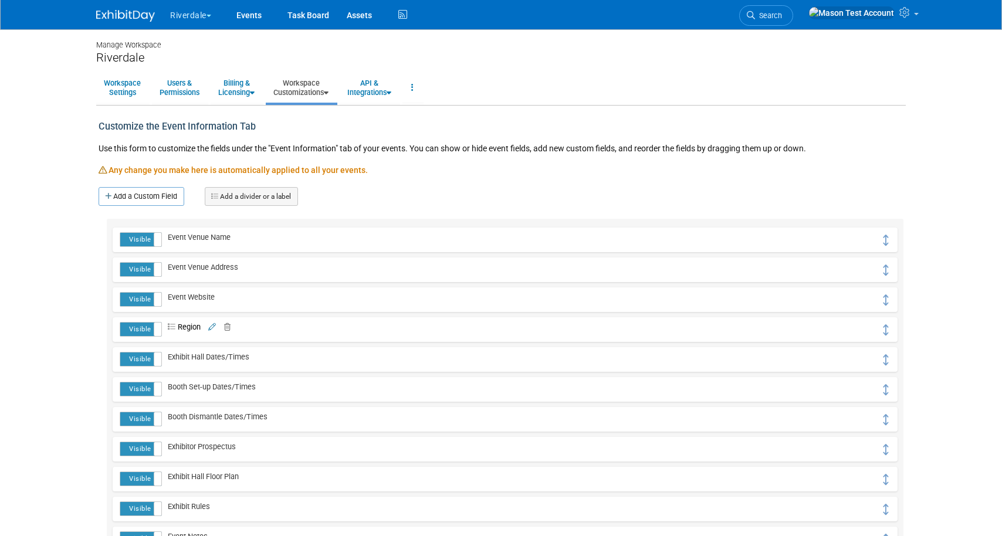
click at [229, 328] on icon at bounding box center [224, 328] width 11 height 8
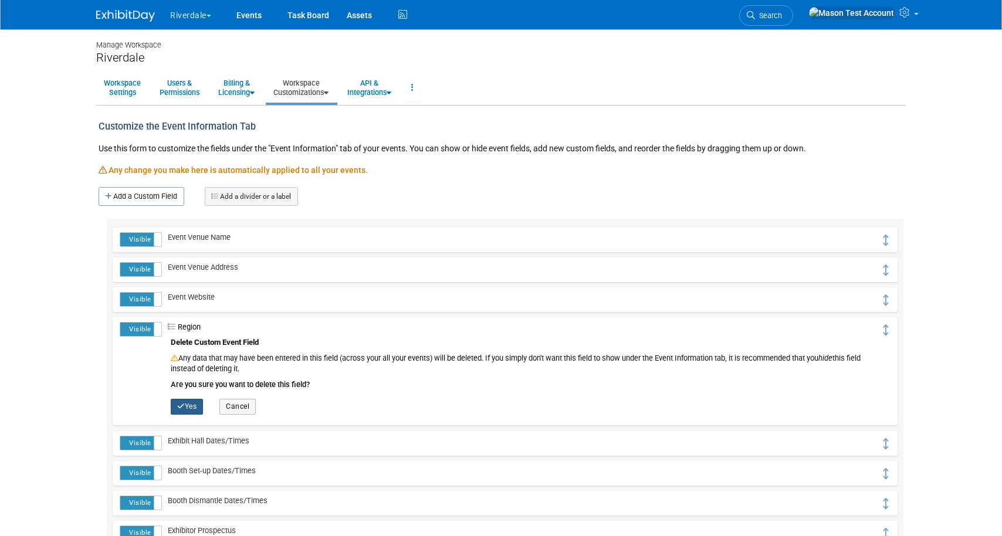
click at [185, 404] on button "Yes" at bounding box center [187, 406] width 32 height 15
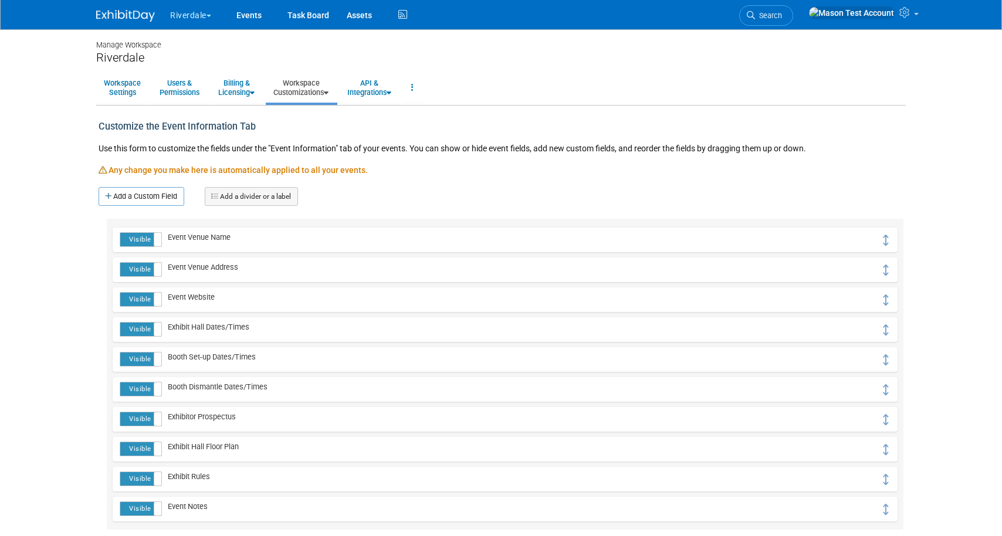
click at [315, 89] on link "Workspace Customizations" at bounding box center [301, 87] width 70 height 29
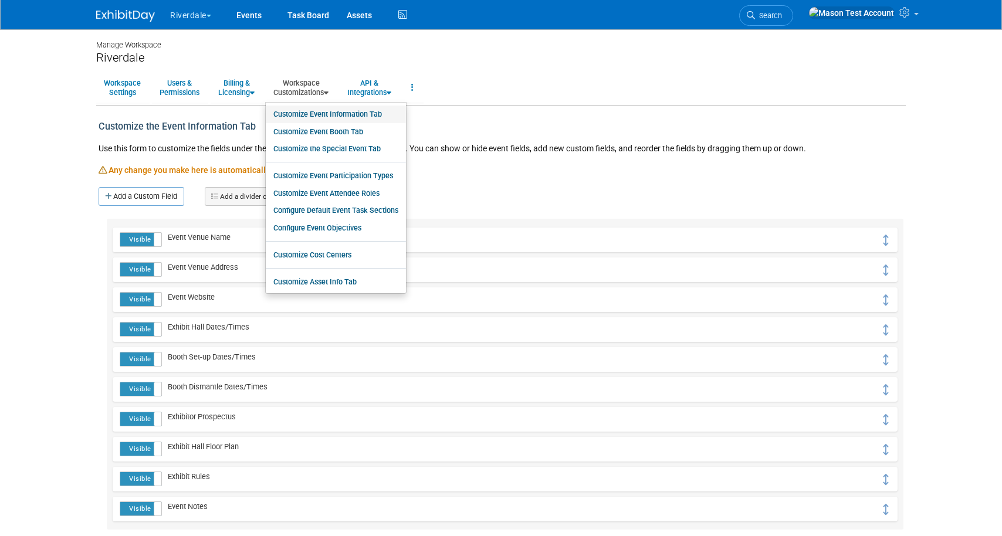
click at [316, 116] on link "Customize Event Information Tab" at bounding box center [336, 115] width 140 height 18
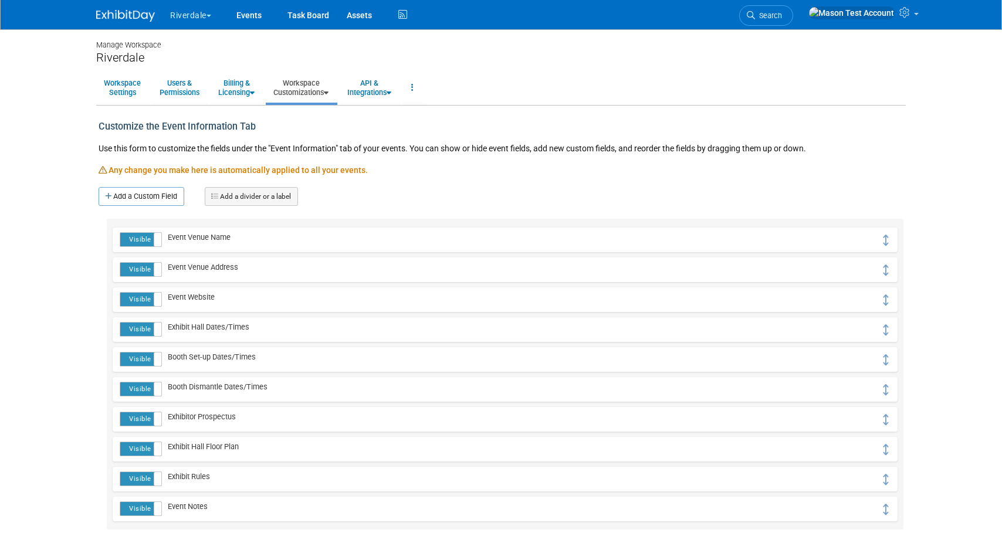
click at [318, 93] on link "Workspace Customizations" at bounding box center [301, 87] width 70 height 29
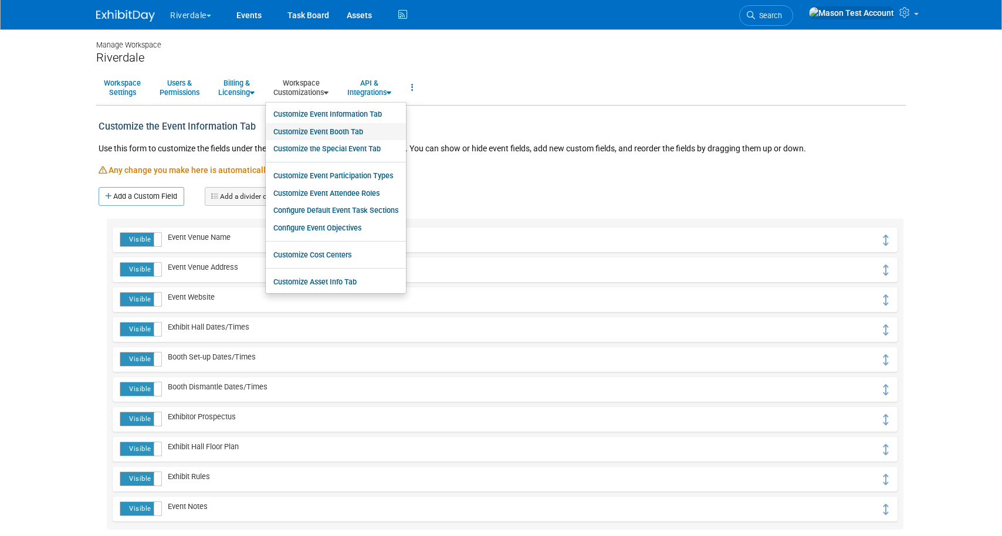
click at [321, 130] on link "Customize Event Booth Tab" at bounding box center [336, 132] width 140 height 18
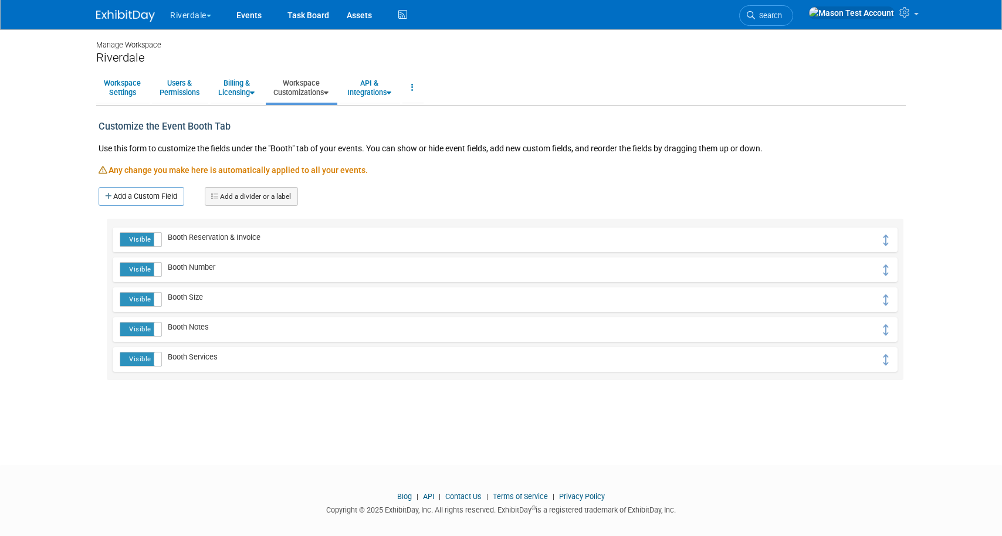
click at [317, 87] on link "Workspace Customizations" at bounding box center [301, 87] width 70 height 29
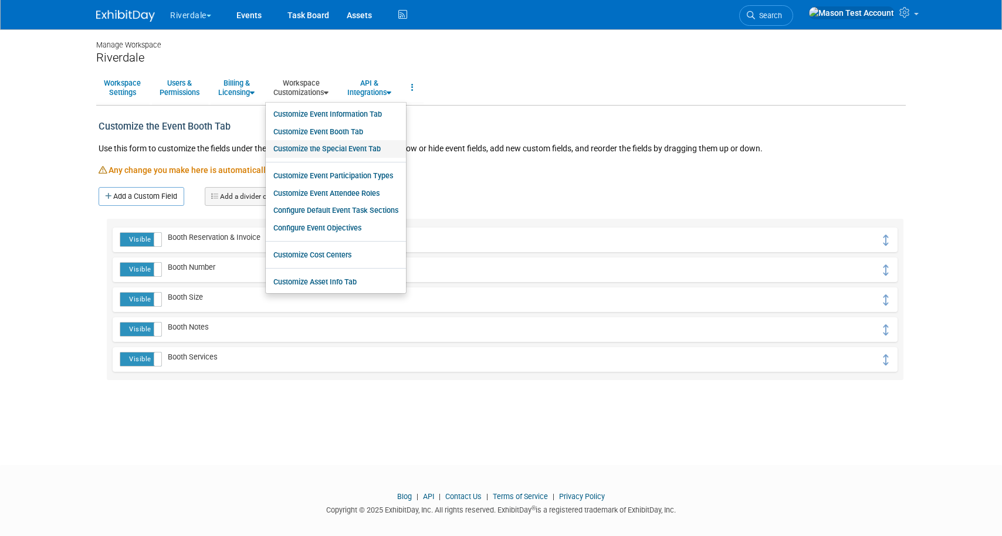
click at [322, 148] on link "Customize the Special Event Tab" at bounding box center [336, 149] width 140 height 18
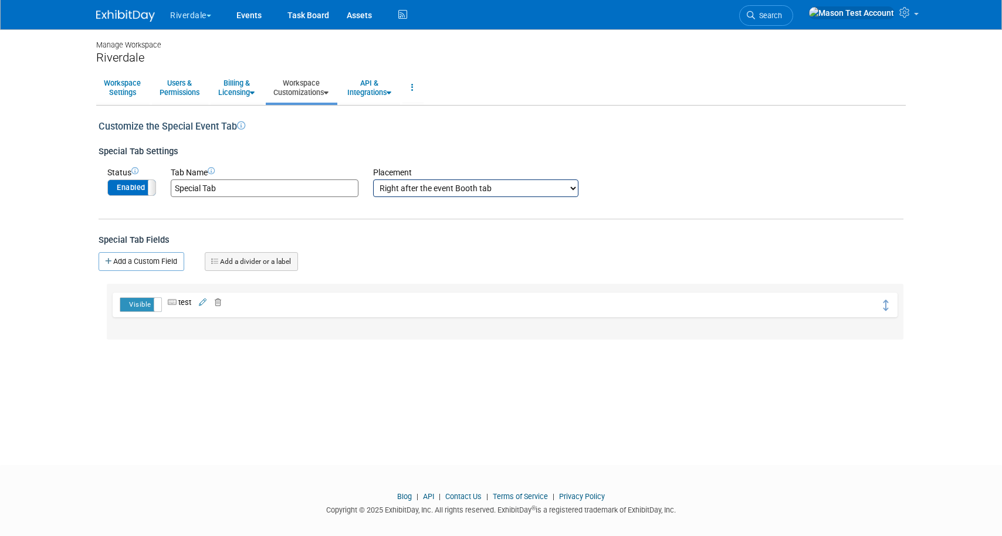
click at [136, 186] on label "Enabled" at bounding box center [131, 187] width 47 height 15
drag, startPoint x: 226, startPoint y: 188, endPoint x: 142, endPoint y: 188, distance: 83.9
click at [142, 188] on tr "Status Enabled Disabled Tab Name Special Tab Placement Right after the event In…" at bounding box center [342, 182] width 471 height 30
click at [213, 223] on div "Special Tab Fields" at bounding box center [501, 233] width 805 height 28
click at [221, 303] on icon at bounding box center [215, 303] width 11 height 8
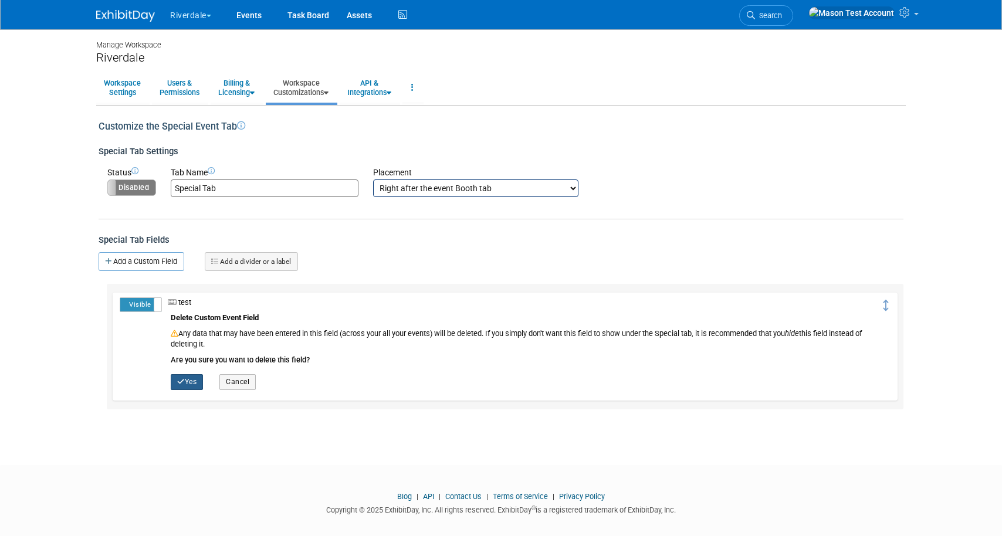
click at [191, 380] on button "Yes" at bounding box center [187, 381] width 32 height 15
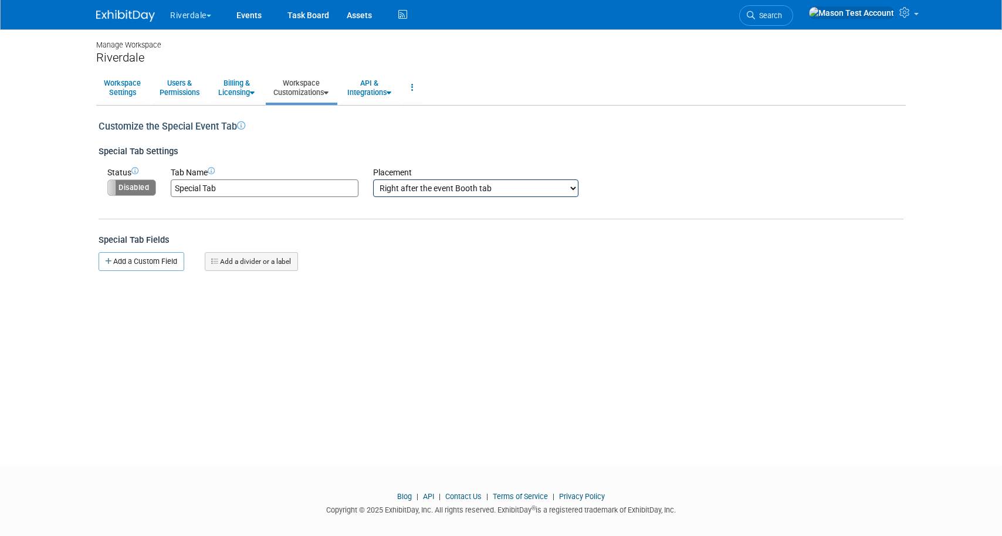
click at [301, 87] on link "Workspace Customizations" at bounding box center [301, 87] width 70 height 29
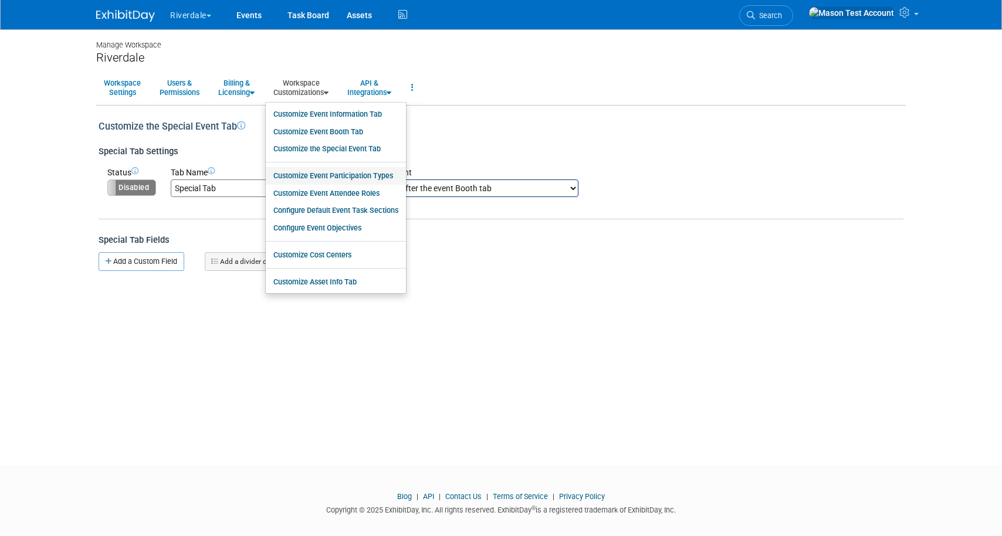
click at [305, 177] on link "Customize Event Participation Types" at bounding box center [336, 176] width 140 height 18
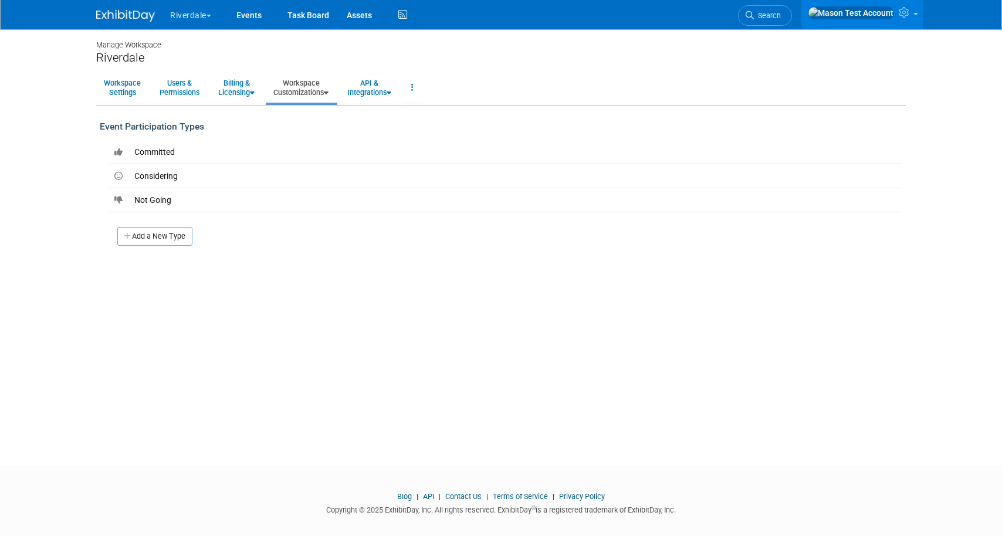
click at [317, 90] on link "Workspace Customizations" at bounding box center [301, 87] width 70 height 29
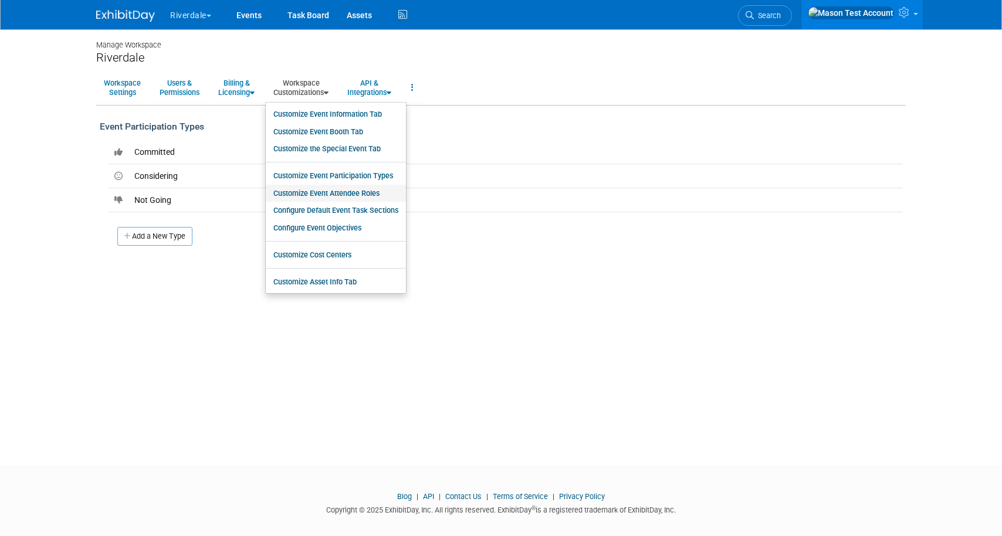
click at [315, 190] on link "Customize Event Attendee Roles" at bounding box center [336, 194] width 140 height 18
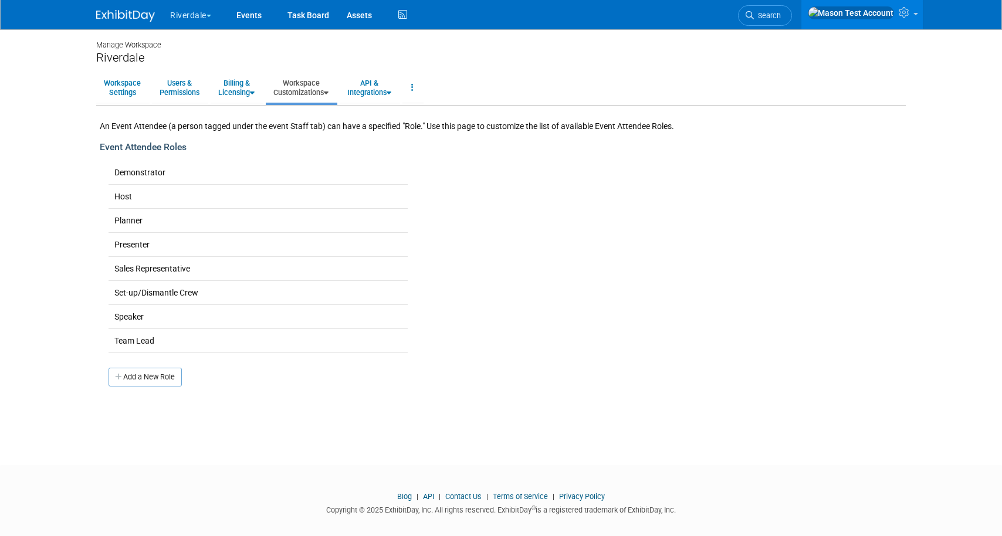
click at [318, 89] on link "Workspace Customizations" at bounding box center [301, 87] width 70 height 29
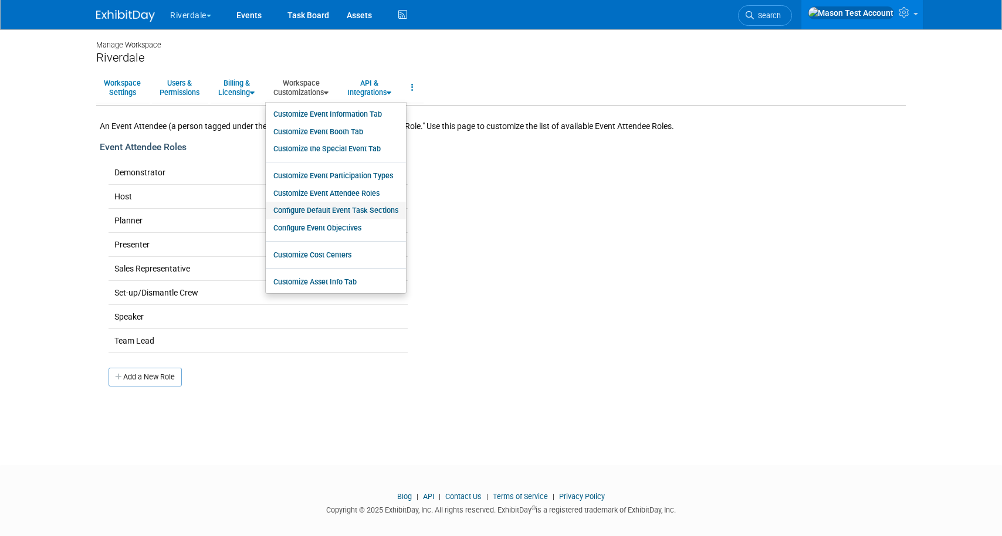
click at [330, 212] on link "Configure Default Event Task Sections" at bounding box center [336, 211] width 140 height 18
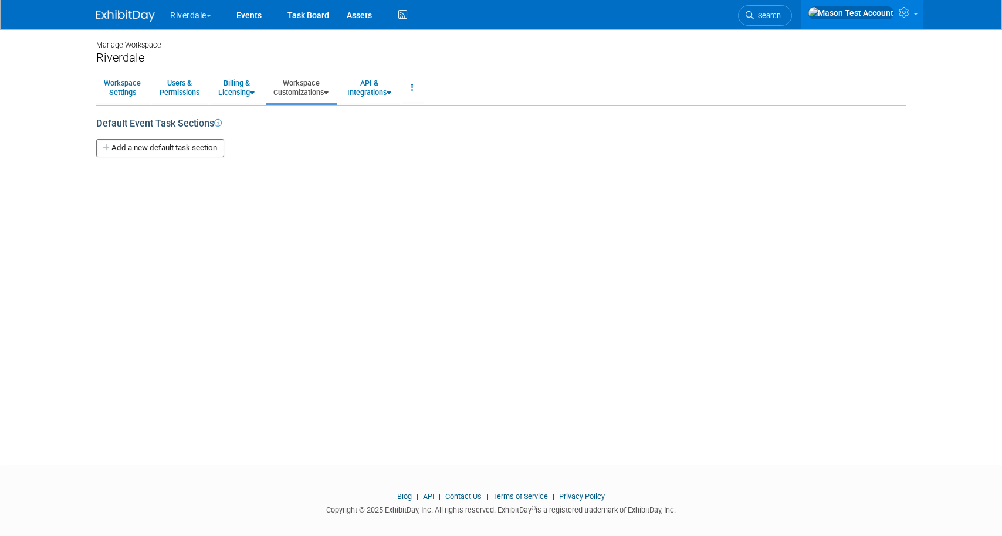
click at [318, 89] on link "Workspace Customizations" at bounding box center [301, 87] width 70 height 29
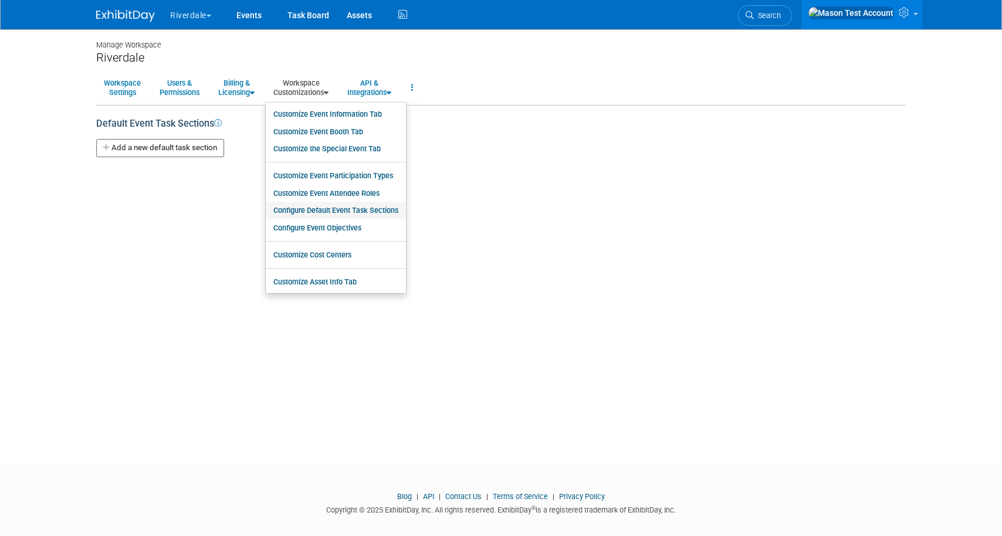
click at [320, 211] on link "Configure Default Event Task Sections" at bounding box center [336, 211] width 140 height 18
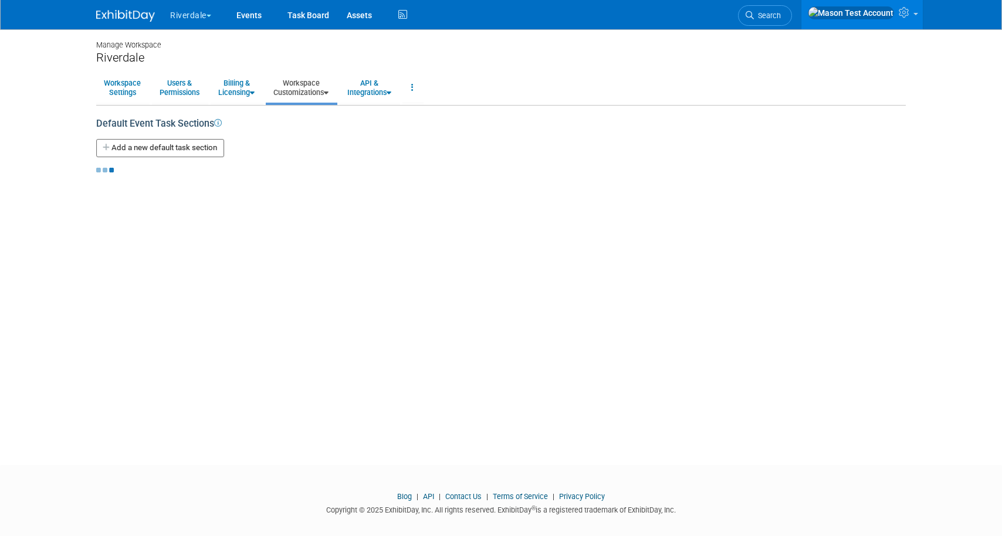
click at [314, 85] on link "Workspace Customizations" at bounding box center [301, 87] width 70 height 29
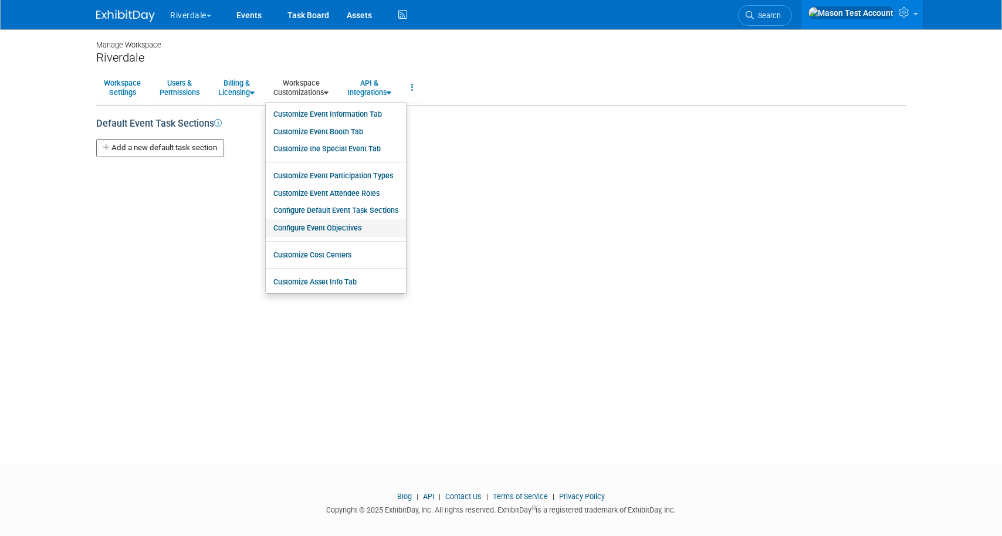
click at [326, 228] on link "Configure Event Objectives" at bounding box center [336, 228] width 140 height 18
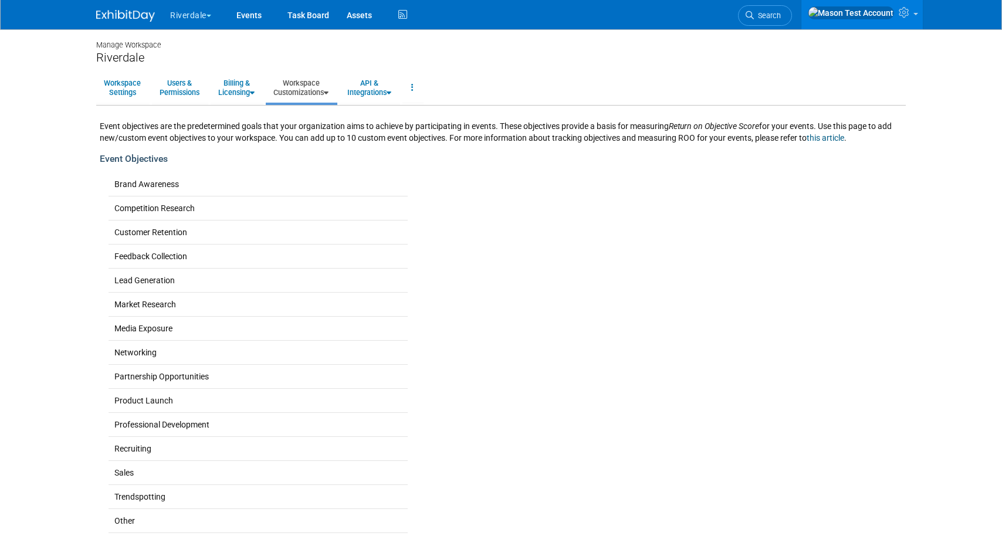
click at [319, 91] on link "Workspace Customizations" at bounding box center [301, 87] width 70 height 29
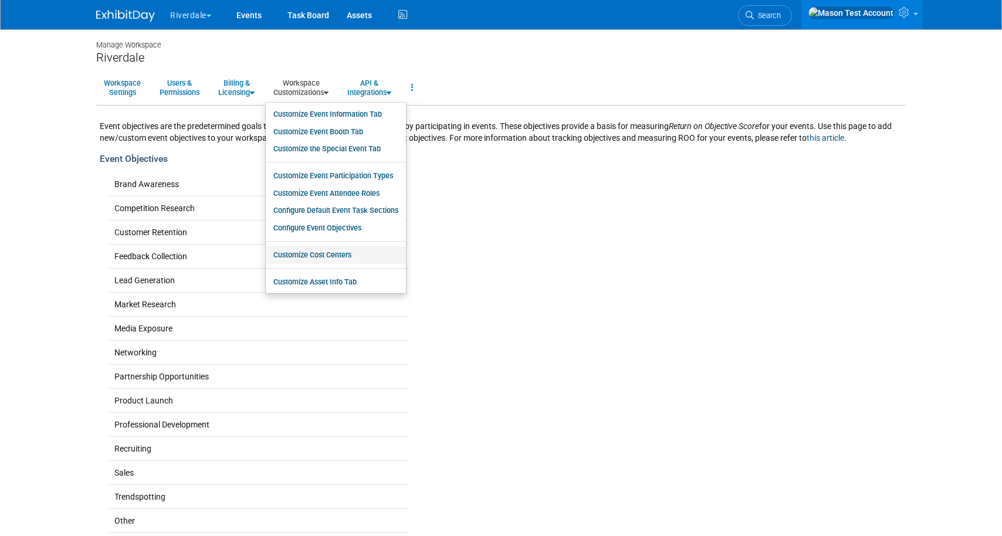
click at [315, 253] on link "Customize Cost Centers" at bounding box center [336, 255] width 140 height 18
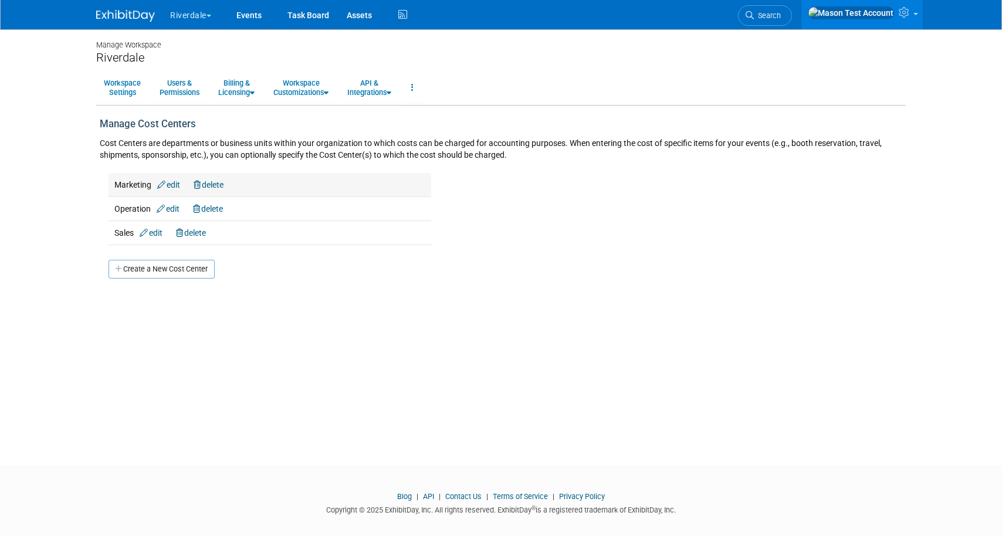
click at [216, 184] on link "delete" at bounding box center [209, 184] width 30 height 9
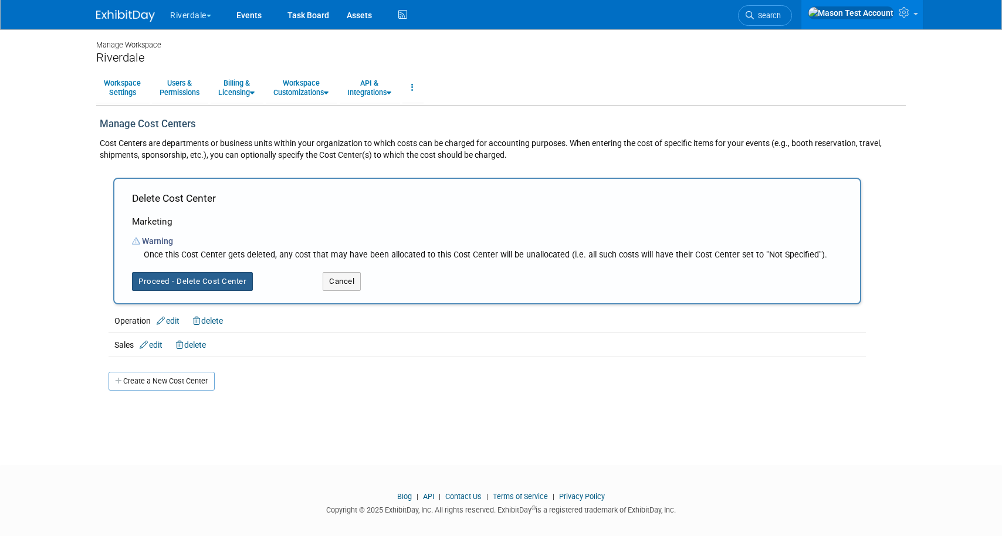
click at [201, 281] on button "Proceed - Delete Cost Center" at bounding box center [192, 281] width 121 height 19
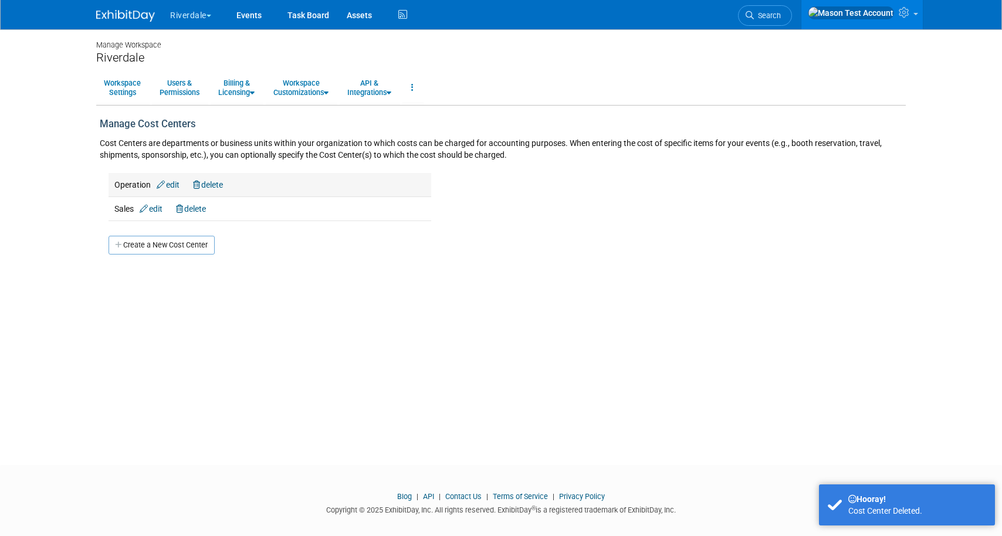
click at [217, 182] on link "delete" at bounding box center [208, 184] width 30 height 9
click at [201, 185] on link "delete" at bounding box center [191, 184] width 30 height 9
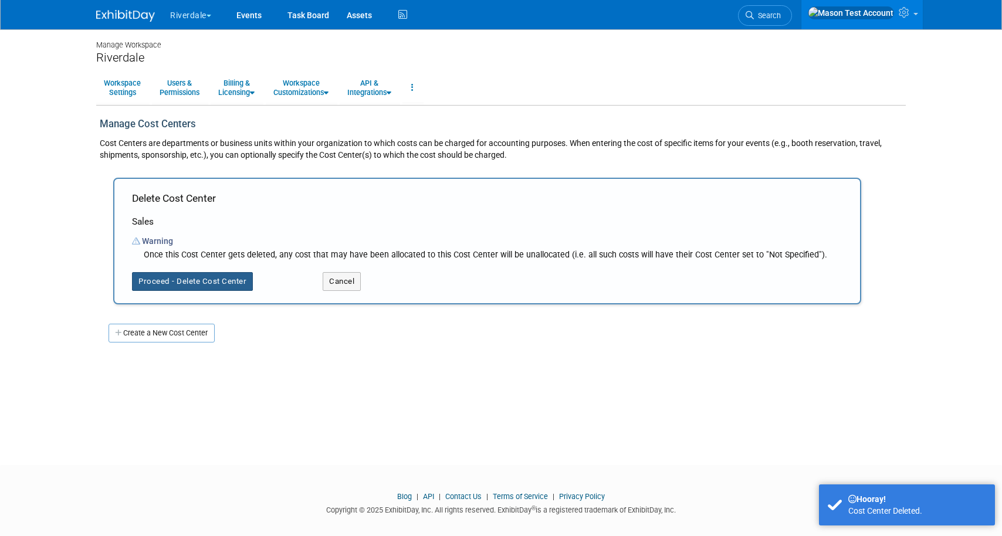
click at [211, 281] on button "Proceed - Delete Cost Center" at bounding box center [192, 281] width 121 height 19
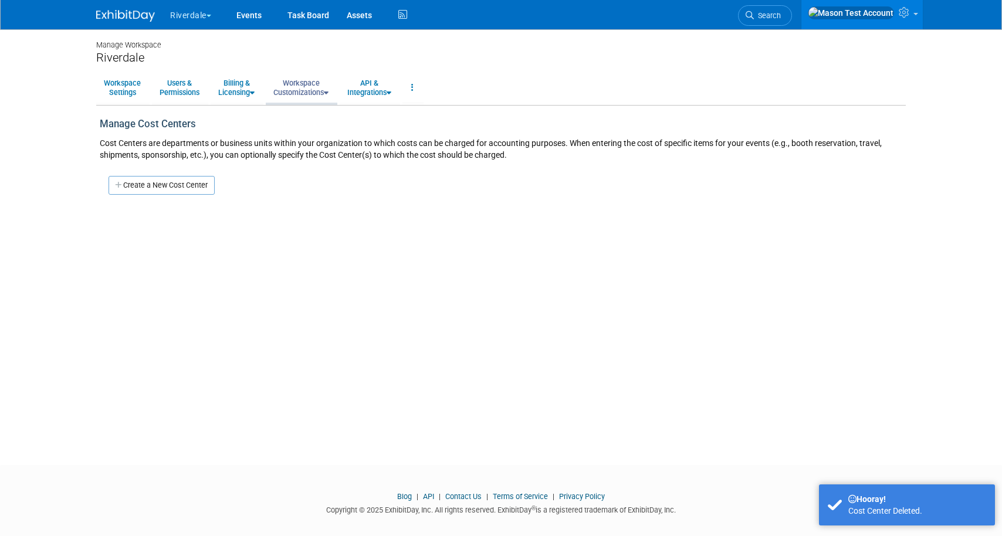
click at [317, 89] on link "Workspace Customizations" at bounding box center [301, 87] width 70 height 29
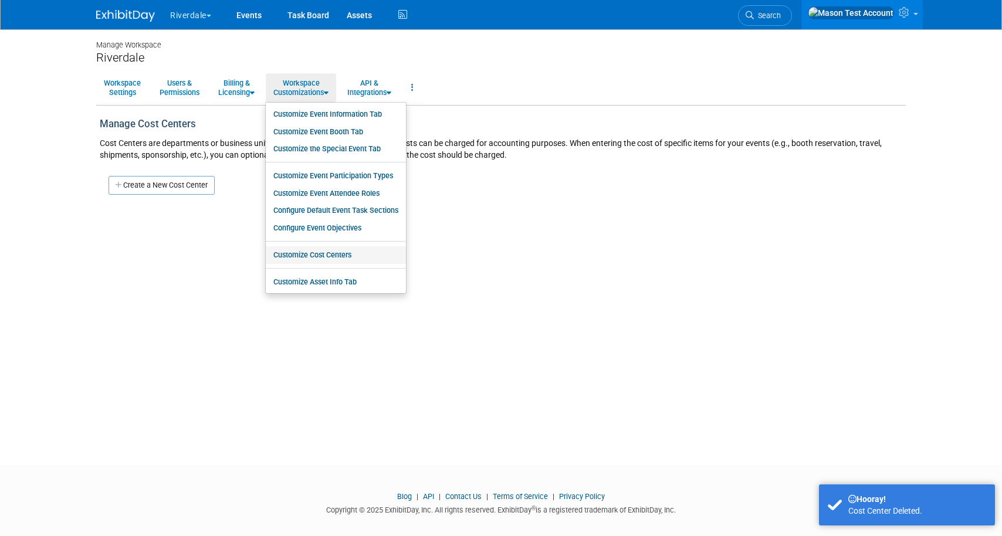
click at [293, 253] on link "Customize Cost Centers" at bounding box center [336, 255] width 140 height 18
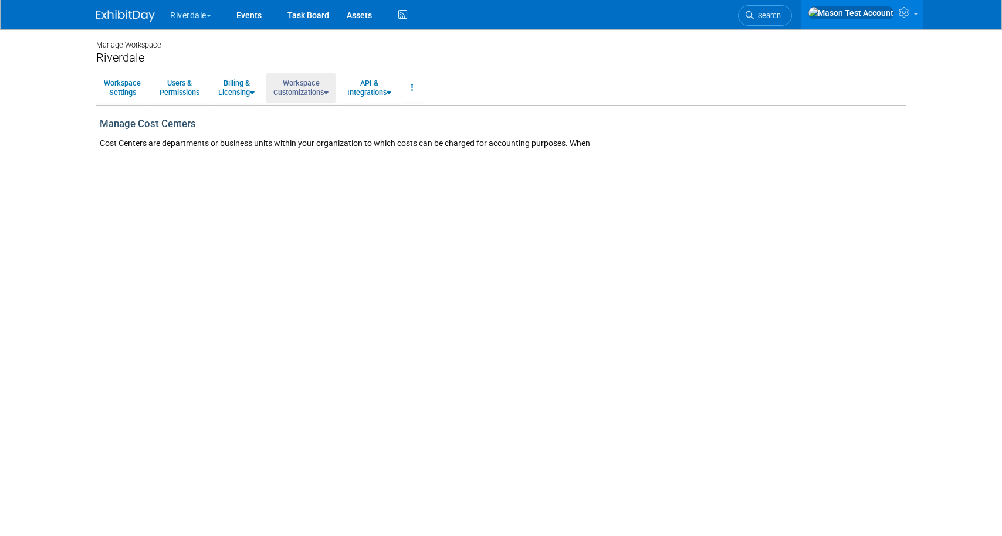
click at [314, 90] on link "Workspace Customizations" at bounding box center [301, 87] width 70 height 29
click at [313, 89] on link "Workspace Customizations" at bounding box center [301, 87] width 70 height 29
click at [328, 93] on icon at bounding box center [326, 93] width 5 height 8
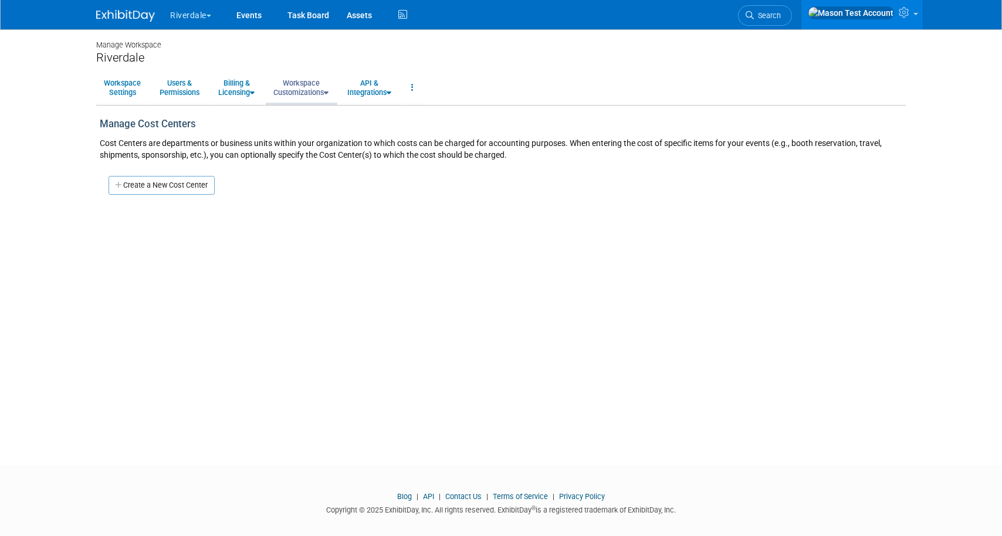
click at [328, 93] on icon at bounding box center [326, 93] width 5 height 8
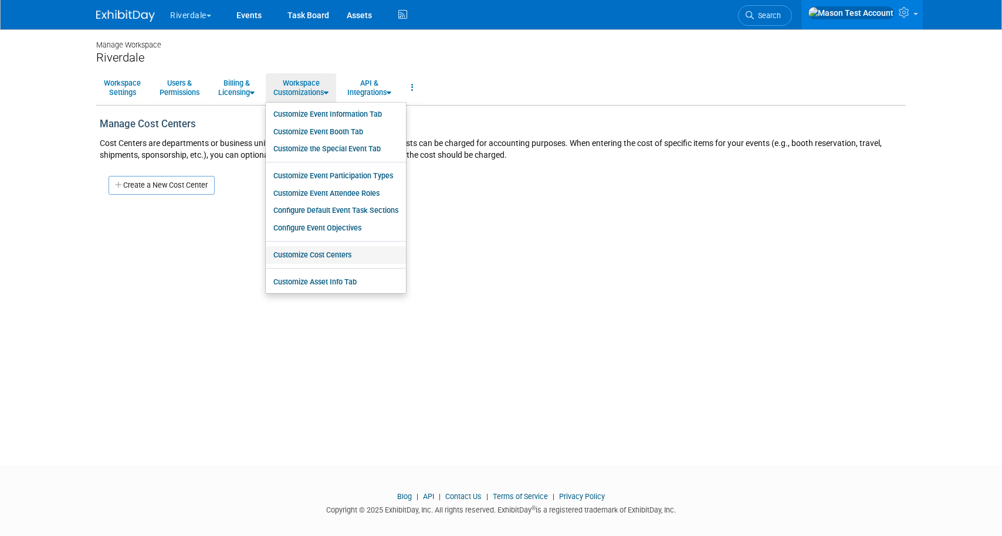
click at [315, 256] on link "Customize Cost Centers" at bounding box center [336, 255] width 140 height 18
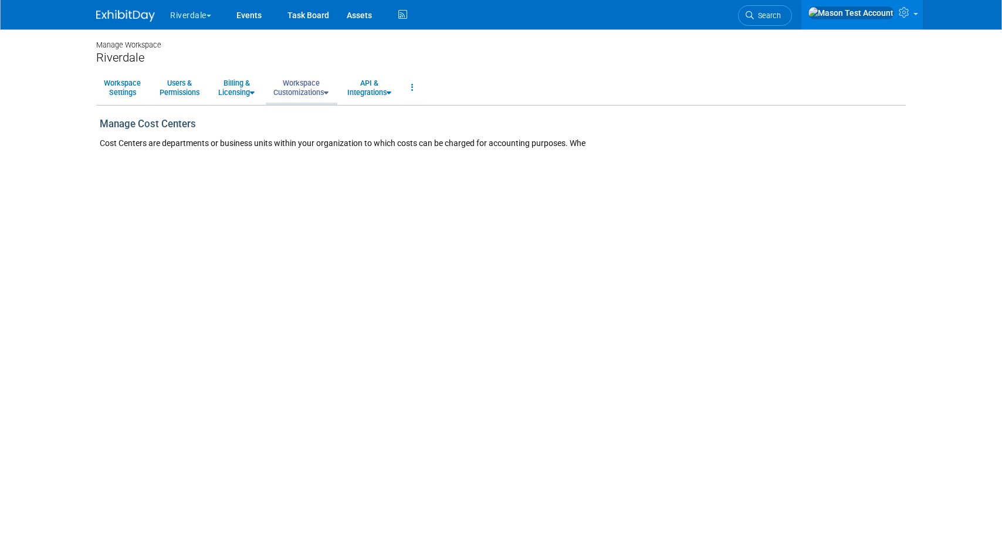
click at [323, 94] on link "Workspace Customizations" at bounding box center [301, 87] width 70 height 29
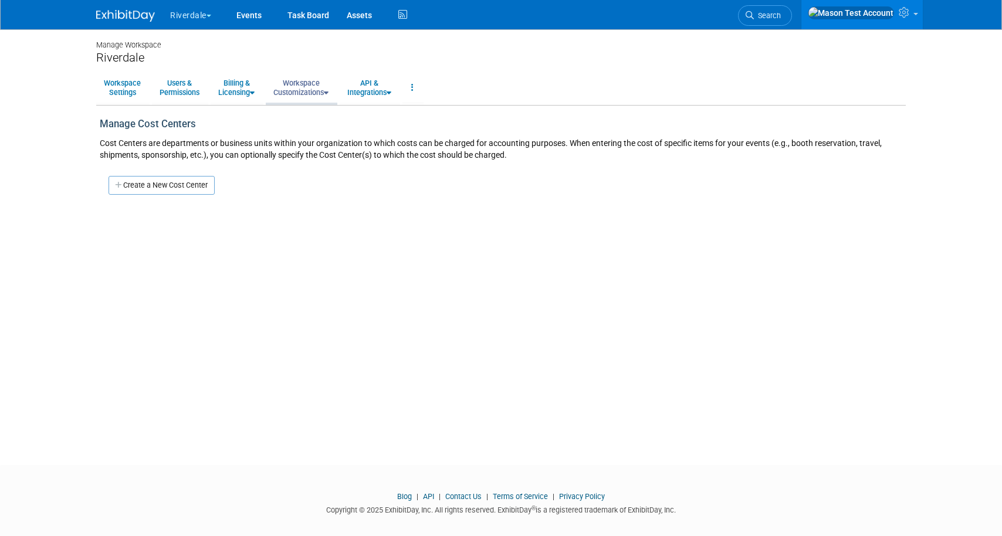
click at [323, 93] on link "Workspace Customizations" at bounding box center [301, 87] width 70 height 29
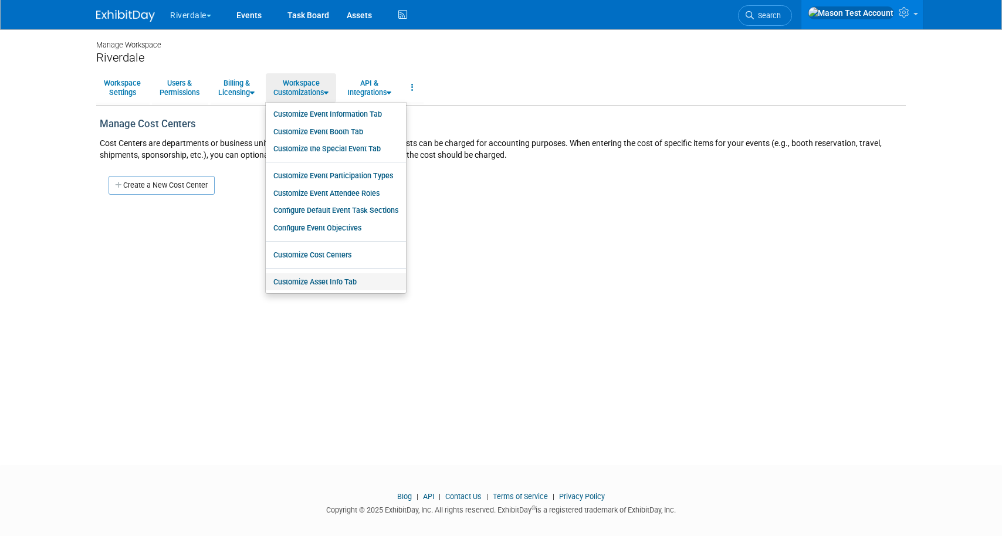
click at [305, 280] on link "Customize Asset Info Tab" at bounding box center [336, 282] width 140 height 18
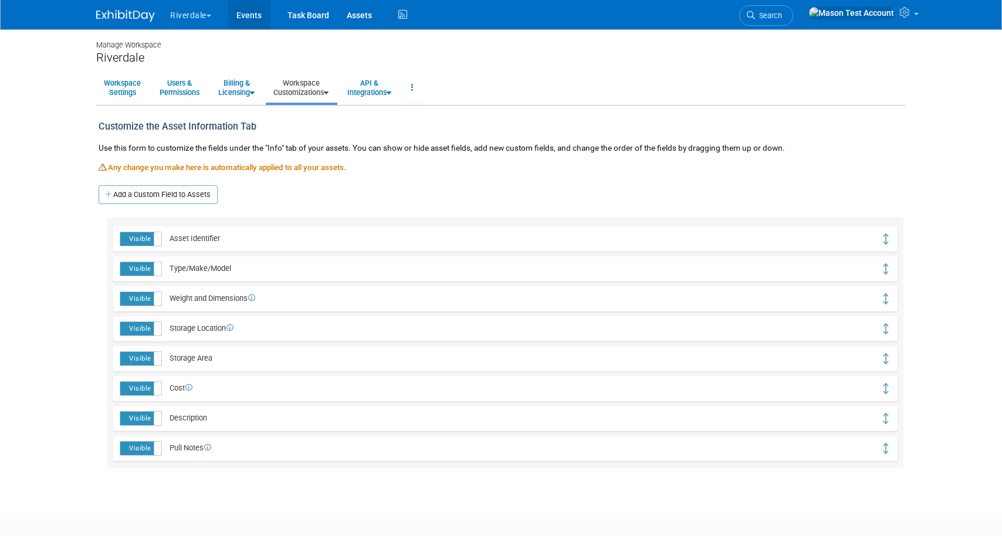
click at [249, 12] on link "Events" at bounding box center [249, 14] width 43 height 29
